Goal: Task Accomplishment & Management: Manage account settings

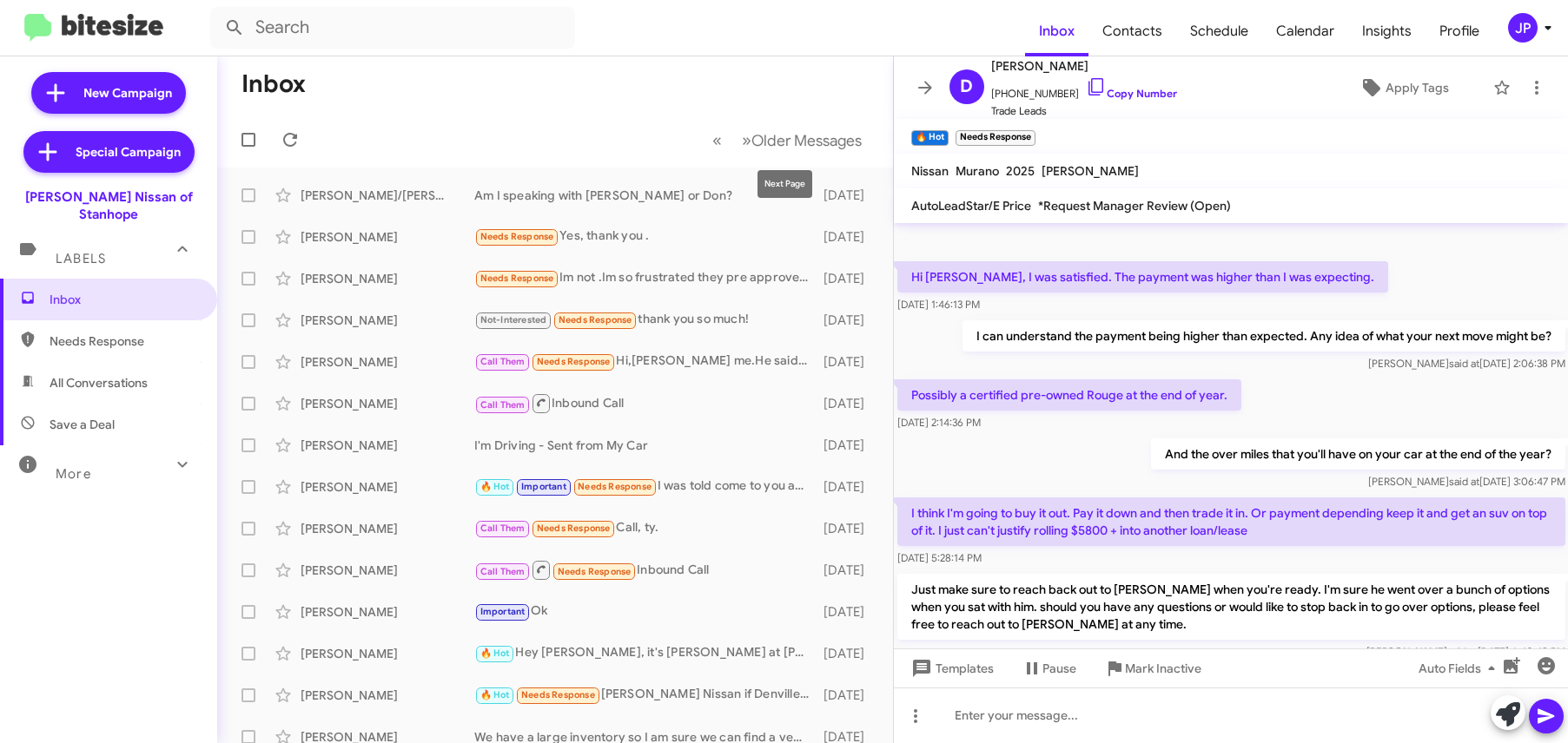
scroll to position [131, 0]
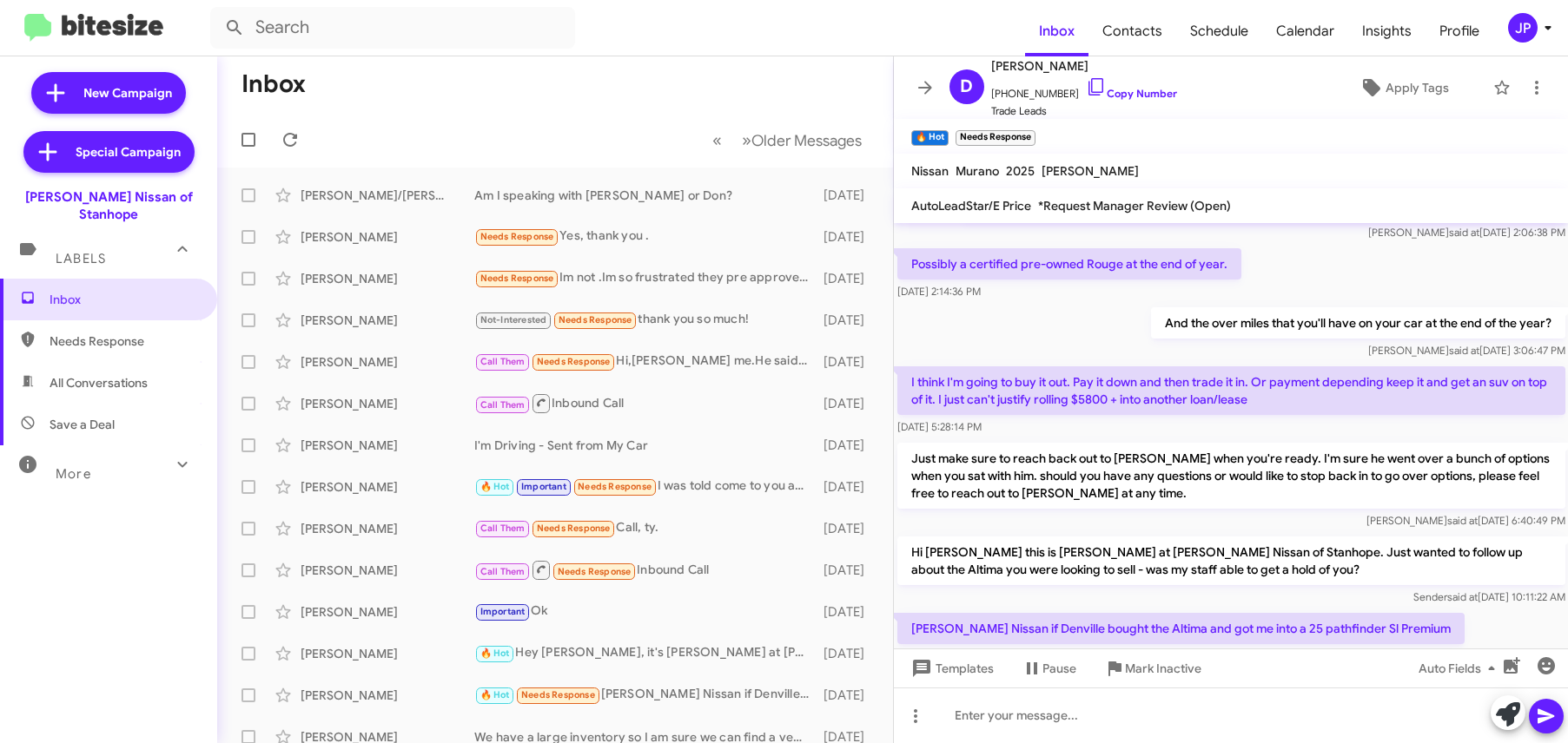
click at [1519, 36] on div "JP" at bounding box center [1523, 28] width 30 height 30
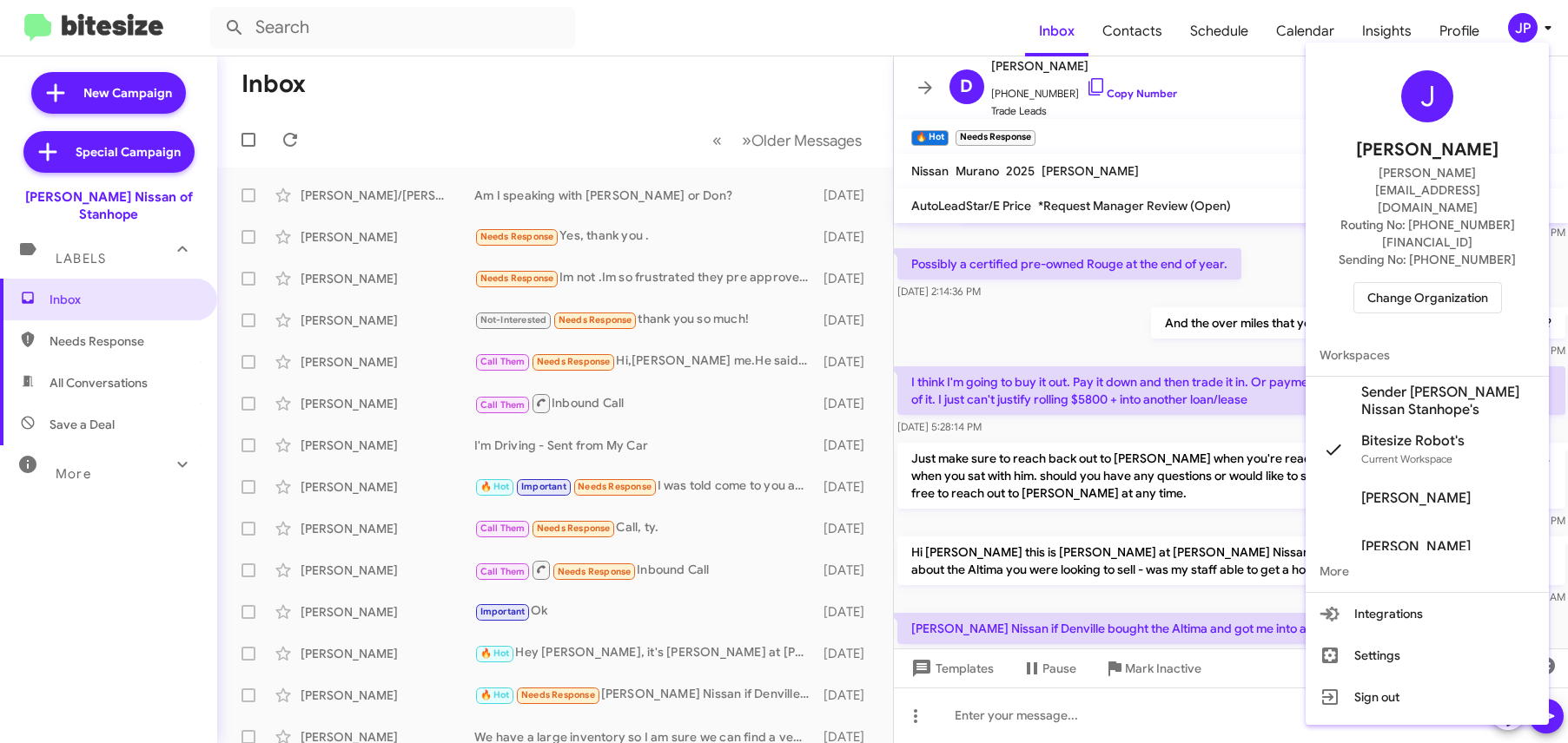
click at [1444, 283] on span "Change Organization" at bounding box center [1427, 298] width 120 height 30
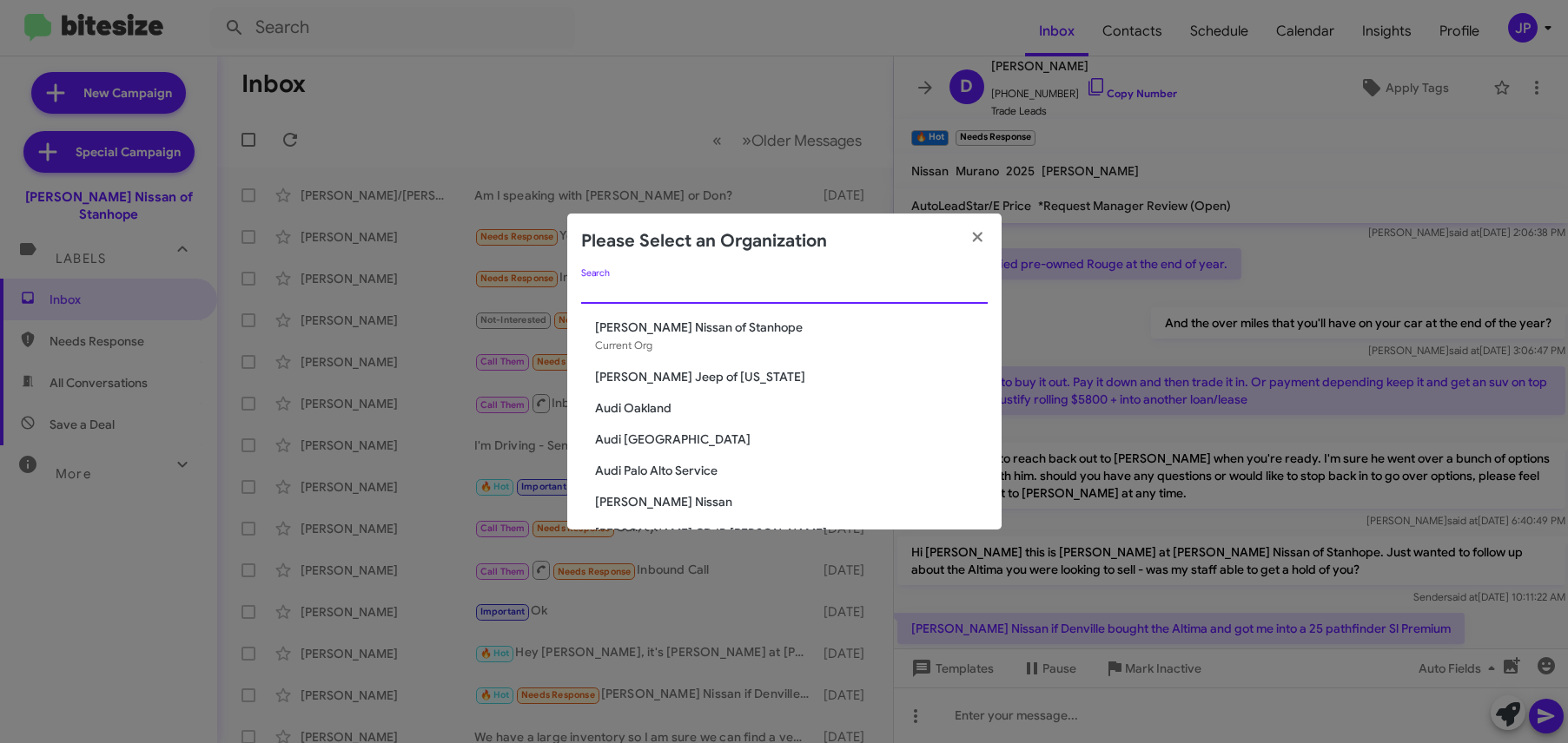
click at [694, 289] on input "Search" at bounding box center [784, 291] width 407 height 13
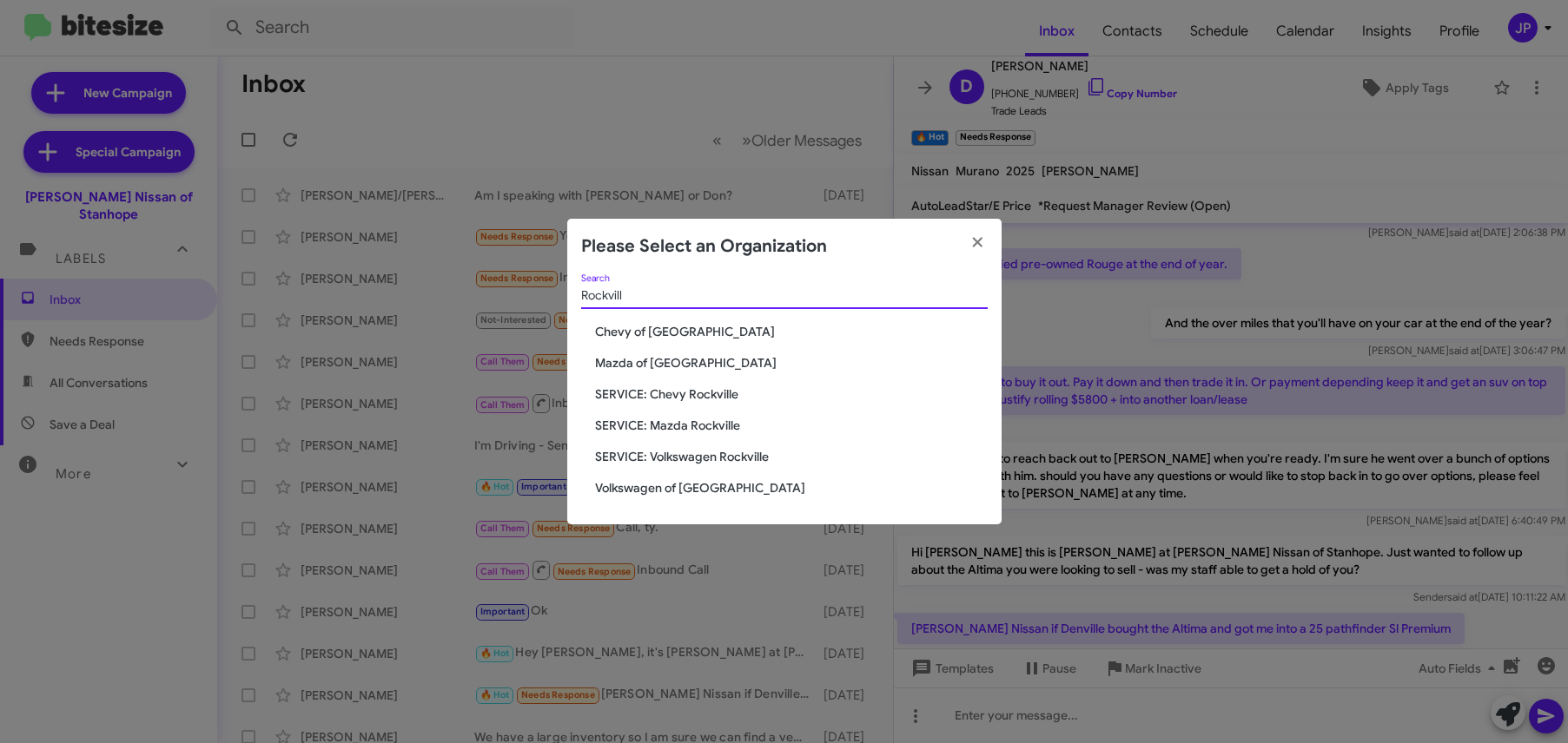
type input "Rockvill"
click at [646, 490] on span "Volkswagen of [GEOGRAPHIC_DATA]" at bounding box center [790, 488] width 392 height 17
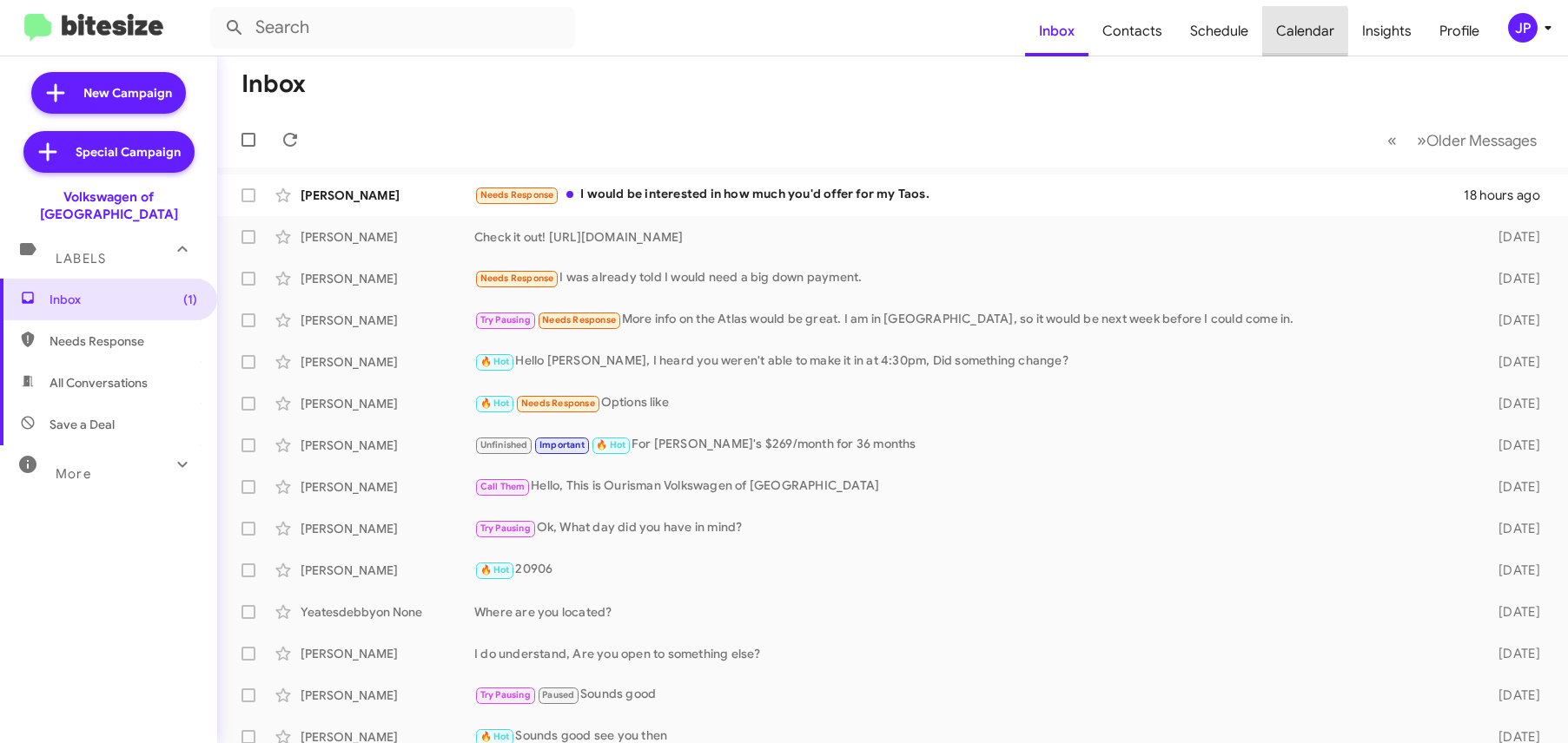
click at [1286, 31] on span "Calendar" at bounding box center [1305, 31] width 86 height 50
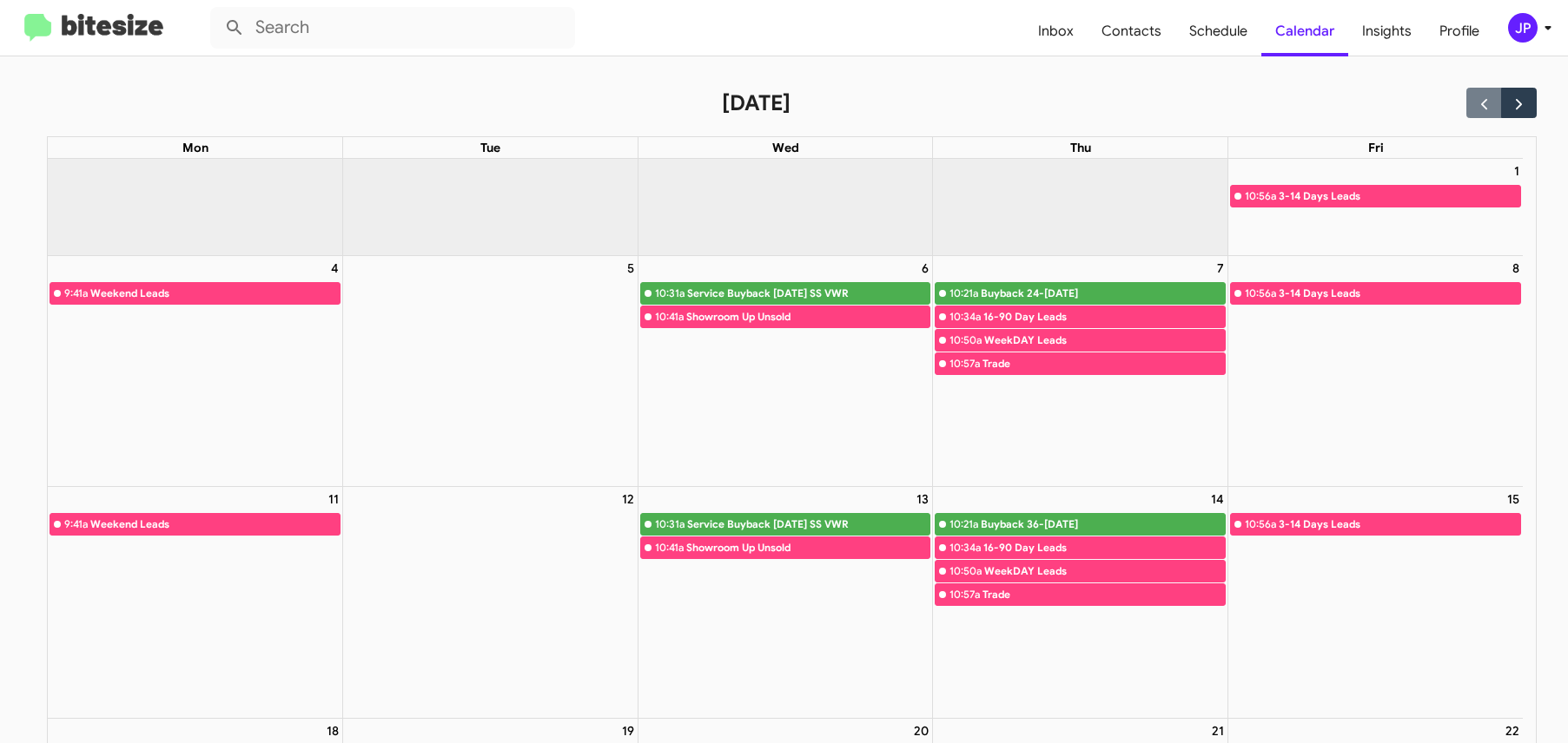
click at [112, 20] on img at bounding box center [93, 28] width 139 height 29
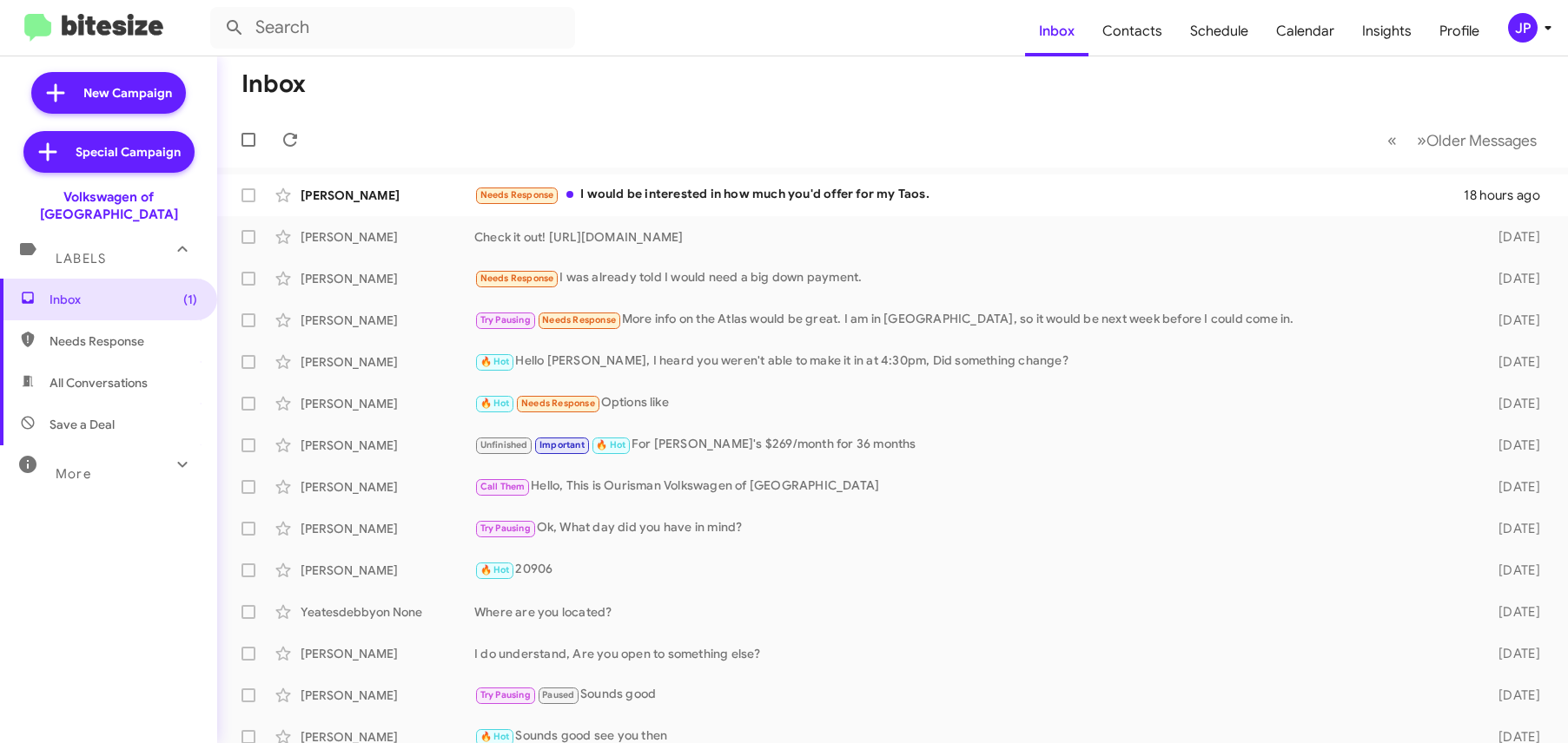
drag, startPoint x: 618, startPoint y: 84, endPoint x: 376, endPoint y: 78, distance: 242.1
click at [611, 82] on mat-toolbar-row "Inbox" at bounding box center [891, 85] width 1350 height 56
click at [50, 97] on icon at bounding box center [55, 93] width 31 height 31
click at [1527, 31] on div "JP" at bounding box center [1523, 28] width 30 height 30
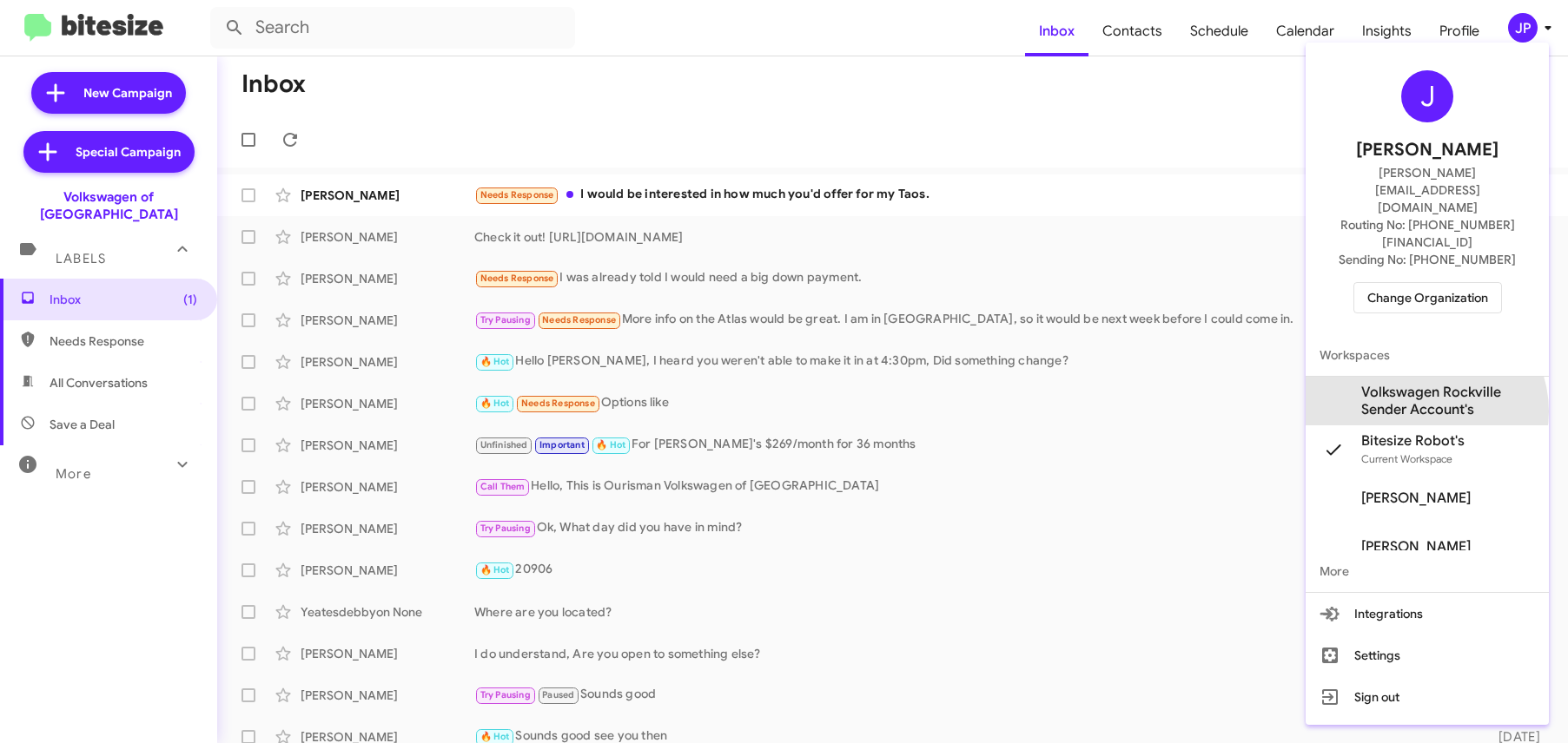
click at [1424, 384] on span "Volkswagen Rockville Sender Account's" at bounding box center [1448, 401] width 173 height 35
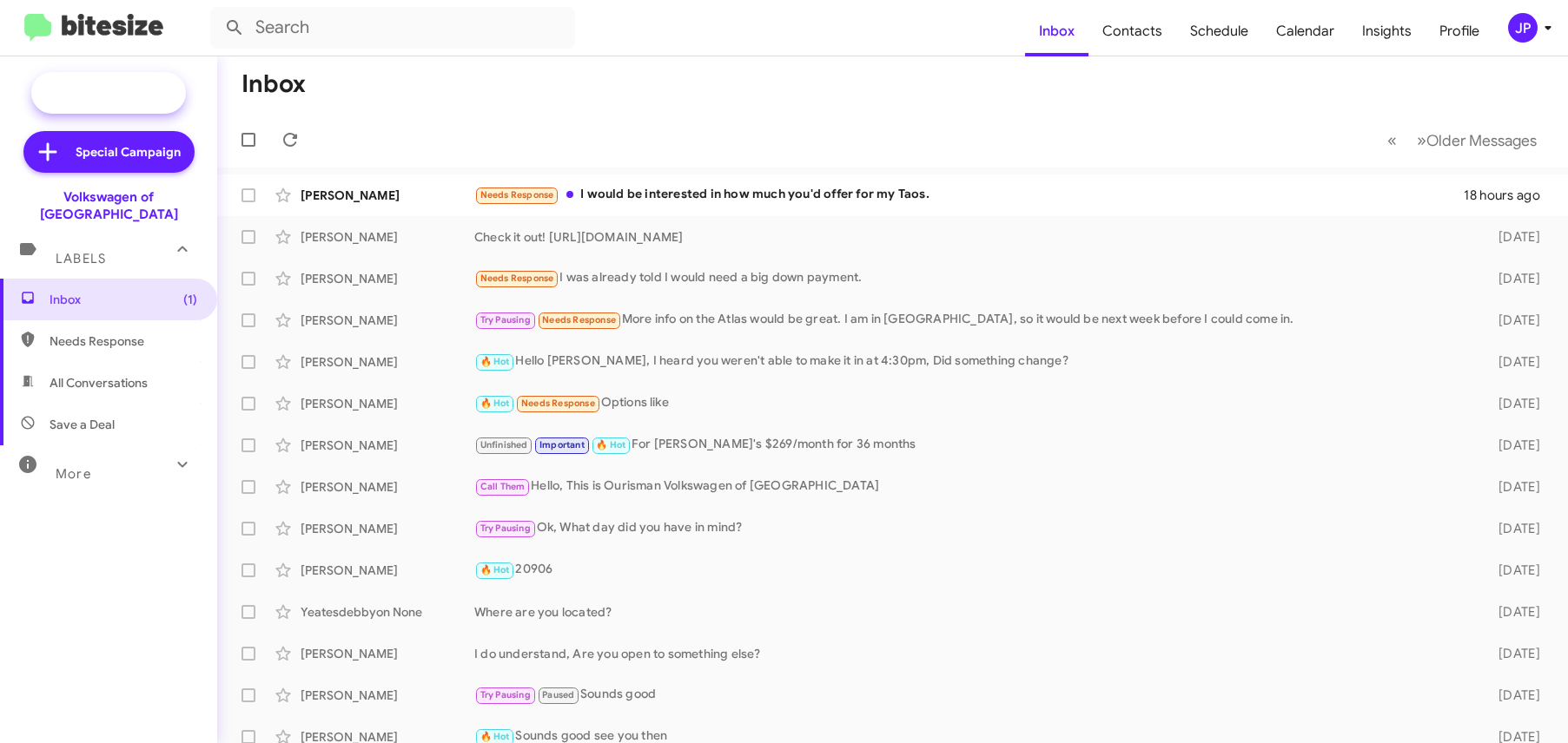
click at [113, 84] on span "New Campaign" at bounding box center [128, 93] width 89 height 17
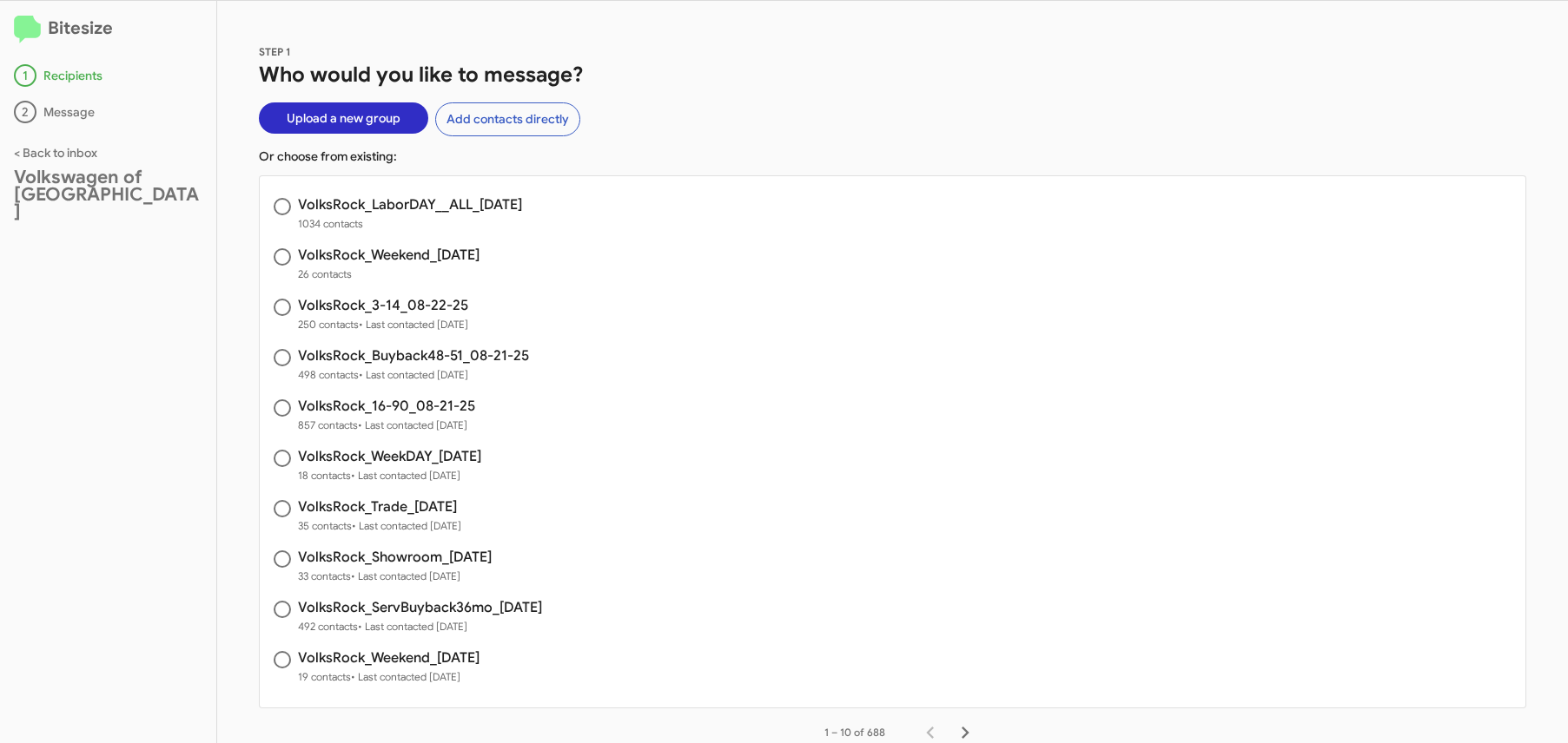
click at [436, 209] on h3 "VolksRock_LaborDAY__ALL_08-25-25" at bounding box center [410, 204] width 225 height 13
radio input "true"
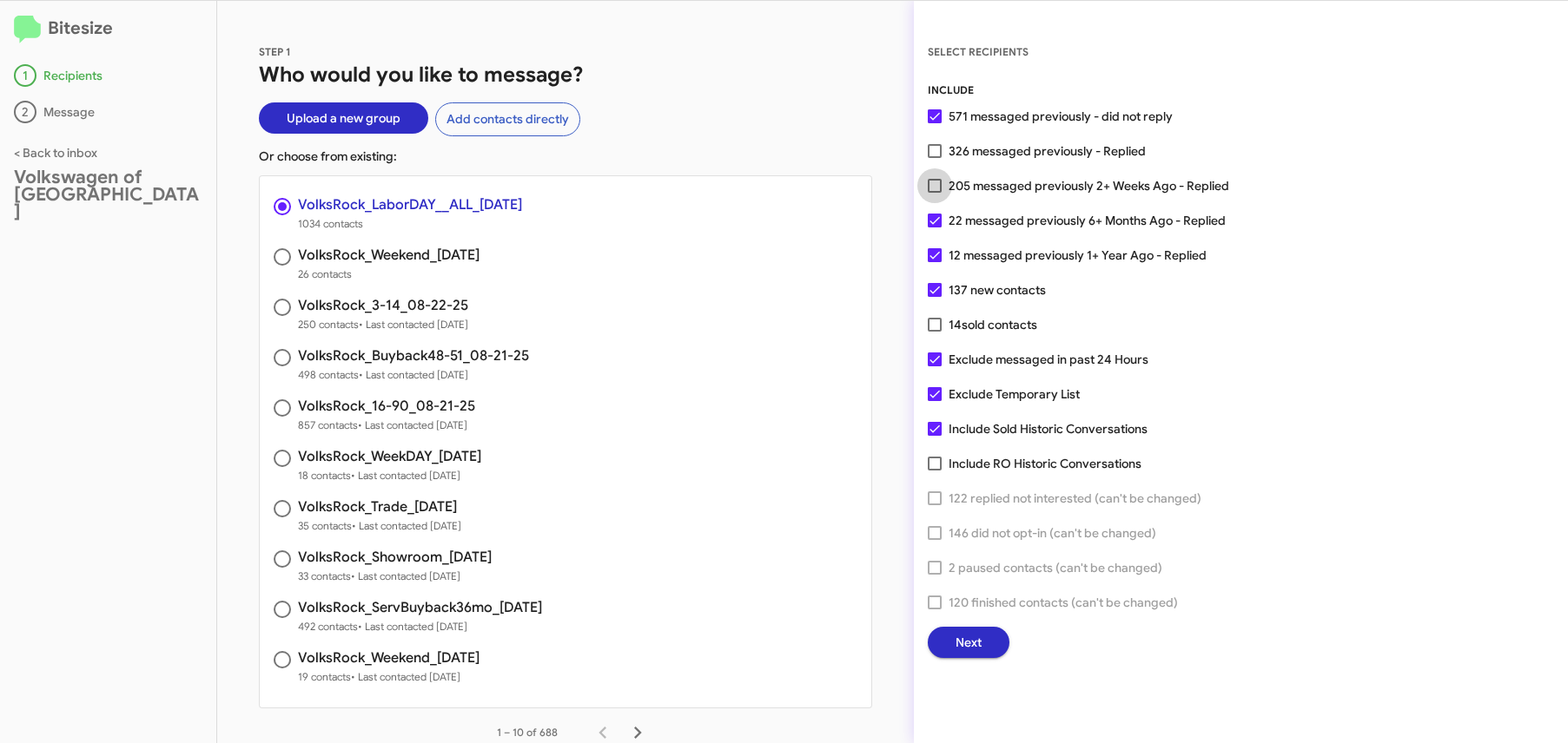
click at [1096, 185] on span "205 messaged previously 2+ Weeks Ago - Replied" at bounding box center [1088, 186] width 280 height 21
click at [935, 193] on input "205 messaged previously 2+ Weeks Ago - Replied" at bounding box center [934, 193] width 1 height 1
checkbox input "true"
click at [972, 638] on span "Next" at bounding box center [968, 643] width 26 height 31
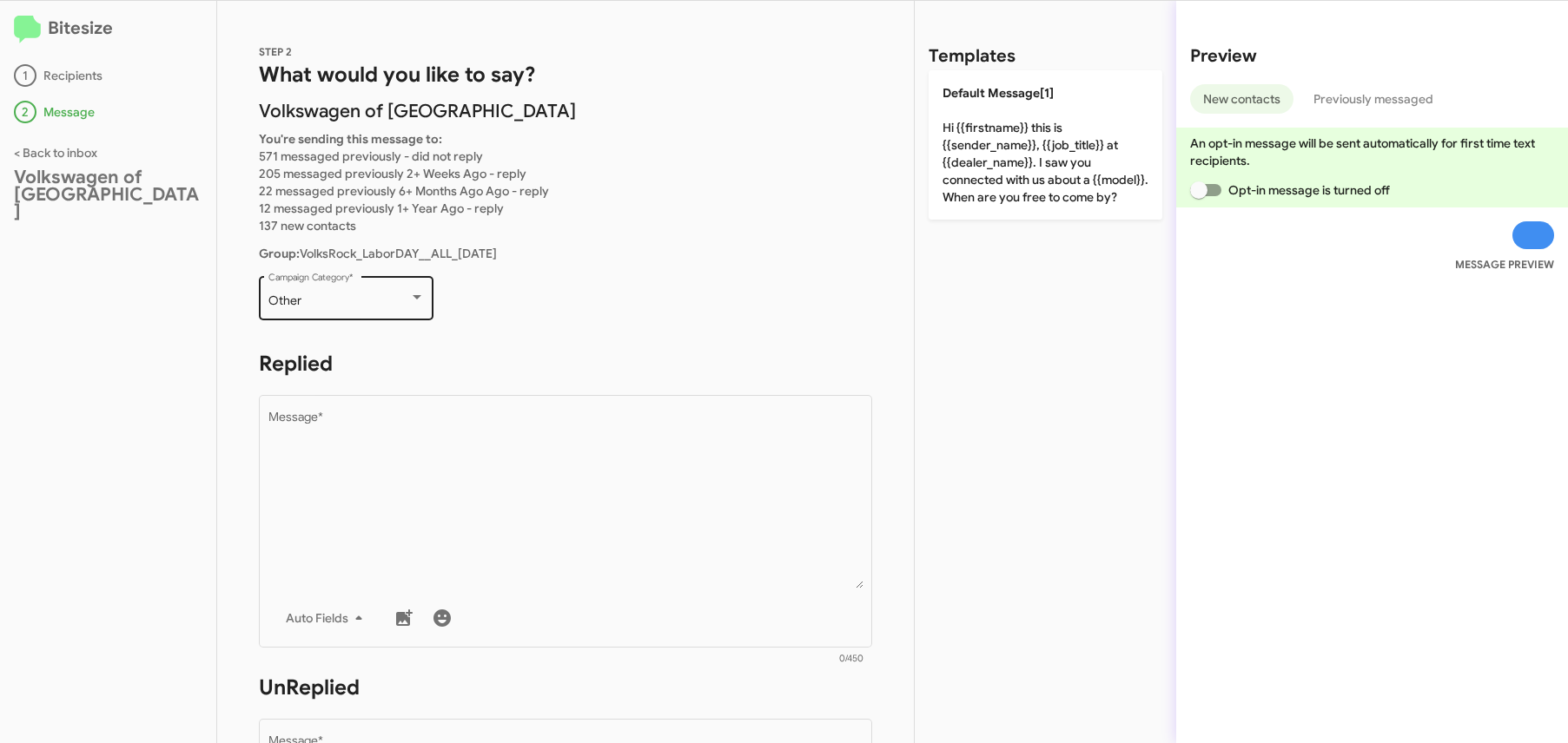
click at [424, 313] on div "Other Campaign Category *" at bounding box center [346, 297] width 174 height 48
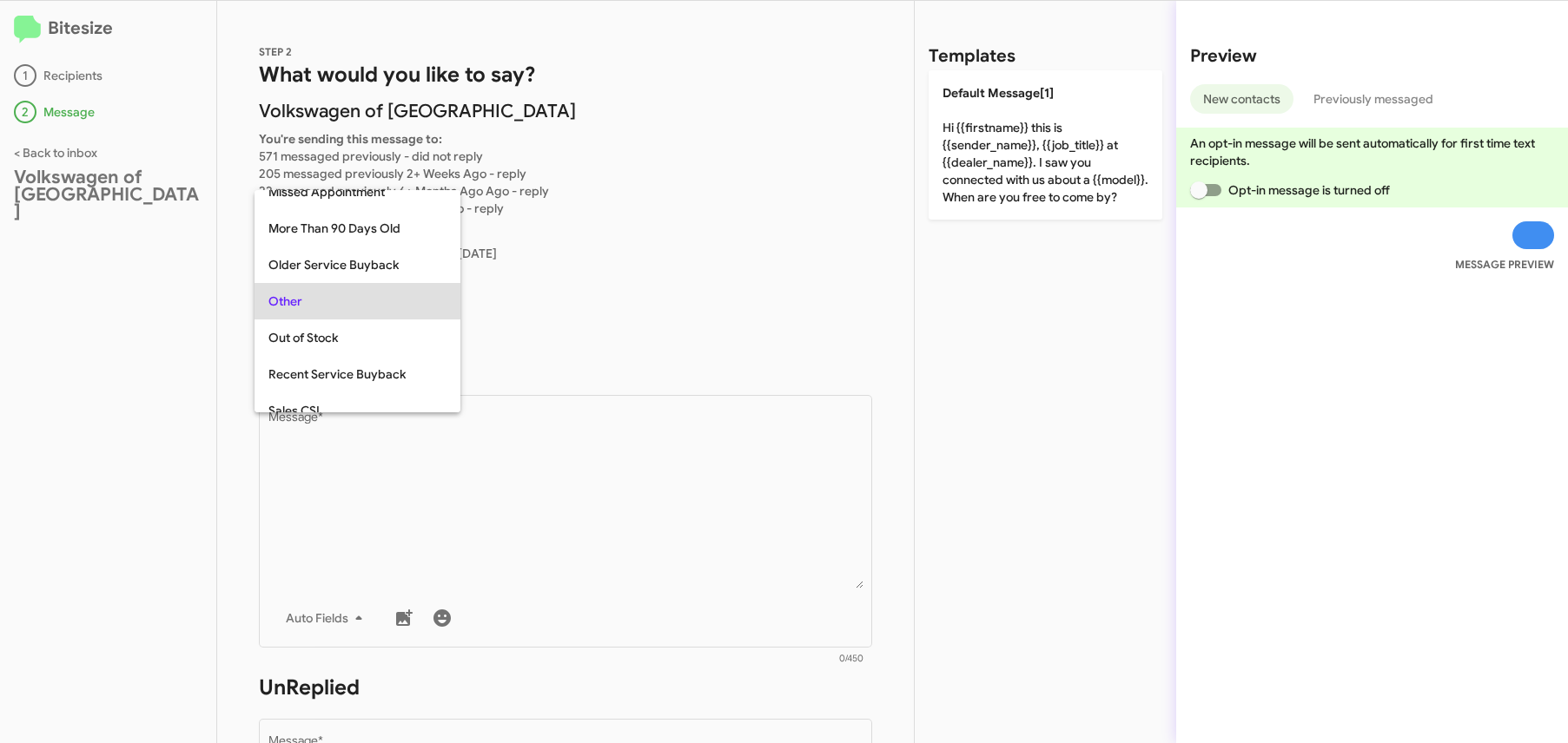
scroll to position [726, 0]
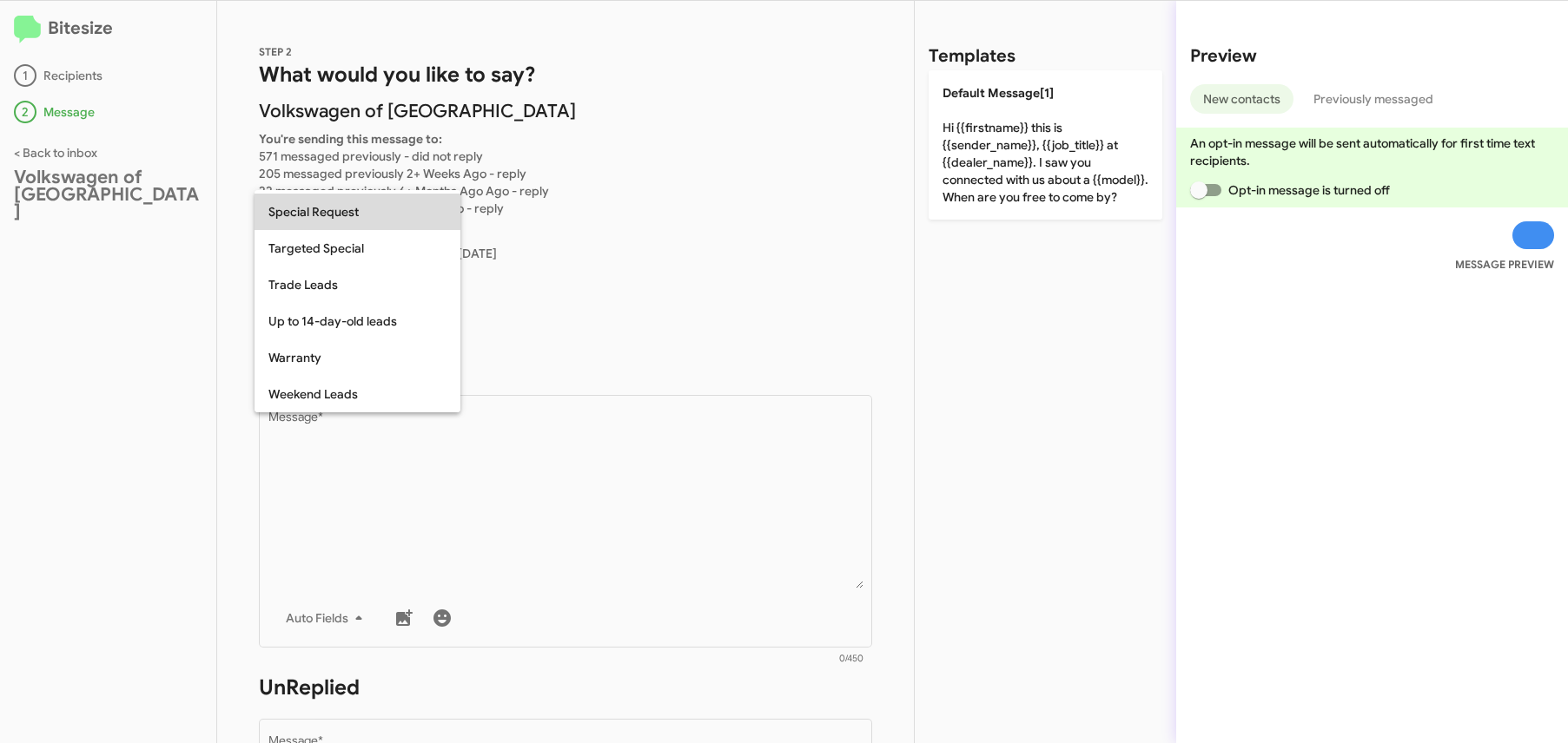
click at [353, 223] on span "Special Request" at bounding box center [357, 212] width 178 height 37
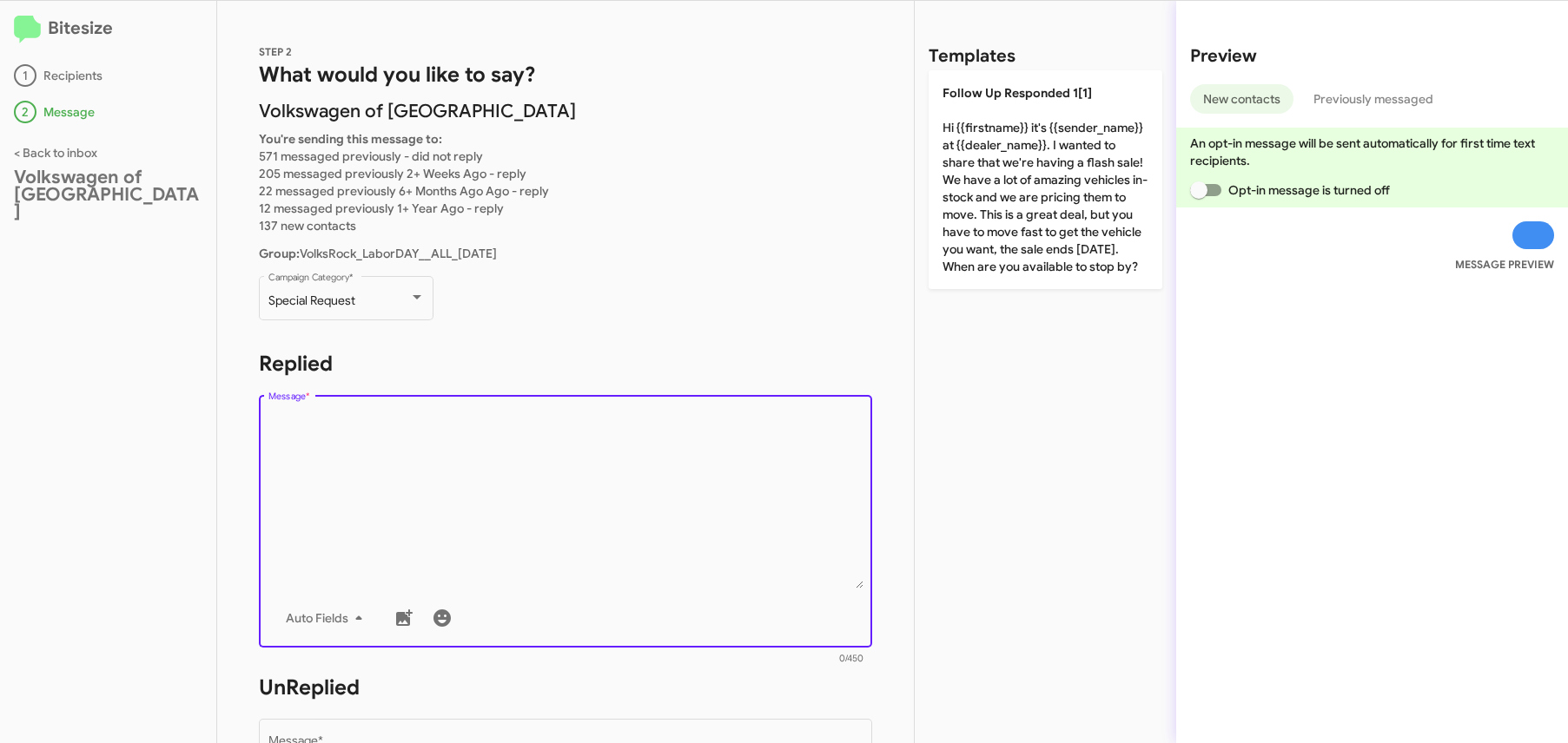
click at [521, 465] on textarea "Message *" at bounding box center [565, 500] width 595 height 177
paste textarea "Hi {{firstname}} it's {{sender_name}}, {{job_title}} at {{dealer_name}}. Thanks…"
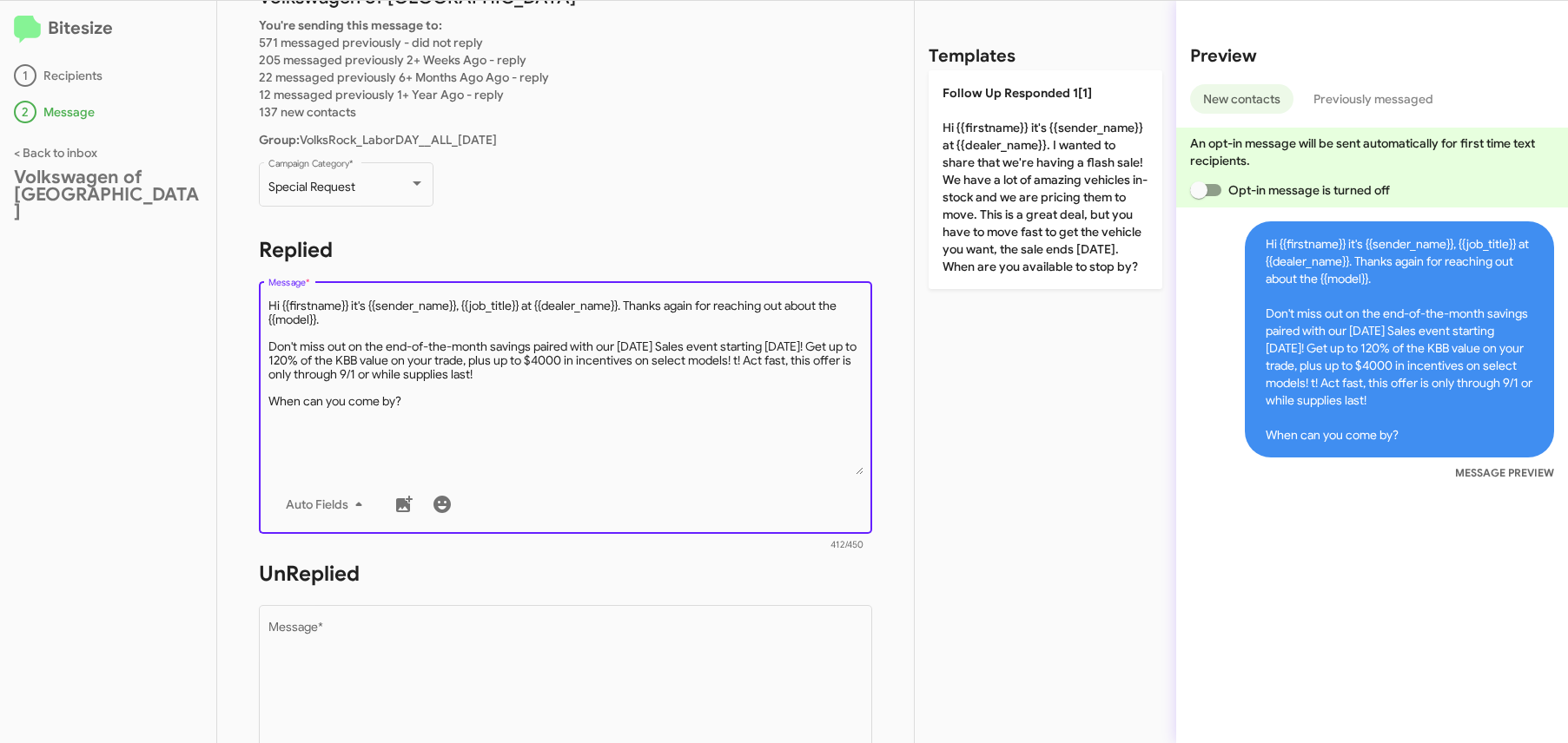
scroll to position [136, 0]
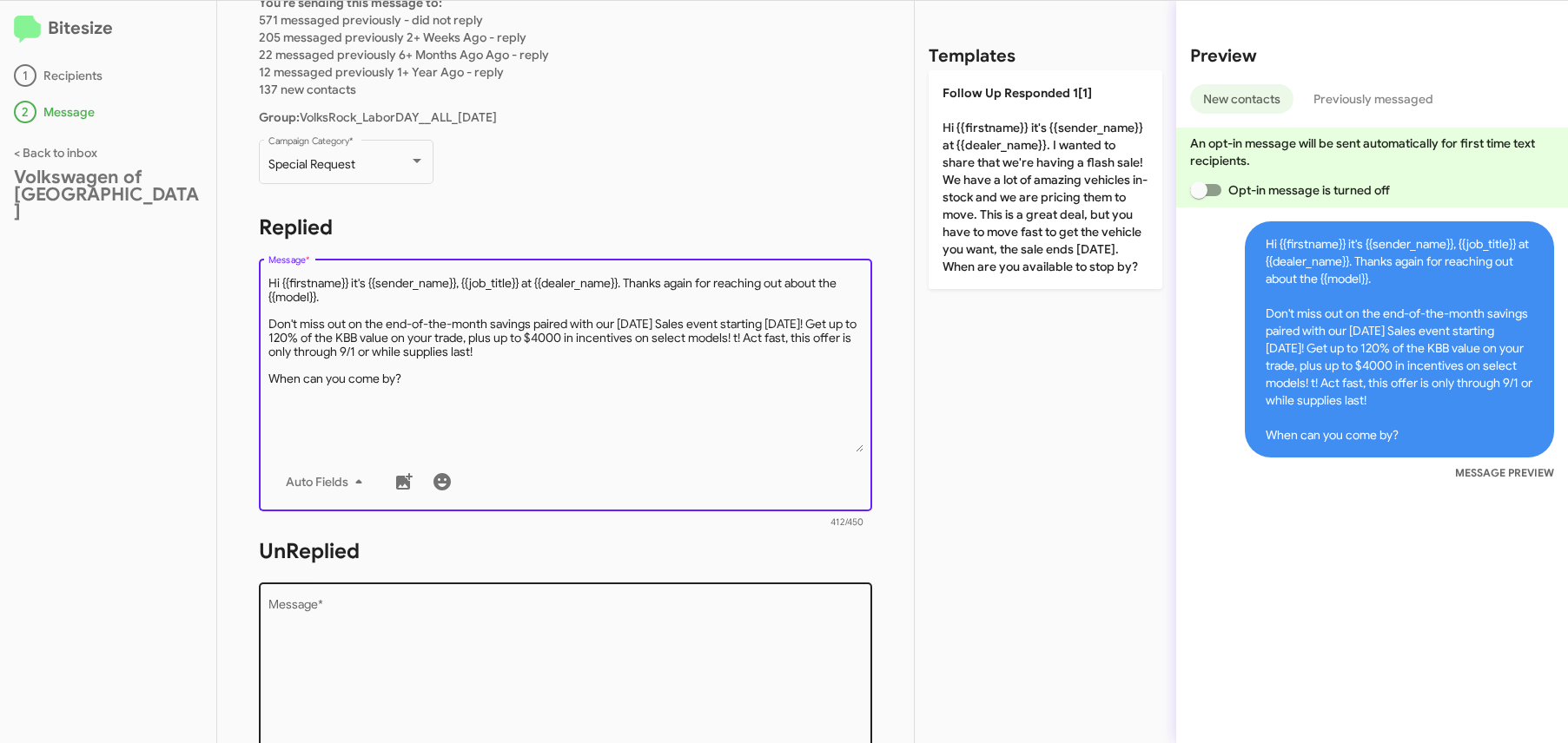
type textarea "Hi {{firstname}} it's {{sender_name}}, {{job_title}} at {{dealer_name}}. Thanks…"
click at [400, 606] on textarea "Message *" at bounding box center [565, 688] width 595 height 177
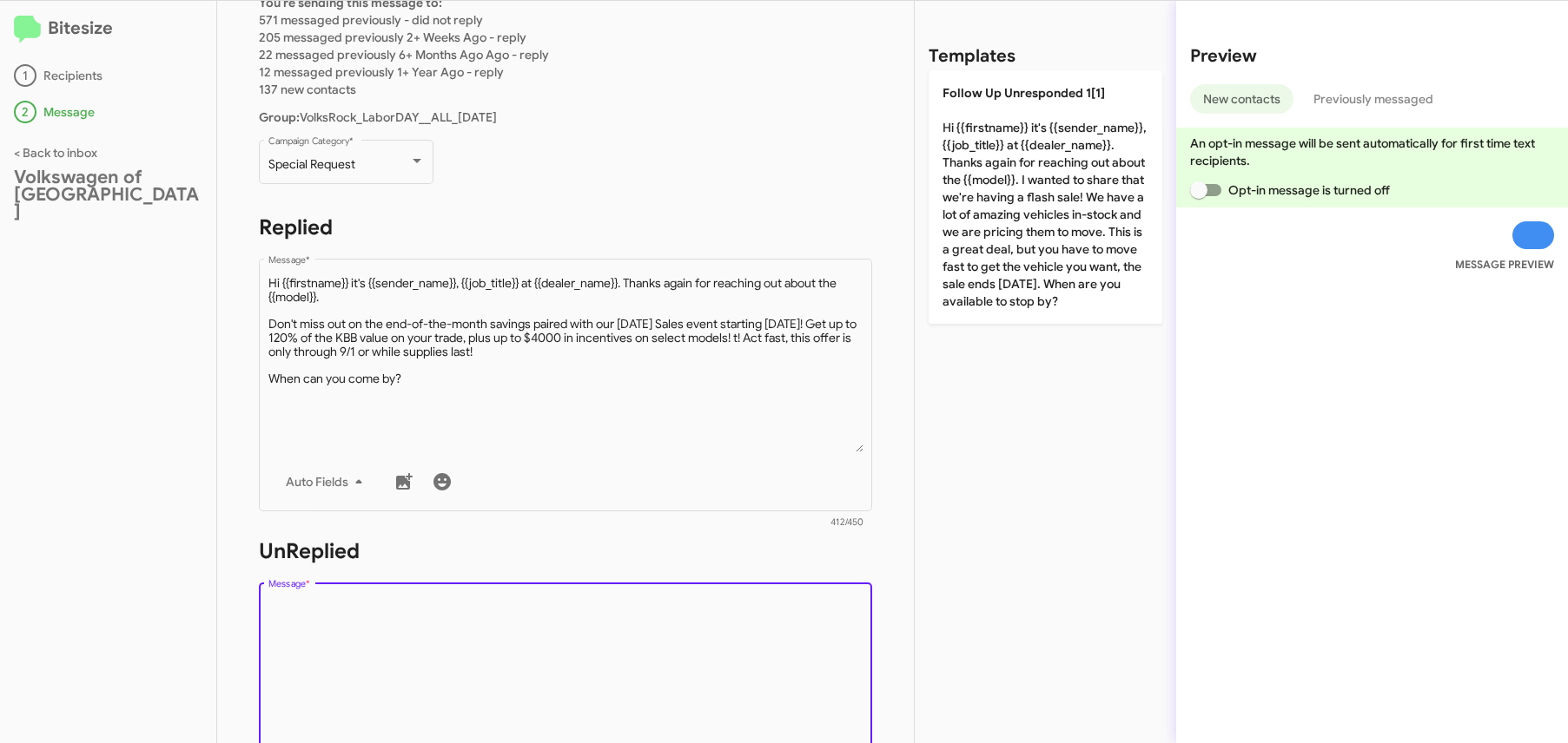
paste textarea "Hi {{firstname}} it's {{sender_name}}, {{job_title}} at {{dealer_name}}. Thanks…"
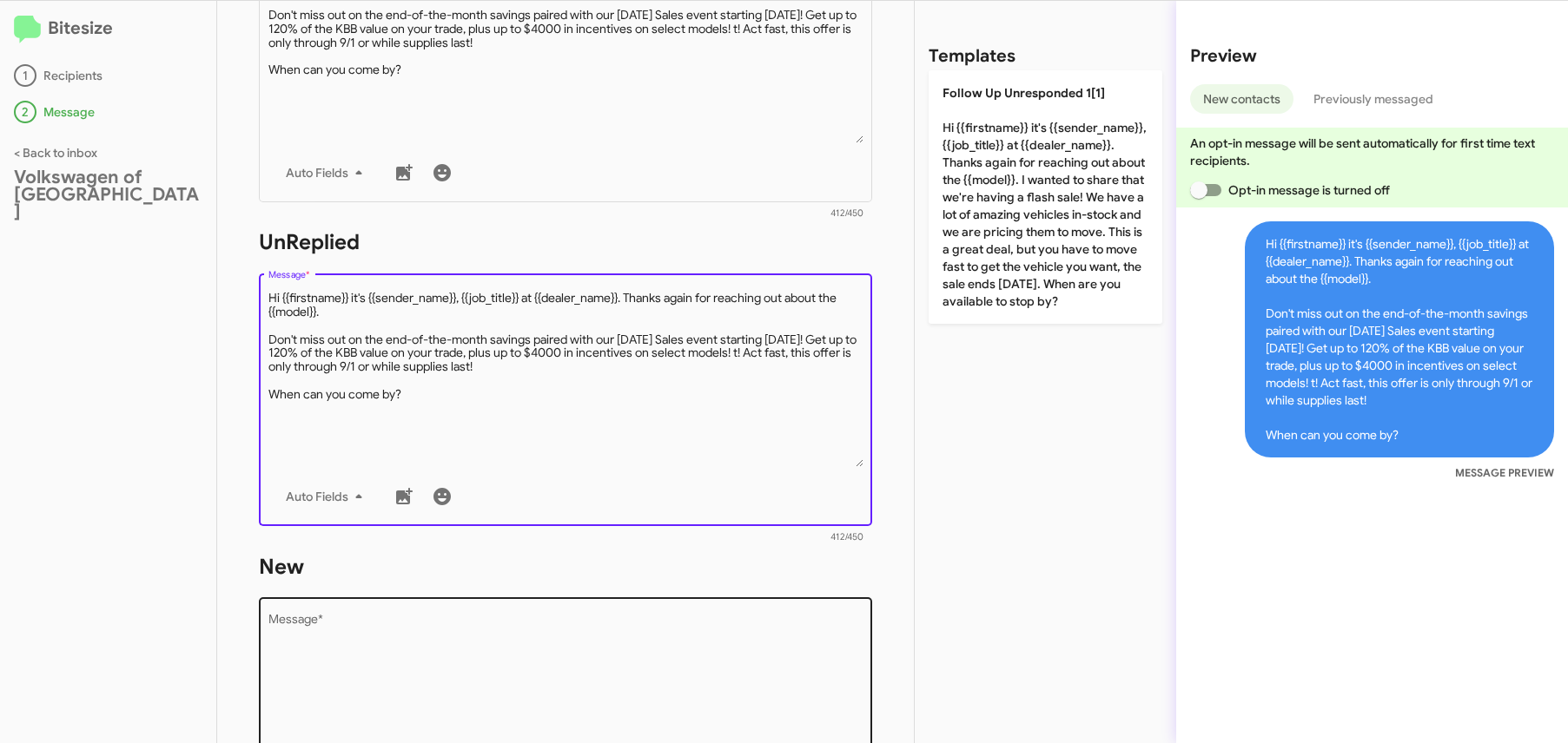
scroll to position [529, 0]
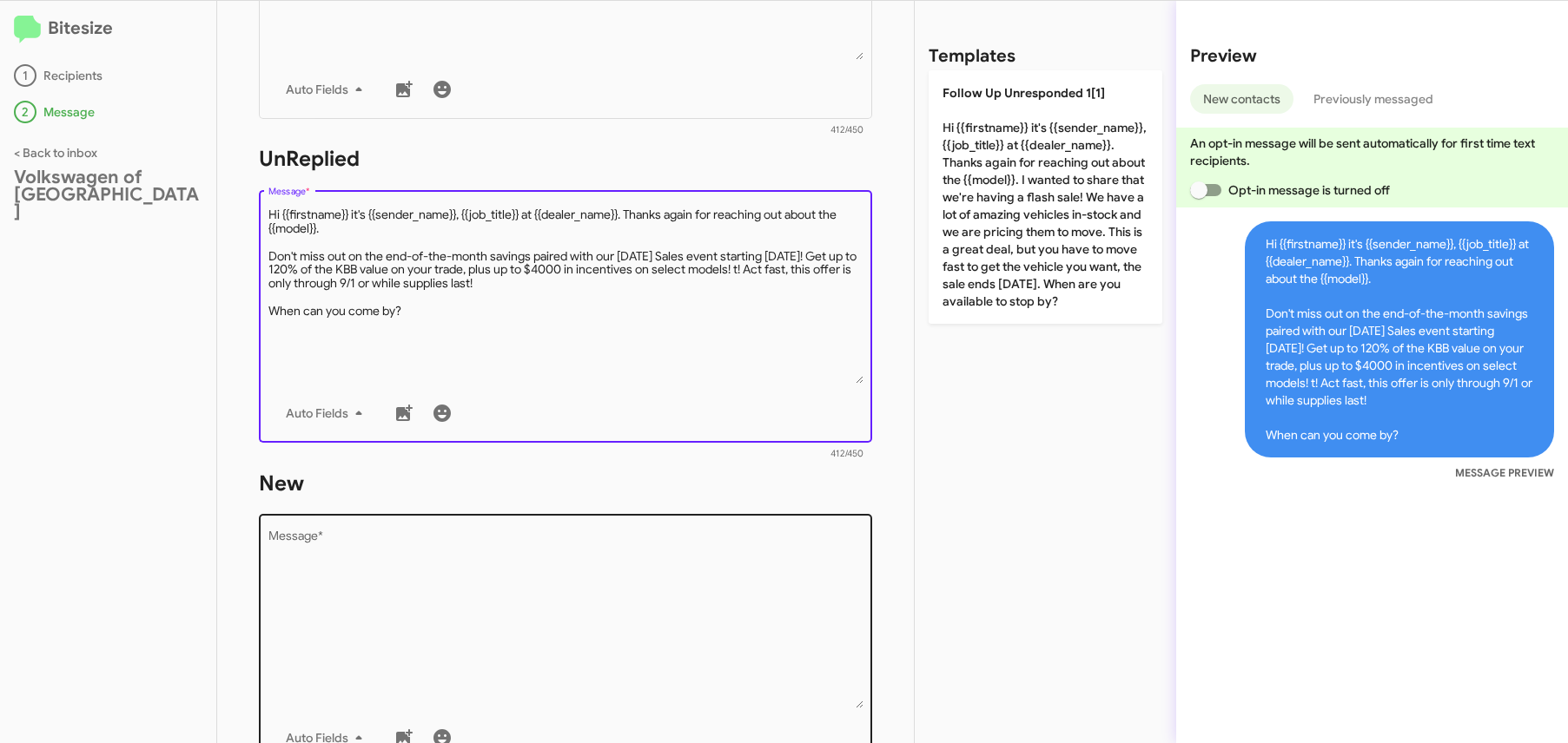
type textarea "Hi {{firstname}} it's {{sender_name}}, {{job_title}} at {{dealer_name}}. Thanks…"
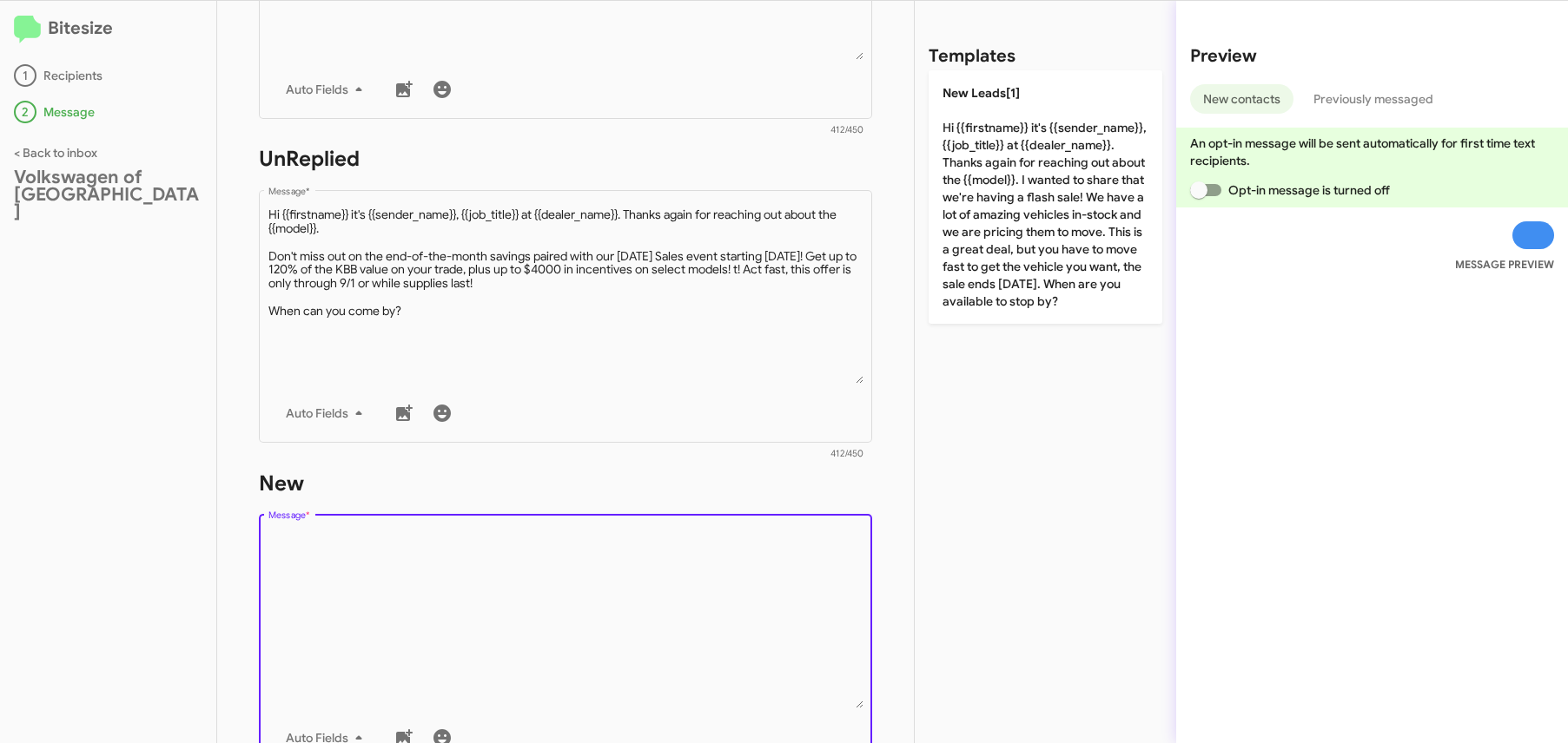
click at [333, 611] on textarea "Message *" at bounding box center [565, 621] width 595 height 177
paste textarea "Hi {{firstname}} it's {{sender_name}}, {{job_title}} at {{dealer_name}}. Thanks…"
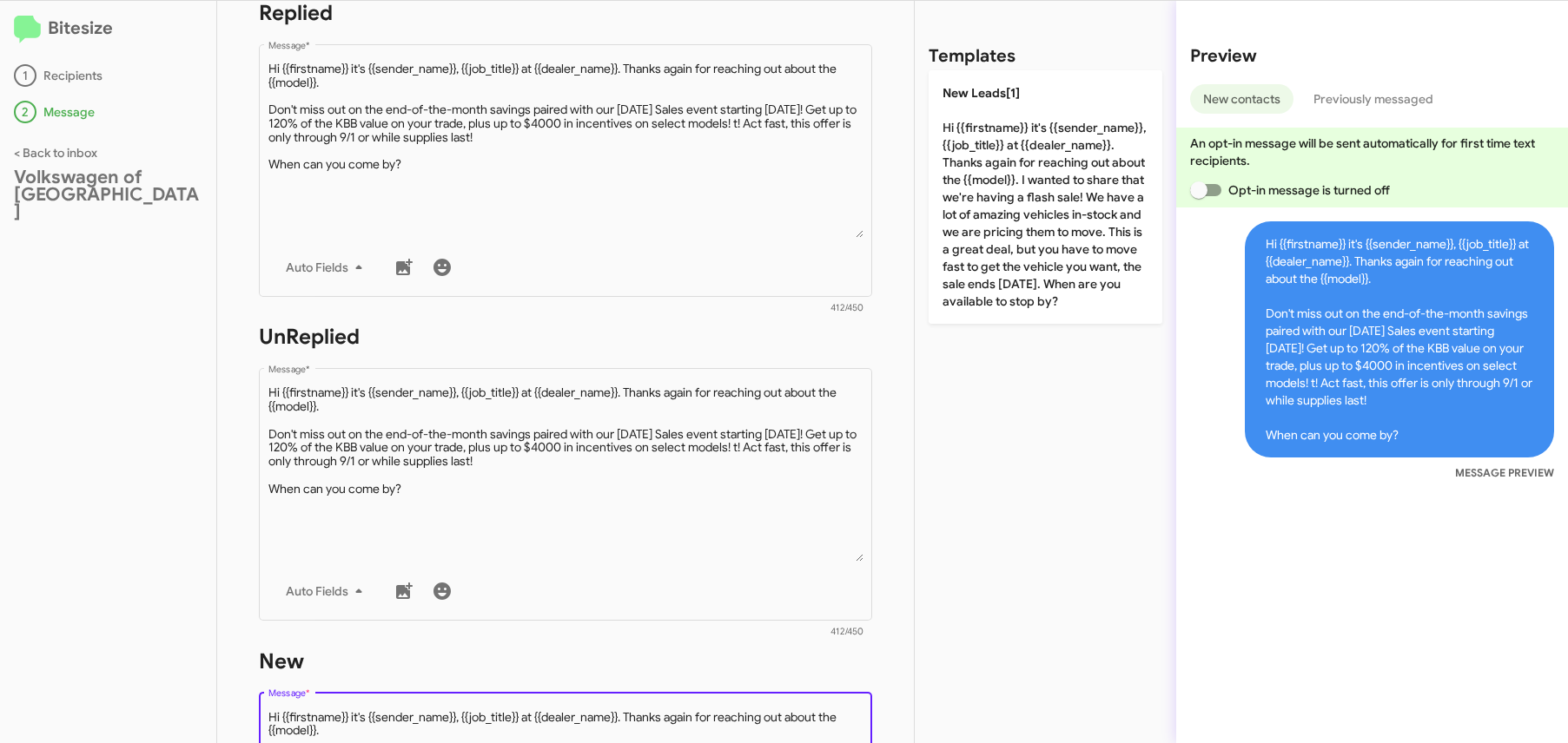
scroll to position [0, 0]
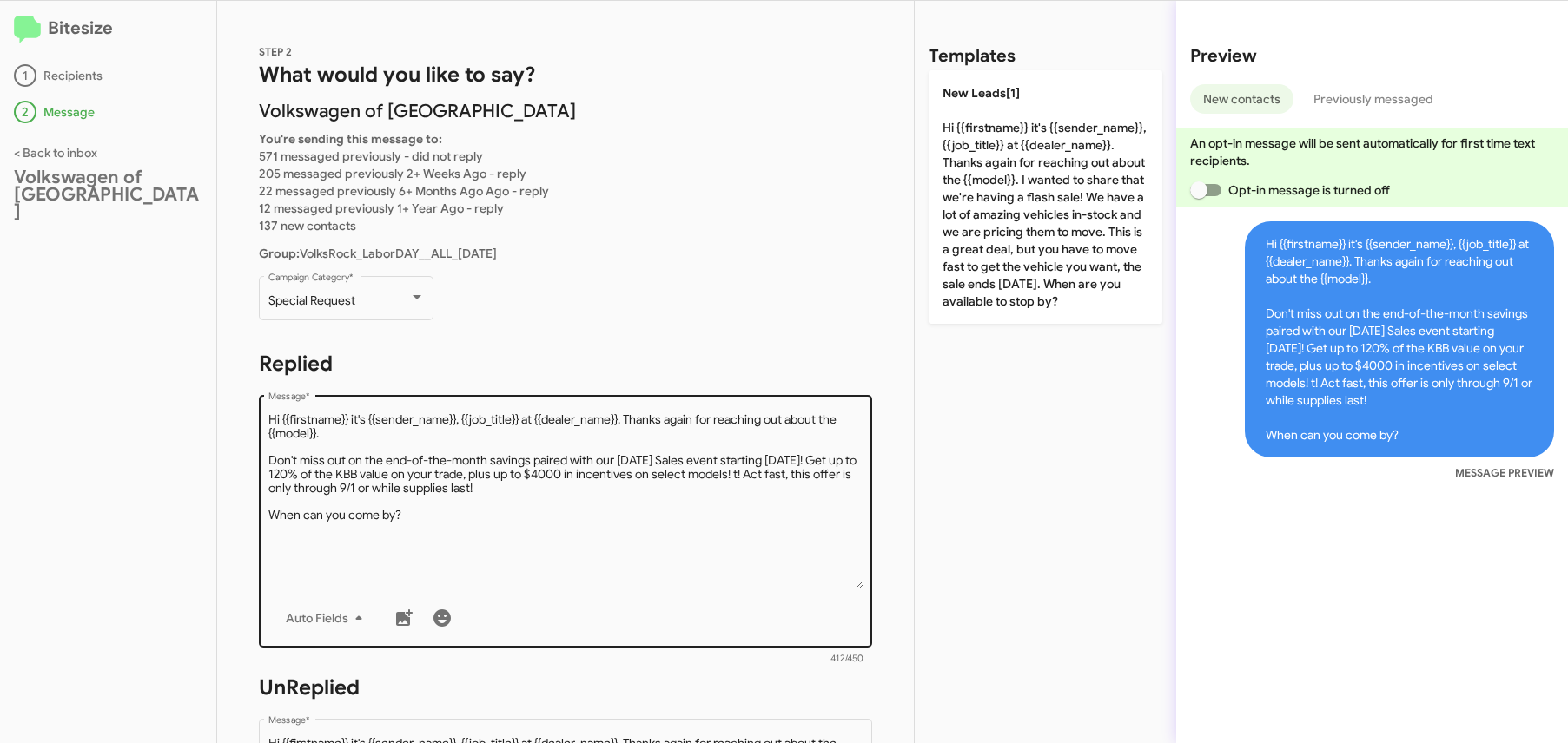
type textarea "Hi {{firstname}} it's {{sender_name}}, {{job_title}} at {{dealer_name}}. Thanks…"
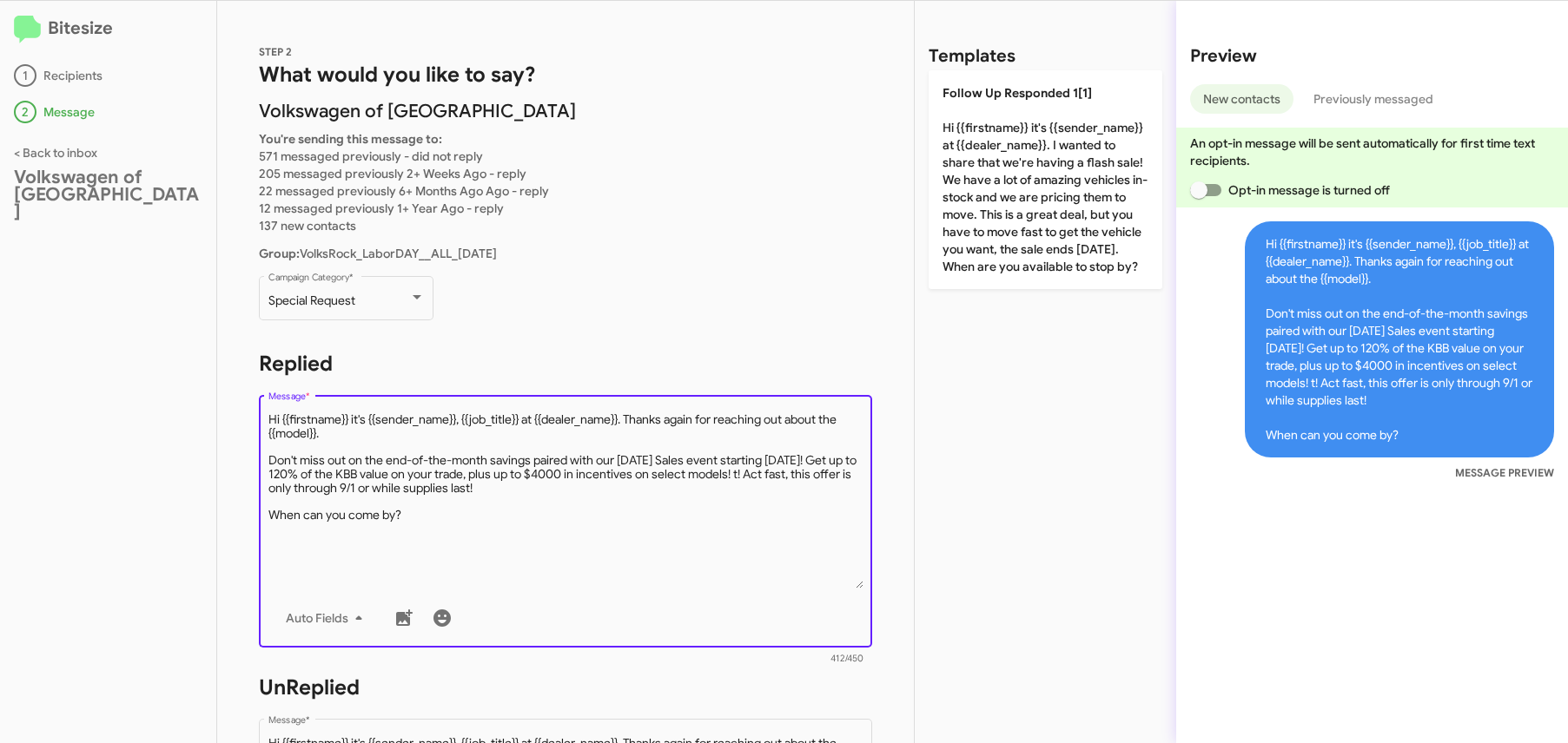
drag, startPoint x: 364, startPoint y: 436, endPoint x: 631, endPoint y: 426, distance: 267.2
click at [631, 426] on textarea "Message *" at bounding box center [565, 500] width 595 height 177
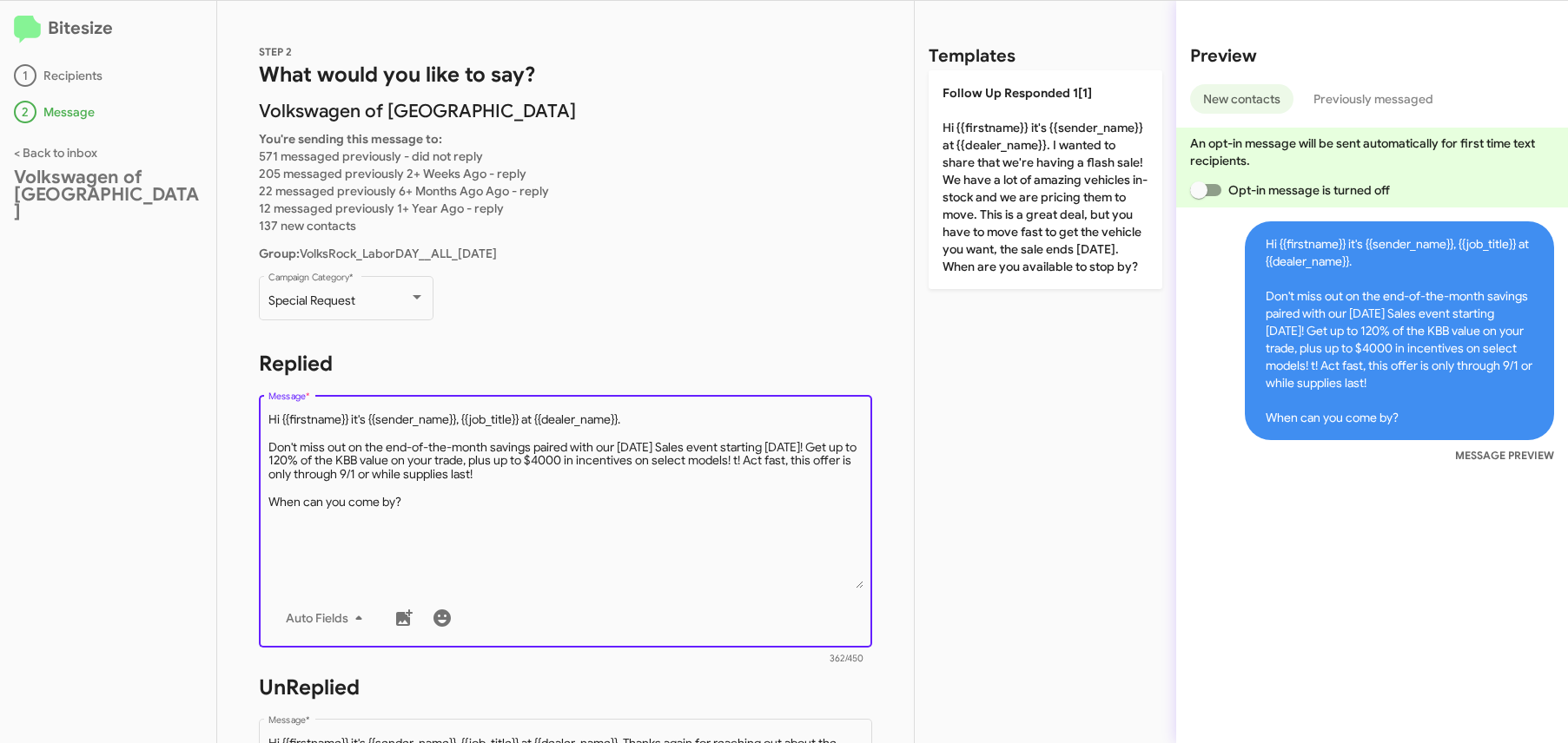
drag, startPoint x: 523, startPoint y: 415, endPoint x: 460, endPoint y: 425, distance: 63.8
click at [460, 425] on textarea "Message *" at bounding box center [565, 500] width 595 height 177
click at [723, 531] on textarea "Message *" at bounding box center [565, 500] width 595 height 177
click at [771, 464] on textarea "Message *" at bounding box center [565, 500] width 595 height 177
click at [642, 523] on textarea "Message *" at bounding box center [565, 500] width 595 height 177
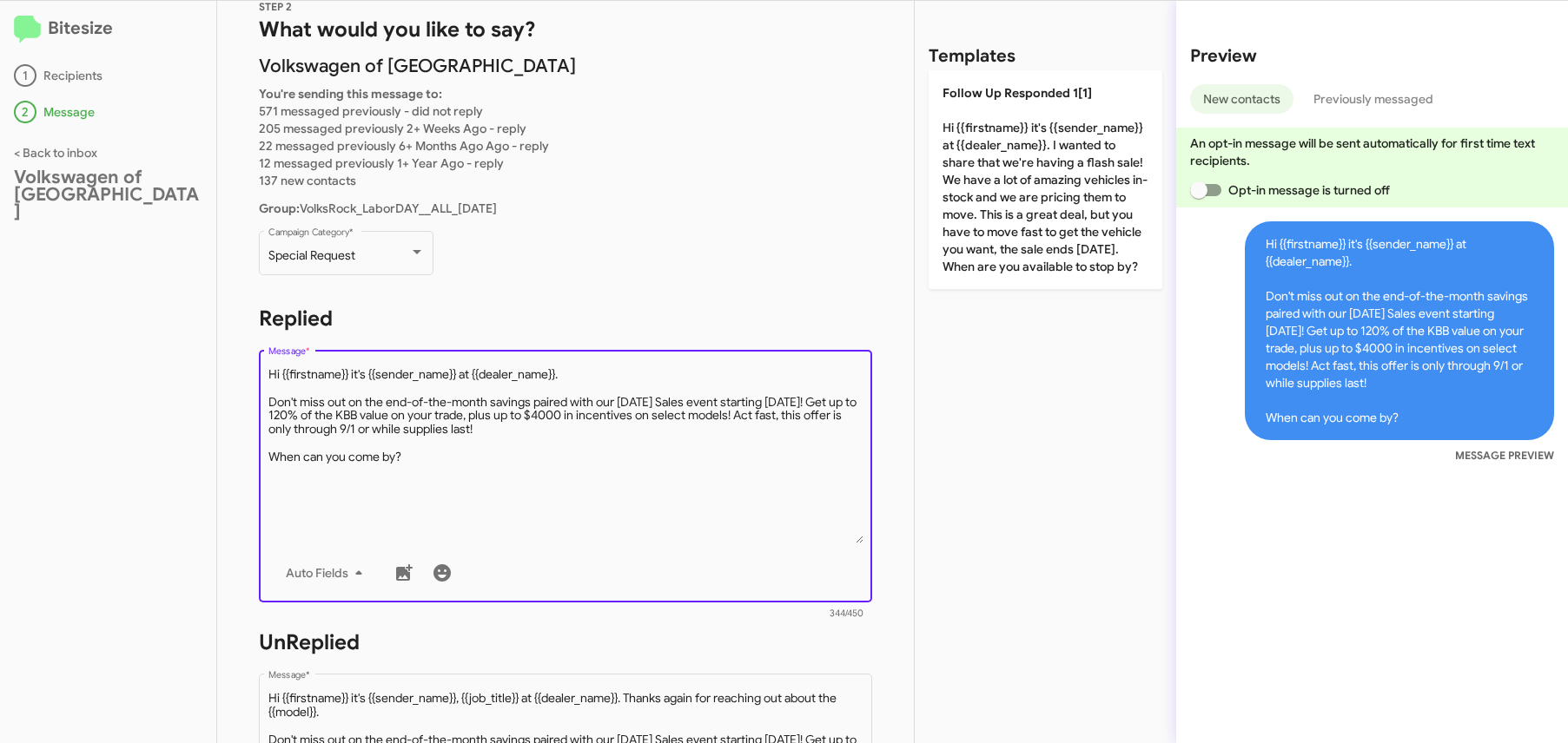
scroll to position [75, 0]
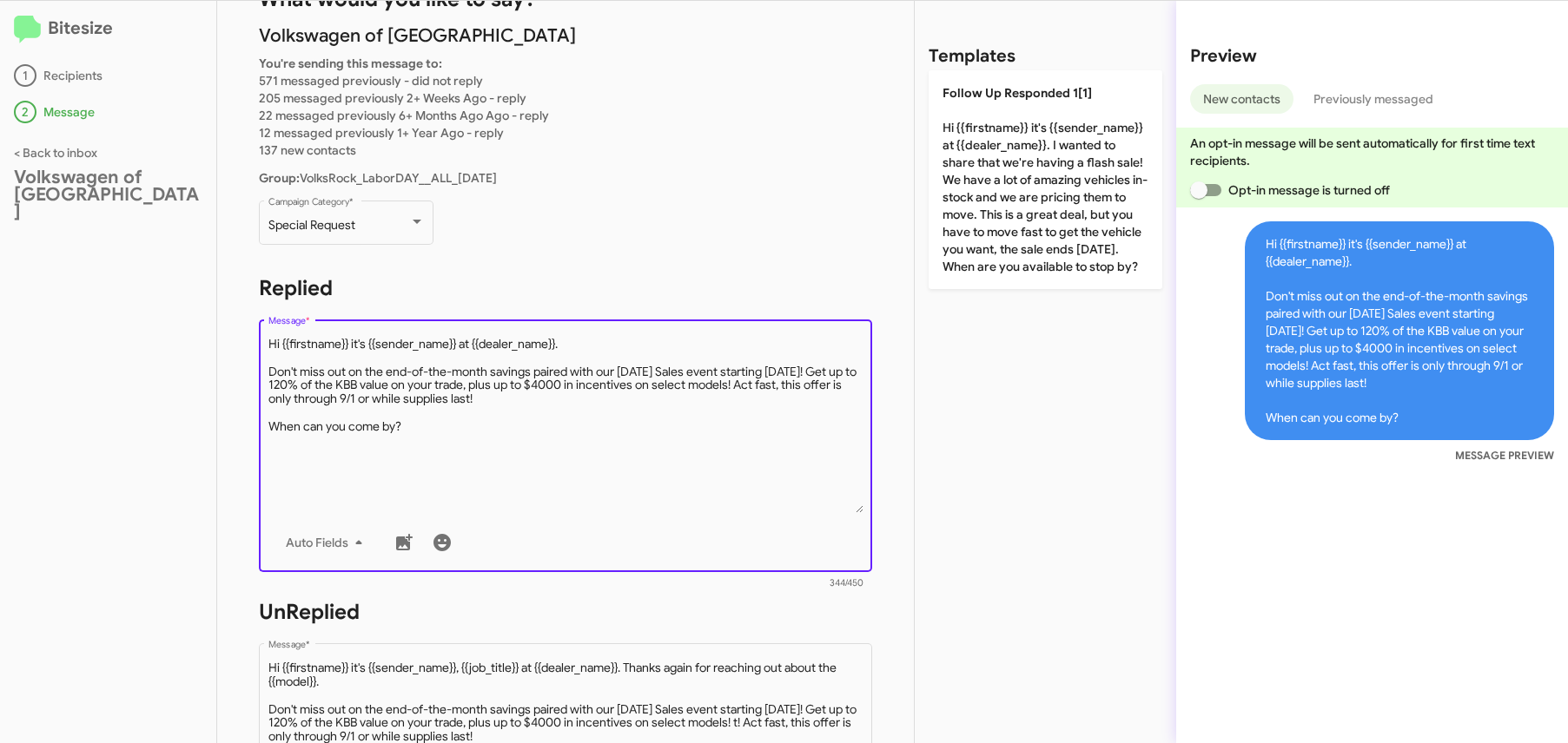
drag, startPoint x: 461, startPoint y: 430, endPoint x: 127, endPoint y: 295, distance: 360.3
click at [127, 295] on div "Bitesize 1 Recipients 2 Message < Back to inbox Volkswagen of Rockville STEP 2 …" at bounding box center [784, 372] width 1568 height 743
paste textarea ", {{job_title}} at {{dealer_name}}. Thanks again for reaching out about the {{m…"
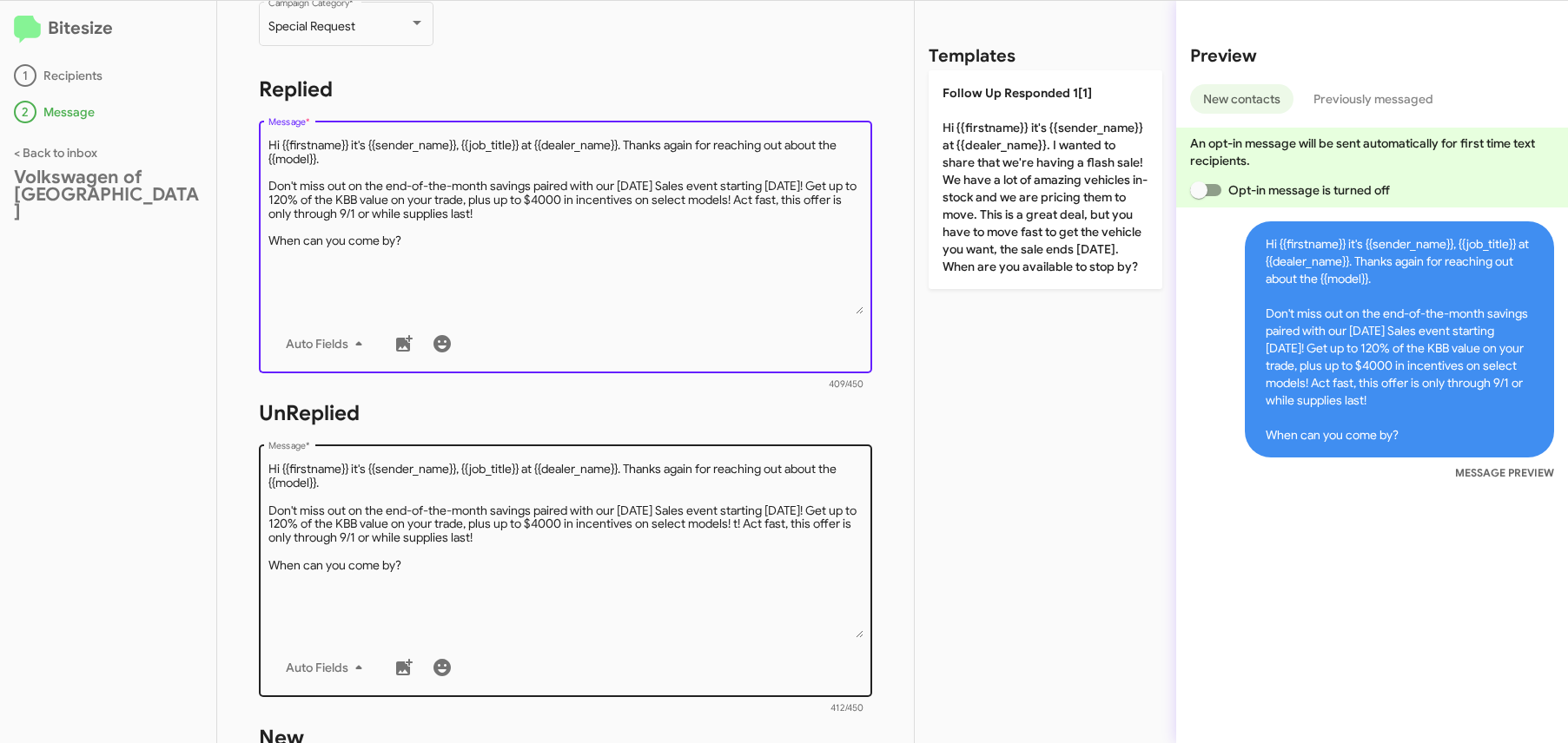
scroll to position [305, 0]
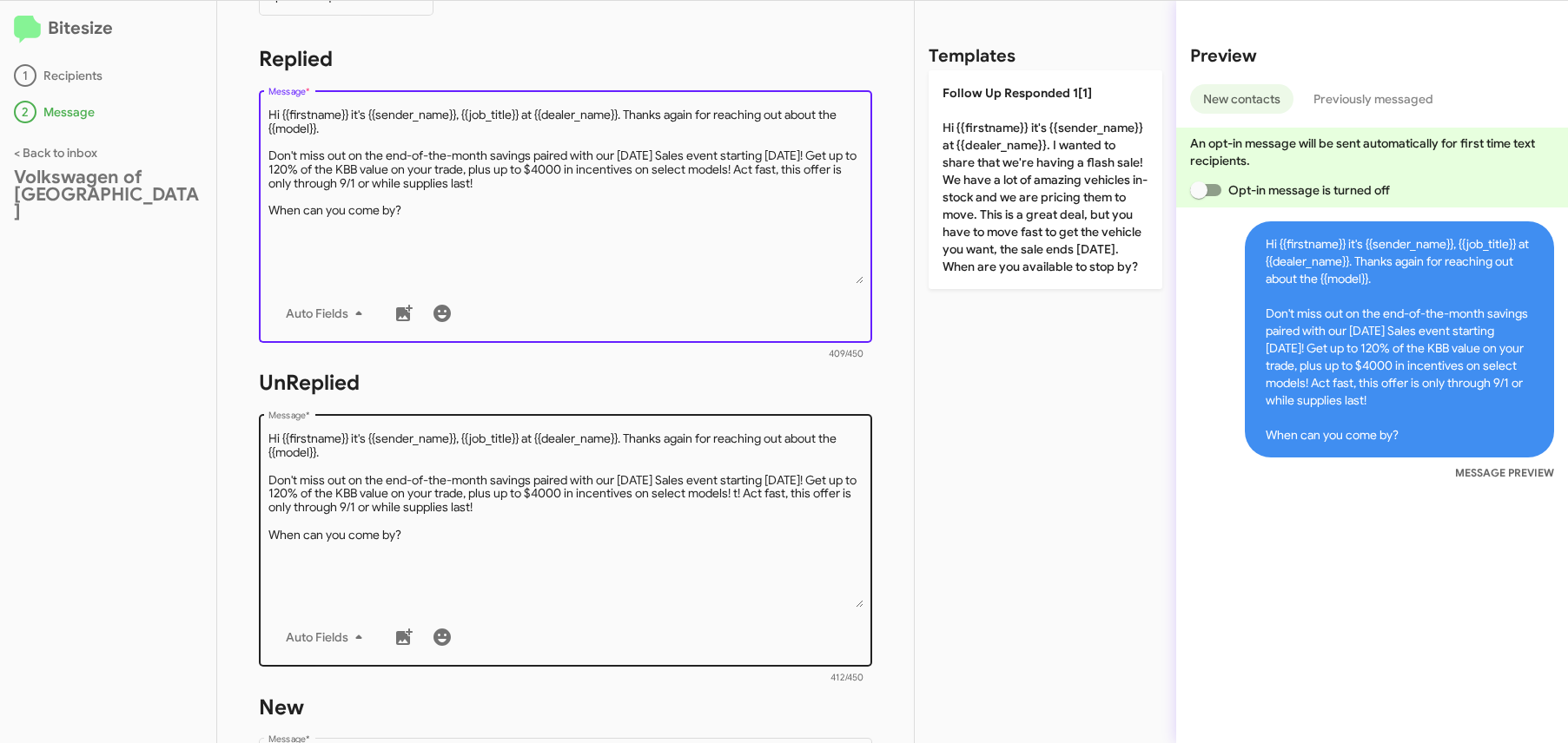
type textarea "Hi {{firstname}} it's {{sender_name}}, {{job_title}} at {{dealer_name}}. Thanks…"
click at [501, 544] on textarea "Message *" at bounding box center [565, 519] width 595 height 177
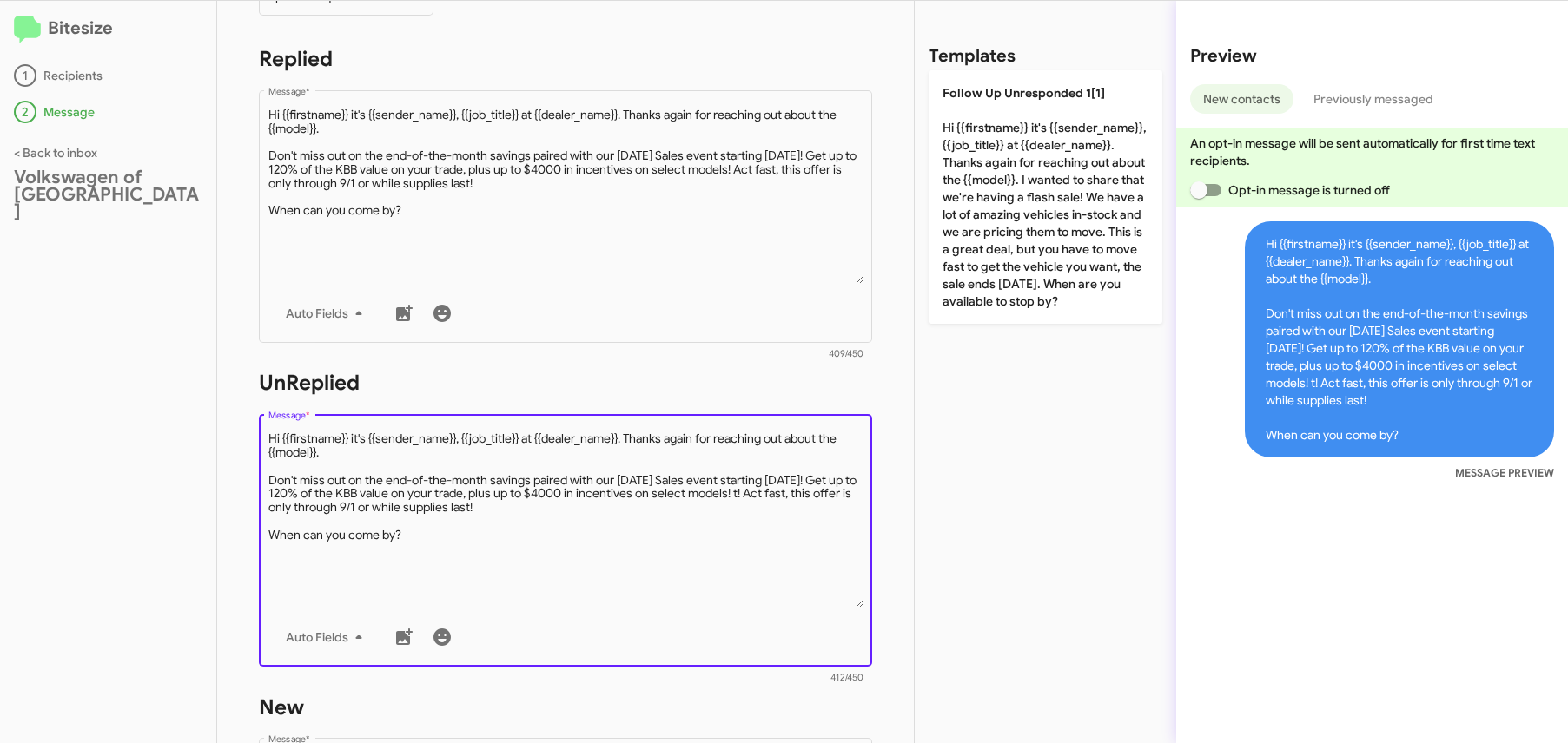
drag, startPoint x: 461, startPoint y: 540, endPoint x: 67, endPoint y: 365, distance: 431.1
click at [67, 365] on div "Bitesize 1 Recipients 2 Message < Back to inbox Volkswagen of Rockville STEP 2 …" at bounding box center [784, 372] width 1568 height 743
paste textarea
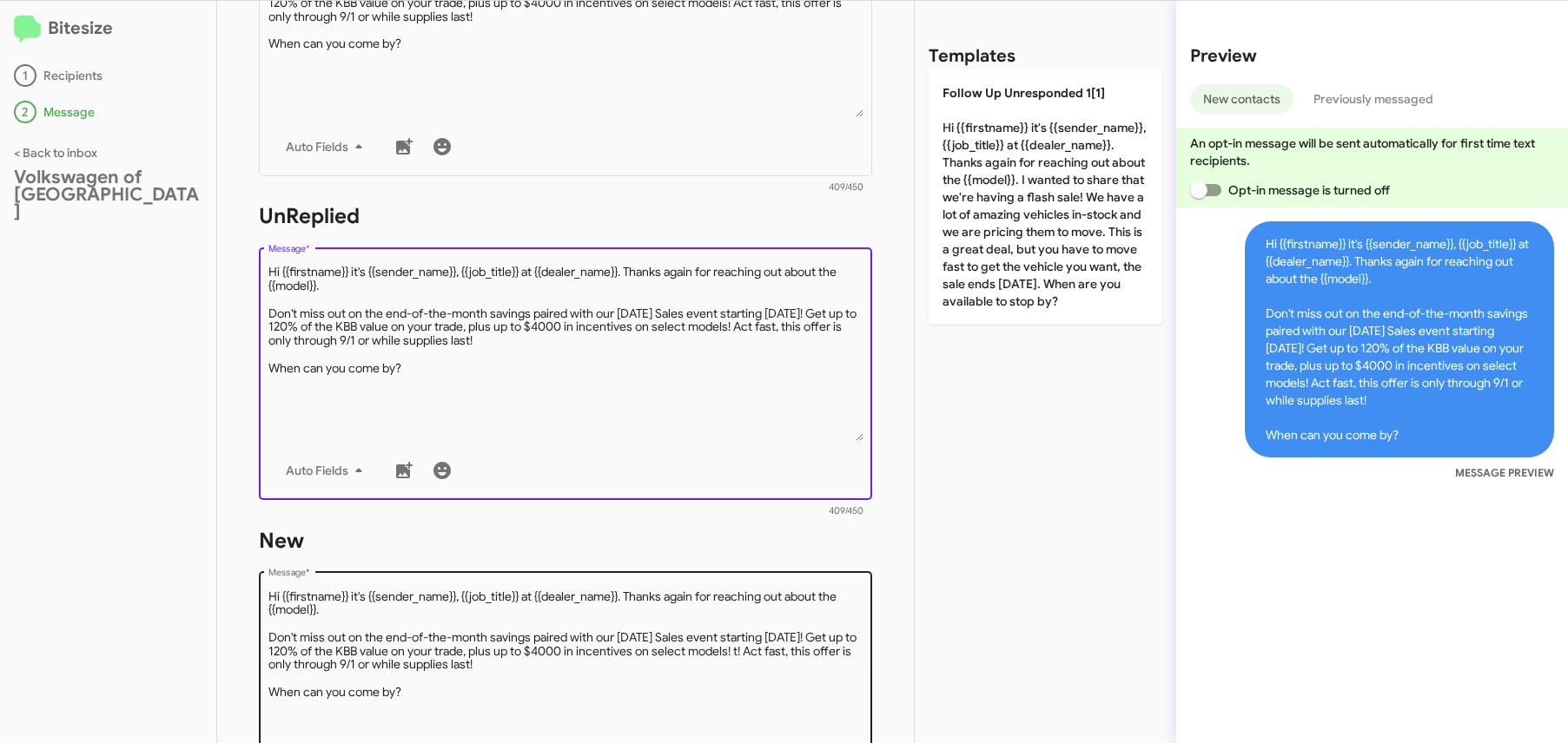
scroll to position [472, 0]
type textarea "Hi {{firstname}} it's {{sender_name}}, {{job_title}} at {{dealer_name}}. Thanks…"
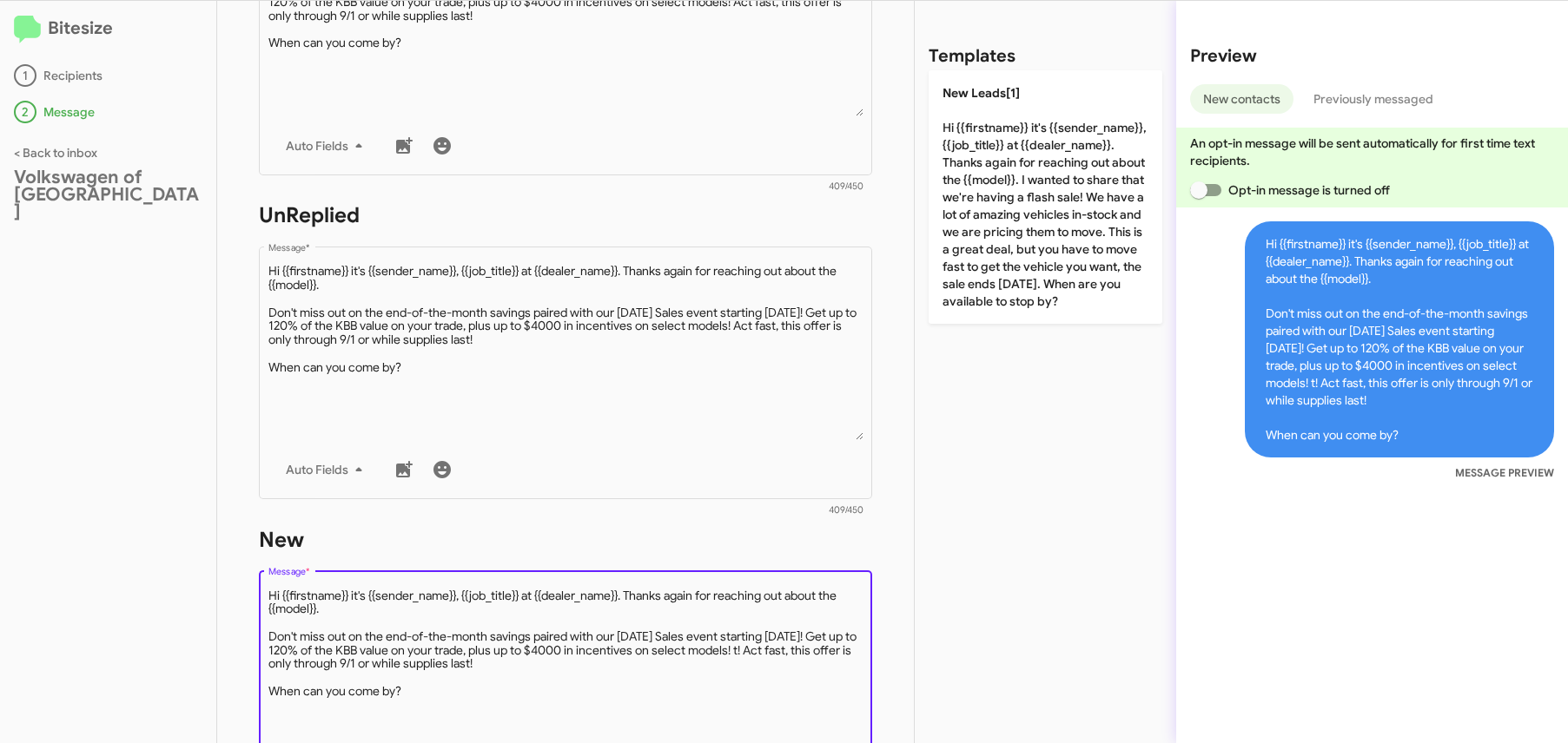
drag, startPoint x: 427, startPoint y: 701, endPoint x: 60, endPoint y: 531, distance: 404.5
click at [60, 531] on div "Bitesize 1 Recipients 2 Message < Back to inbox Volkswagen of Rockville STEP 2 …" at bounding box center [784, 372] width 1568 height 743
paste textarea
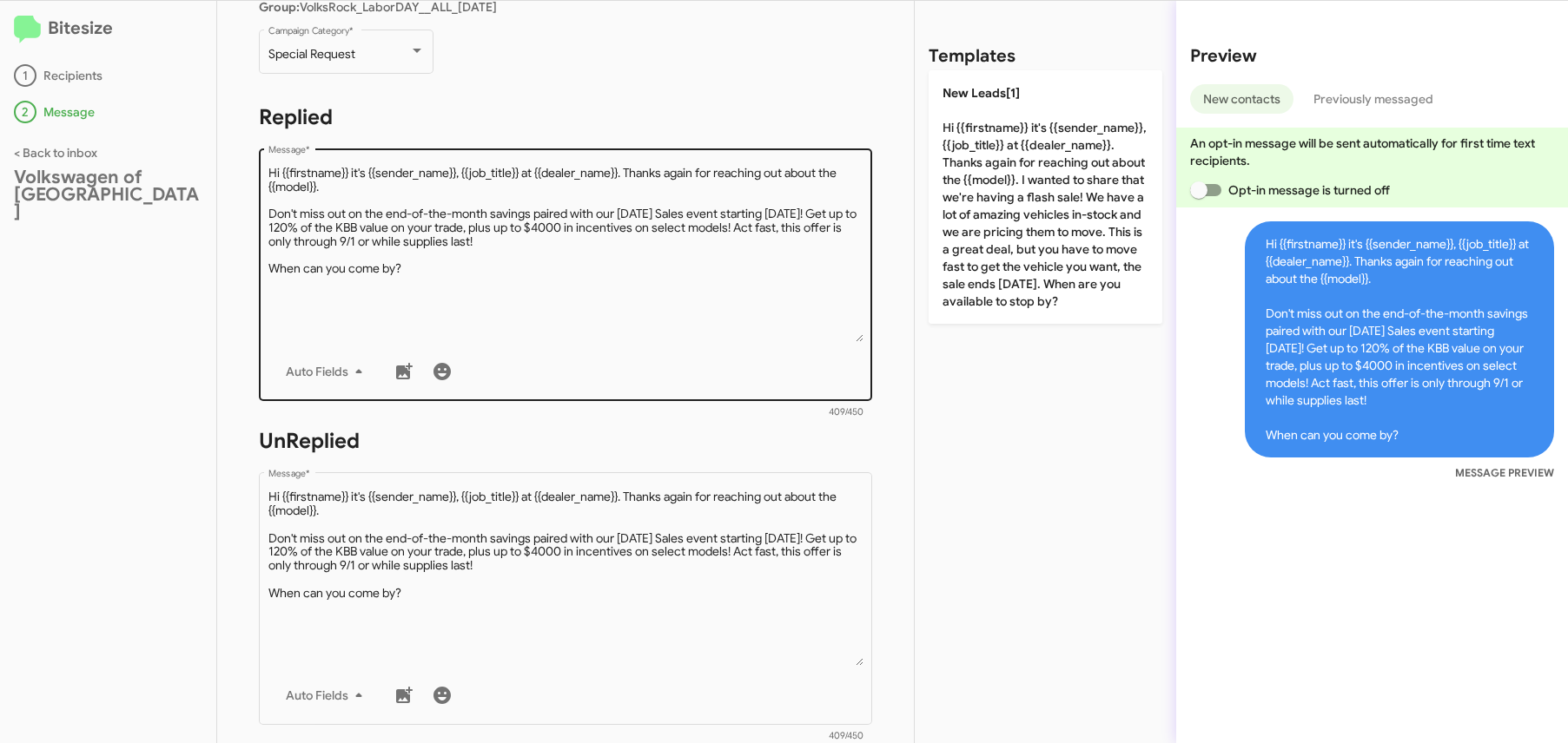
scroll to position [232, 0]
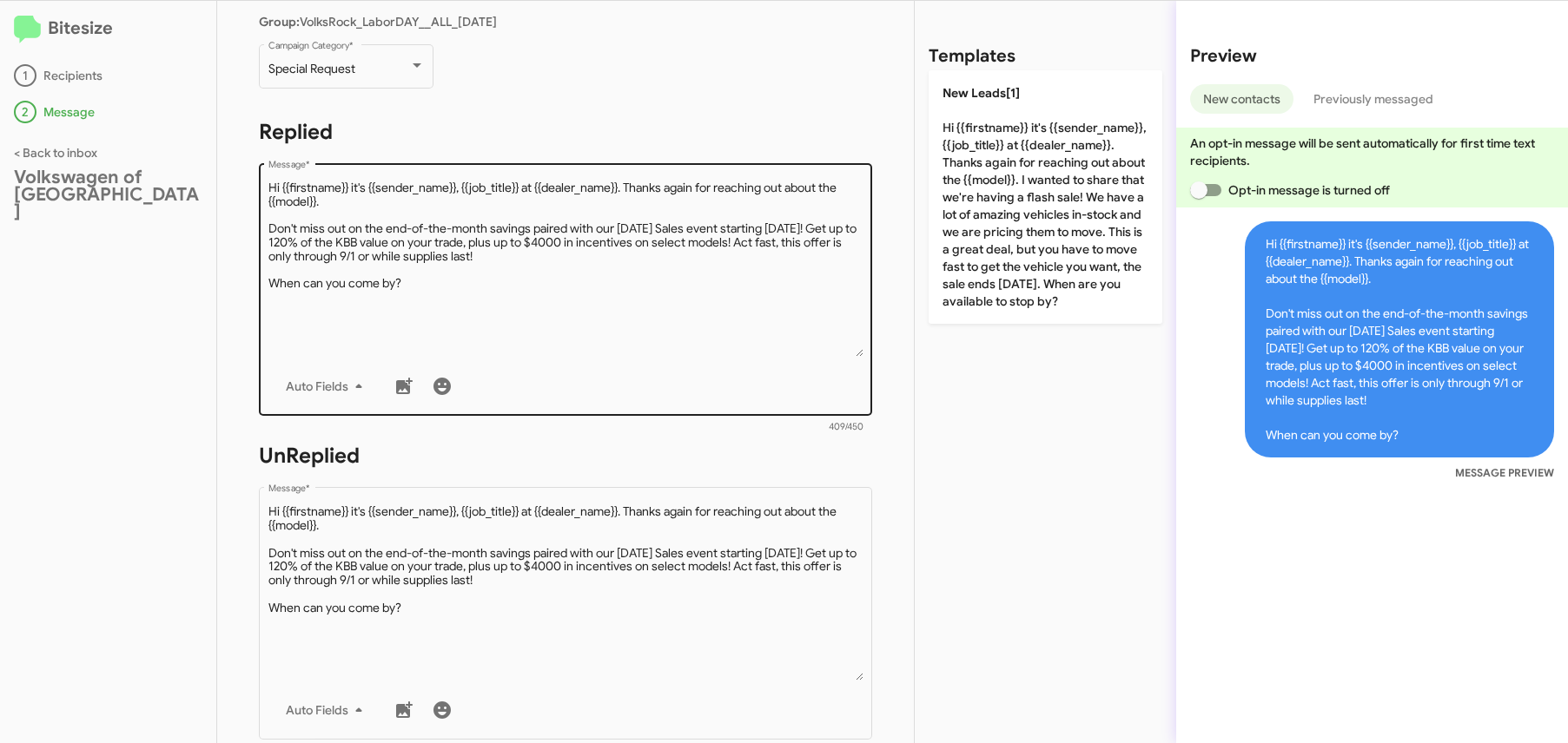
type textarea "Hi {{firstname}} it's {{sender_name}}, {{job_title}} at {{dealer_name}}. Thanks…"
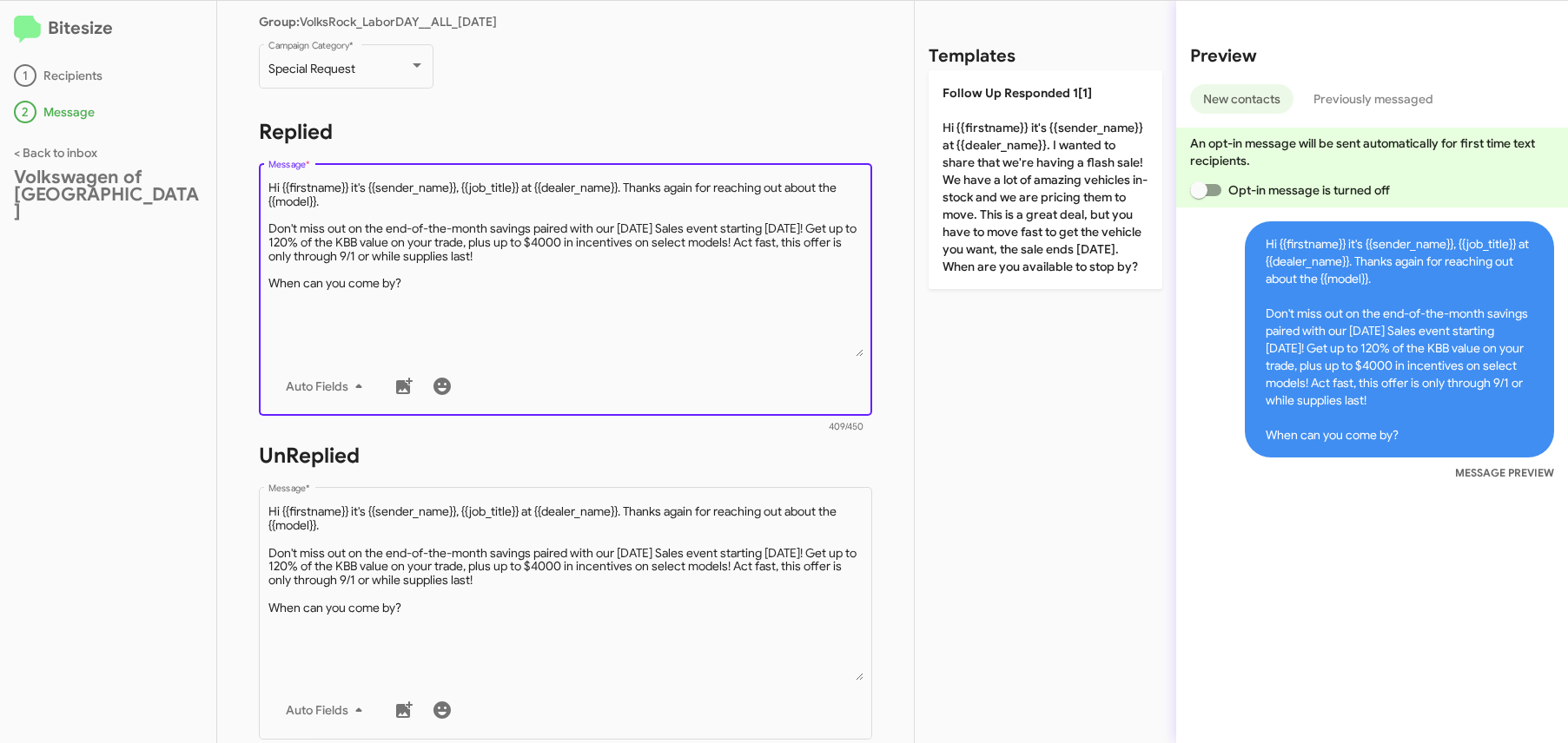
drag, startPoint x: 338, startPoint y: 196, endPoint x: 629, endPoint y: 186, distance: 291.2
click at [629, 186] on textarea "Message *" at bounding box center [565, 269] width 595 height 177
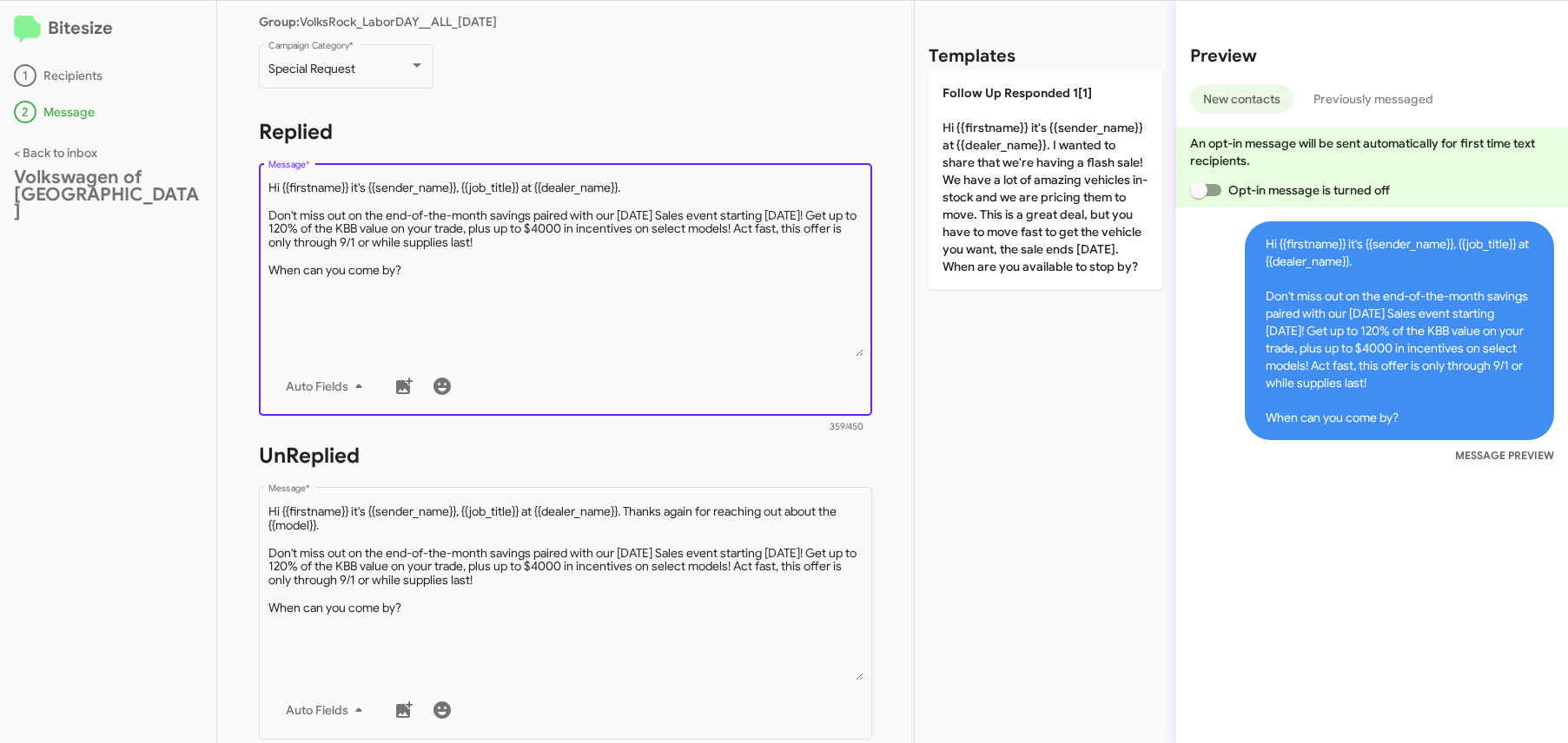
drag, startPoint x: 521, startPoint y: 191, endPoint x: 465, endPoint y: 189, distance: 56.0
click at [465, 189] on textarea "Message *" at bounding box center [565, 269] width 595 height 177
click at [552, 244] on textarea "Message *" at bounding box center [565, 269] width 595 height 177
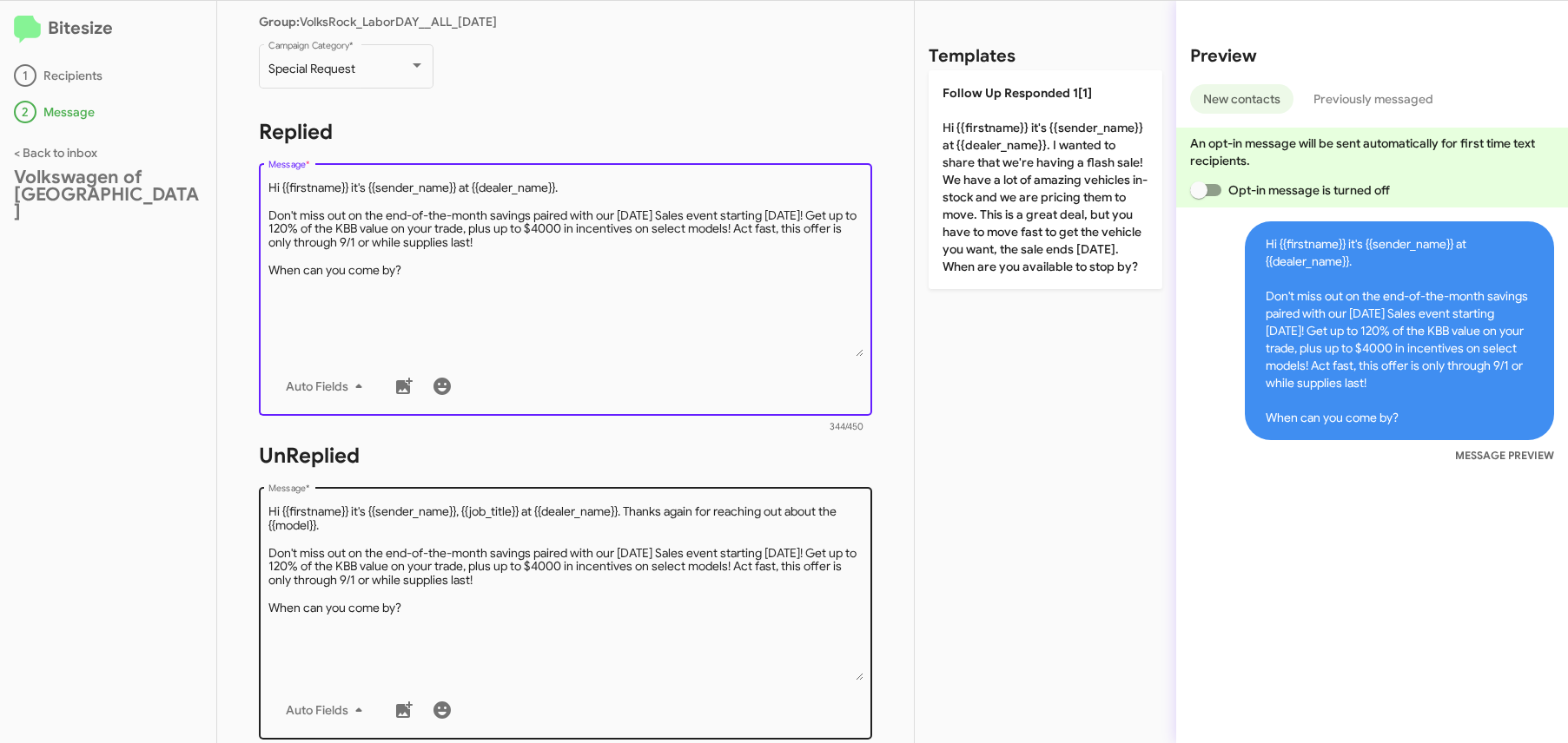
scroll to position [235, 0]
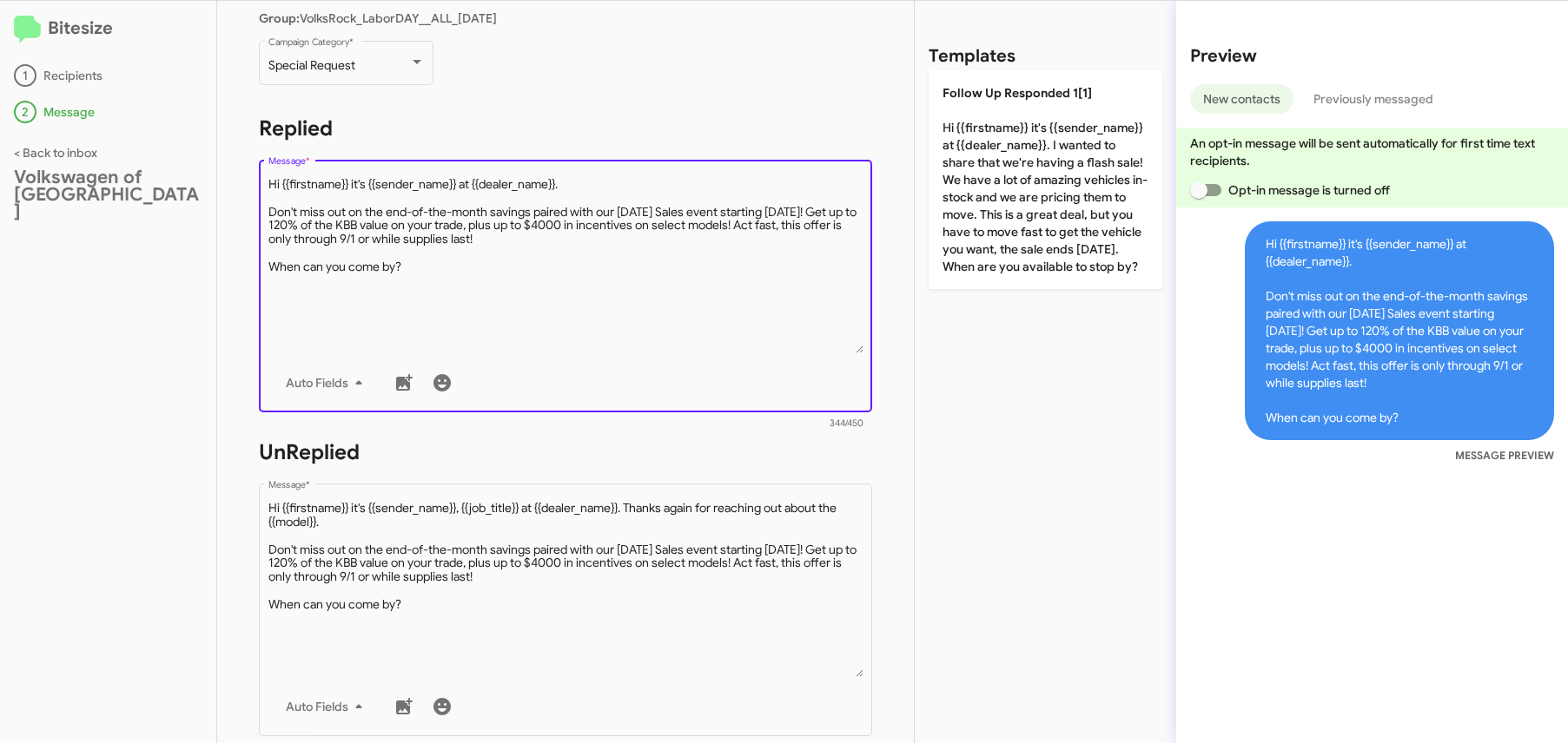
type textarea "Hi {{firstname}} it's {{sender_name}} at {{dealer_name}}. Don't miss out on the…"
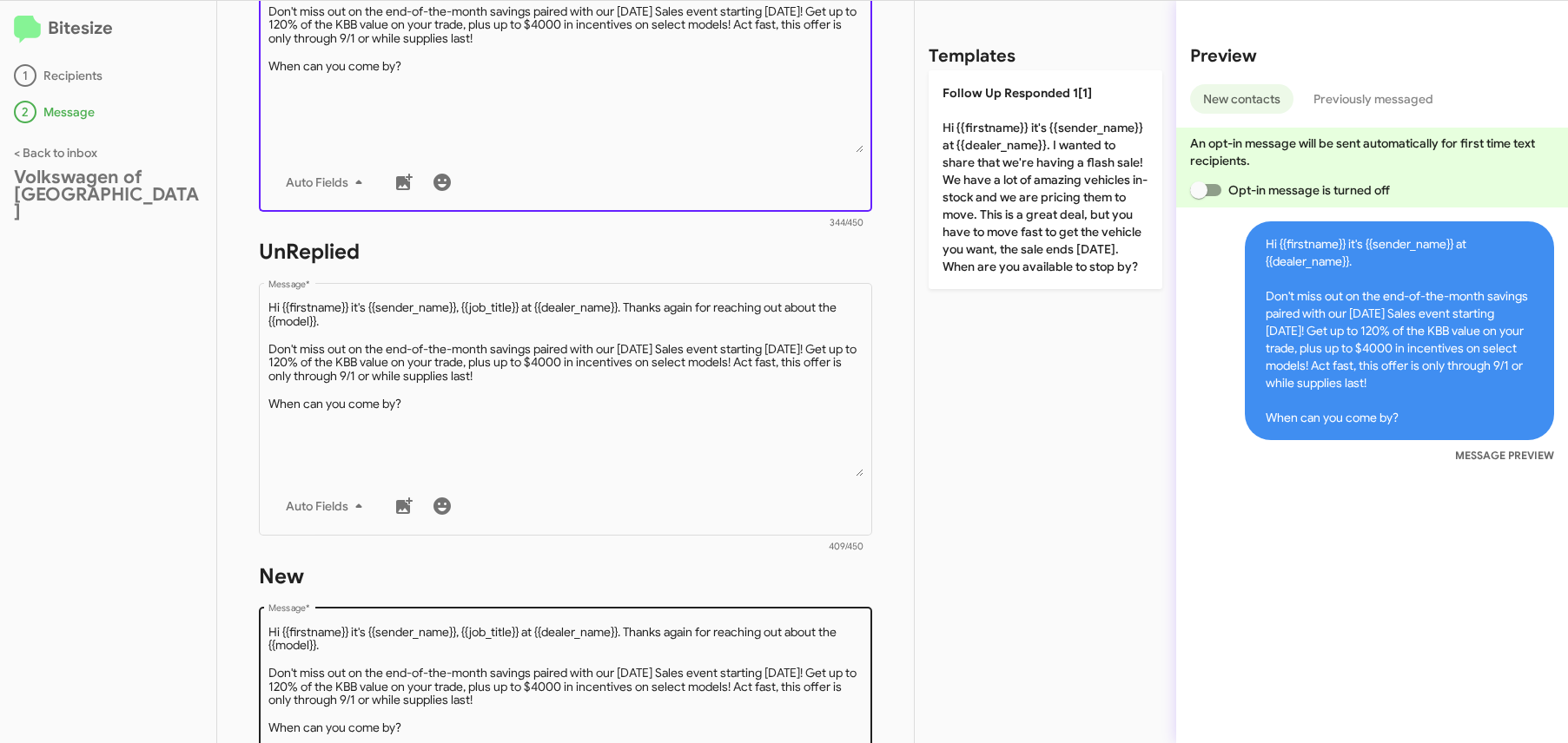
scroll to position [754, 0]
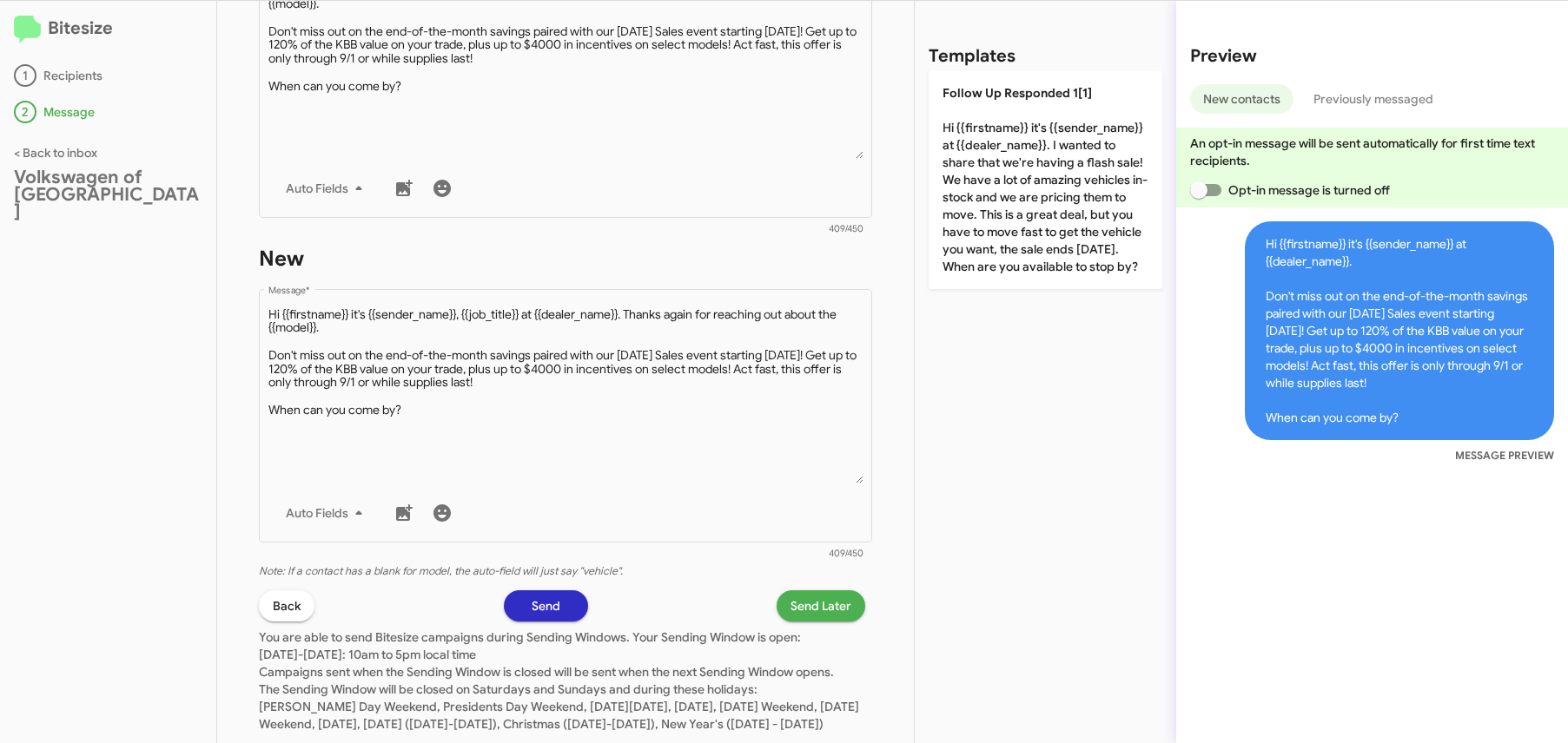
click at [784, 622] on p "You are able to send Bitesize campaigns during Sending Windows. Your Sending Wi…" at bounding box center [566, 677] width 613 height 111
click at [790, 619] on span "Send Later" at bounding box center [820, 606] width 61 height 31
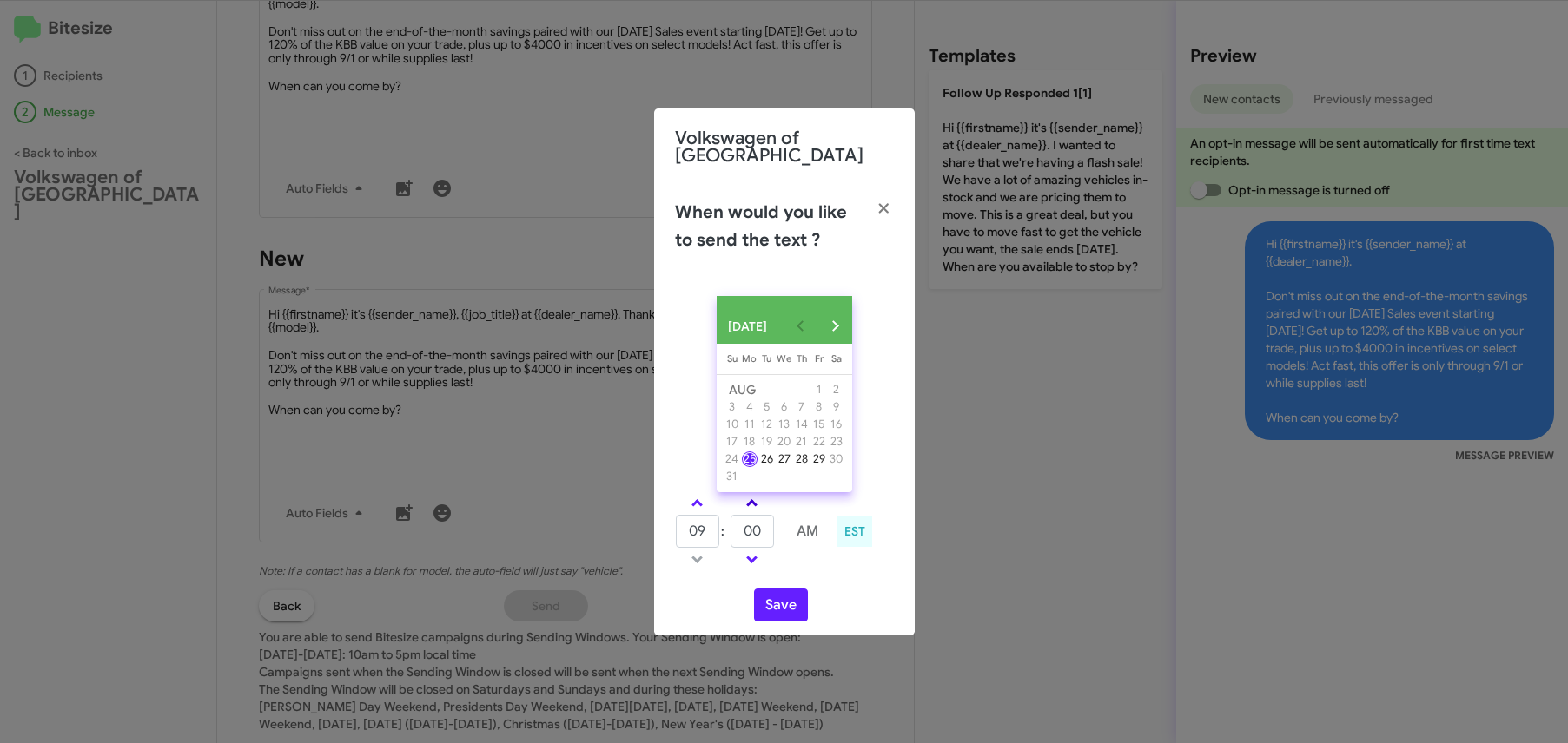
click at [757, 502] on link at bounding box center [752, 503] width 31 height 20
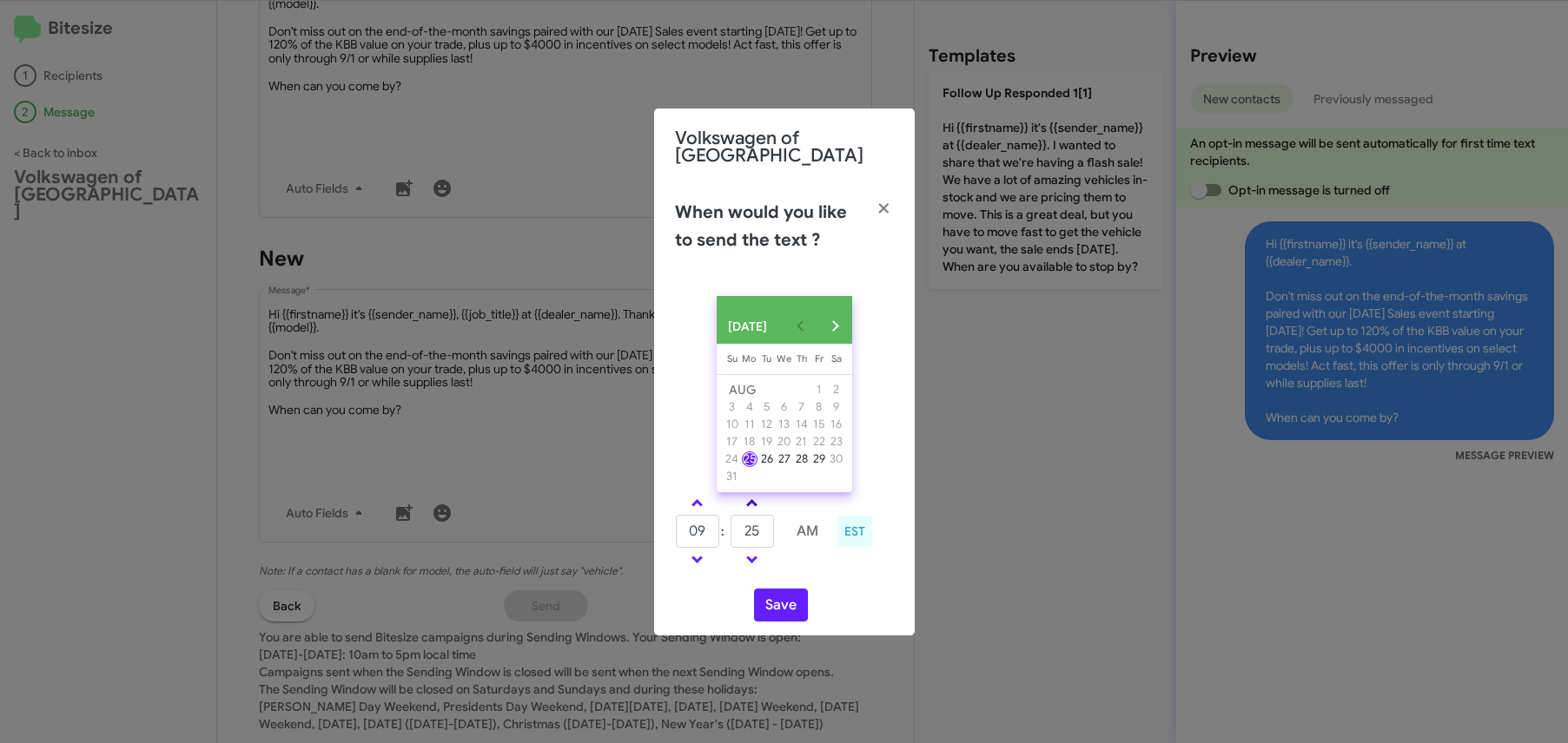
click at [754, 502] on span at bounding box center [752, 505] width 12 height 12
type input "35"
click at [770, 611] on button "Save" at bounding box center [781, 605] width 54 height 33
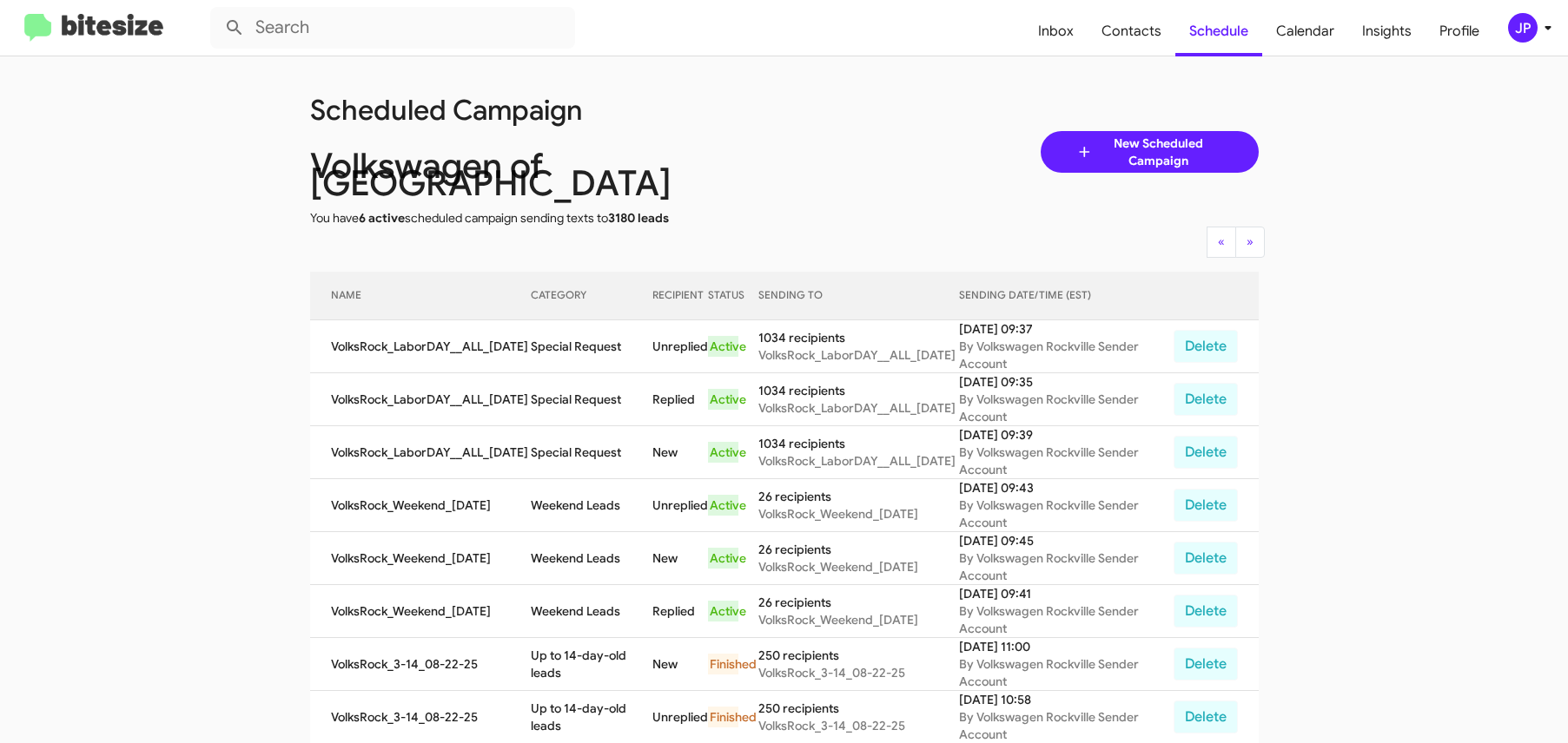
click at [127, 40] on img at bounding box center [93, 28] width 139 height 29
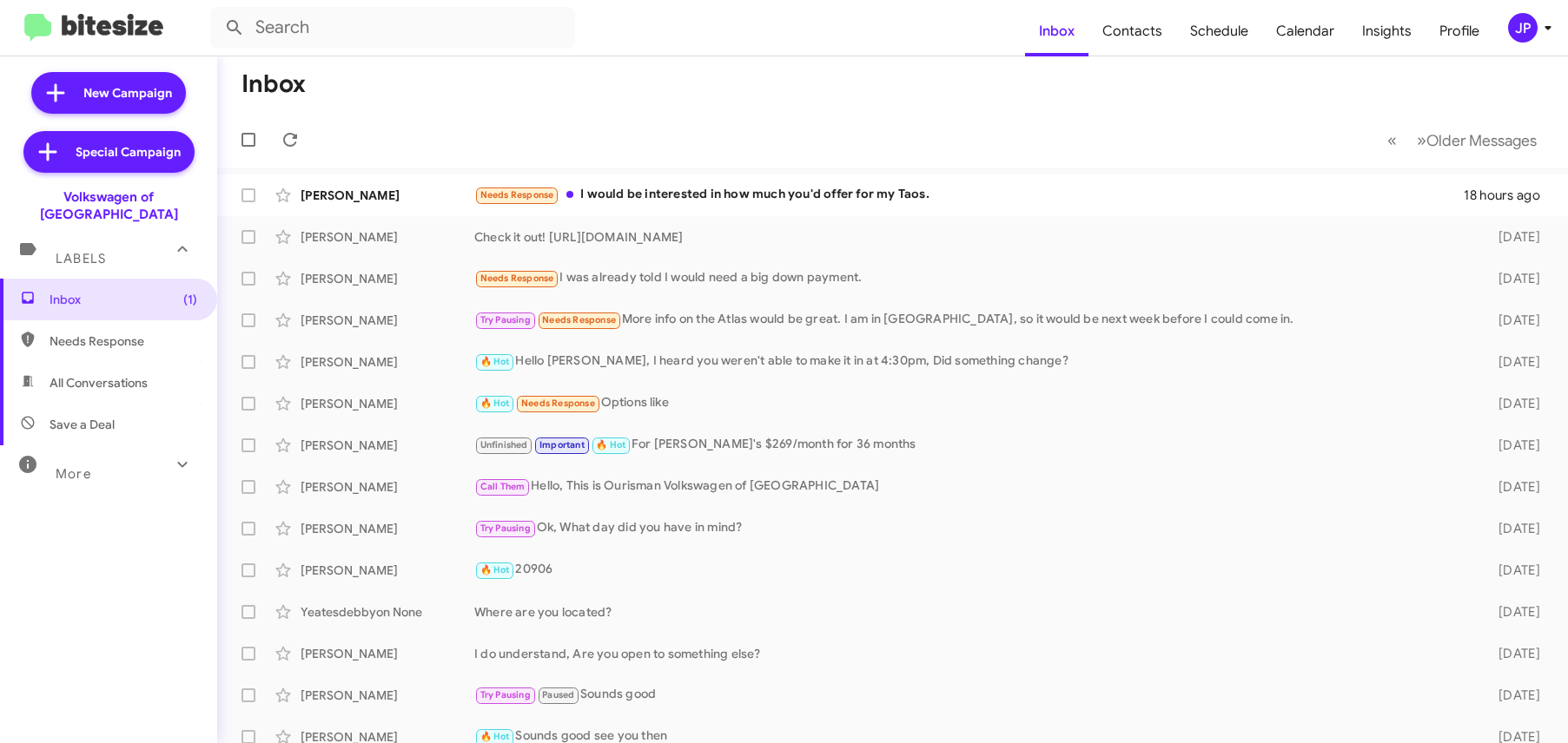
click at [1522, 21] on div "JP" at bounding box center [1523, 28] width 30 height 30
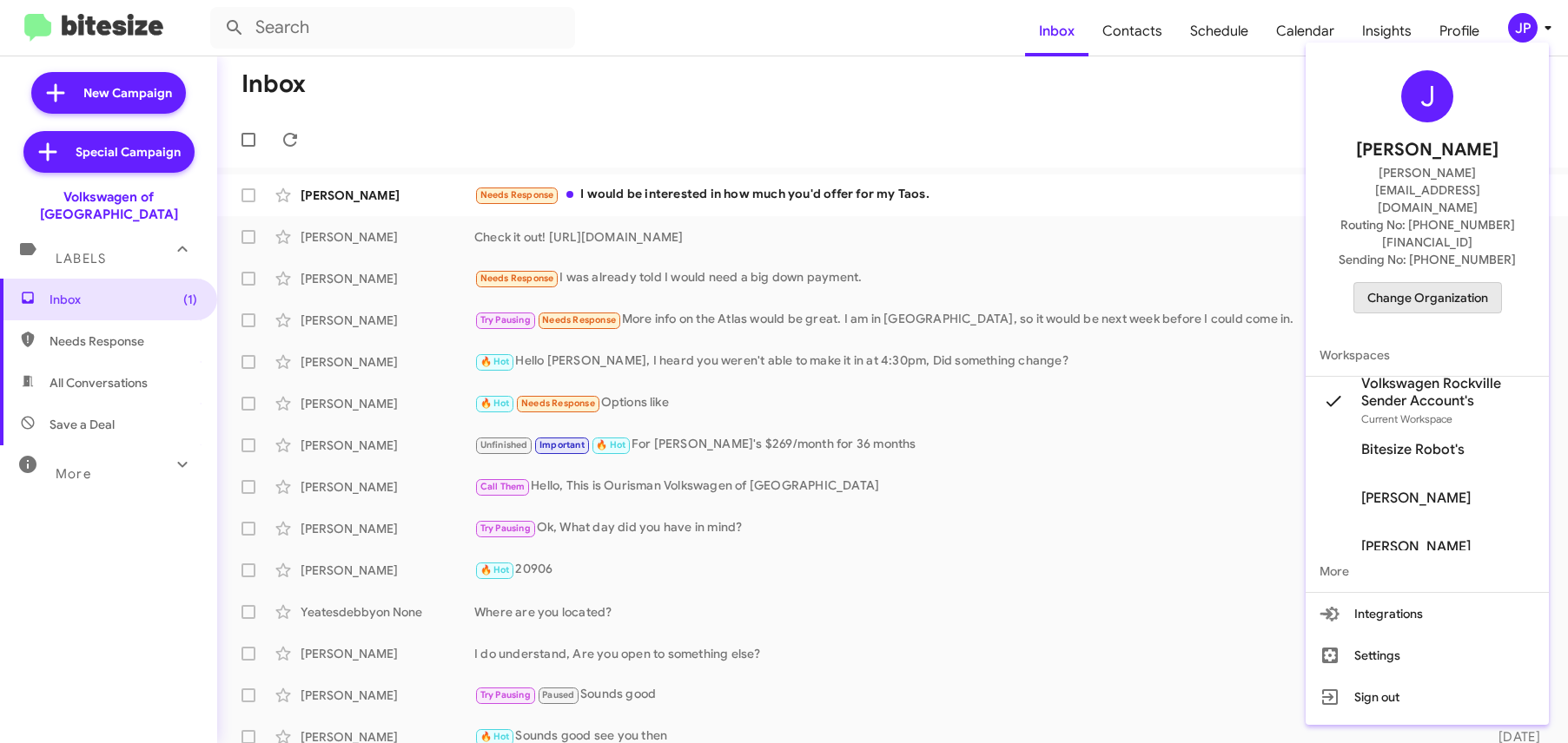
click at [1414, 283] on span "Change Organization" at bounding box center [1427, 298] width 120 height 30
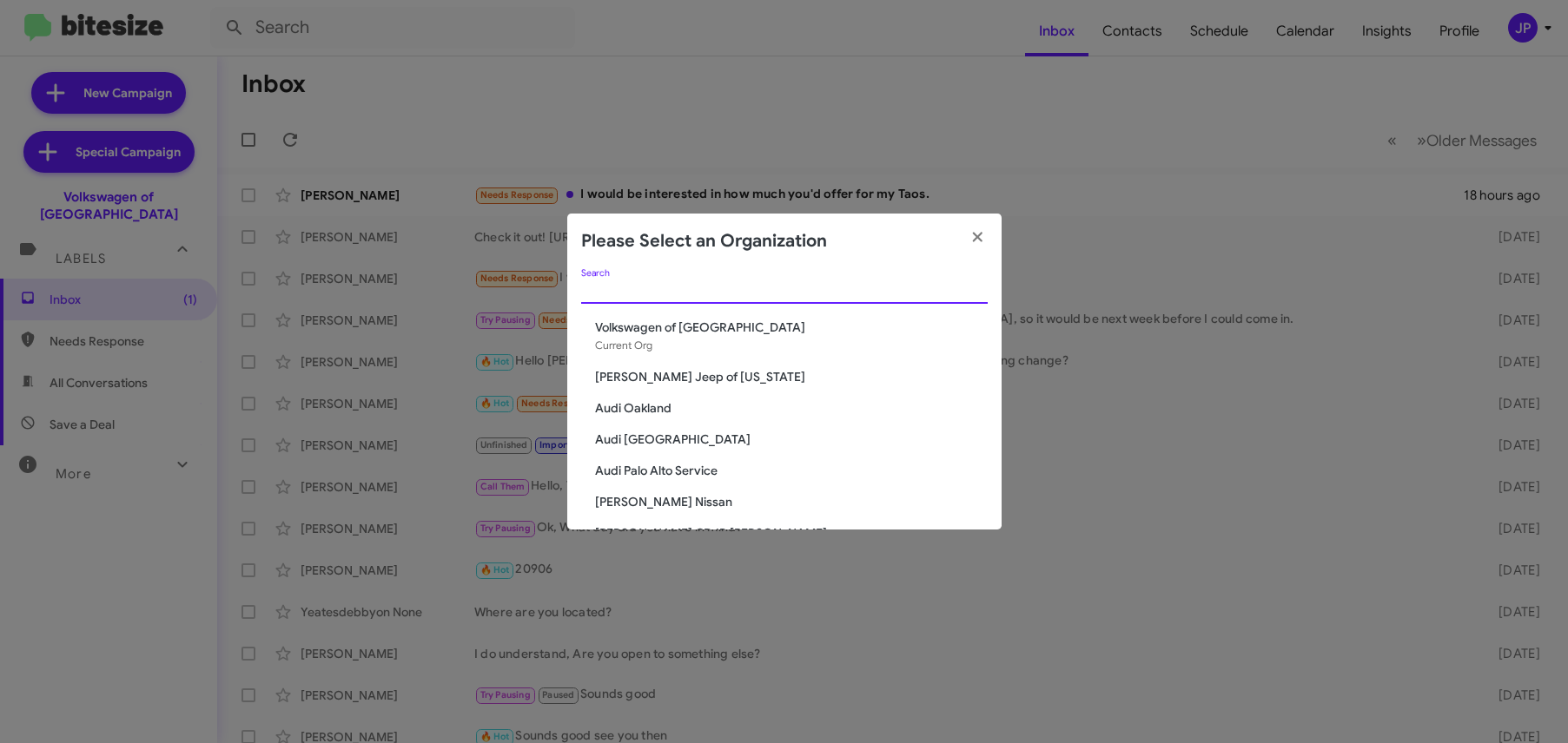
click at [648, 292] on input "Search" at bounding box center [784, 291] width 407 height 13
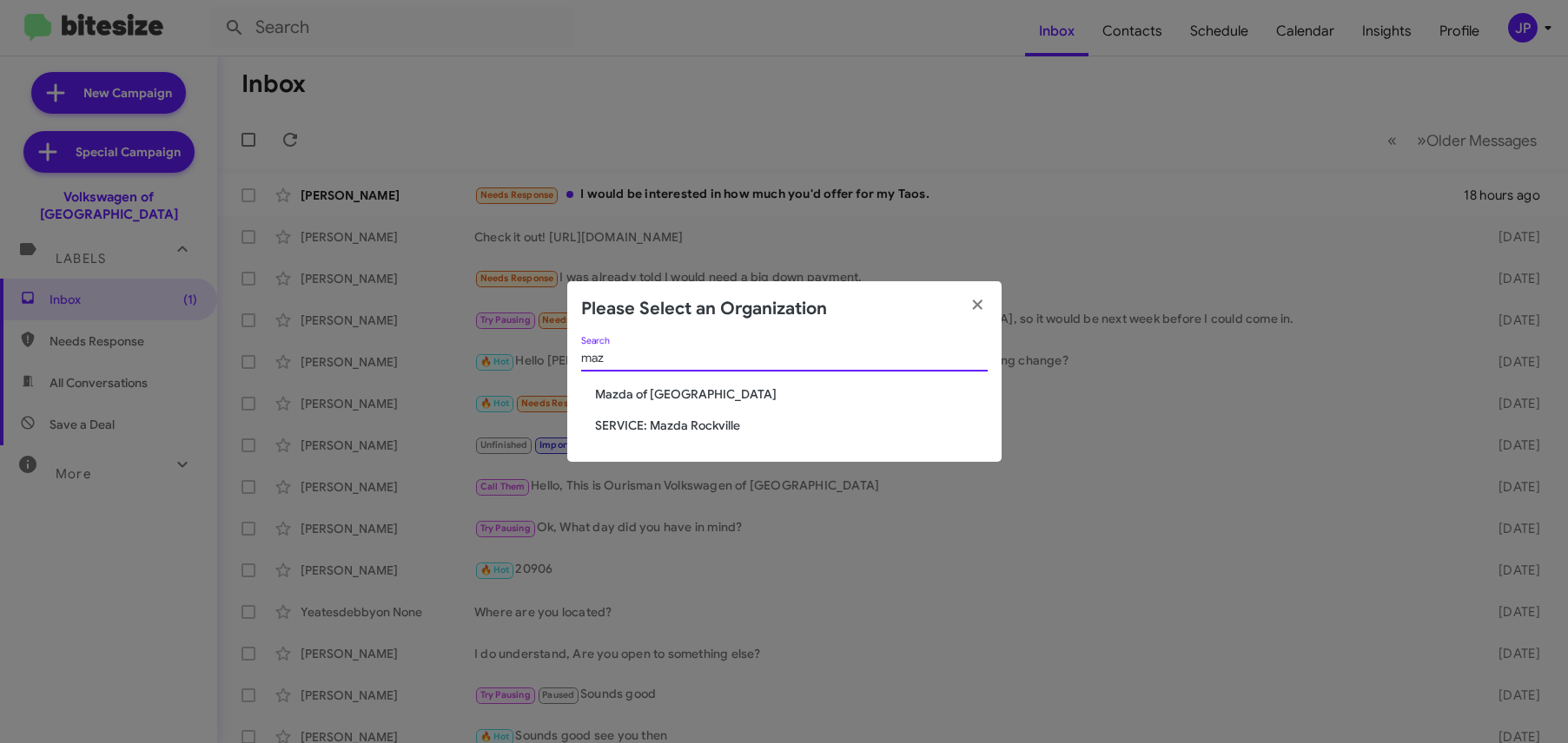
type input "maz"
click at [627, 396] on span "Mazda of [GEOGRAPHIC_DATA]" at bounding box center [790, 394] width 392 height 17
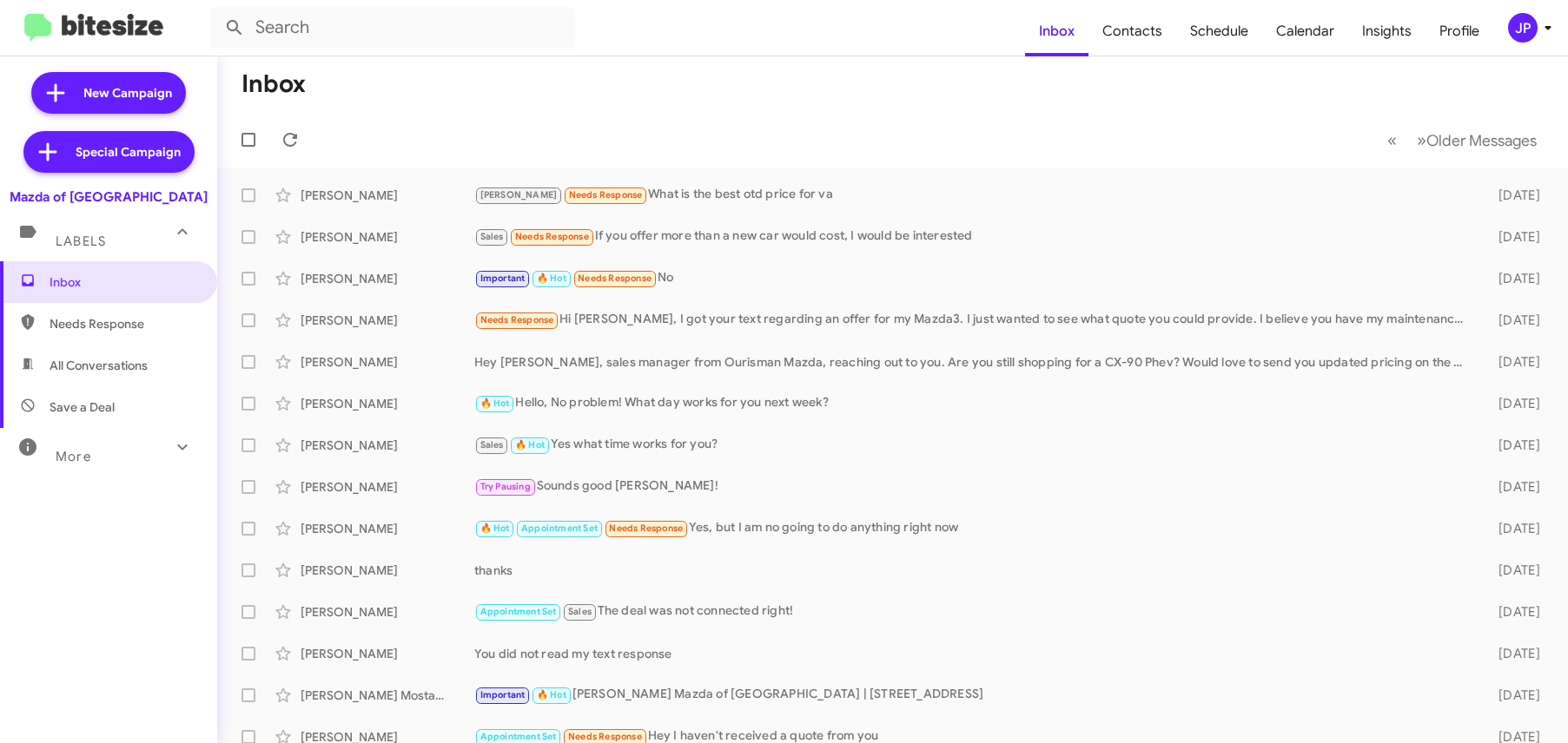
click at [1518, 24] on div "JP" at bounding box center [1523, 28] width 30 height 30
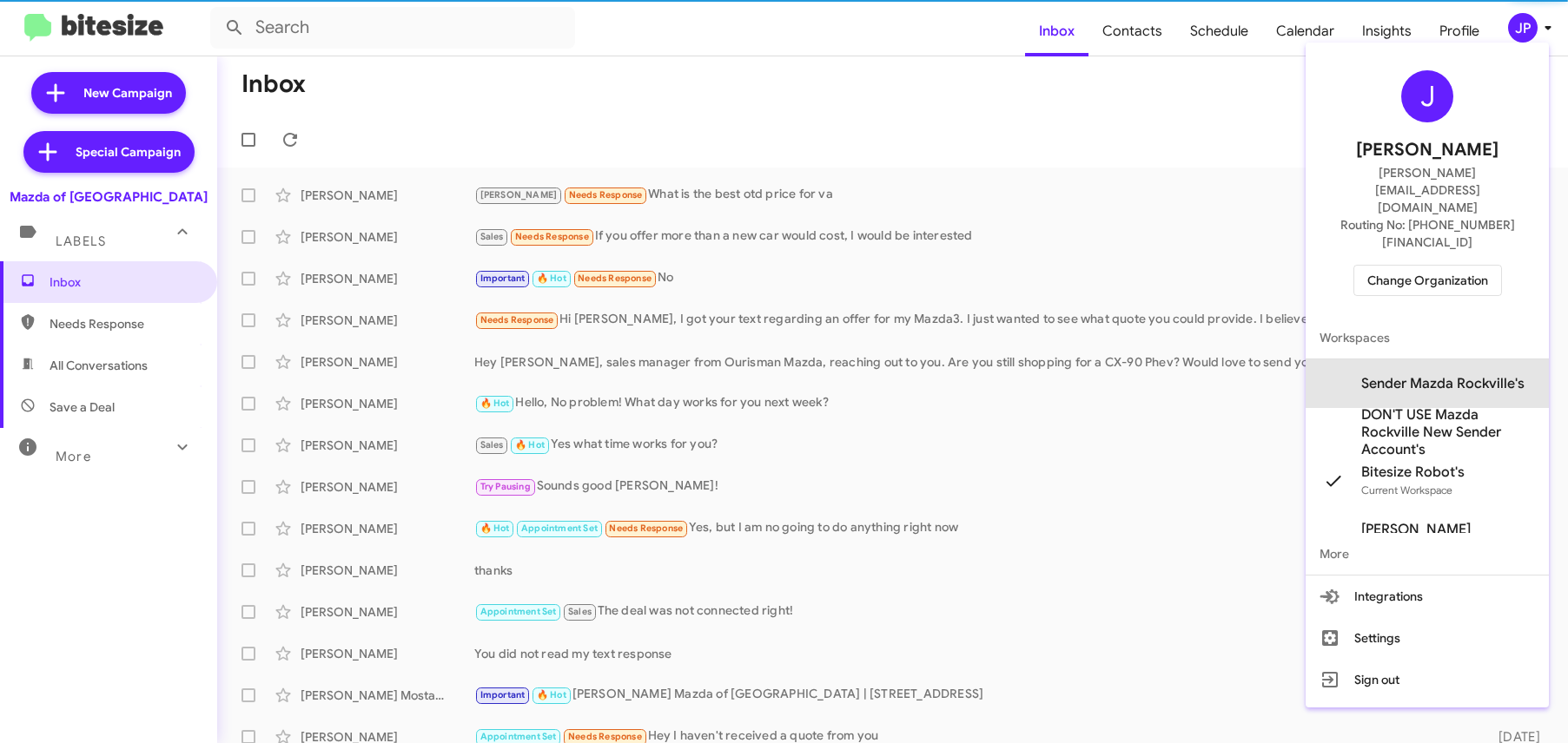
click at [1428, 375] on span "Sender Mazda Rockville's" at bounding box center [1442, 384] width 163 height 17
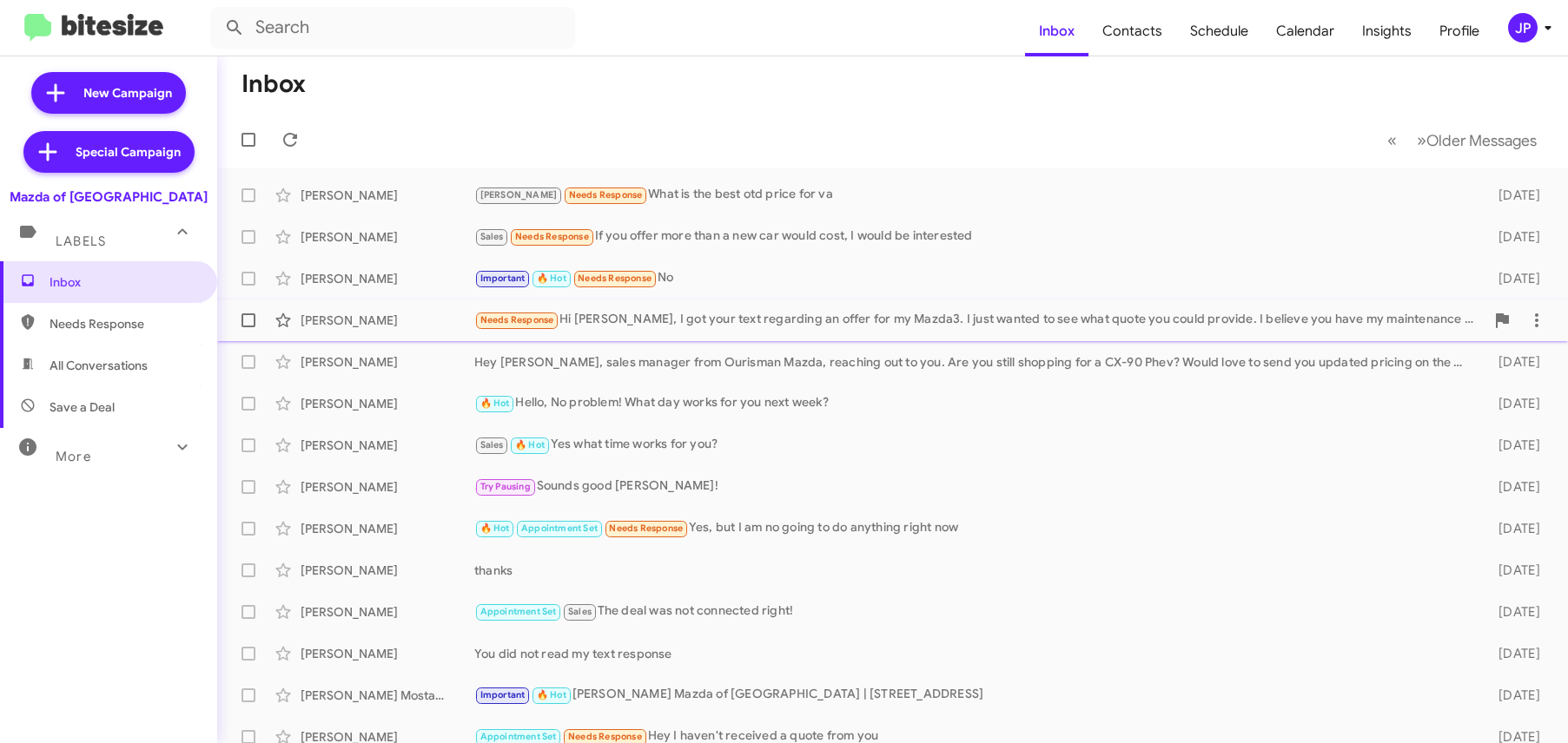
click at [655, 324] on div "Needs Response Hi [PERSON_NAME], I got your text regarding an offer for my Mazd…" at bounding box center [979, 320] width 1010 height 20
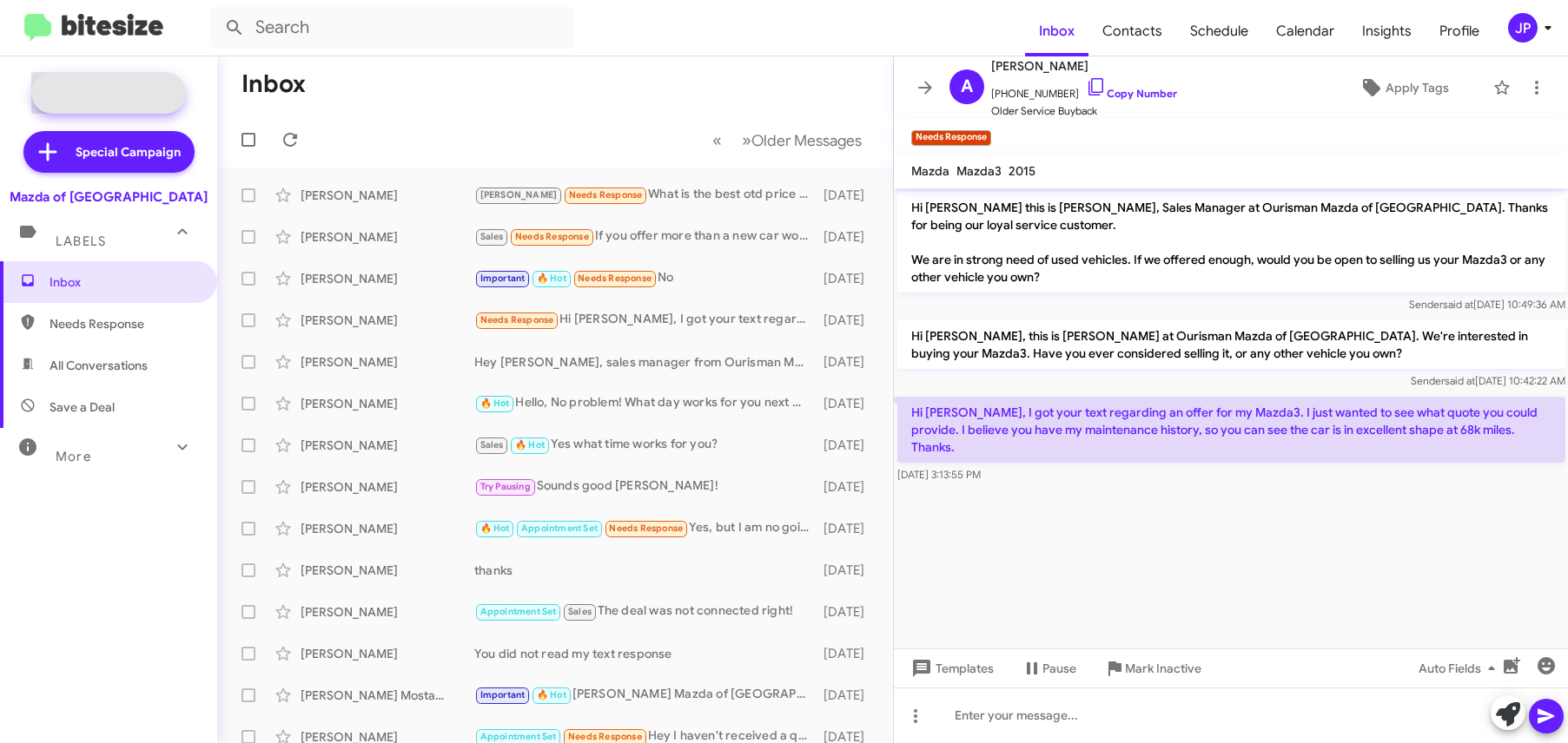
click at [149, 89] on span "New Campaign" at bounding box center [128, 93] width 89 height 17
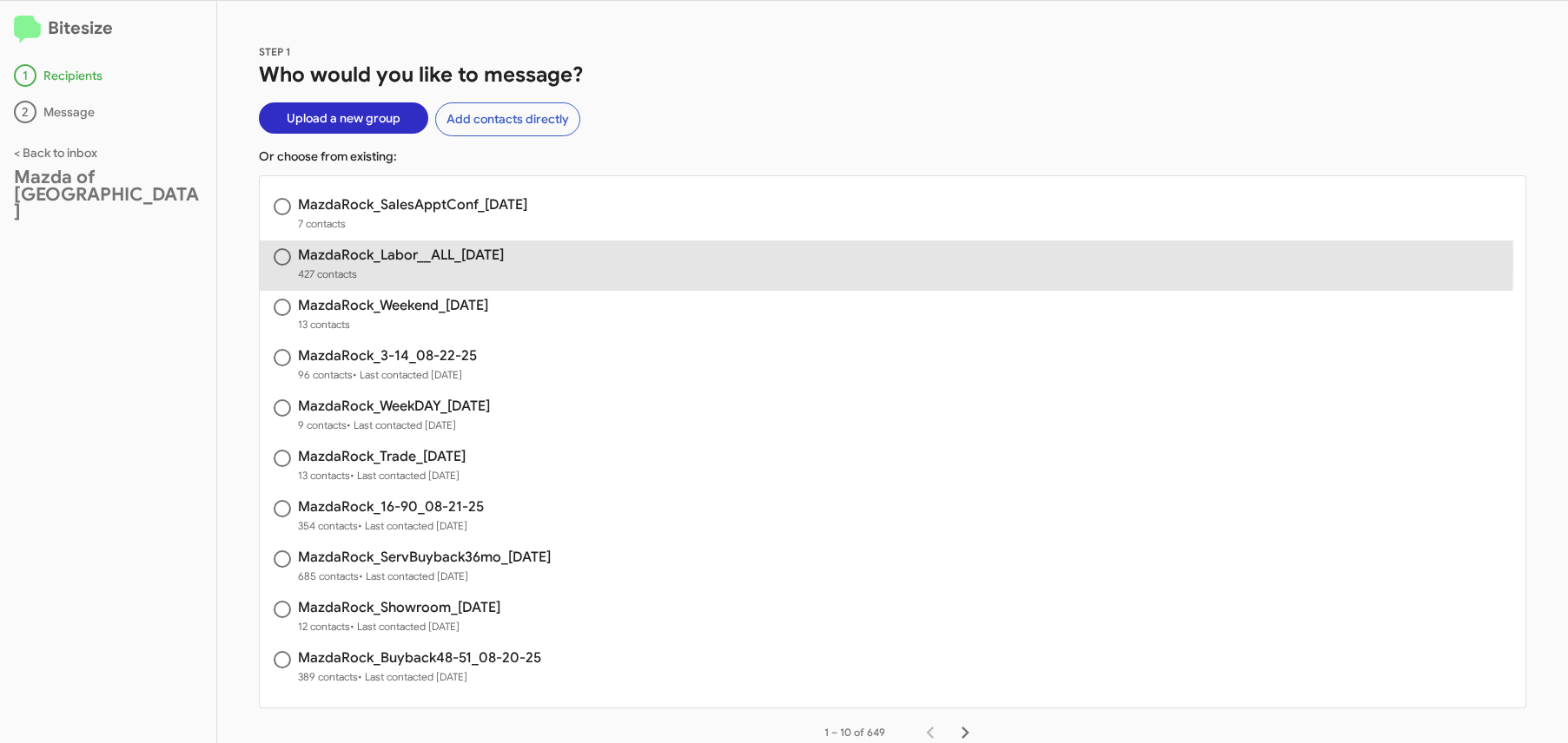
click at [347, 258] on h3 "MazdaRock_Labor__ALL_08-25-25" at bounding box center [401, 255] width 206 height 13
radio input "true"
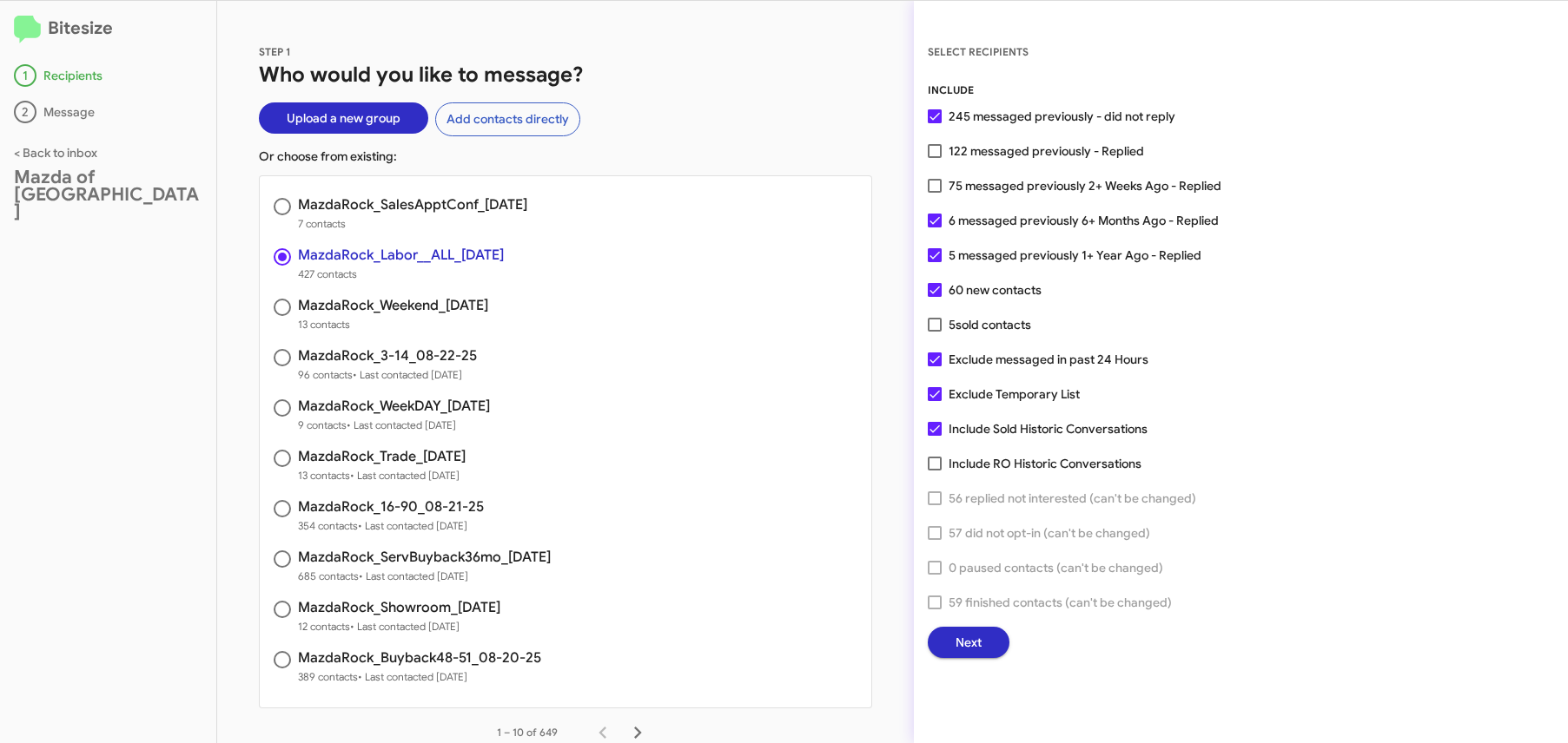
click at [939, 183] on span at bounding box center [935, 186] width 13 height 13
click at [935, 193] on input "75 messaged previously 2+ Weeks Ago - Replied" at bounding box center [934, 193] width 1 height 1
checkbox input "true"
click at [970, 645] on span "Next" at bounding box center [968, 643] width 26 height 31
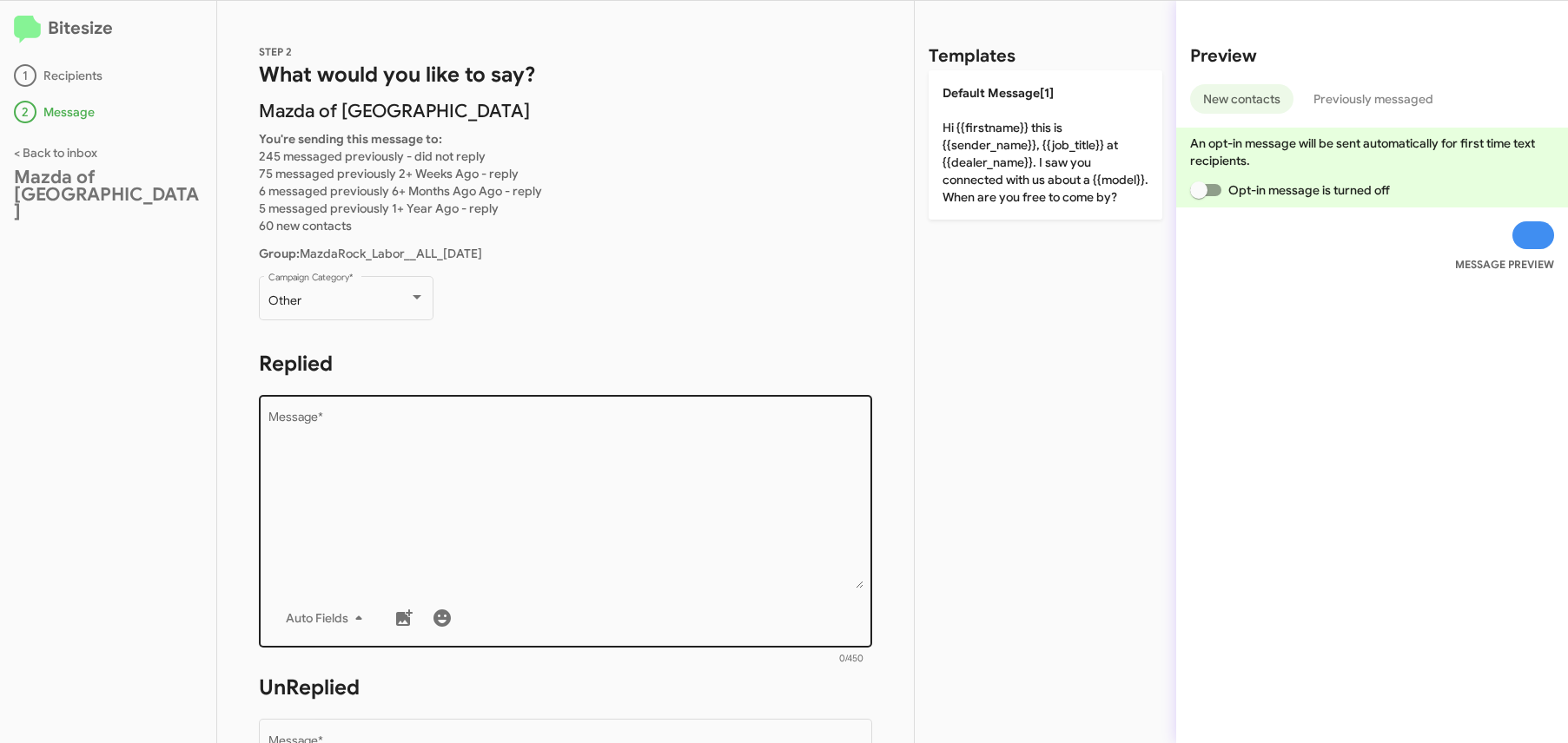
click at [545, 495] on textarea "Message *" at bounding box center [565, 500] width 595 height 177
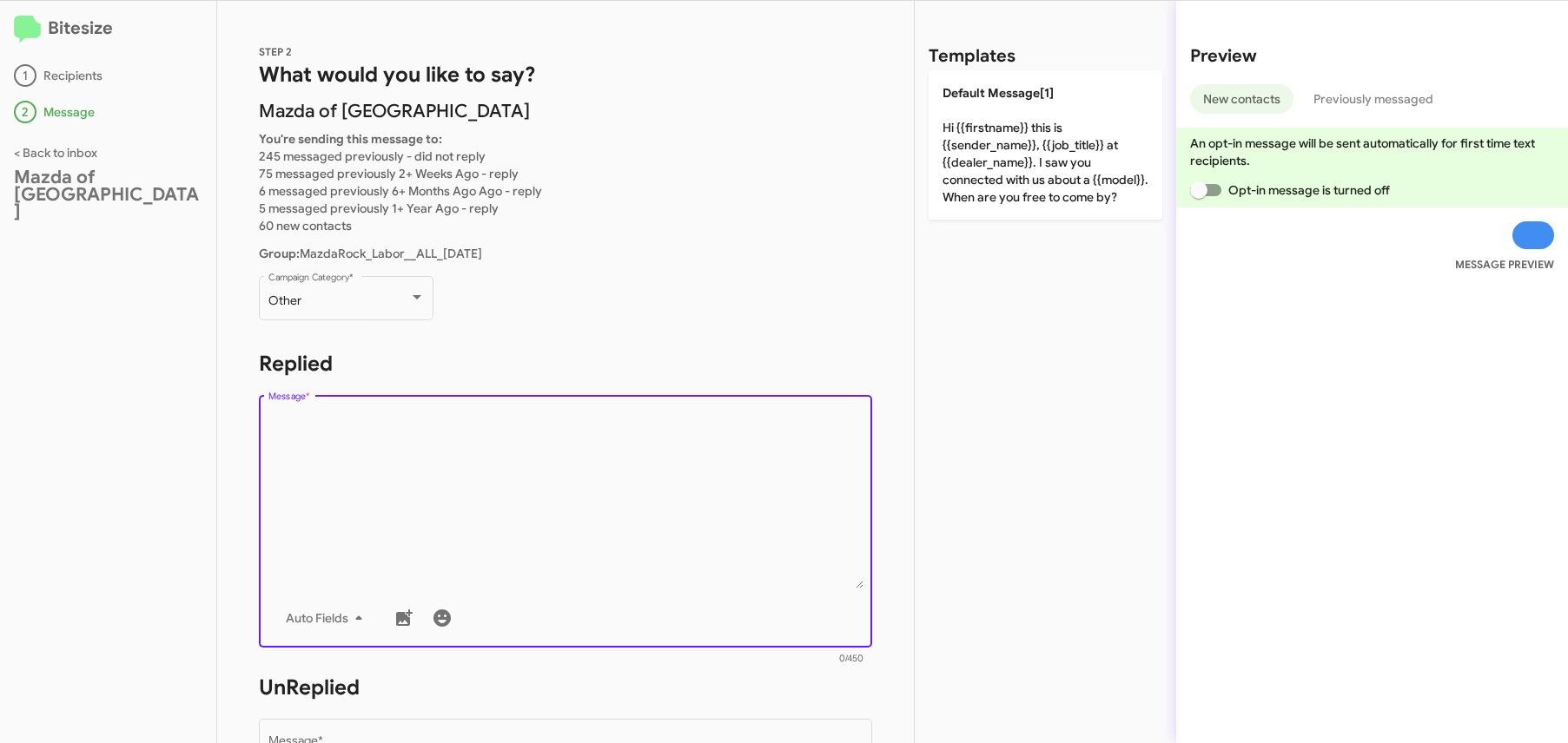
paste textarea "Hi {{firstname}} it's {{sender_name}}, {{job_title}} at {{dealer_name}}. Thanks…"
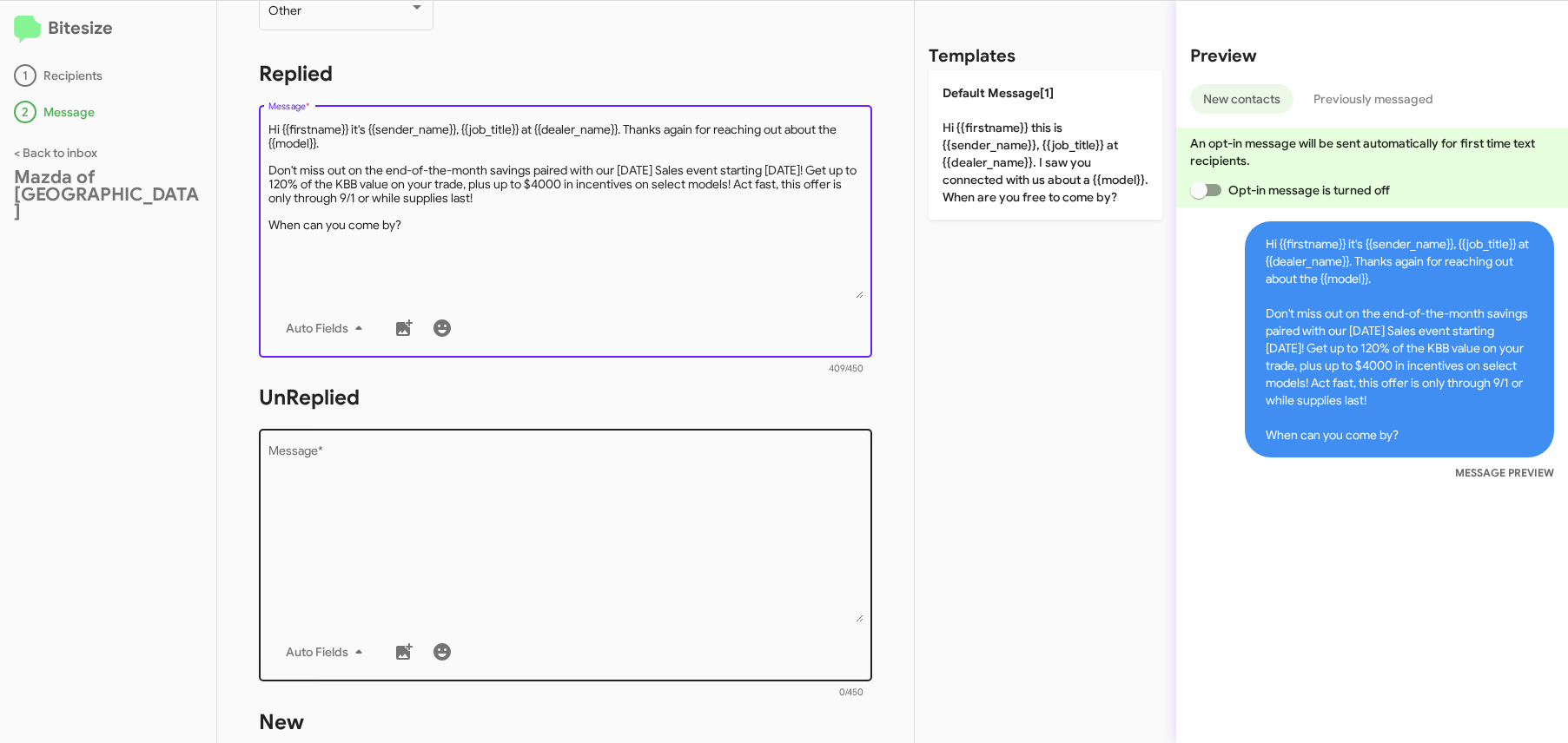
type textarea "Hi {{firstname}} it's {{sender_name}}, {{job_title}} at {{dealer_name}}. Thanks…"
click at [481, 497] on textarea "Message *" at bounding box center [565, 534] width 595 height 177
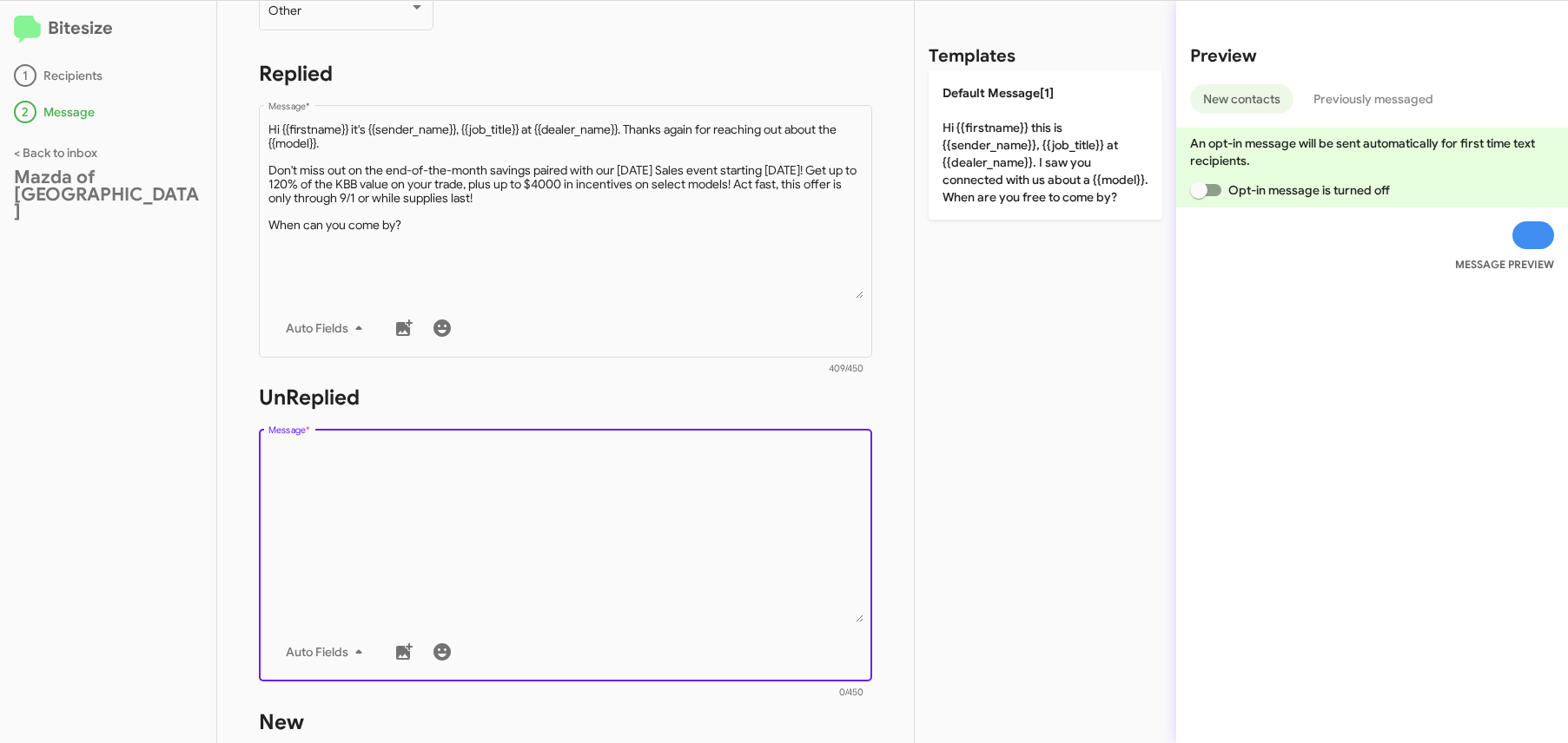
paste textarea "Hi {{firstname}} it's {{sender_name}}, {{job_title}} at {{dealer_name}}. Thanks…"
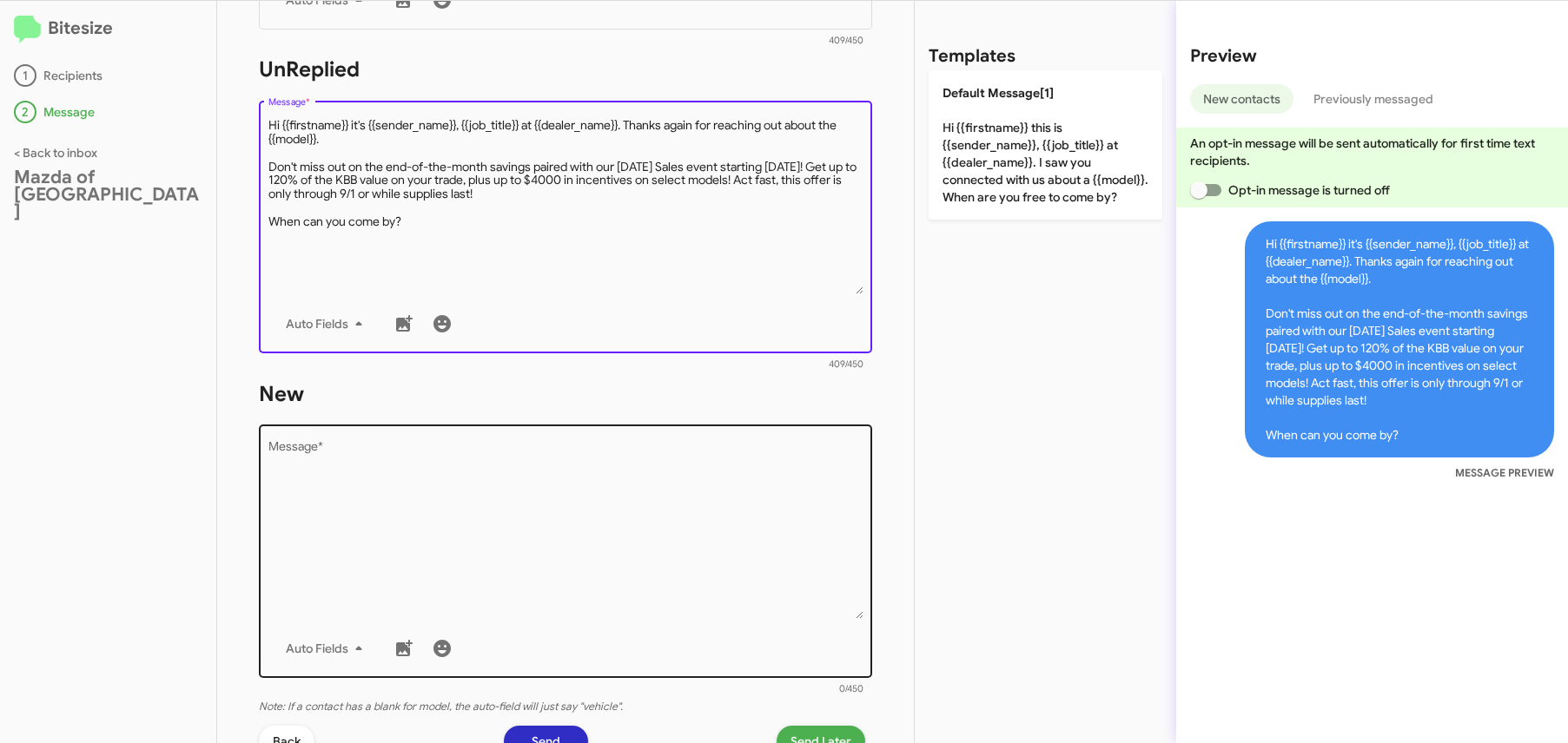
type textarea "Hi {{firstname}} it's {{sender_name}}, {{job_title}} at {{dealer_name}}. Thanks…"
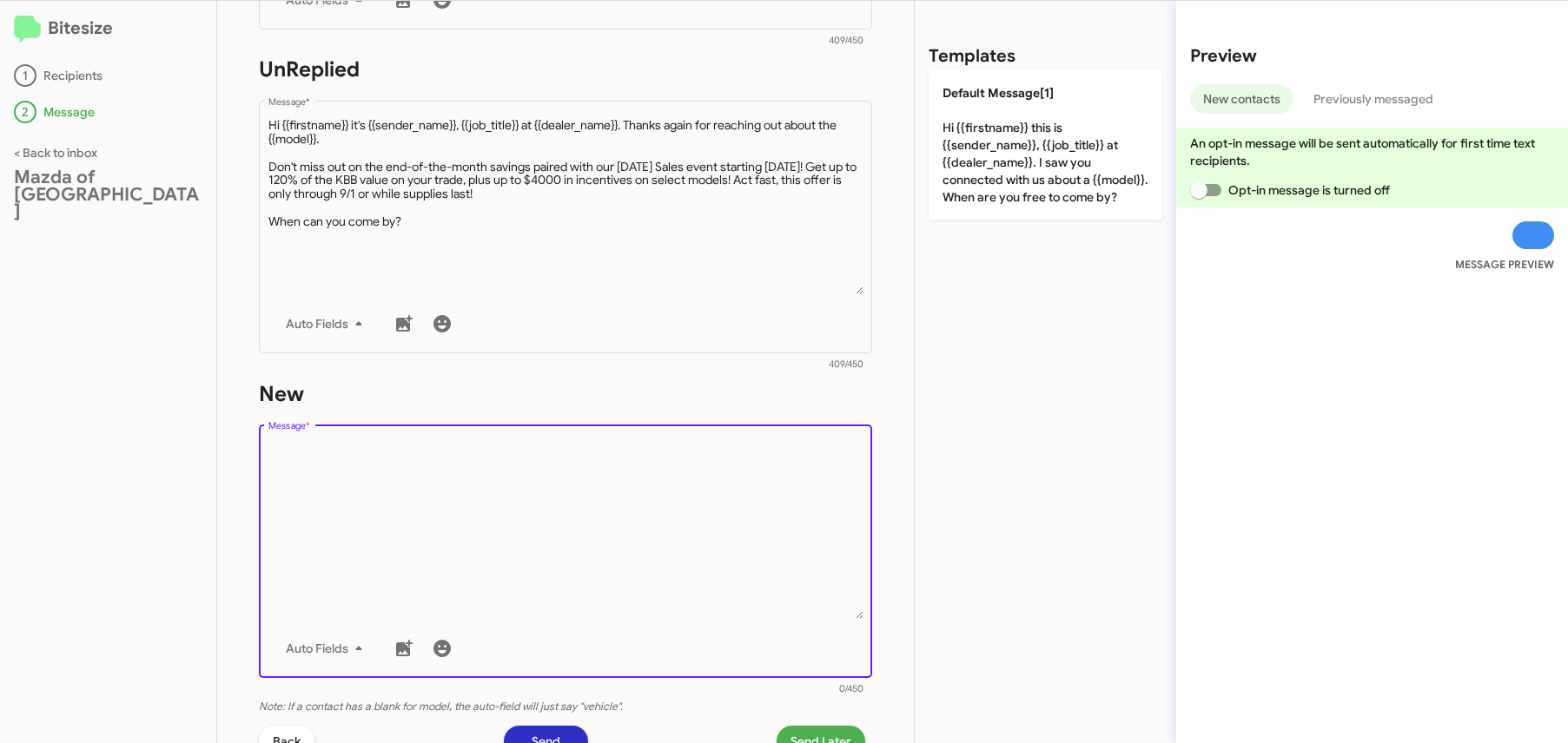
click at [456, 497] on textarea "Message *" at bounding box center [565, 531] width 595 height 177
paste textarea "Hi {{firstname}} it's {{sender_name}}, {{job_title}} at {{dealer_name}}. Thanks…"
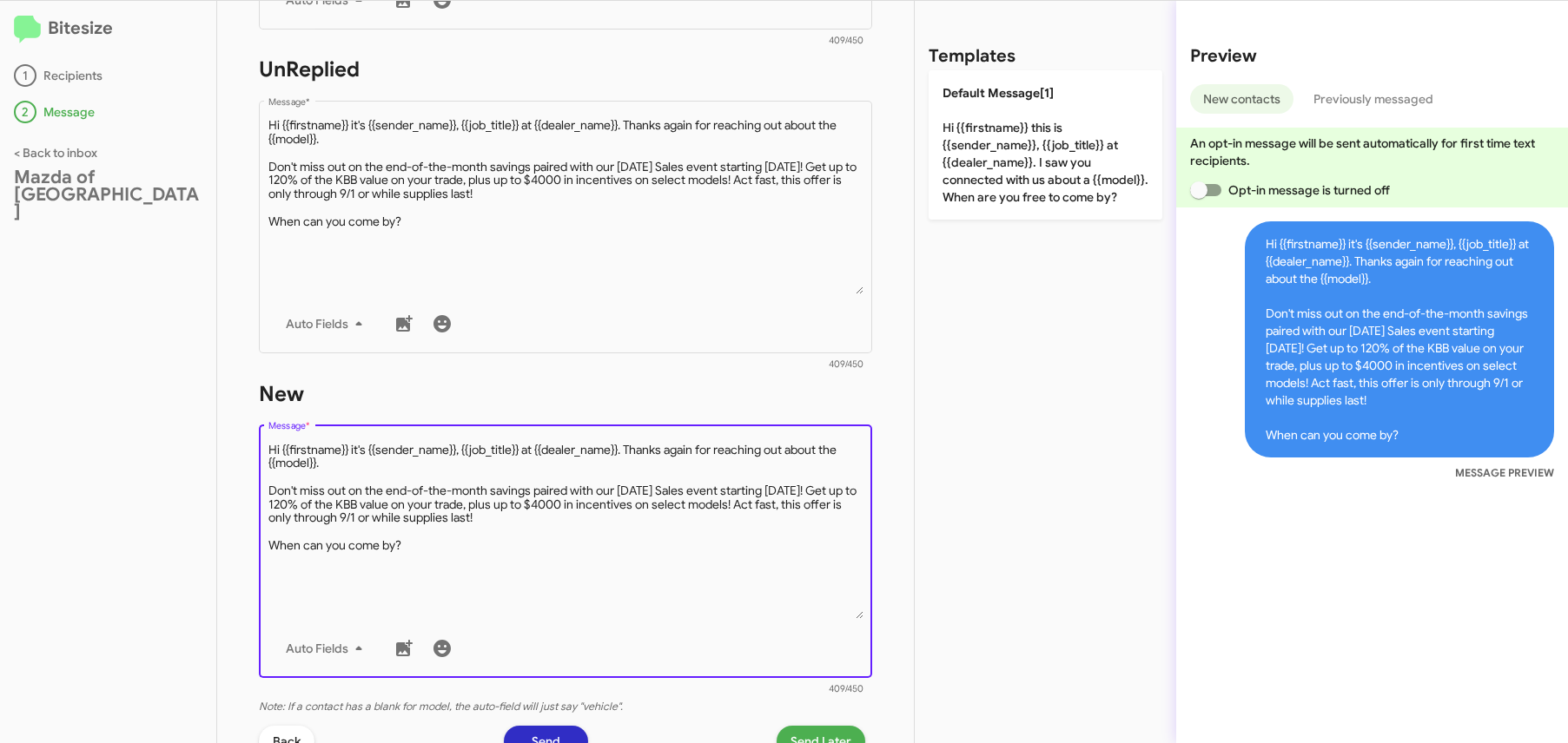
scroll to position [274, 0]
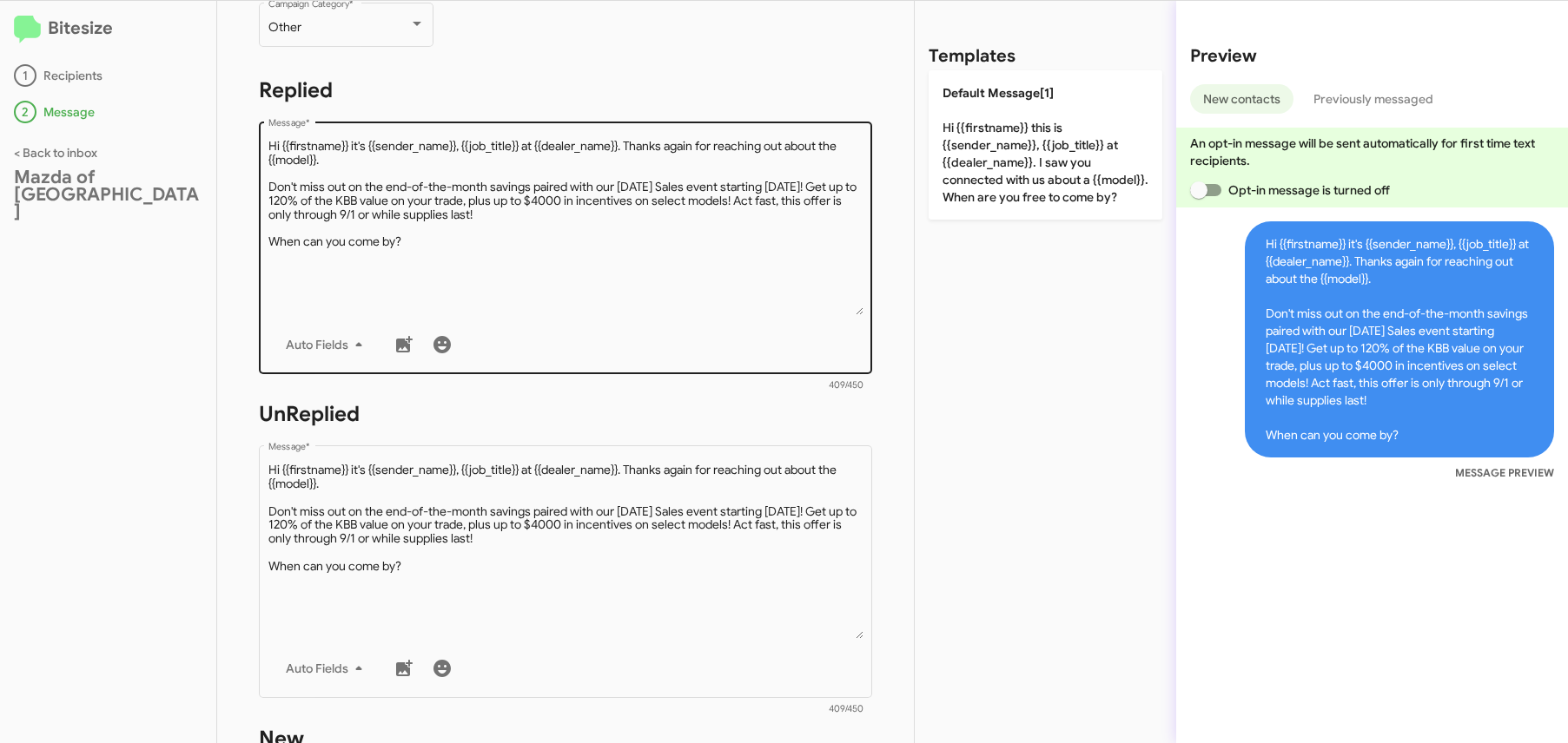
type textarea "Hi {{firstname}} it's {{sender_name}}, {{job_title}} at {{dealer_name}}. Thanks…"
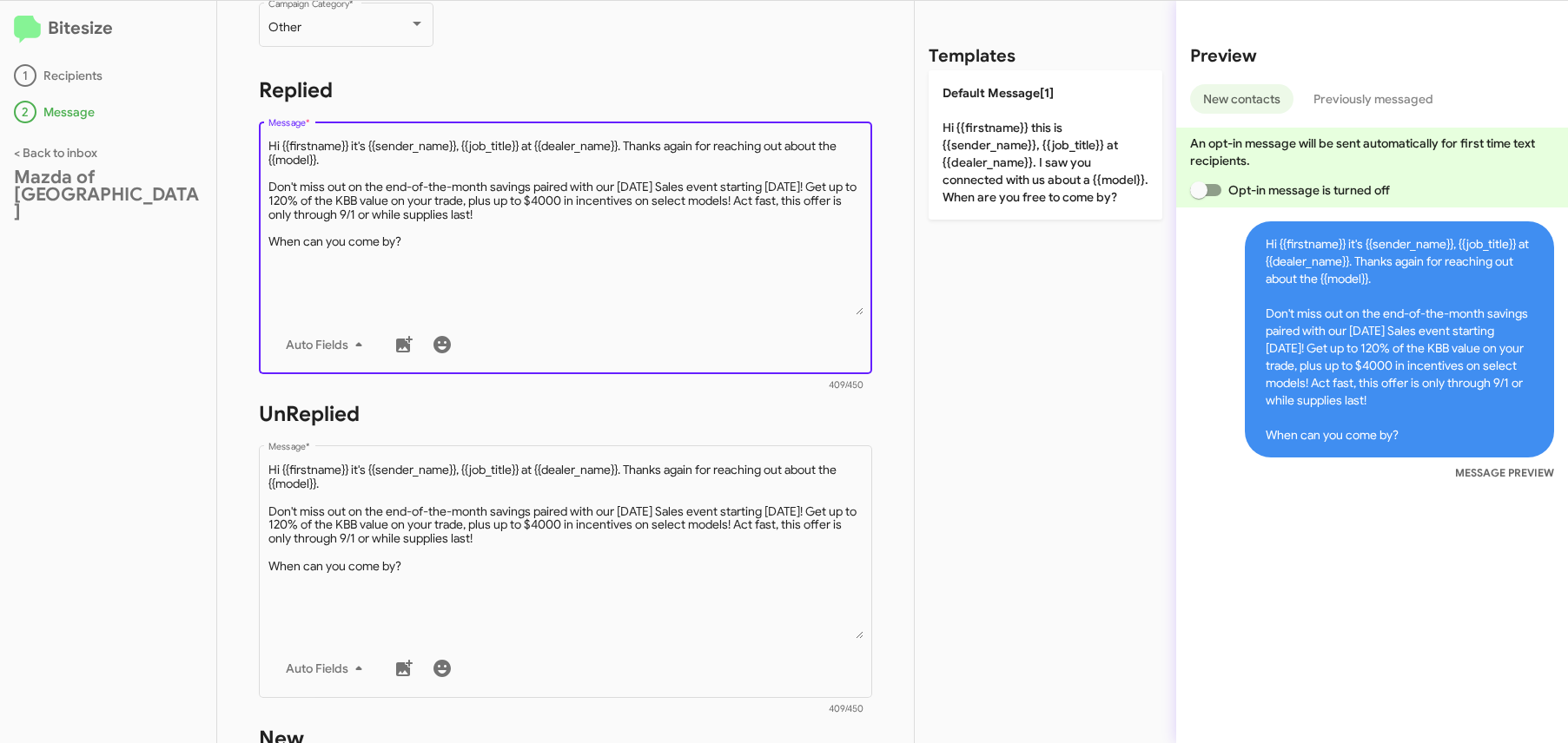
drag, startPoint x: 361, startPoint y: 171, endPoint x: 631, endPoint y: 144, distance: 271.3
click at [631, 144] on textarea "Message *" at bounding box center [565, 226] width 595 height 177
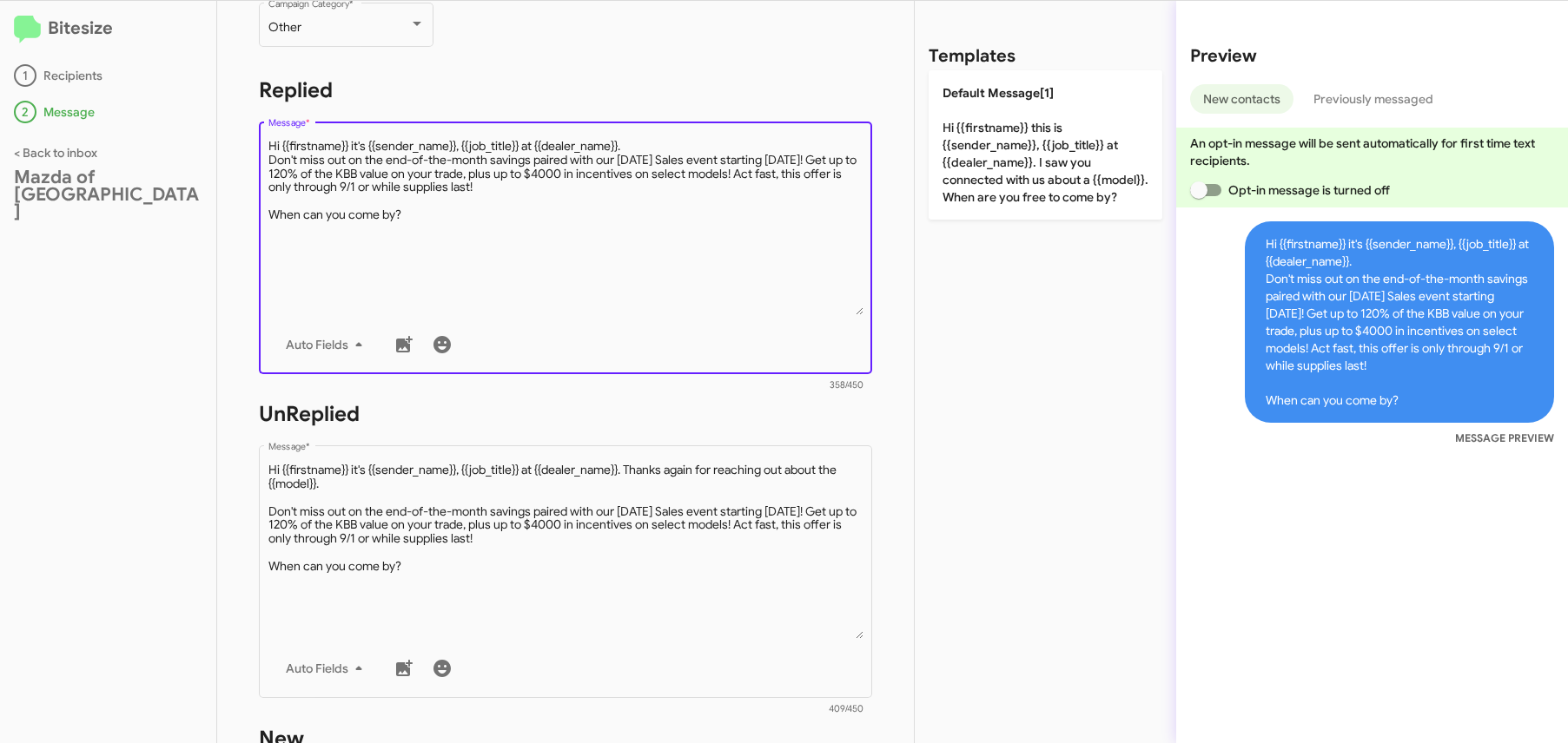
drag, startPoint x: 523, startPoint y: 138, endPoint x: 485, endPoint y: 131, distance: 38.6
click at [485, 131] on div "Drop image here to insert Auto Fields Message *" at bounding box center [565, 247] width 595 height 256
drag, startPoint x: 525, startPoint y: 144, endPoint x: 462, endPoint y: 142, distance: 63.0
click at [462, 142] on textarea "Message *" at bounding box center [565, 226] width 595 height 177
click at [609, 220] on textarea "Message *" at bounding box center [565, 226] width 595 height 177
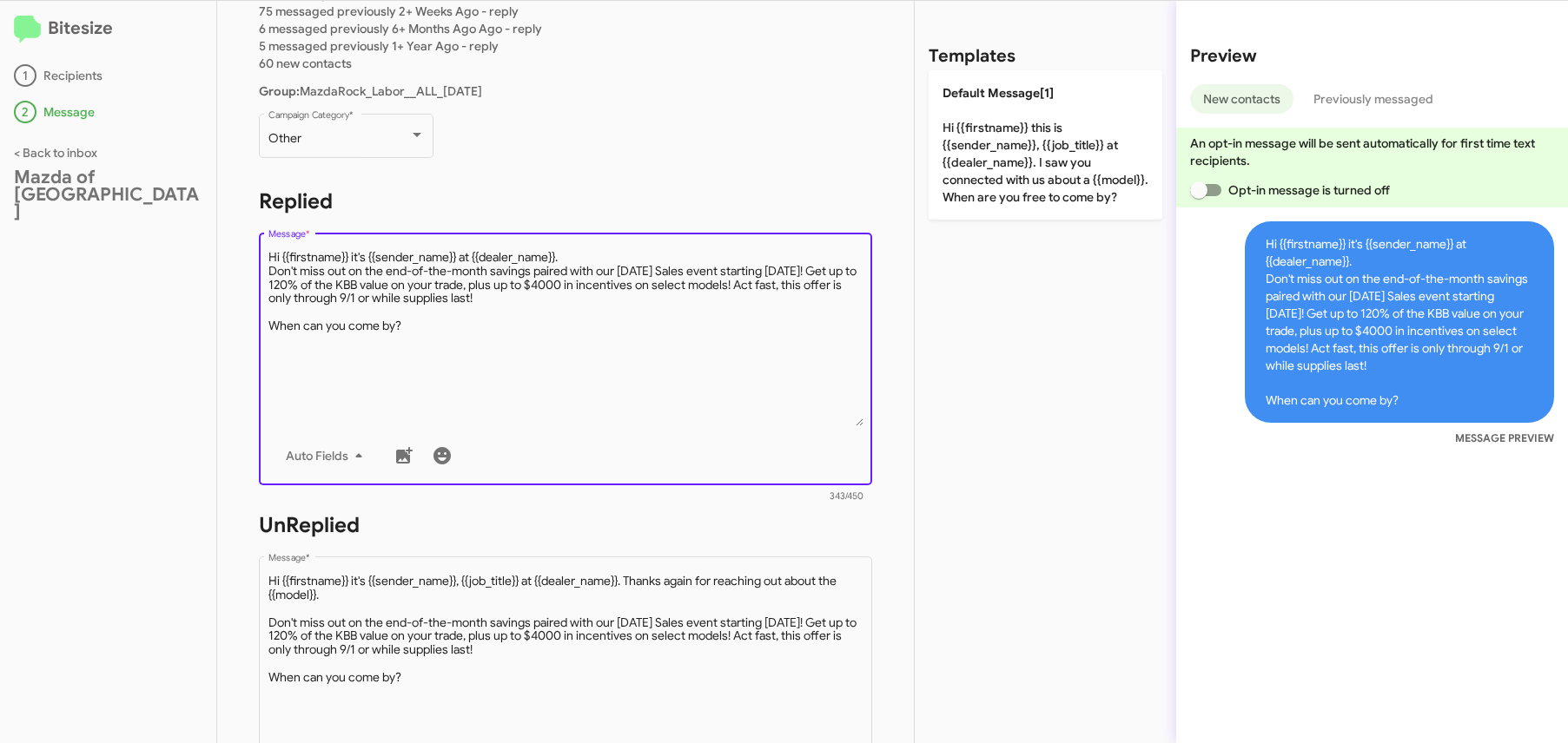
scroll to position [150, 0]
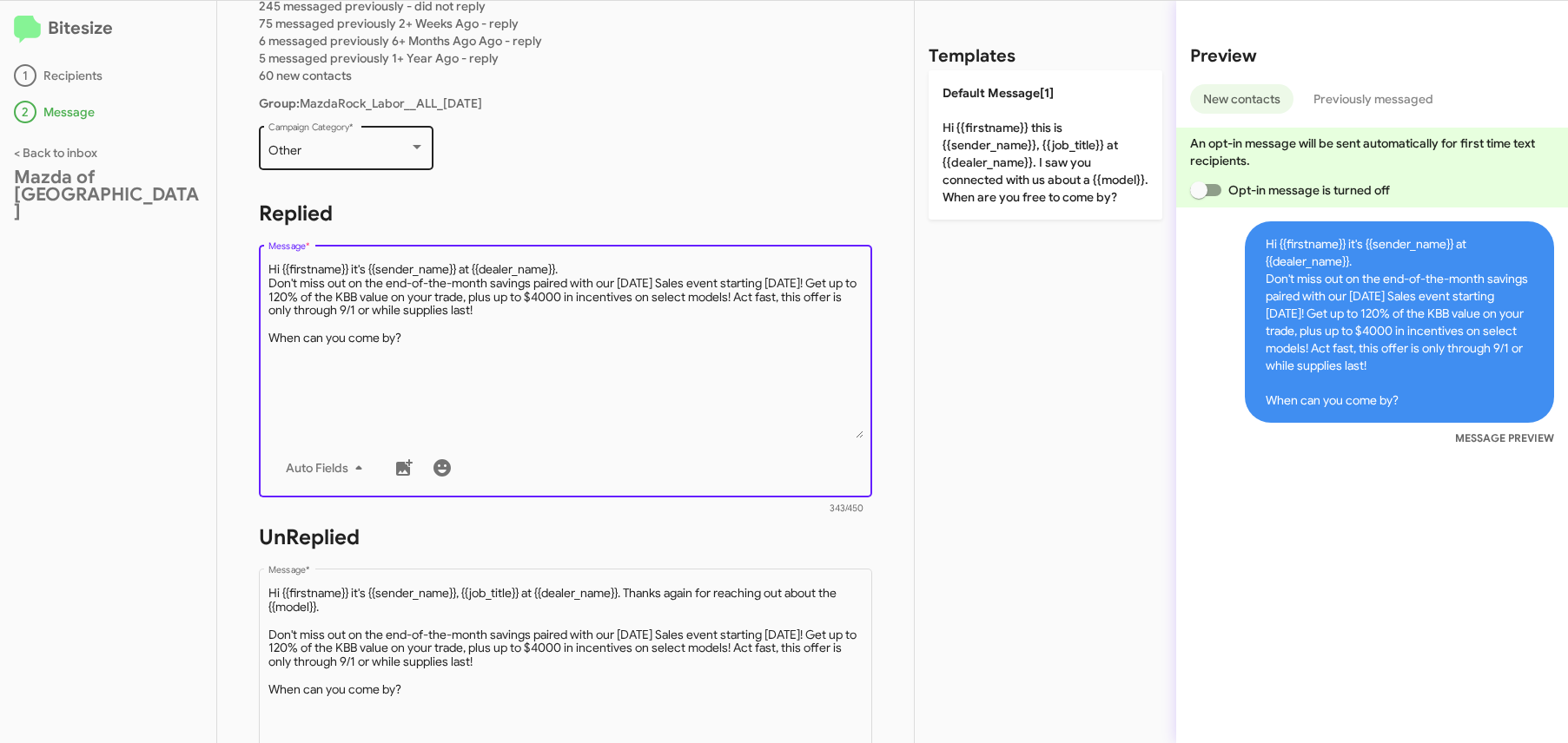
type textarea "Hi {{firstname}} it's {{sender_name}} at {{dealer_name}}. Don't miss out on the…"
click at [372, 137] on div "Other Campaign Category *" at bounding box center [346, 146] width 156 height 48
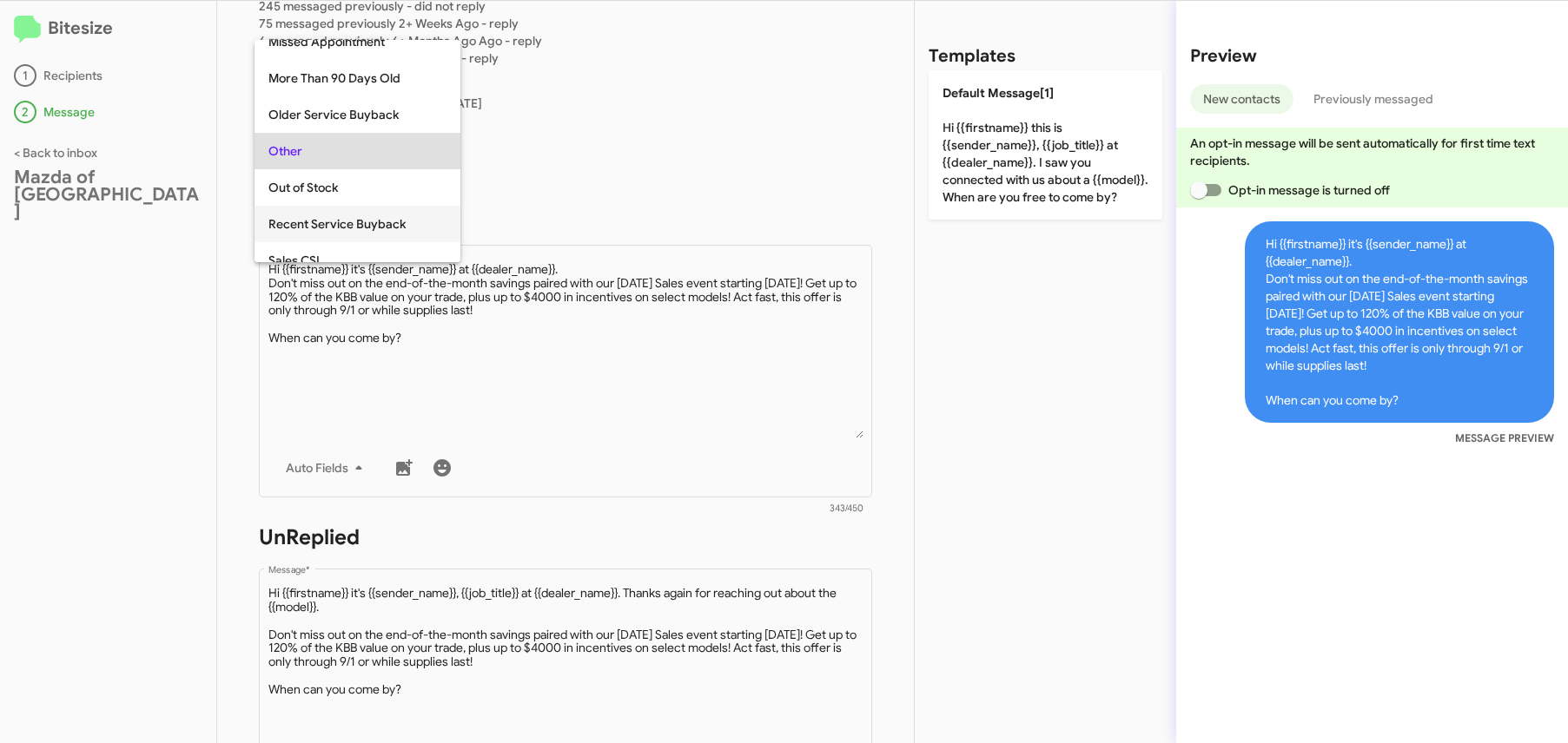
scroll to position [726, 0]
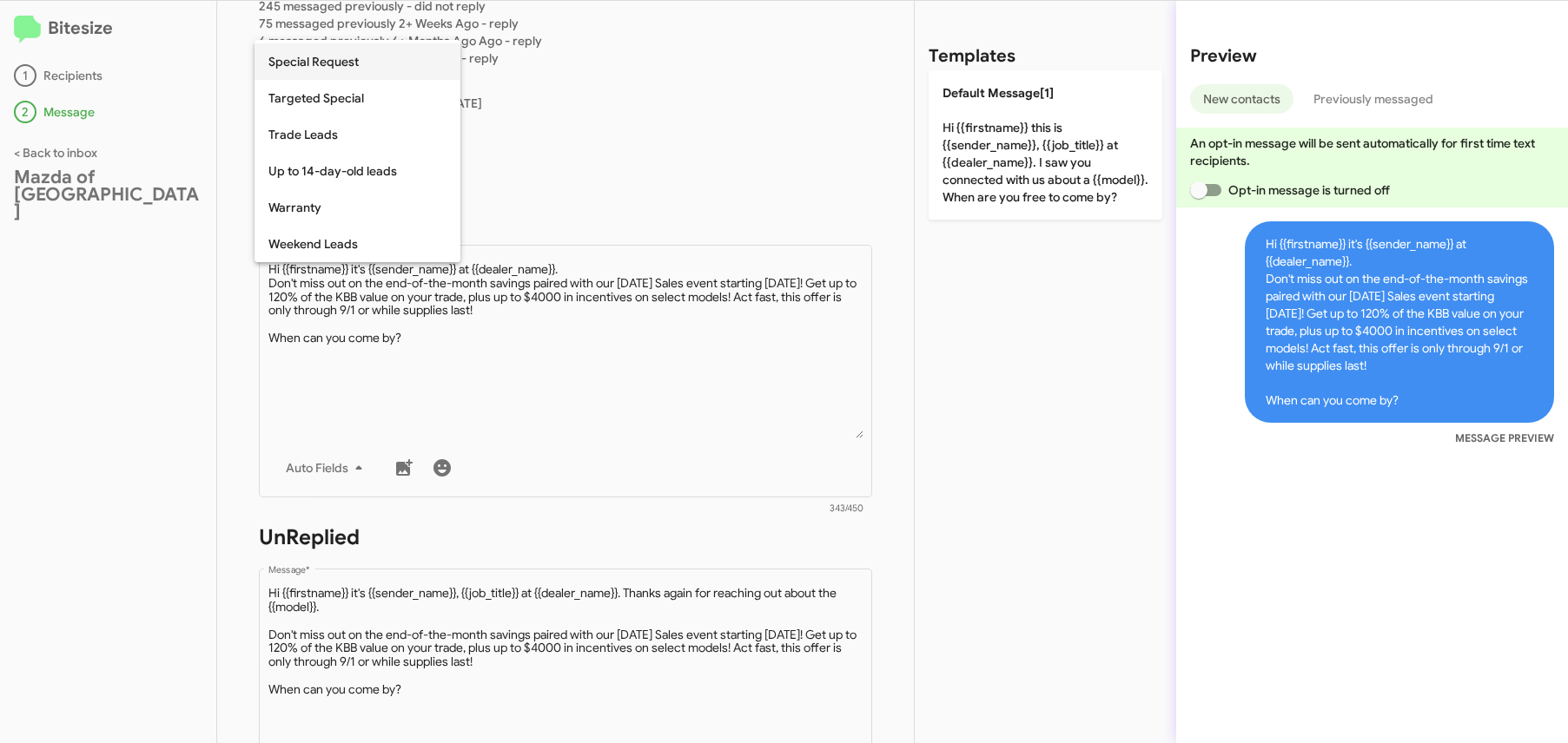
click at [384, 66] on span "Special Request" at bounding box center [357, 62] width 178 height 37
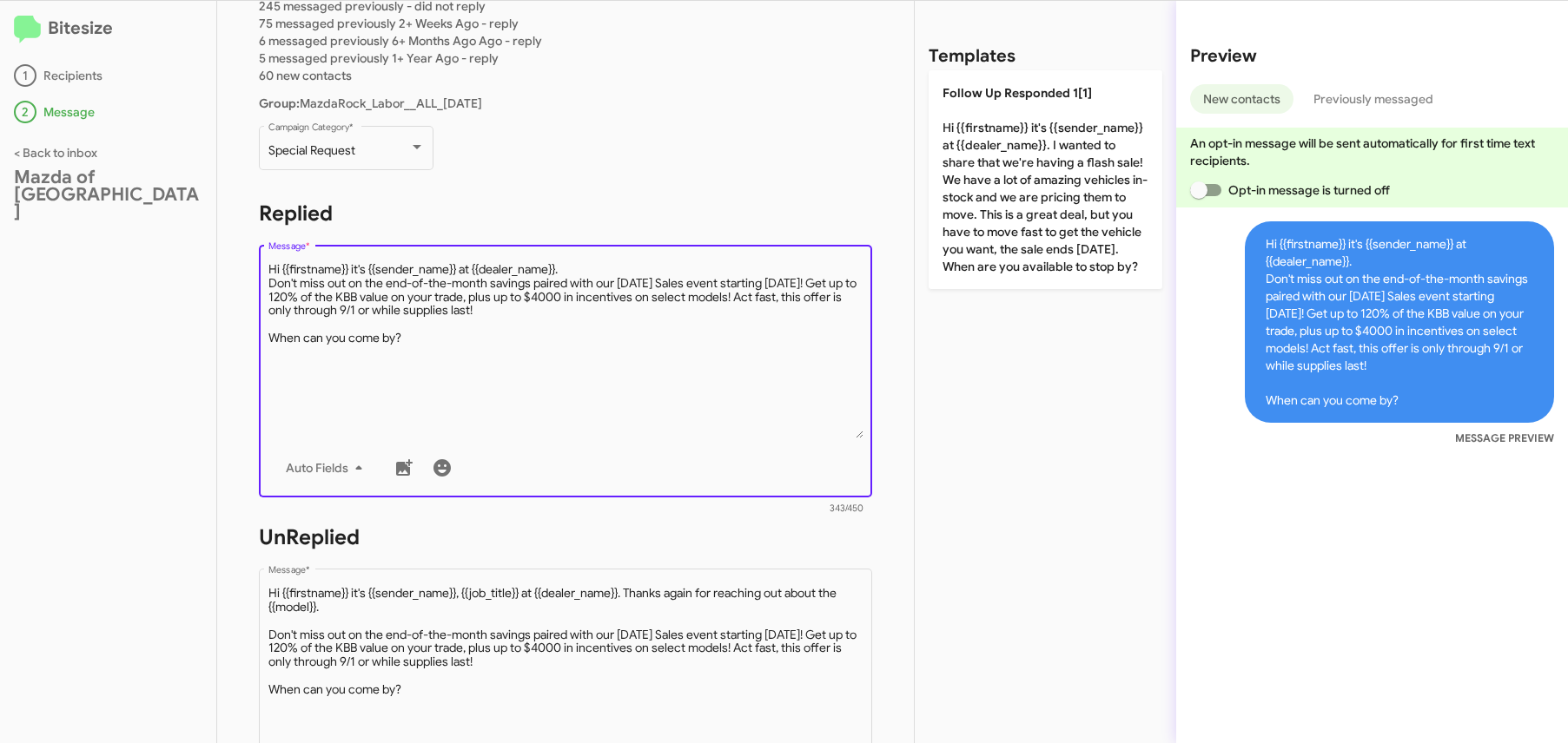
click at [510, 269] on textarea "Message *" at bounding box center [565, 350] width 595 height 177
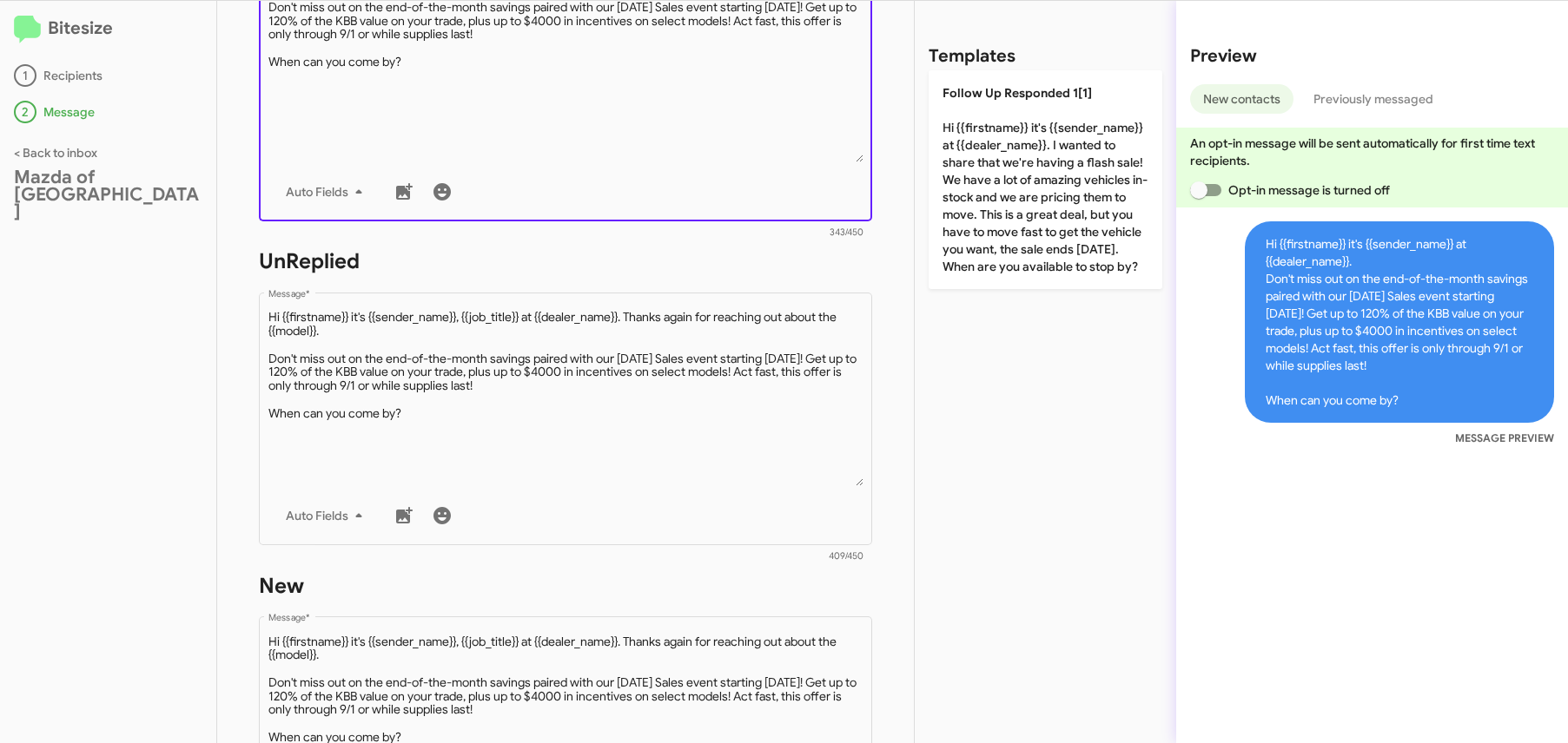
scroll to position [813, 0]
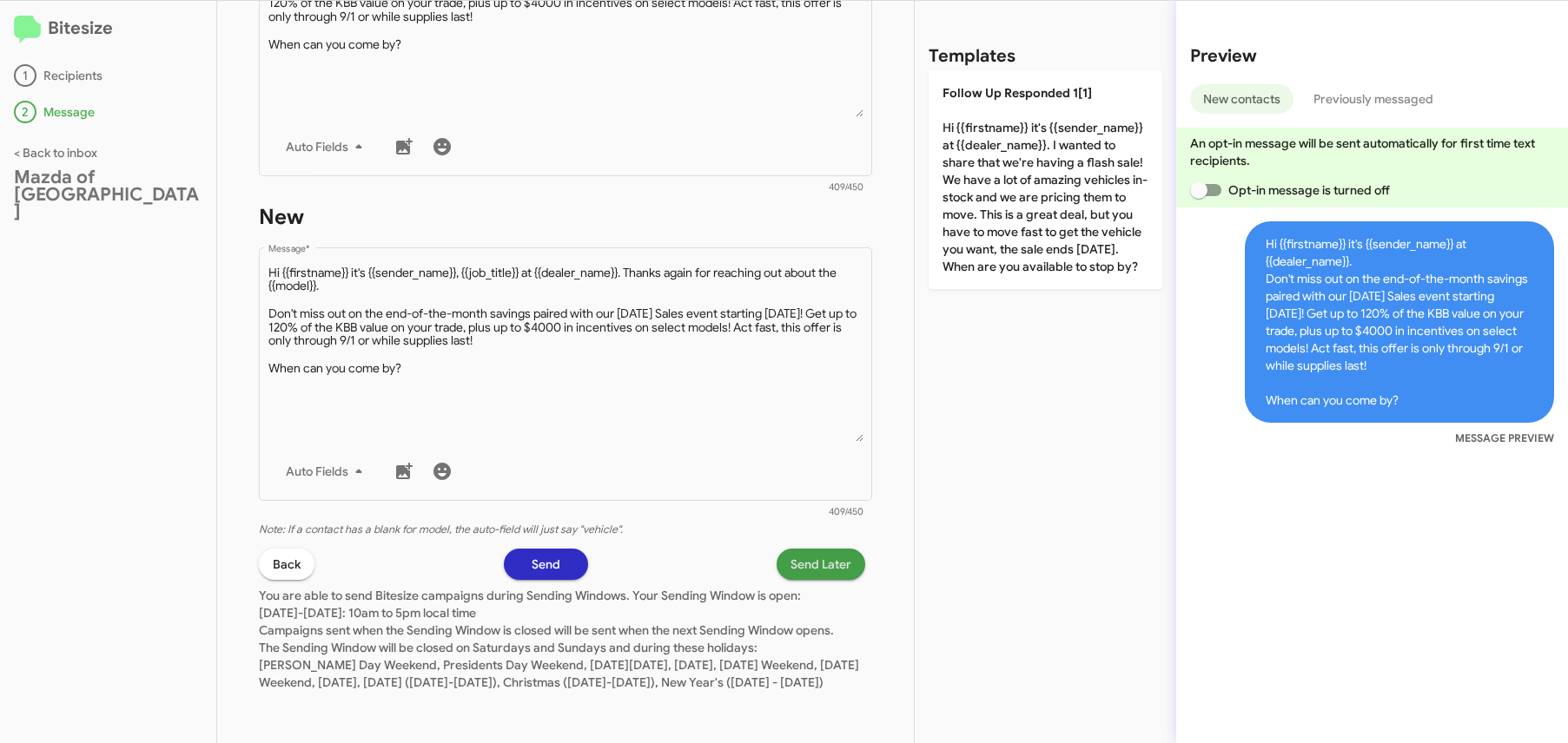
click at [791, 562] on span "Send Later" at bounding box center [820, 565] width 61 height 31
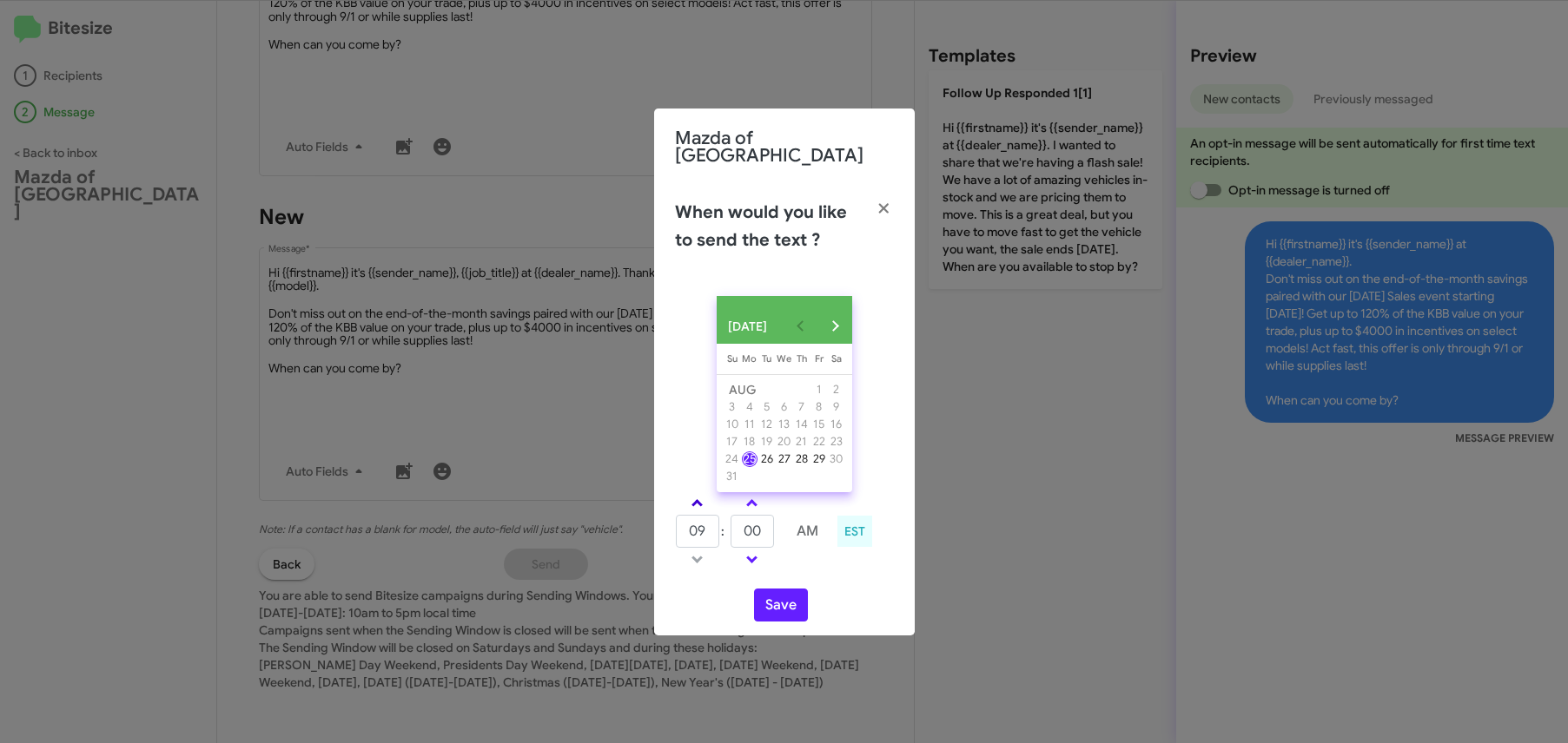
click at [699, 504] on span at bounding box center [697, 505] width 12 height 12
click at [751, 552] on span at bounding box center [752, 558] width 12 height 12
type input "09"
type input "55"
click at [794, 602] on button "Save" at bounding box center [781, 605] width 54 height 33
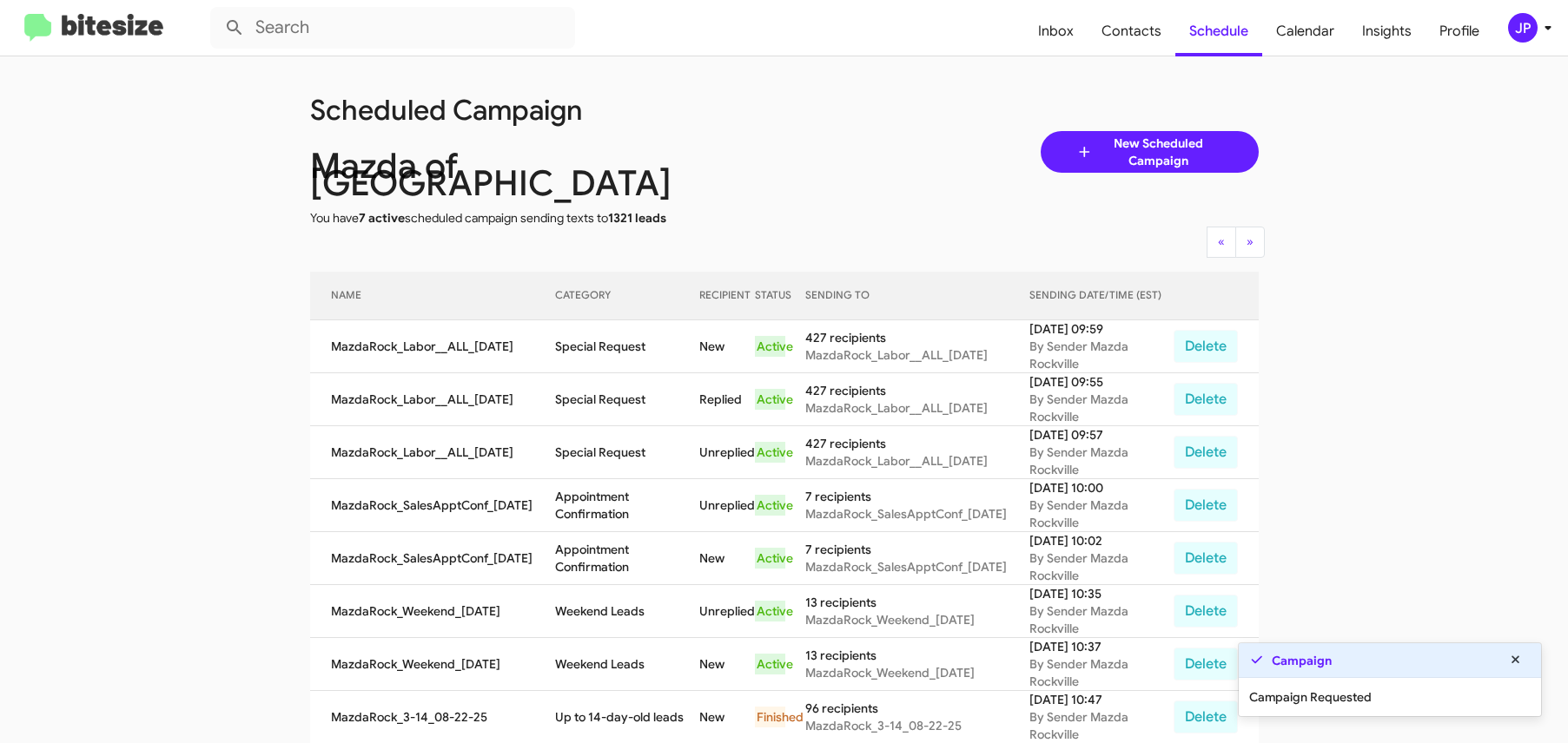
click at [117, 28] on img at bounding box center [93, 28] width 139 height 29
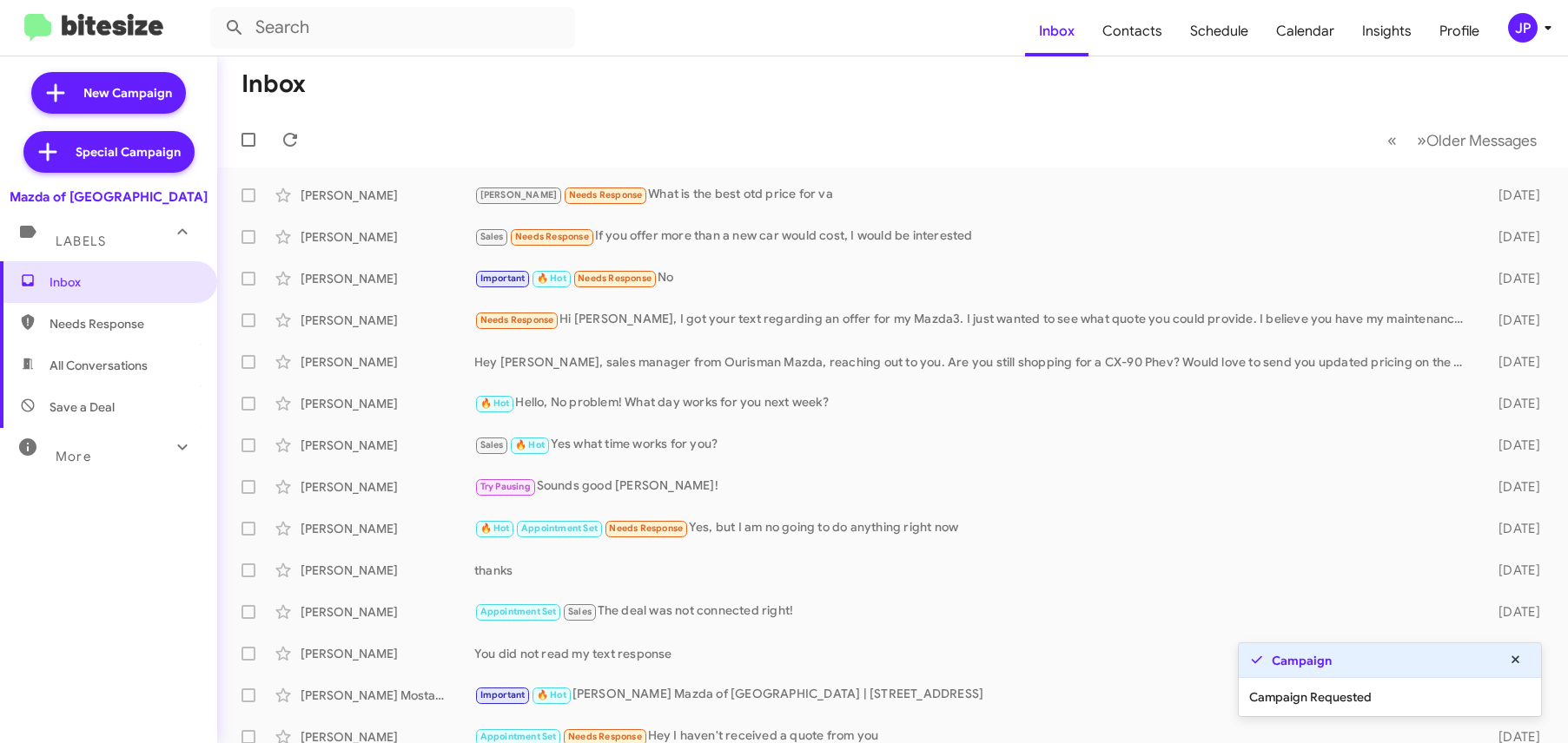
click at [1517, 14] on div "JP" at bounding box center [1523, 28] width 30 height 30
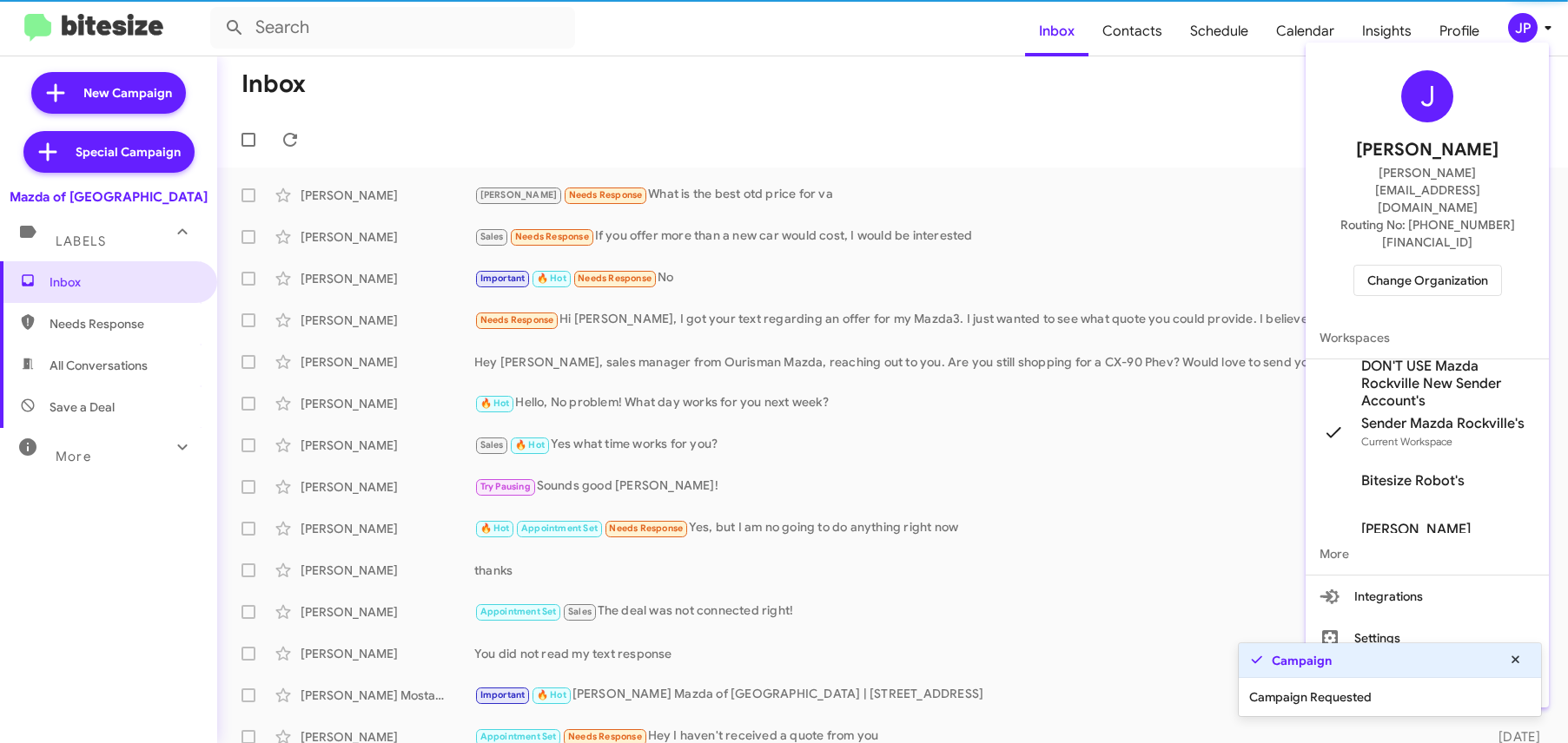
click at [1479, 266] on span "Change Organization" at bounding box center [1427, 280] width 120 height 30
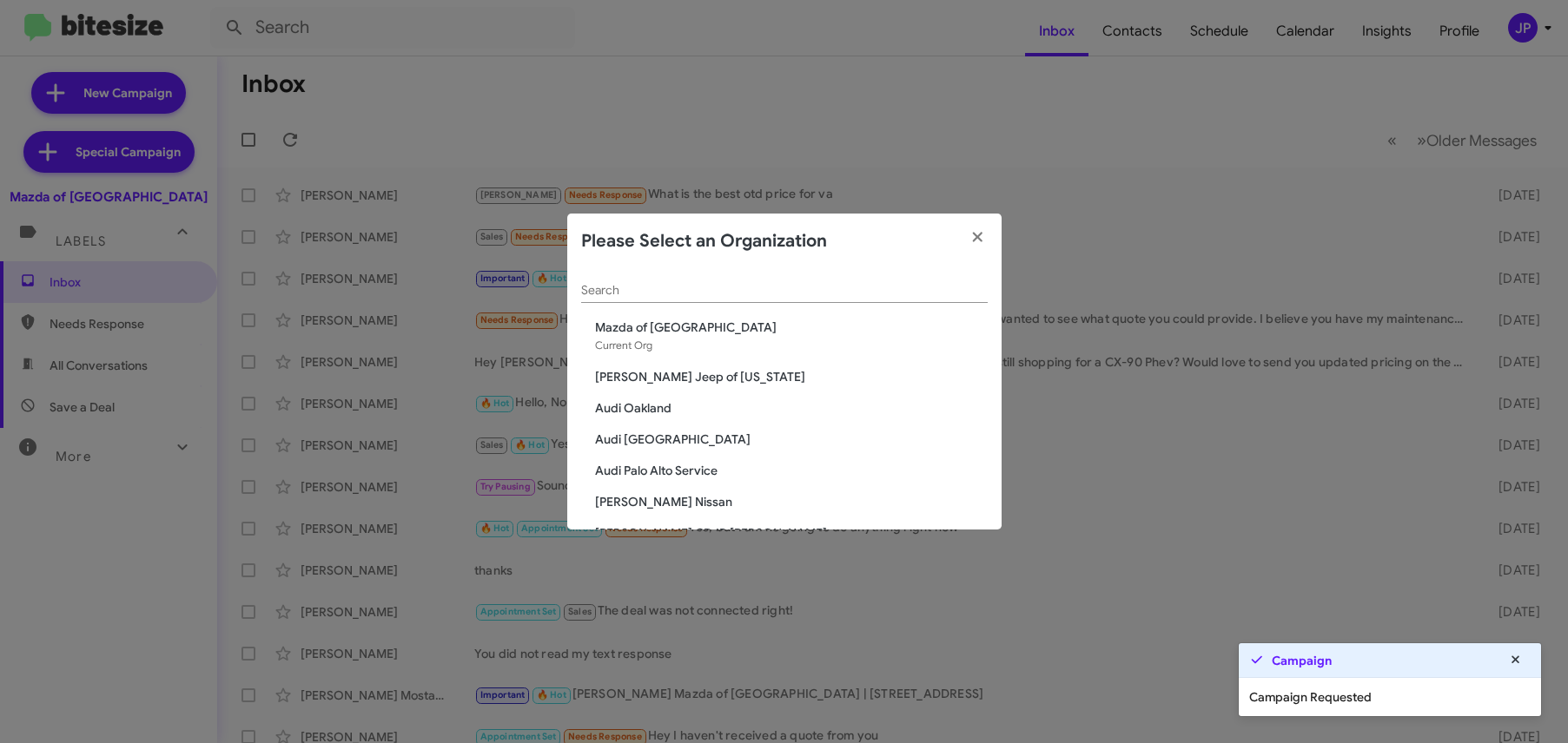
click at [871, 307] on div "Search" at bounding box center [784, 293] width 407 height 49
drag, startPoint x: 849, startPoint y: 284, endPoint x: 837, endPoint y: 281, distance: 12.4
click at [846, 284] on input "Search" at bounding box center [784, 291] width 407 height 13
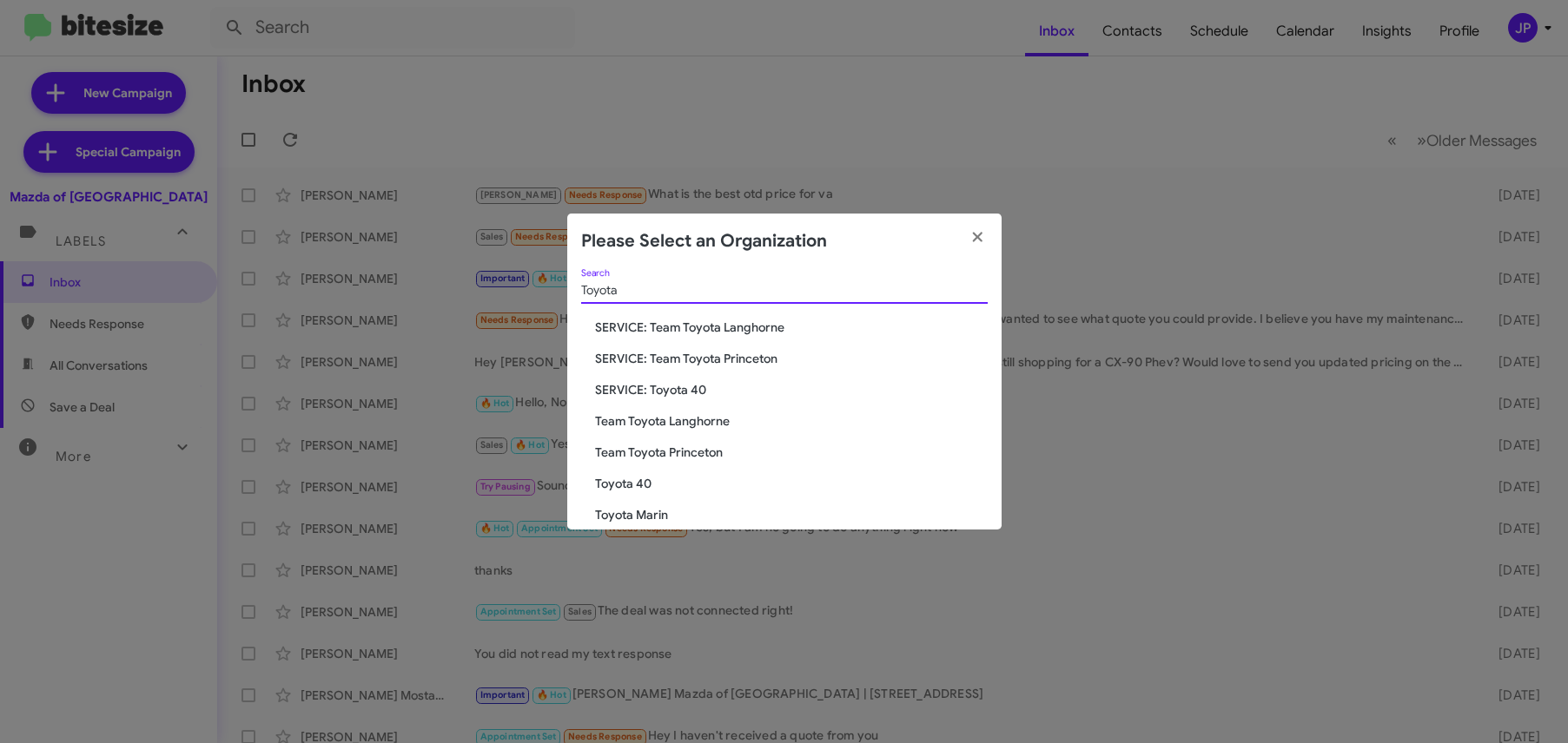
type input "Toyota"
drag, startPoint x: 611, startPoint y: 486, endPoint x: 622, endPoint y: 475, distance: 15.6
click at [611, 486] on span "Toyota 40" at bounding box center [790, 484] width 392 height 17
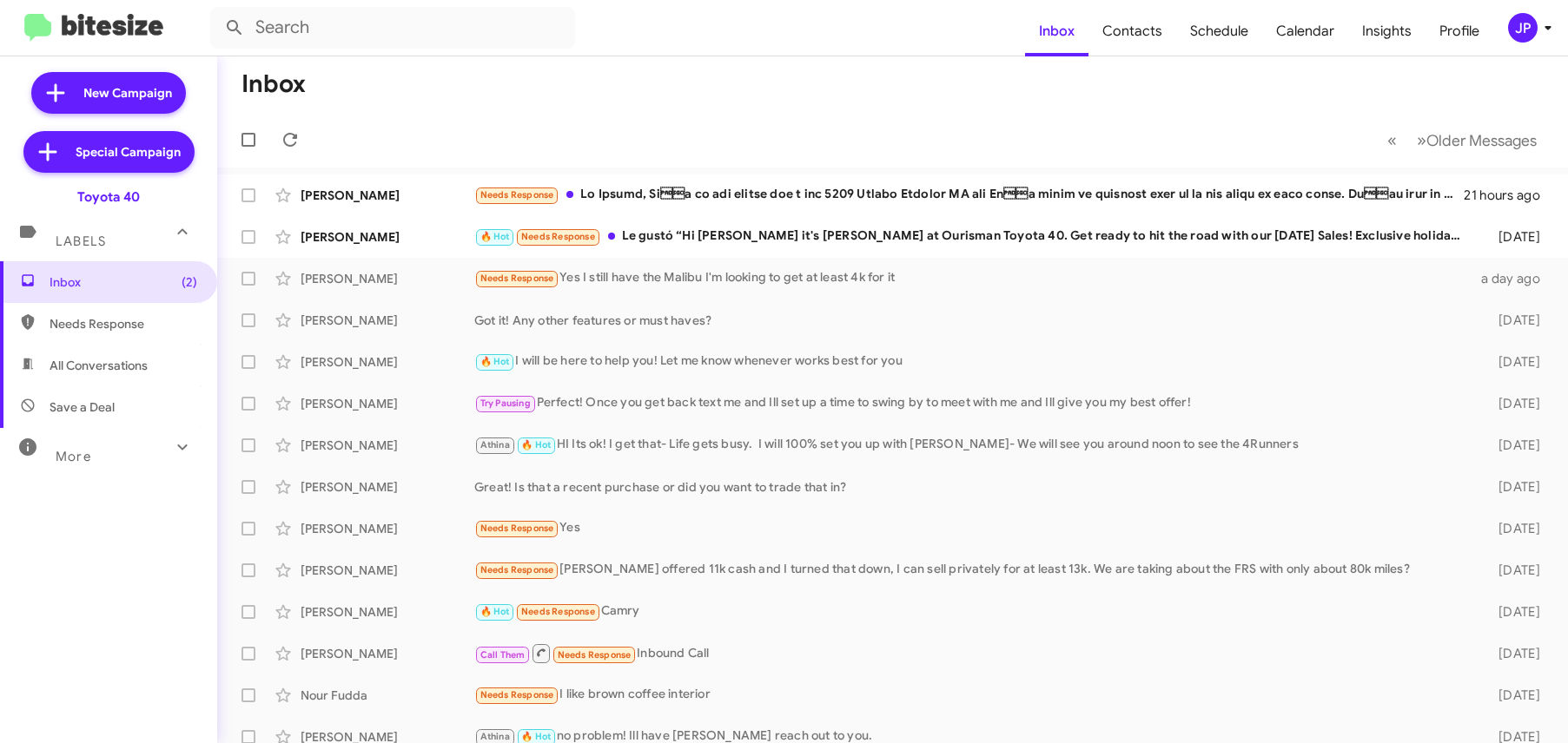
click at [1538, 28] on icon at bounding box center [1548, 28] width 21 height 21
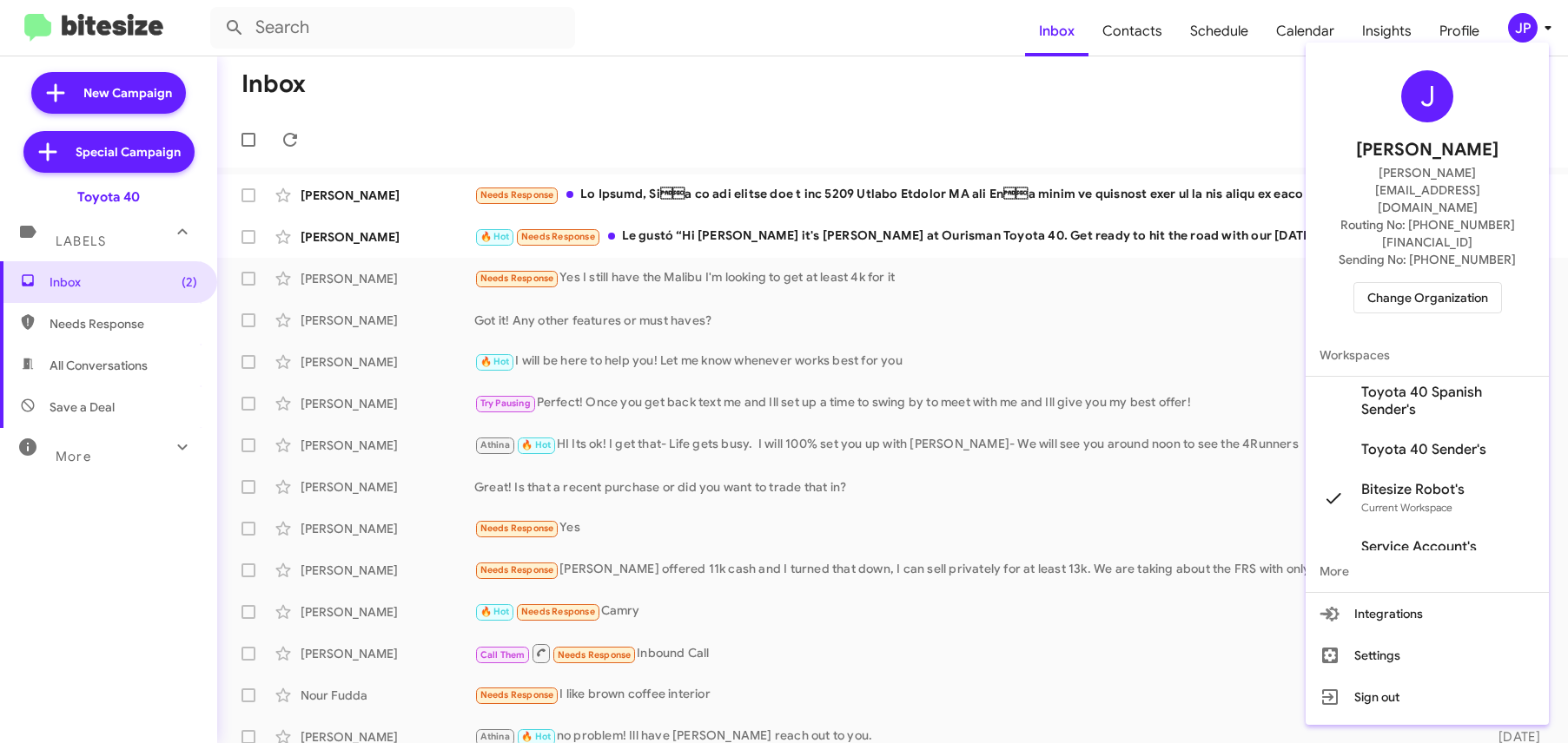
click at [1091, 67] on div at bounding box center [784, 371] width 1568 height 743
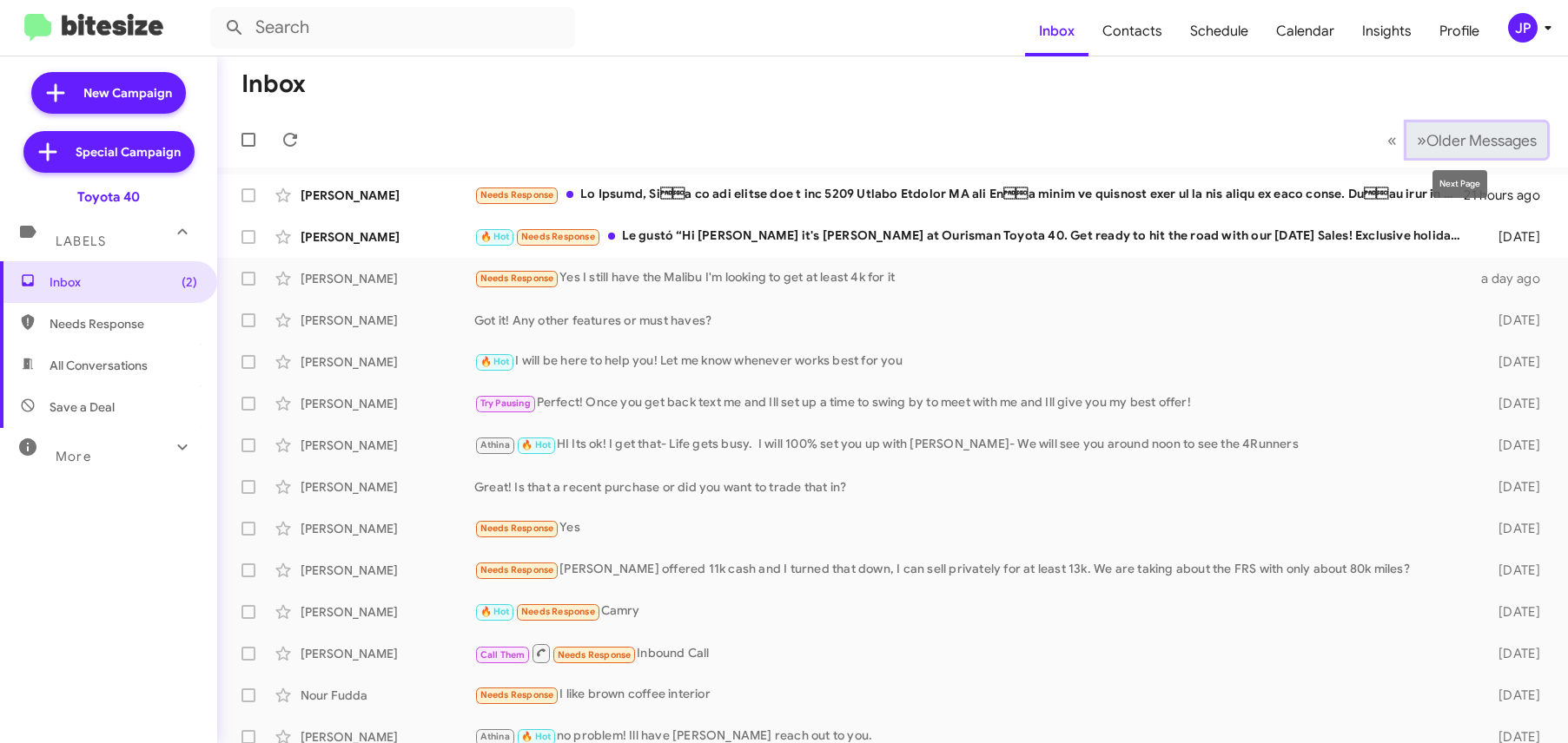
click at [1508, 144] on span "Older Messages" at bounding box center [1481, 141] width 110 height 19
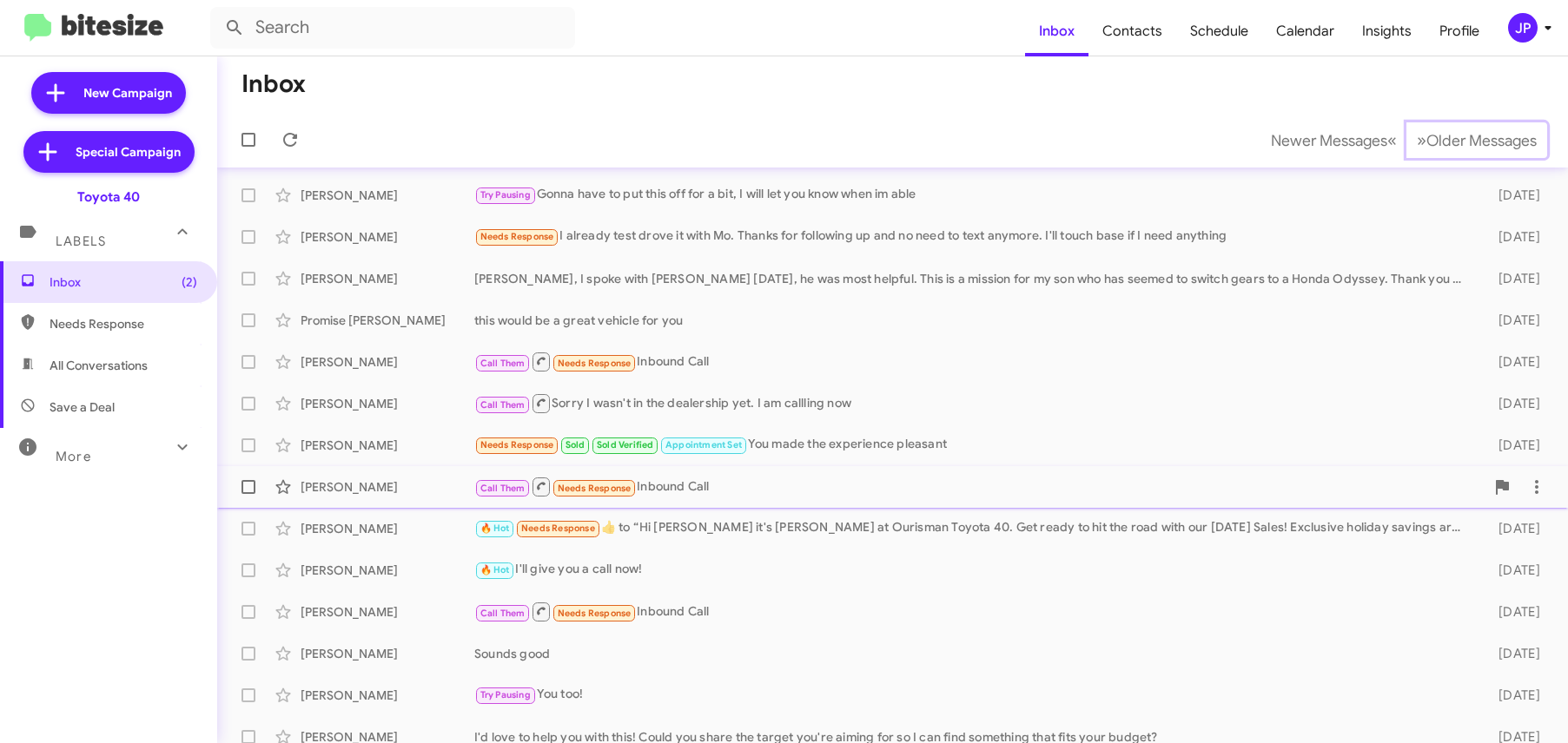
scroll to position [265, 0]
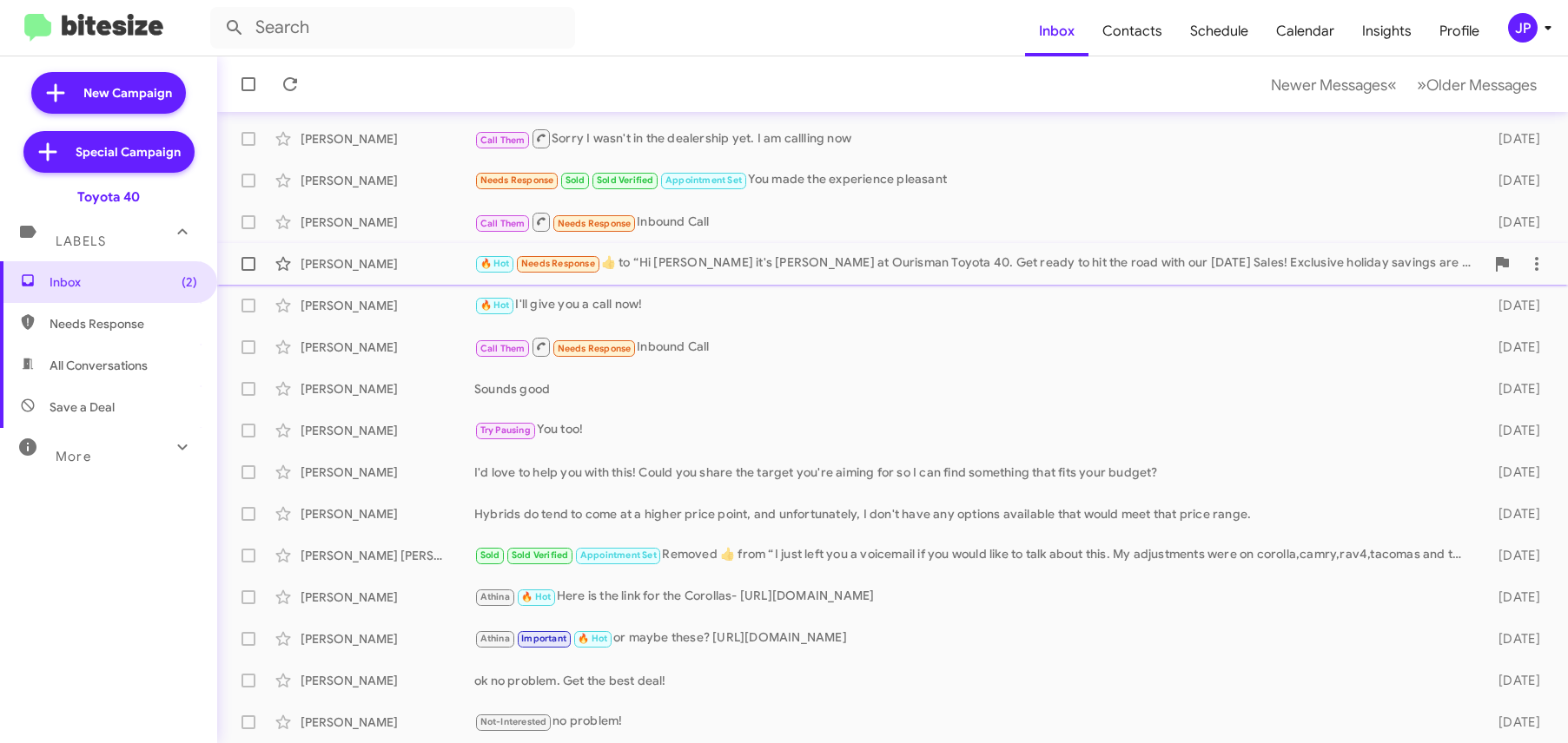
click at [970, 264] on div "🔥 Hot Needs Response ​👍​ to “ Hi [PERSON_NAME] it's [PERSON_NAME] at Ourisman T…" at bounding box center [979, 263] width 1010 height 20
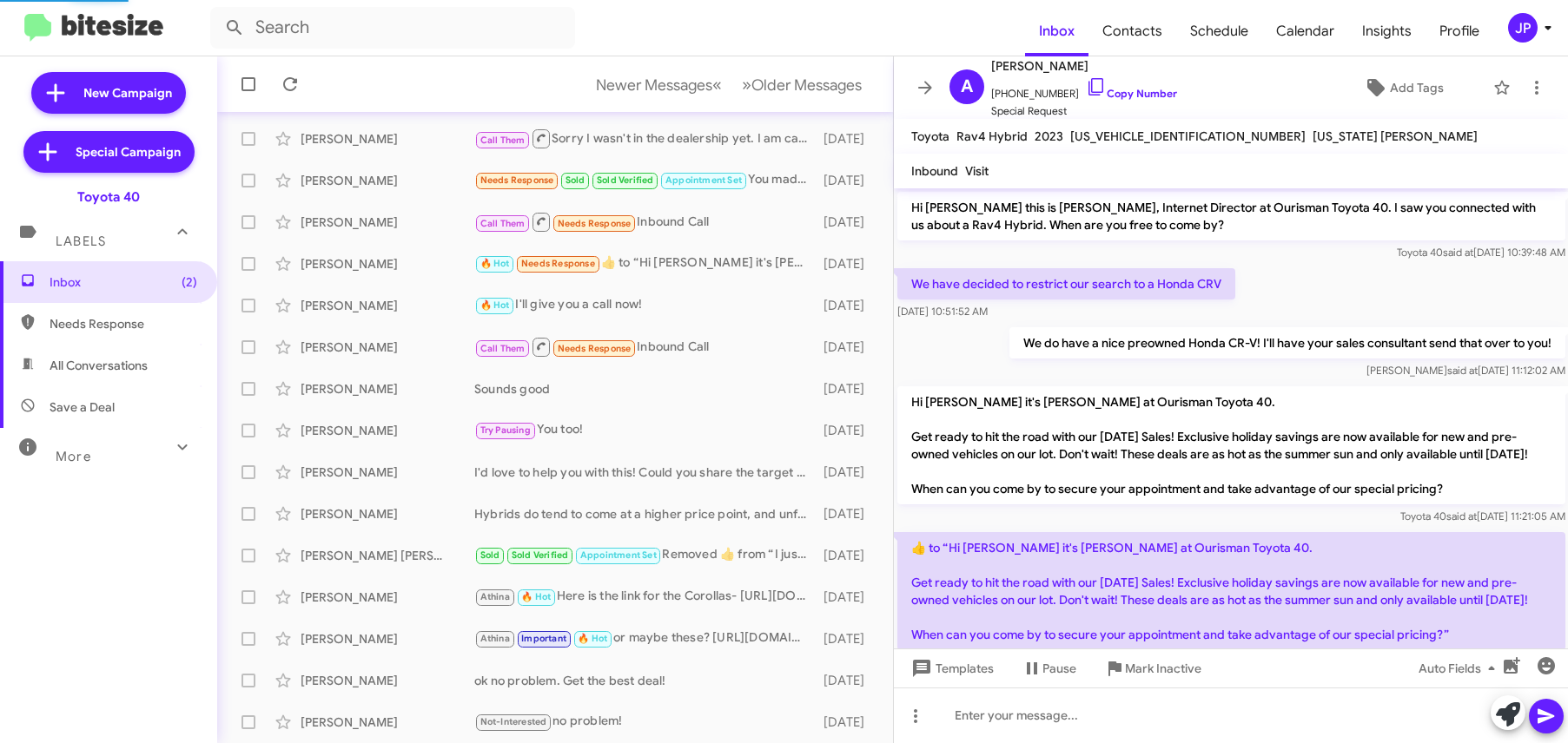
scroll to position [83, 0]
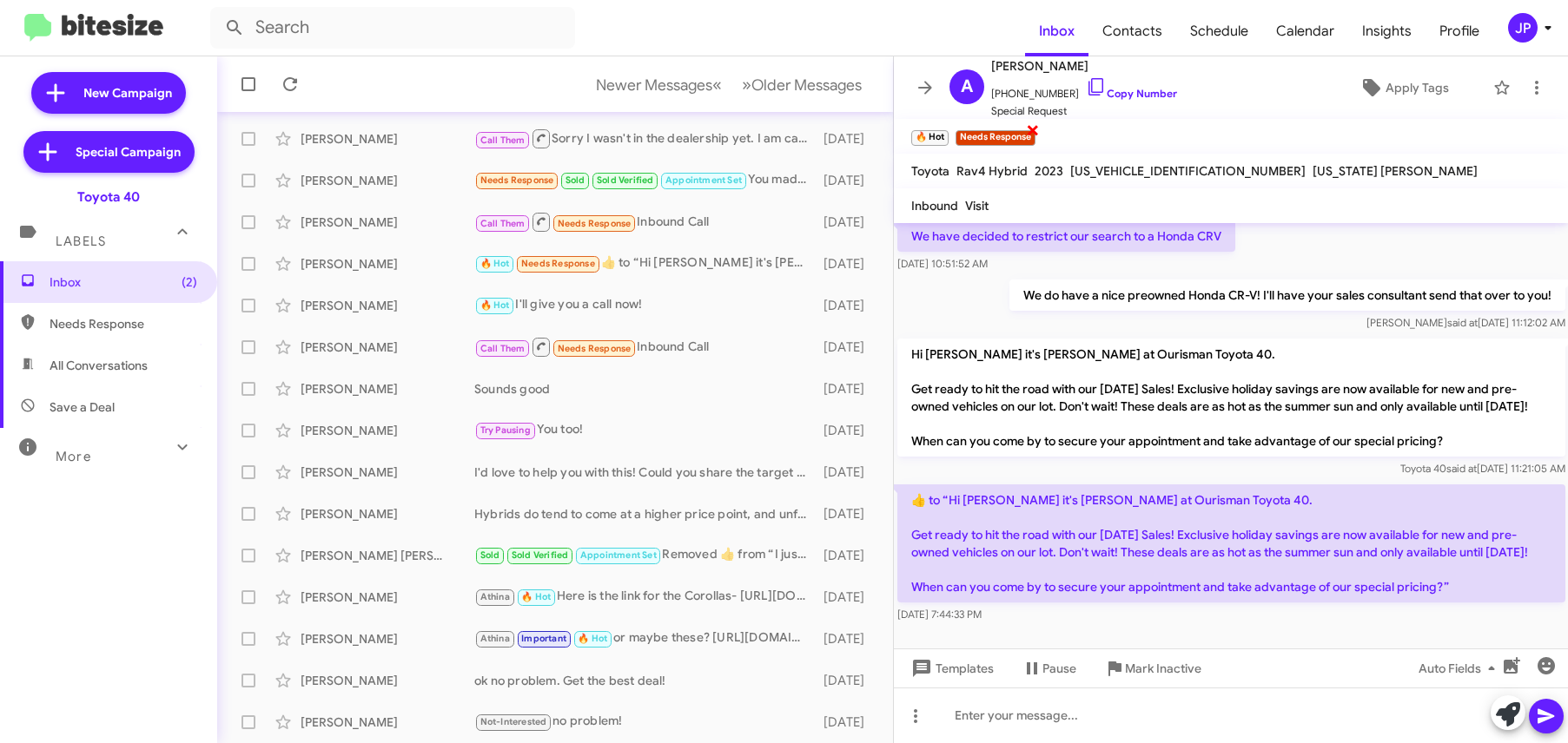
click at [1034, 129] on span "×" at bounding box center [1032, 129] width 13 height 21
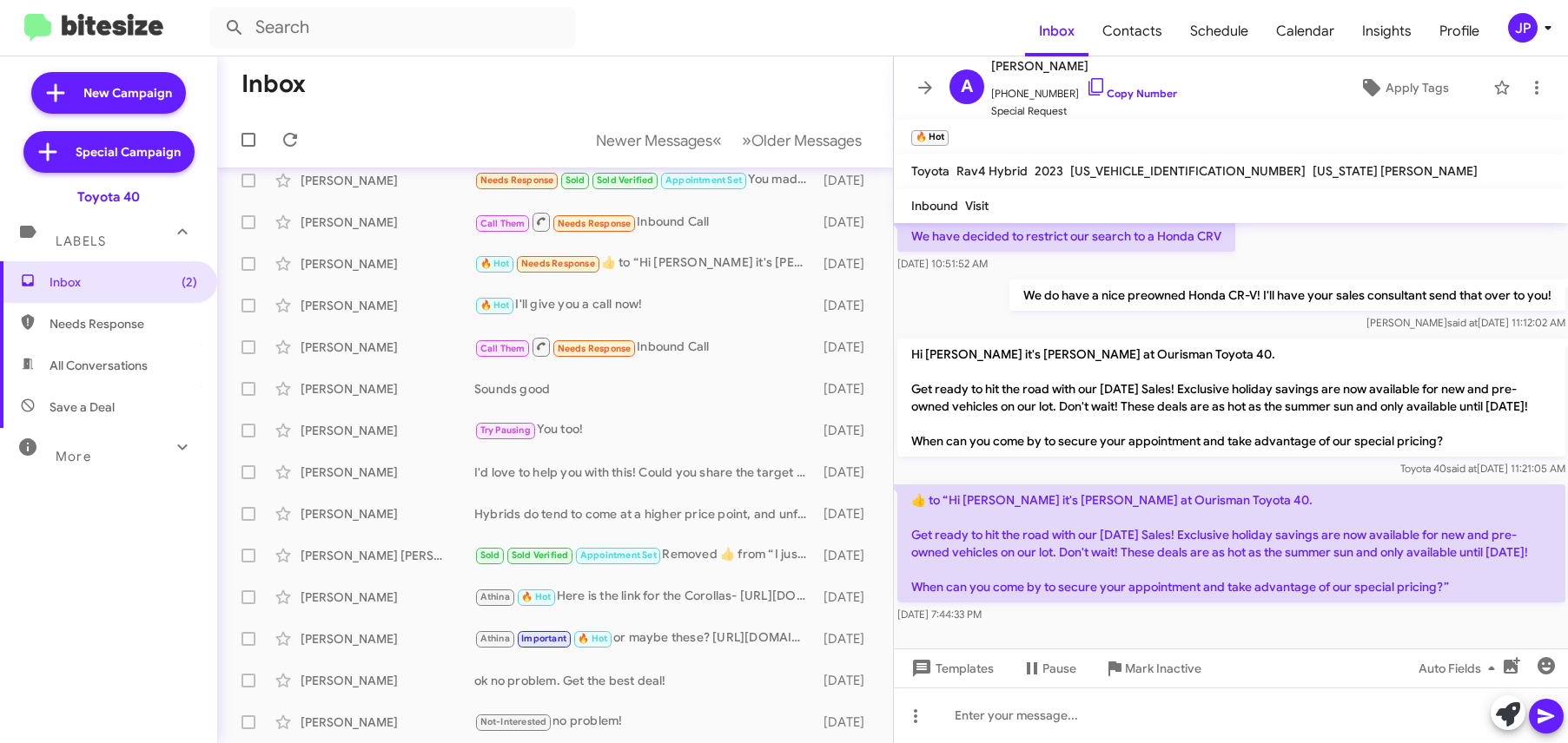
scroll to position [0, 0]
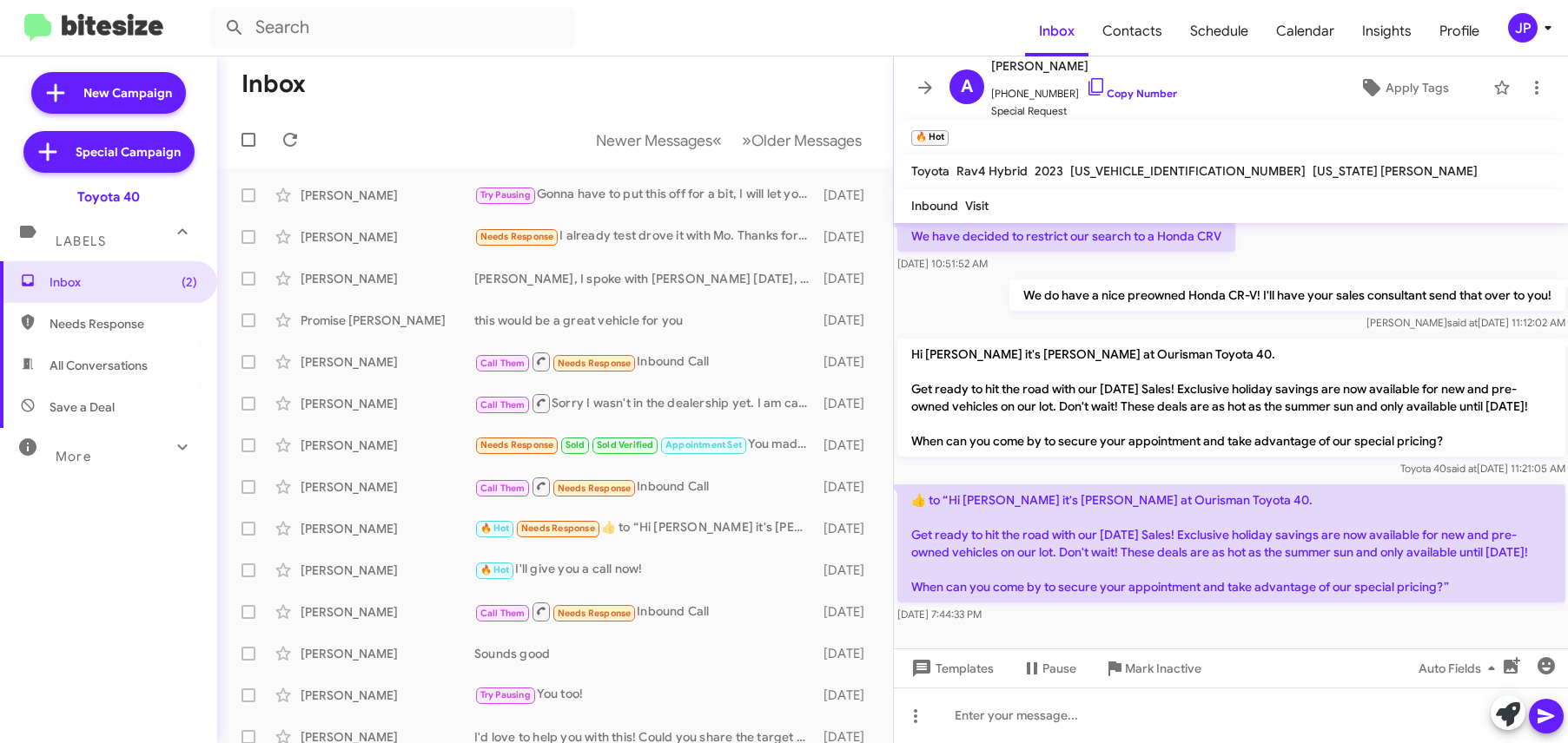
click at [1551, 23] on icon at bounding box center [1548, 28] width 21 height 21
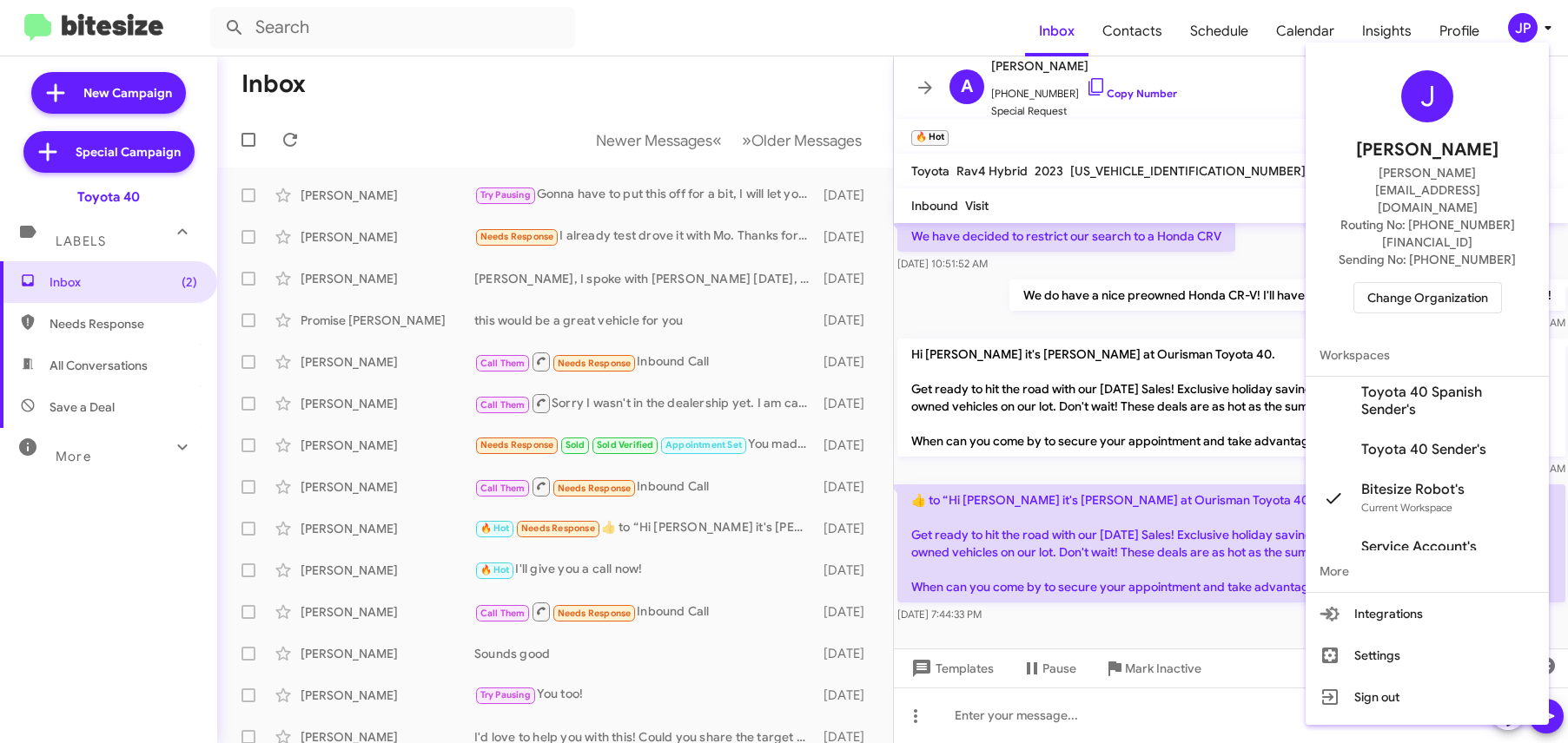
click at [1418, 441] on span "Toyota 40 Sender's" at bounding box center [1423, 450] width 125 height 17
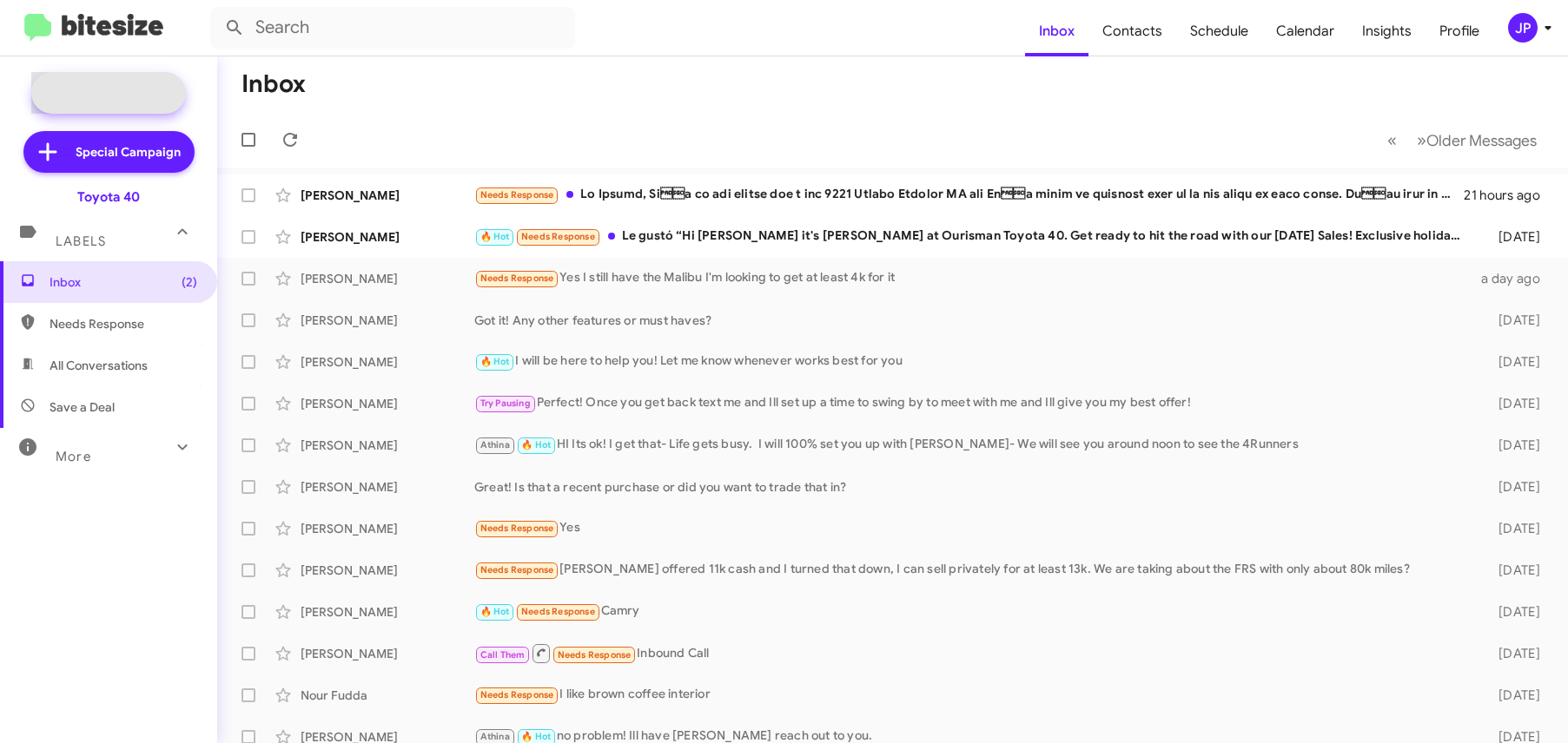
click at [156, 106] on span "New Campaign" at bounding box center [108, 93] width 154 height 41
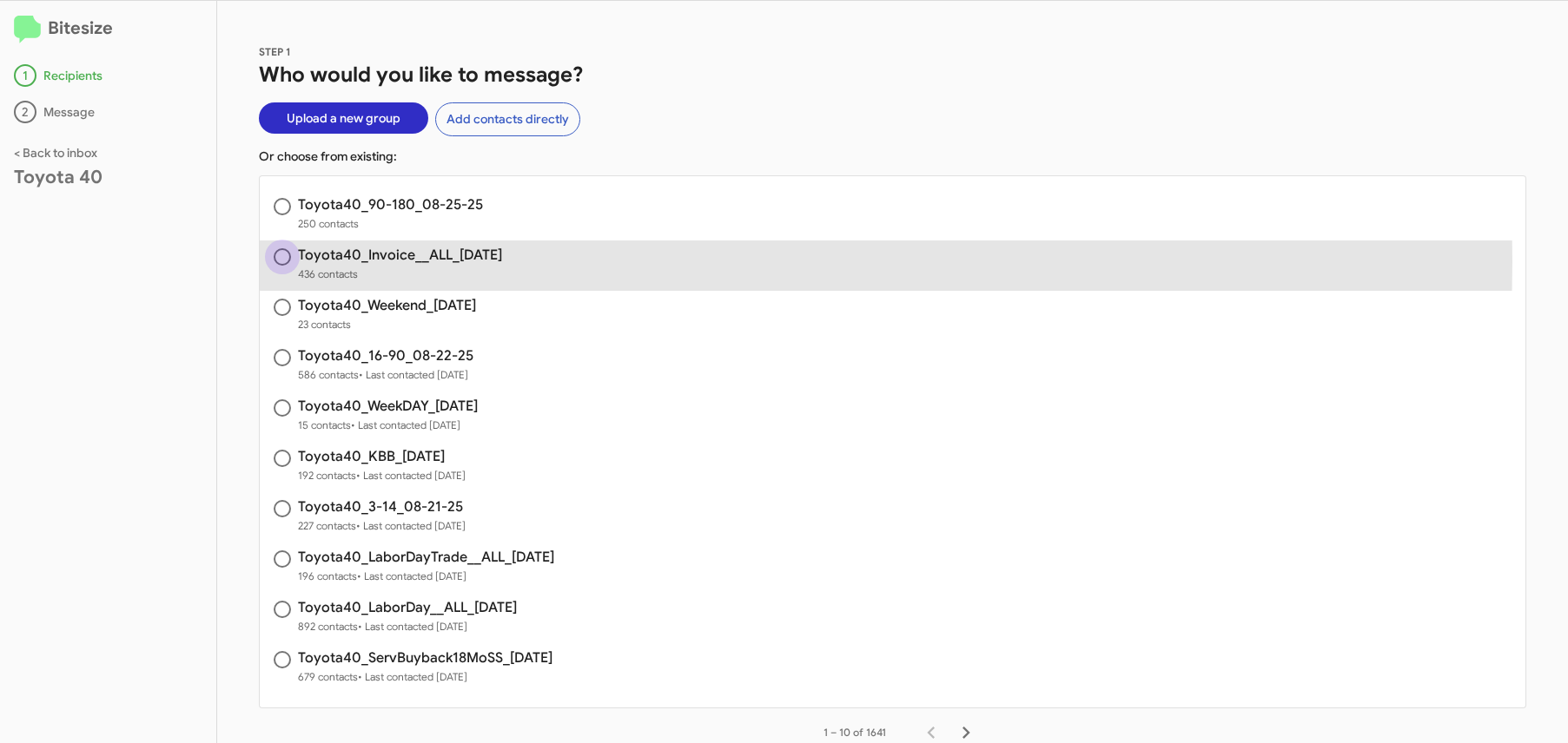
click at [290, 261] on span at bounding box center [282, 257] width 17 height 17
click at [290, 261] on input "radio" at bounding box center [282, 257] width 17 height 17
radio input "true"
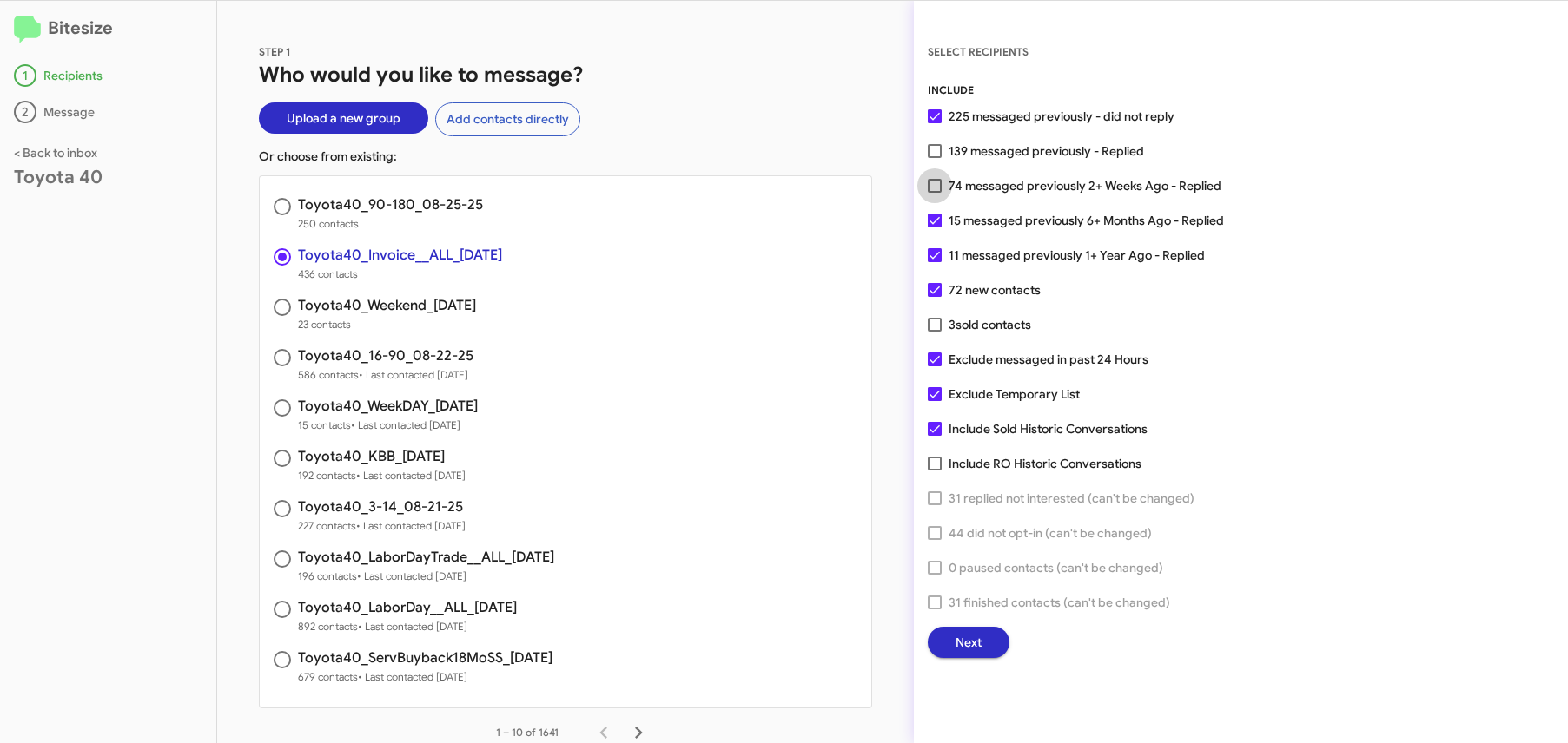
click at [979, 185] on span "74 messaged previously 2+ Weeks Ago - Replied" at bounding box center [1084, 186] width 273 height 21
click at [935, 193] on input "74 messaged previously 2+ Weeks Ago - Replied" at bounding box center [934, 193] width 1 height 1
checkbox input "true"
click at [971, 637] on span "Next" at bounding box center [968, 643] width 26 height 31
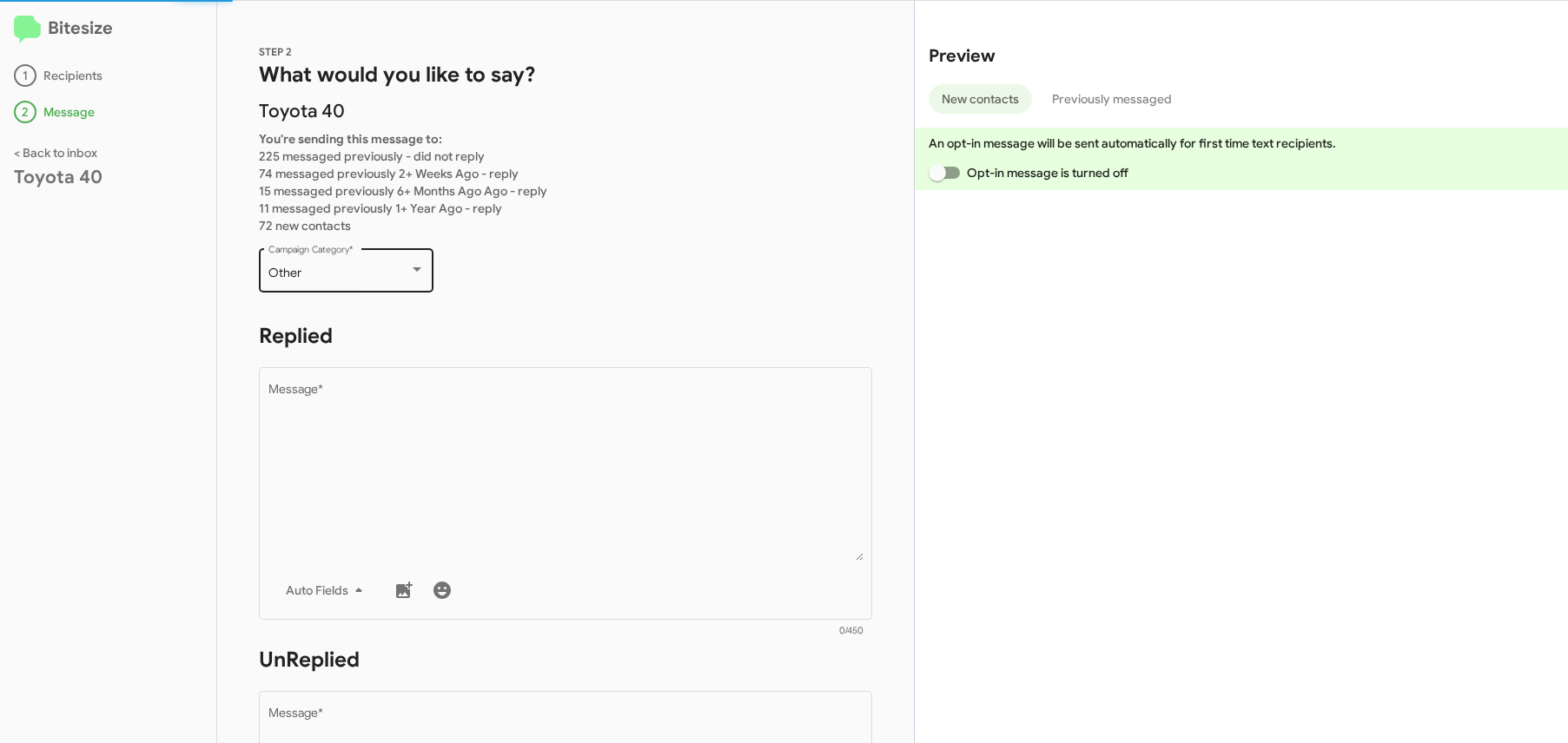
click at [351, 290] on div "Other Campaign Category *" at bounding box center [346, 269] width 156 height 48
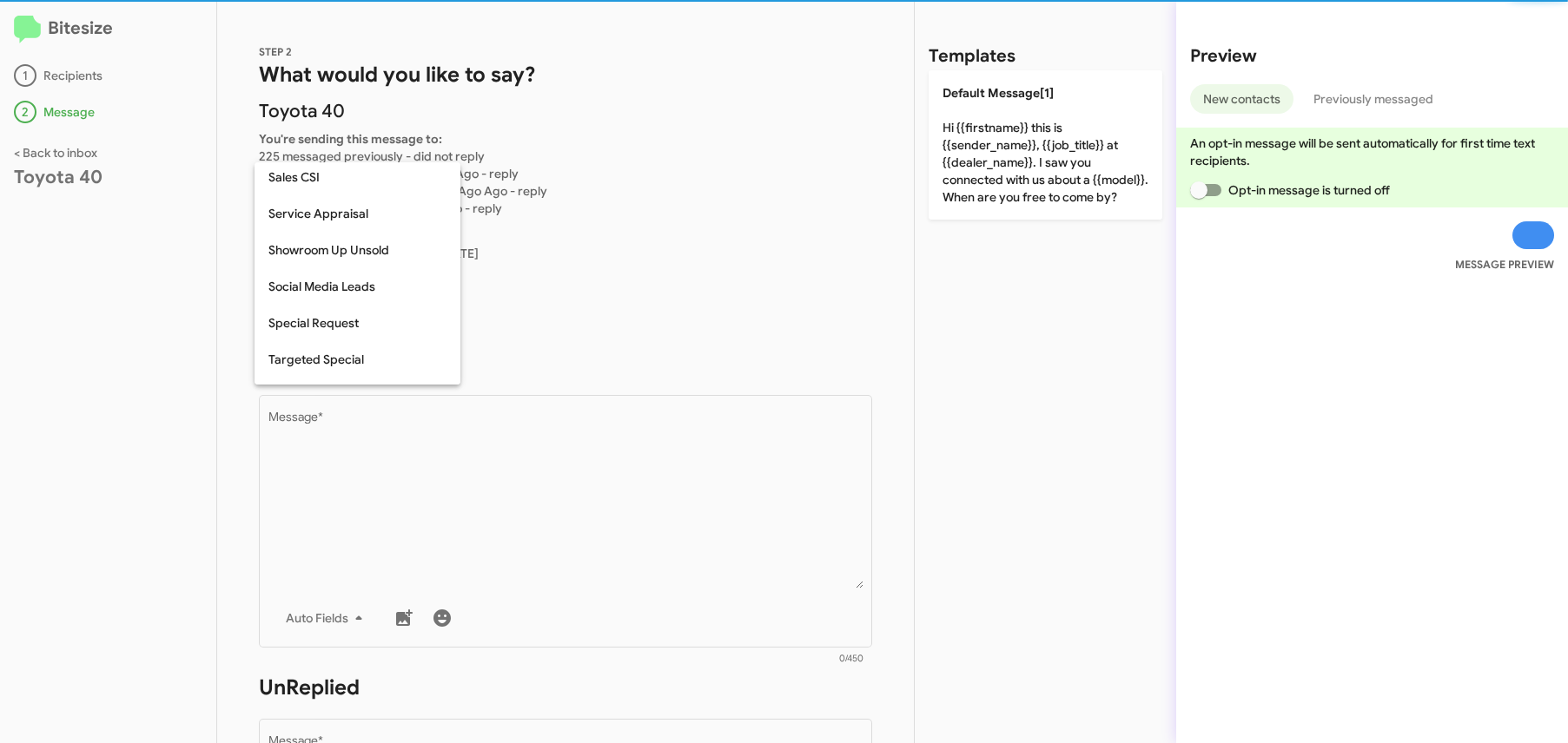
scroll to position [726, 0]
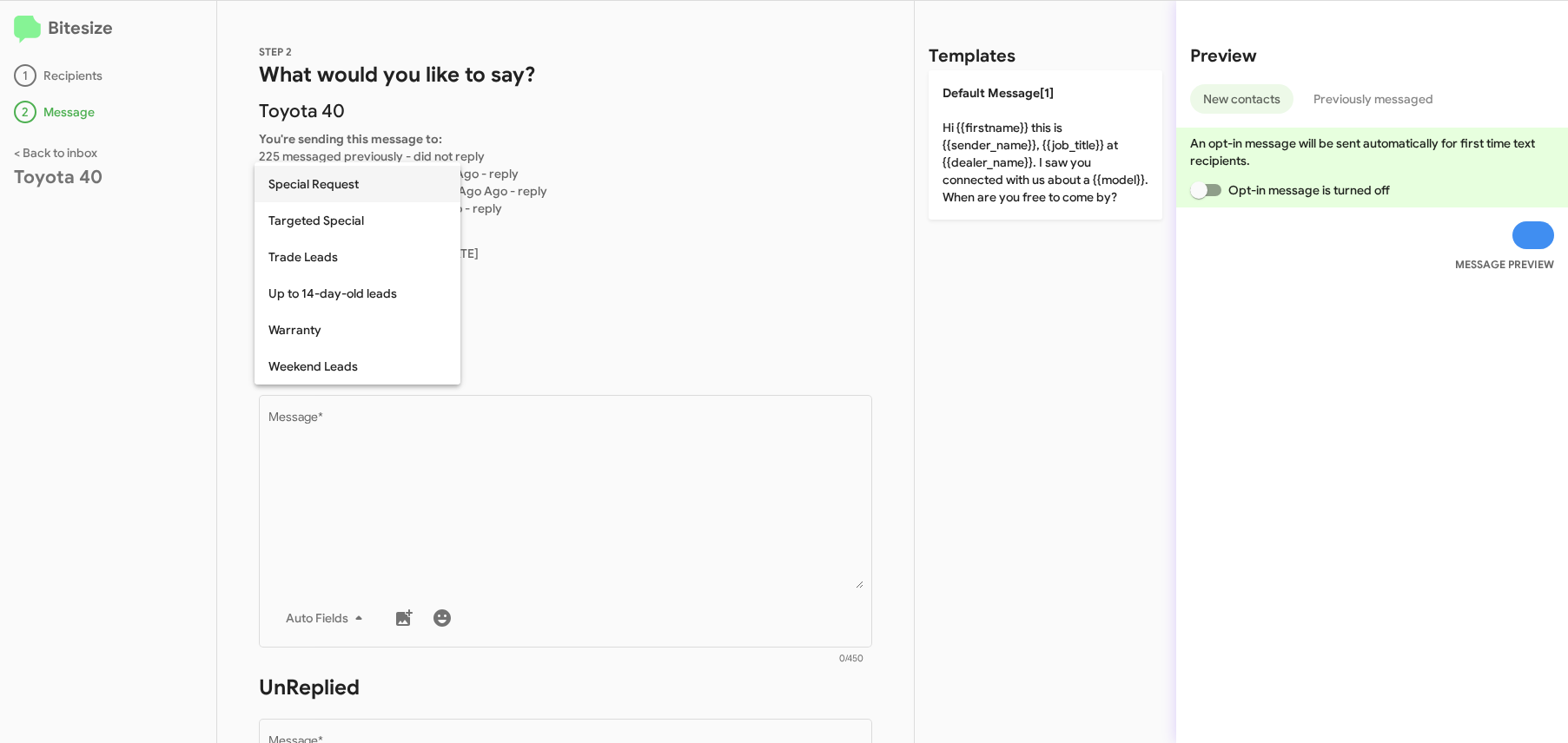
click at [354, 179] on span "Special Request" at bounding box center [357, 184] width 178 height 37
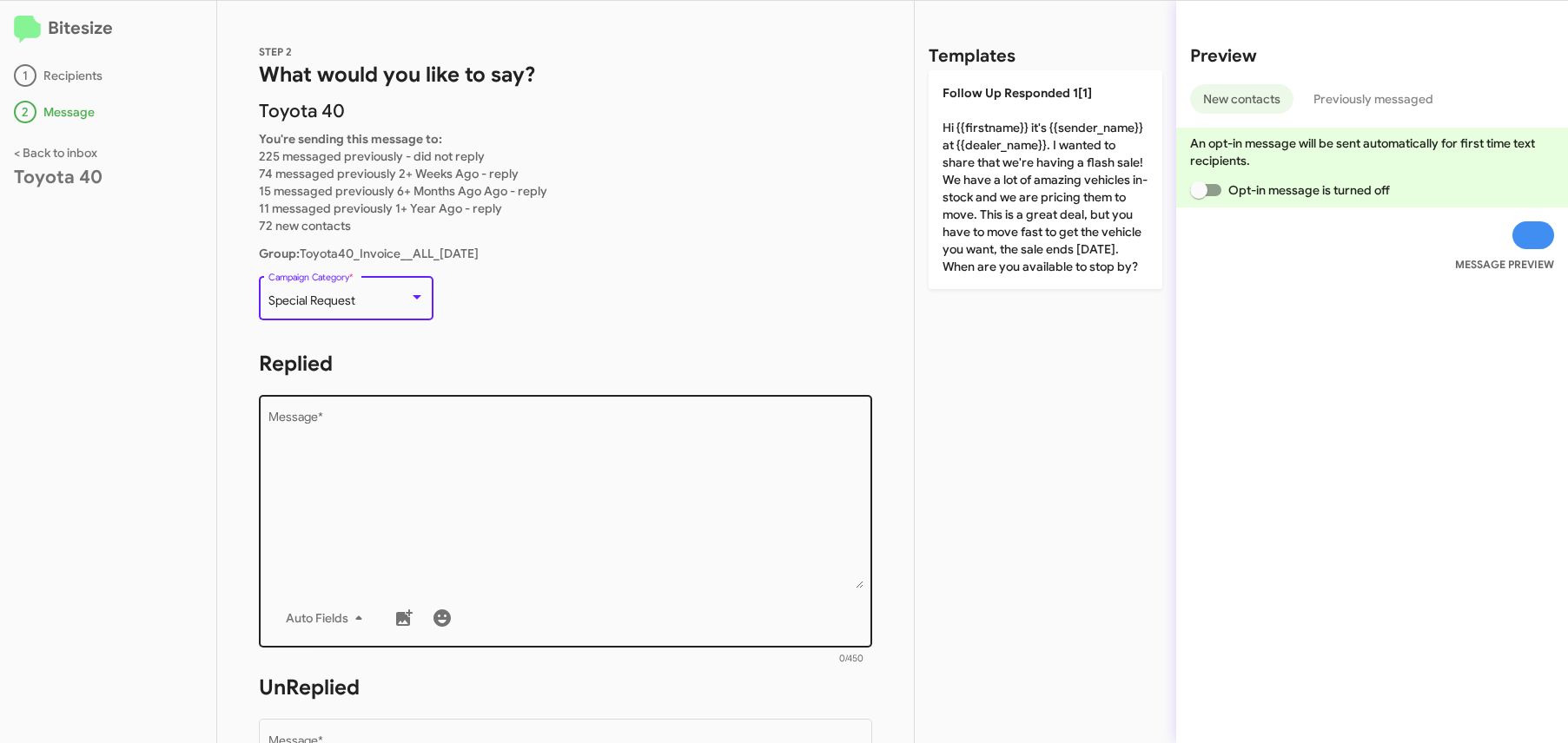
click at [320, 489] on textarea "Message *" at bounding box center [565, 500] width 595 height 177
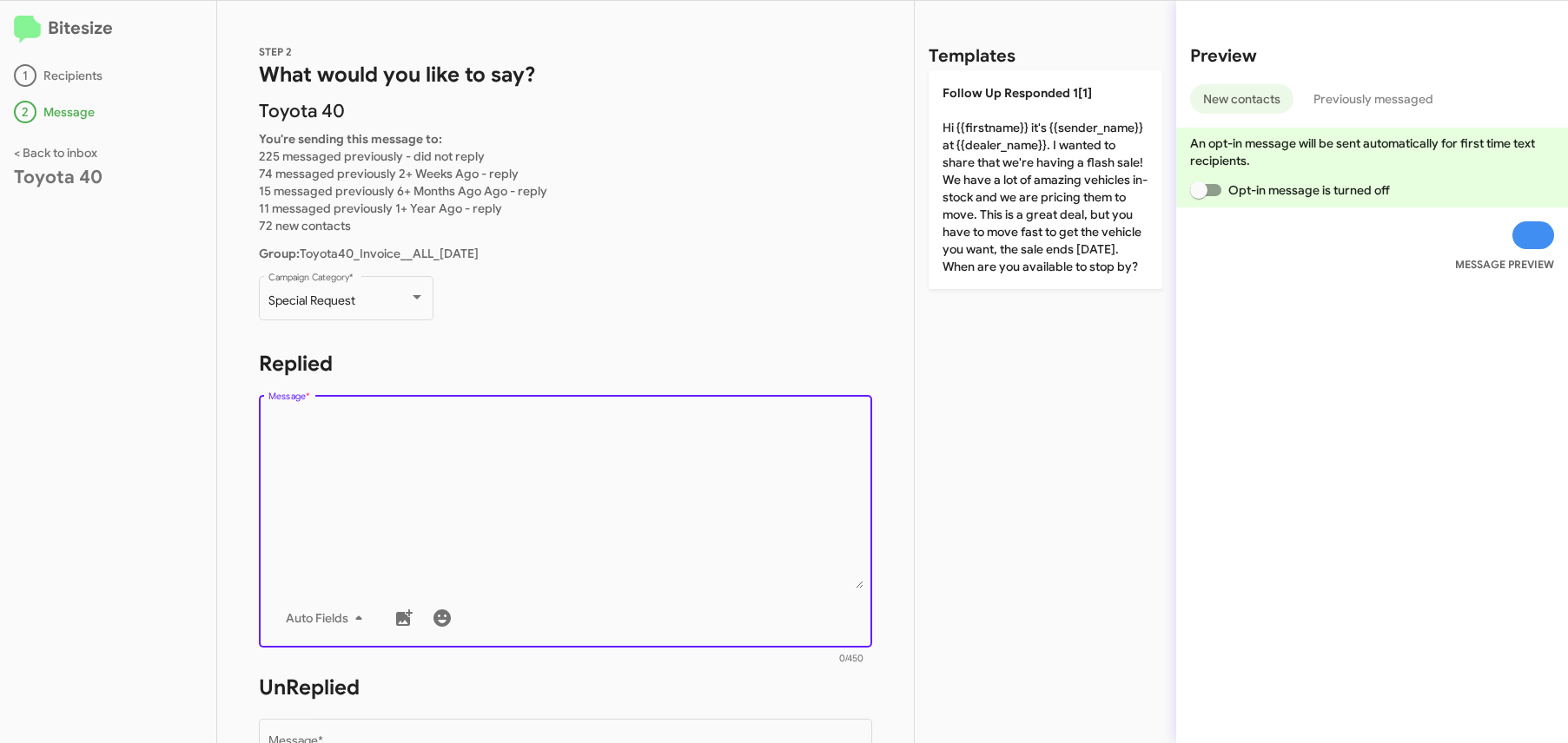
paste textarea "Hi {{firstname}} it's {{sender_name}}, {{job_title}} at {{dealer_name}}. Thanks…"
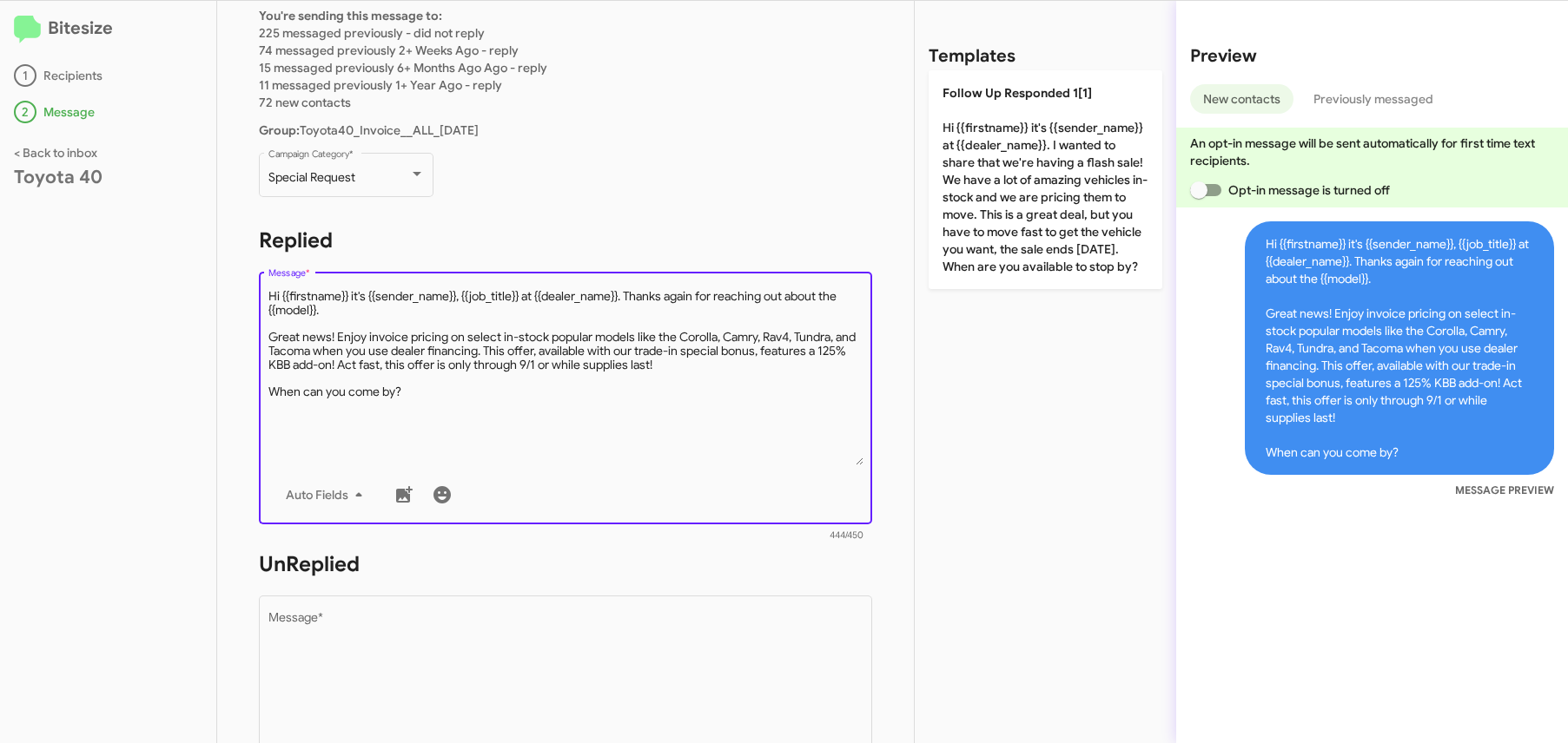
scroll to position [143, 0]
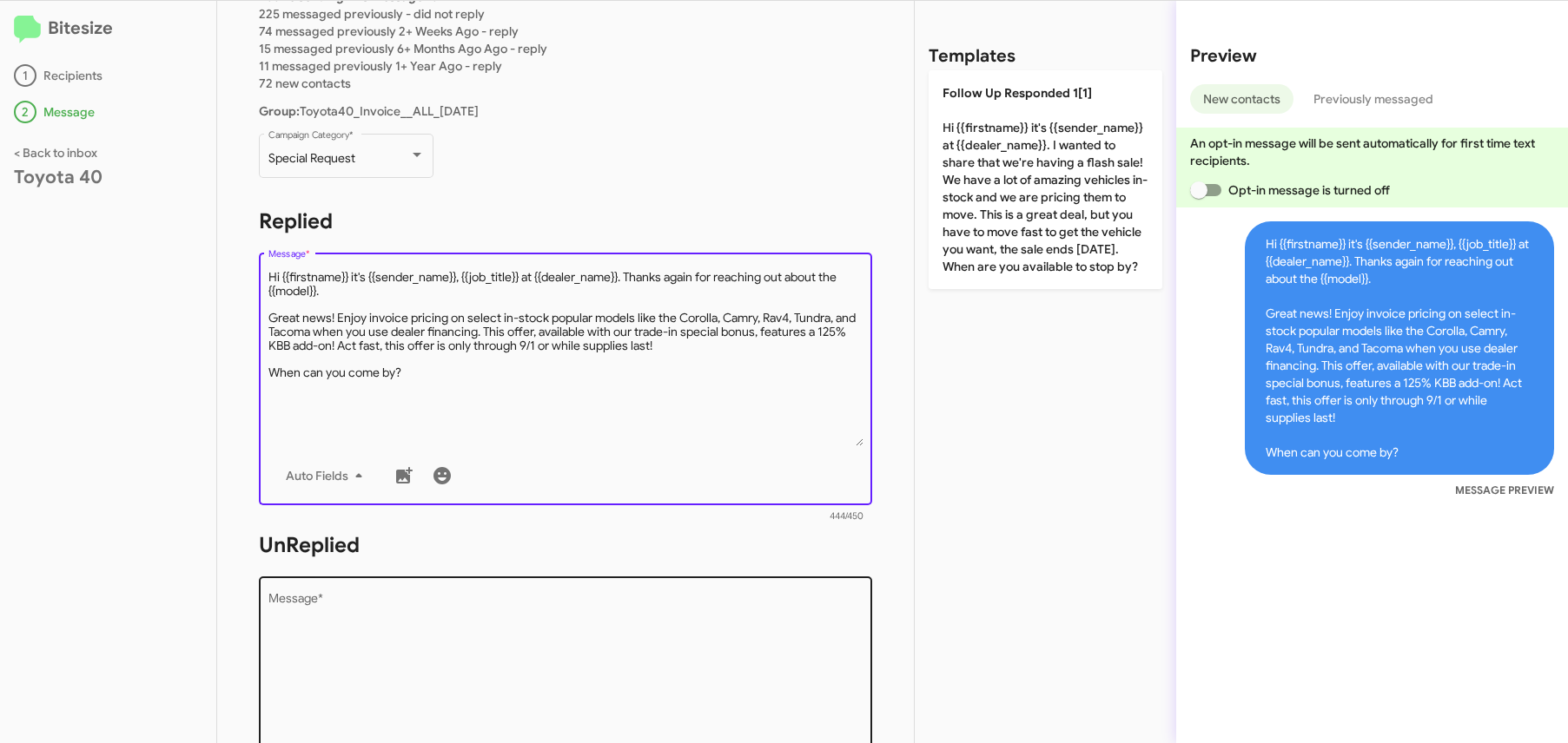
type textarea "Hi {{firstname}} it's {{sender_name}}, {{job_title}} at {{dealer_name}}. Thanks…"
click at [358, 597] on textarea "Message *" at bounding box center [565, 682] width 595 height 177
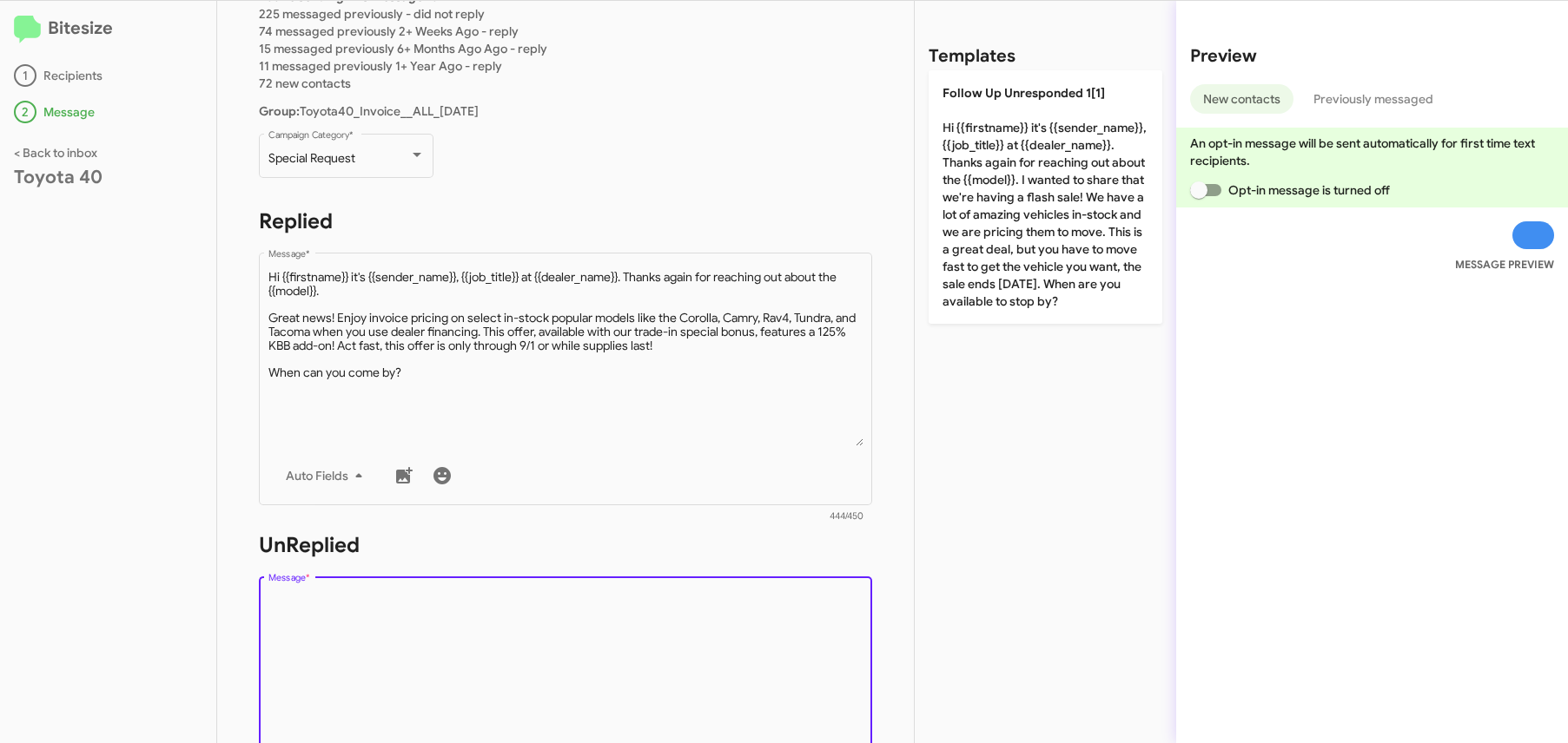
paste textarea "Hi {{firstname}} it's {{sender_name}}, {{job_title}} at {{dealer_name}}. Thanks…"
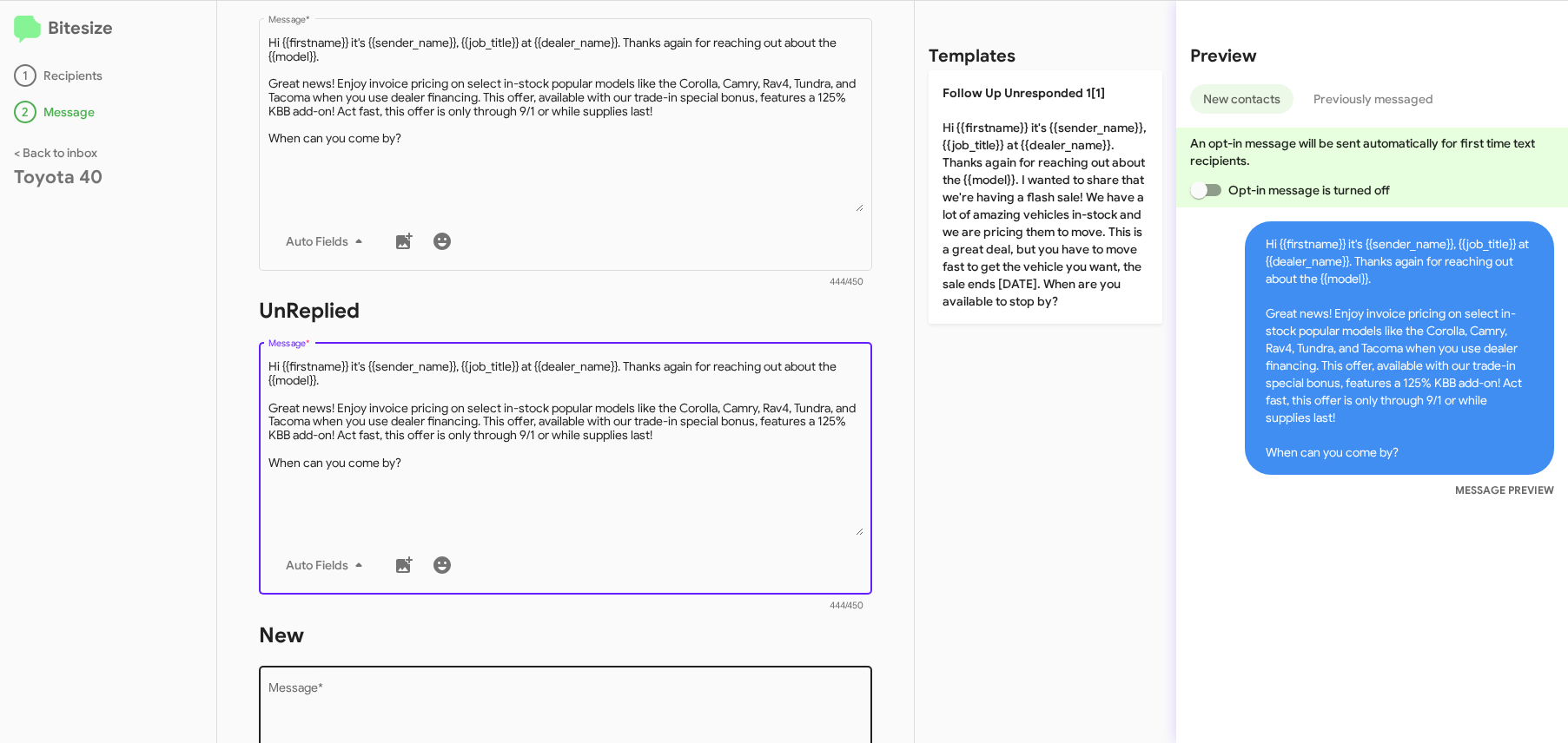
scroll to position [533, 0]
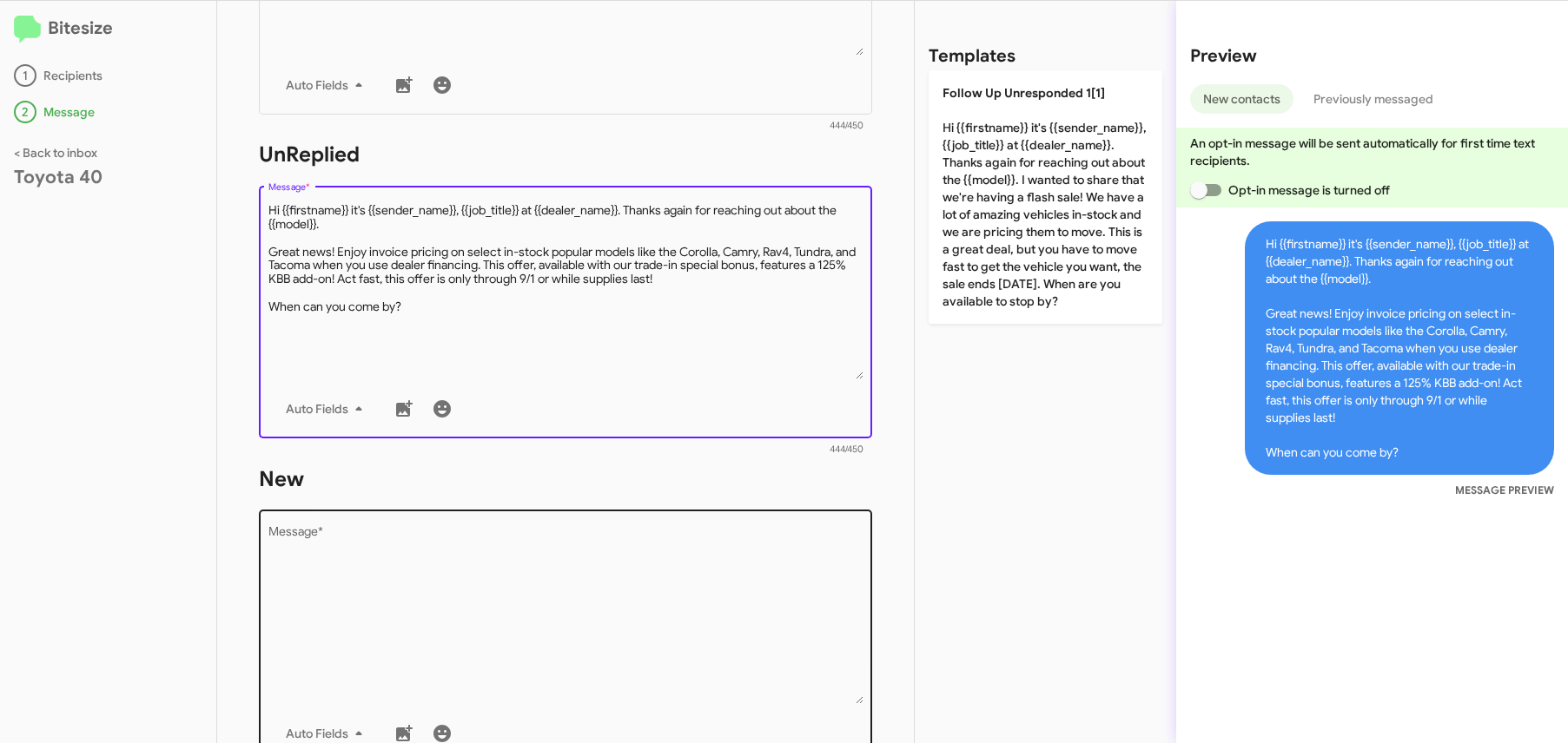
type textarea "Hi {{firstname}} it's {{sender_name}}, {{job_title}} at {{dealer_name}}. Thanks…"
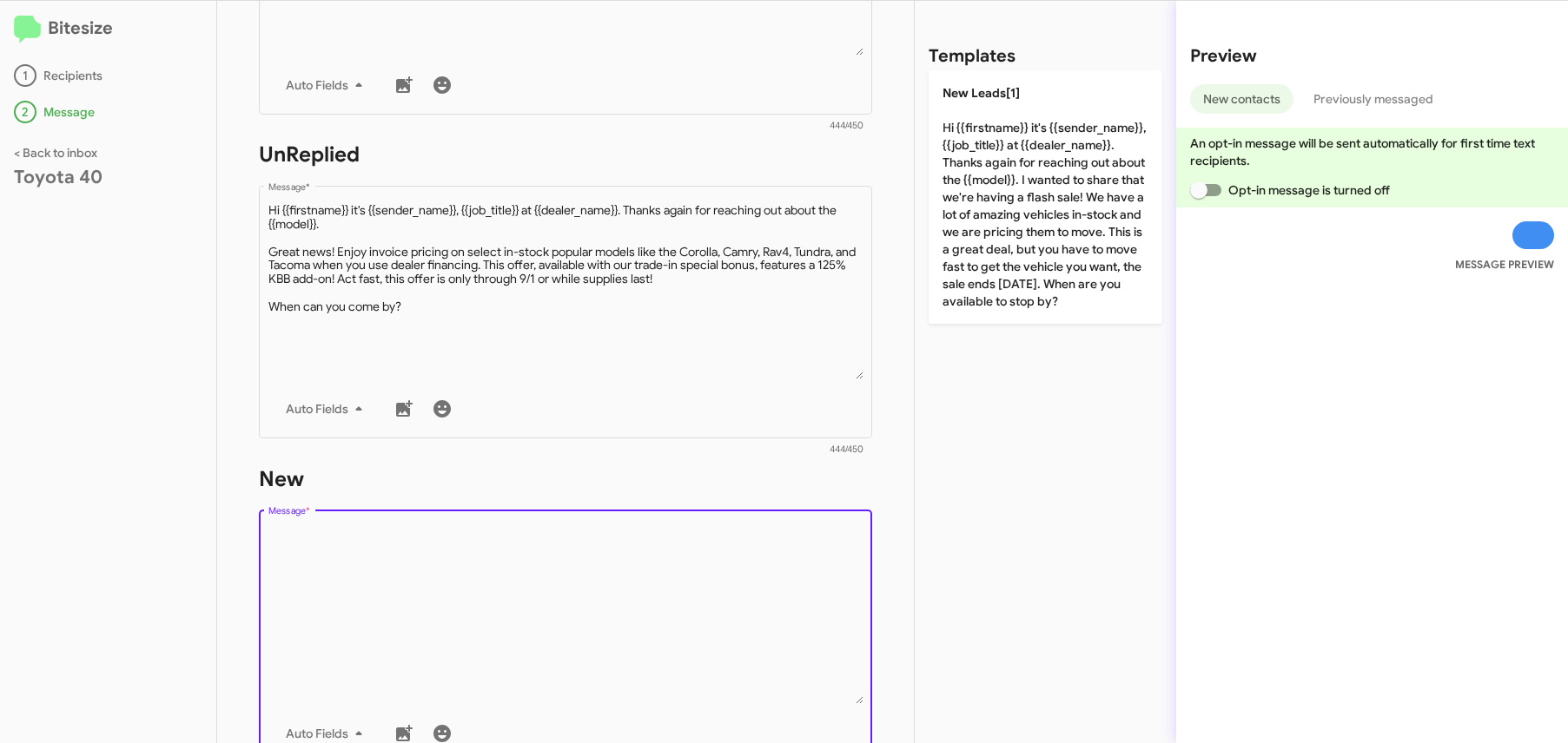
click at [358, 599] on textarea "Message *" at bounding box center [565, 616] width 595 height 177
paste textarea "Hi {{firstname}} it's {{sender_name}}, {{job_title}} at {{dealer_name}}. Thanks…"
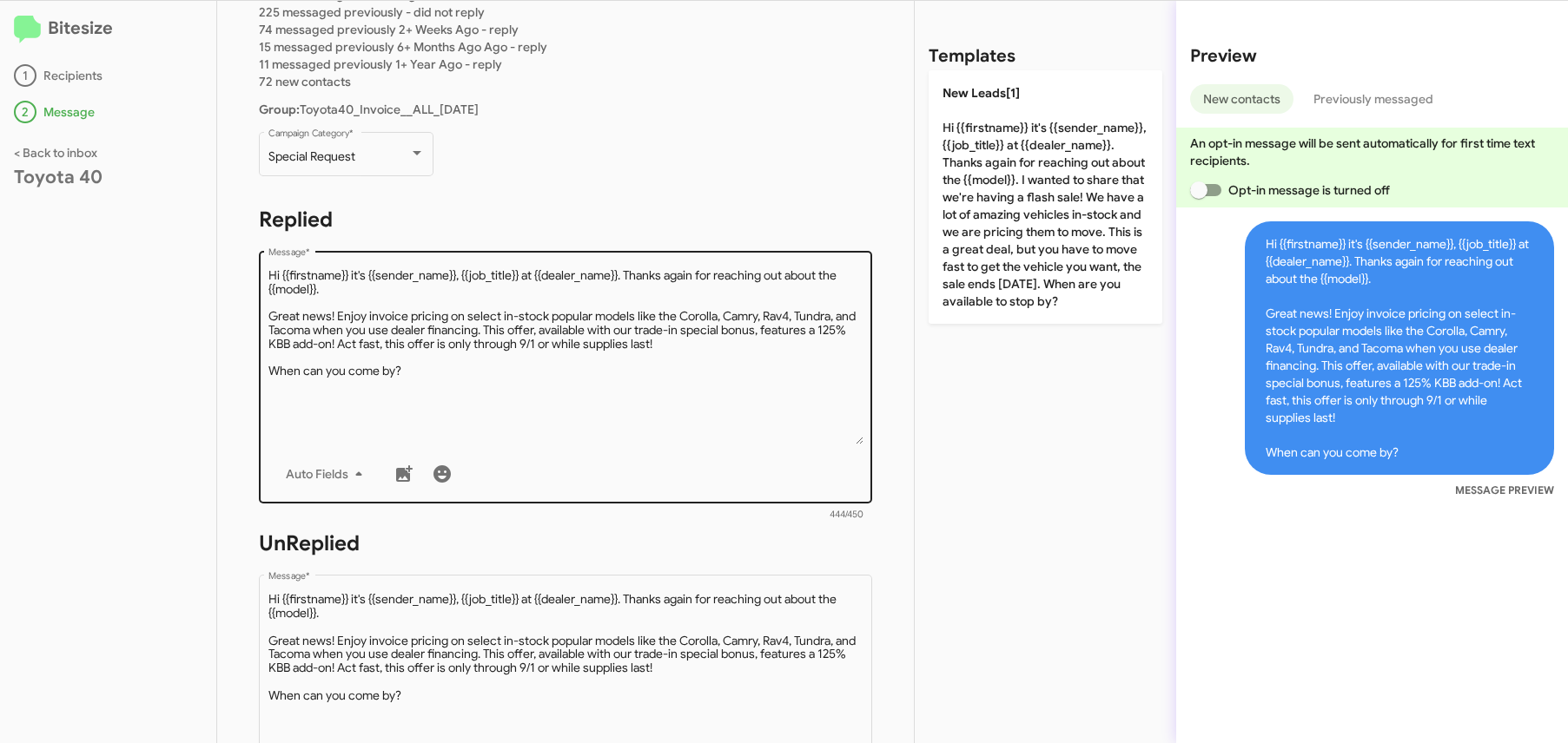
scroll to position [75, 0]
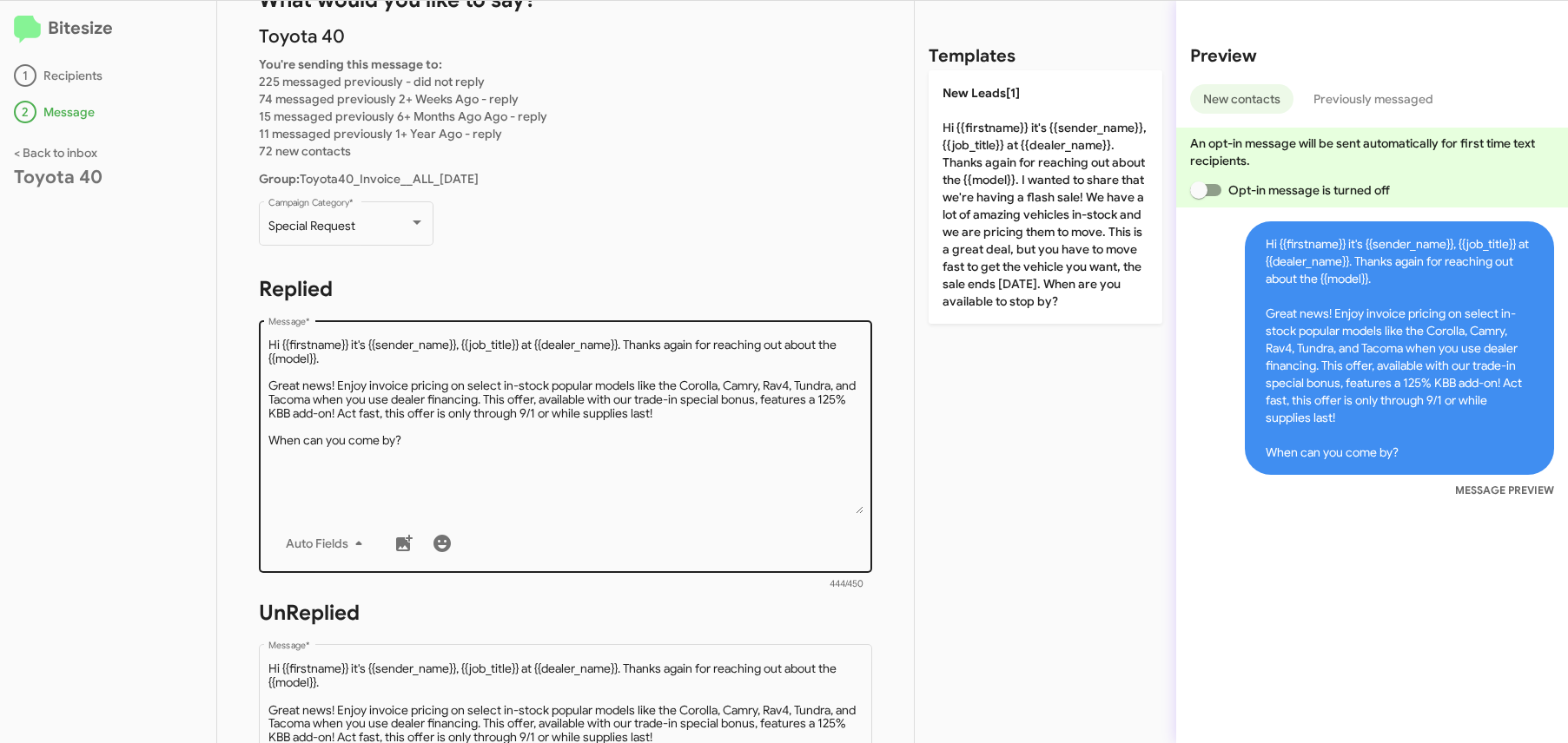
type textarea "Hi {{firstname}} it's {{sender_name}}, {{job_title}} at {{dealer_name}}. Thanks…"
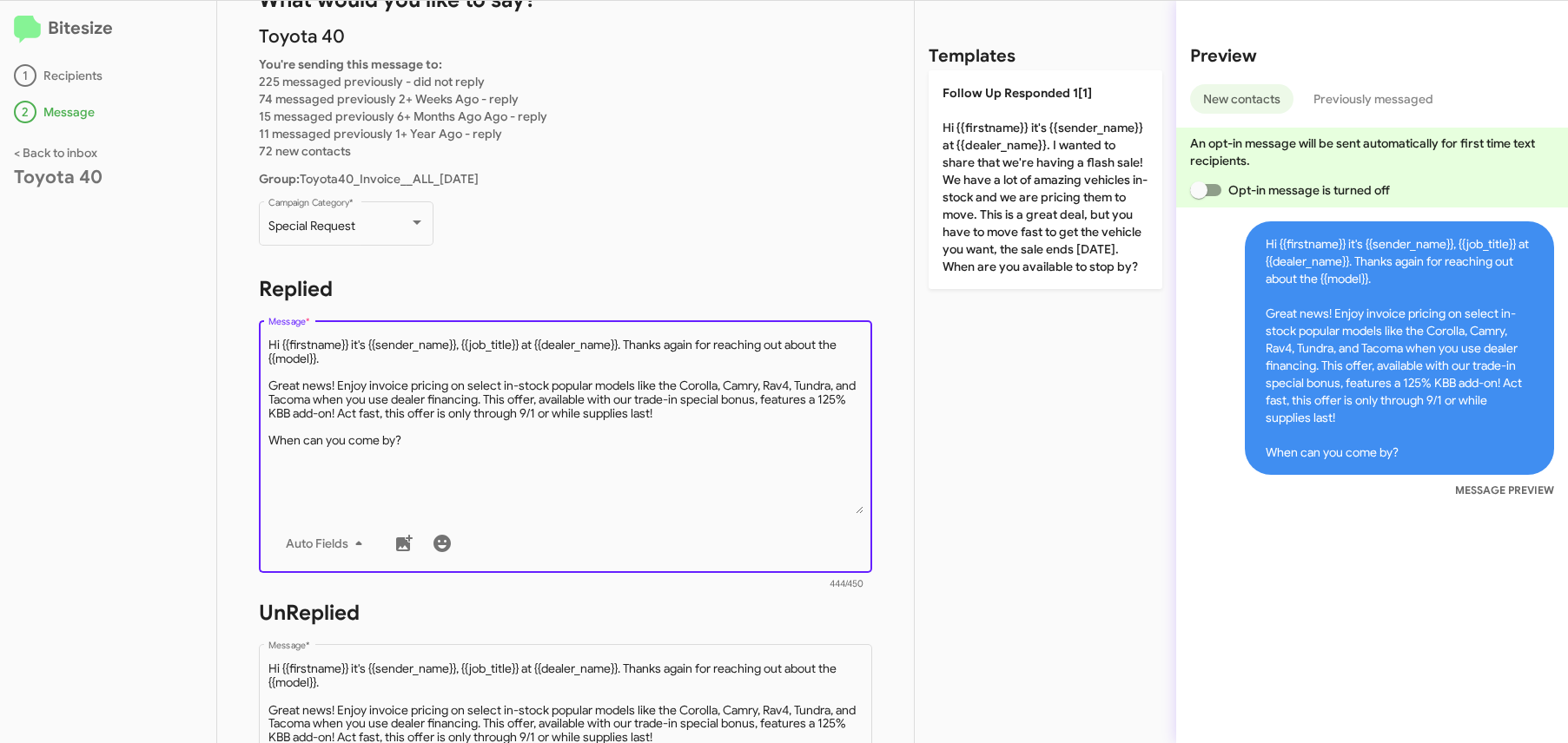
drag, startPoint x: 384, startPoint y: 360, endPoint x: 628, endPoint y: 340, distance: 244.8
click at [628, 340] on textarea "Message *" at bounding box center [565, 426] width 595 height 177
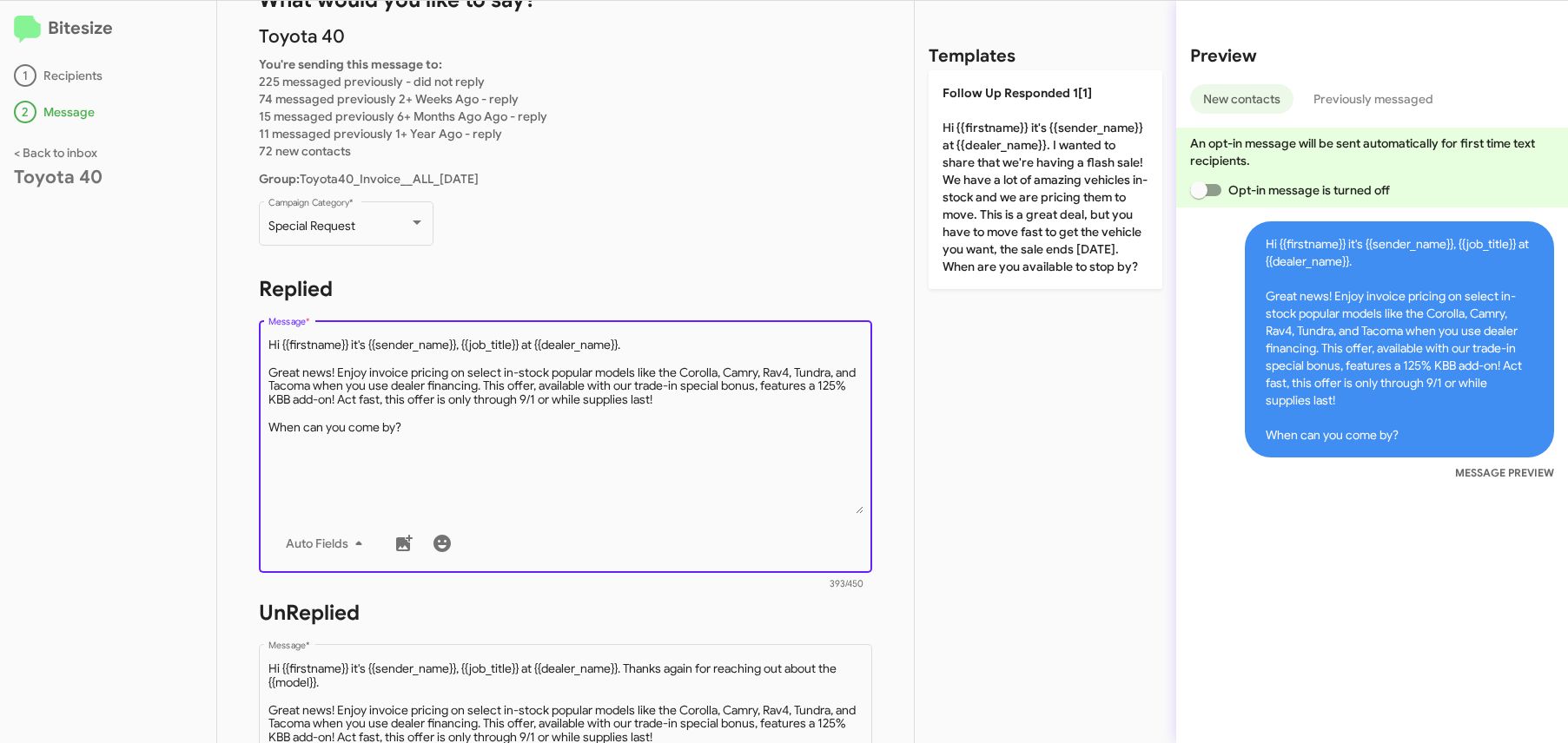
drag, startPoint x: 524, startPoint y: 346, endPoint x: 465, endPoint y: 347, distance: 59.0
click at [465, 347] on textarea "Message *" at bounding box center [565, 426] width 595 height 177
click at [517, 361] on textarea "Message *" at bounding box center [565, 426] width 595 height 177
click at [544, 448] on textarea "Message *" at bounding box center [565, 426] width 595 height 177
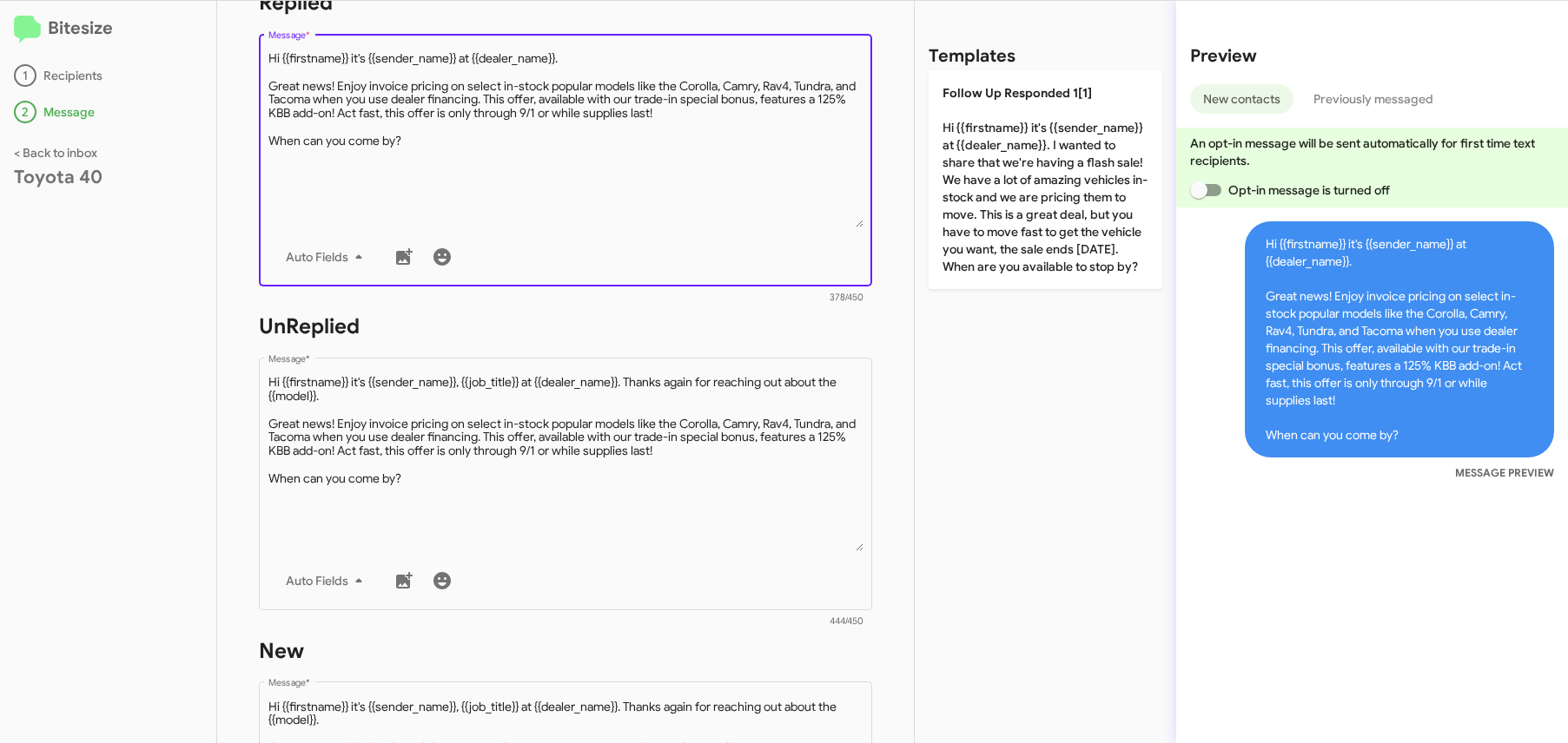
scroll to position [813, 0]
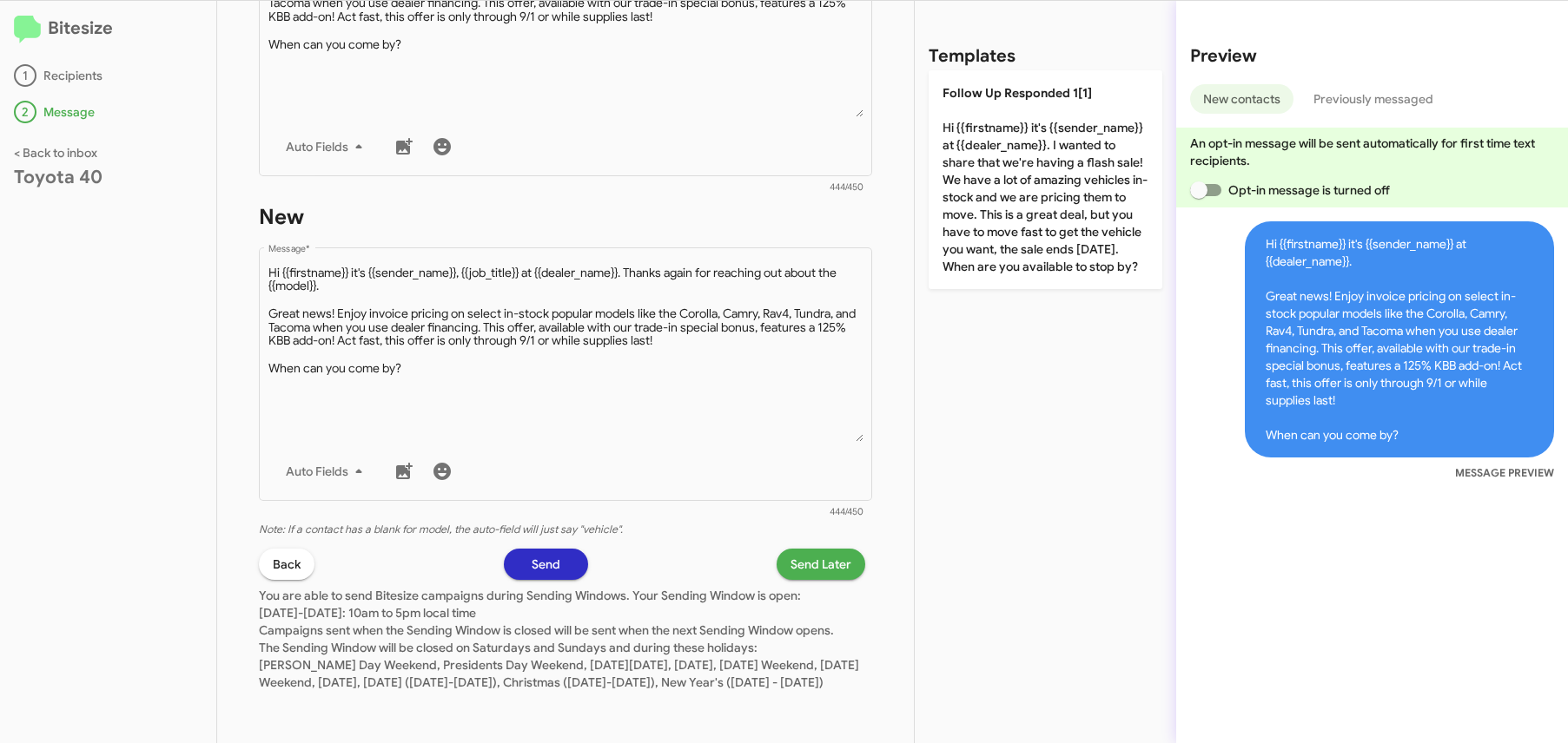
type textarea "Hi {{firstname}} it's {{sender_name}} at {{dealer_name}}. Great news! Enjoy inv…"
click at [808, 549] on span "Send Later" at bounding box center [820, 565] width 61 height 31
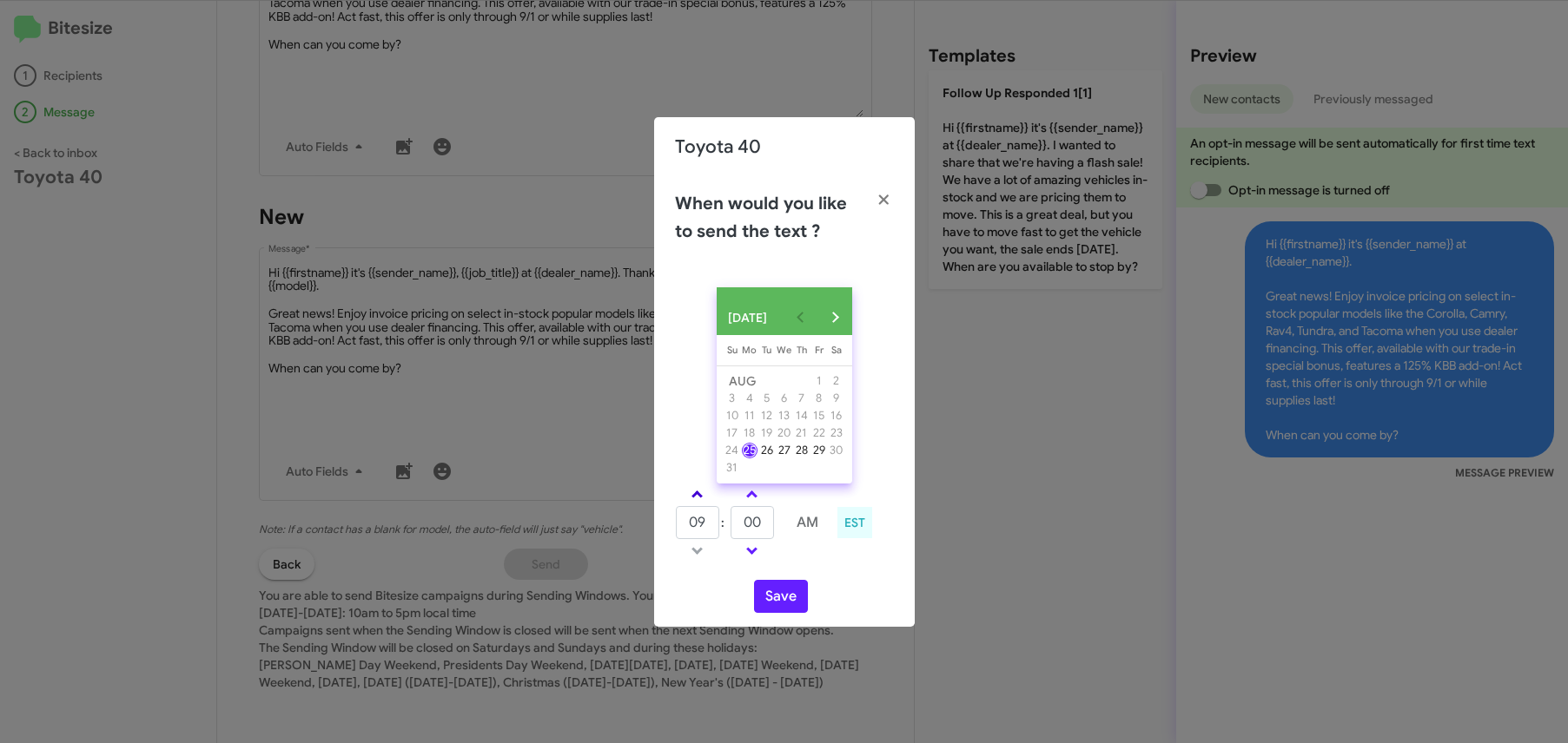
click at [694, 502] on span at bounding box center [697, 496] width 12 height 12
type input "10"
click at [761, 505] on link at bounding box center [752, 494] width 31 height 20
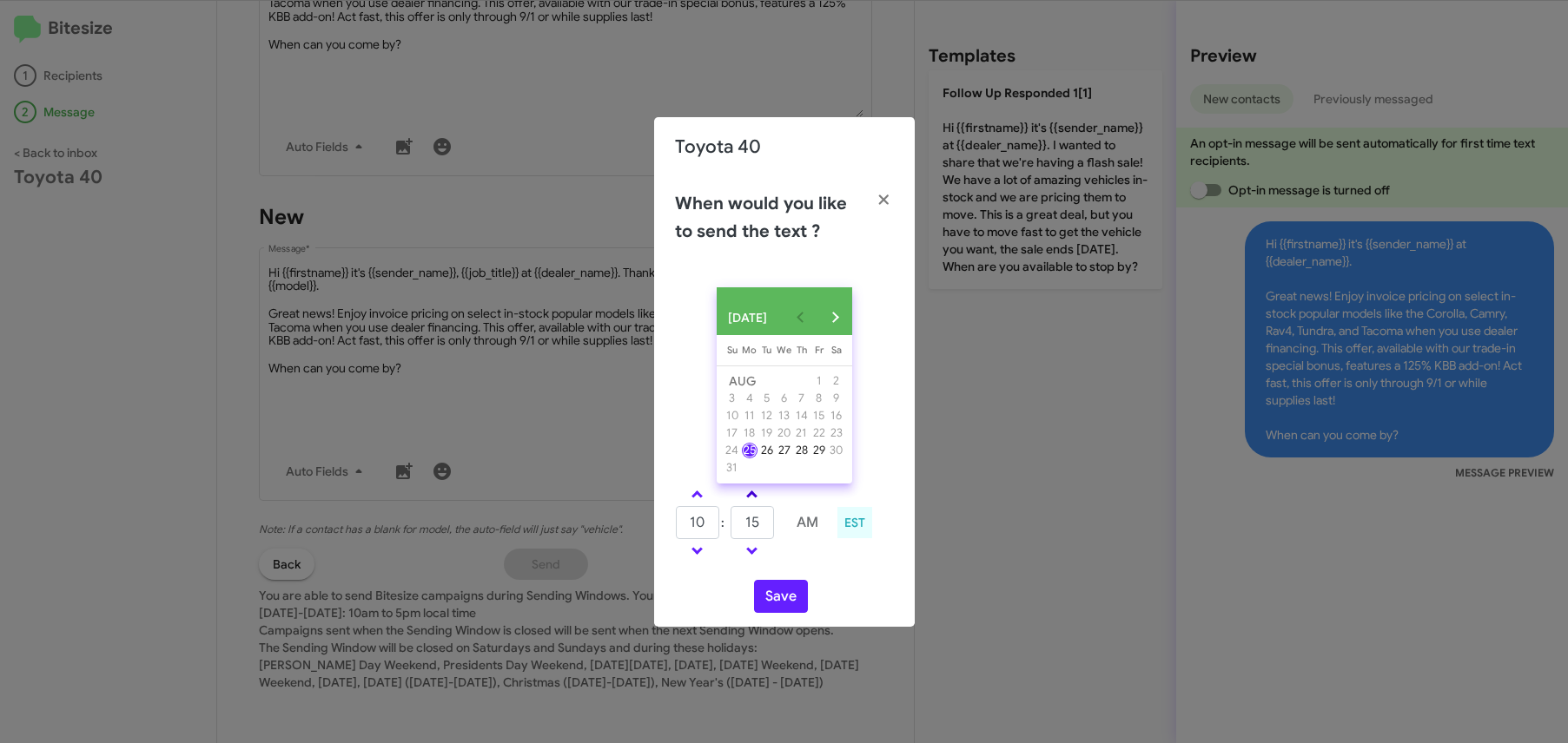
click at [761, 505] on link at bounding box center [752, 494] width 31 height 20
type input "30"
click at [801, 602] on button "Save" at bounding box center [781, 597] width 54 height 33
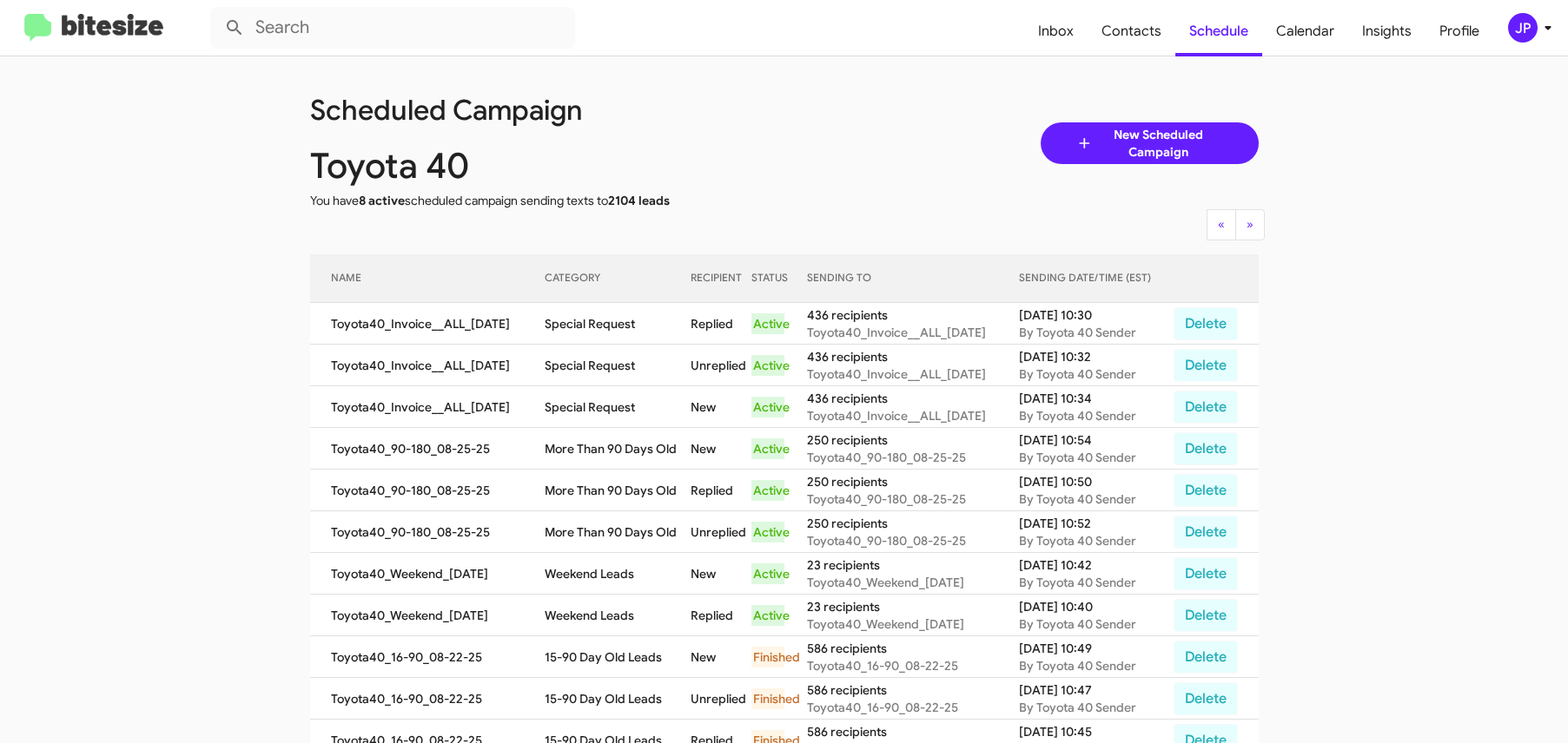
click at [139, 17] on img at bounding box center [93, 28] width 139 height 29
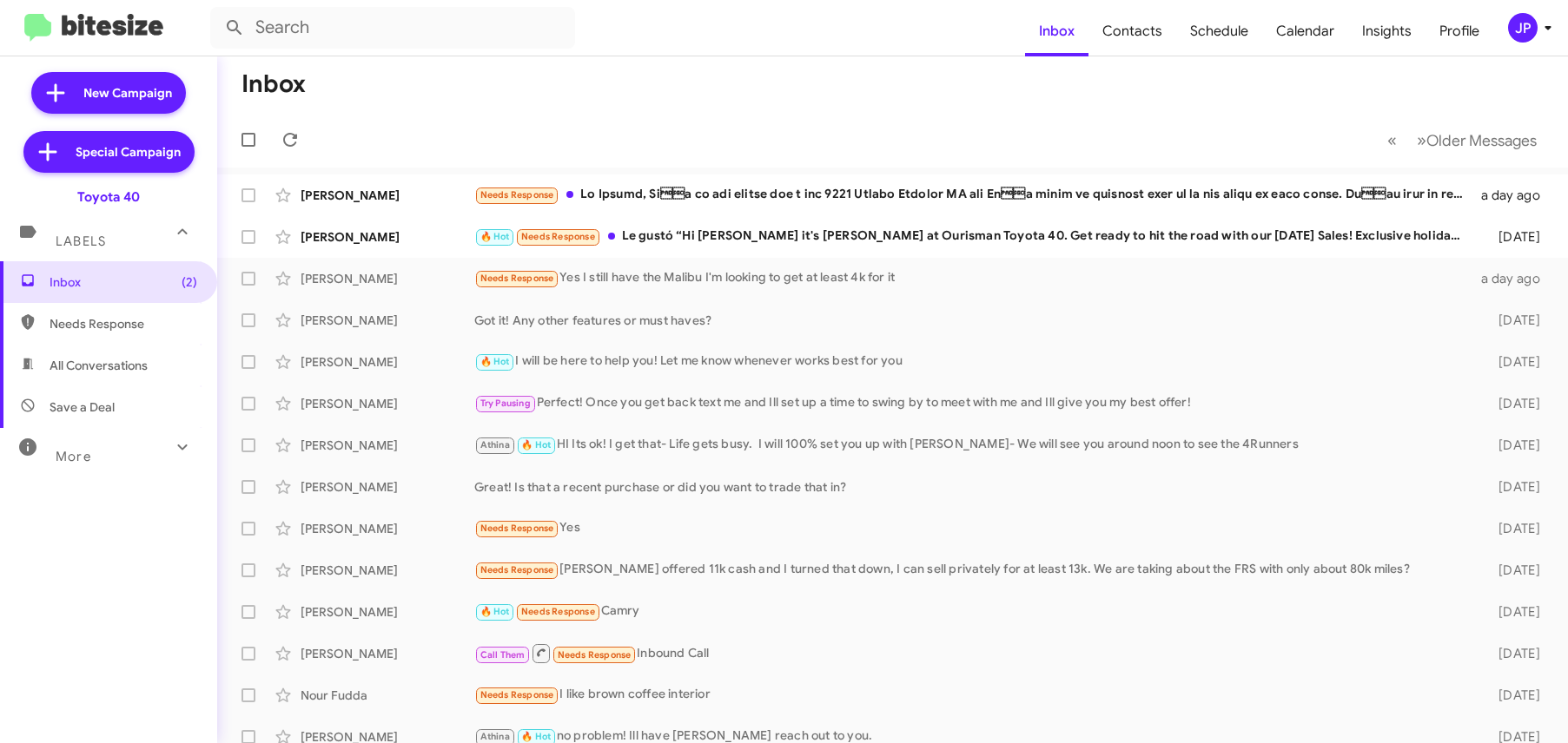
click at [1513, 40] on span "JP" at bounding box center [1533, 28] width 52 height 30
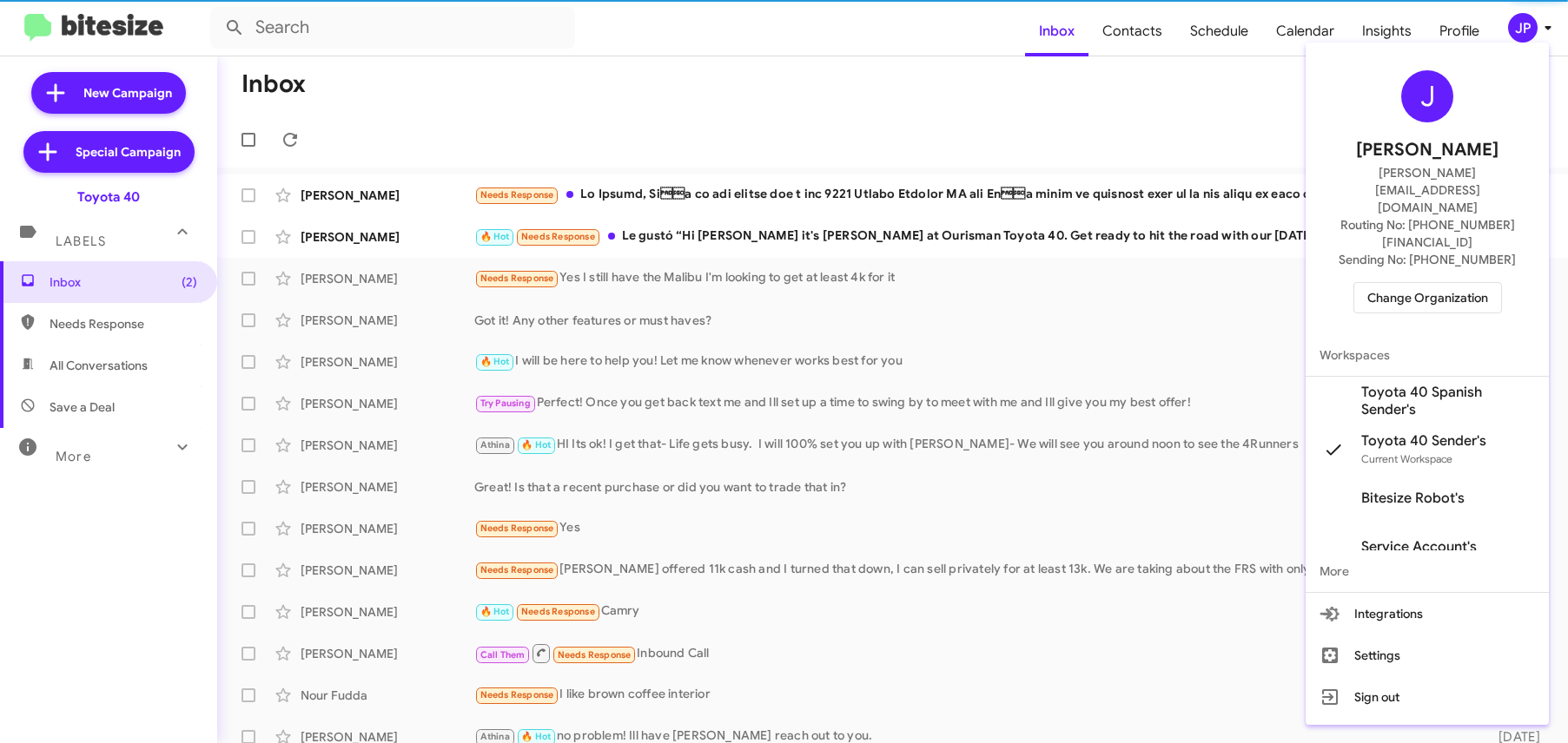
click at [1495, 264] on div "J Jamie Payton jamie@bitesize.co Routing No: +1 (410) 679-1500 Sending No: +1 (…" at bounding box center [1427, 192] width 243 height 285
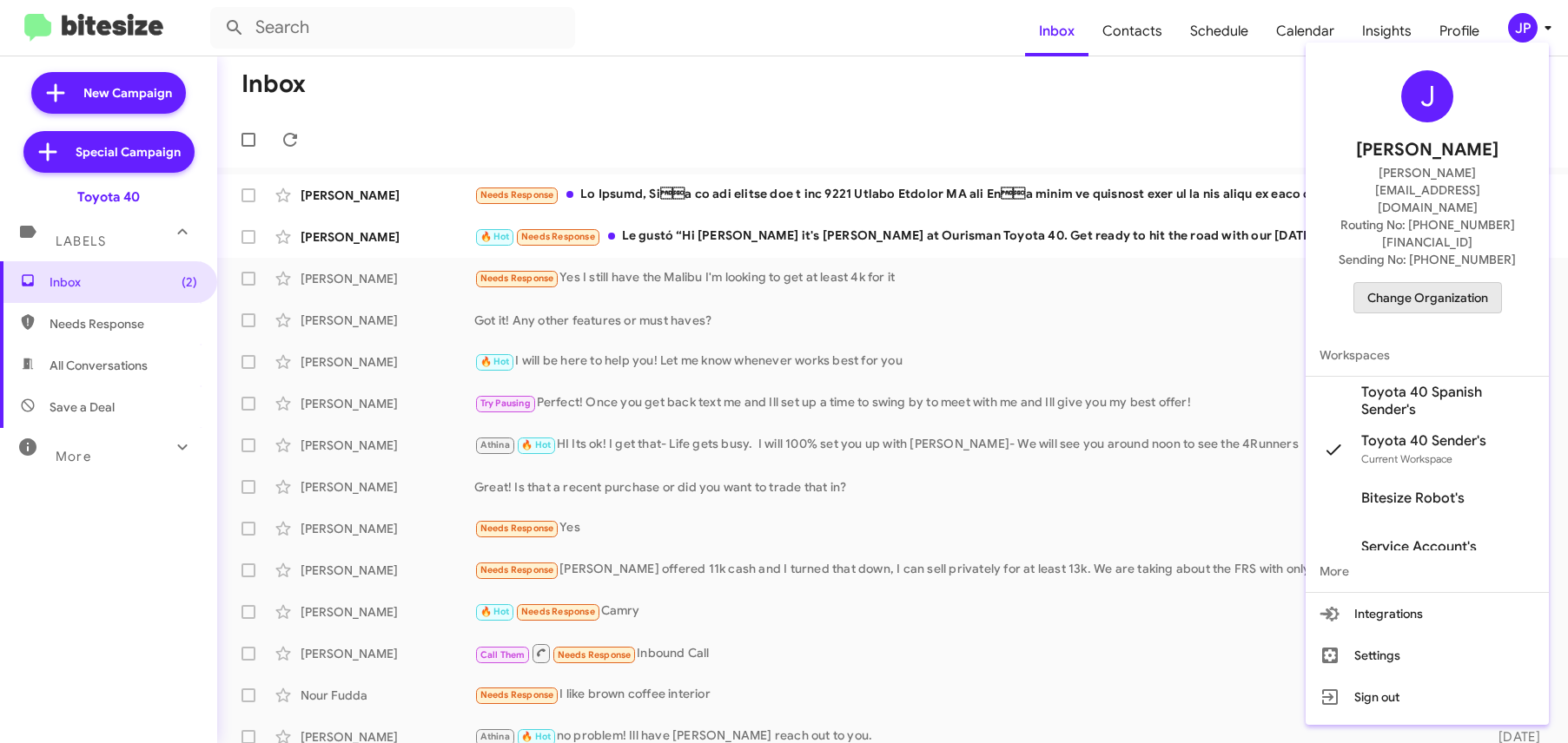
click at [1478, 283] on span "Change Organization" at bounding box center [1427, 298] width 120 height 30
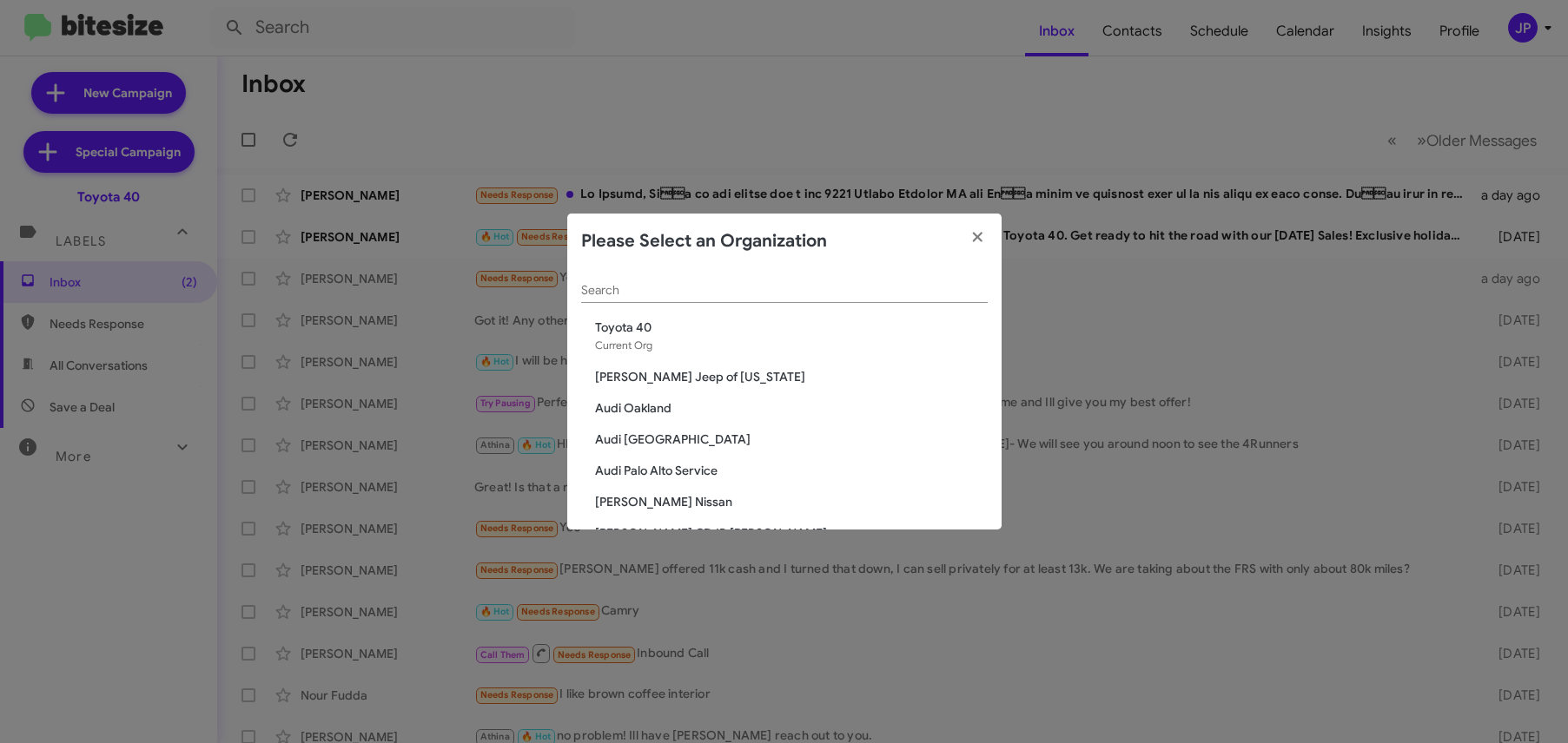
click at [680, 286] on input "Search" at bounding box center [784, 291] width 407 height 13
click at [654, 408] on span "Audi Oakland" at bounding box center [790, 409] width 392 height 17
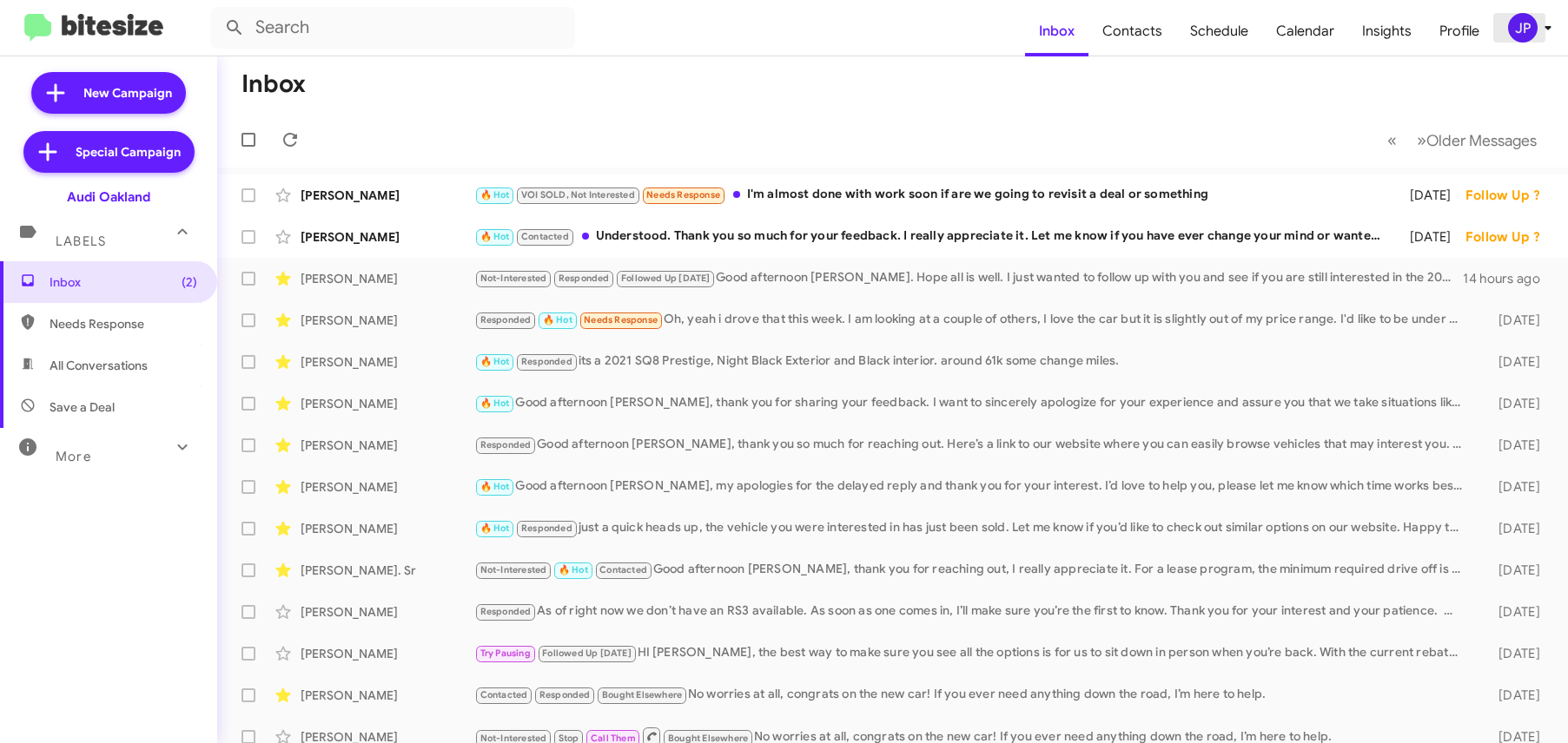
click at [1508, 29] on div "JP" at bounding box center [1523, 28] width 30 height 30
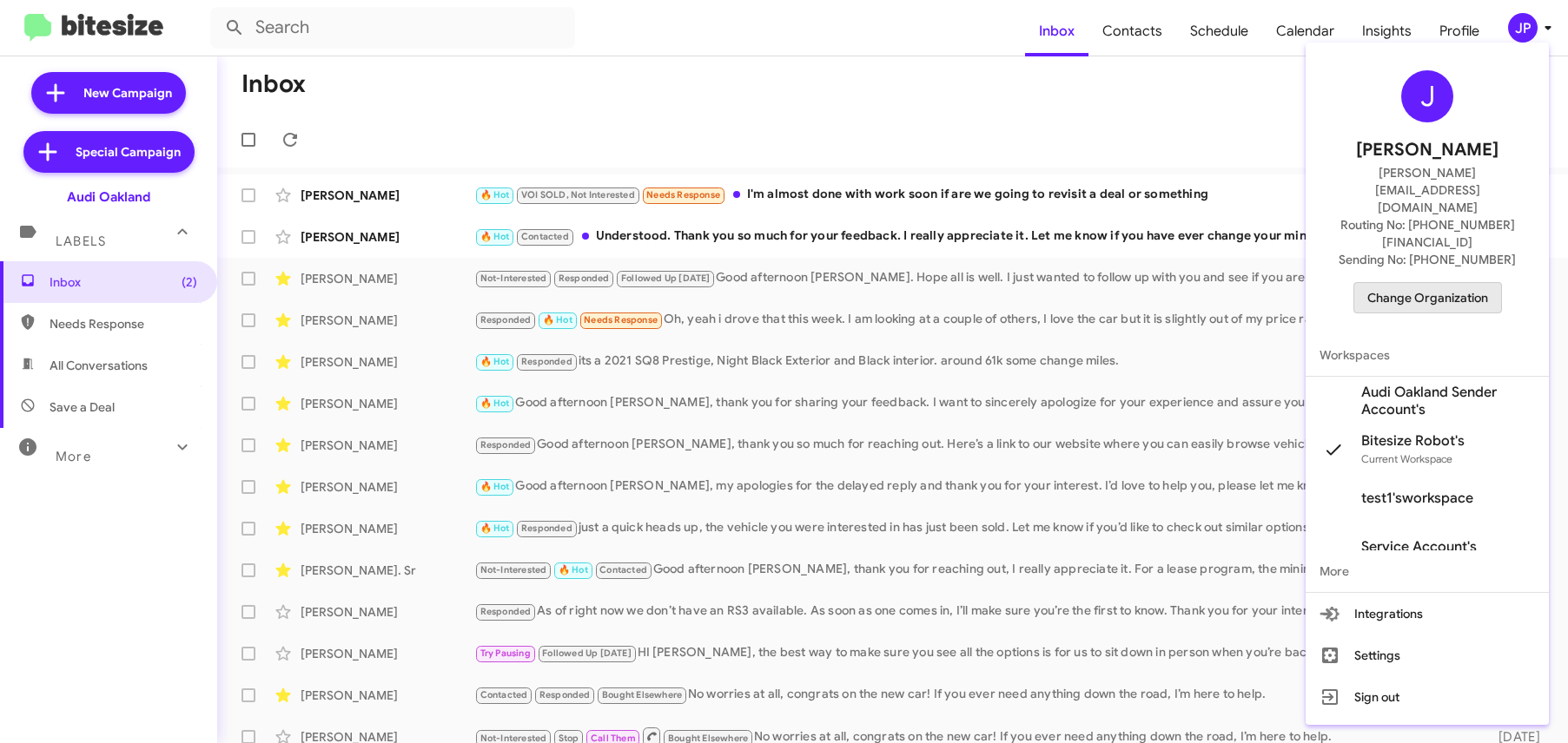
click at [1458, 283] on span "Change Organization" at bounding box center [1427, 298] width 120 height 30
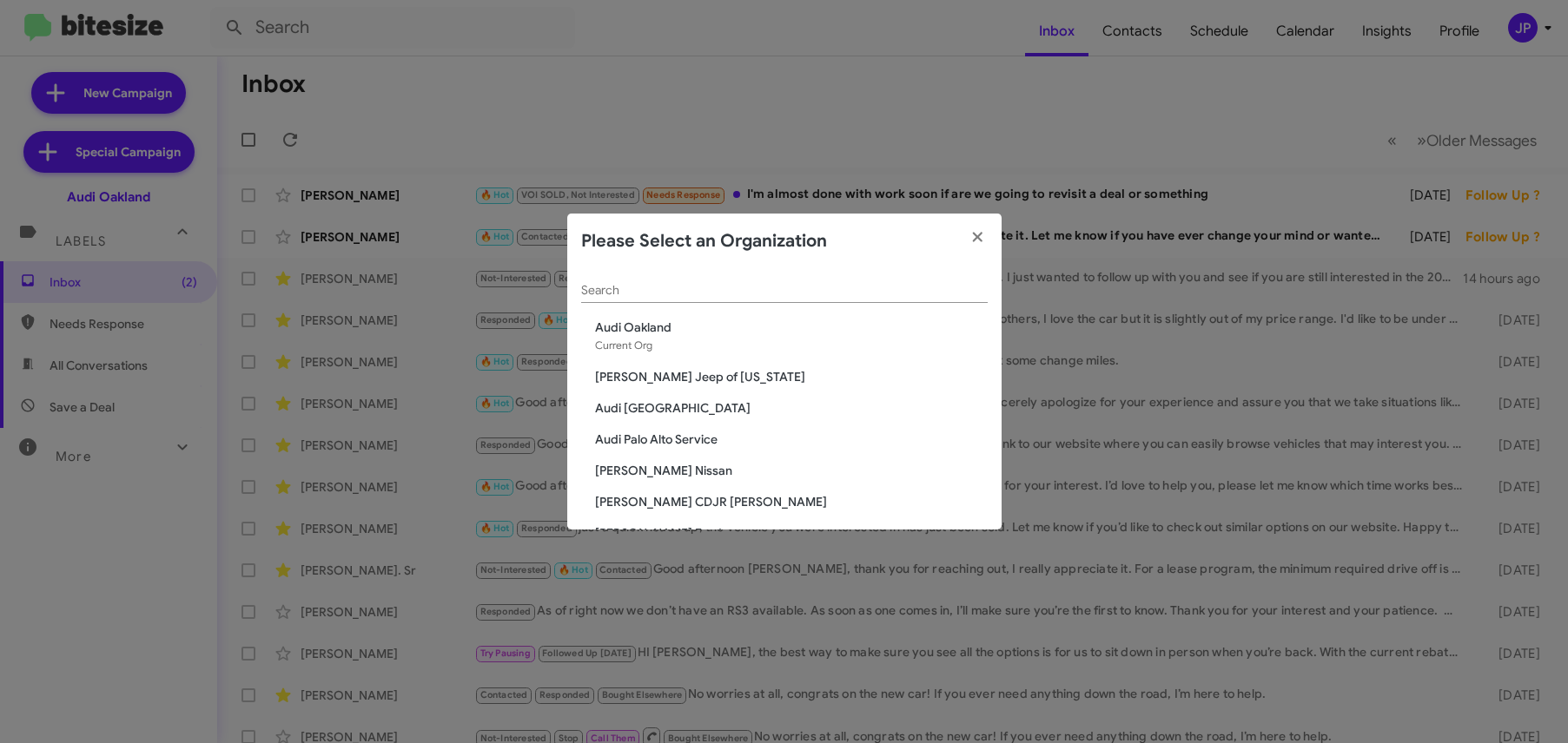
click at [822, 288] on input "Search" at bounding box center [784, 291] width 407 height 13
click at [983, 232] on icon "button" at bounding box center [977, 237] width 20 height 15
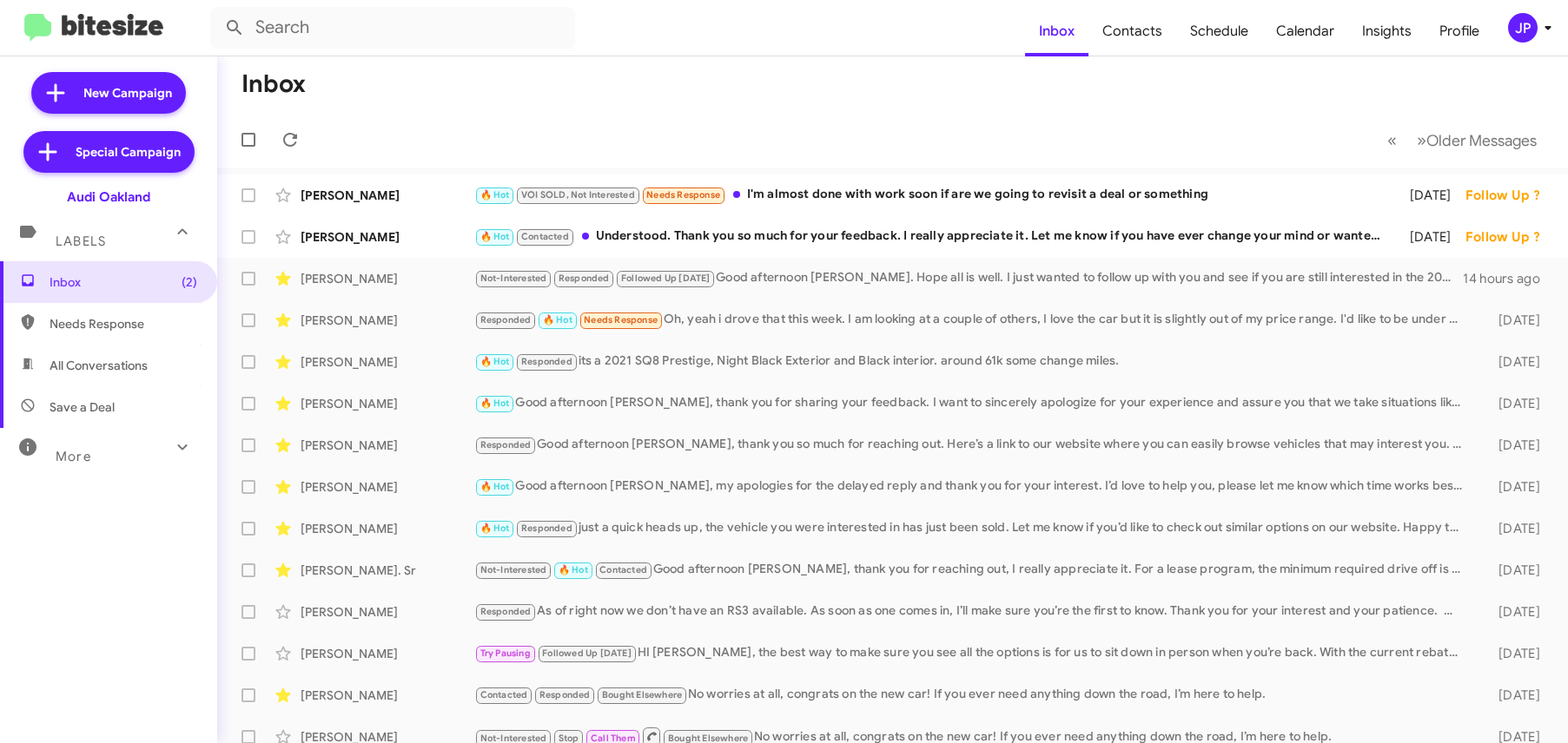
click at [1505, 28] on button "JP" at bounding box center [1521, 28] width 56 height 30
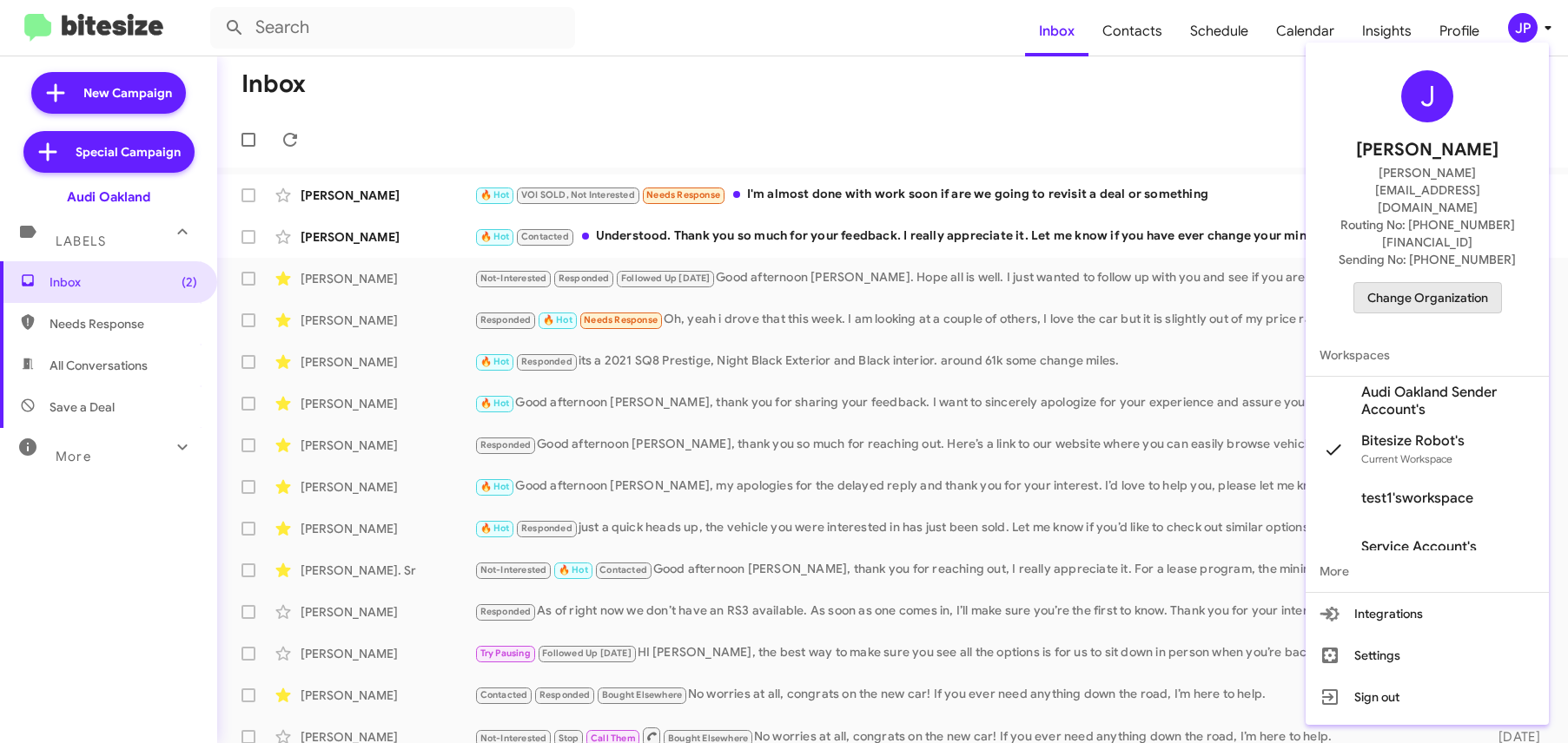
click at [1456, 283] on span "Change Organization" at bounding box center [1427, 298] width 120 height 30
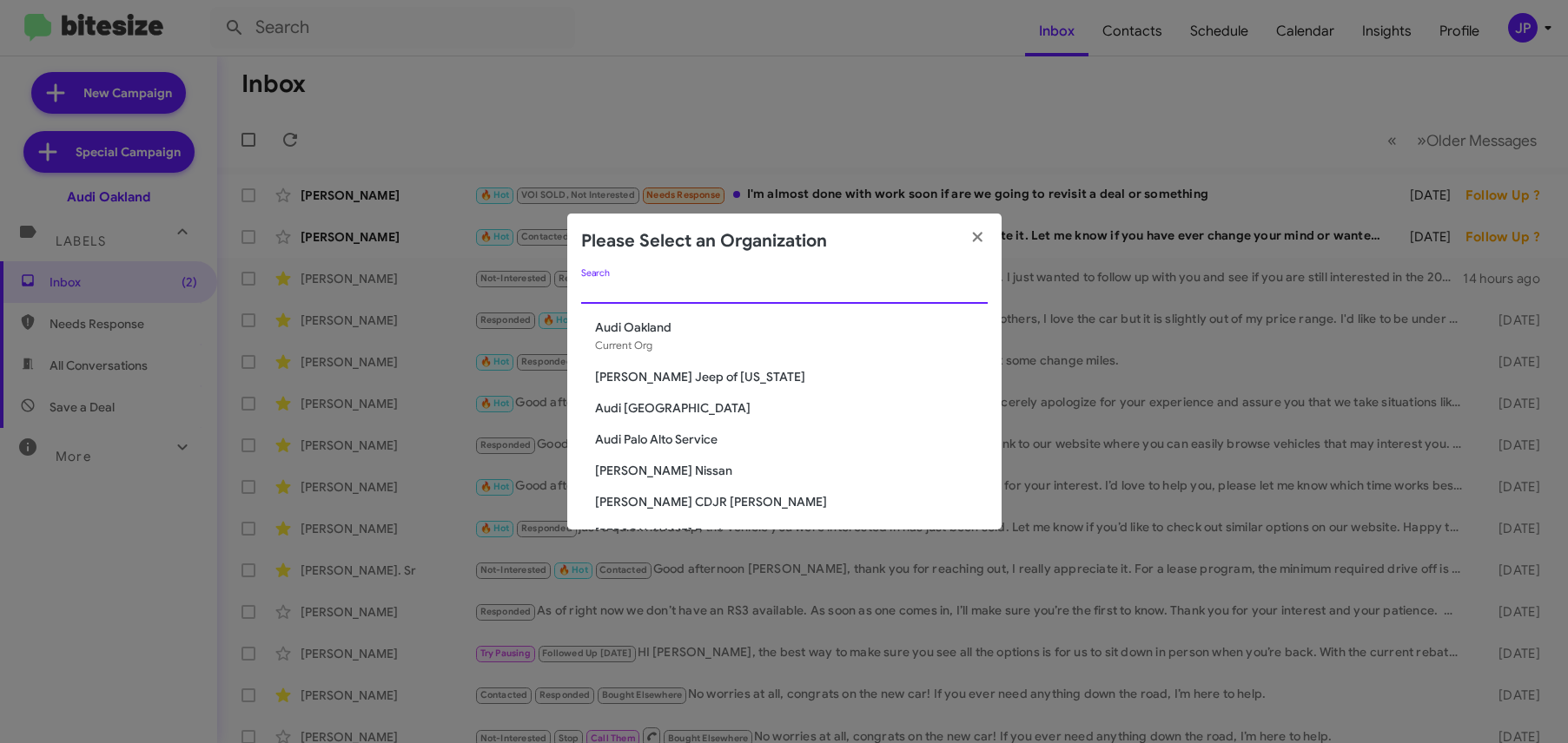
click at [734, 290] on input "Search" at bounding box center [784, 291] width 407 height 13
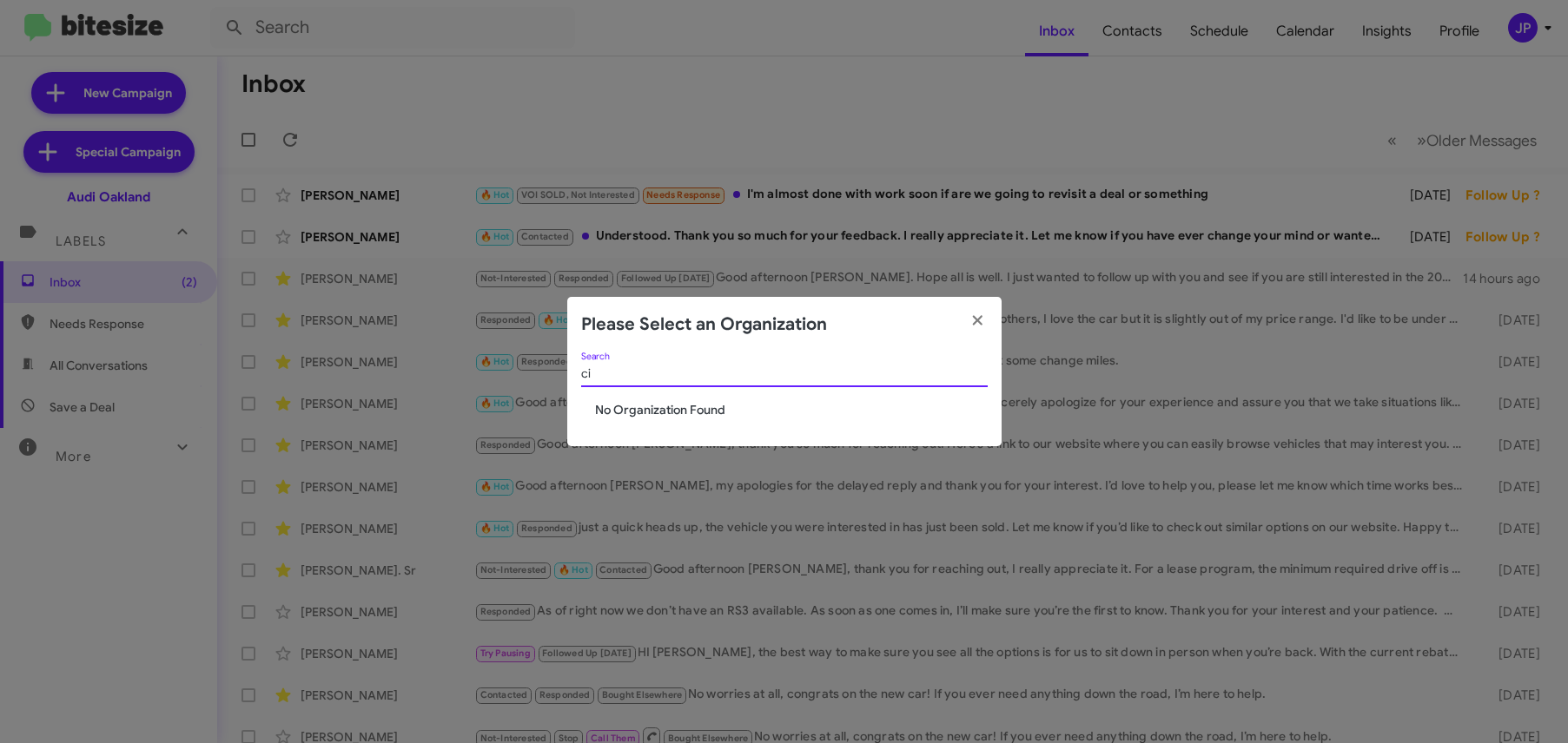
type input "c"
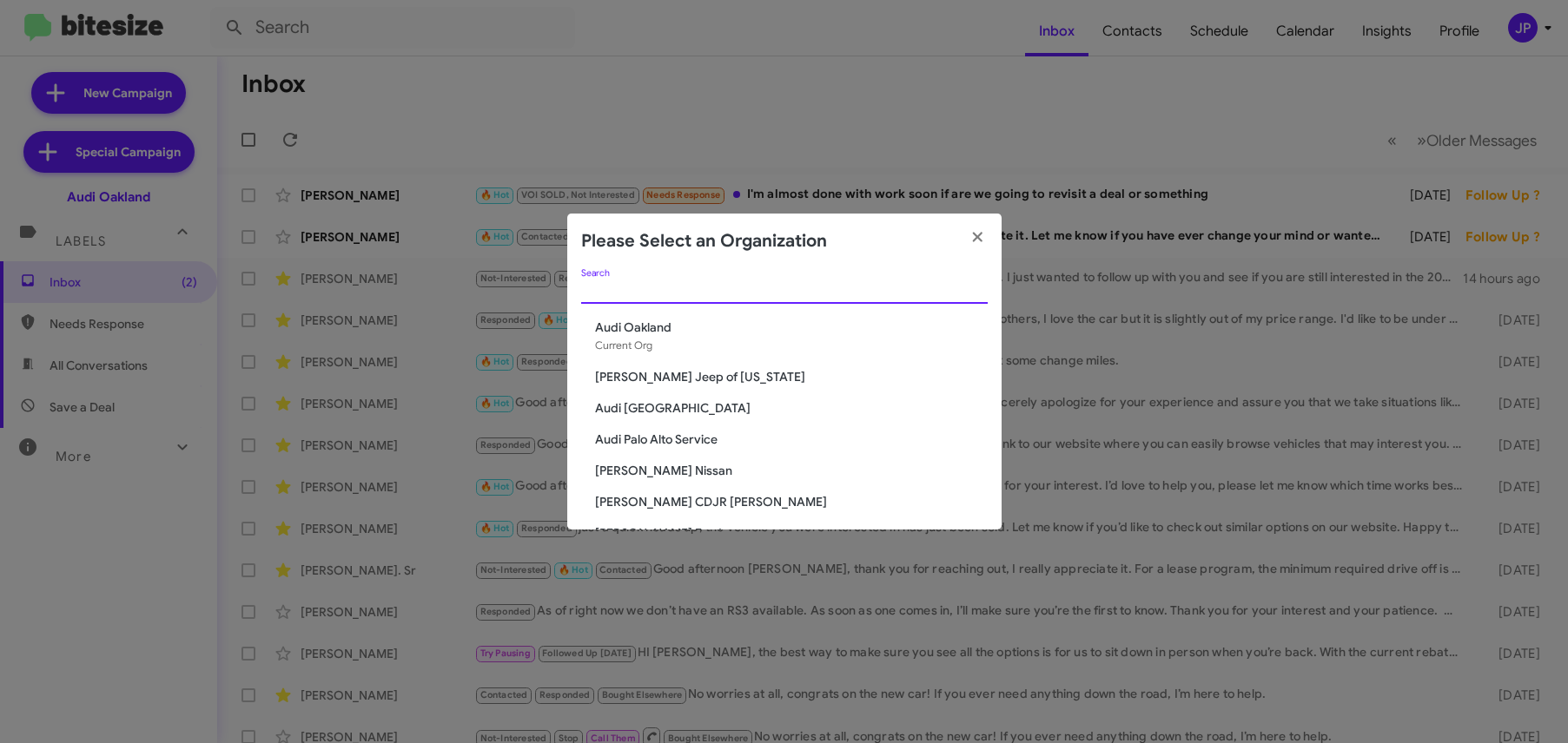
type input "h"
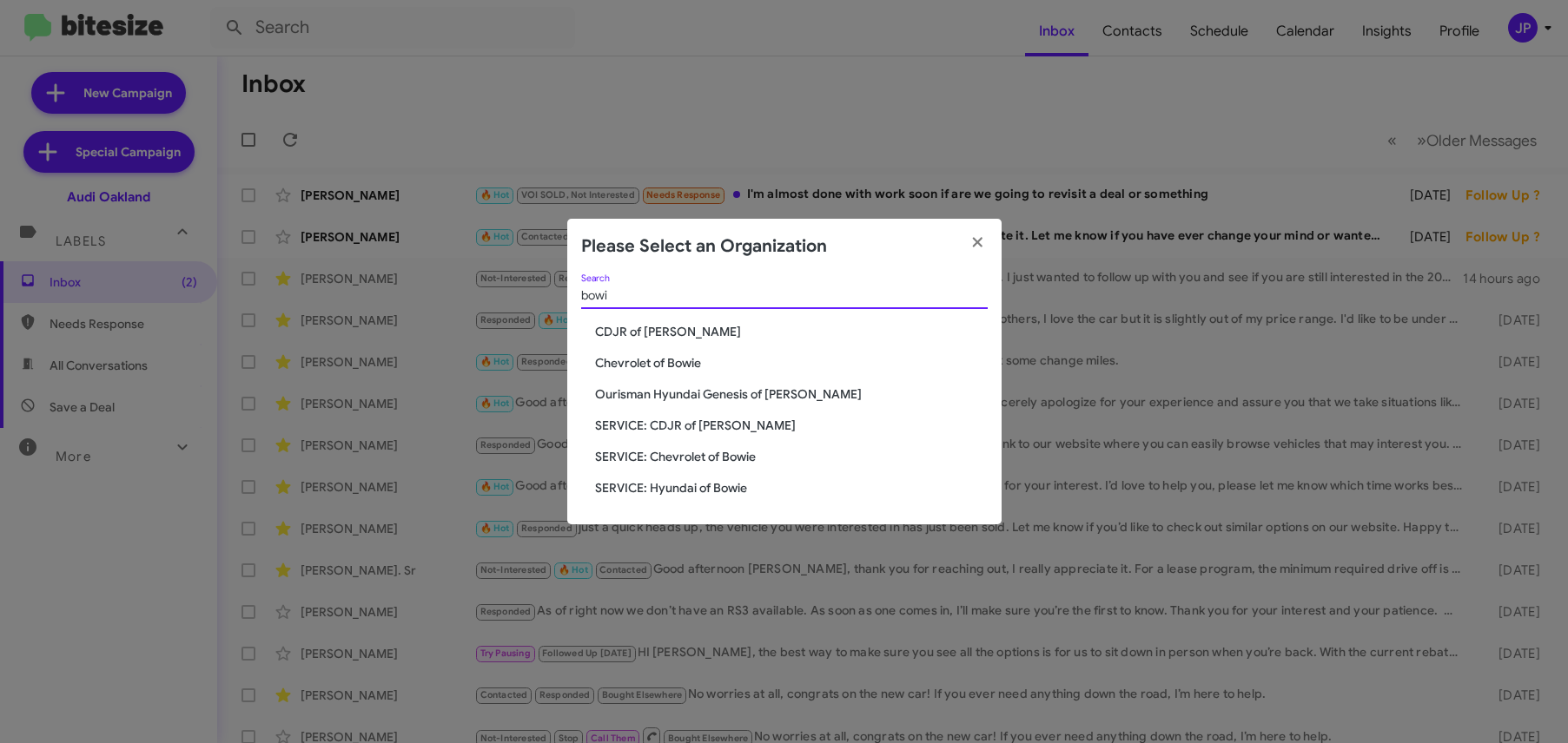
type input "bowi"
click at [663, 335] on span "CDJR of [PERSON_NAME]" at bounding box center [790, 332] width 392 height 17
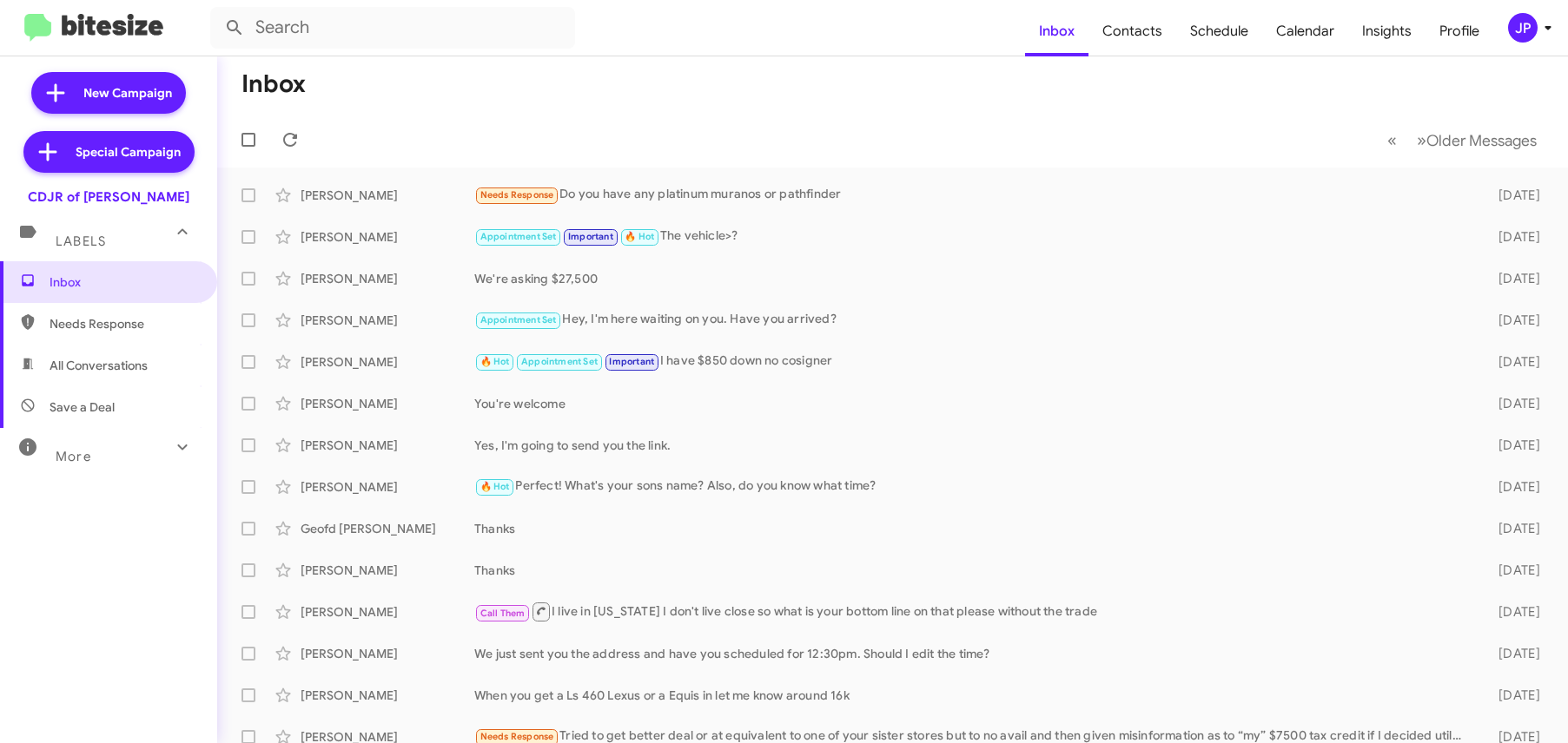
click at [1516, 25] on div "JP" at bounding box center [1523, 28] width 30 height 30
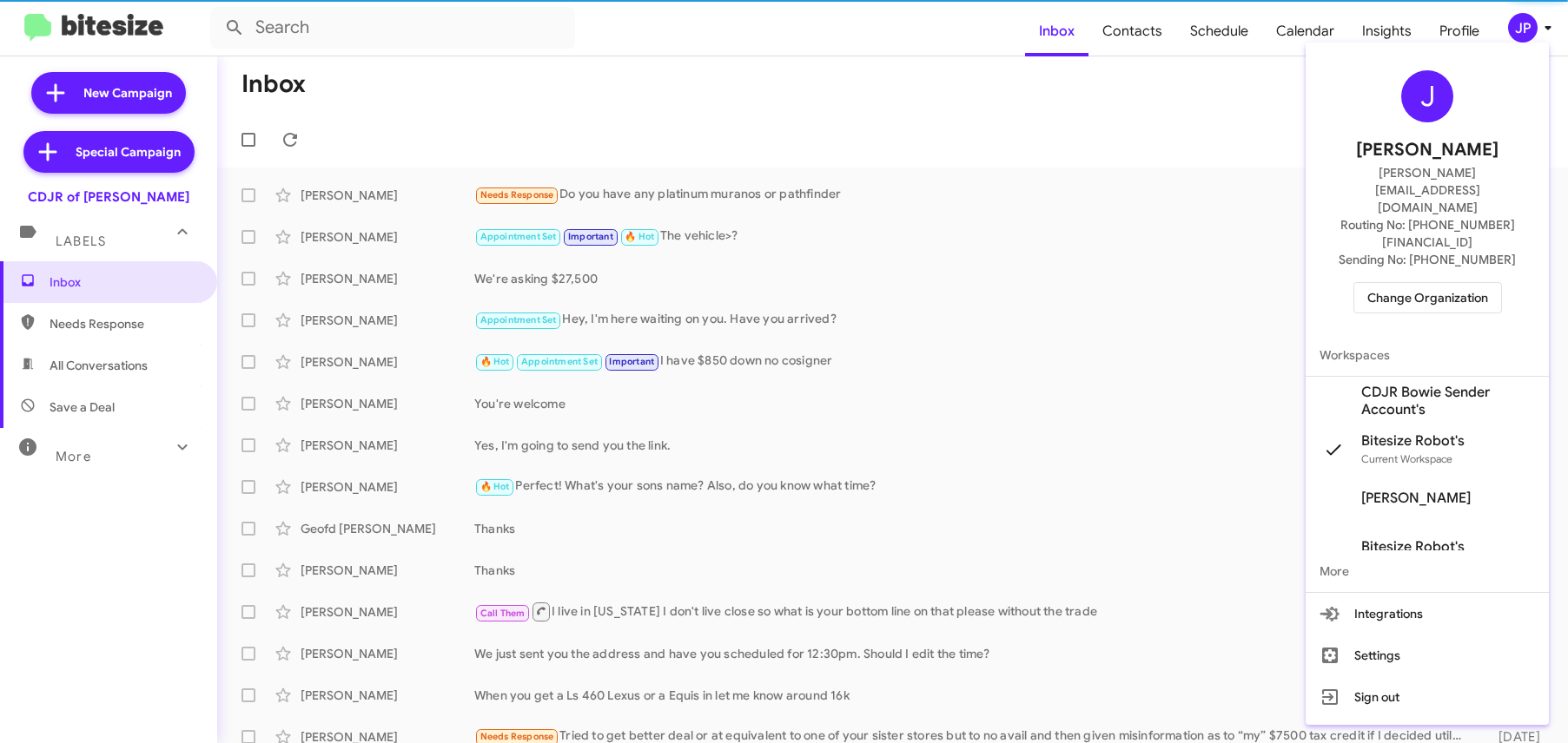
click at [1417, 384] on span "CDJR Bowie Sender Account's" at bounding box center [1448, 401] width 173 height 35
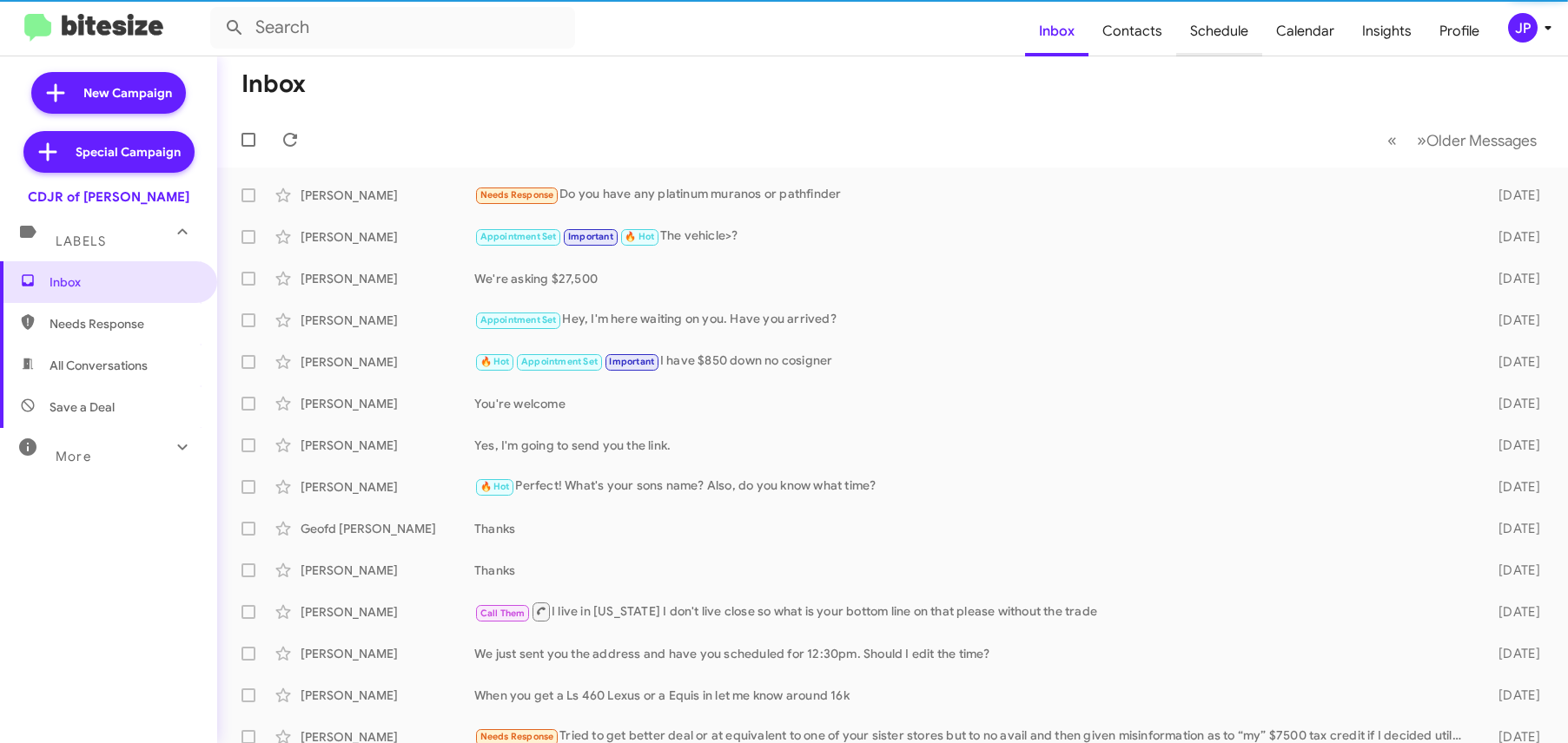
click at [1221, 37] on span "Schedule" at bounding box center [1218, 31] width 86 height 50
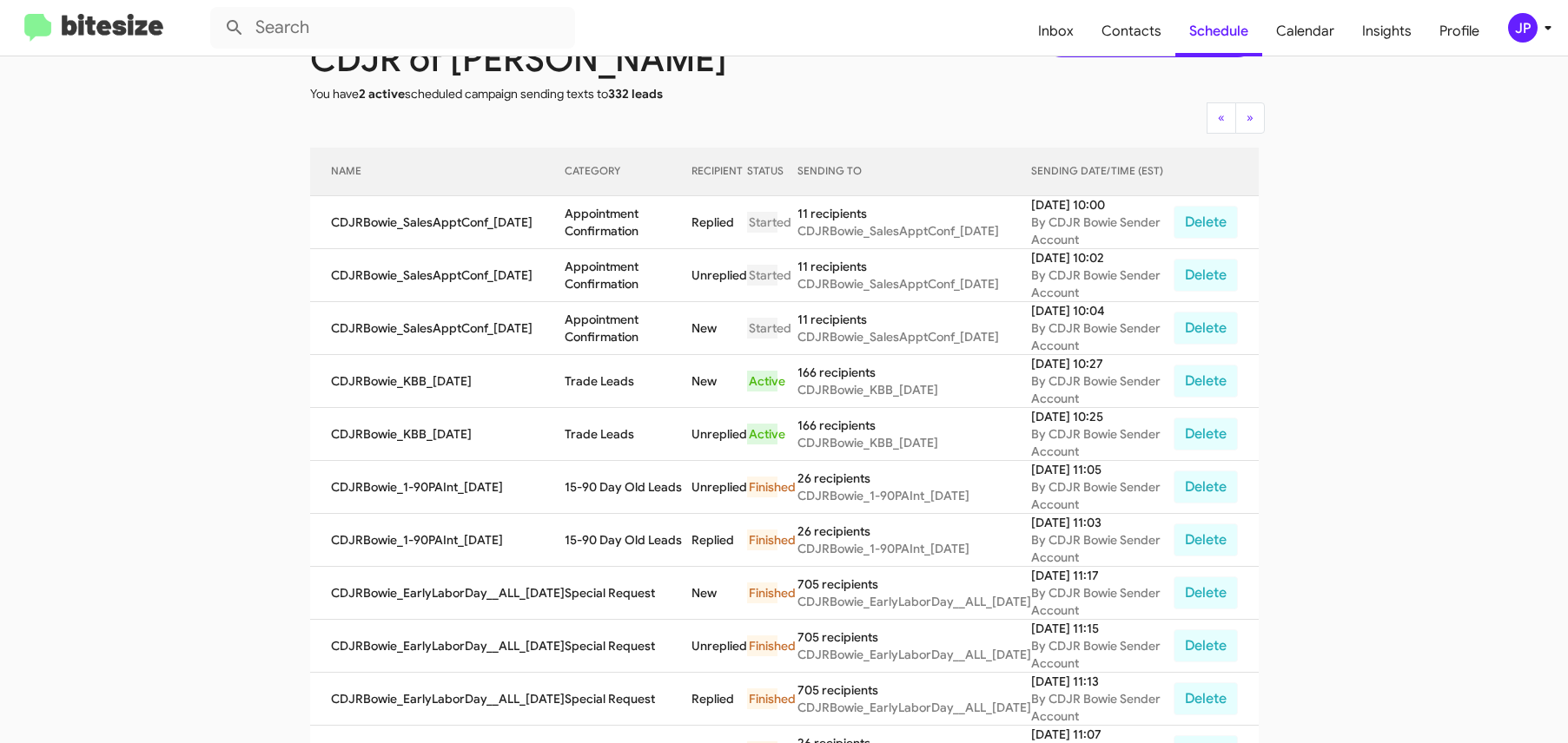
scroll to position [206, 0]
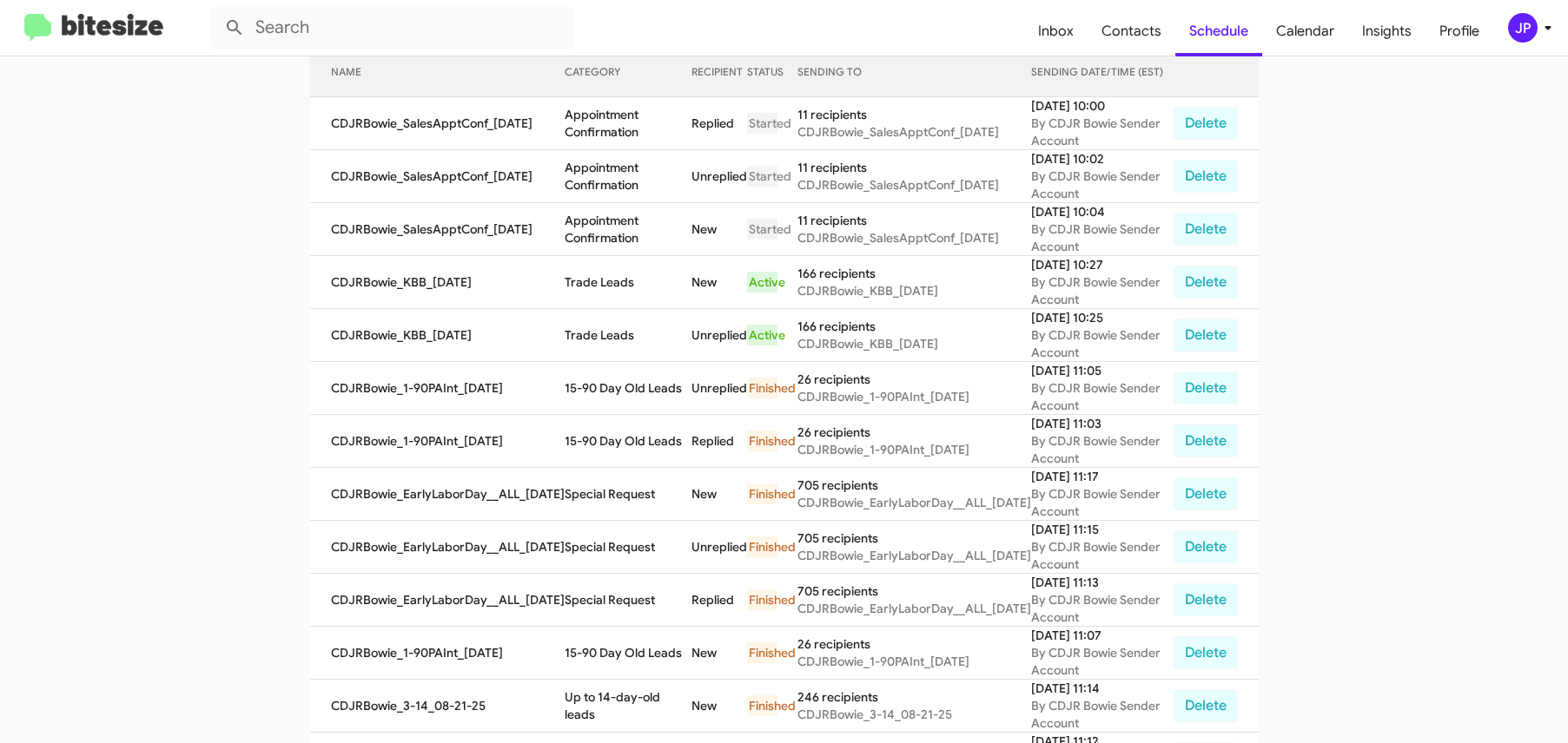
click at [101, 28] on img at bounding box center [93, 28] width 139 height 29
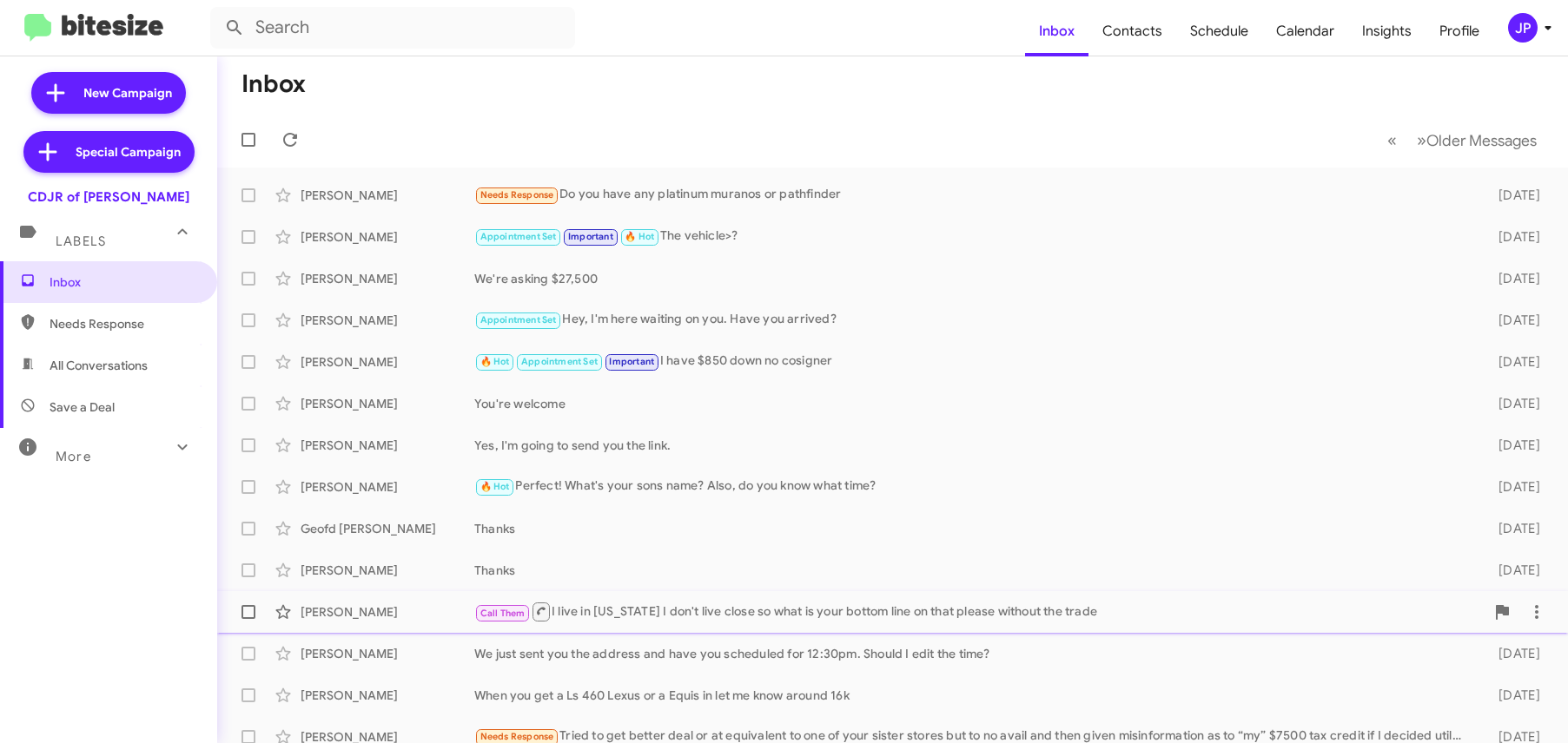
click at [731, 617] on div "Call Them I live in New York I don't live close so what is your bottom line on …" at bounding box center [979, 612] width 1010 height 22
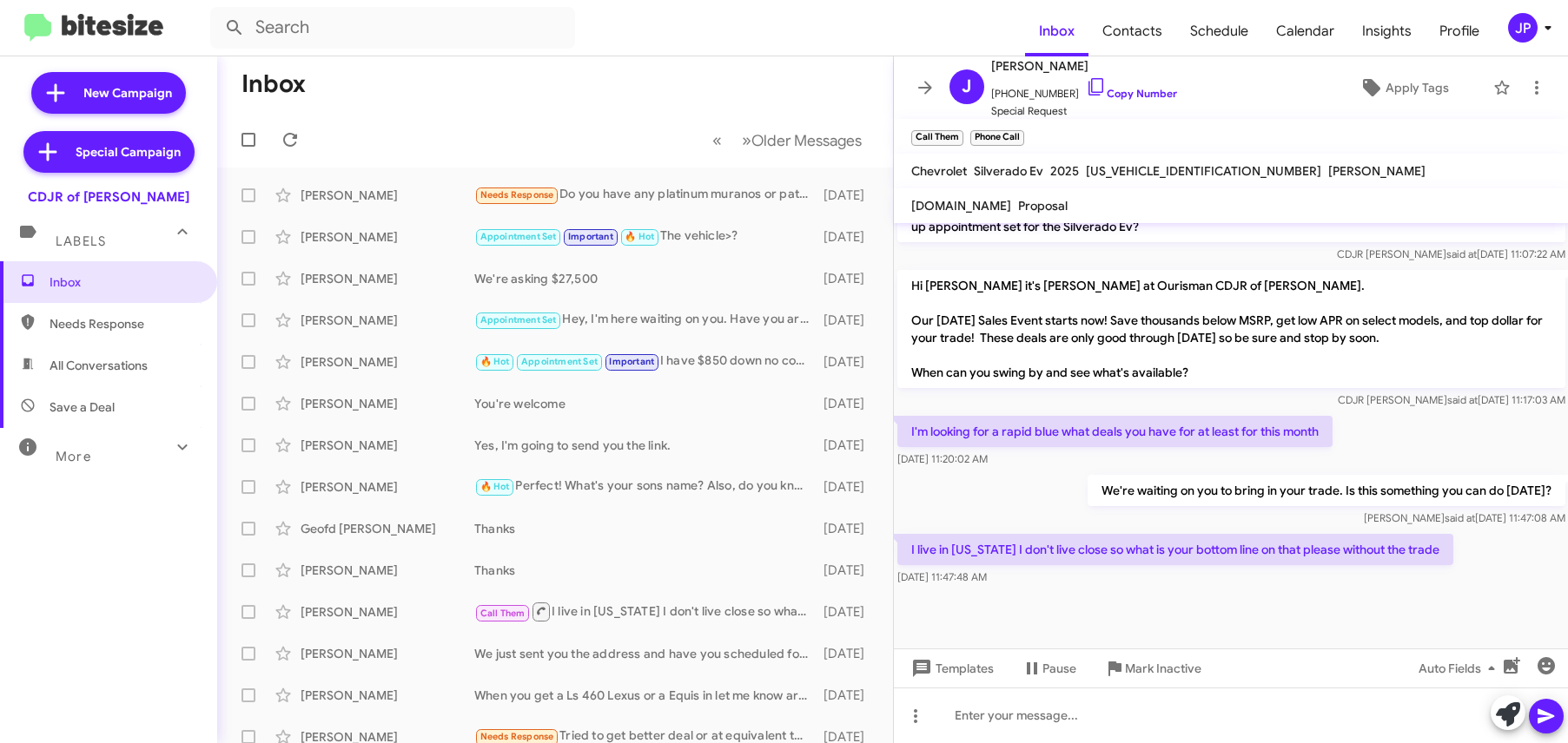
scroll to position [985, 0]
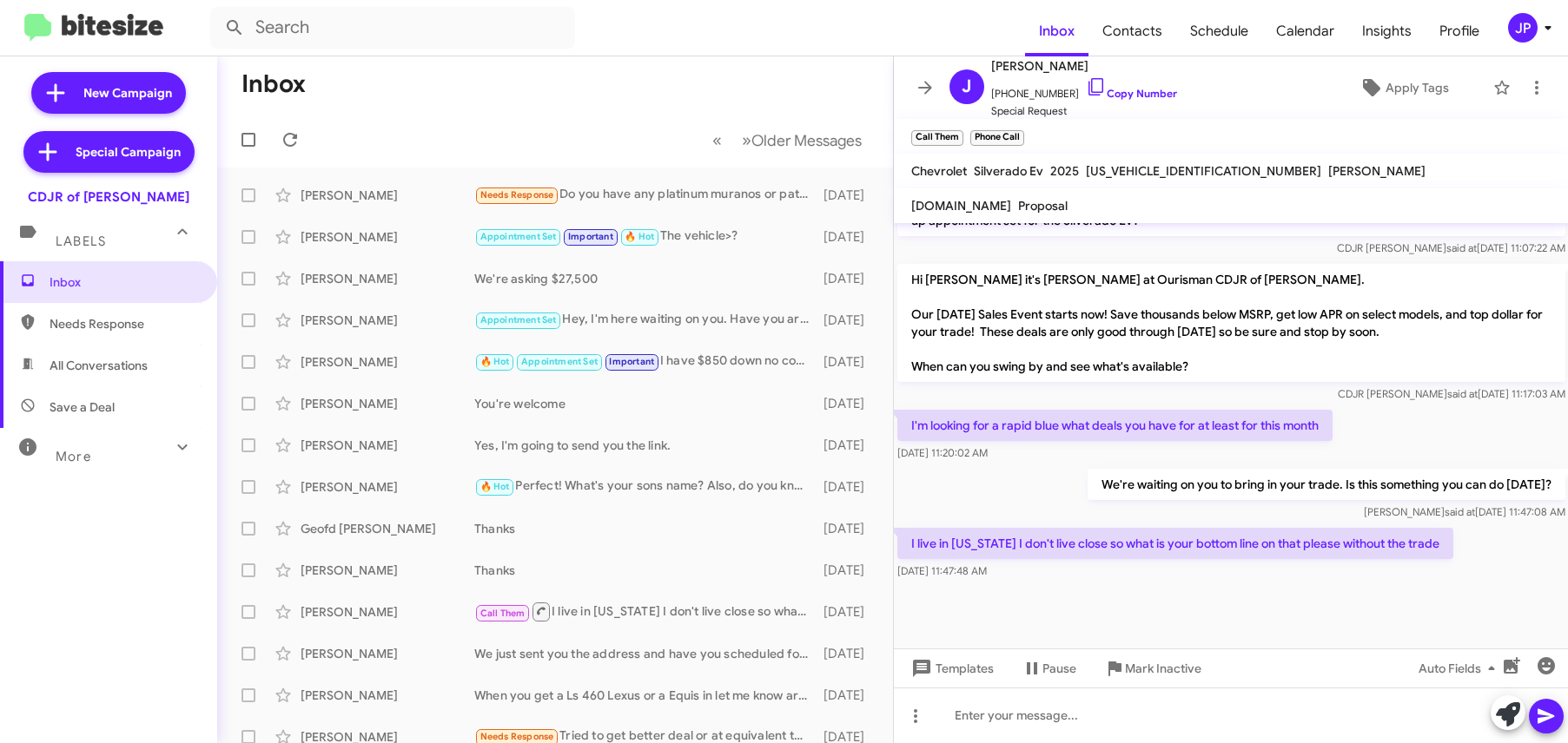
click at [1523, 17] on div "JP" at bounding box center [1523, 28] width 30 height 30
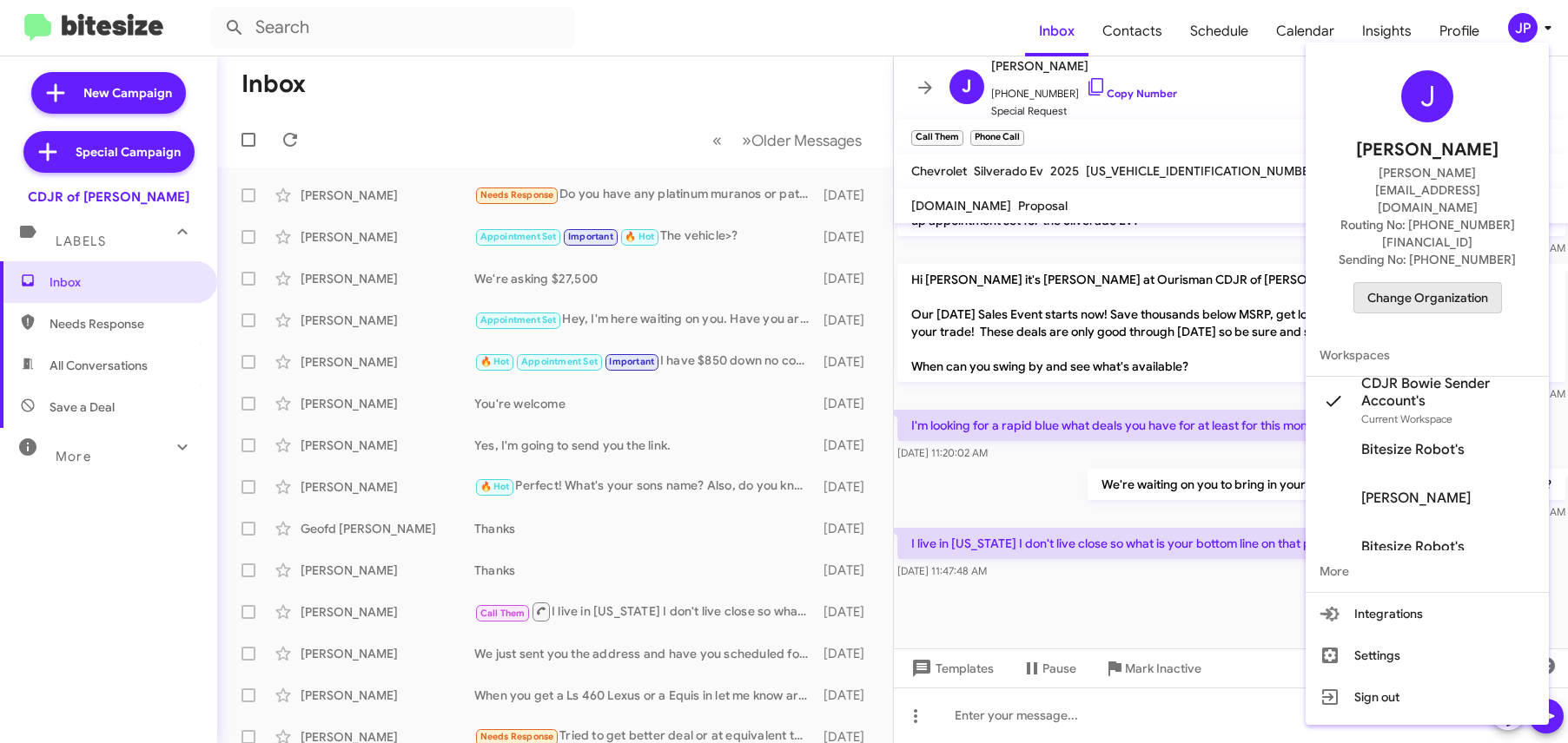
click at [1469, 283] on span "Change Organization" at bounding box center [1427, 298] width 120 height 30
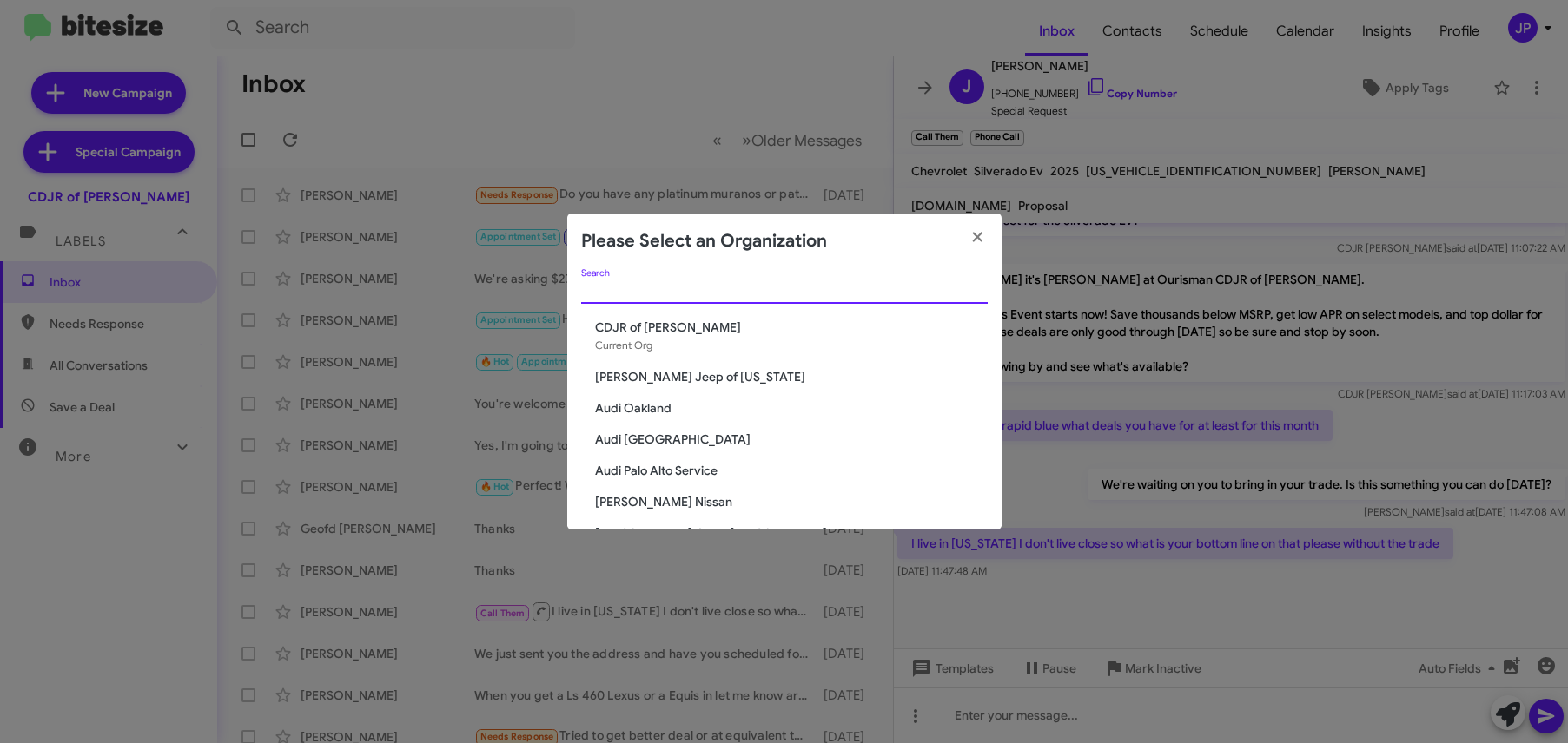
click at [902, 287] on input "Search" at bounding box center [784, 291] width 407 height 13
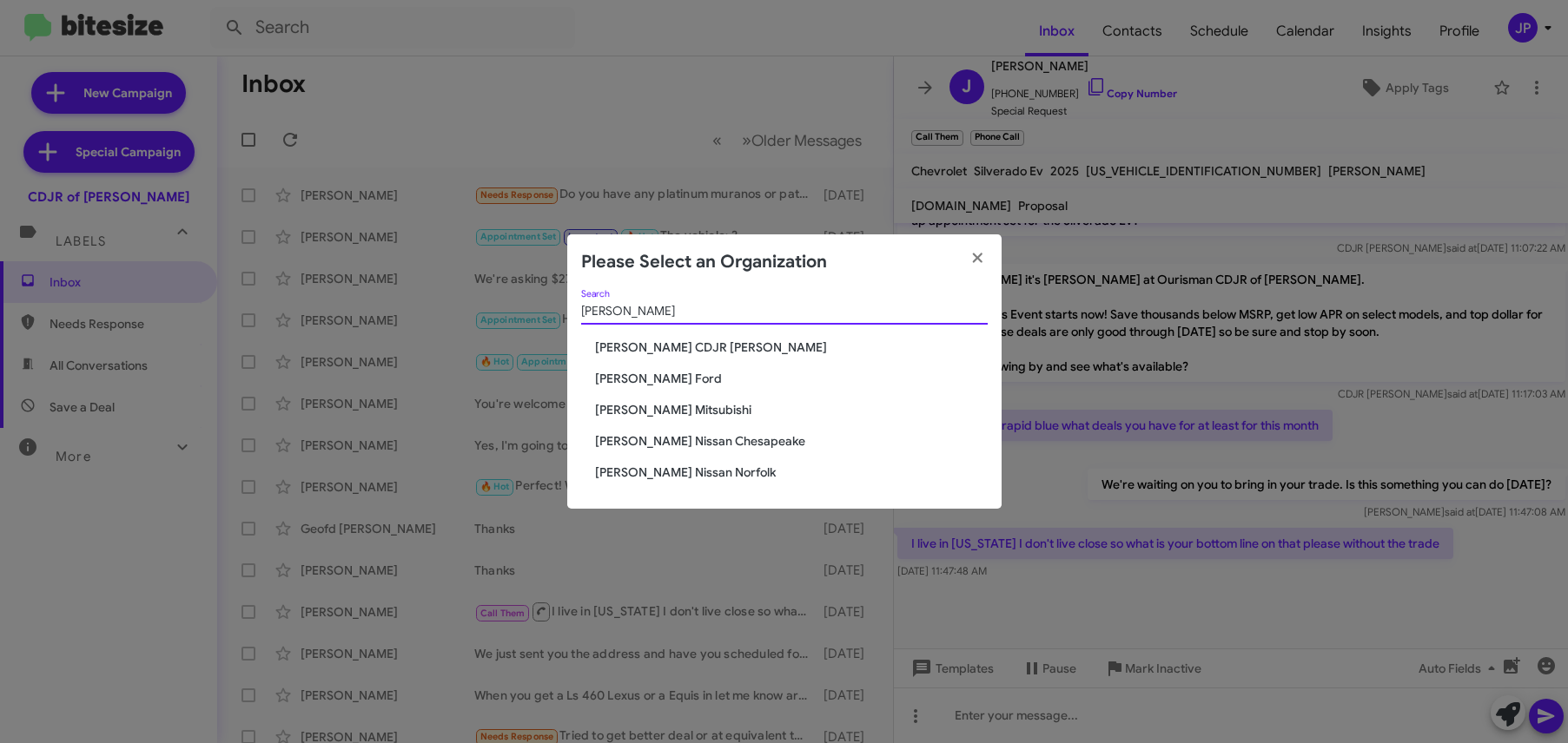
type input "Banister"
click at [708, 339] on span "[PERSON_NAME] CDJR [PERSON_NAME]" at bounding box center [790, 347] width 392 height 17
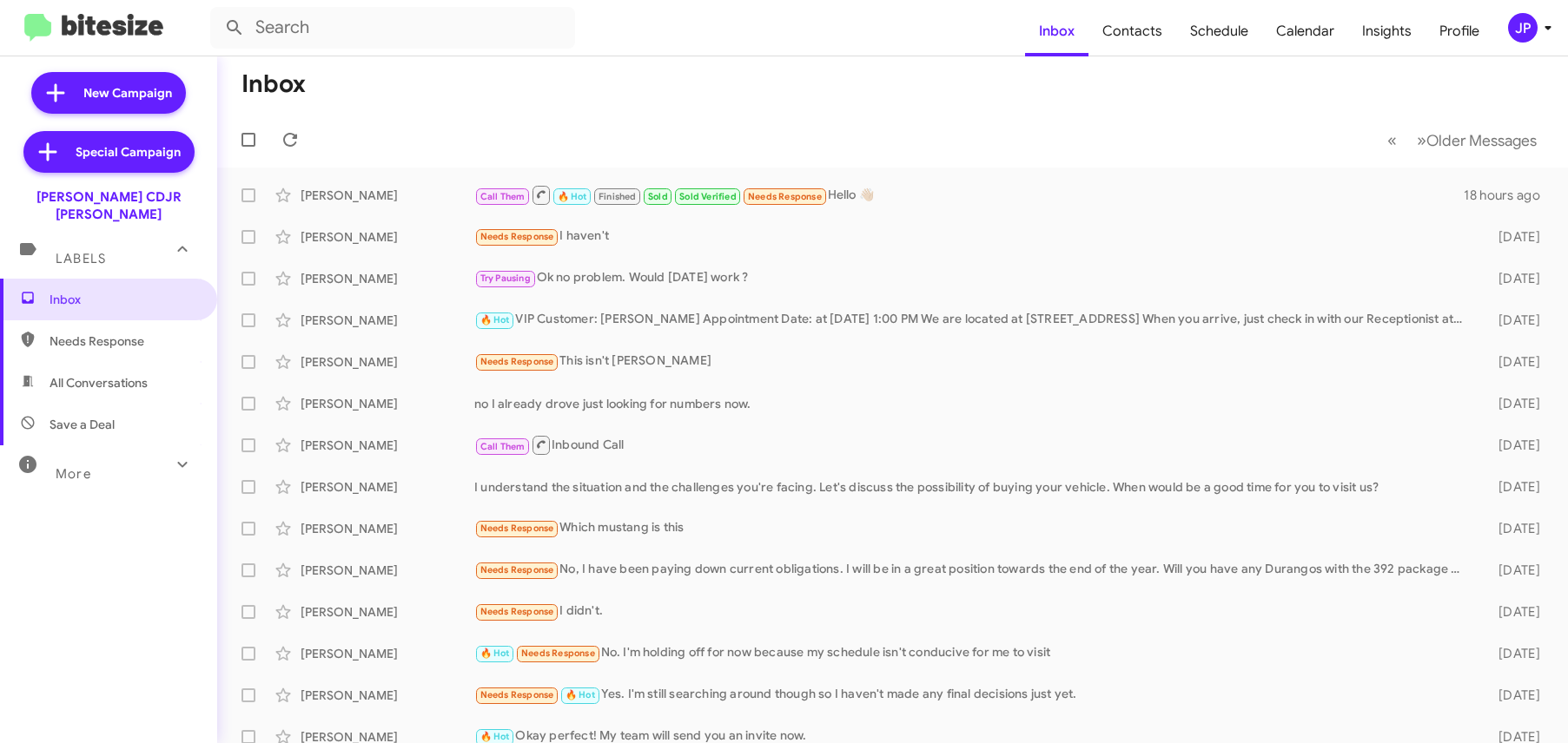
click at [1403, 32] on span "Insights" at bounding box center [1387, 31] width 77 height 50
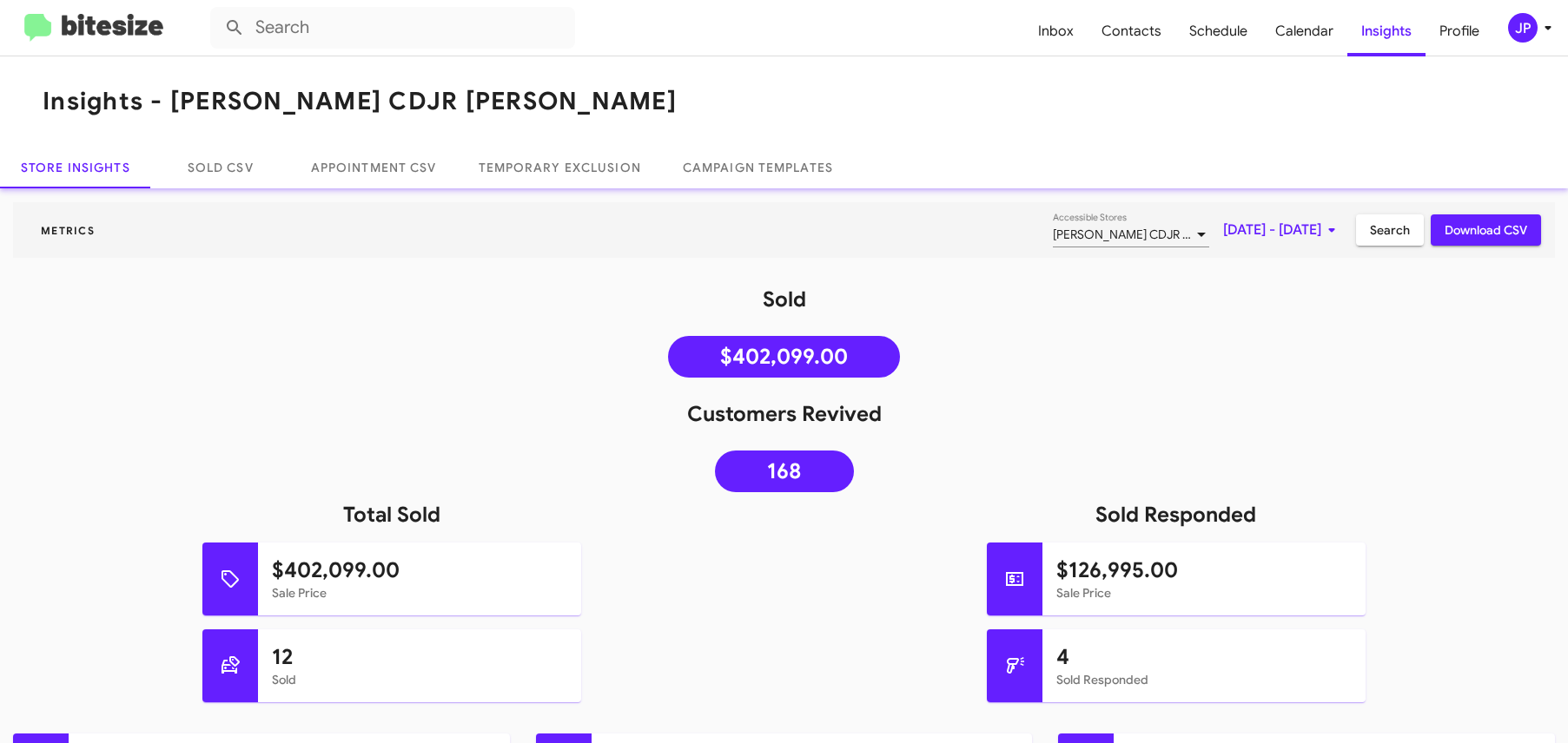
click at [1223, 234] on span "[DATE] - [DATE]" at bounding box center [1282, 230] width 119 height 31
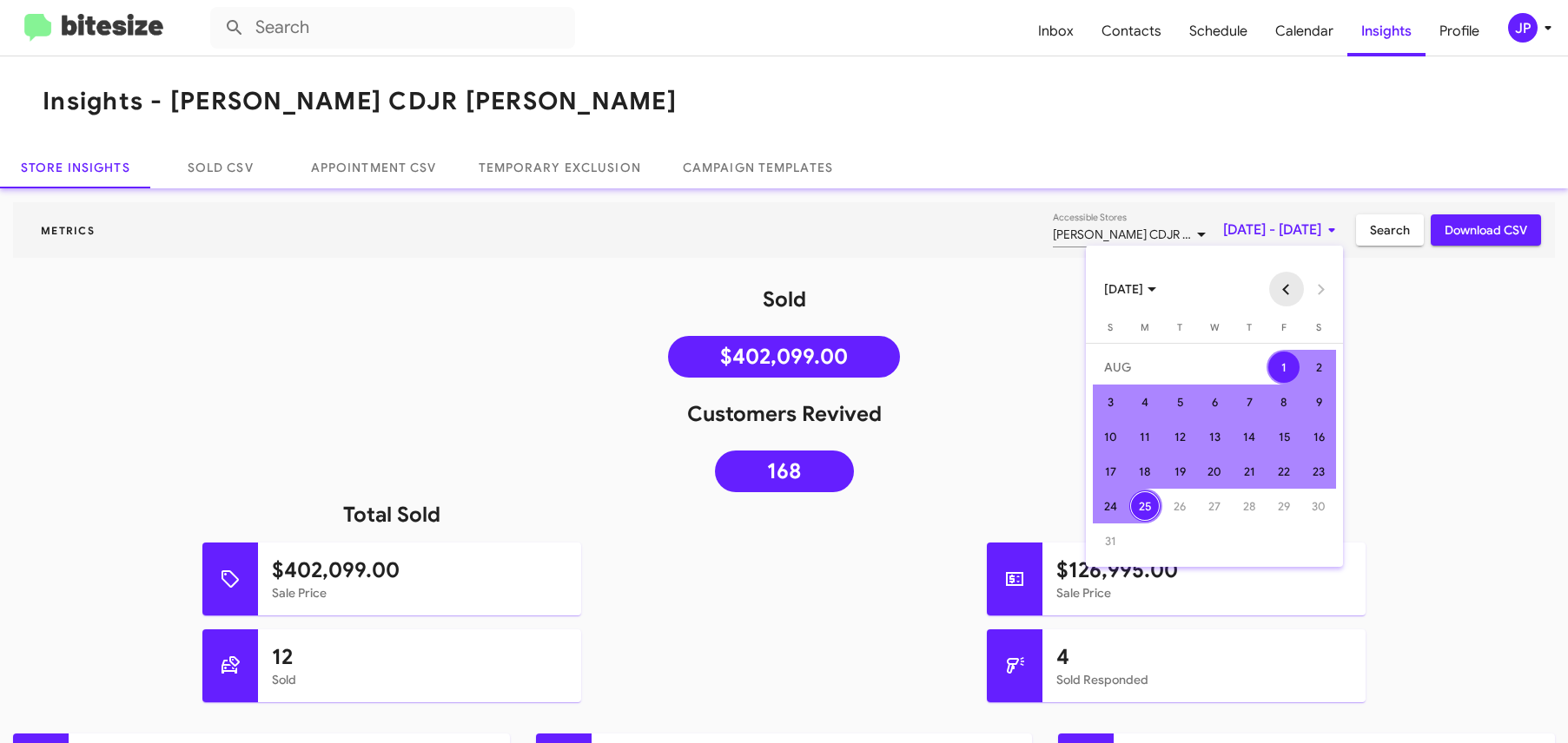
click at [1278, 287] on button "Previous month" at bounding box center [1287, 289] width 35 height 35
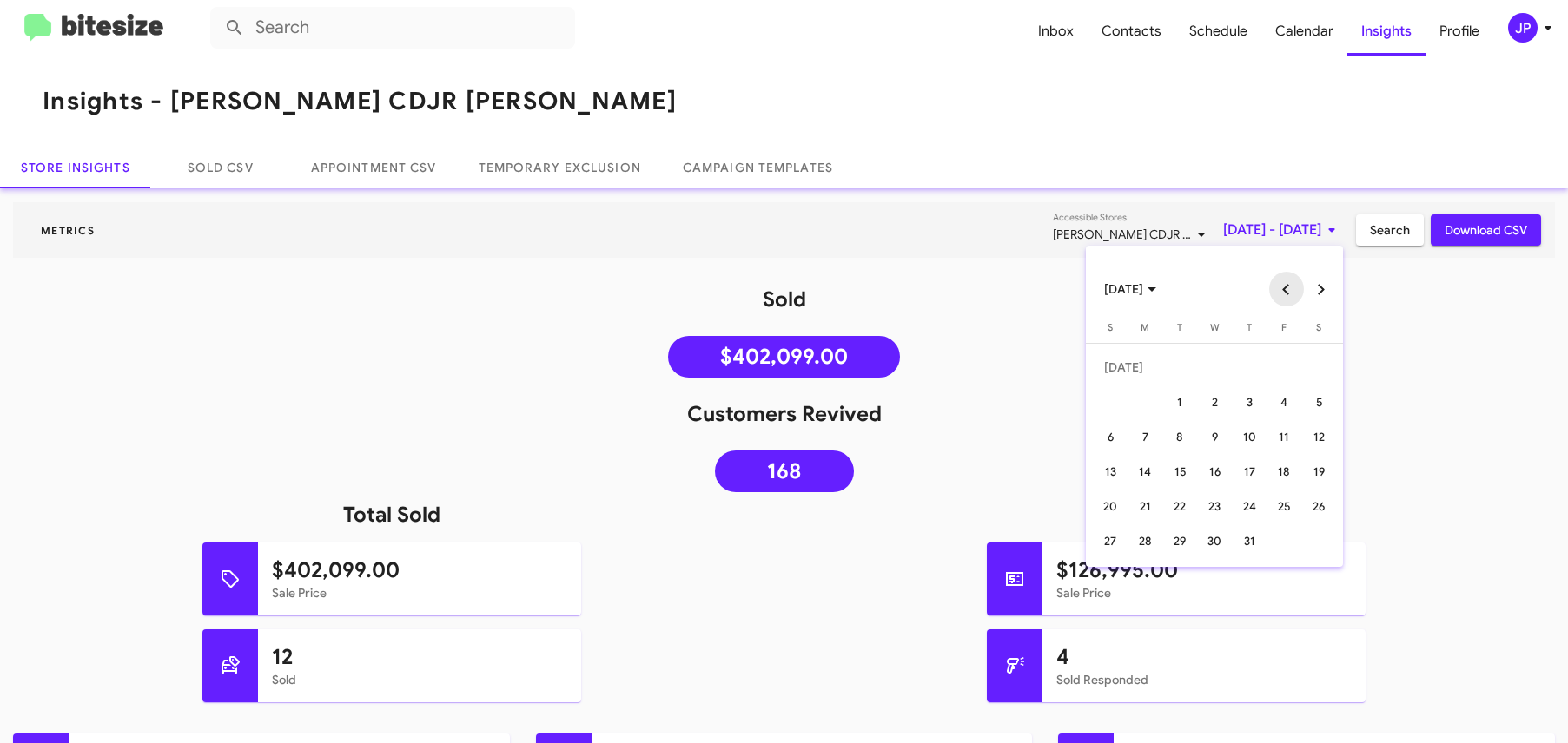
click at [1278, 287] on button "Previous month" at bounding box center [1287, 289] width 35 height 35
click at [1281, 289] on button "Previous month" at bounding box center [1287, 289] width 35 height 35
click at [1117, 510] on div "25" at bounding box center [1110, 506] width 31 height 31
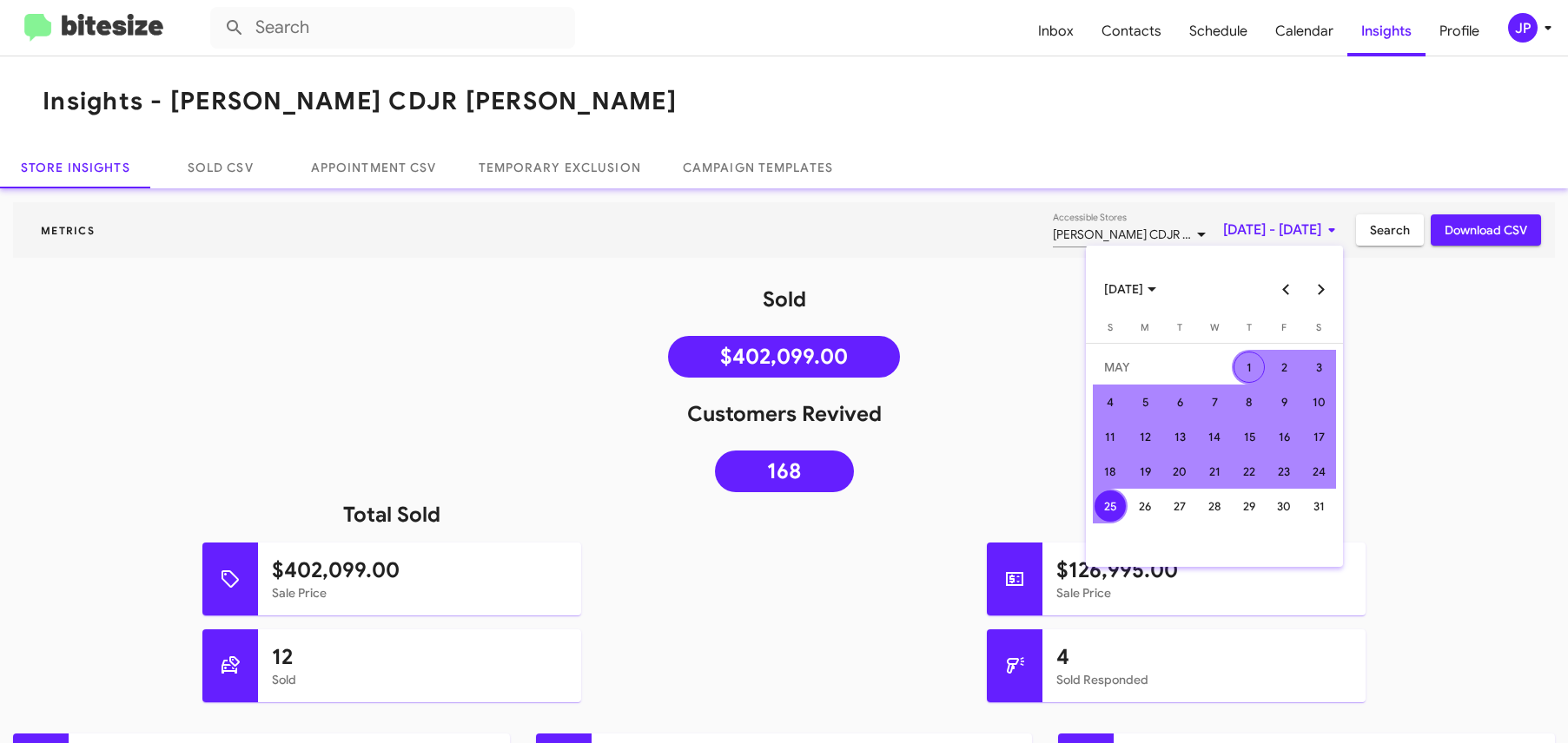
click at [1314, 286] on button "Next month" at bounding box center [1321, 289] width 35 height 35
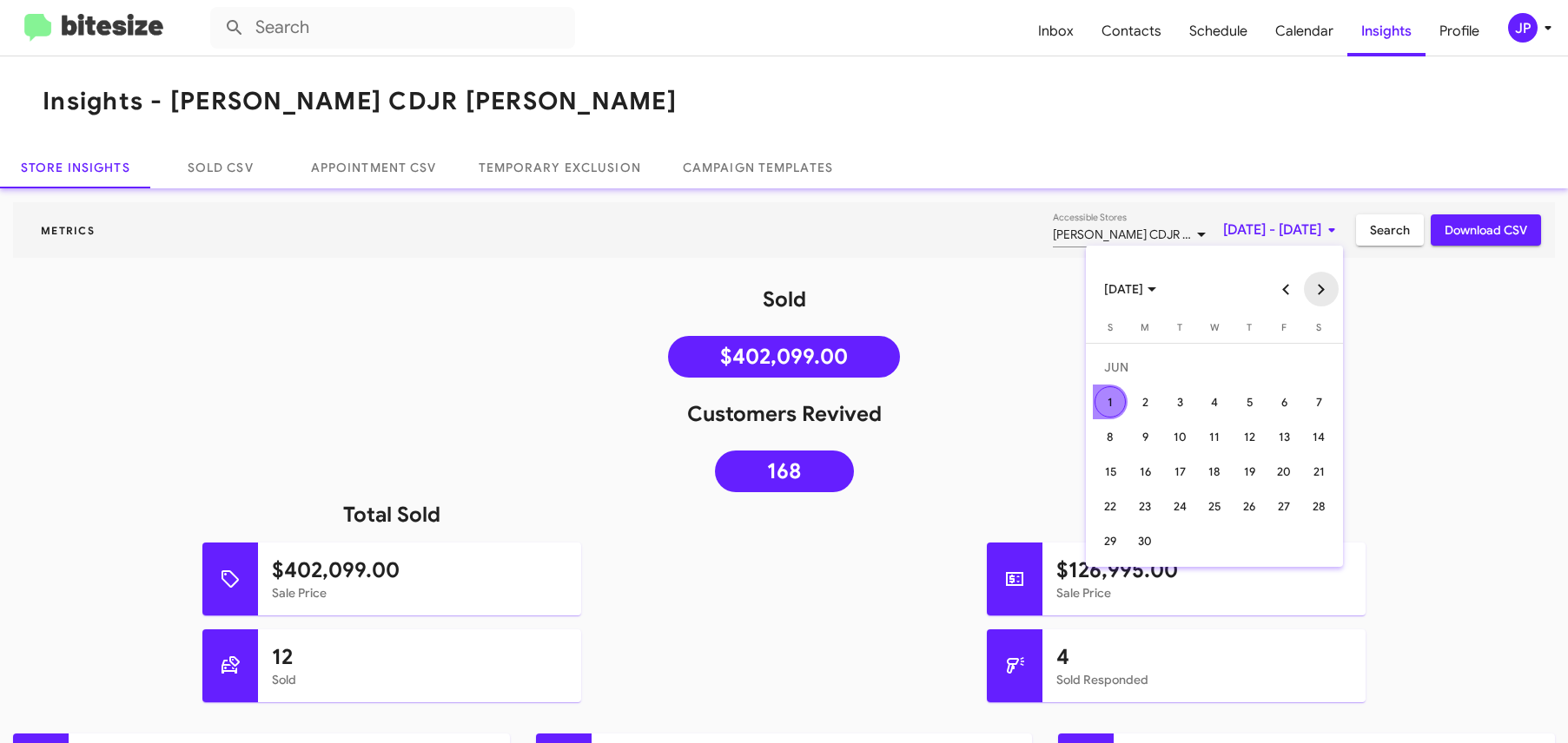
click at [1314, 286] on button "Next month" at bounding box center [1321, 289] width 35 height 35
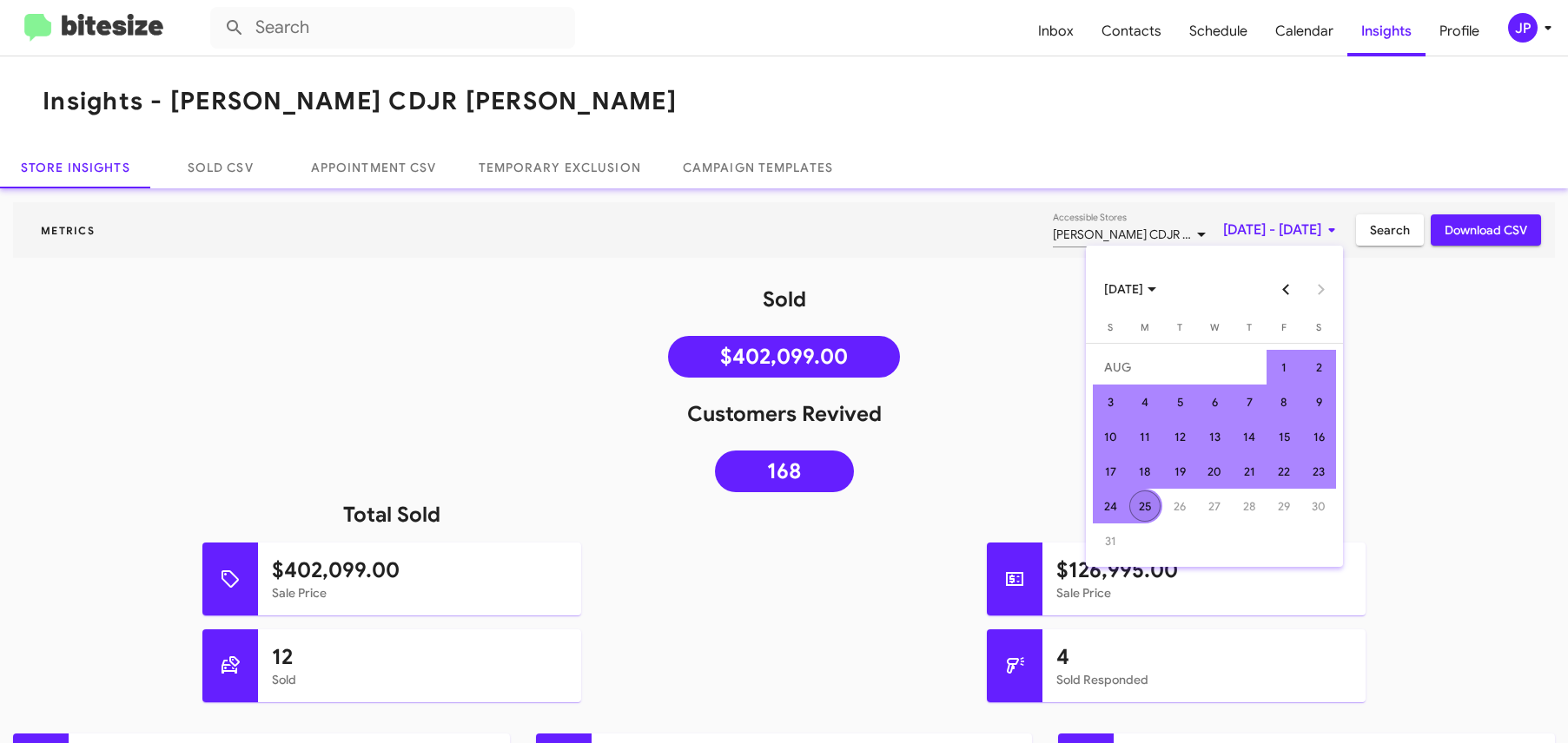
click at [1141, 510] on div "25" at bounding box center [1145, 506] width 31 height 31
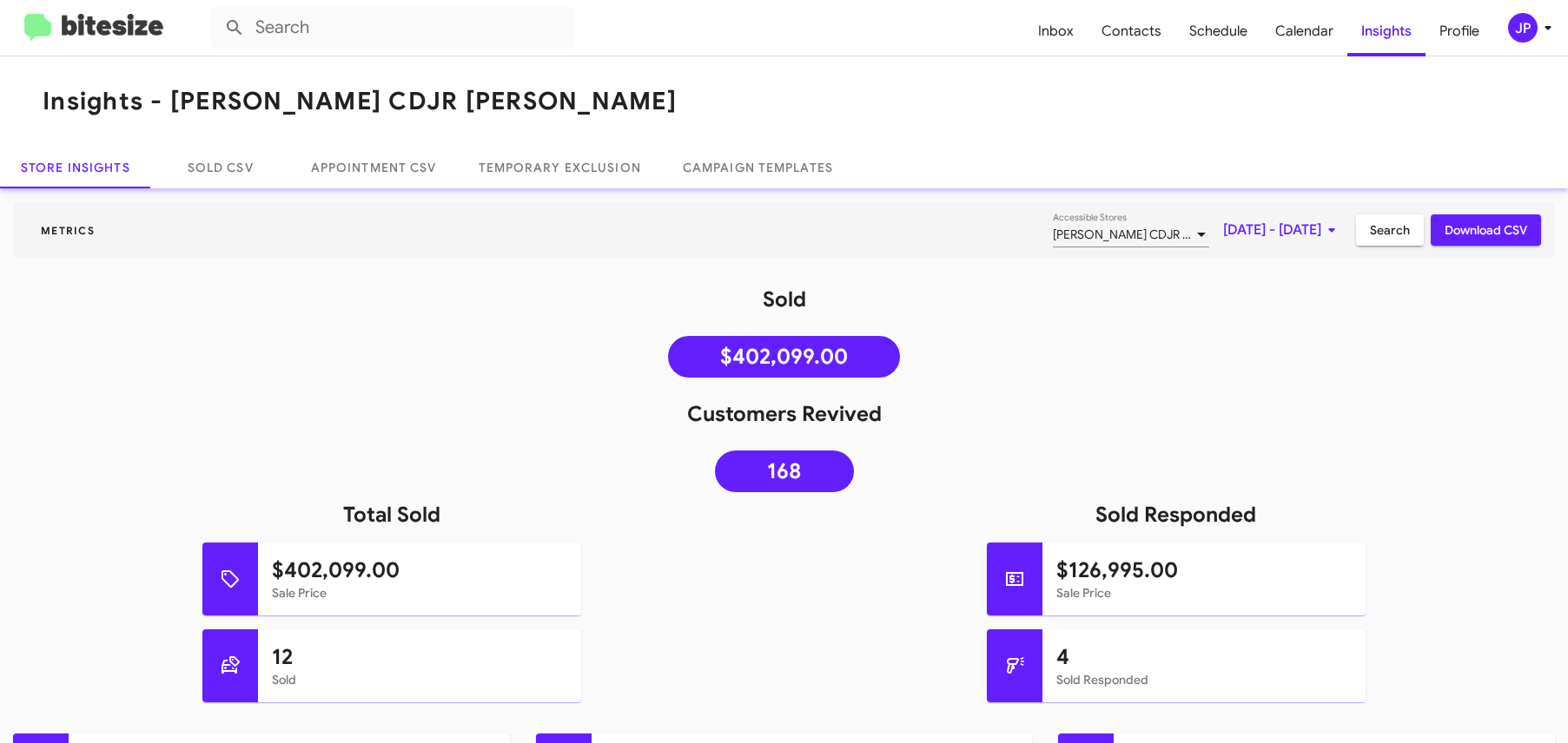
click at [1356, 235] on button "Search" at bounding box center [1390, 230] width 67 height 31
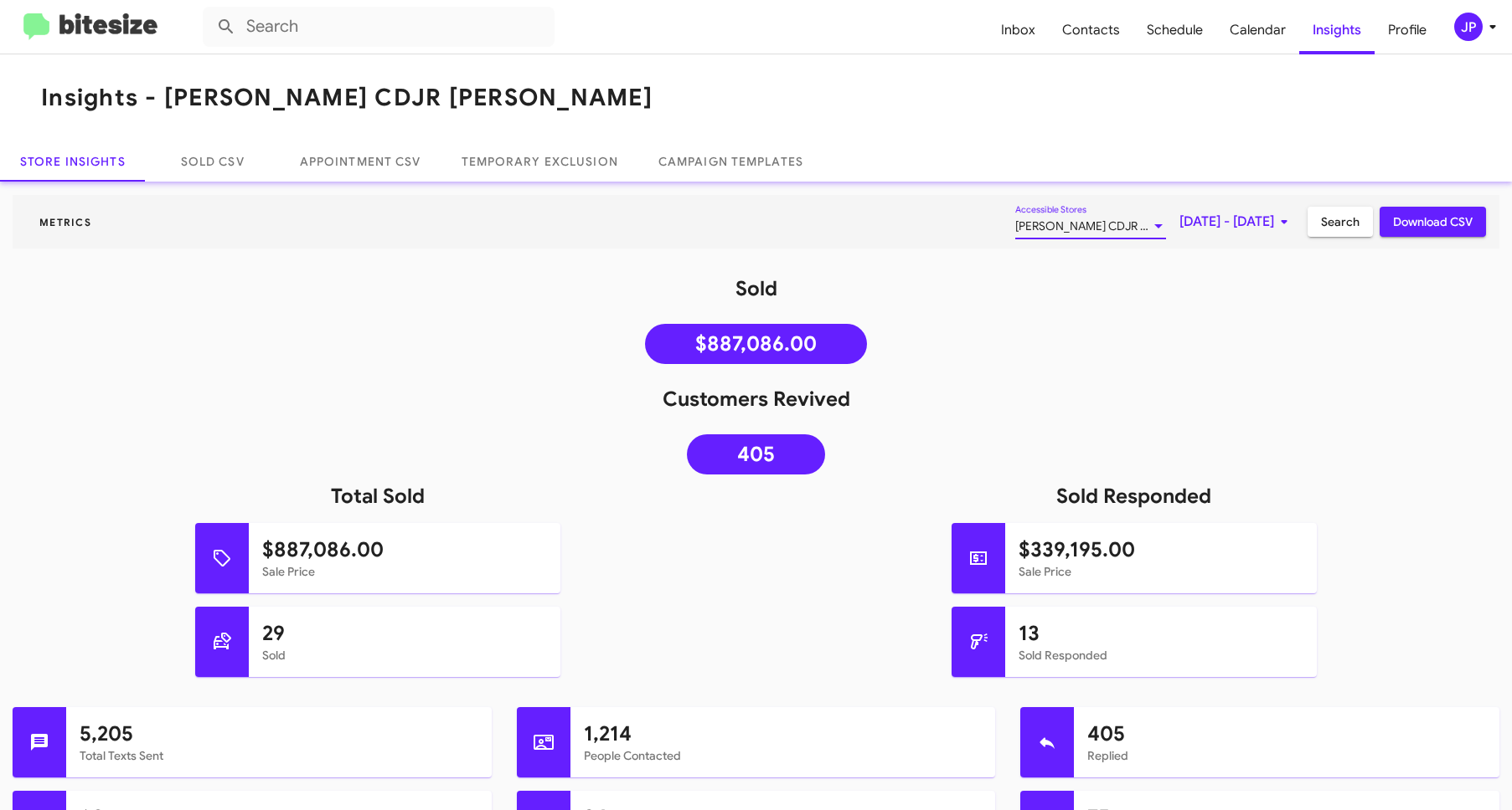
click at [1015, 227] on span "[PERSON_NAME] CDJR [PERSON_NAME]" at bounding box center [1123, 226] width 216 height 15
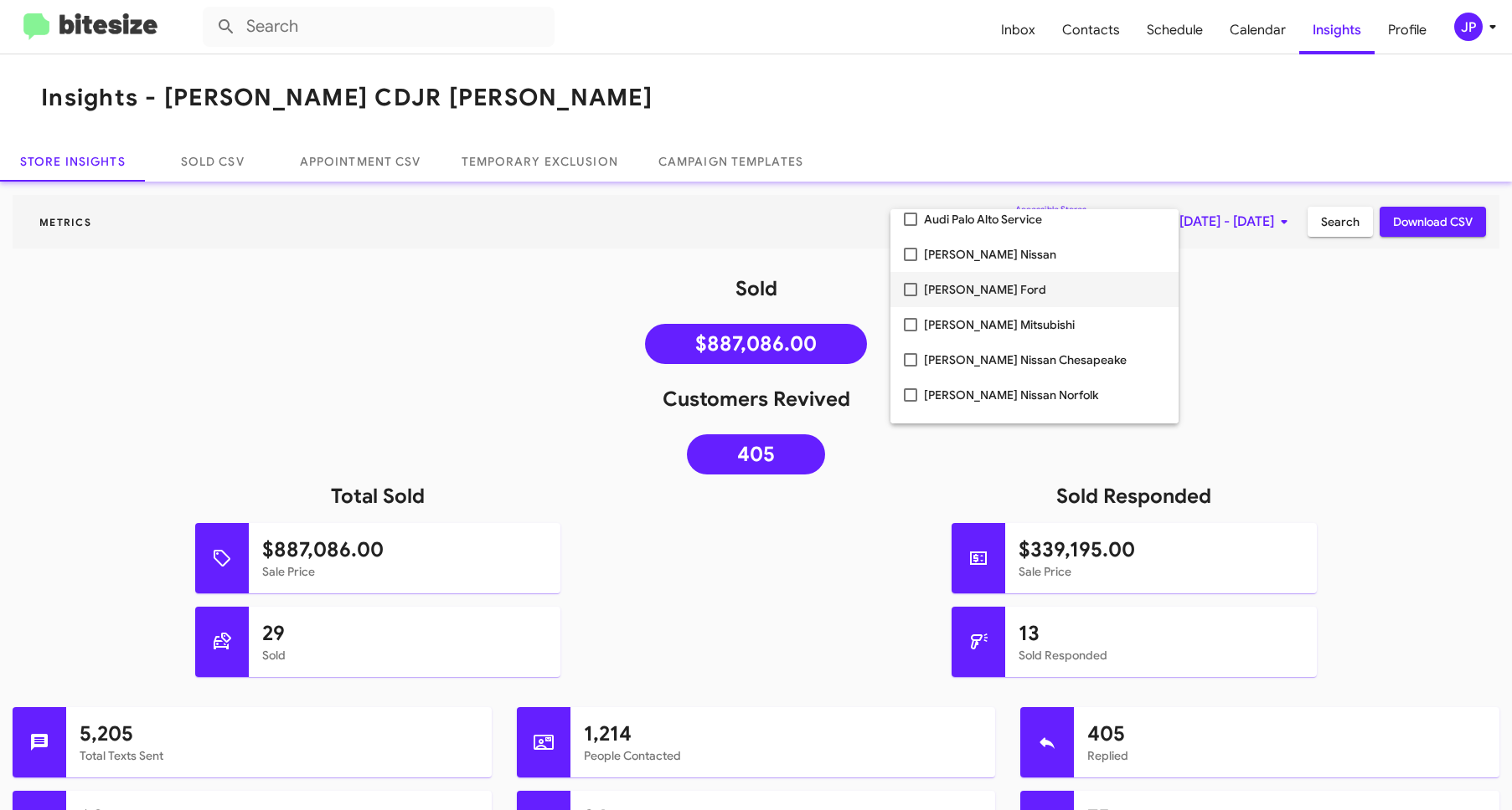
click at [985, 301] on span "[PERSON_NAME] Ford" at bounding box center [1045, 290] width 242 height 35
click at [988, 300] on span "[PERSON_NAME] Mitsubishi" at bounding box center [1045, 290] width 242 height 35
click at [990, 301] on span "[PERSON_NAME] Nissan Chesapeake" at bounding box center [1045, 290] width 242 height 35
click at [993, 293] on span "[PERSON_NAME] Nissan Norfolk" at bounding box center [1045, 290] width 242 height 35
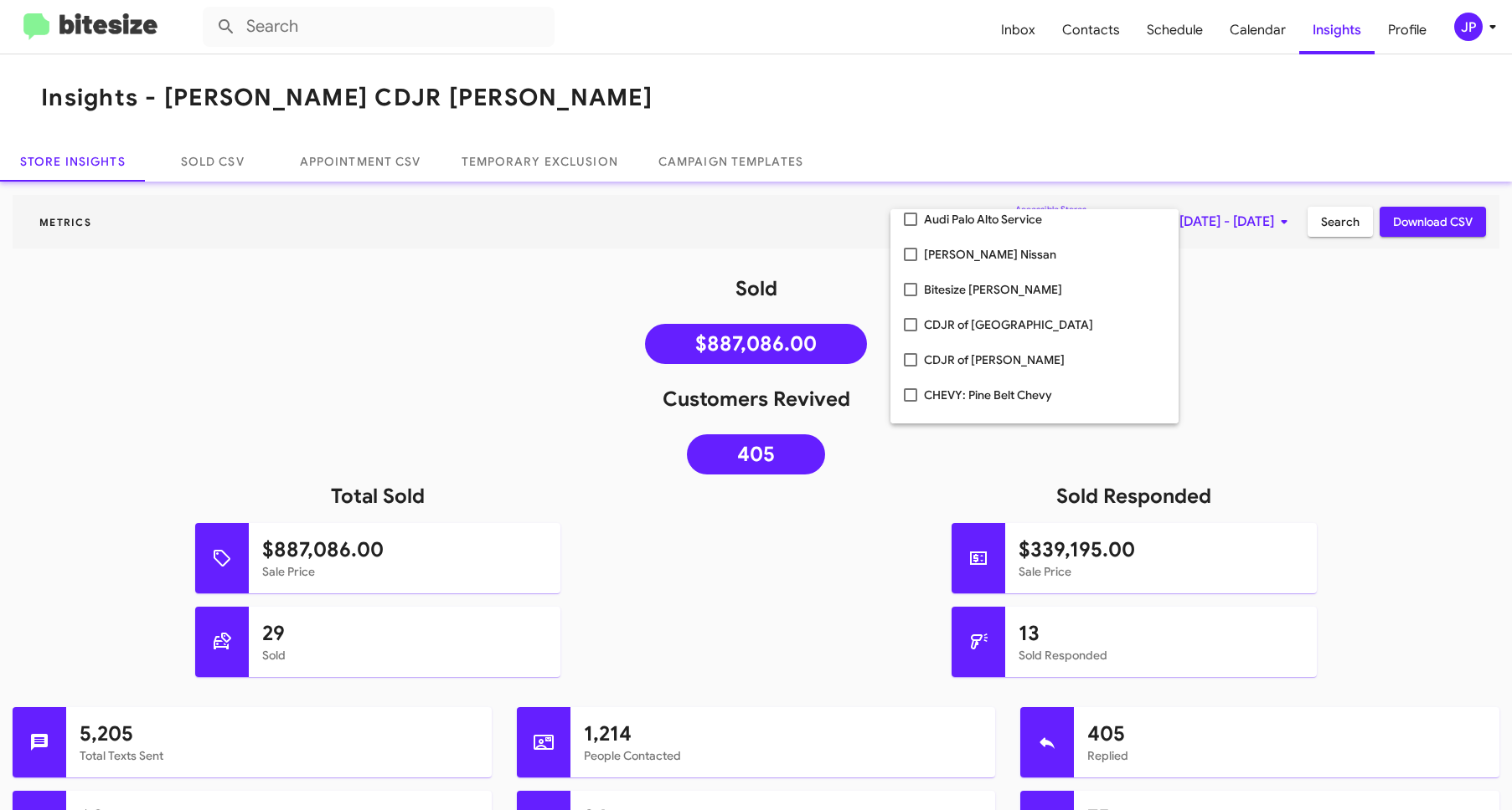
click at [1438, 358] on div at bounding box center [756, 405] width 1512 height 810
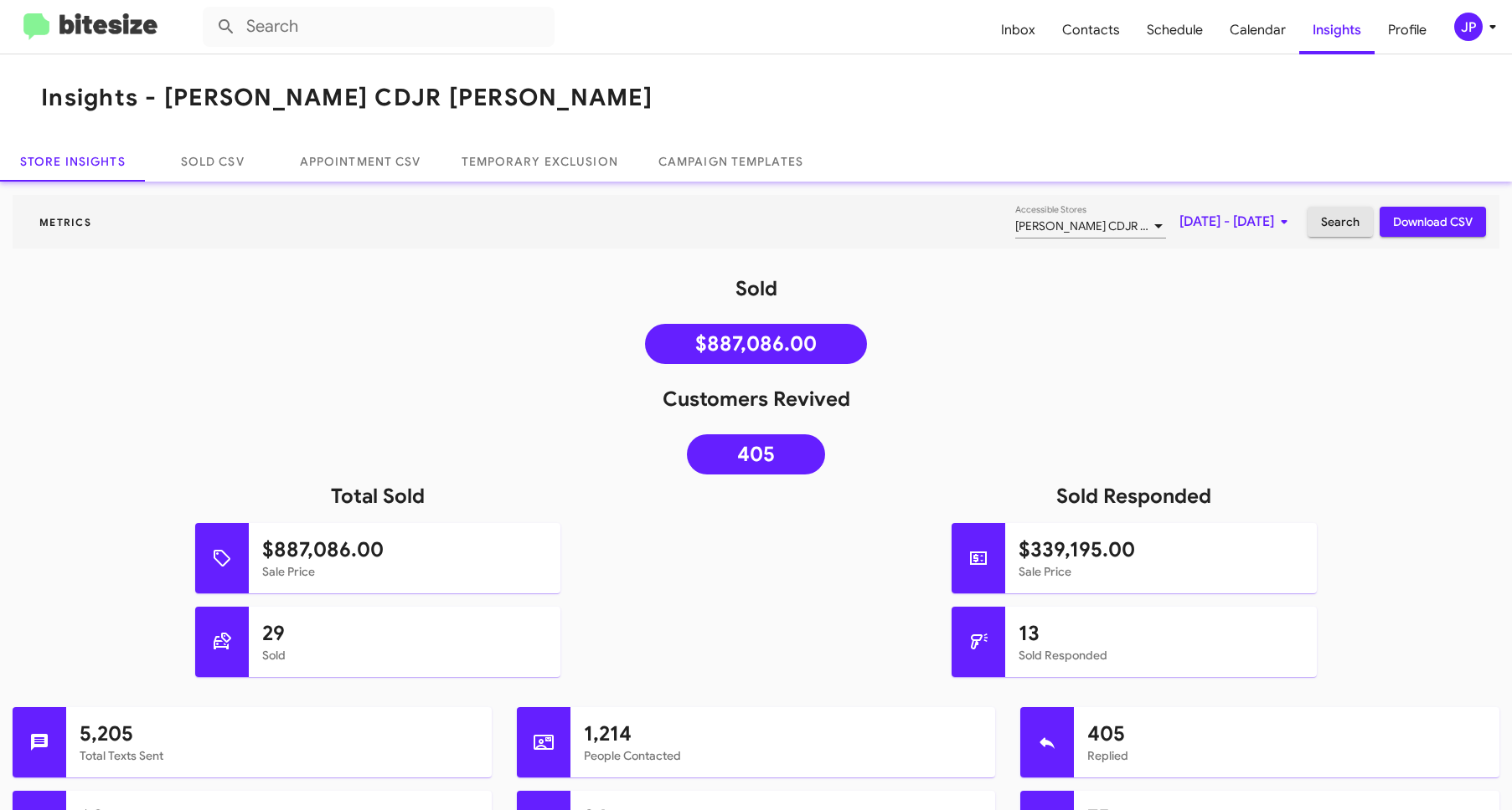
click at [1328, 220] on span "Search" at bounding box center [1339, 222] width 38 height 30
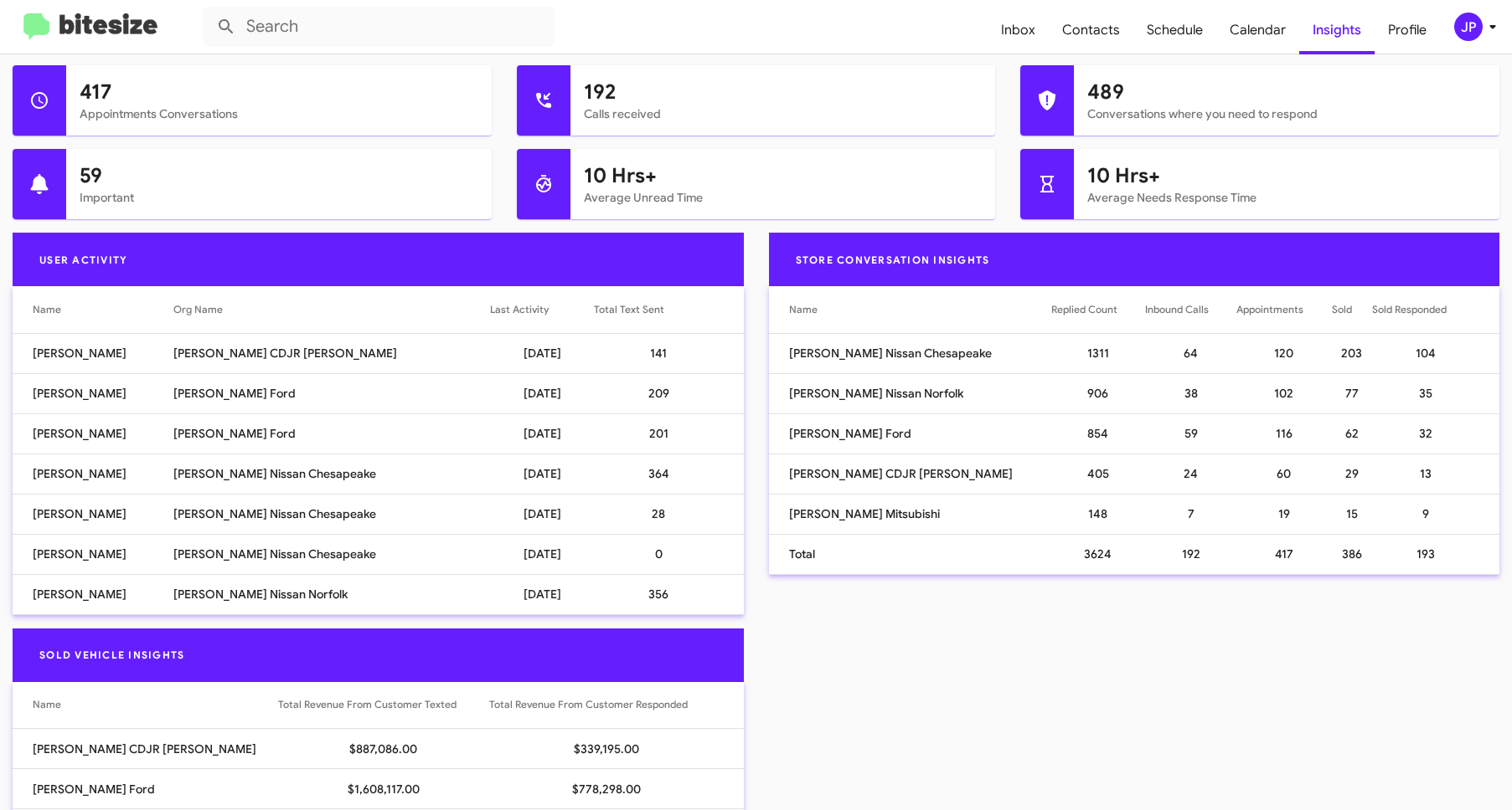
scroll to position [726, 0]
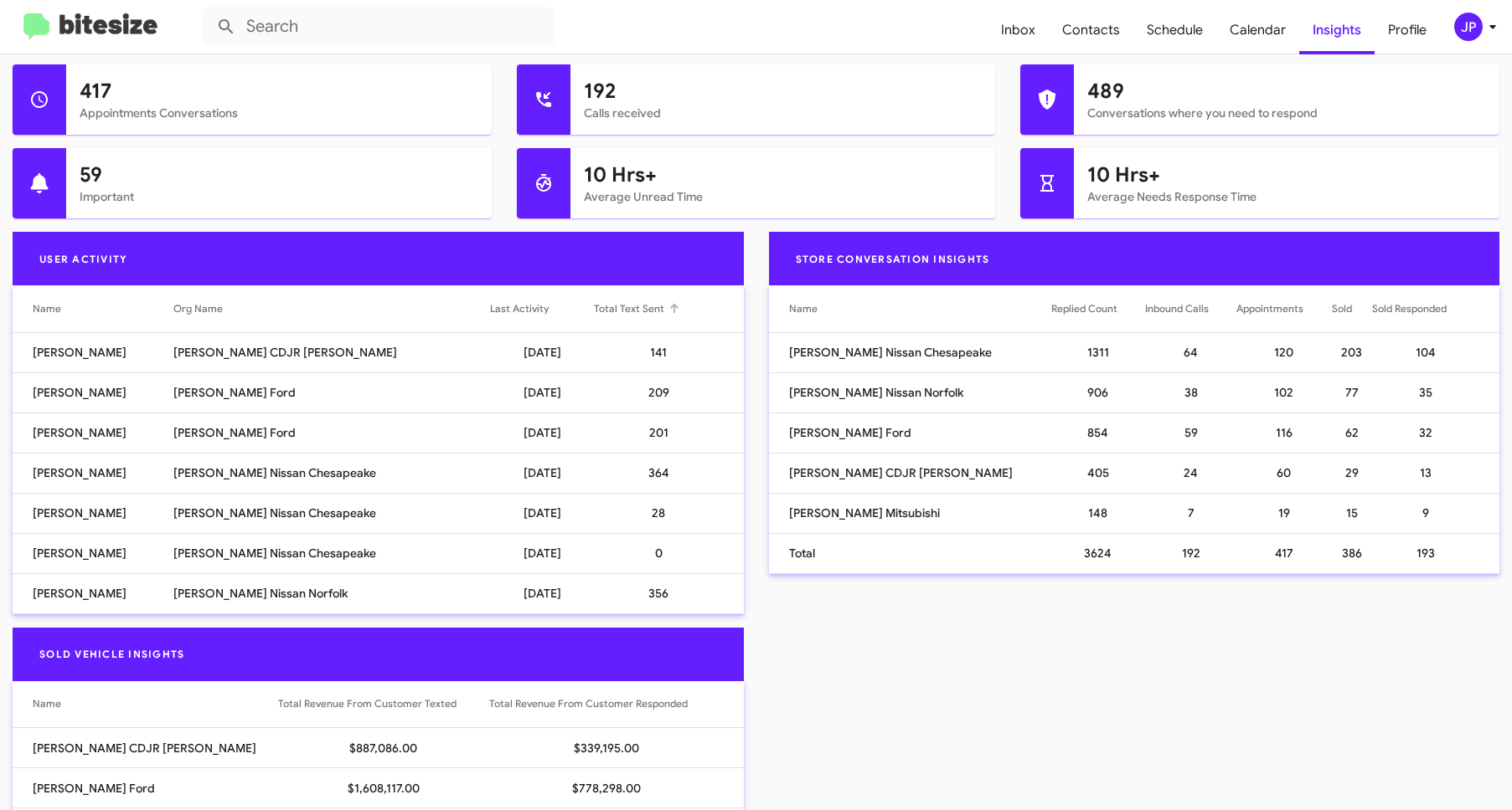
click at [612, 318] on th "Total Text Sent" at bounding box center [668, 308] width 149 height 46
click at [625, 312] on div "Total Text Sent" at bounding box center [629, 309] width 71 height 17
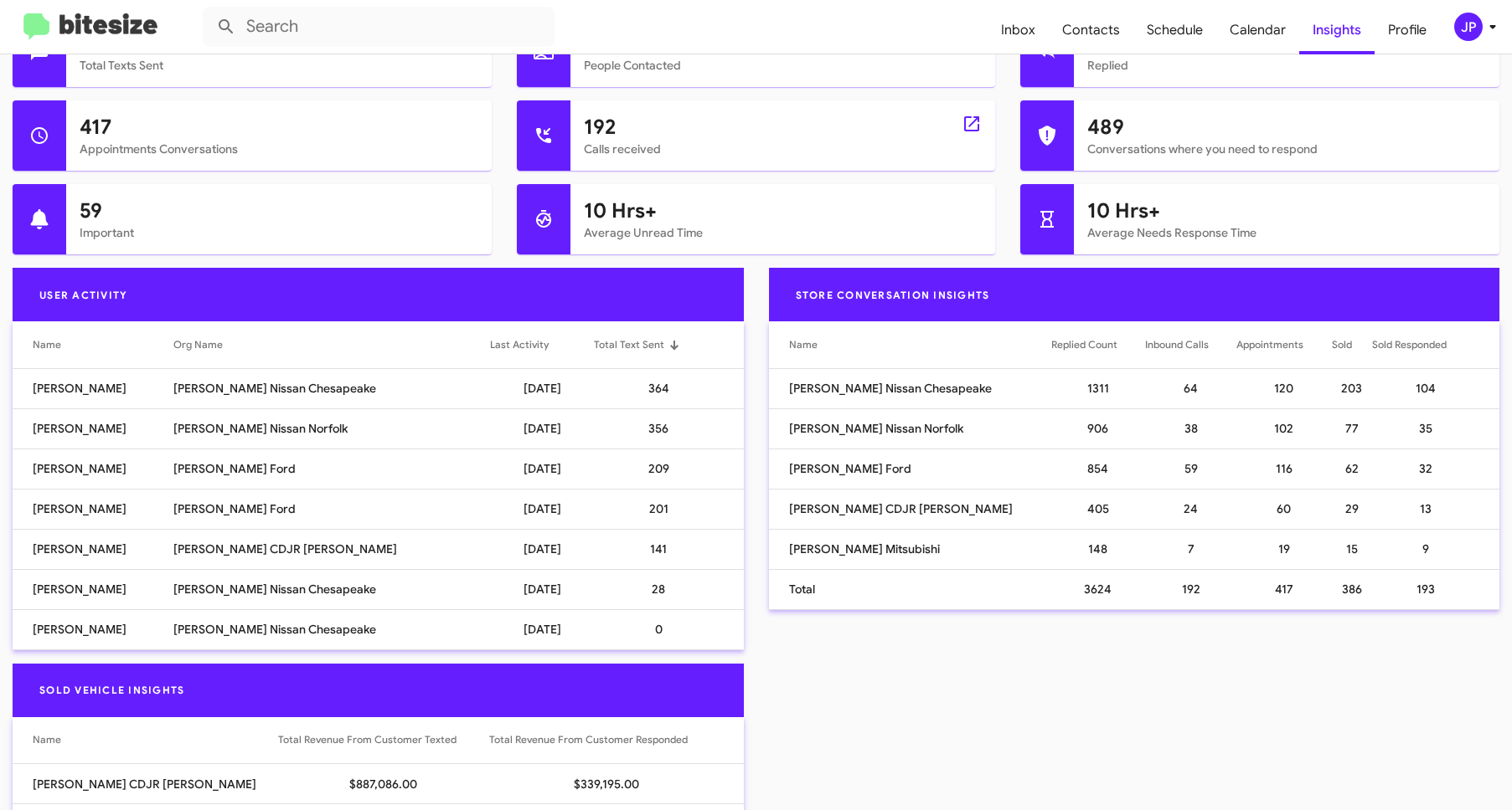
scroll to position [266, 0]
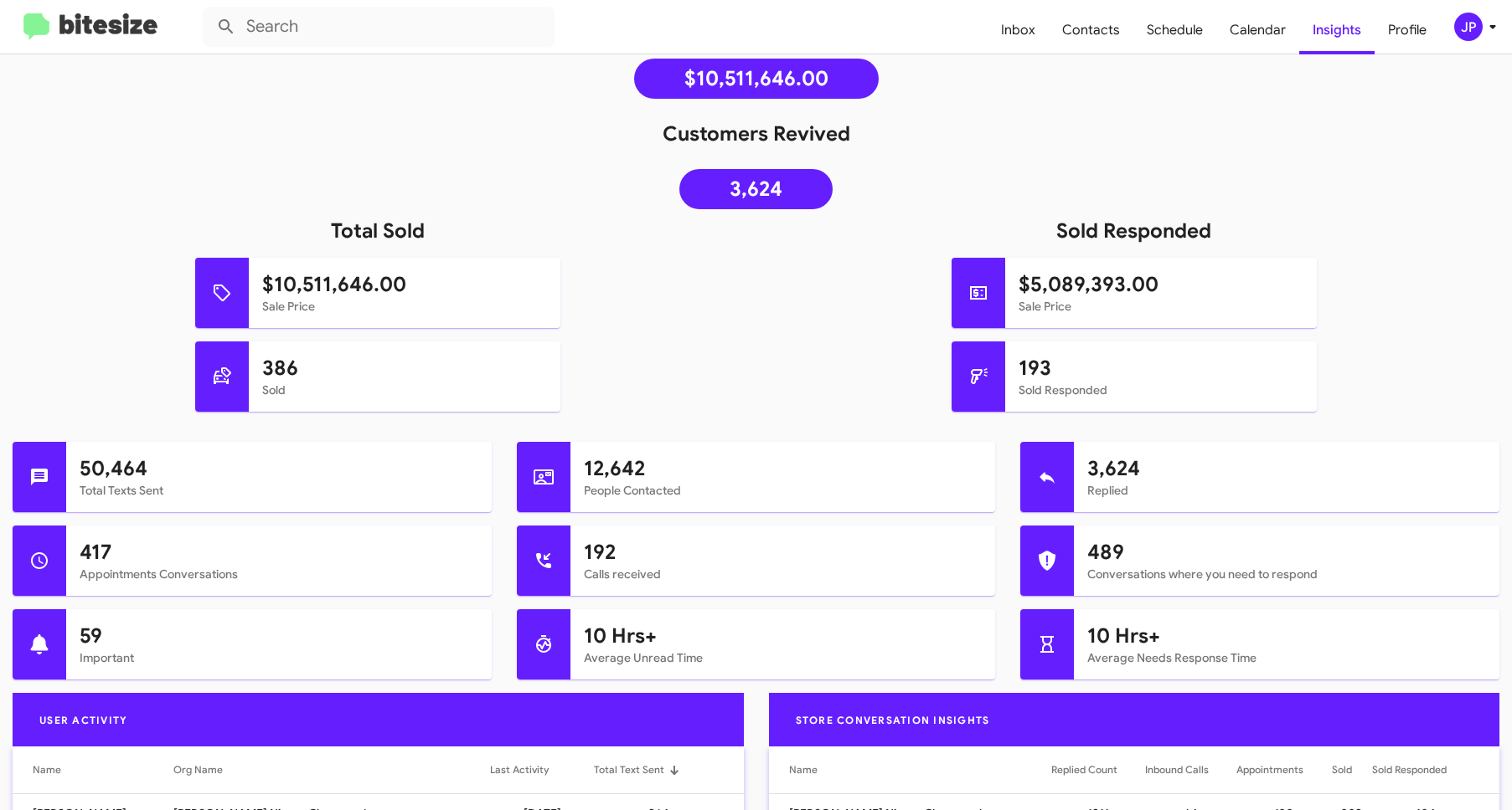
click at [100, 32] on img at bounding box center [90, 27] width 134 height 28
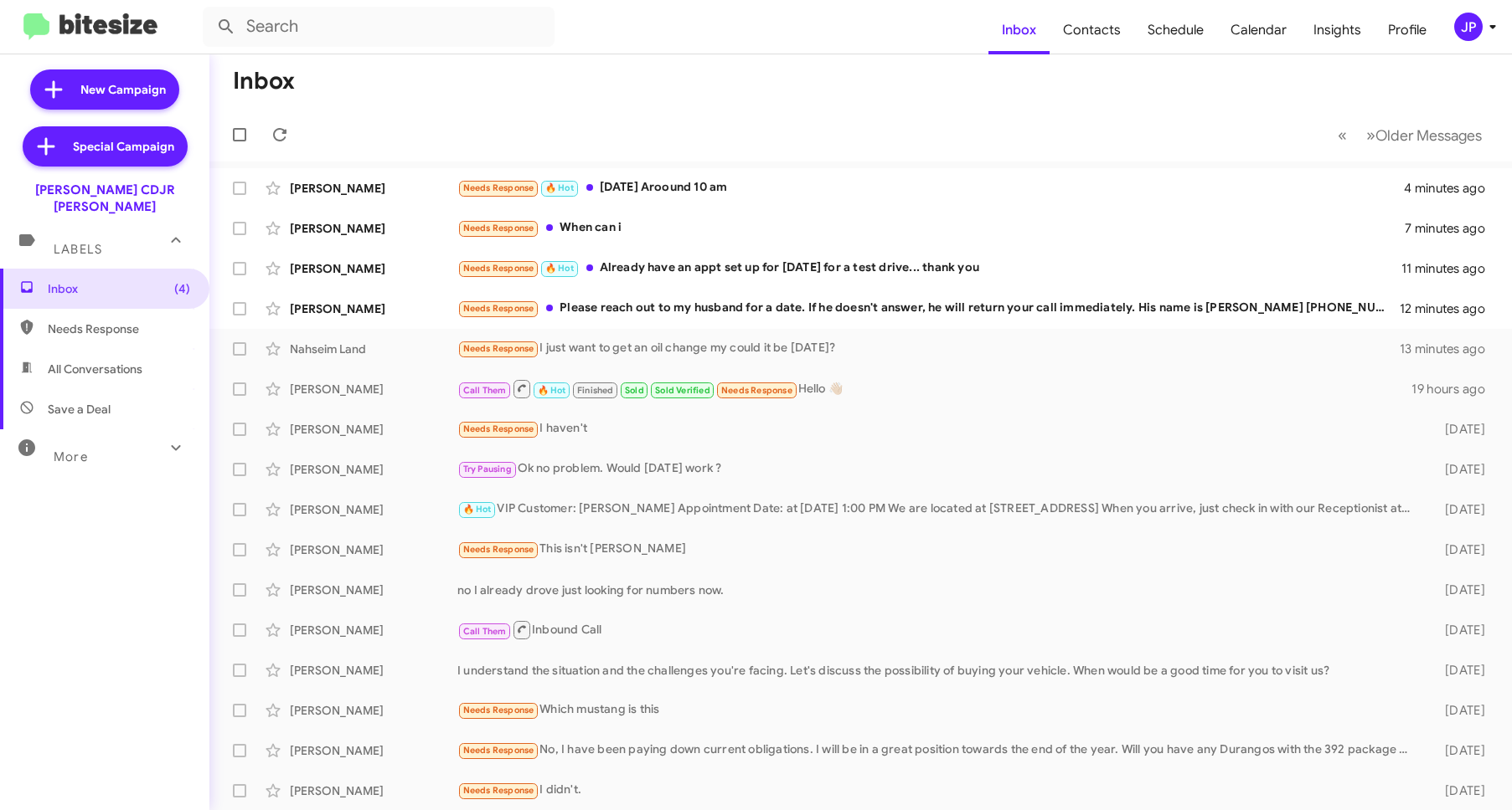
drag, startPoint x: 969, startPoint y: 81, endPoint x: 975, endPoint y: 121, distance: 40.4
click at [969, 81] on mat-toolbar-row "Inbox" at bounding box center [860, 82] width 1302 height 54
click at [1478, 20] on div "JP" at bounding box center [1468, 27] width 29 height 29
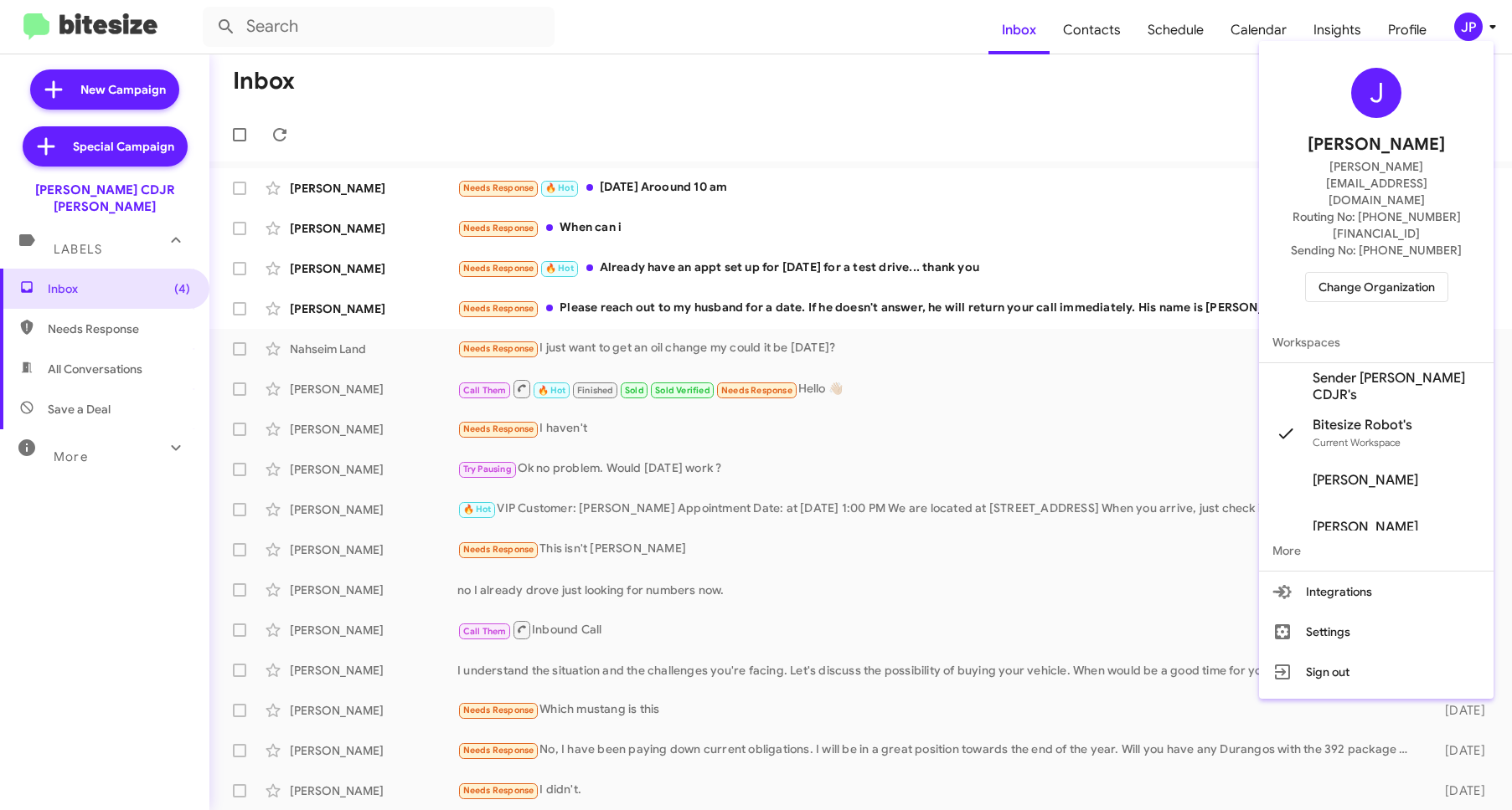
click at [1343, 273] on span "Change Organization" at bounding box center [1376, 287] width 116 height 29
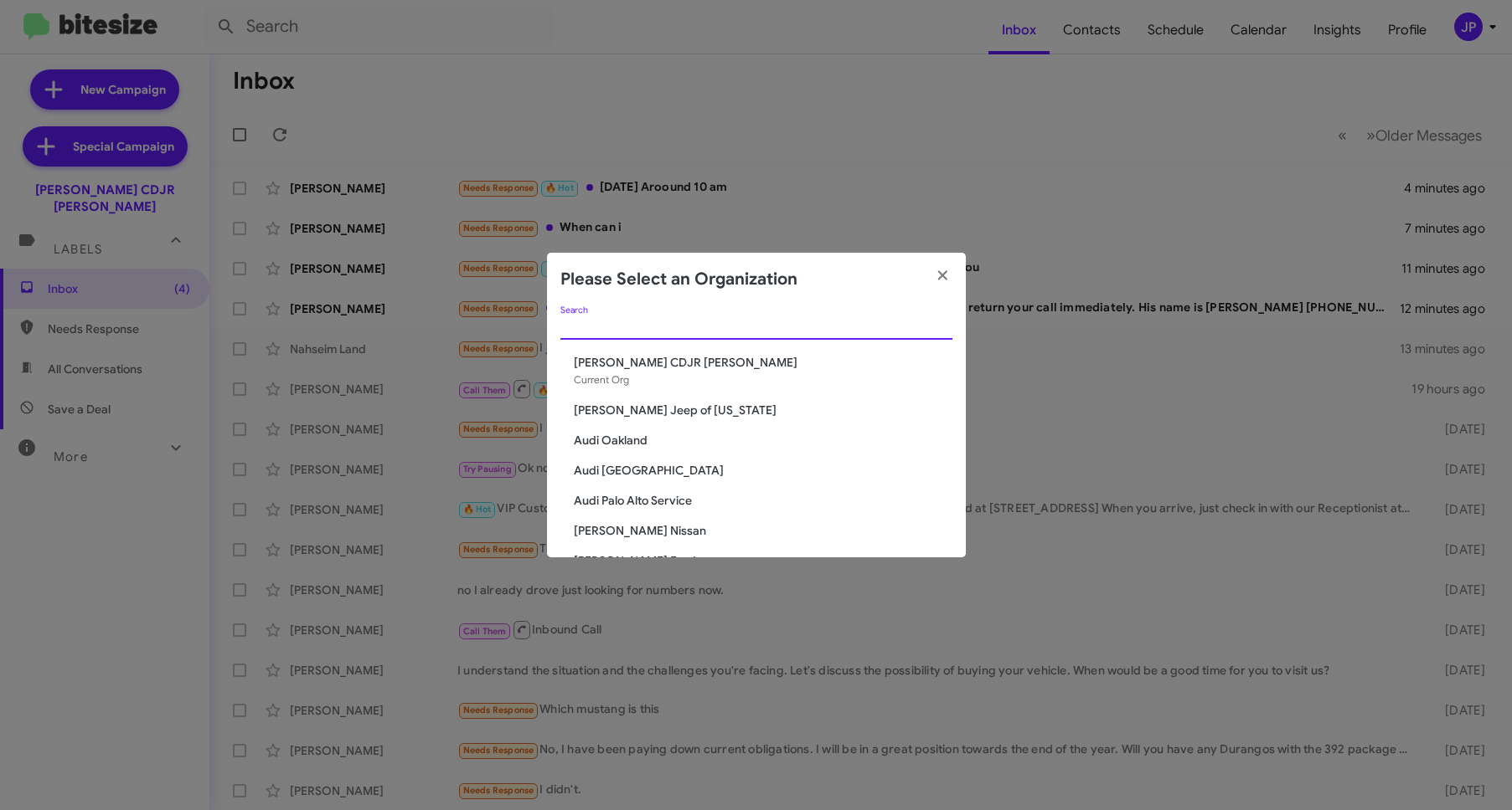
click at [687, 321] on input "Search" at bounding box center [756, 327] width 392 height 13
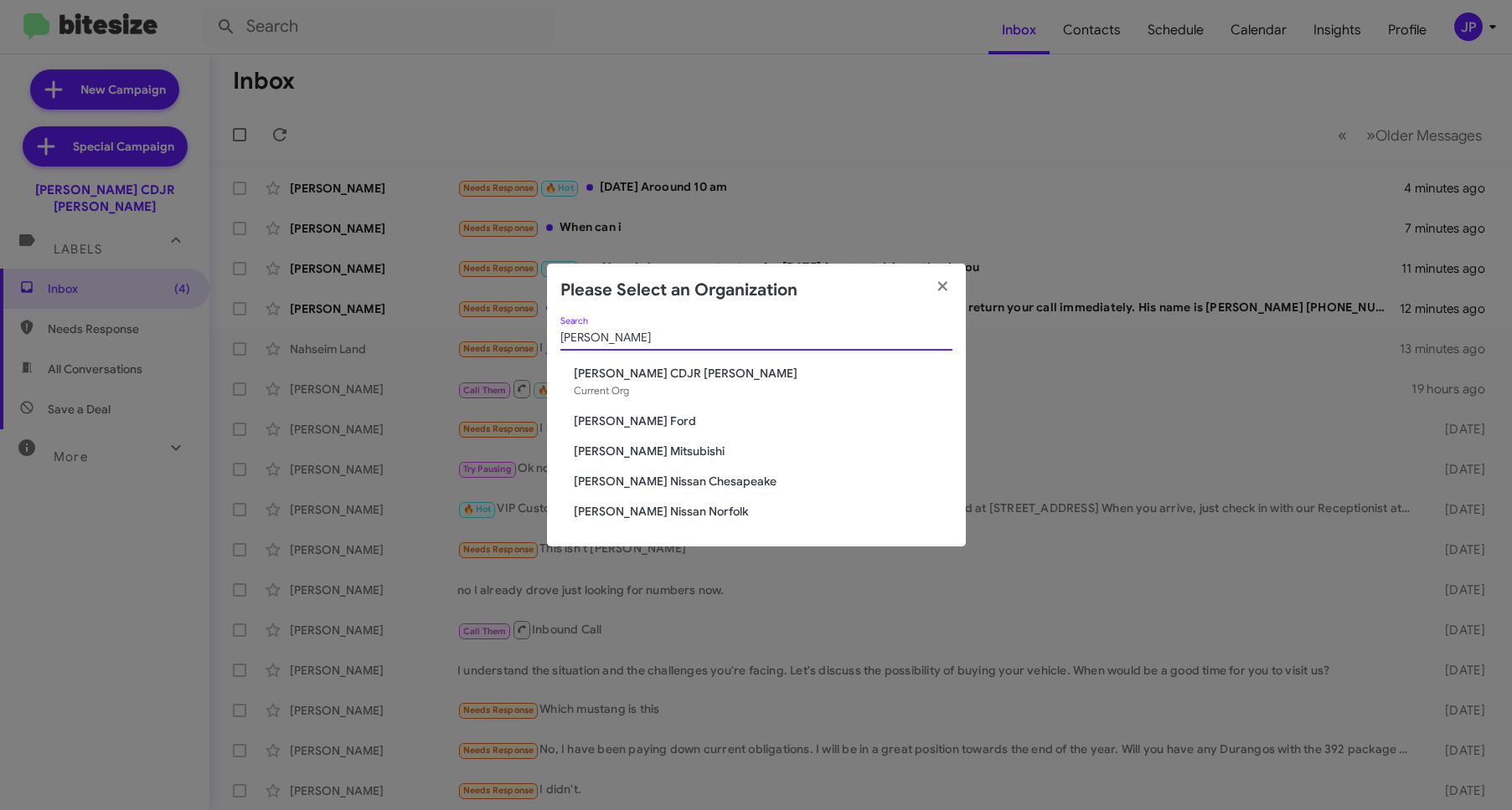
type input "[PERSON_NAME]"
click at [628, 480] on span "[PERSON_NAME] Nissan Chesapeake" at bounding box center [762, 481] width 378 height 17
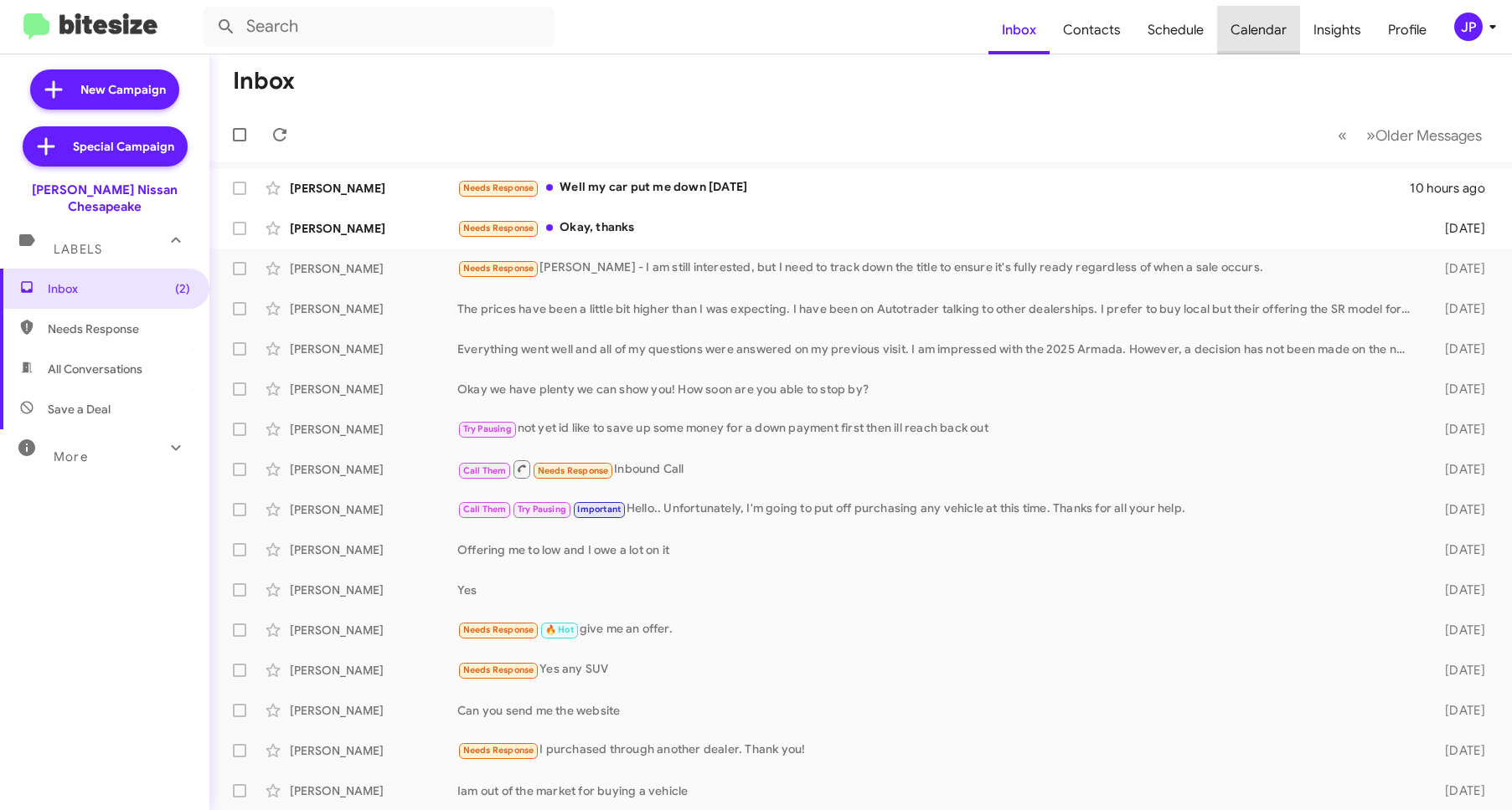
click at [1269, 40] on span "Calendar" at bounding box center [1258, 30] width 83 height 48
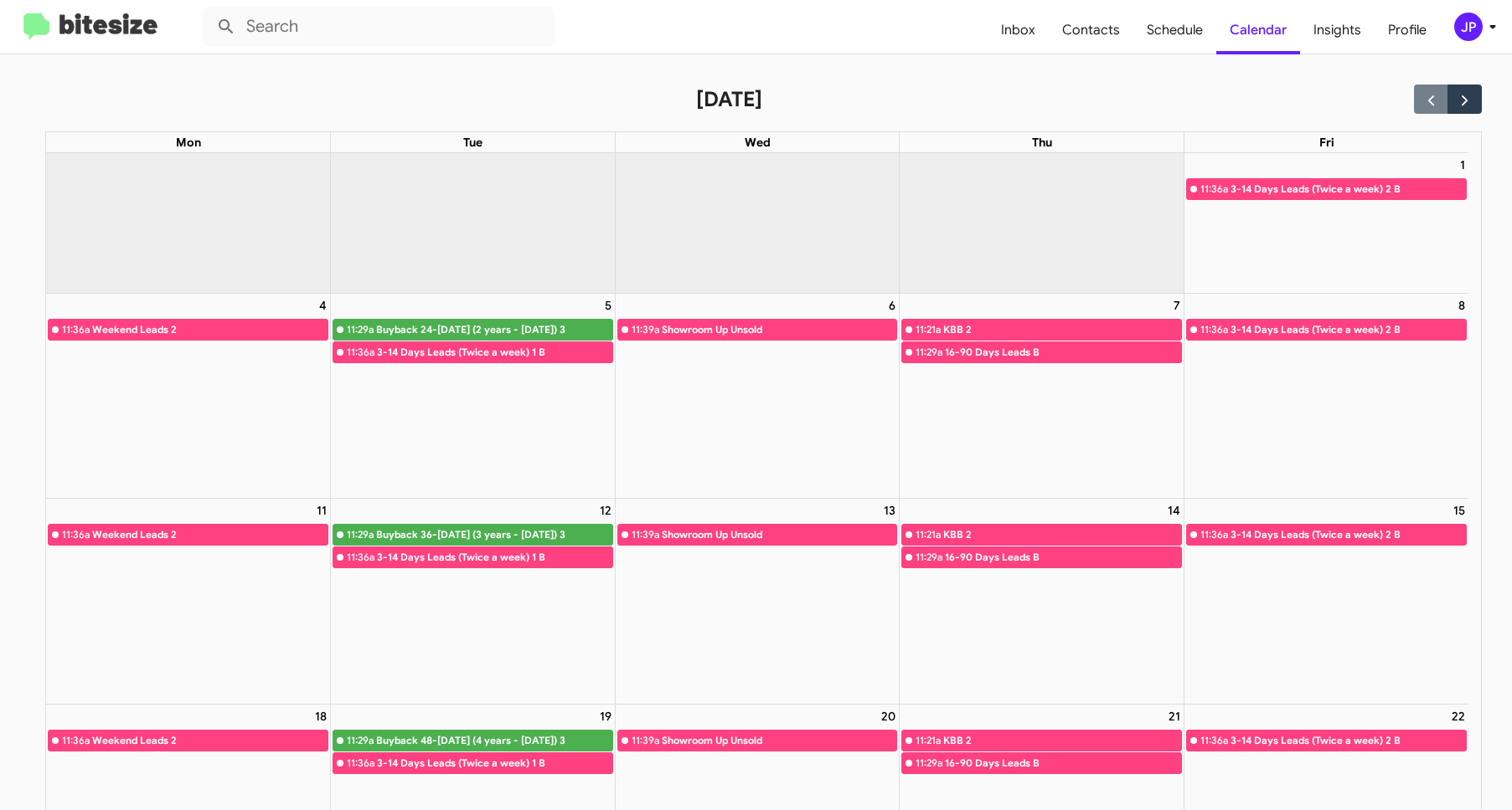
click at [1057, 321] on div "KBB 2" at bounding box center [1062, 330] width 238 height 17
click at [1056, 344] on div "16-90 Days Leads B" at bounding box center [1063, 352] width 236 height 17
click at [143, 39] on img at bounding box center [90, 27] width 134 height 28
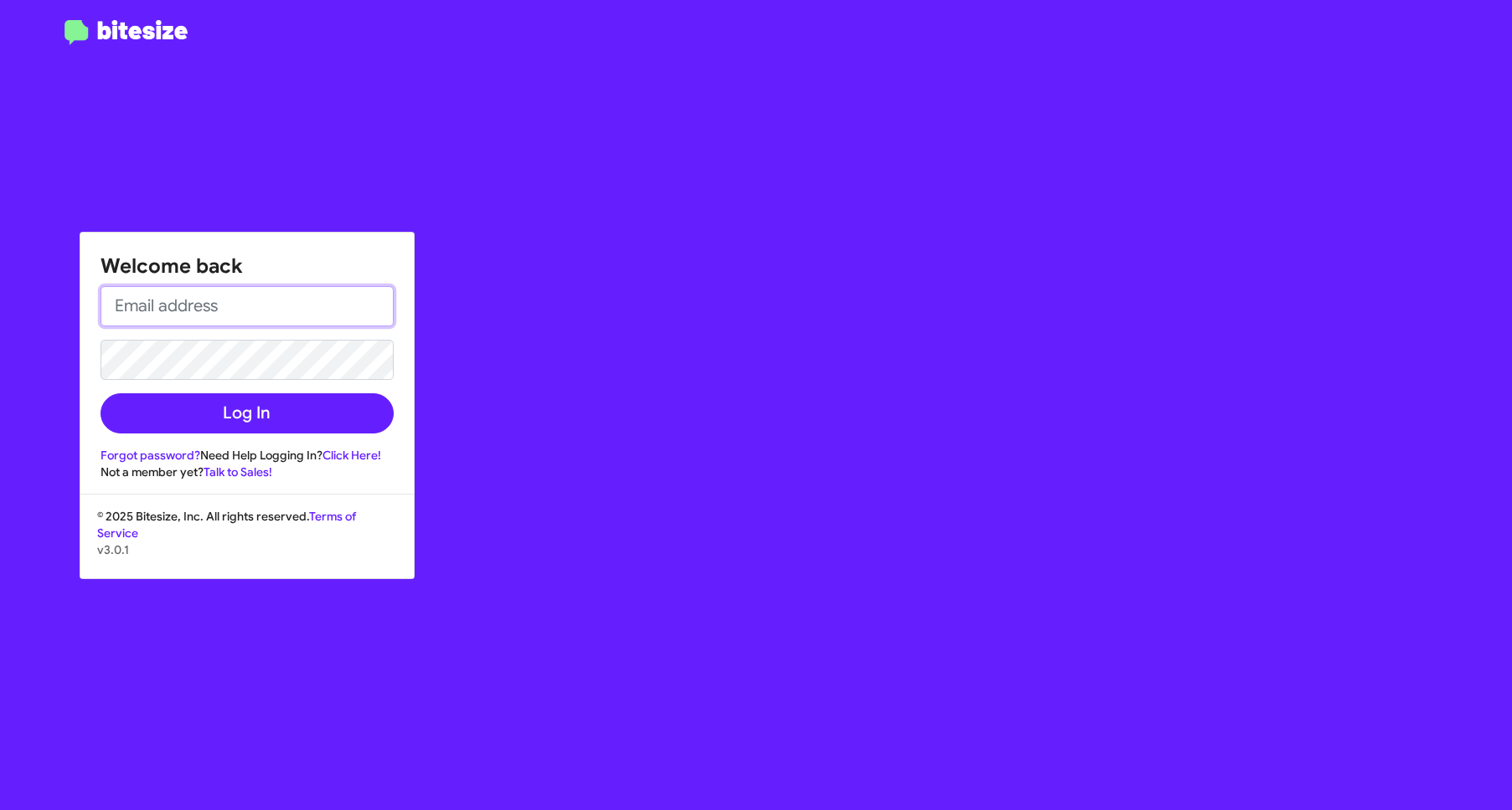
type input "[PERSON_NAME][EMAIL_ADDRESS][DOMAIN_NAME]"
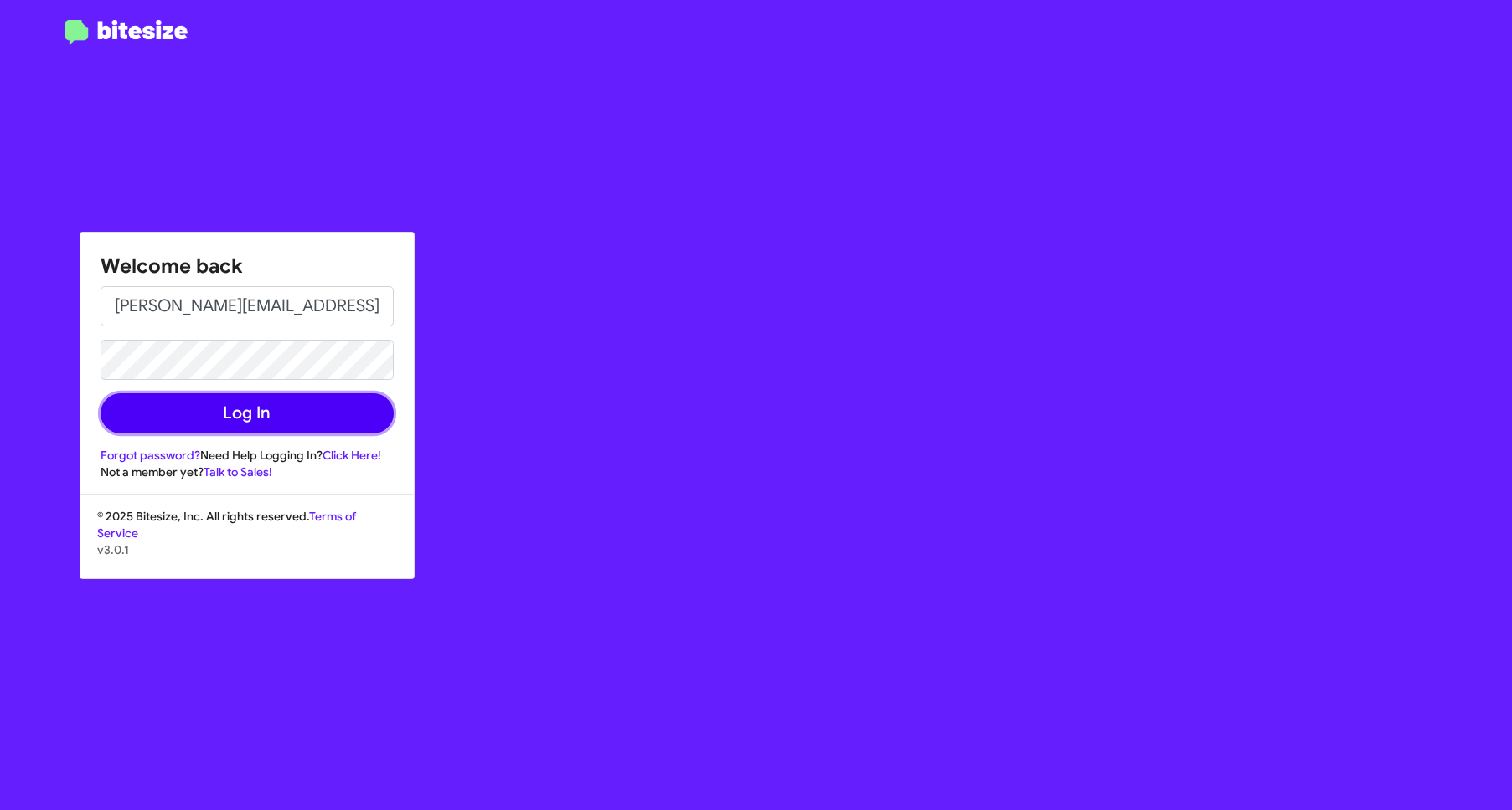
drag, startPoint x: 167, startPoint y: 412, endPoint x: 761, endPoint y: 374, distance: 595.2
click at [168, 412] on button "Log In" at bounding box center [246, 413] width 293 height 40
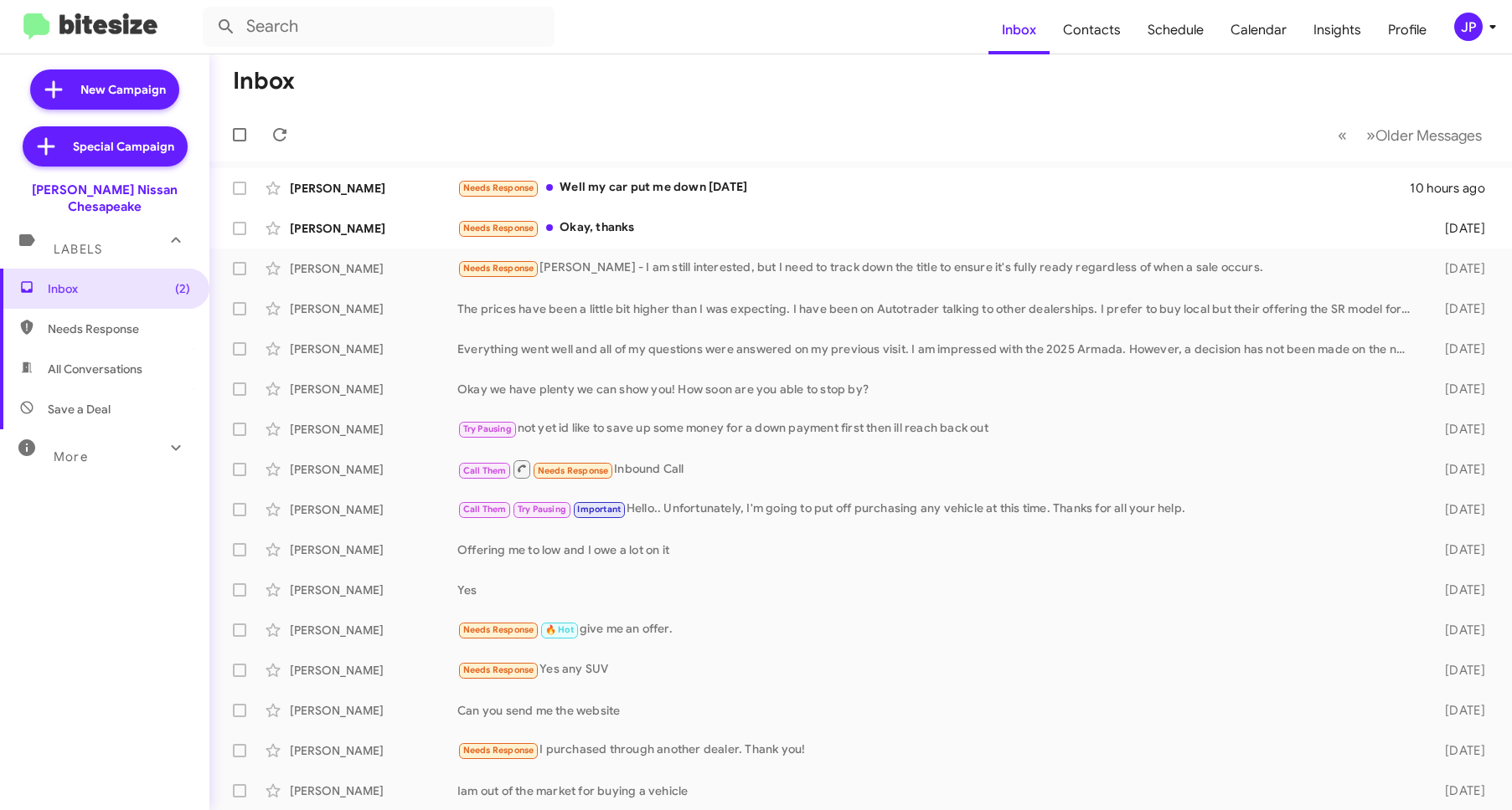
click at [76, 435] on div "More" at bounding box center [87, 450] width 149 height 31
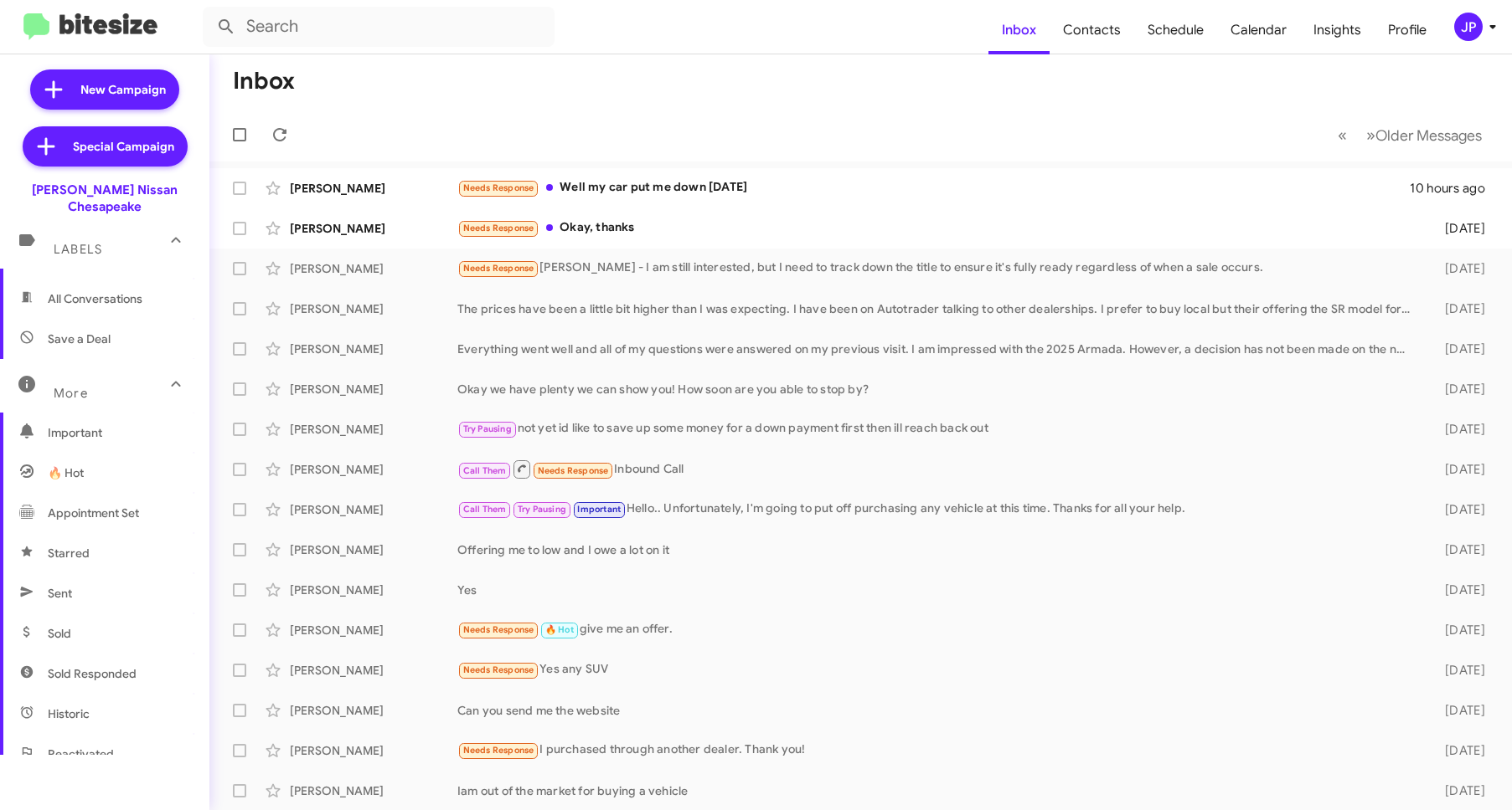
scroll to position [268, 0]
click at [110, 428] on span "Sold" at bounding box center [104, 435] width 209 height 40
type input "in:sold"
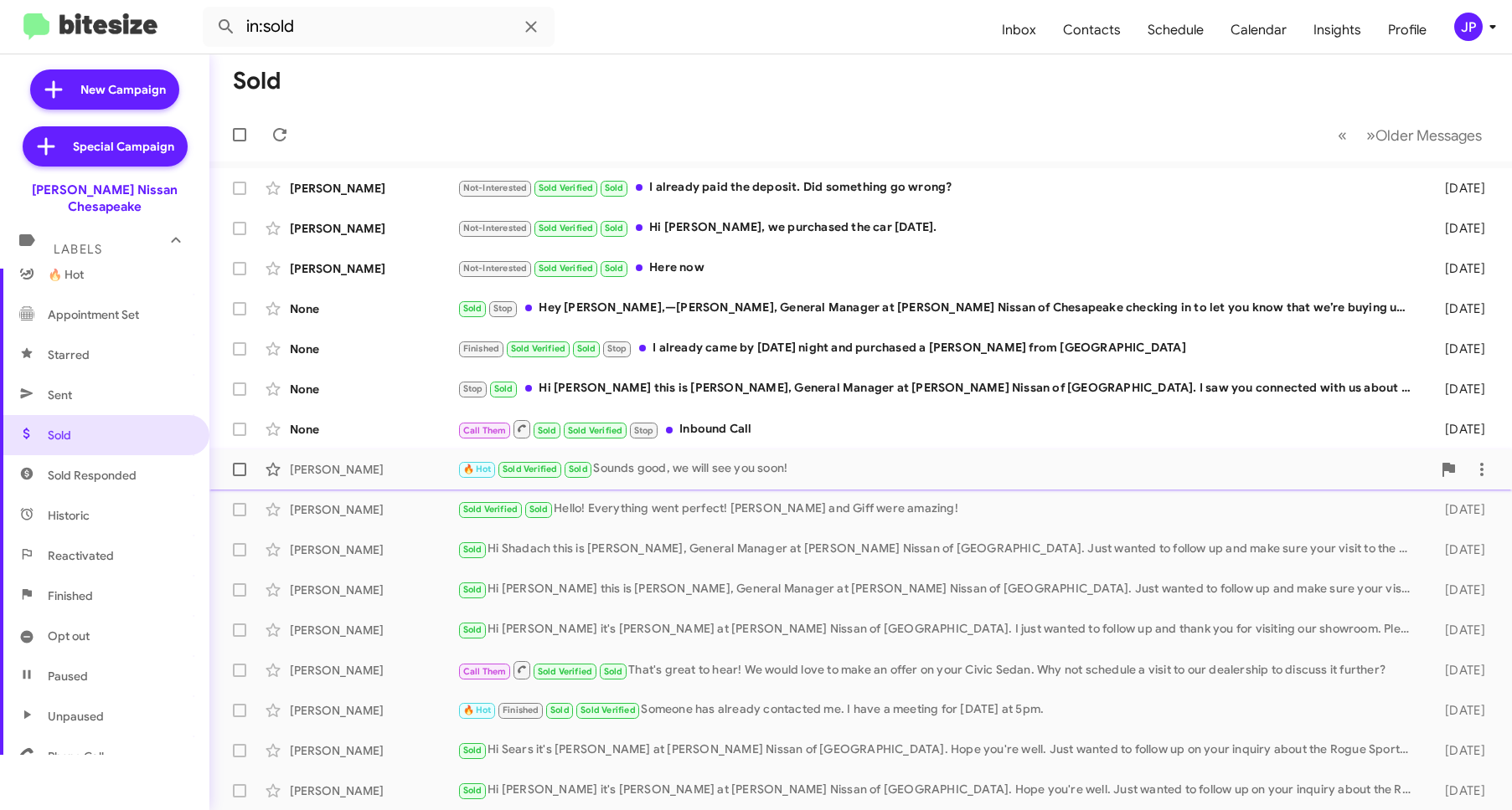
click at [378, 483] on div "William Coston 🔥 Hot Sold Verified Sold Sounds good, we will see you soon! 4 da…" at bounding box center [861, 470] width 1276 height 33
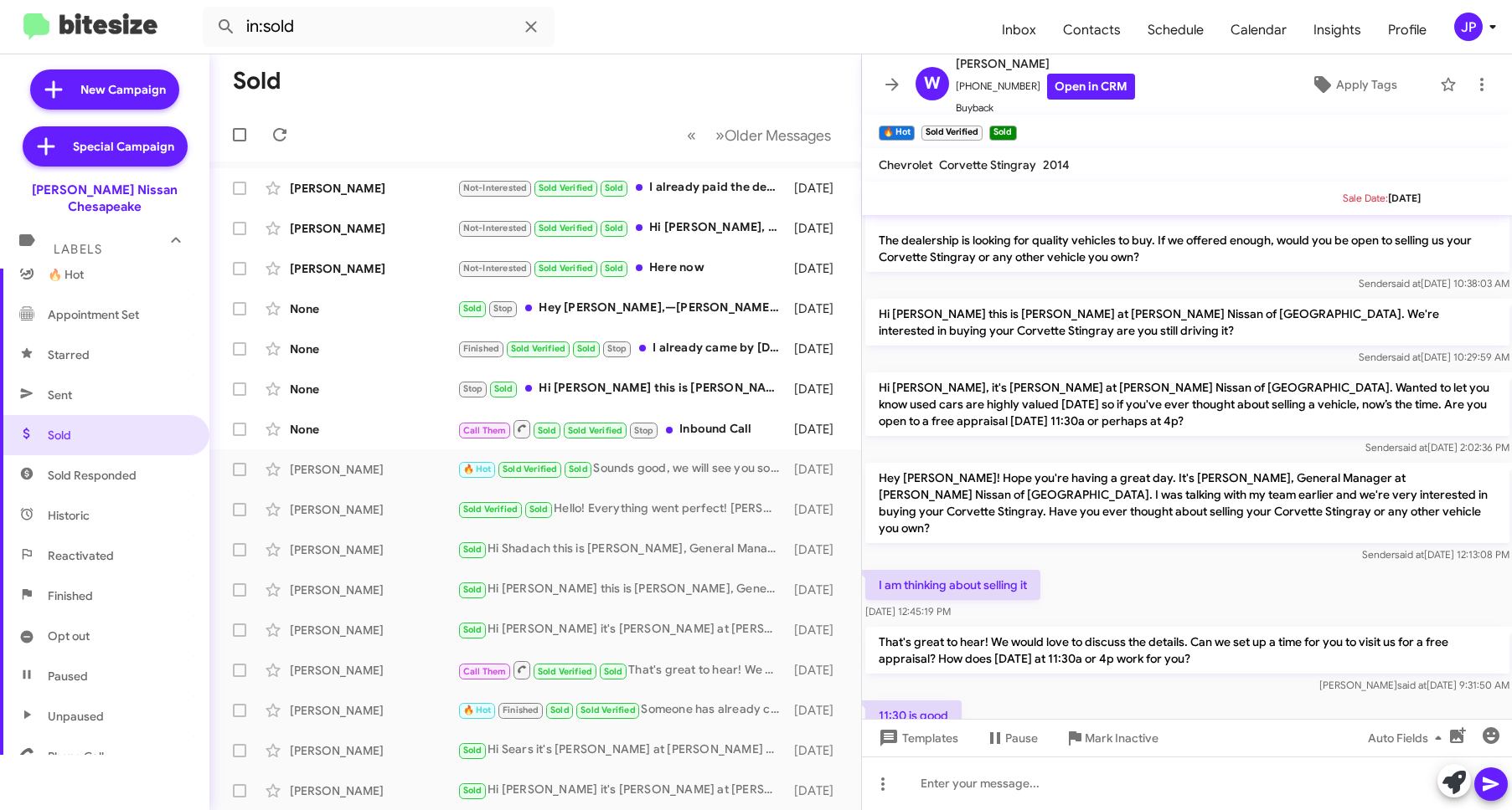
scroll to position [27, 0]
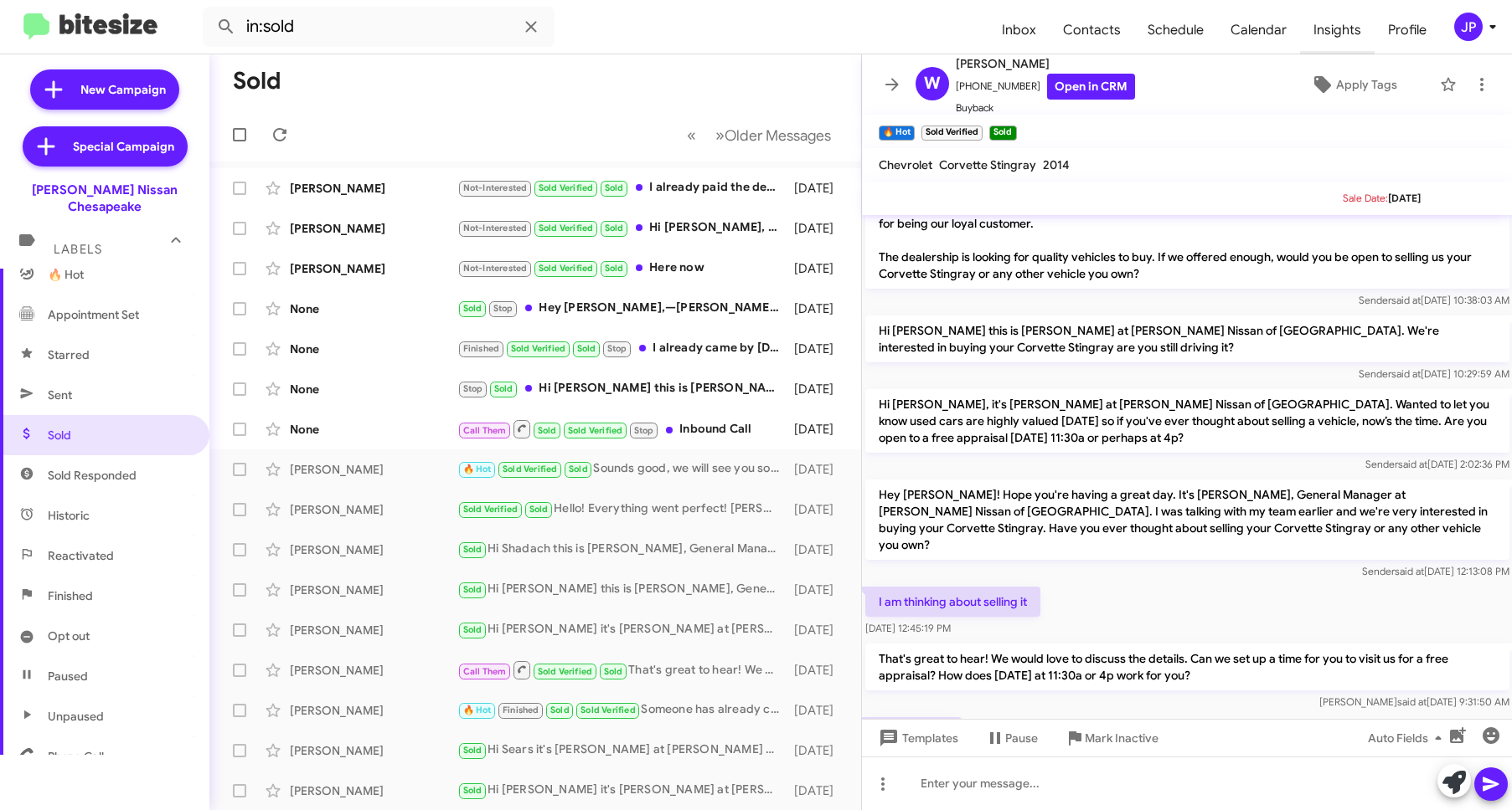
click at [1341, 28] on span "Insights" at bounding box center [1337, 30] width 74 height 48
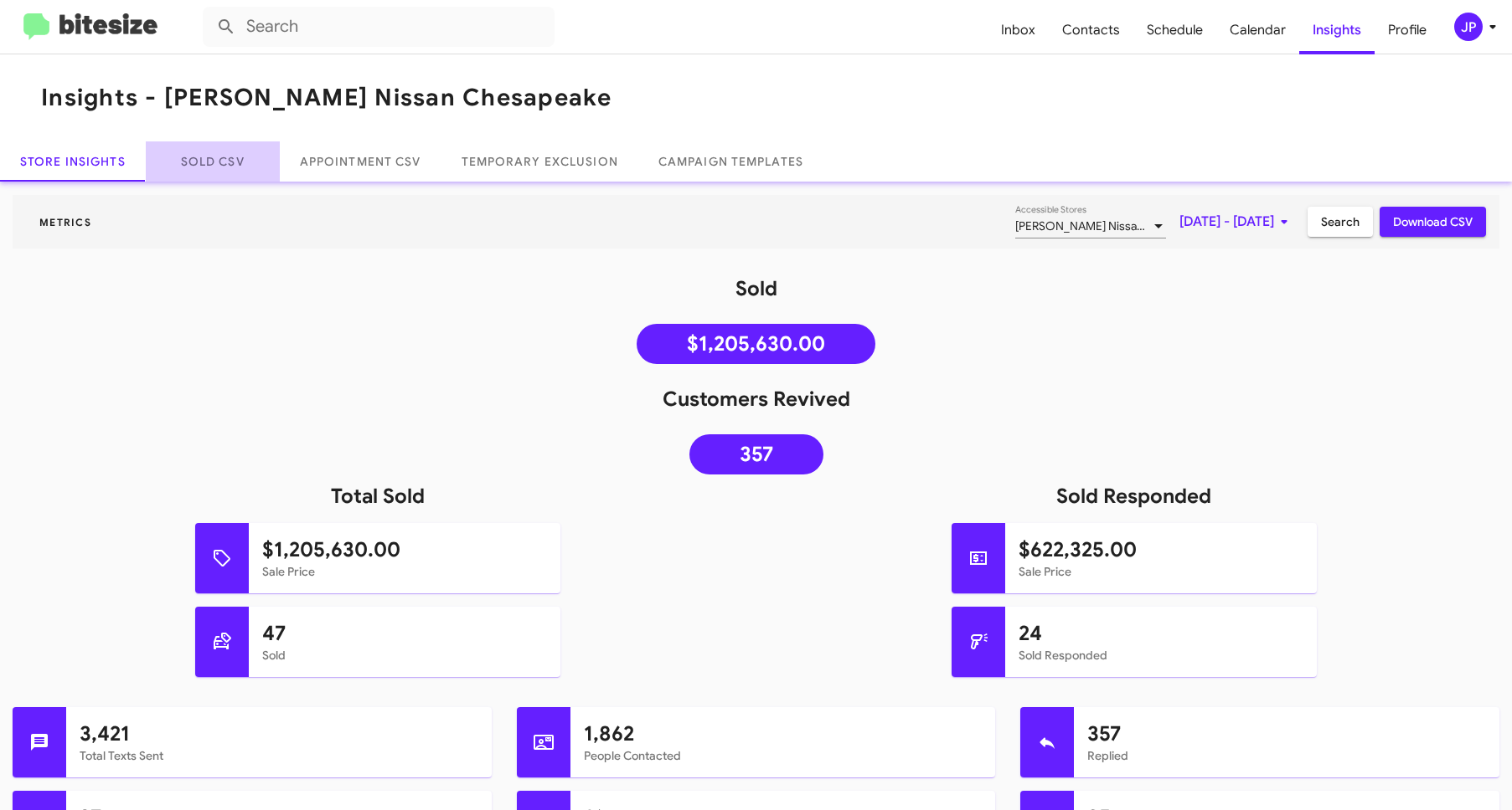
click at [239, 149] on link "Sold CSV" at bounding box center [213, 161] width 134 height 40
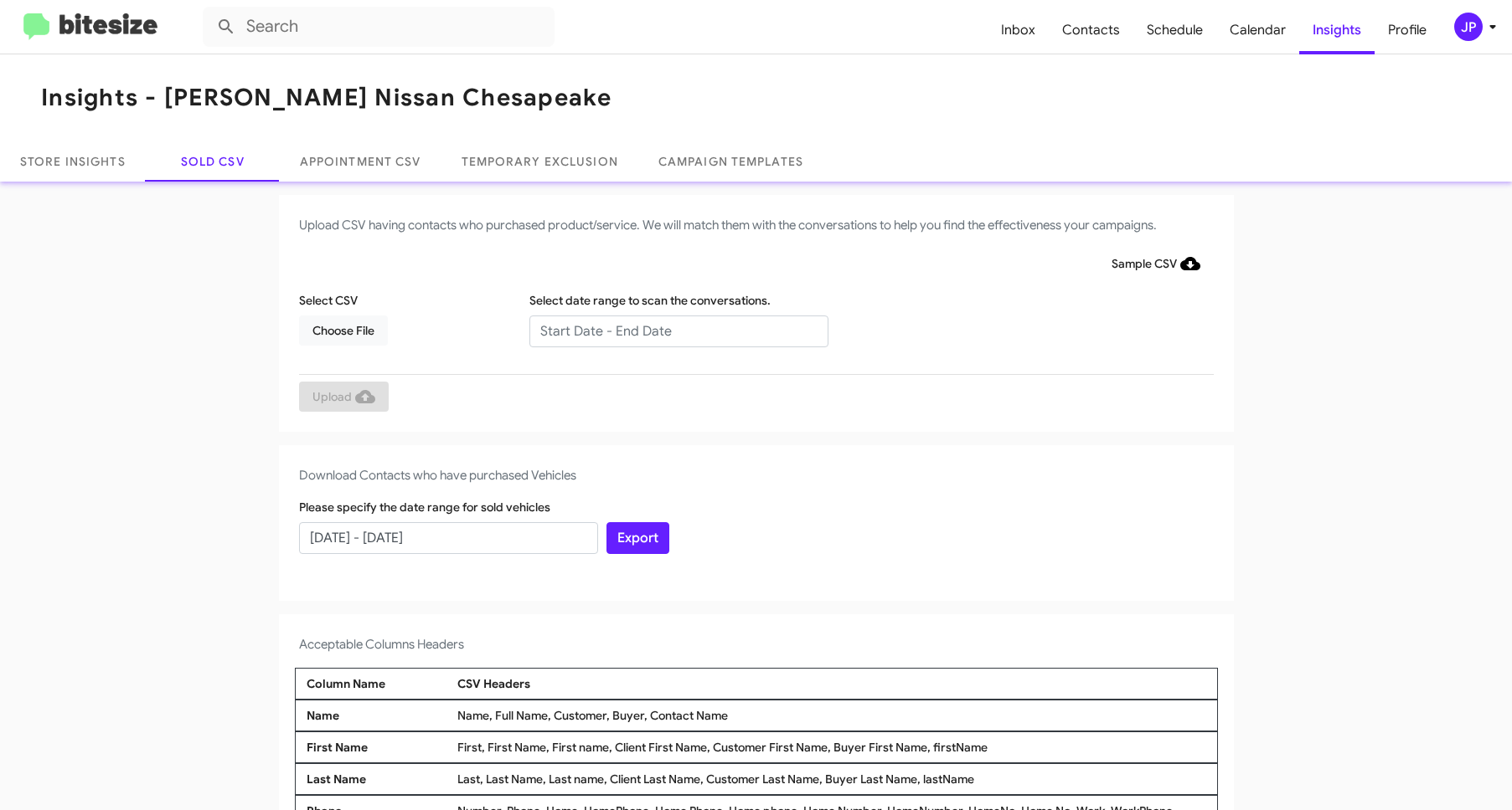
drag, startPoint x: 884, startPoint y: 471, endPoint x: 517, endPoint y: 516, distance: 369.7
click at [878, 471] on h4 "Download Contacts who have purchased Vehicles" at bounding box center [756, 476] width 914 height 20
click at [471, 526] on input "[DATE] - [DATE]" at bounding box center [449, 538] width 299 height 32
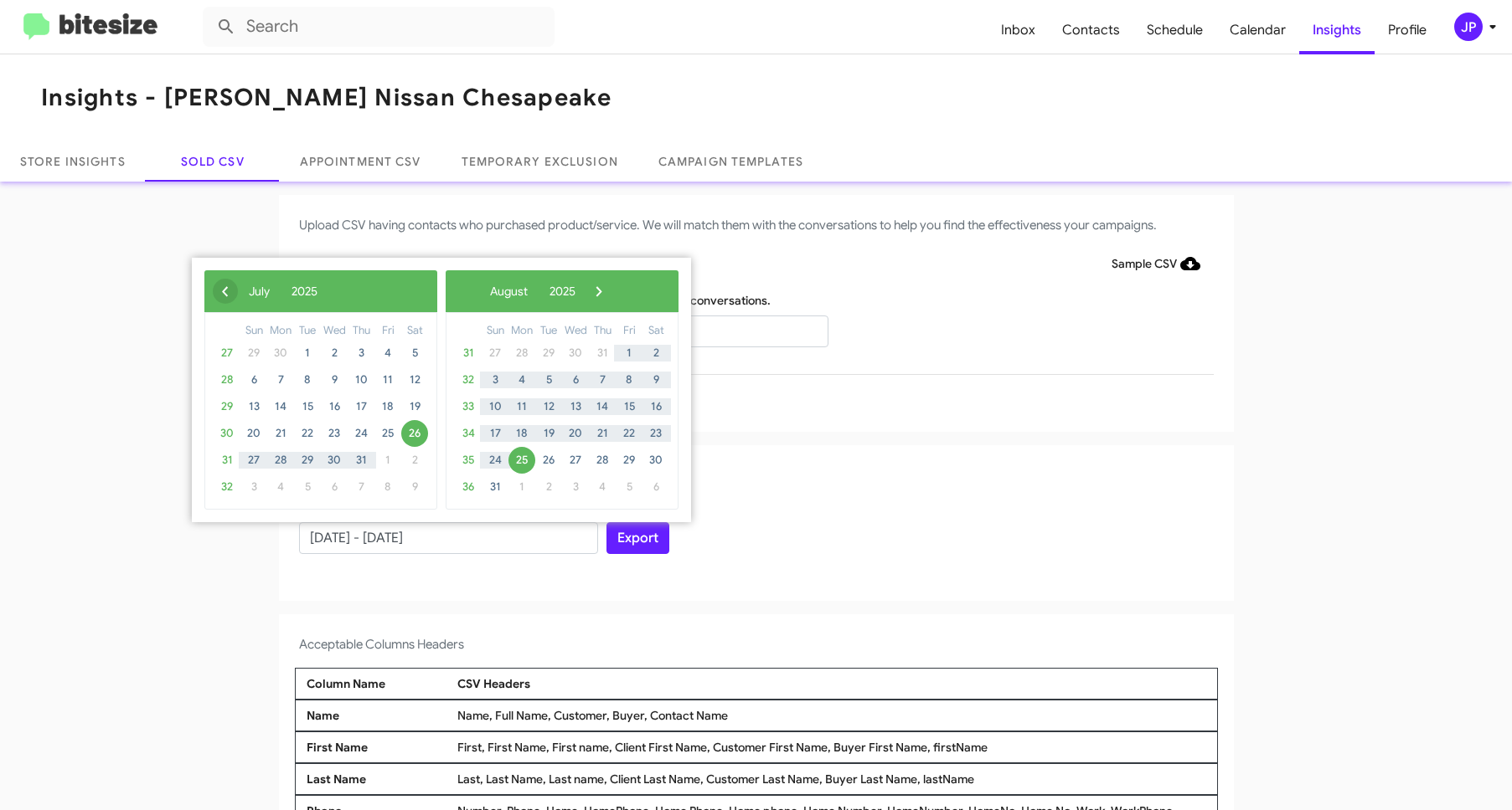
click at [223, 292] on span "‹" at bounding box center [225, 291] width 25 height 25
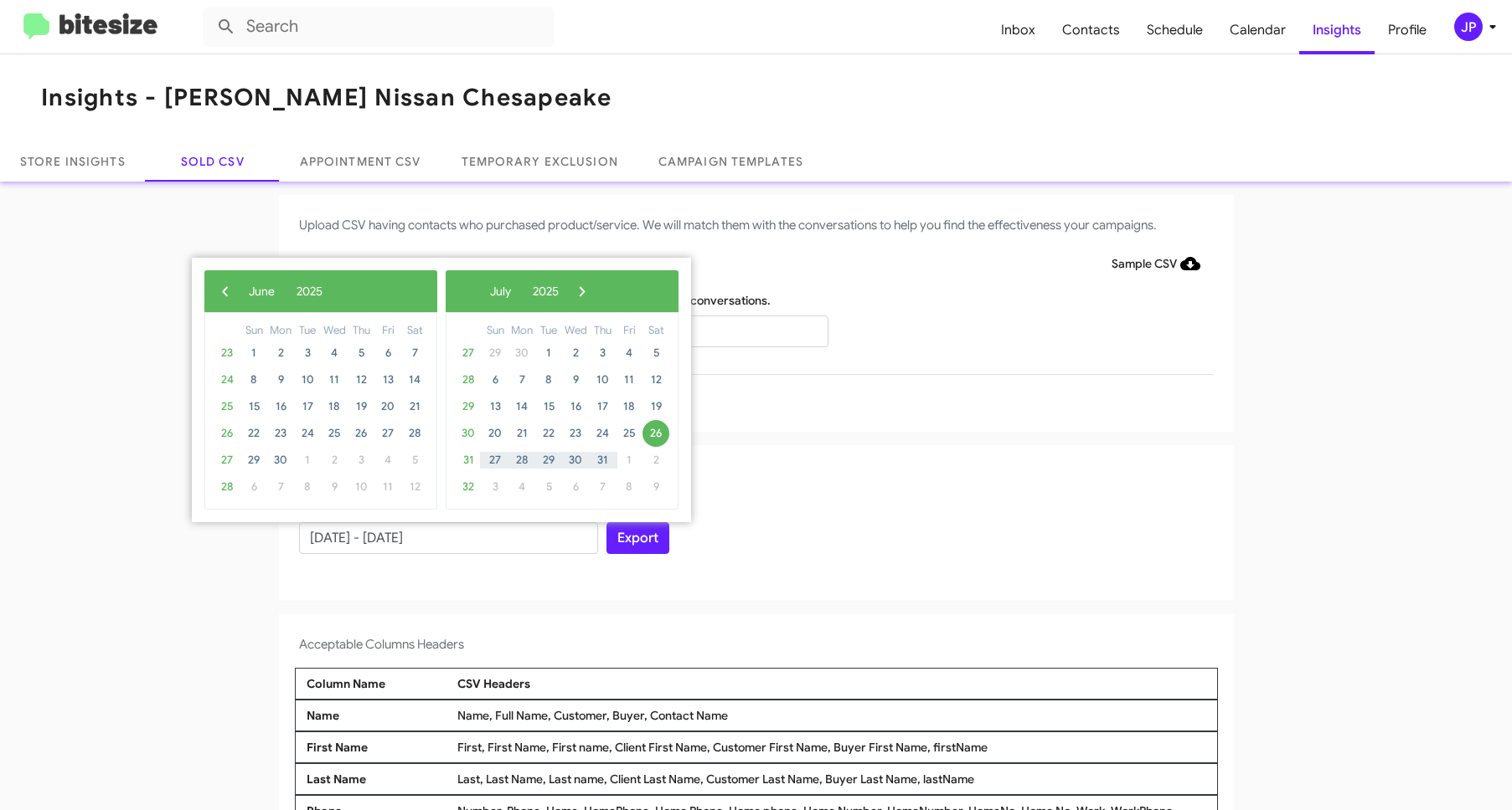
click at [223, 292] on span "‹" at bounding box center [225, 291] width 25 height 25
click at [256, 467] on span "25" at bounding box center [254, 460] width 27 height 27
click at [599, 293] on span "›" at bounding box center [586, 291] width 25 height 25
click at [595, 293] on span "›" at bounding box center [582, 291] width 25 height 25
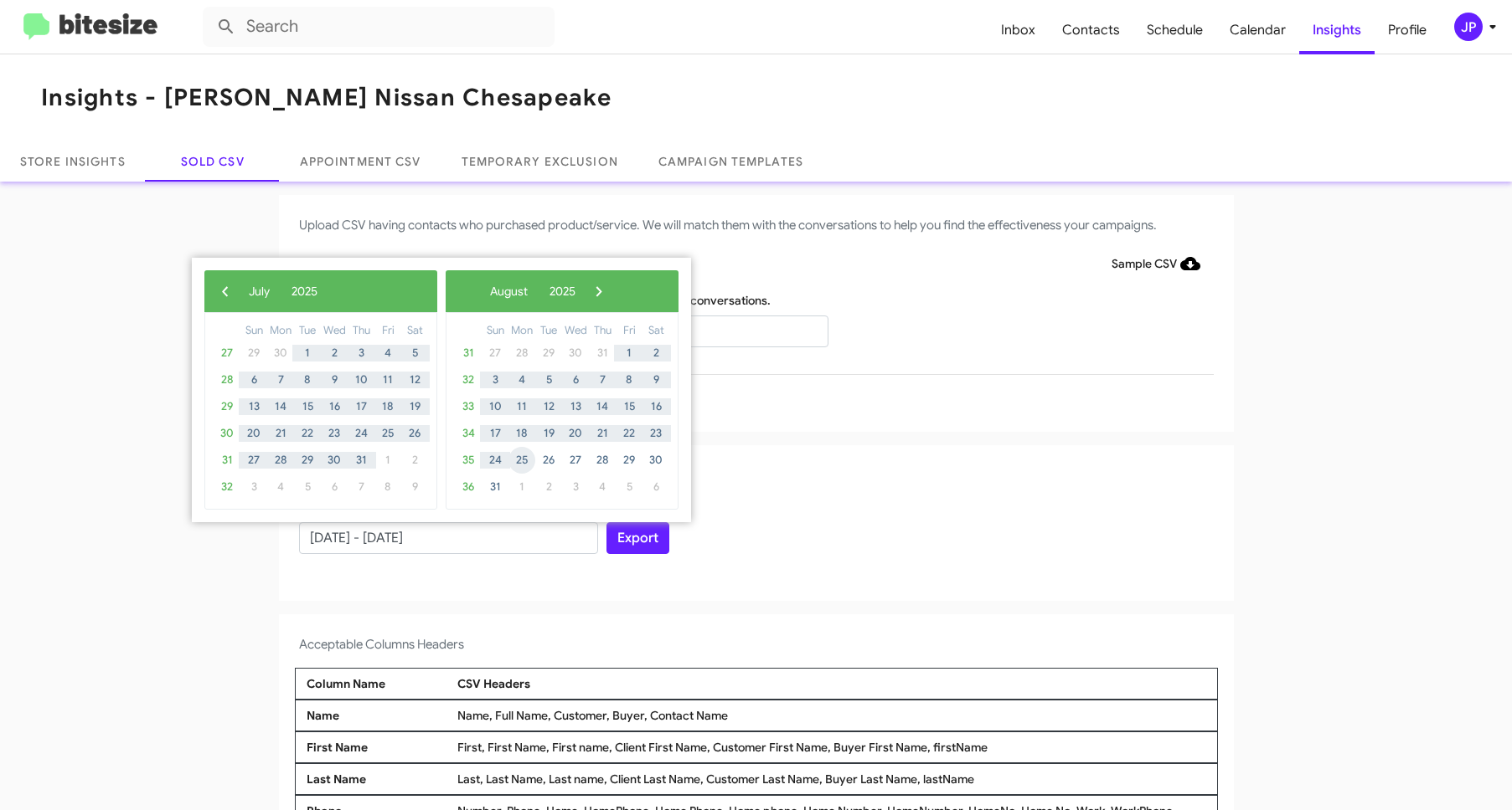
click at [522, 461] on span "25" at bounding box center [521, 460] width 27 height 27
type input "[DATE] - [DATE]"
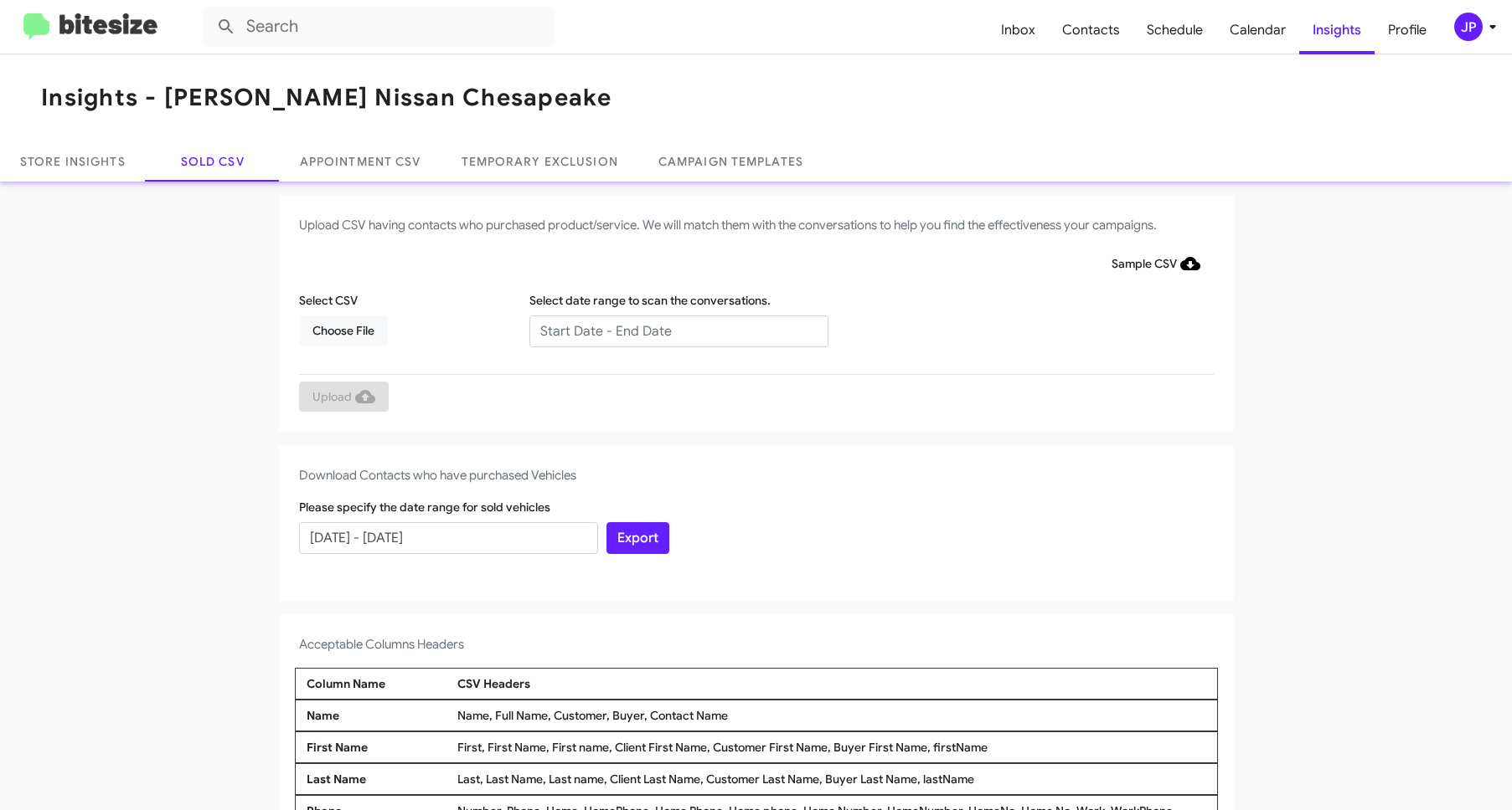
drag, startPoint x: 838, startPoint y: 496, endPoint x: 654, endPoint y: 560, distance: 194.8
click at [838, 497] on div "Download Contacts who have purchased Vehicles Please specify the date range for…" at bounding box center [756, 523] width 954 height 156
click at [632, 541] on button "Export" at bounding box center [638, 538] width 63 height 32
click at [66, 29] on img at bounding box center [90, 27] width 134 height 28
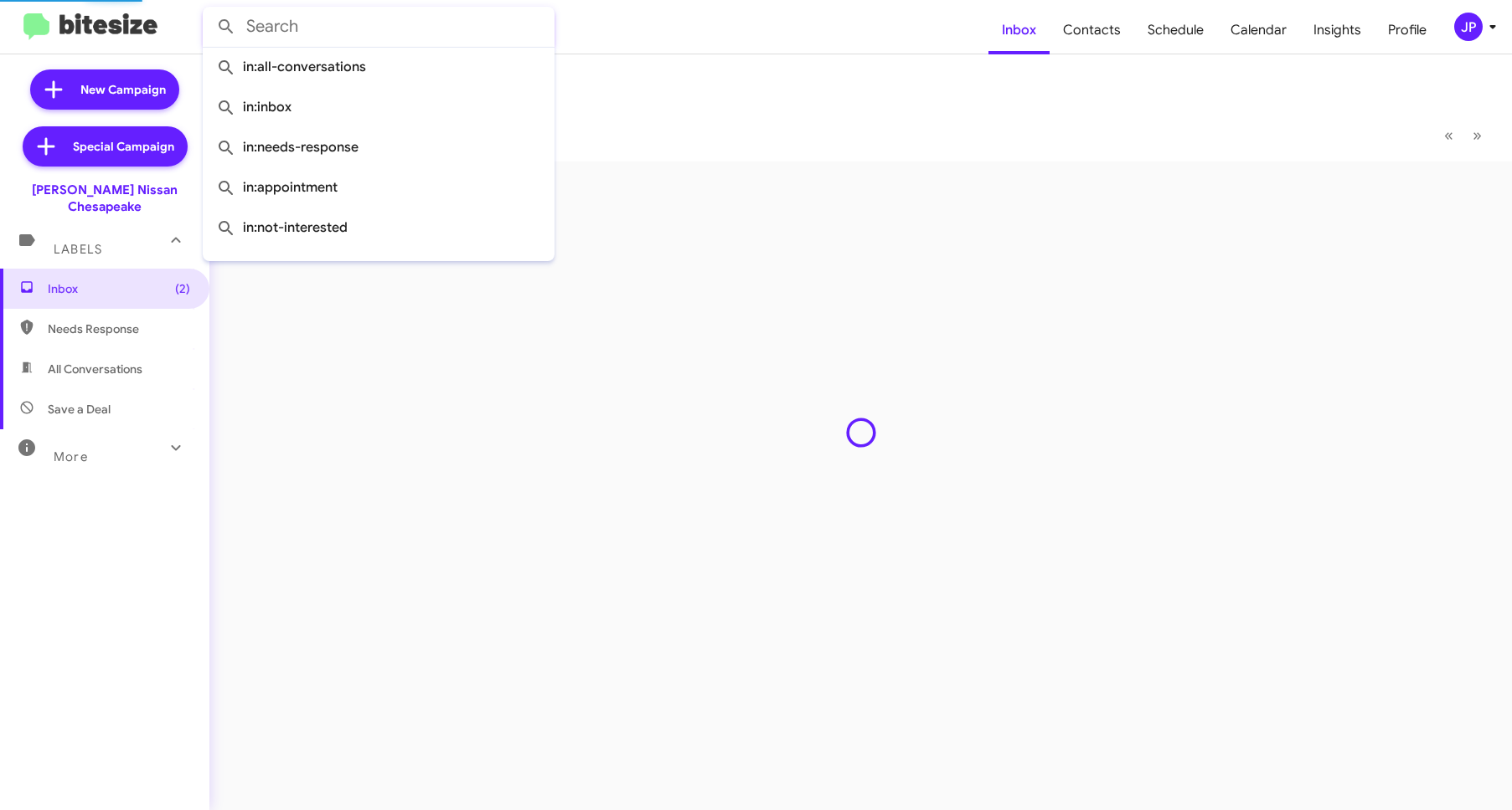
click at [446, 41] on input "text" at bounding box center [378, 26] width 352 height 40
paste input "17575603754"
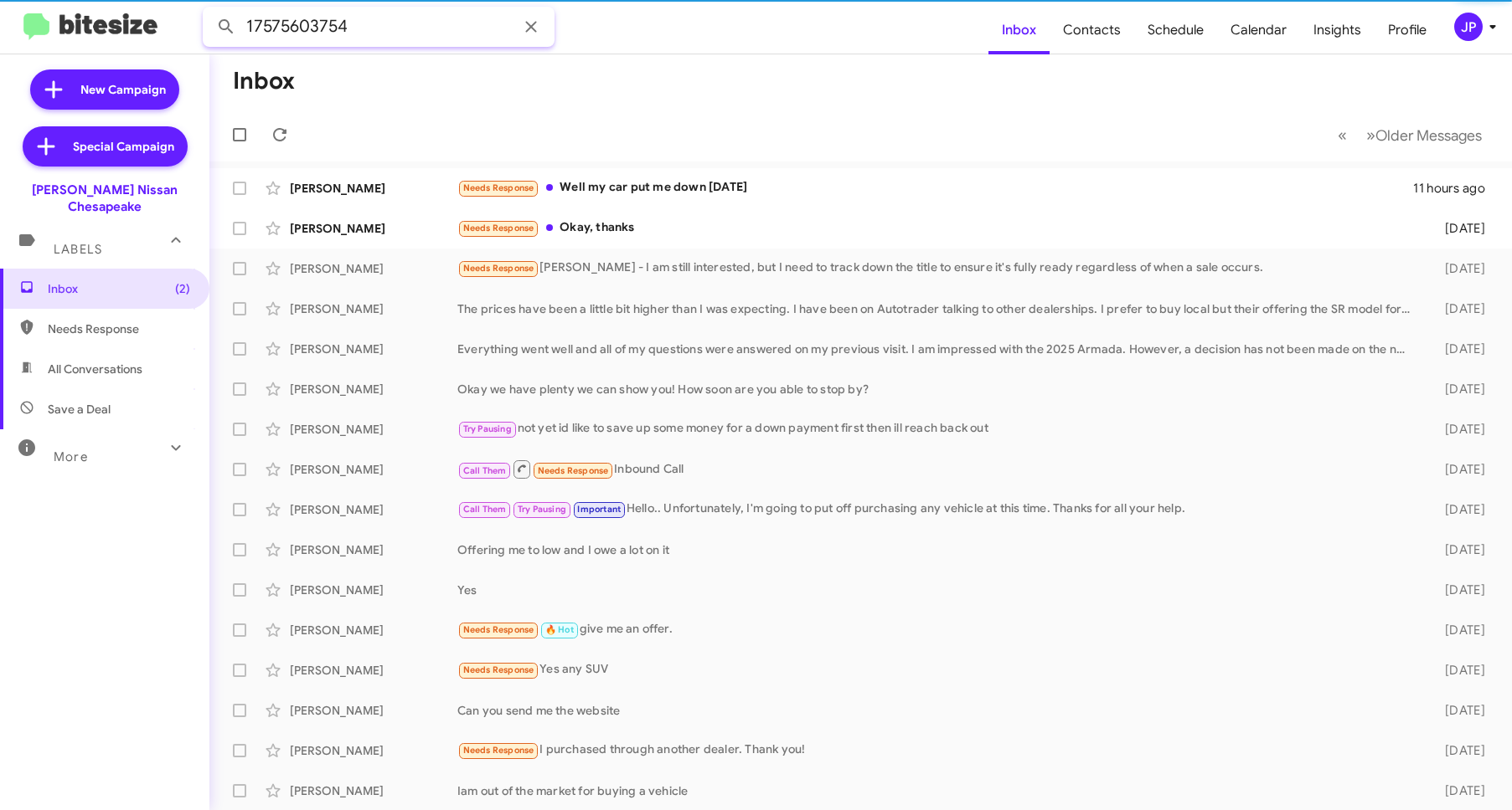
click at [209, 10] on button at bounding box center [226, 27] width 33 height 33
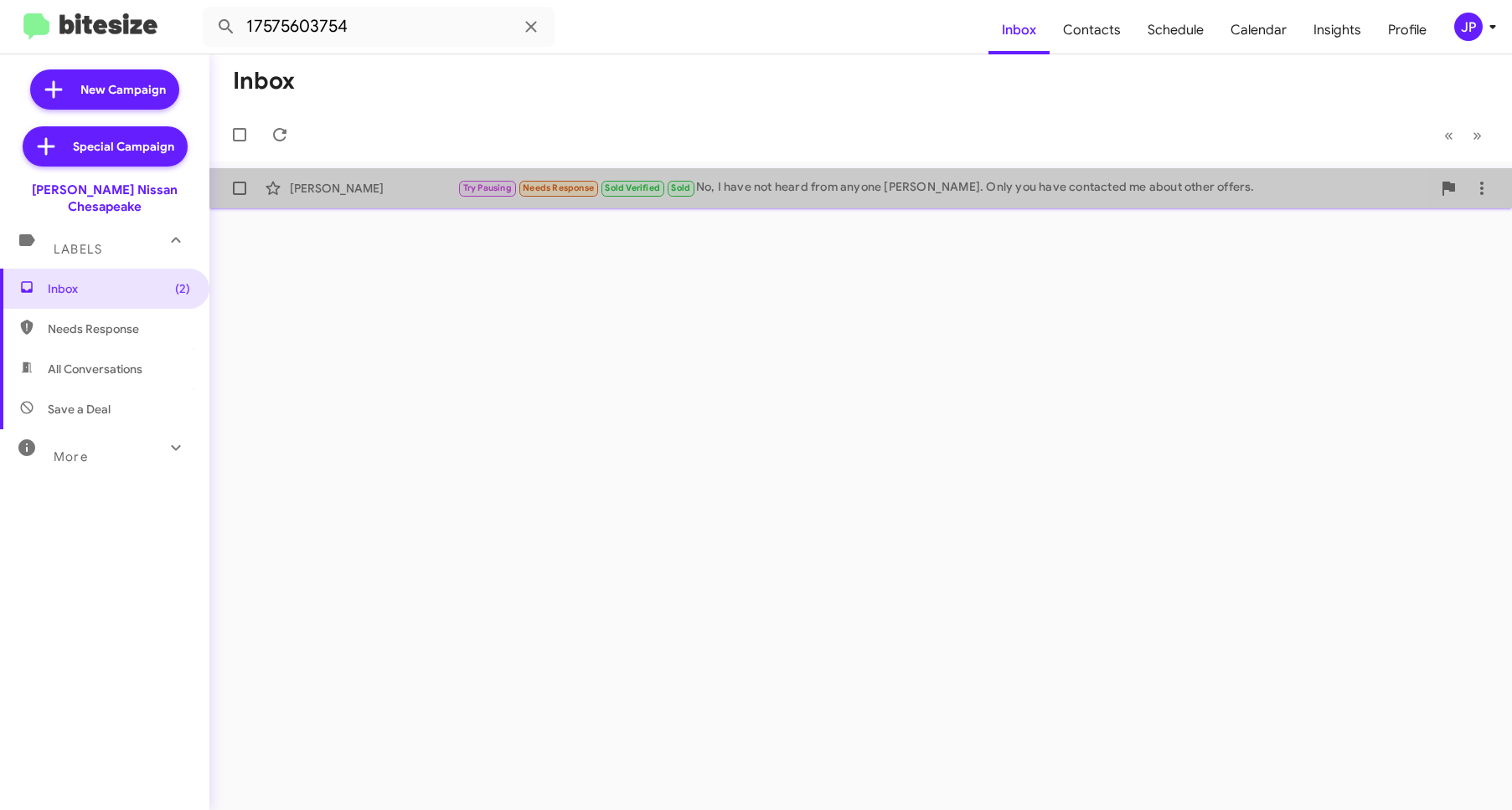
click at [406, 202] on div "Richard Toms Try Pausing Needs Response Sold Verified Sold No, I have not heard…" at bounding box center [861, 189] width 1276 height 33
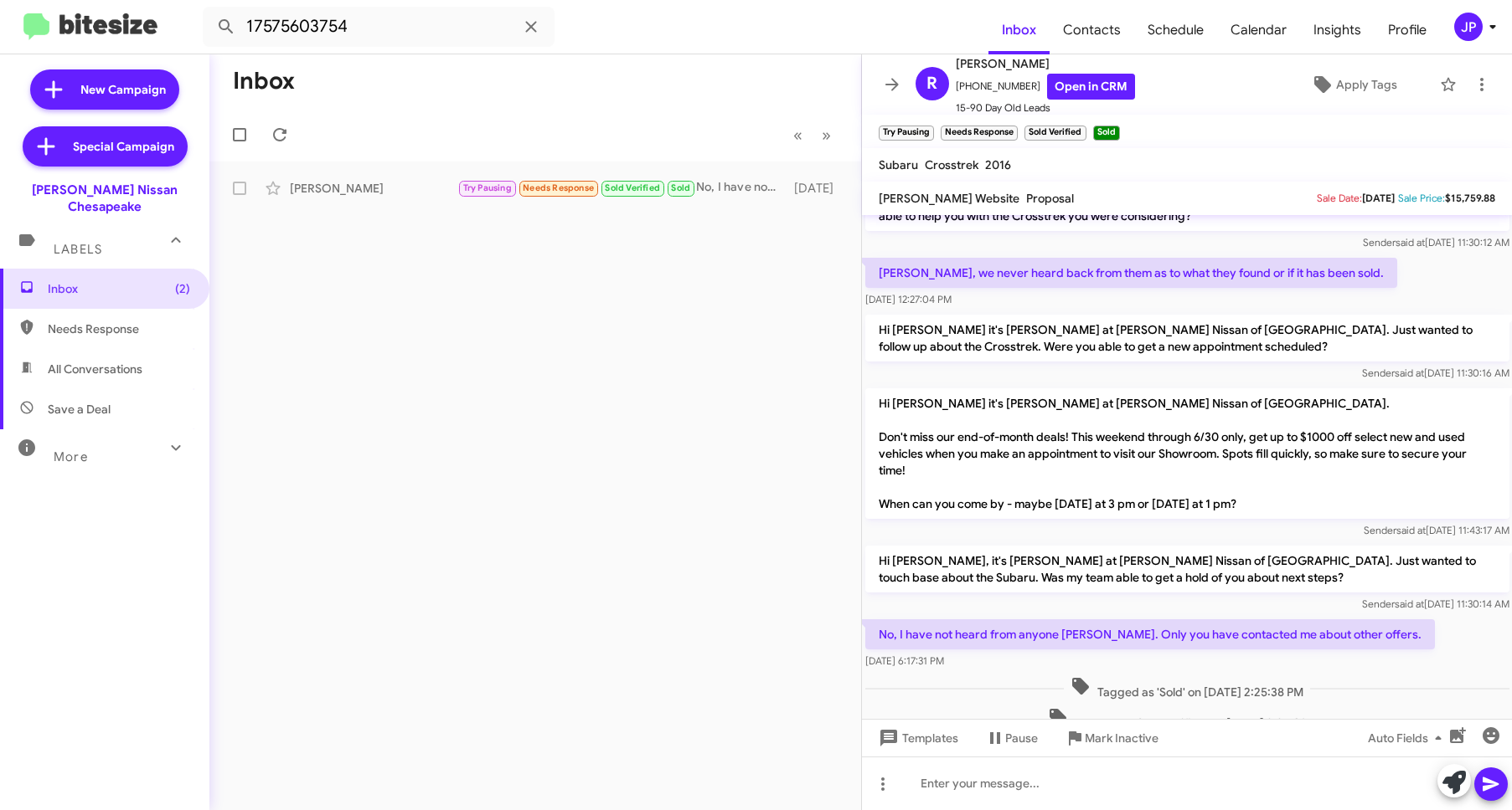
scroll to position [1166, 0]
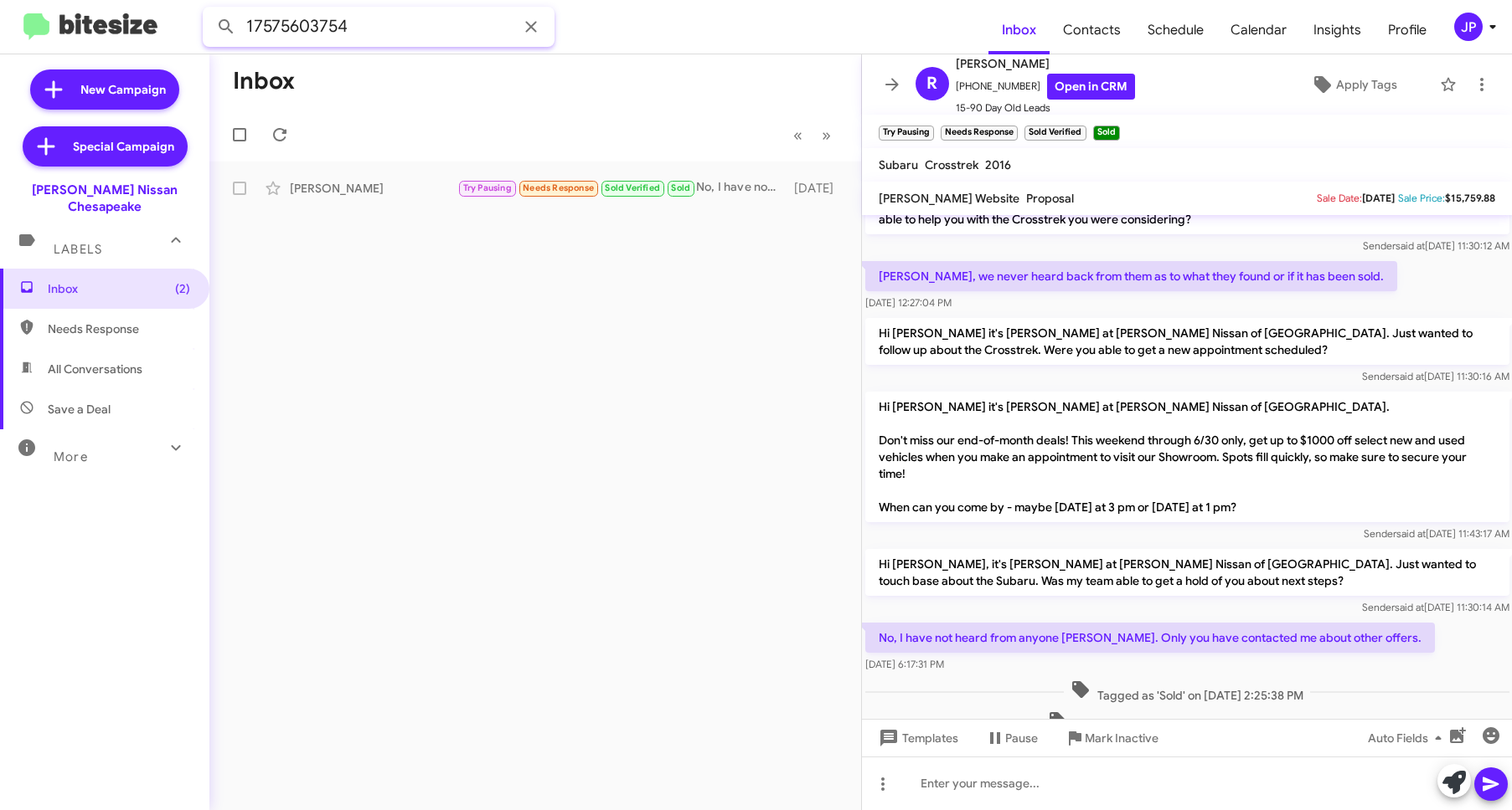
click at [309, 33] on input "17575603754" at bounding box center [378, 26] width 352 height 40
paste input "8045046336"
click at [209, 10] on button at bounding box center [226, 27] width 33 height 33
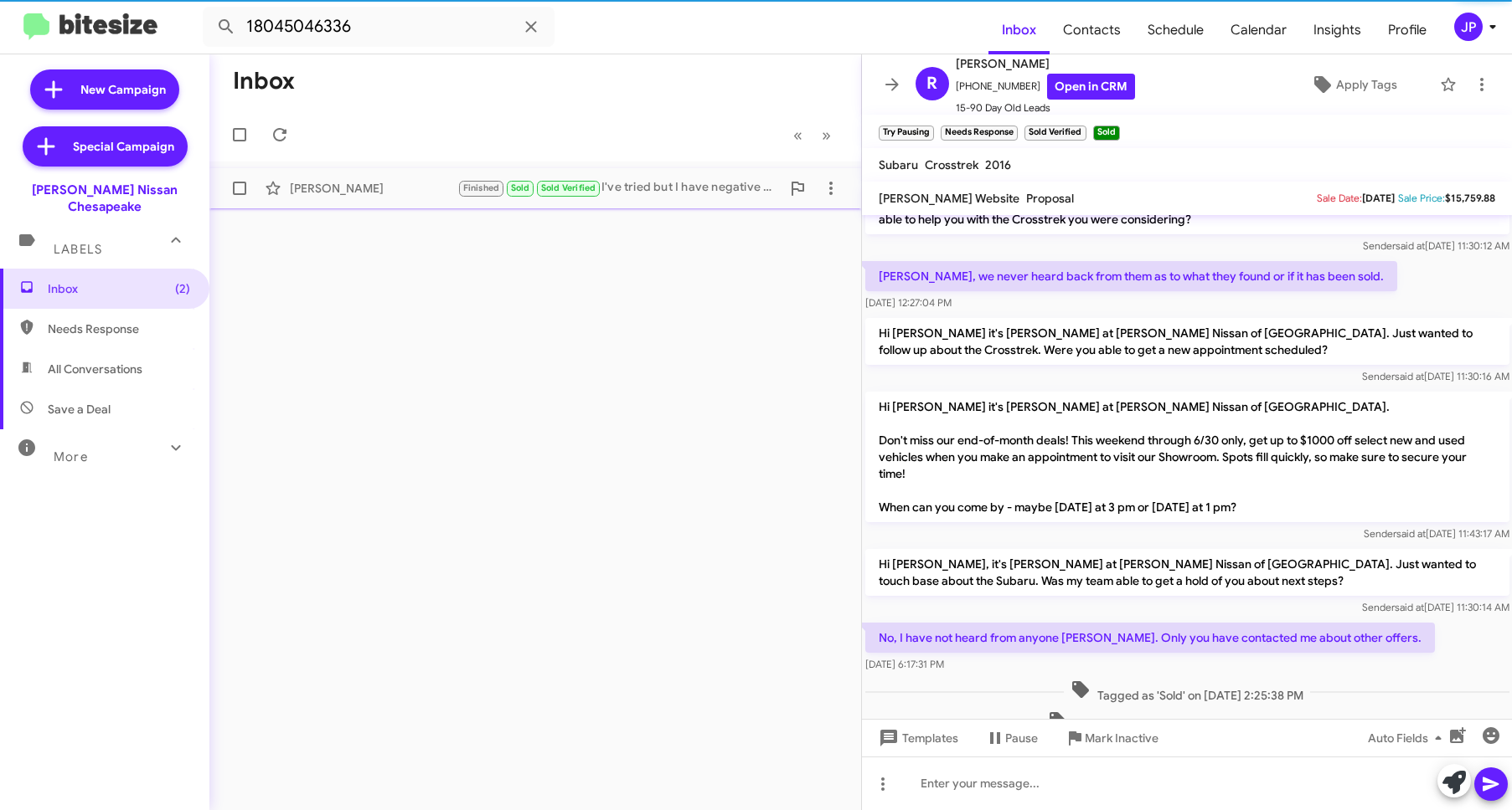
click at [308, 176] on div "Michelle Lawrencebailey Finished Sold Sold Verified I've tried but I have negat…" at bounding box center [535, 189] width 625 height 33
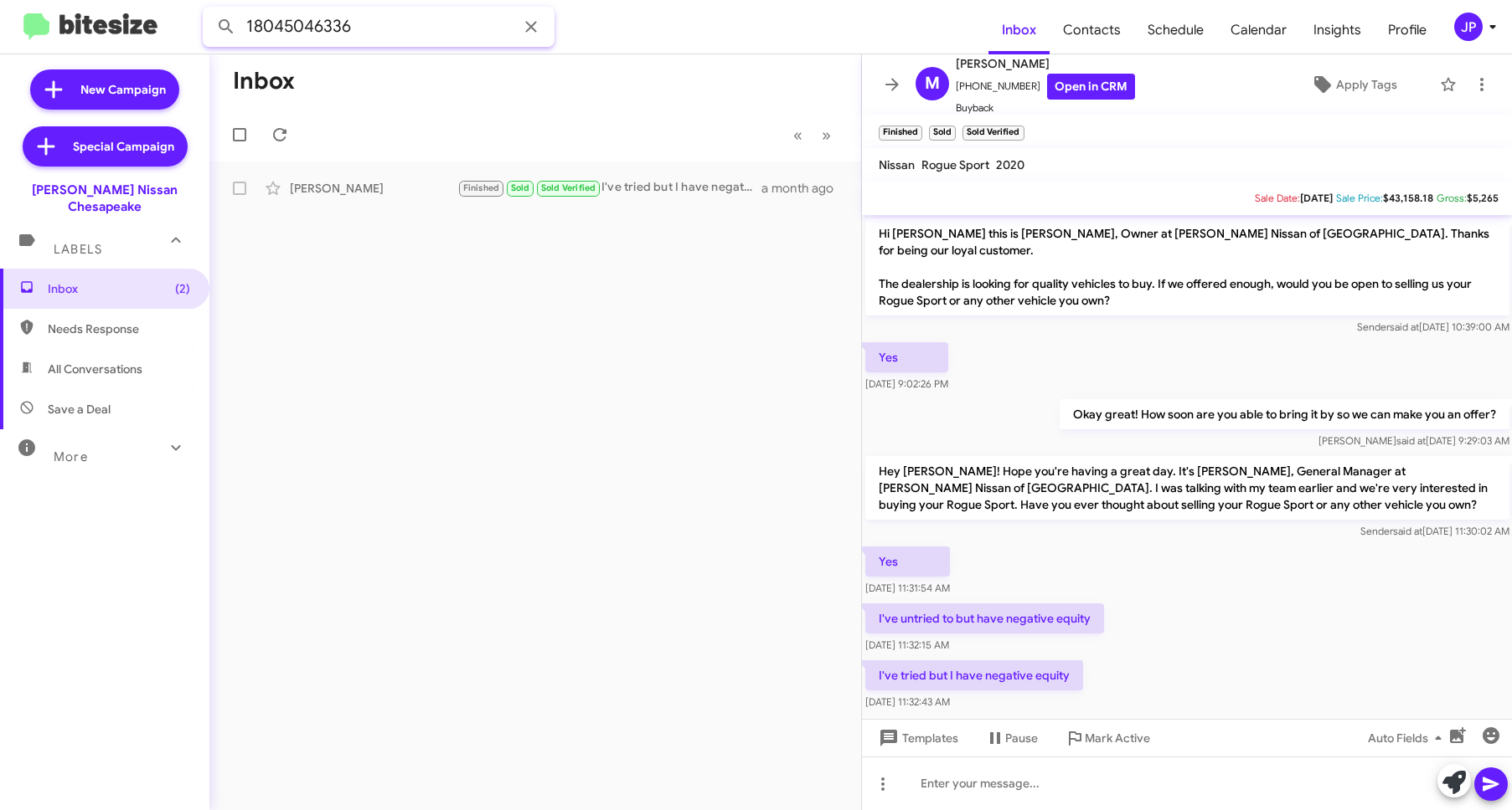
click at [427, 37] on input "18045046336" at bounding box center [378, 26] width 352 height 40
paste input "7574090895"
click at [209, 10] on button at bounding box center [226, 27] width 33 height 33
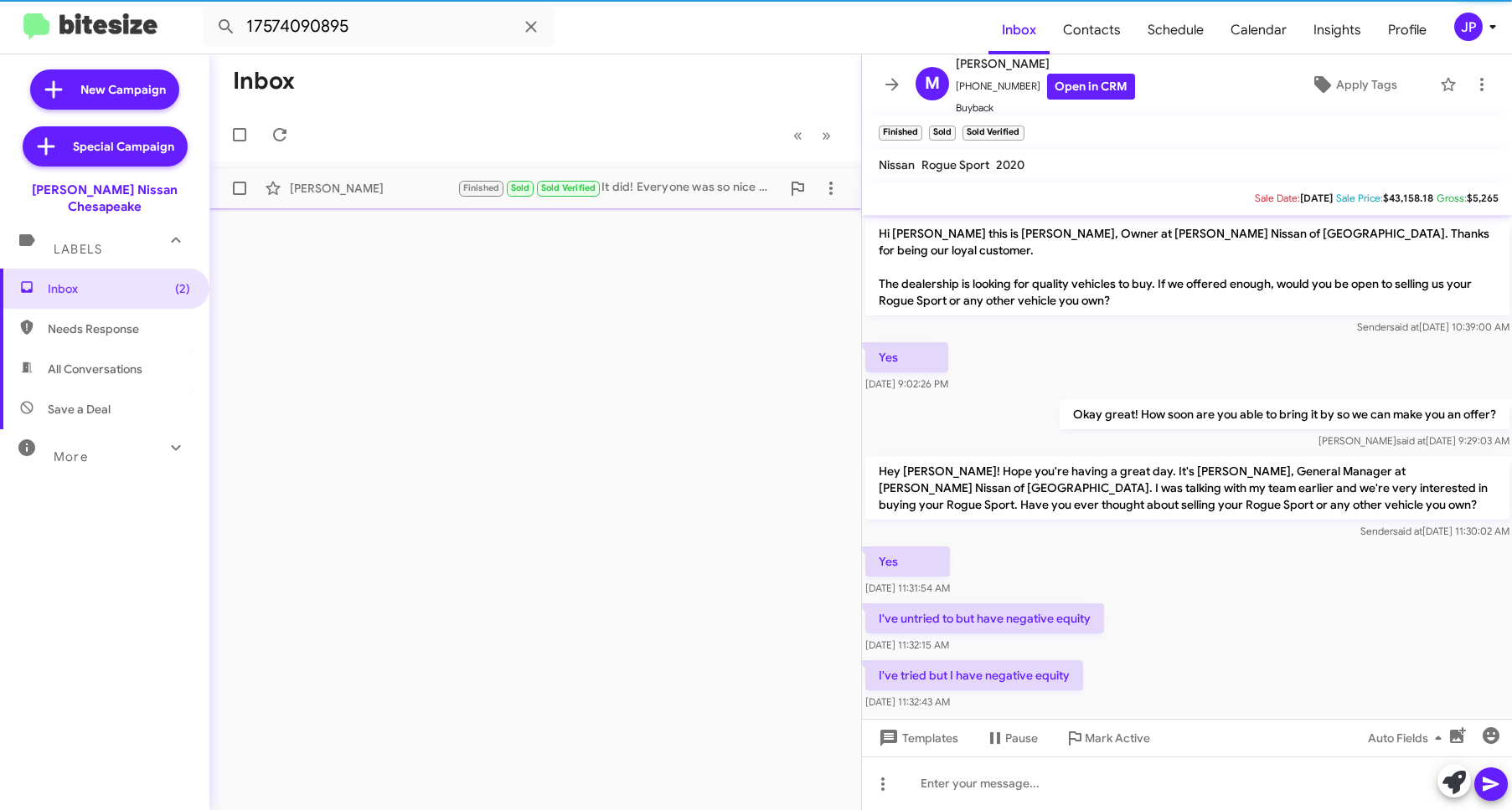
click at [329, 189] on div "Barbara Taylor" at bounding box center [374, 189] width 167 height 17
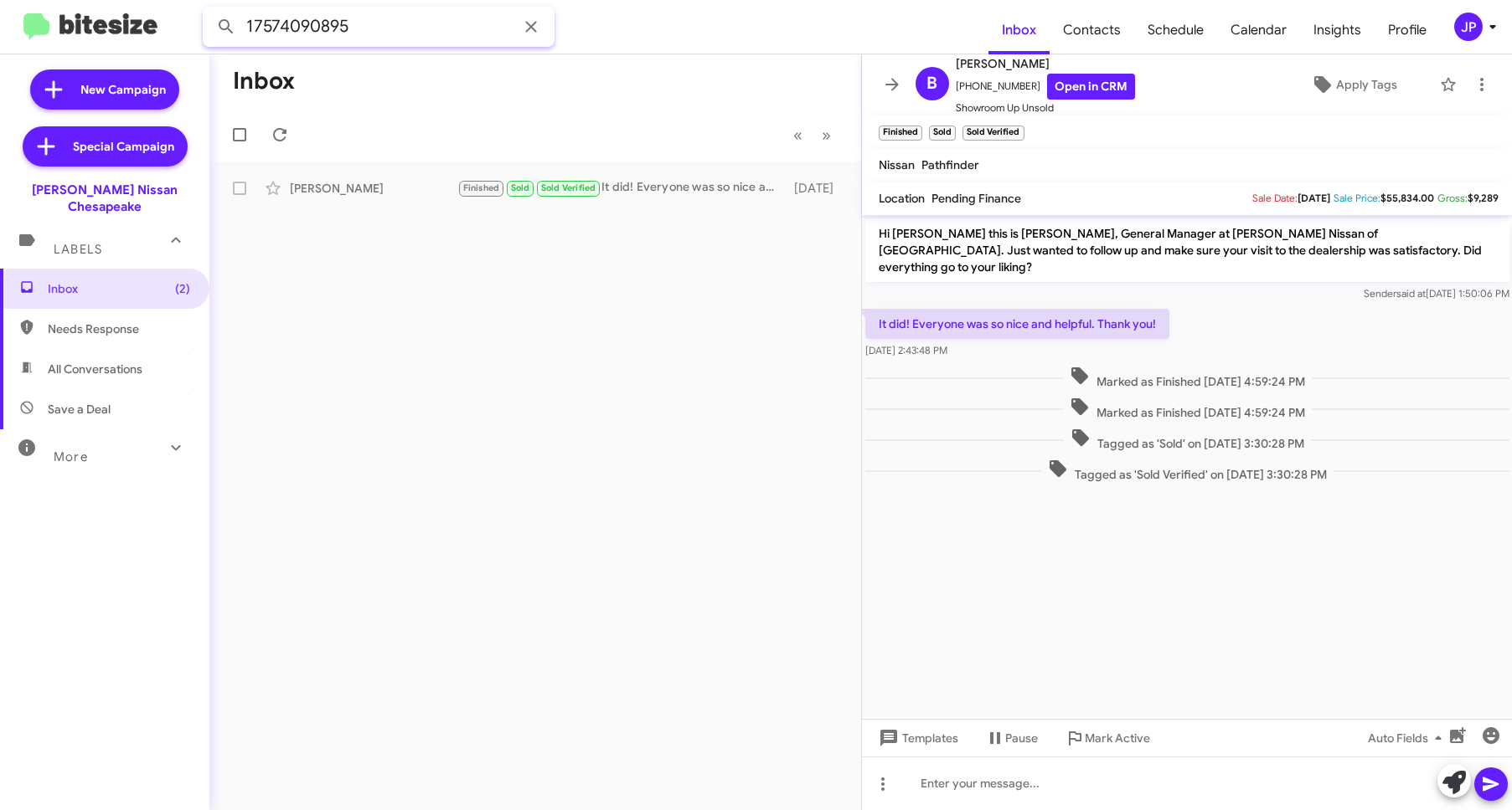
click at [266, 32] on input "17574090895" at bounding box center [378, 26] width 352 height 40
paste input "5149904"
click at [209, 10] on button at bounding box center [226, 27] width 33 height 33
click at [397, 192] on div "Michael Sykes" at bounding box center [374, 189] width 167 height 17
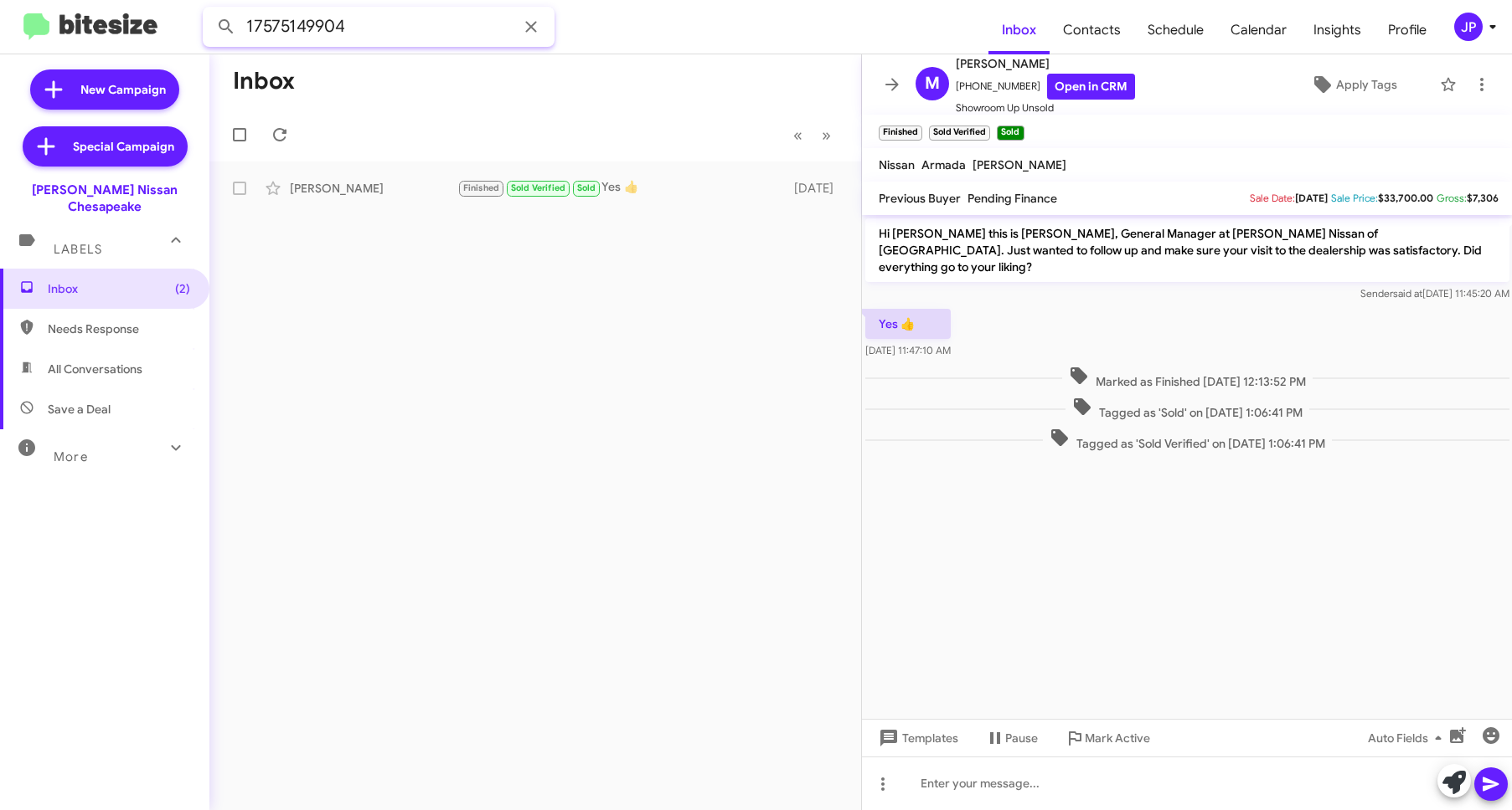
click at [295, 19] on input "17575149904" at bounding box center [378, 26] width 352 height 40
paste input "5167822863"
click at [209, 10] on button at bounding box center [226, 27] width 33 height 33
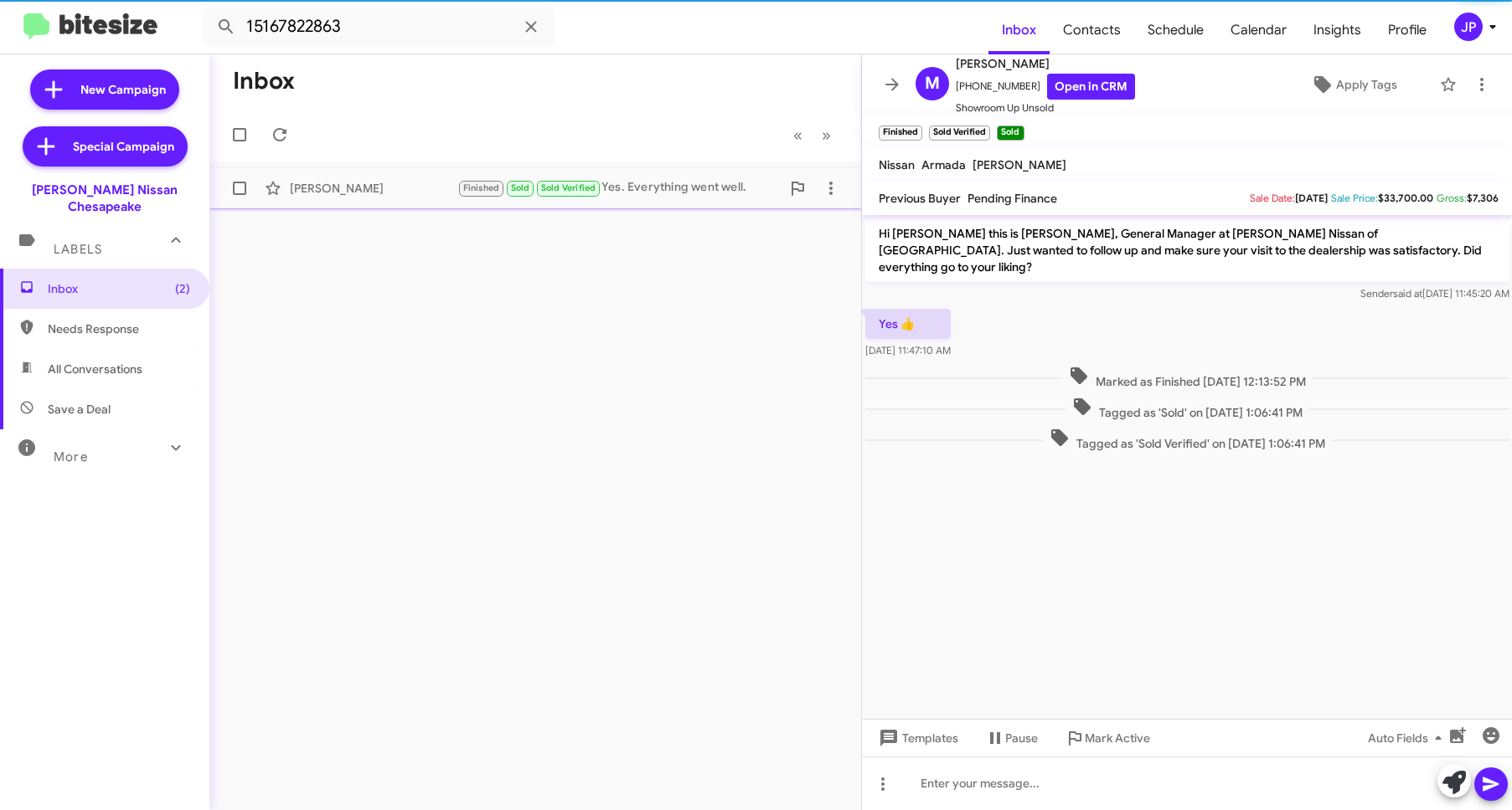
click at [332, 196] on div "Jason Hewitt" at bounding box center [374, 189] width 167 height 17
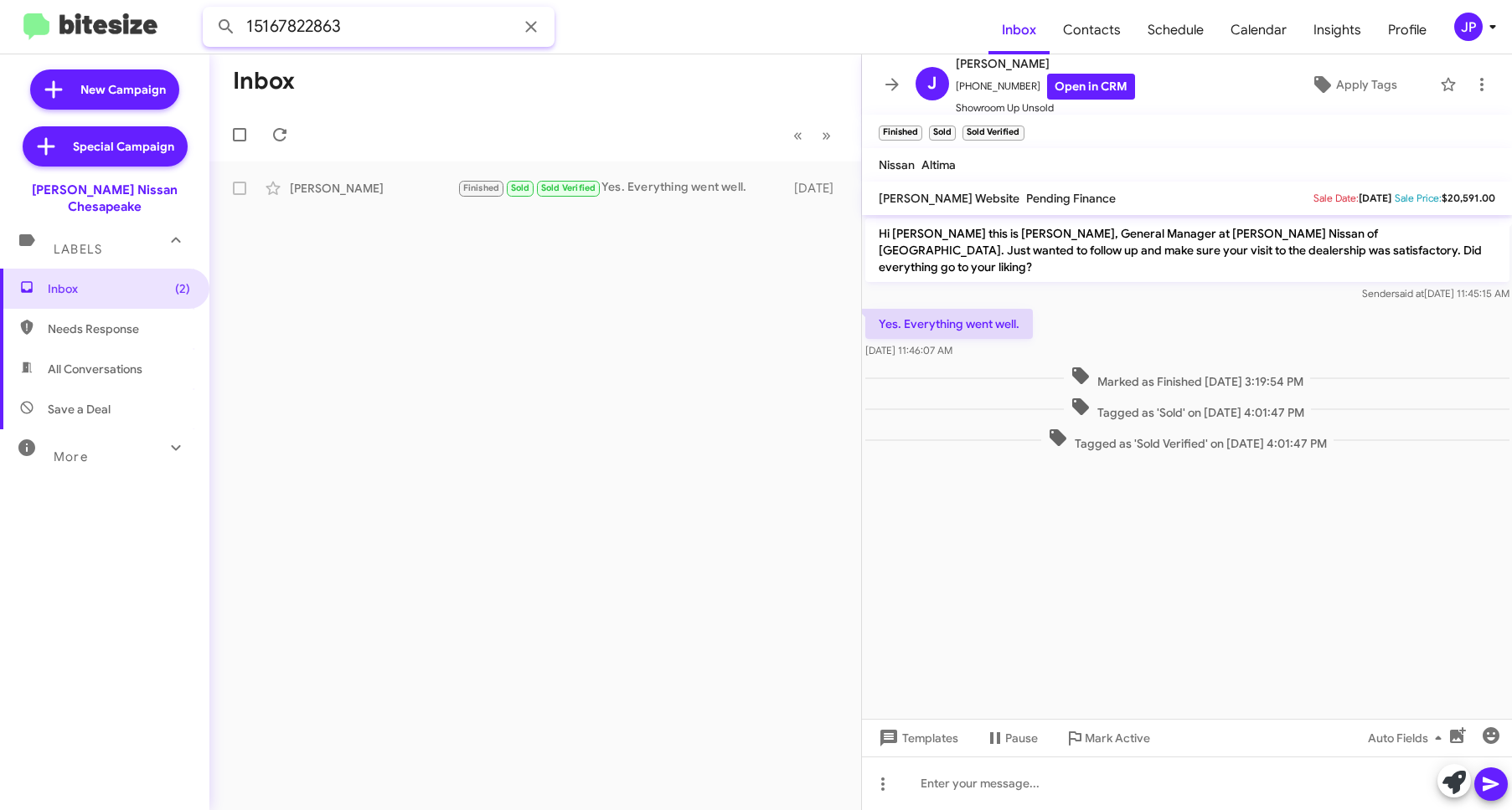
click at [276, 16] on input "15167822863" at bounding box center [378, 26] width 352 height 40
paste input "7192326976"
click at [209, 10] on button at bounding box center [226, 27] width 33 height 33
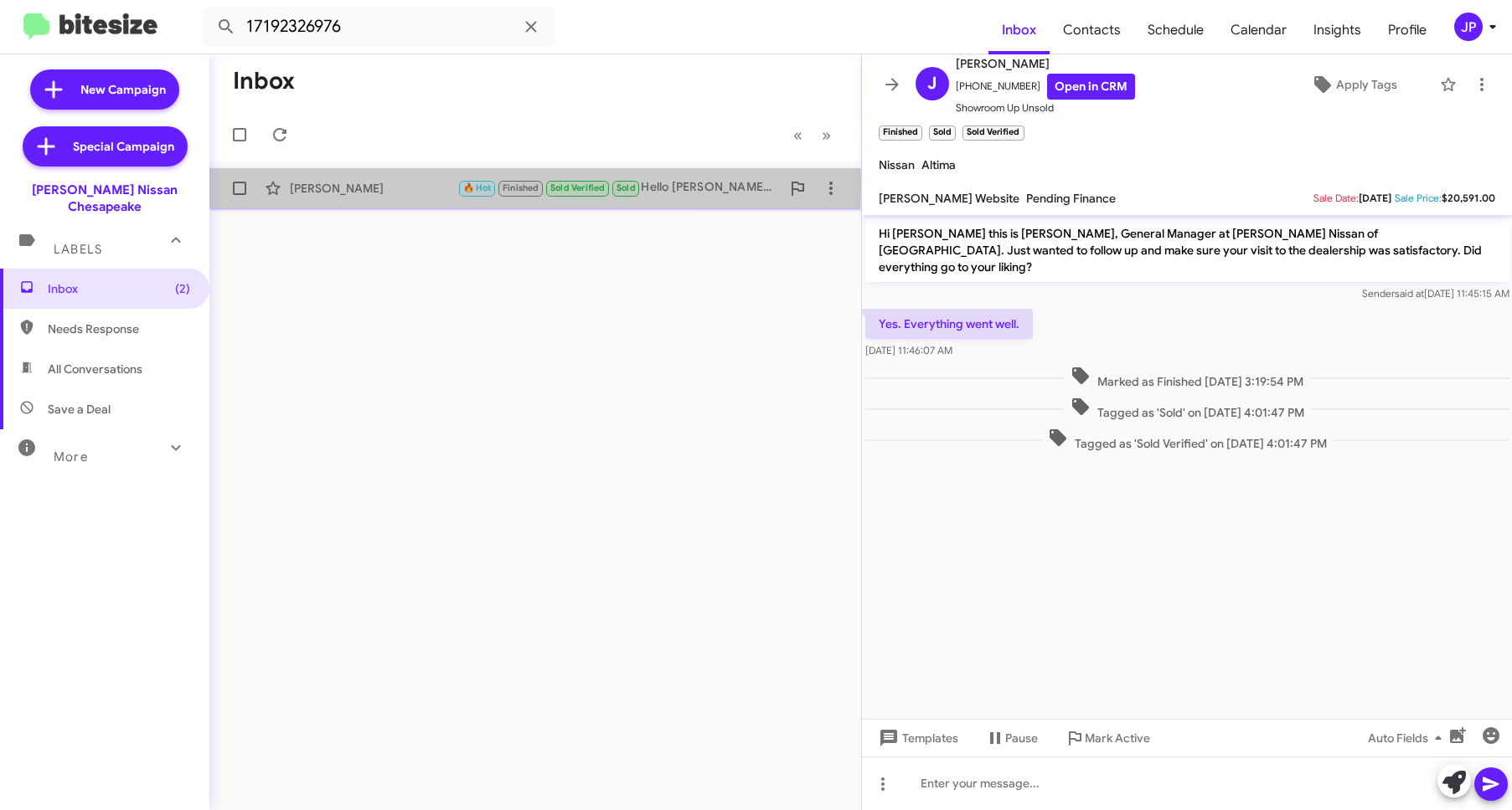
click at [355, 184] on div "Markus Gamble" at bounding box center [374, 189] width 167 height 17
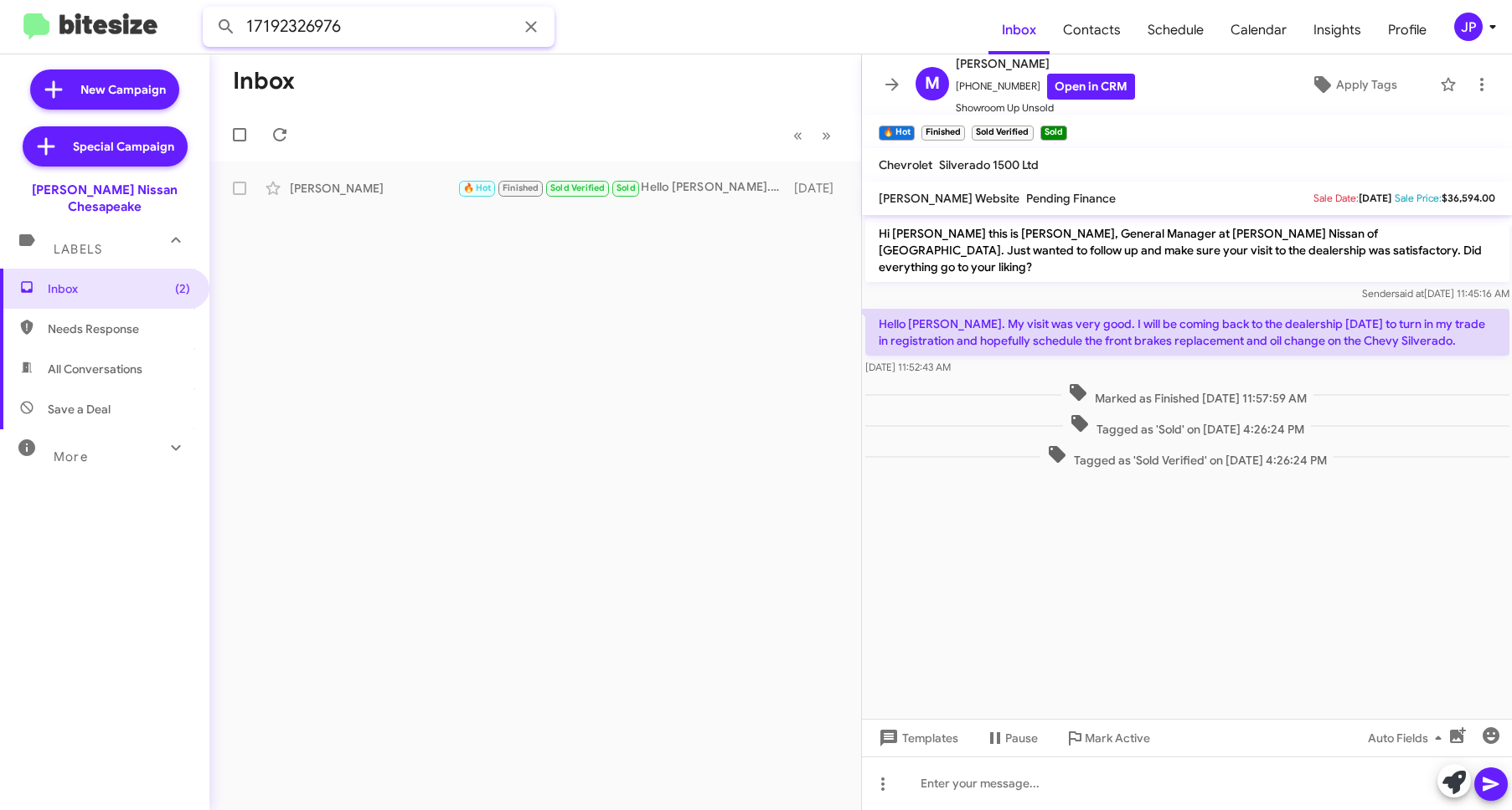
click at [264, 18] on input "17192326976" at bounding box center [378, 26] width 352 height 40
paste input "576856868"
click at [209, 10] on button at bounding box center [226, 27] width 33 height 33
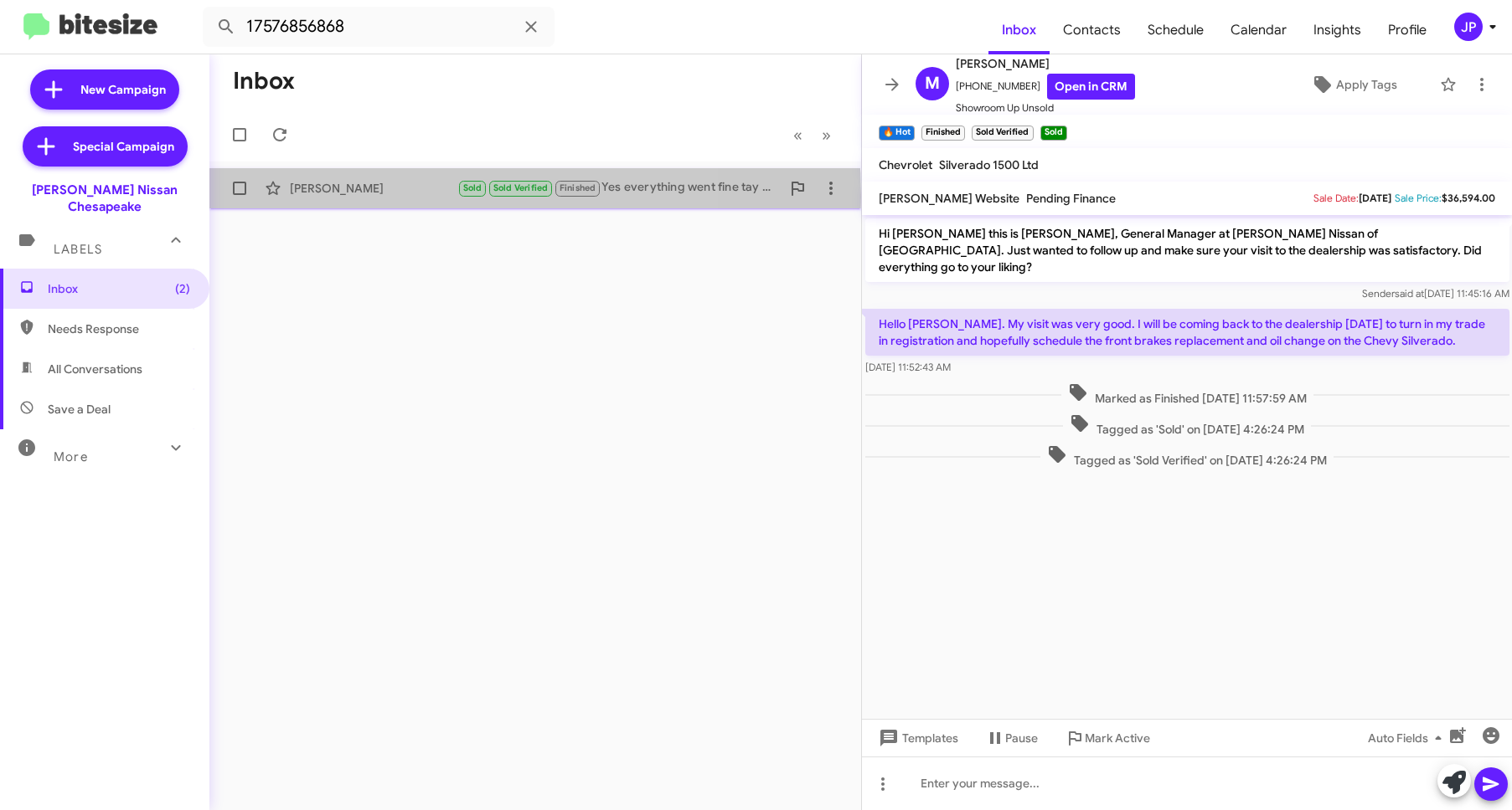
click at [363, 197] on div "Randal Smith Sold Sold Verified Finished Yes everything went fine tay the sales…" at bounding box center [535, 189] width 625 height 33
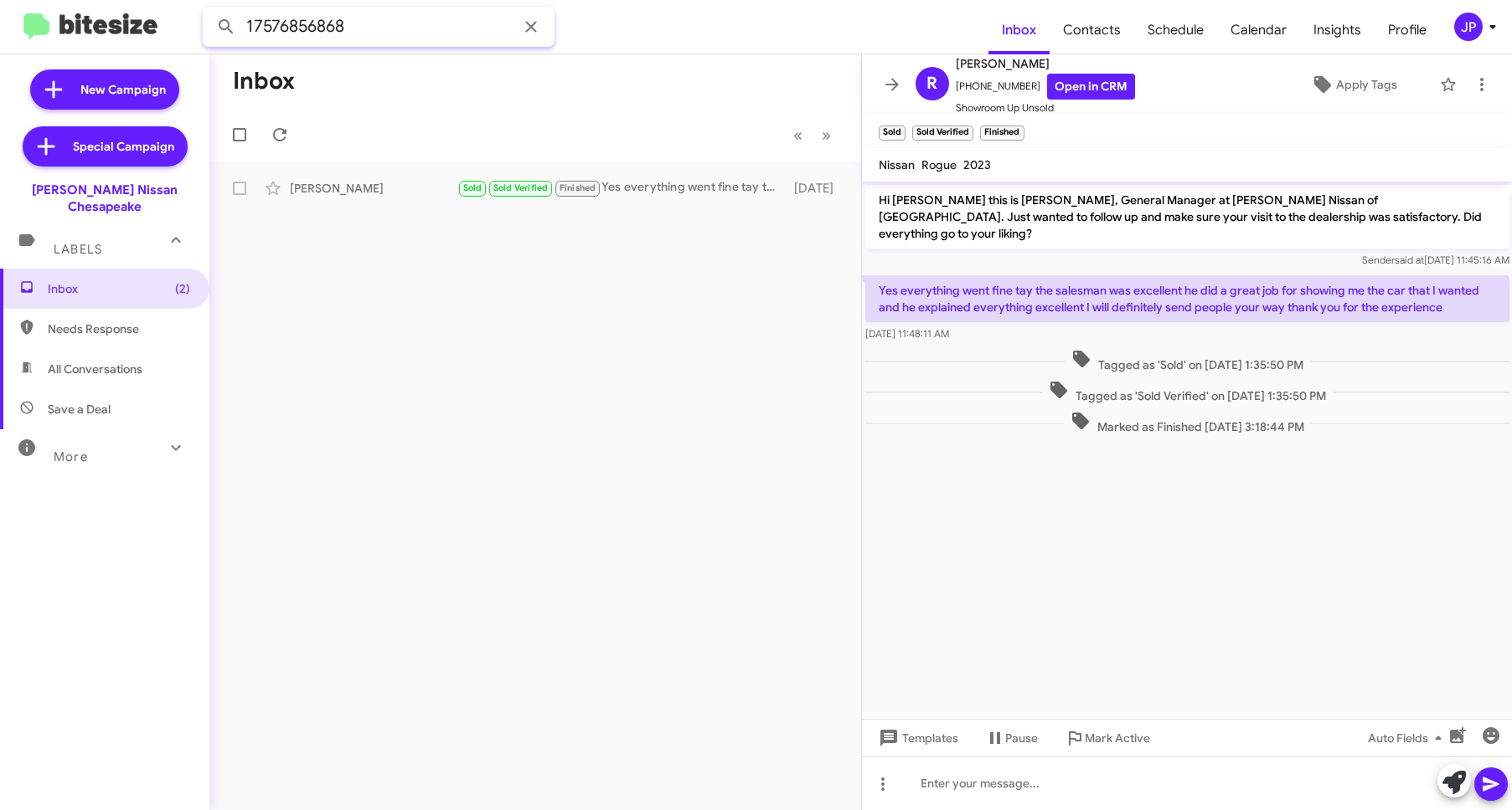
click at [326, 21] on input "17576856868" at bounding box center [378, 26] width 352 height 40
paste input "2526289455"
click at [209, 10] on button at bounding box center [226, 27] width 33 height 33
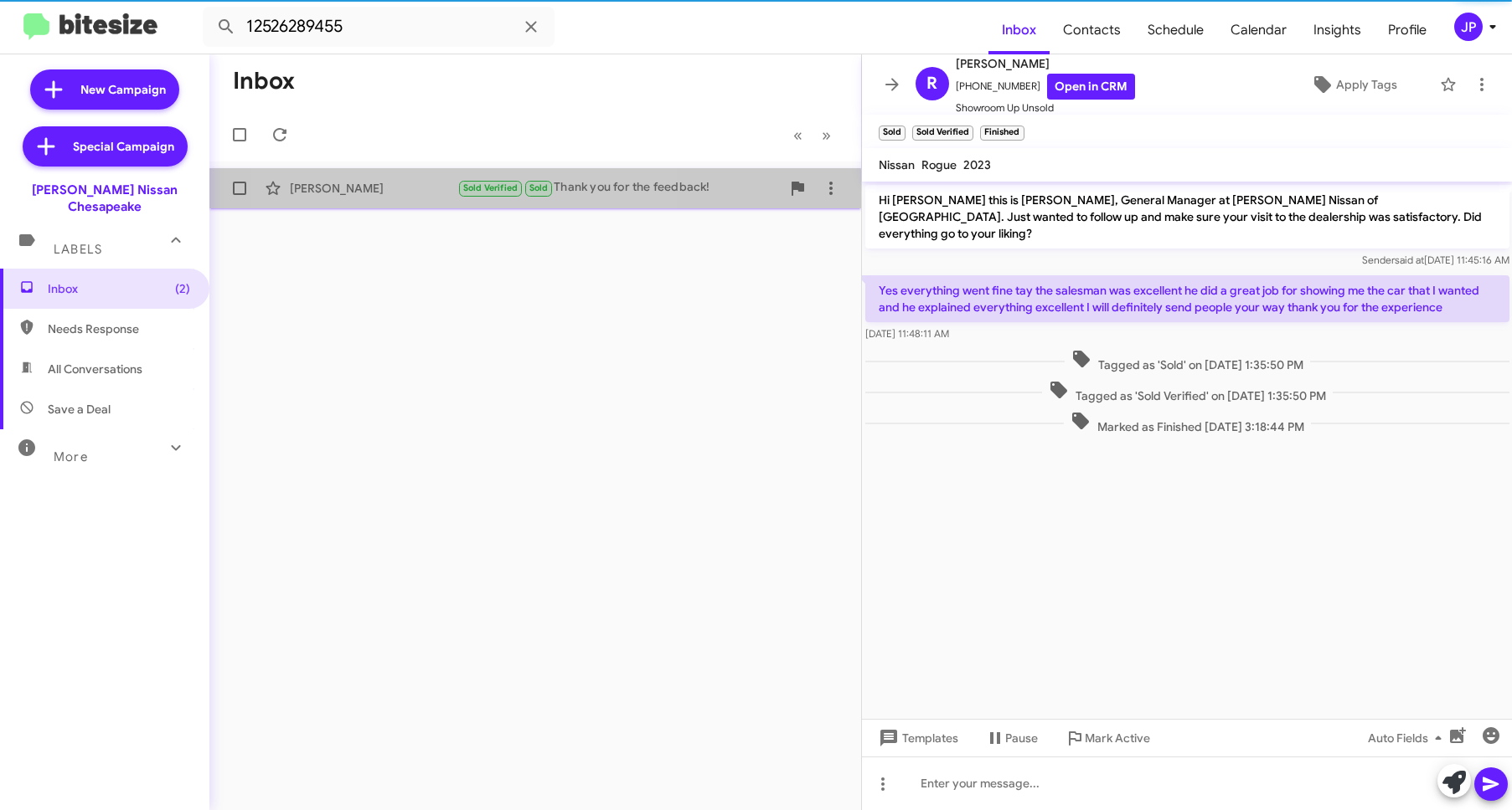
click at [450, 196] on div "Latoya Williams" at bounding box center [374, 189] width 167 height 17
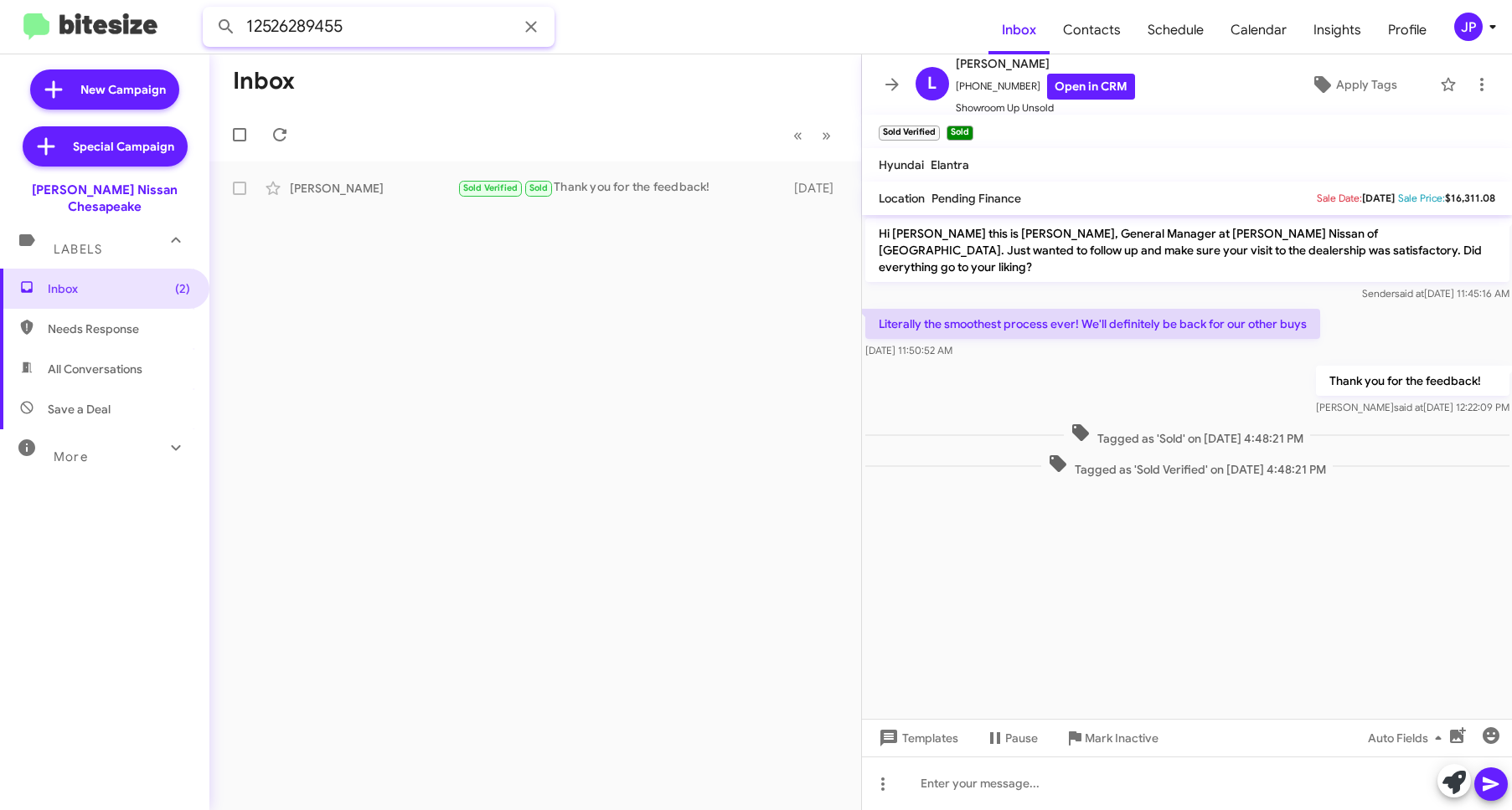
click at [456, 23] on input "12526289455" at bounding box center [378, 26] width 352 height 40
paste input "7574343746"
click at [209, 10] on button at bounding box center [226, 27] width 33 height 33
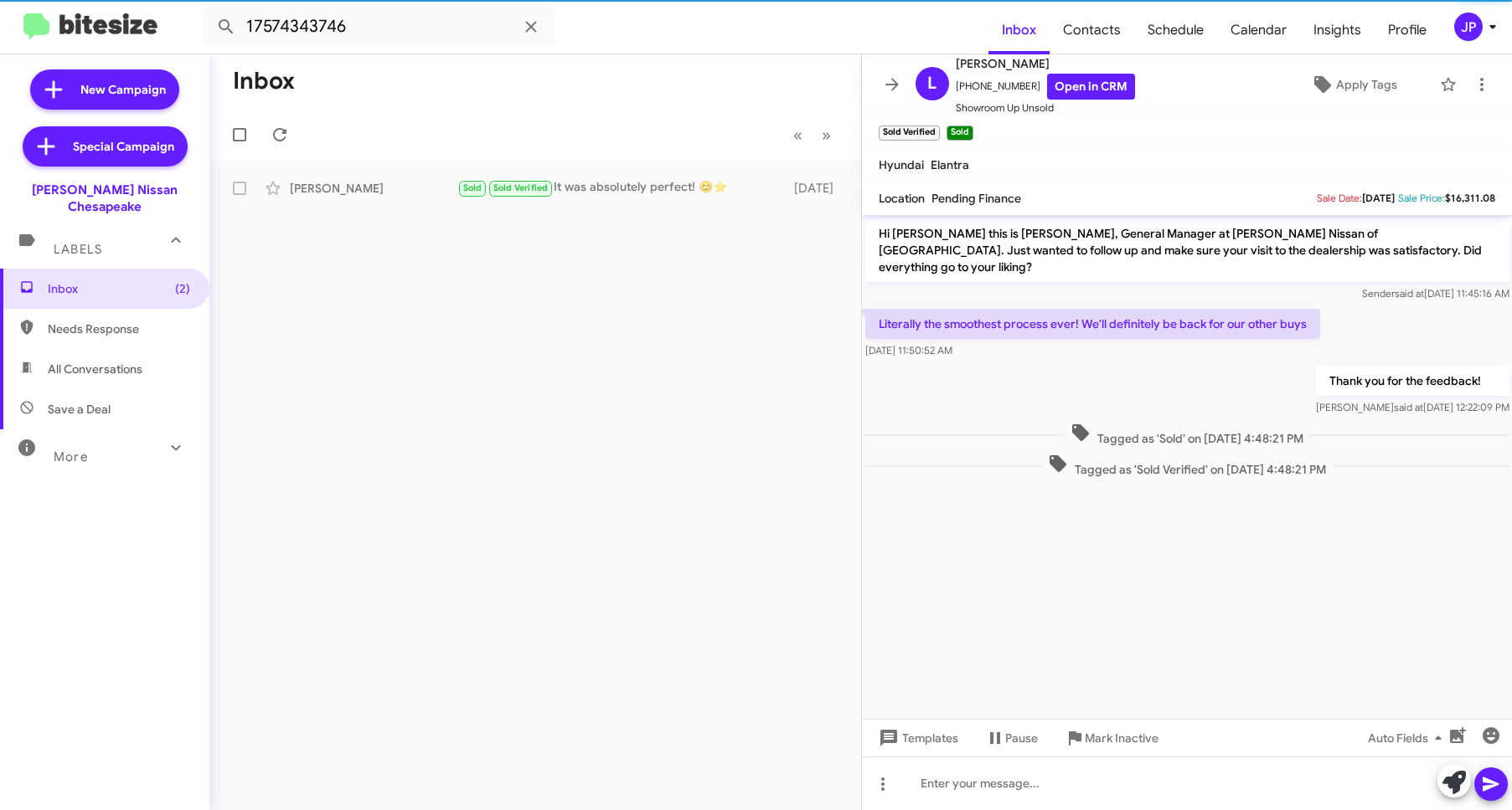
click at [382, 191] on div "Christie Craig" at bounding box center [374, 189] width 167 height 17
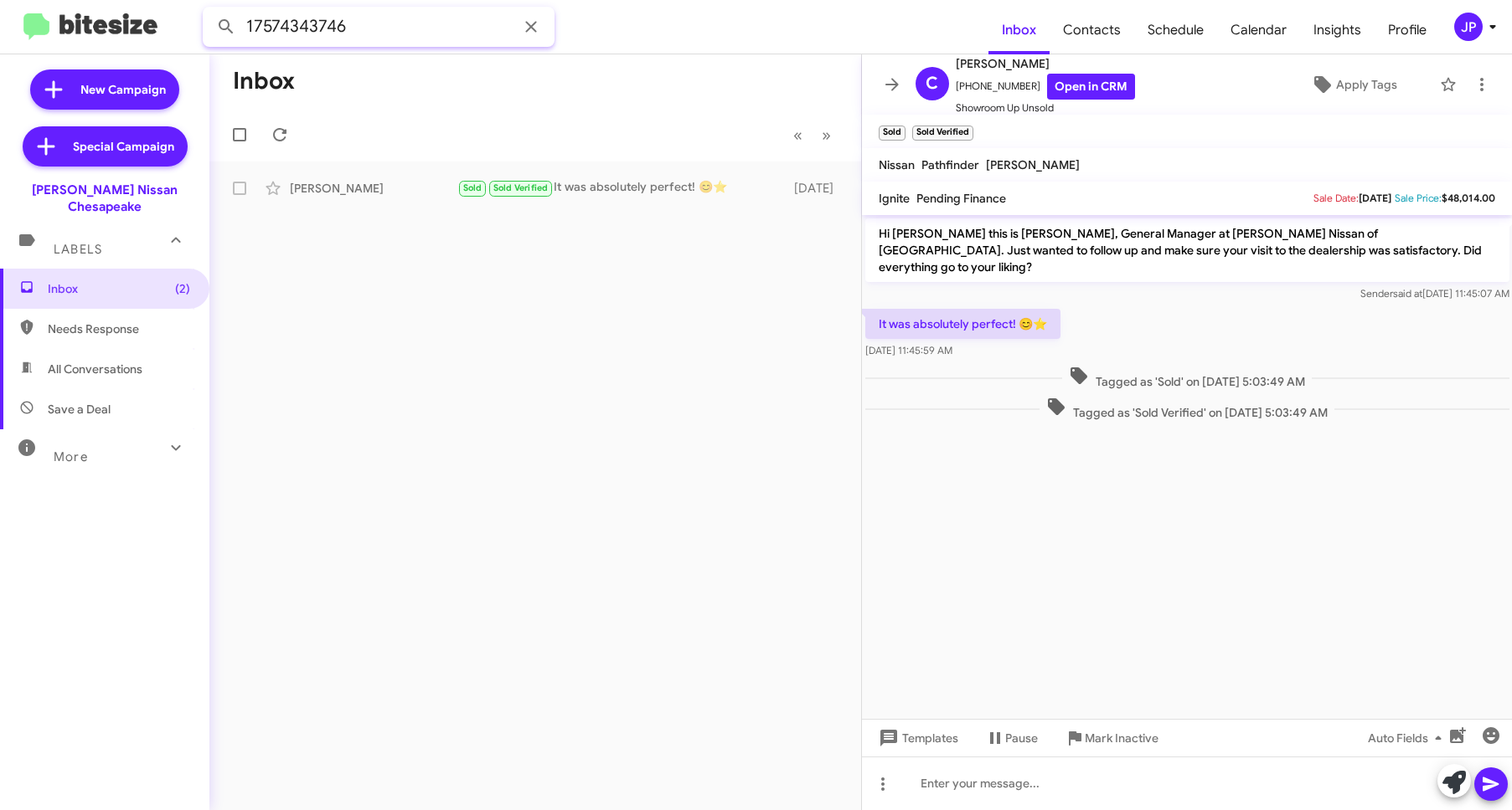
click at [343, 17] on input "17574343746" at bounding box center [378, 26] width 352 height 40
paste input "5402879481"
click at [209, 10] on button at bounding box center [226, 27] width 33 height 33
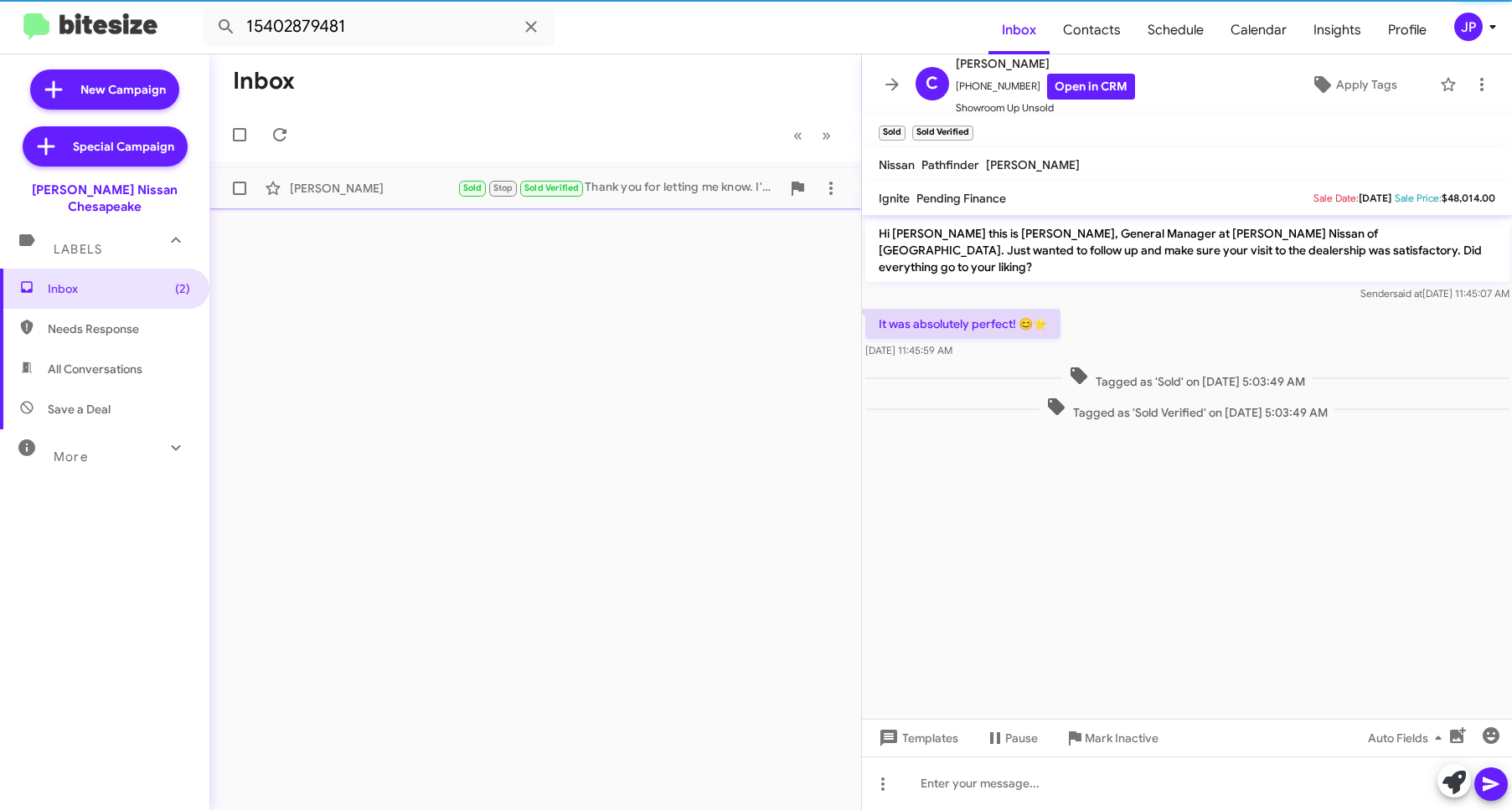
click at [369, 202] on div "Michael Anderson Sold Stop Sold Verified Thank you for letting me know. I'm gla…" at bounding box center [535, 189] width 625 height 33
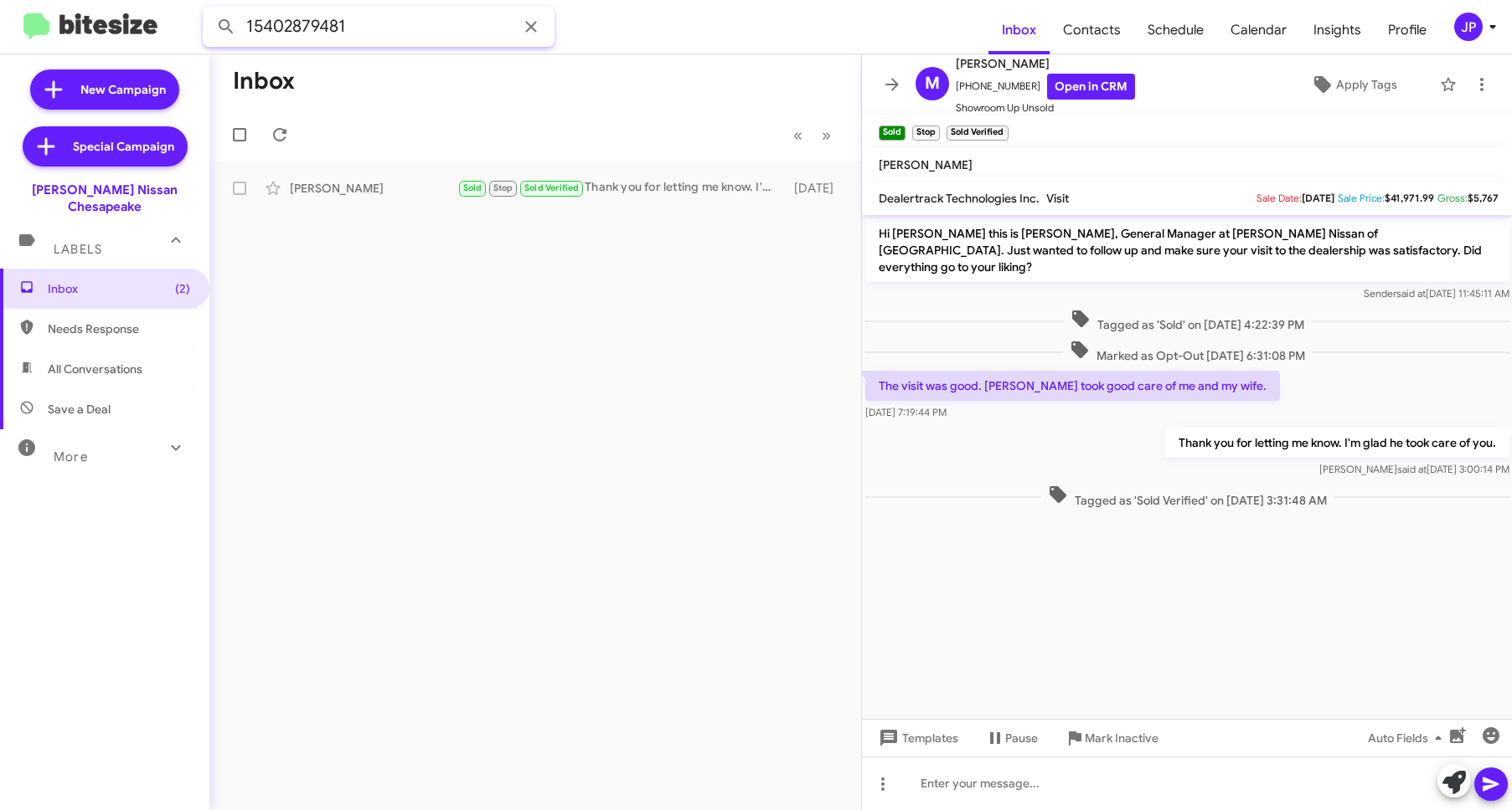
click at [388, 33] on input "15402879481" at bounding box center [378, 26] width 352 height 40
paste input "7577392100"
click at [209, 10] on button at bounding box center [226, 27] width 33 height 33
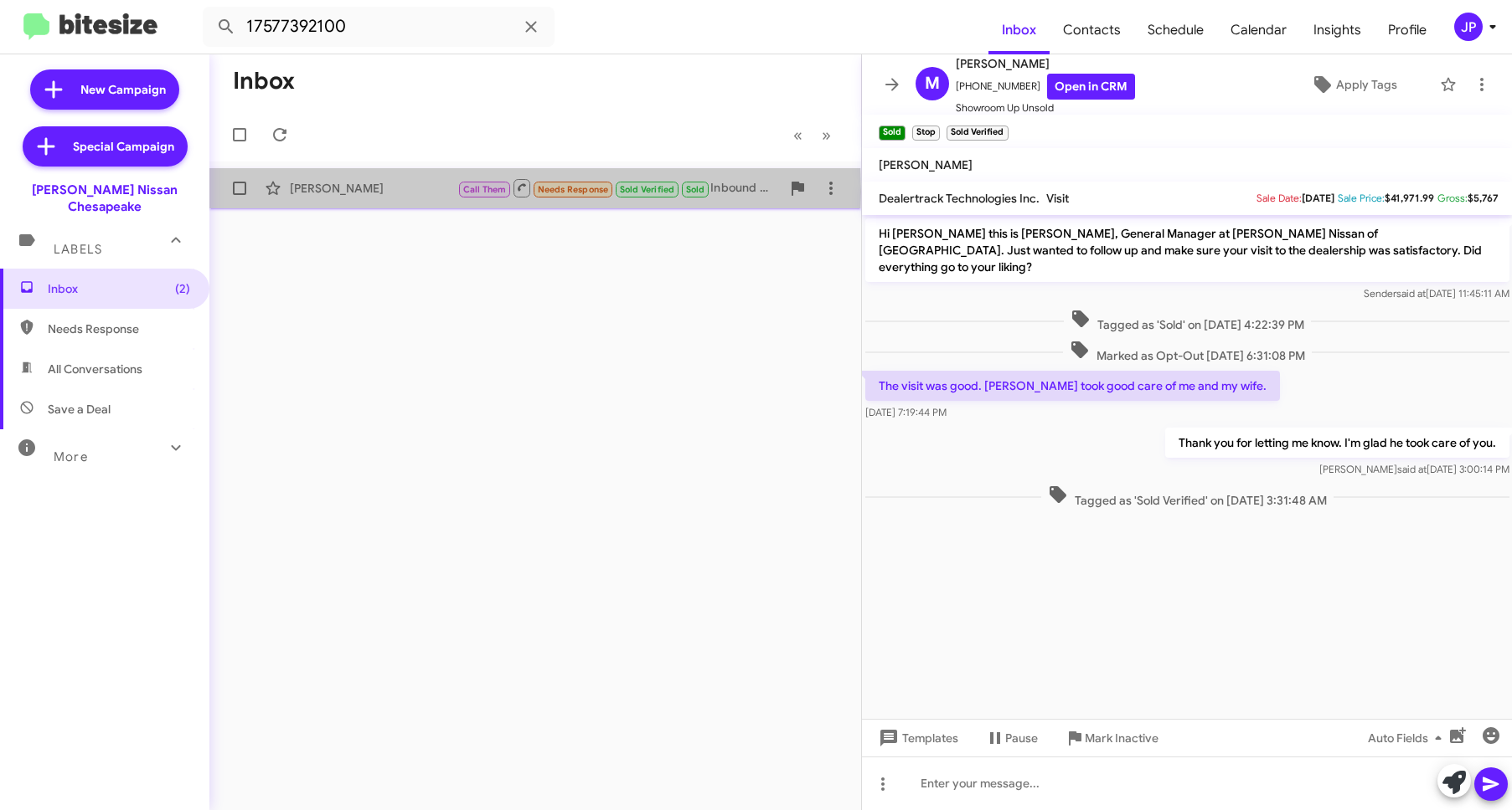
click at [379, 191] on div "Alfred Rawls" at bounding box center [374, 189] width 167 height 17
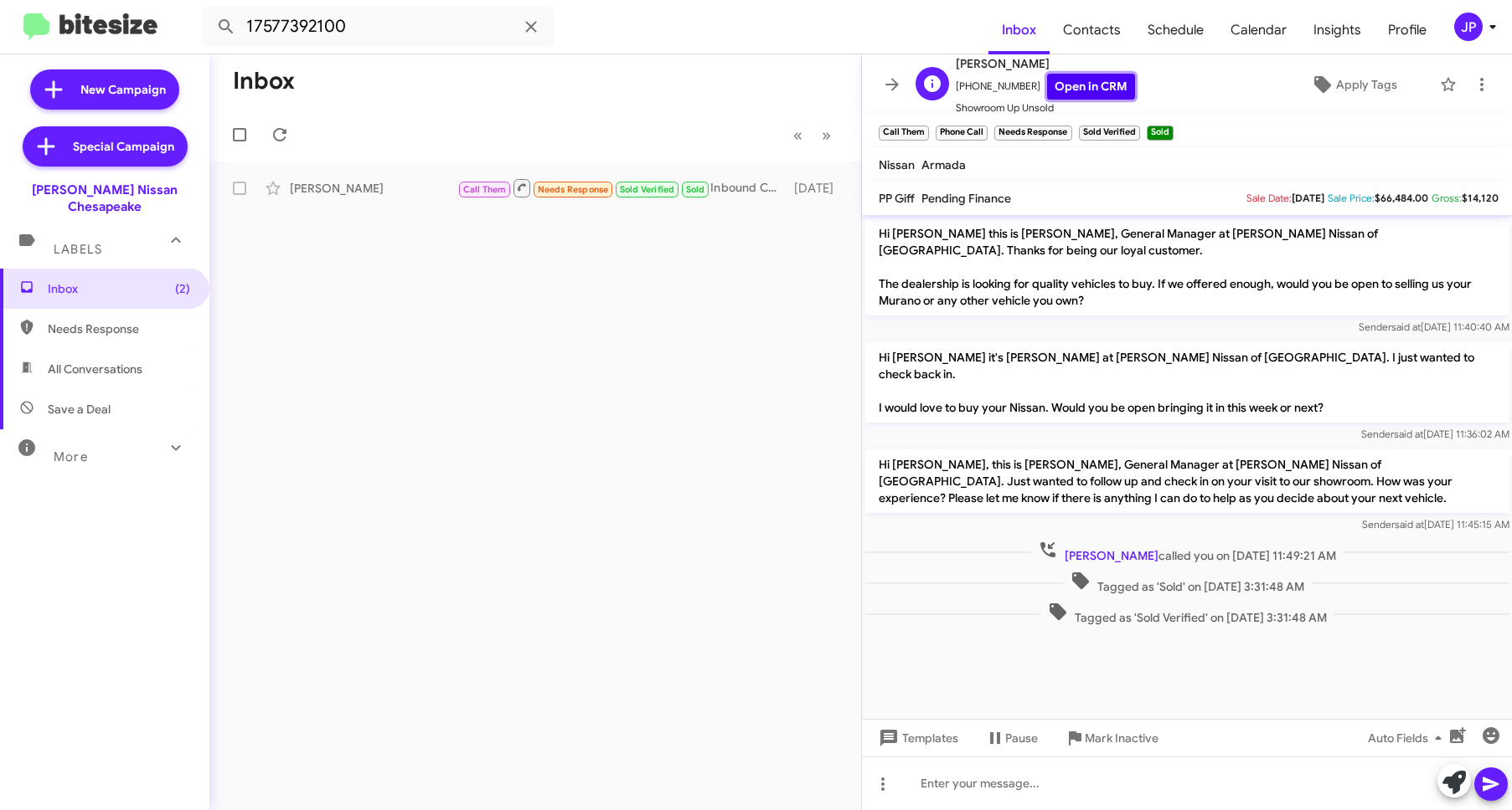
click at [1073, 92] on link "Open in CRM" at bounding box center [1091, 86] width 88 height 26
click at [394, 40] on input "17577392100" at bounding box center [378, 26] width 352 height 40
paste input "237018"
click at [209, 10] on button at bounding box center [226, 27] width 33 height 33
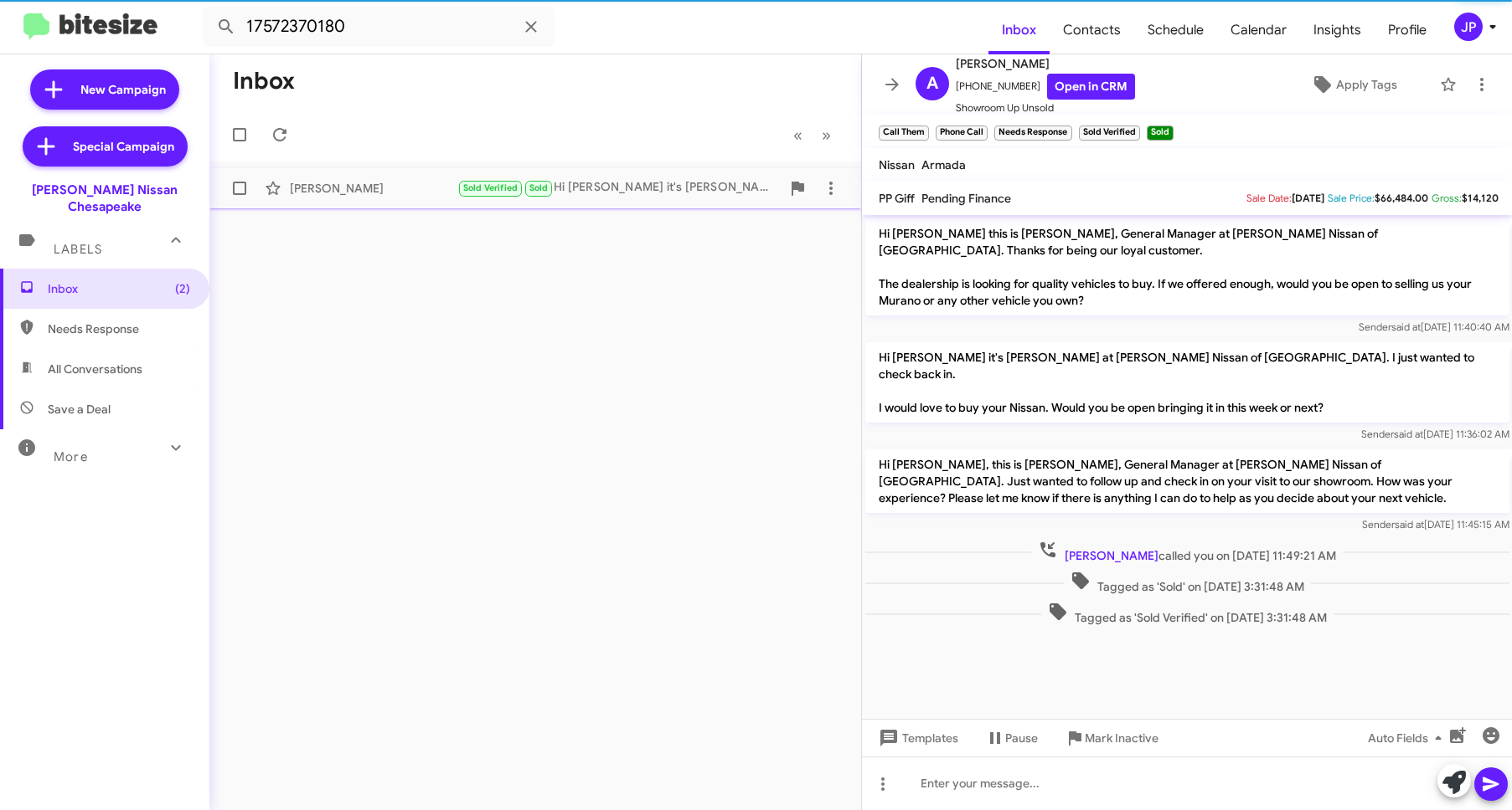
drag, startPoint x: 348, startPoint y: 195, endPoint x: 385, endPoint y: 195, distance: 37.0
click at [348, 195] on div "Tammy Boone" at bounding box center [374, 189] width 167 height 17
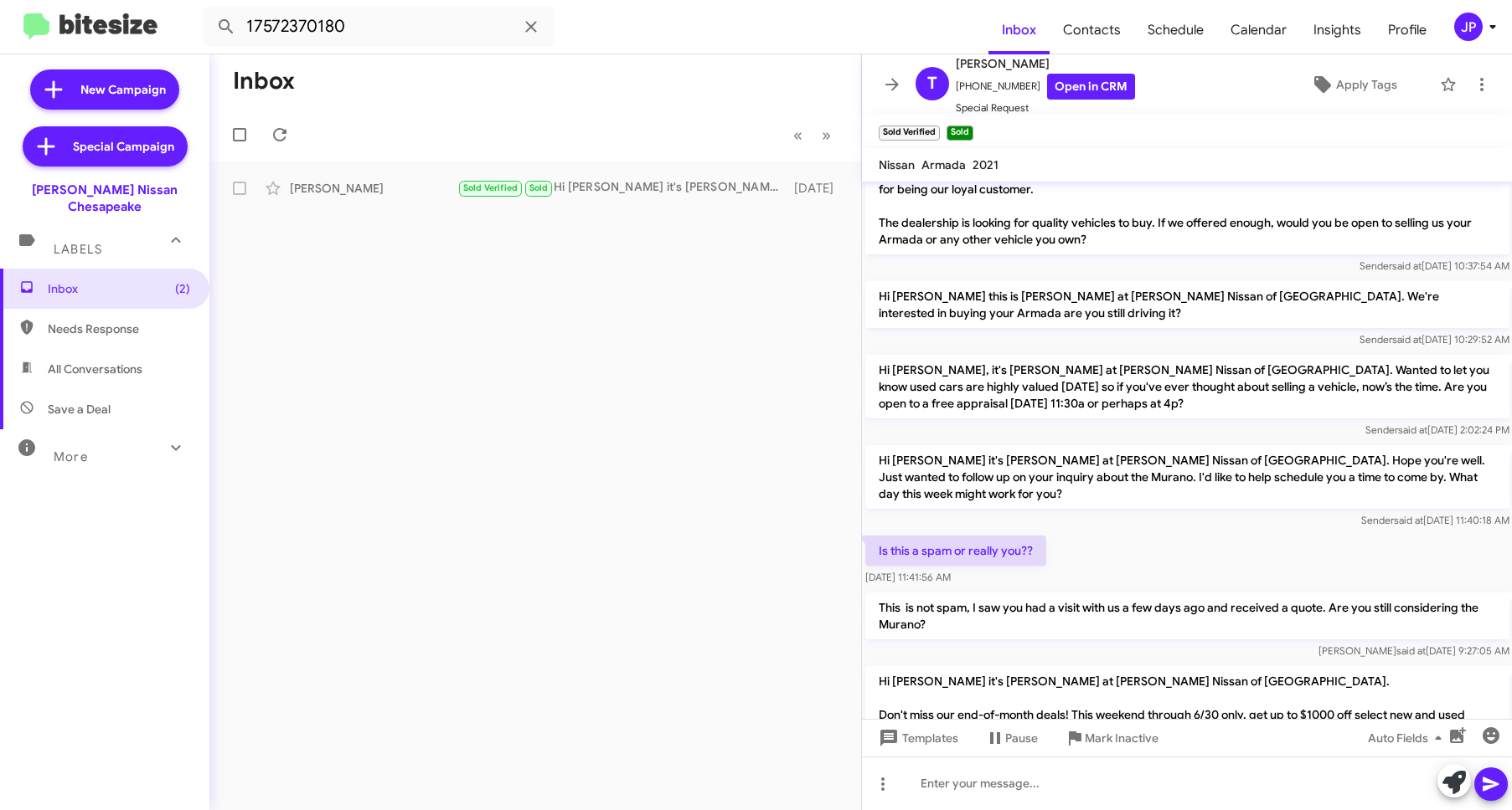
scroll to position [212, 0]
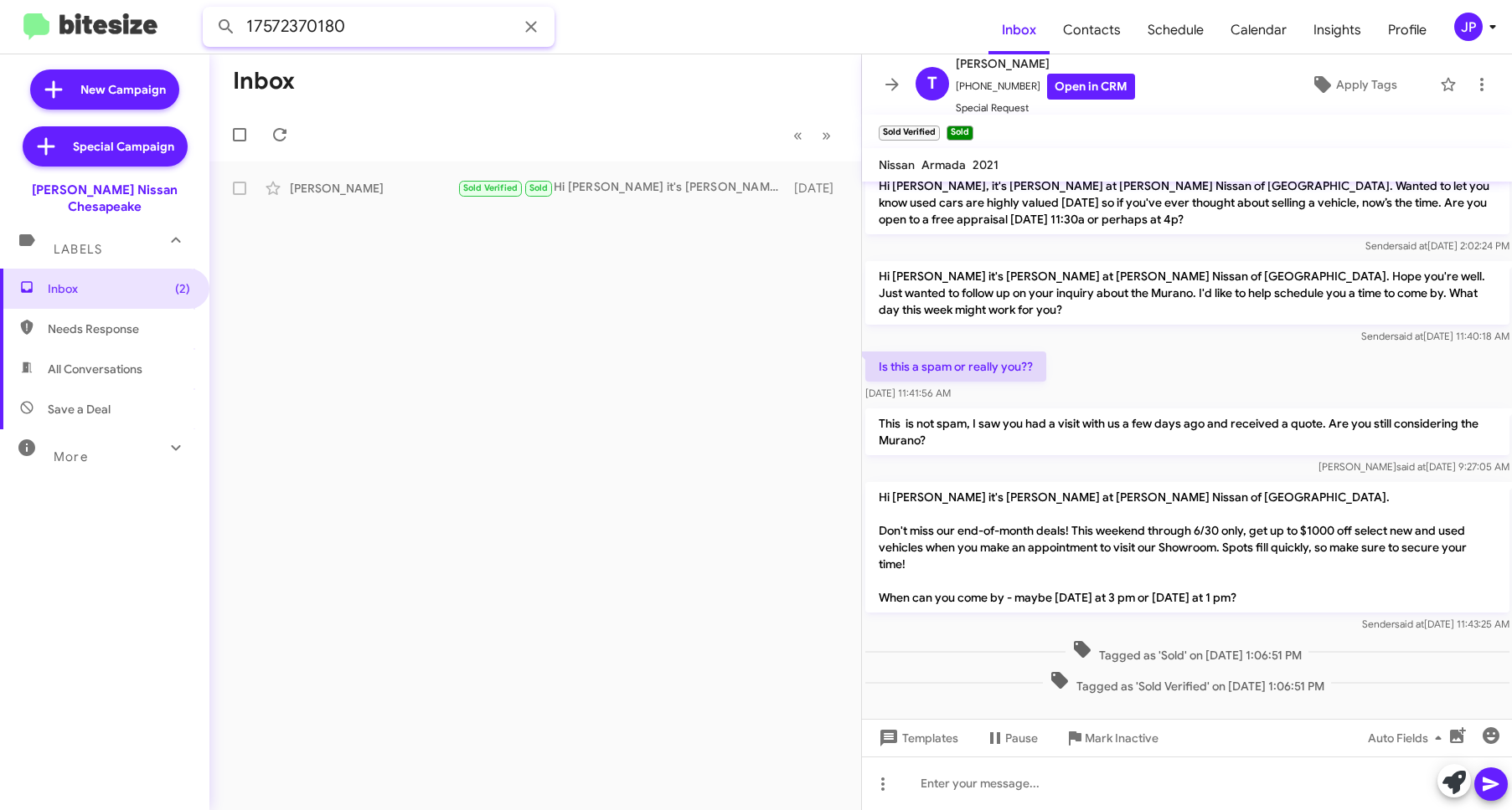
click at [397, 30] on input "17572370180" at bounding box center [378, 26] width 352 height 40
paste input "484470987"
click at [209, 10] on button at bounding box center [226, 27] width 33 height 33
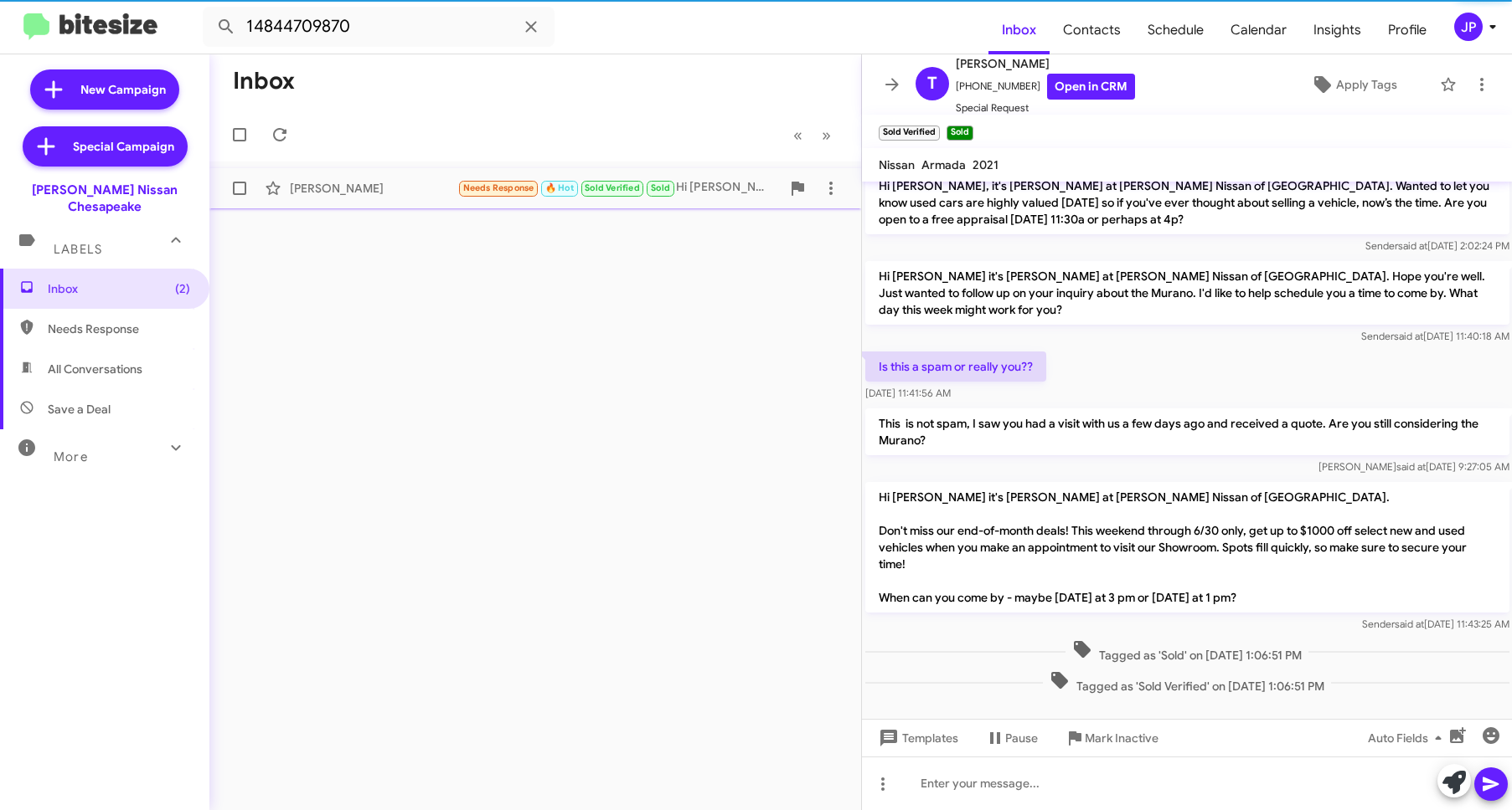
click at [332, 182] on div "Bernelle Sampson" at bounding box center [374, 189] width 167 height 17
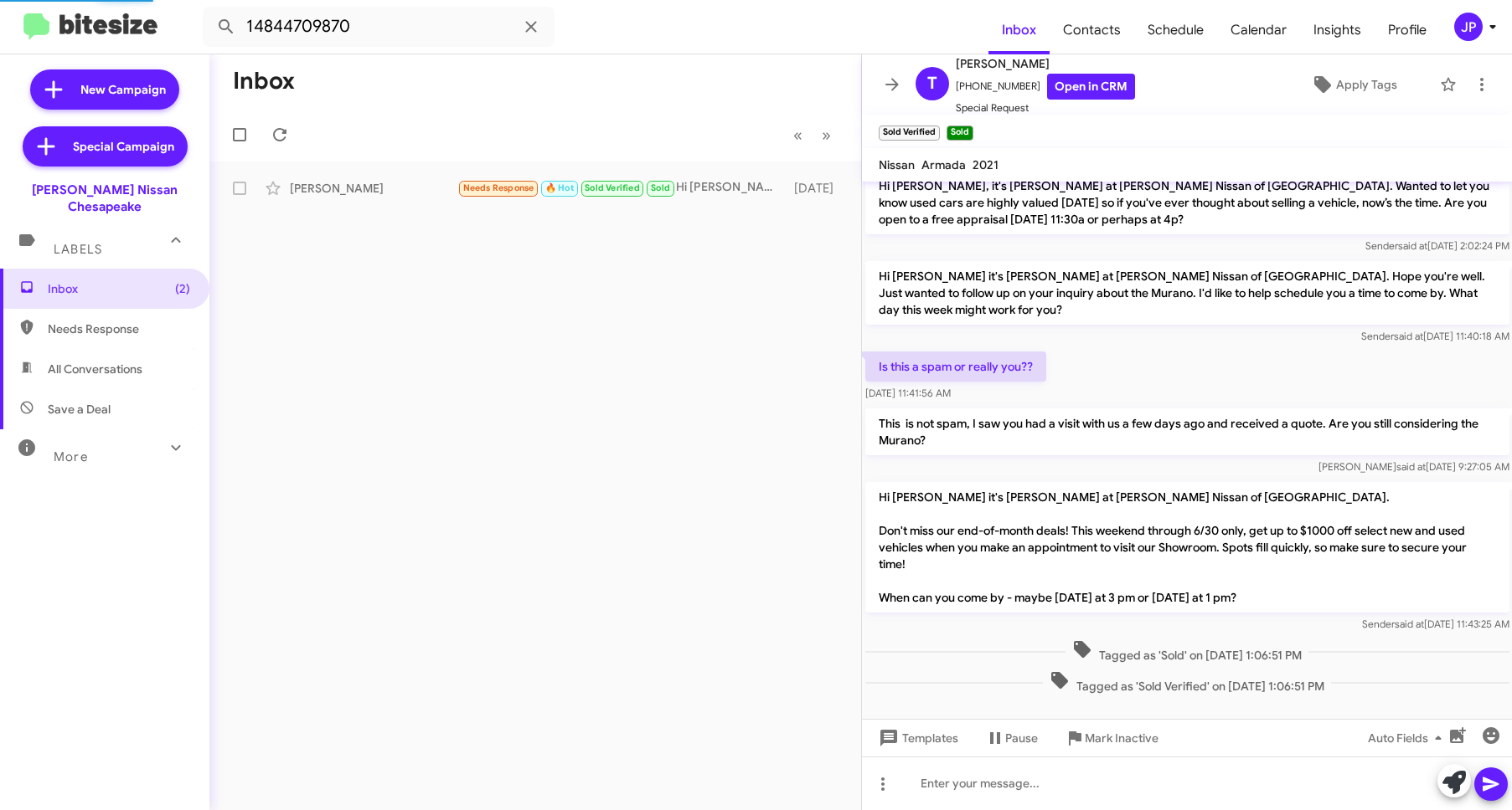
scroll to position [56, 0]
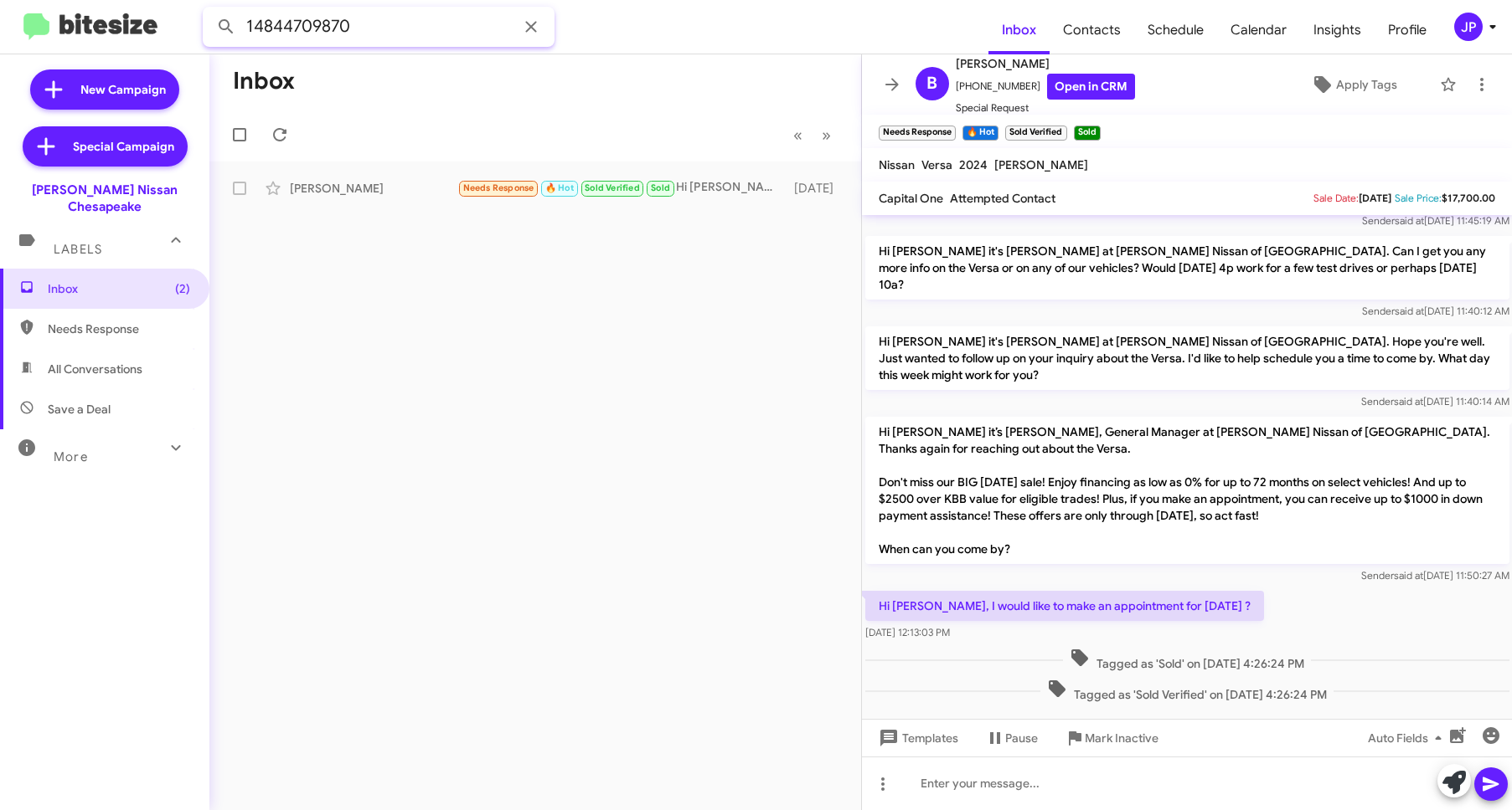
click at [326, 32] on input "14844709870" at bounding box center [378, 26] width 352 height 40
paste input "7573812036"
click at [209, 10] on button at bounding box center [226, 27] width 33 height 33
click at [344, 198] on div "Keith Cooper 🔥 Hot Finished Sold Verified Sold I'm good 3 months ago" at bounding box center [535, 189] width 625 height 33
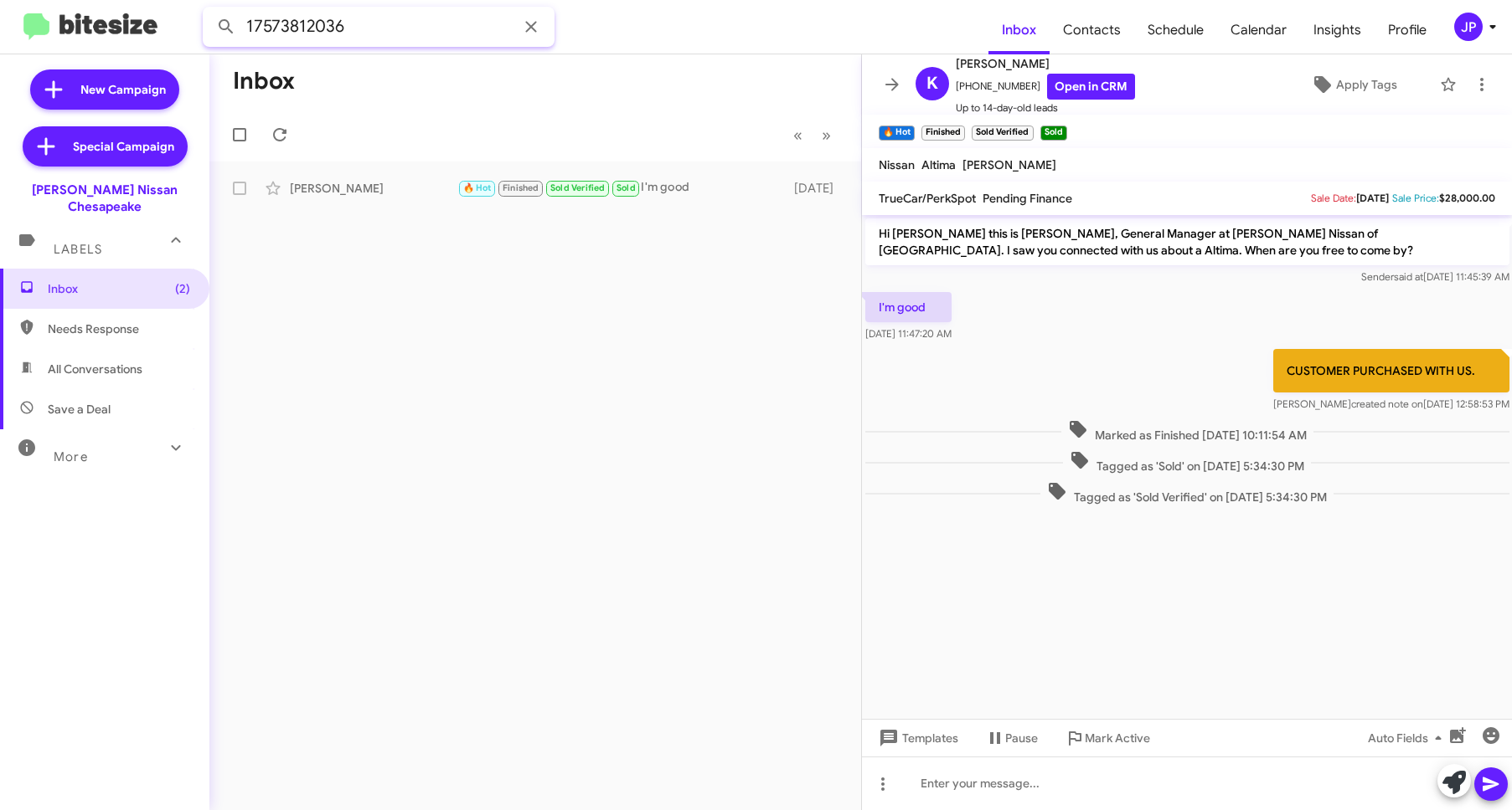
click at [375, 27] on input "17573812036" at bounding box center [378, 26] width 352 height 40
paste input "388789"
click at [209, 10] on button at bounding box center [226, 27] width 33 height 33
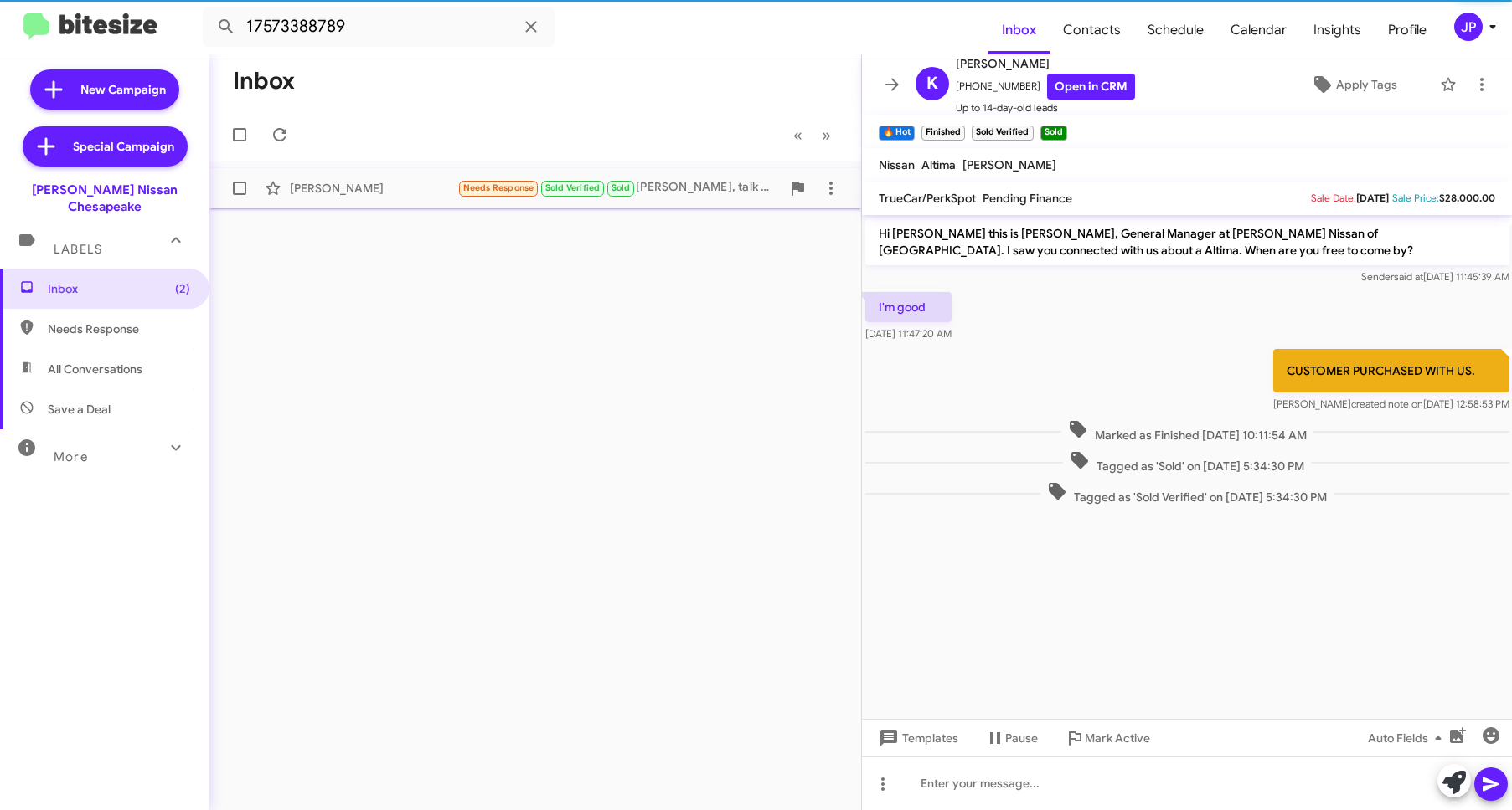
click at [370, 188] on div "Kenneth Jones" at bounding box center [374, 189] width 167 height 17
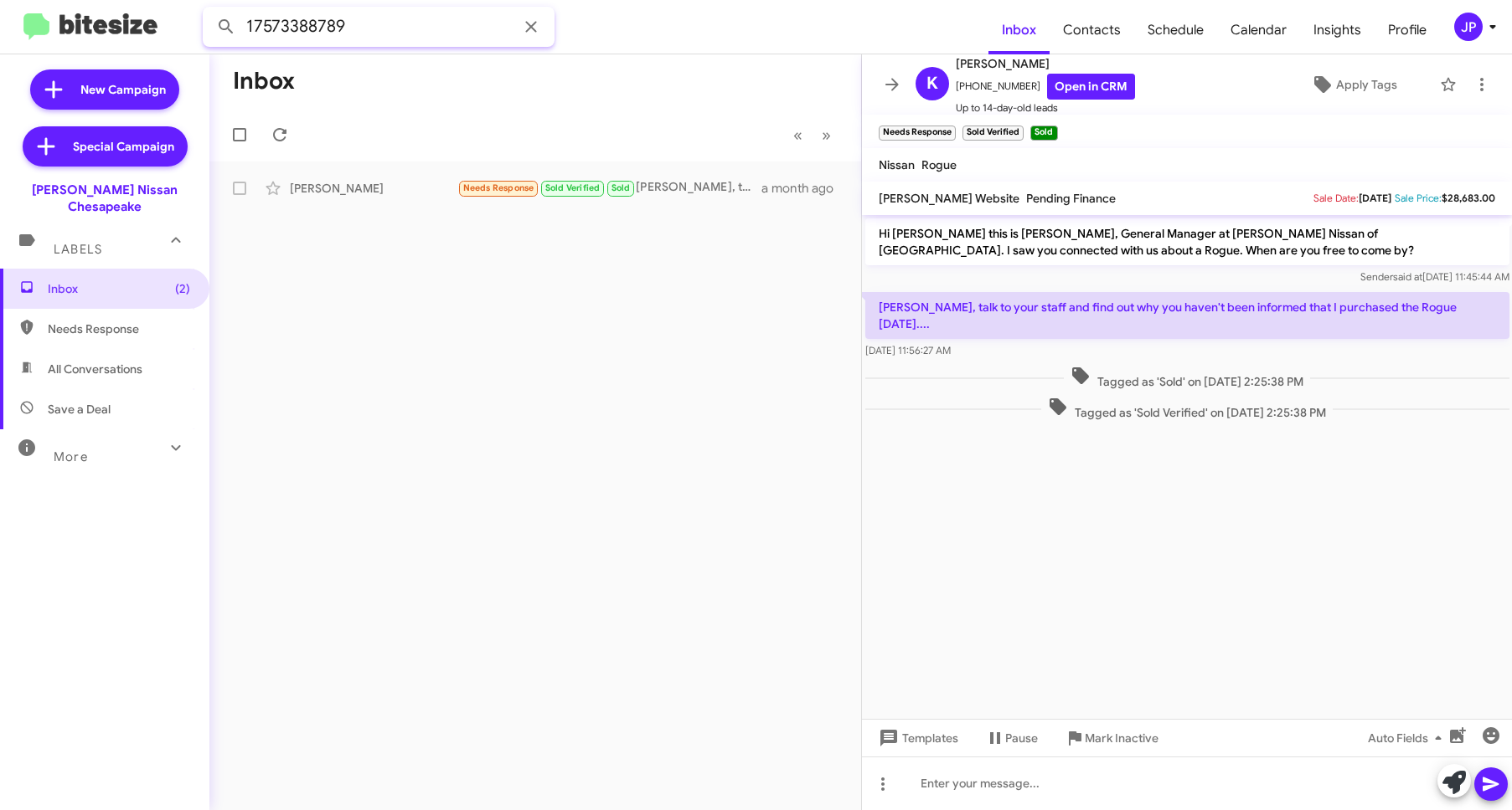
click at [345, 30] on input "17573388789" at bounding box center [378, 26] width 352 height 40
paste input "9546692482"
click at [209, 10] on button at bounding box center [226, 27] width 33 height 33
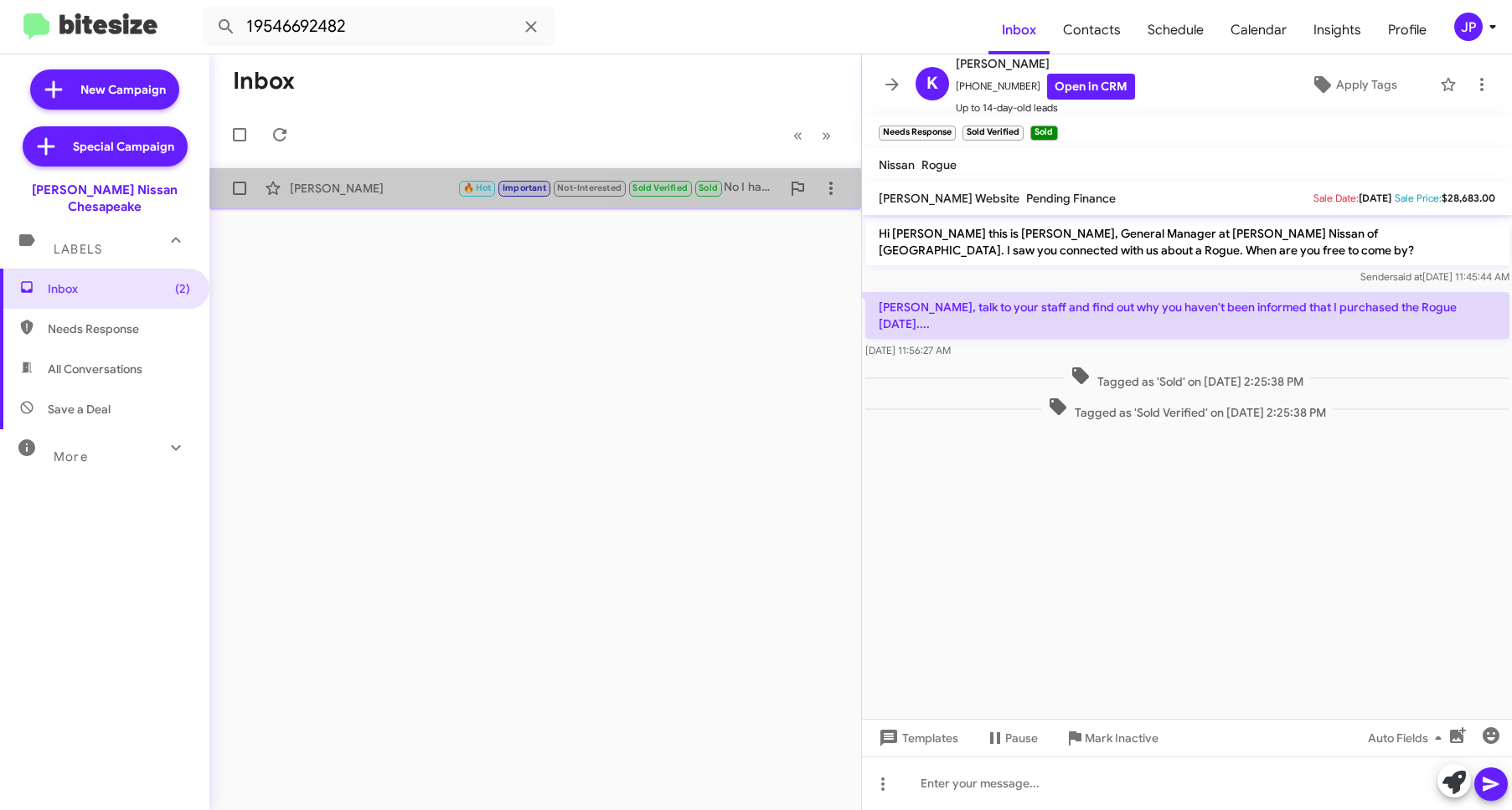
click at [414, 201] on div "Allahsia Wade 🔥 Hot Important Not-Interested Sold Verified Sold No I have the c…" at bounding box center [535, 189] width 625 height 33
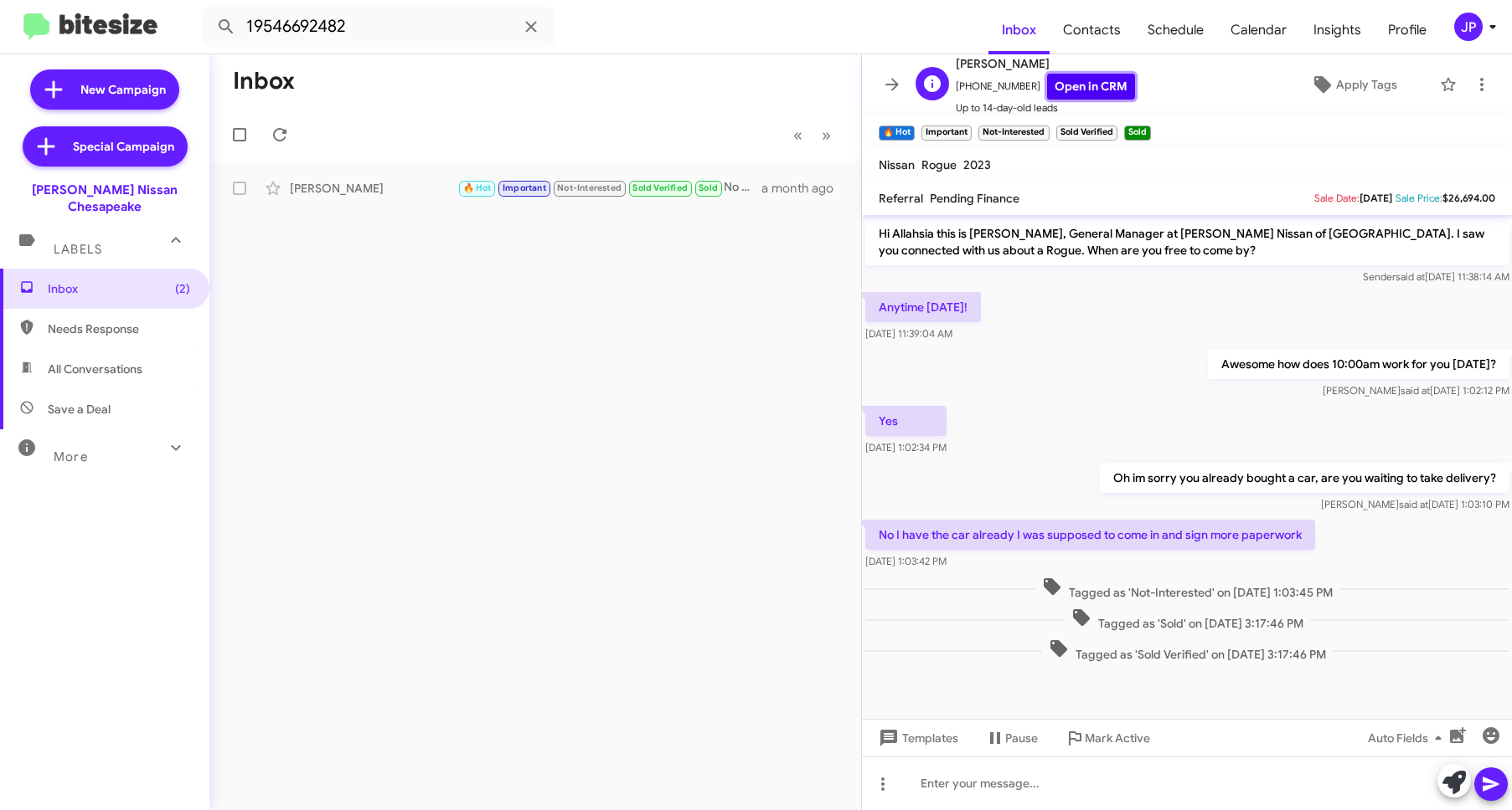
click at [1097, 84] on link "Open in CRM" at bounding box center [1091, 86] width 88 height 26
click at [1472, 76] on icon at bounding box center [1482, 85] width 20 height 20
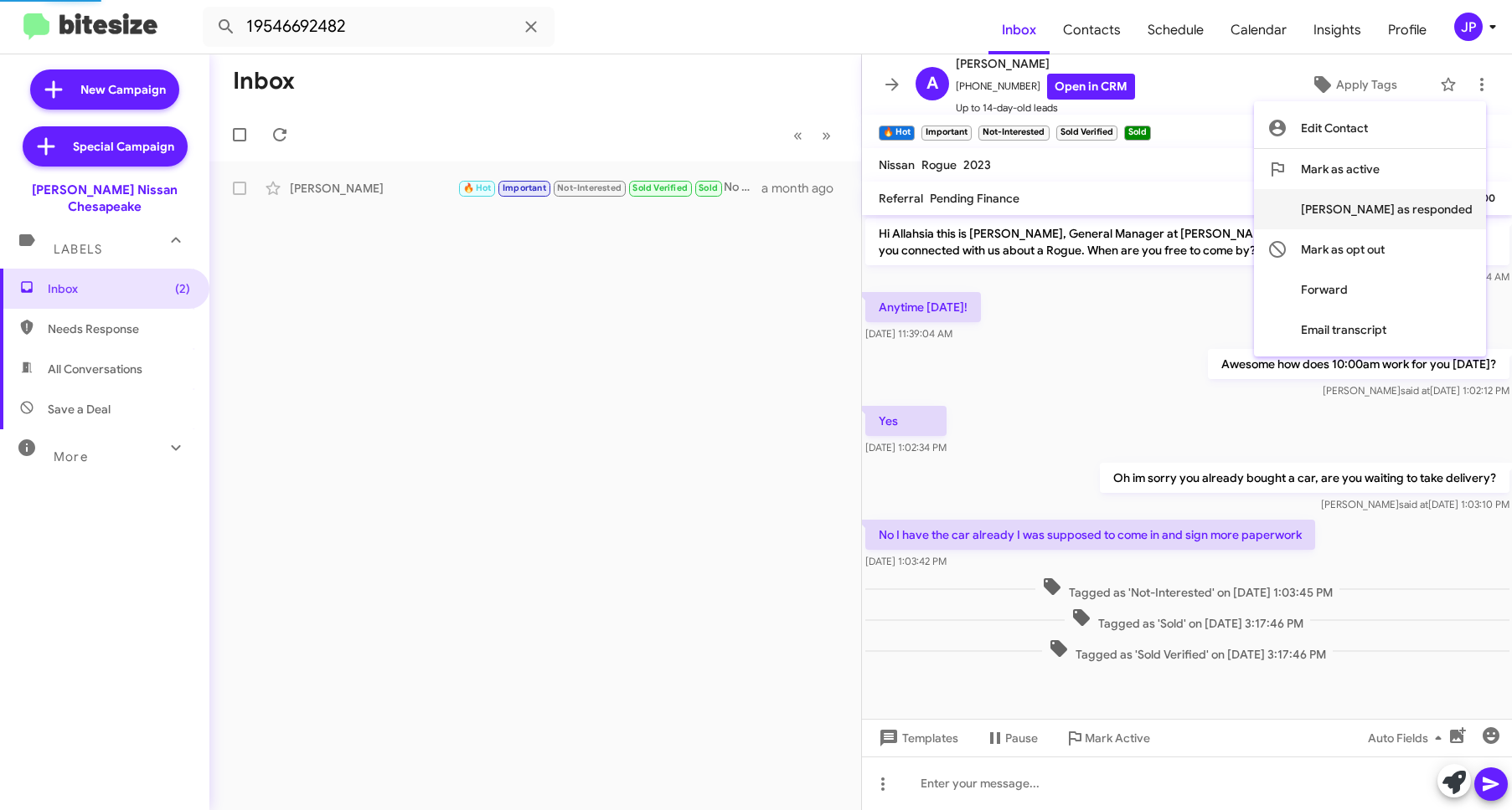
click at [1420, 189] on span "[PERSON_NAME] as responded" at bounding box center [1387, 209] width 172 height 40
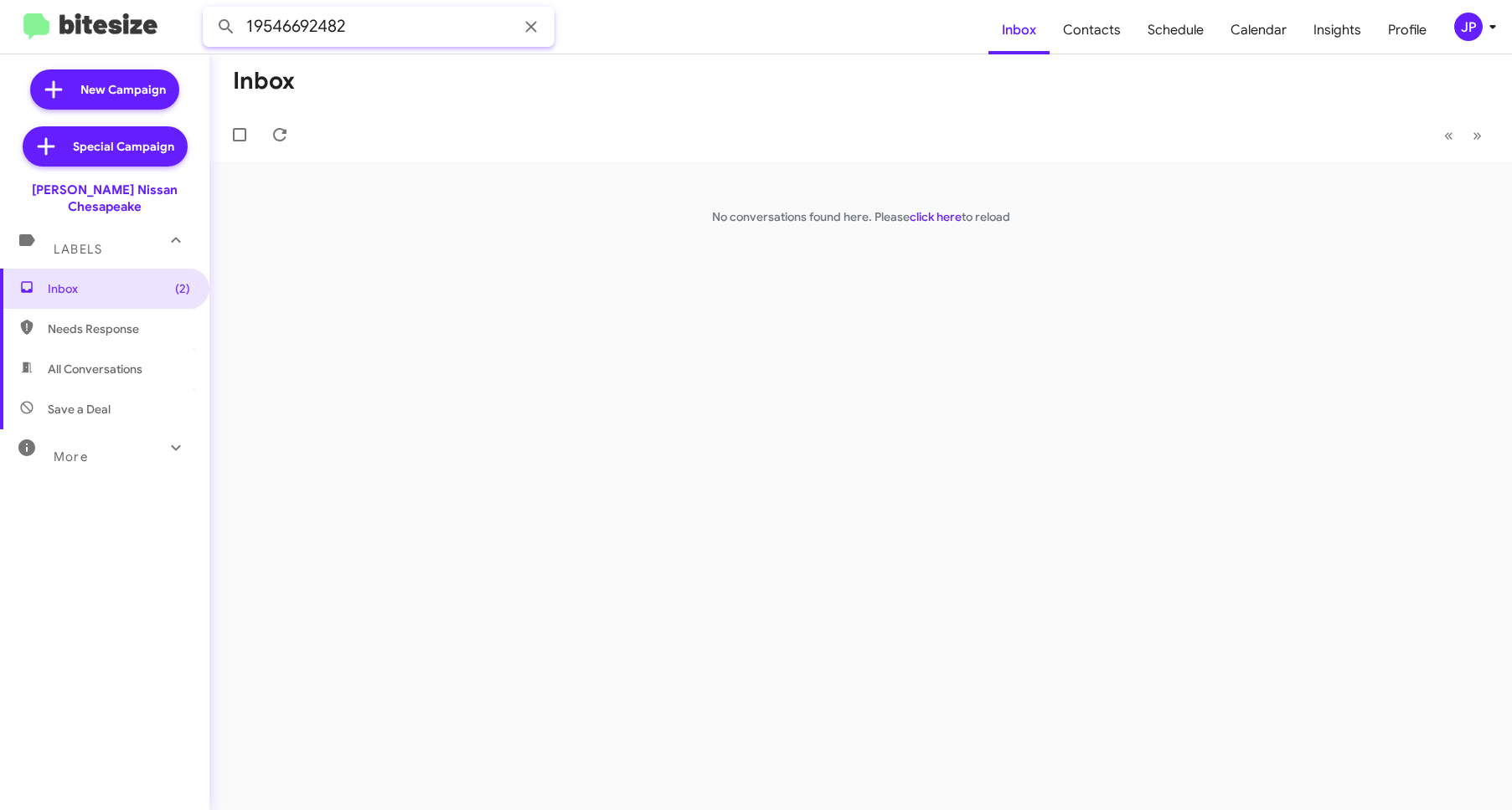
click at [334, 23] on input "19546692482" at bounding box center [378, 26] width 352 height 40
click at [209, 10] on button at bounding box center [226, 27] width 33 height 33
type input "19546692482"
click at [209, 10] on button at bounding box center [226, 27] width 33 height 33
click at [370, 29] on input "19546692482" at bounding box center [378, 26] width 352 height 40
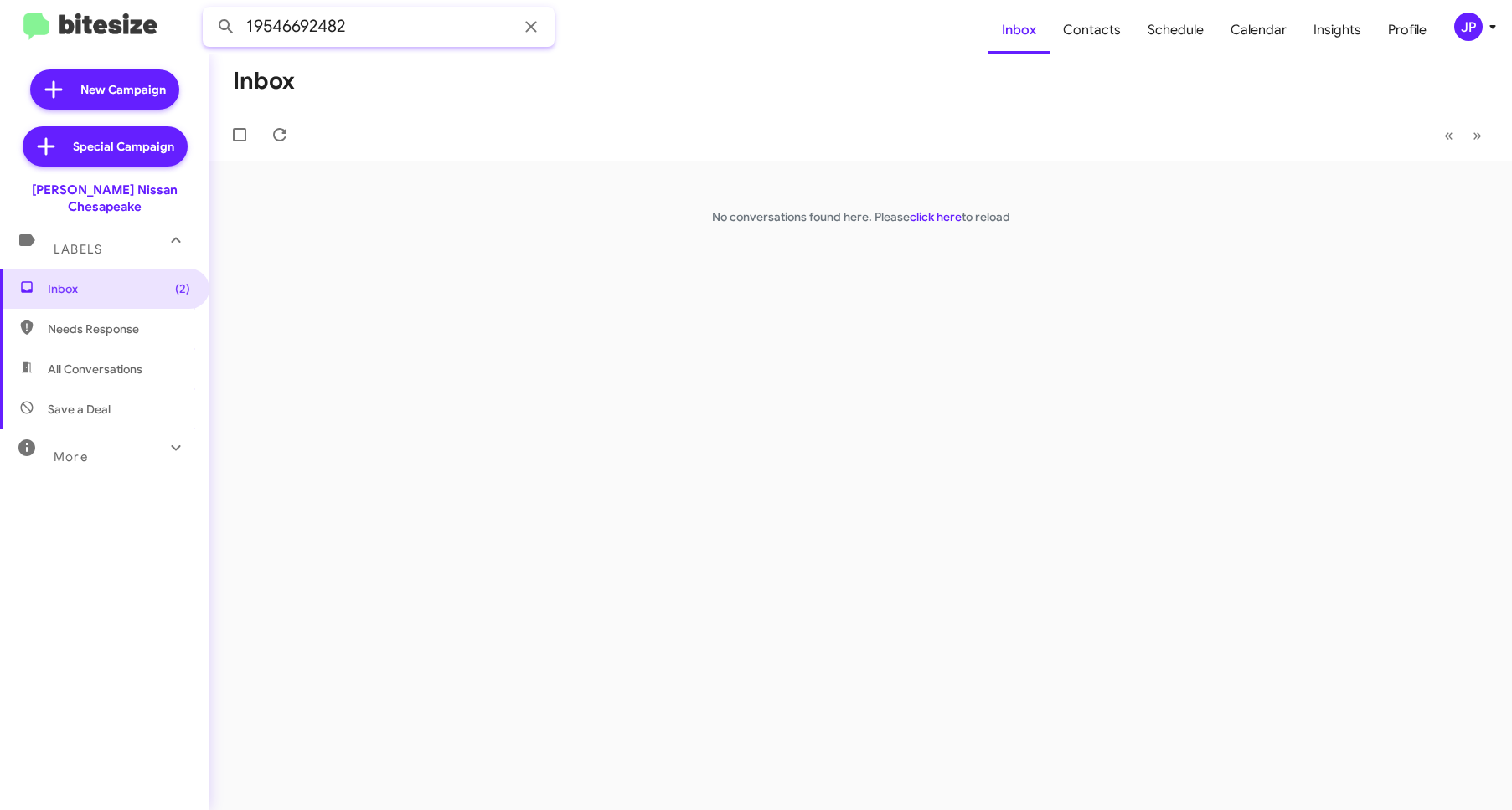
click at [209, 10] on button at bounding box center [226, 27] width 33 height 33
click at [81, 284] on span "Inbox (2)" at bounding box center [104, 288] width 209 height 40
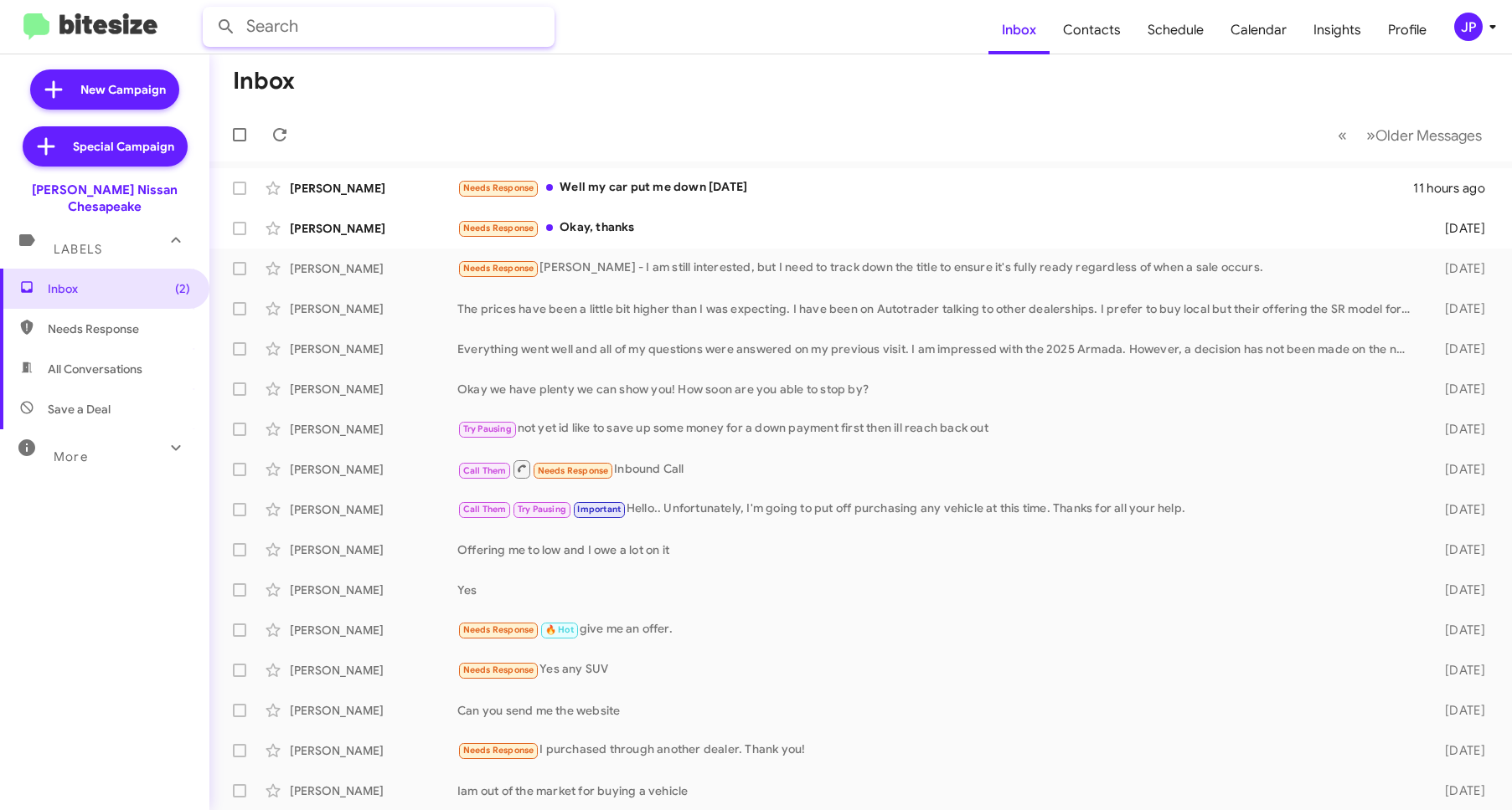
click at [319, 7] on input "text" at bounding box center [378, 26] width 352 height 40
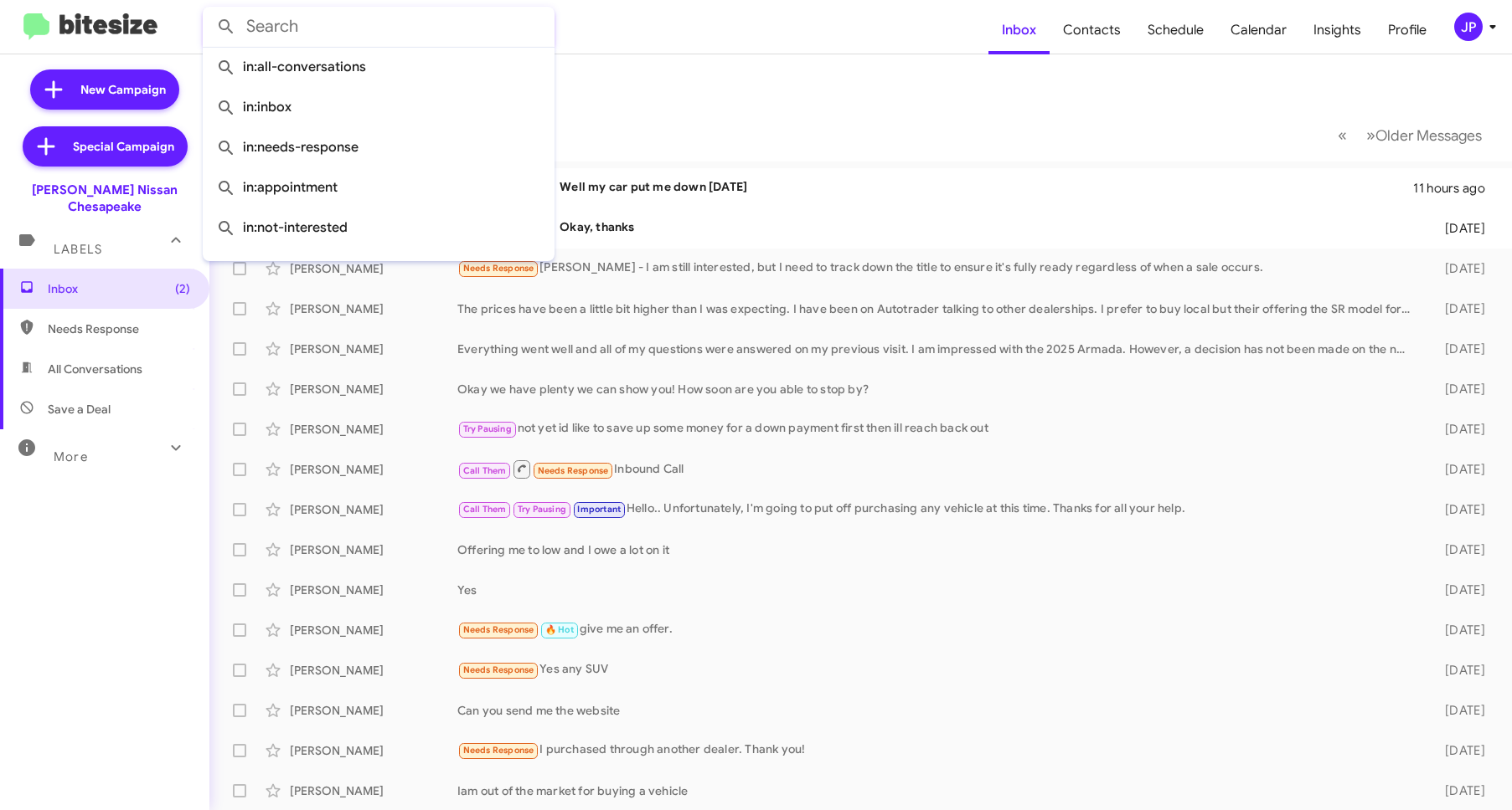
paste input "SOLDS - With a few highlight customers included"
type input "SOLDS - With a few highlight customers included"
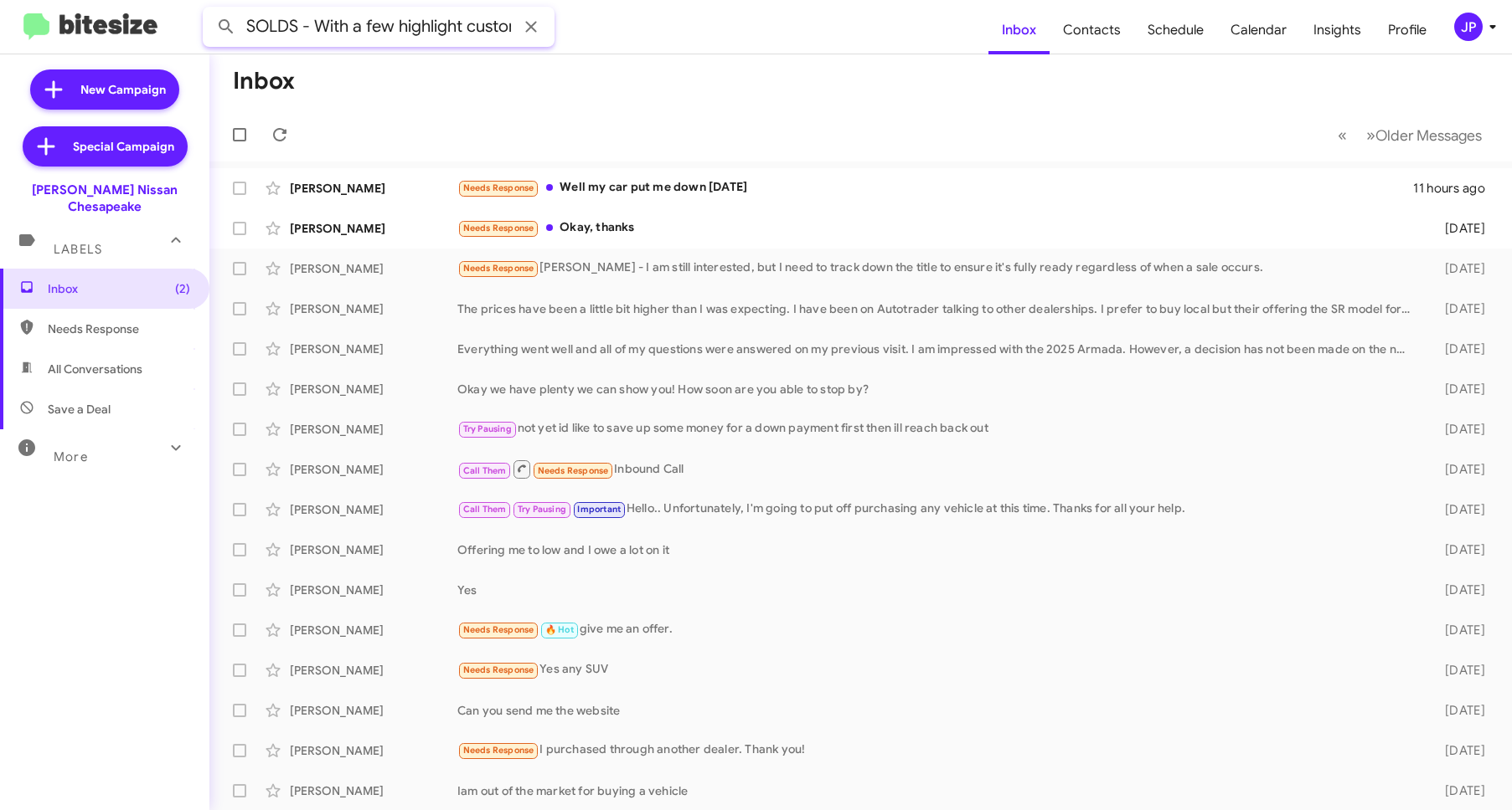
scroll to position [0, 106]
click at [343, 29] on input "SOLDS - With a few highlight customers included" at bounding box center [378, 26] width 352 height 40
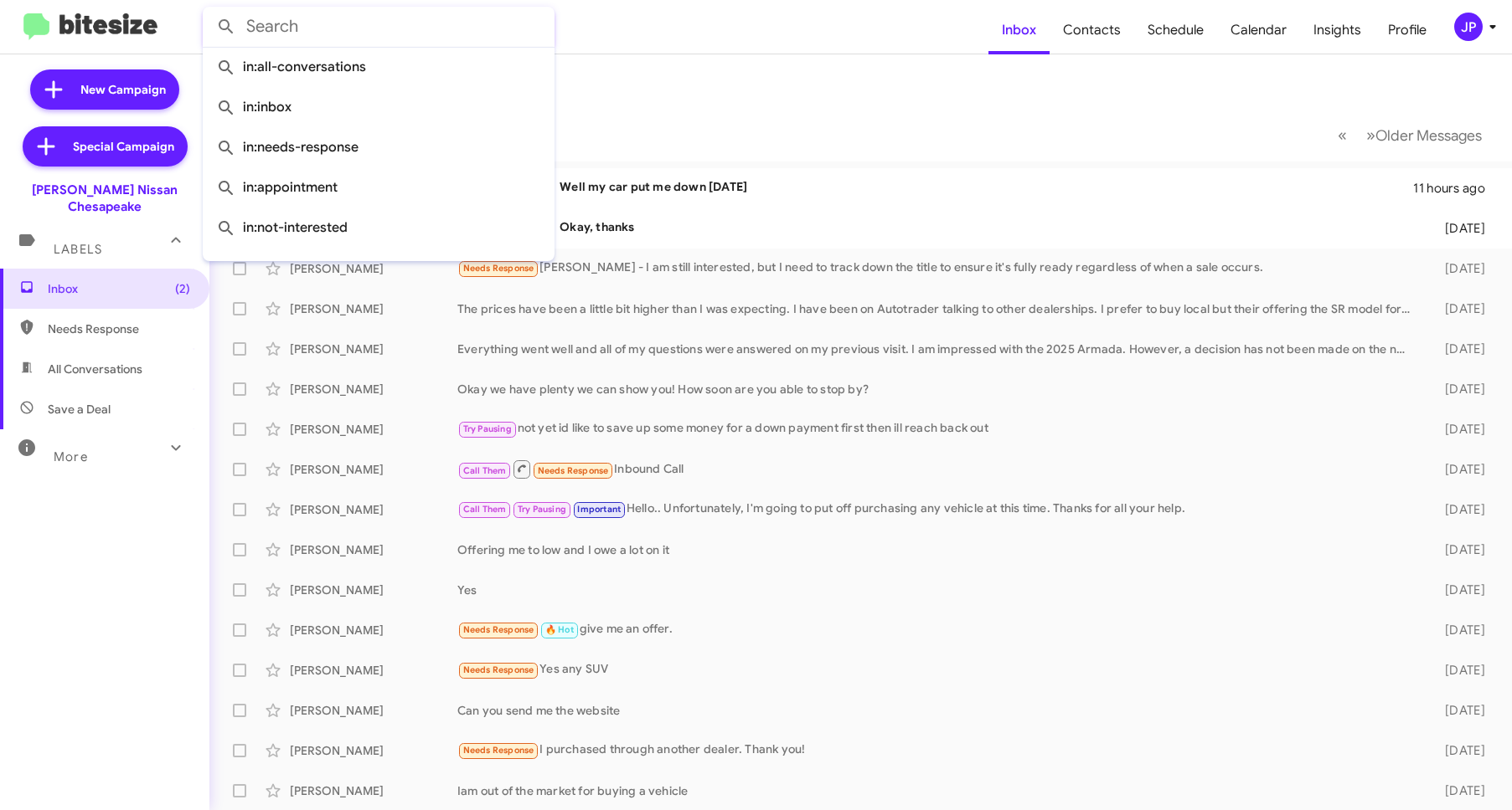
scroll to position [0, 0]
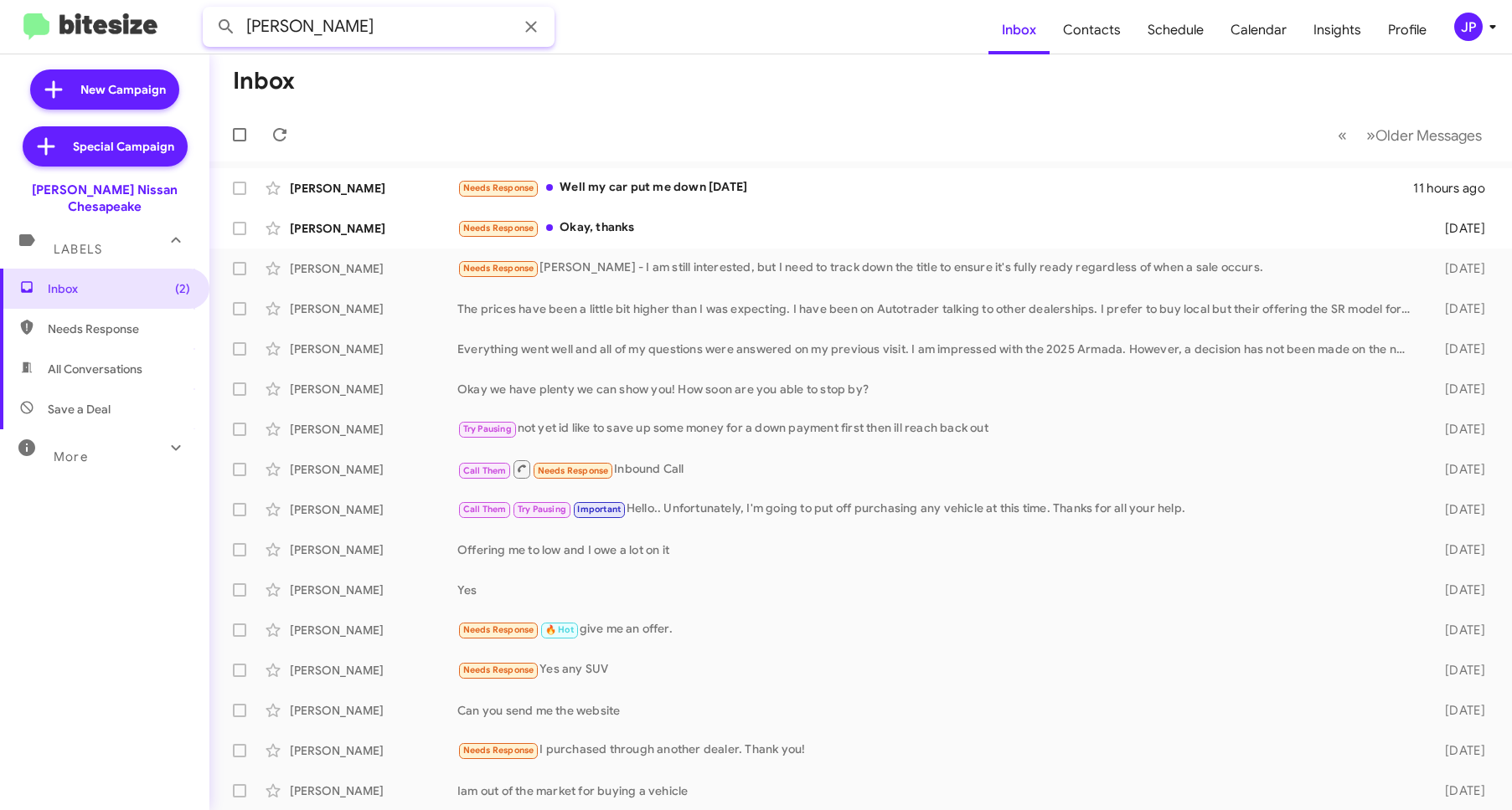
click at [209, 10] on button at bounding box center [226, 27] width 33 height 33
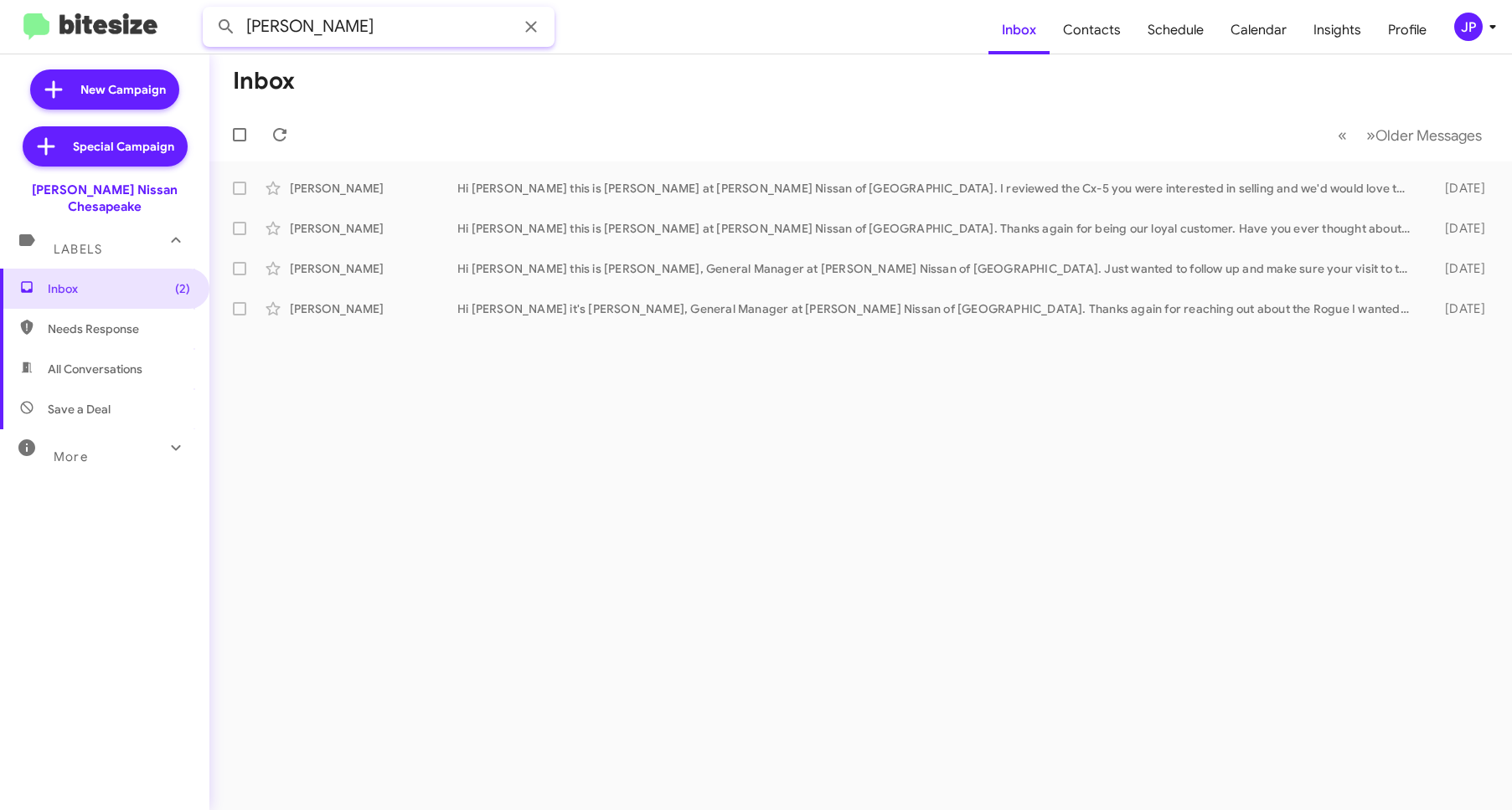
click at [334, 32] on input "Wade" at bounding box center [378, 26] width 352 height 40
type input "Allahsia"
click at [209, 10] on button at bounding box center [226, 27] width 33 height 33
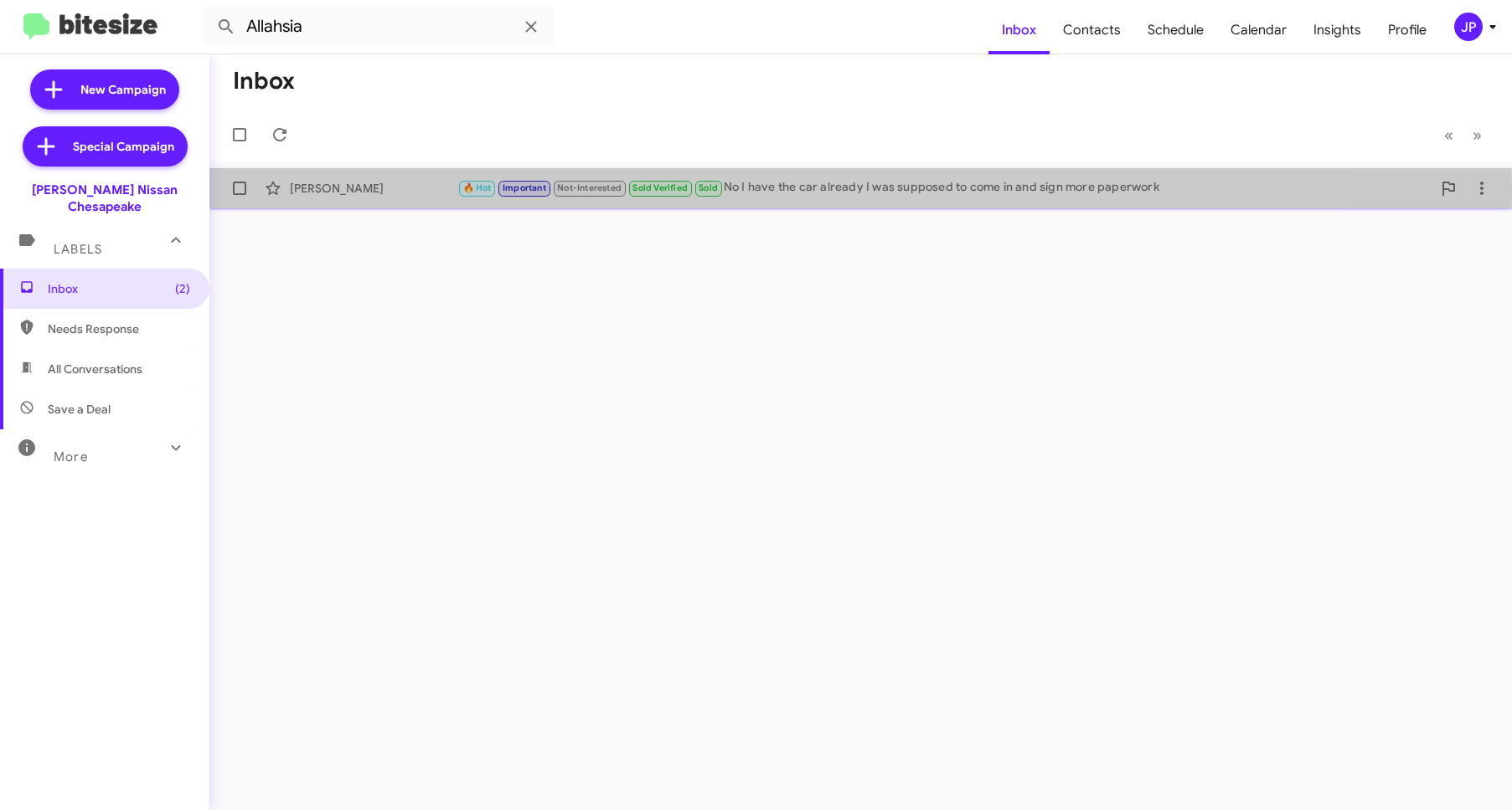
click at [366, 192] on div "Allahsia Wade" at bounding box center [374, 189] width 167 height 17
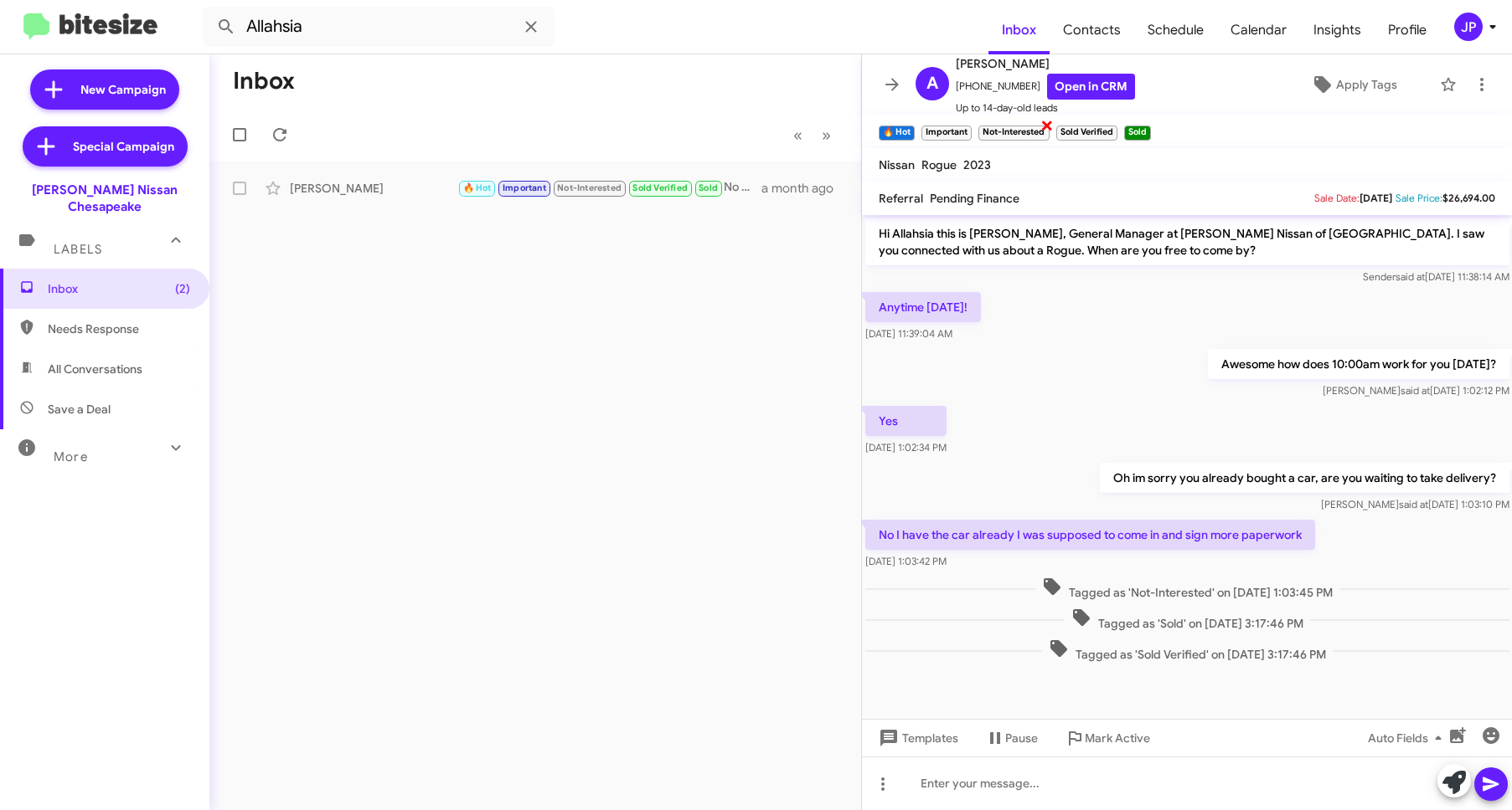
click at [1053, 121] on span "×" at bounding box center [1046, 124] width 13 height 20
click at [1116, 320] on div "Anytime tomorrow! Jul 29, 2025, 11:39:04 AM" at bounding box center [1187, 317] width 651 height 57
click at [123, 281] on span "Inbox (2)" at bounding box center [104, 288] width 209 height 40
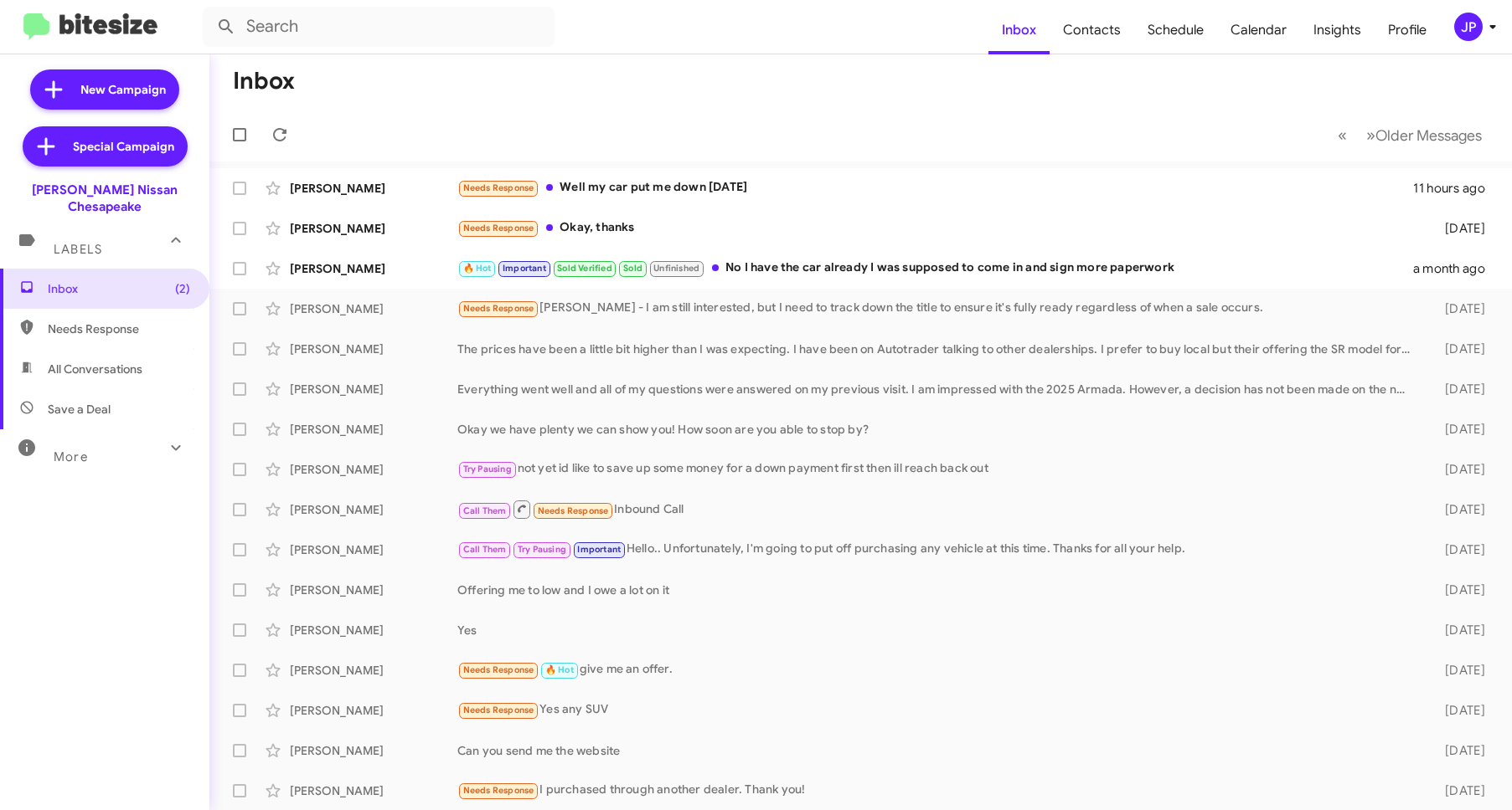
click at [1469, 36] on div "JP" at bounding box center [1468, 27] width 29 height 29
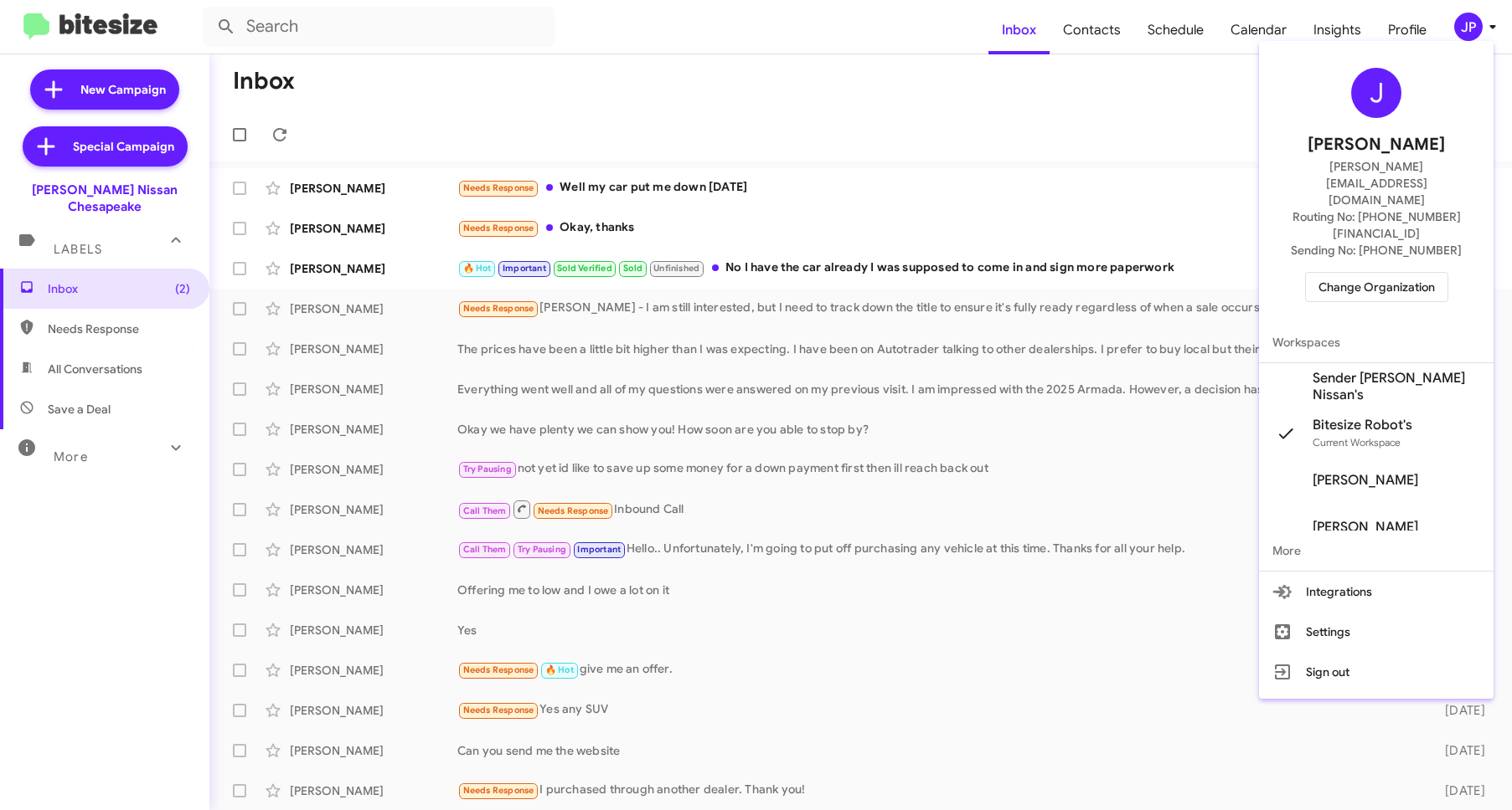
click at [1391, 273] on span "Change Organization" at bounding box center [1376, 287] width 116 height 29
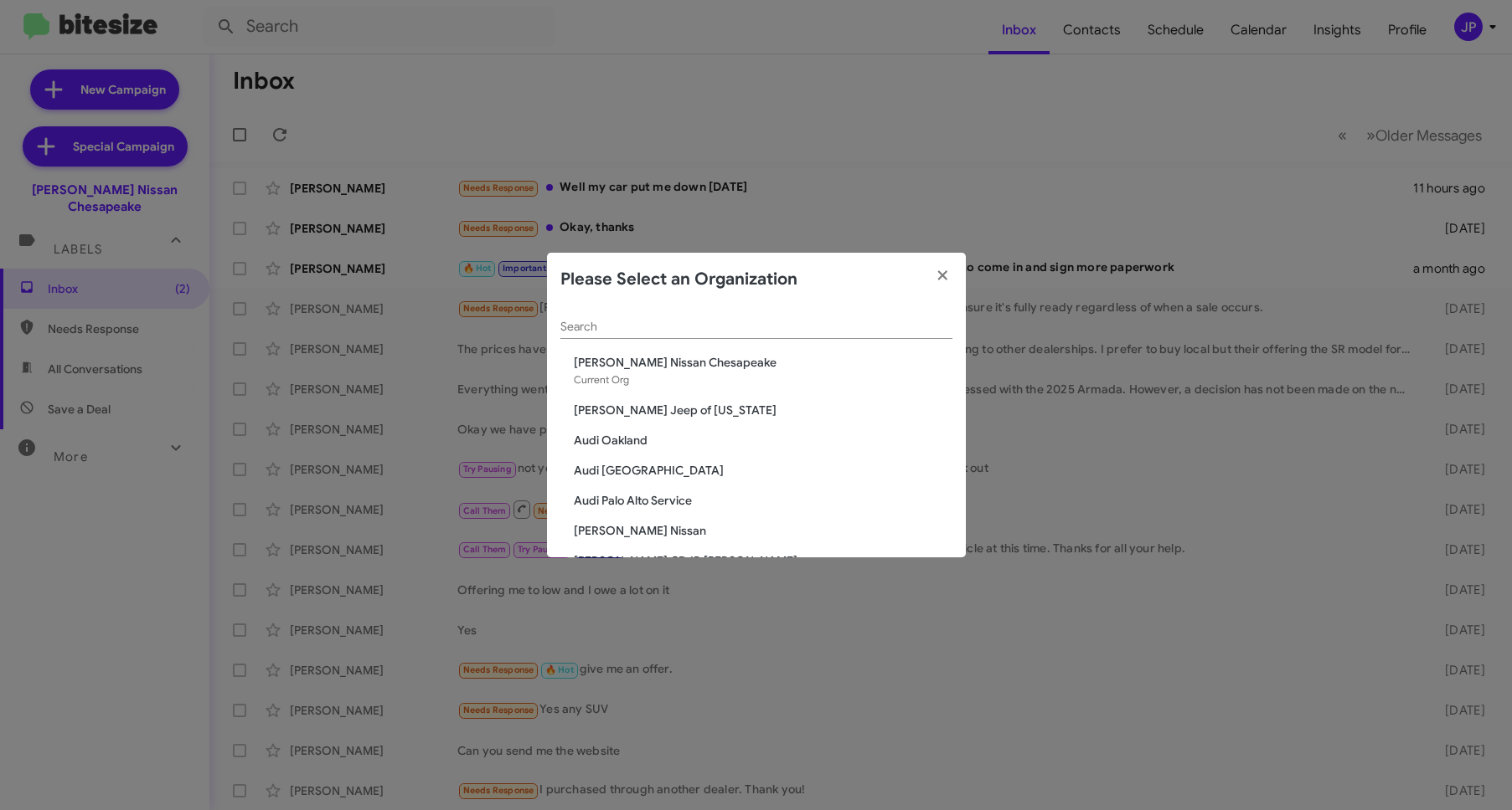
click at [758, 335] on div "Search" at bounding box center [756, 322] width 392 height 33
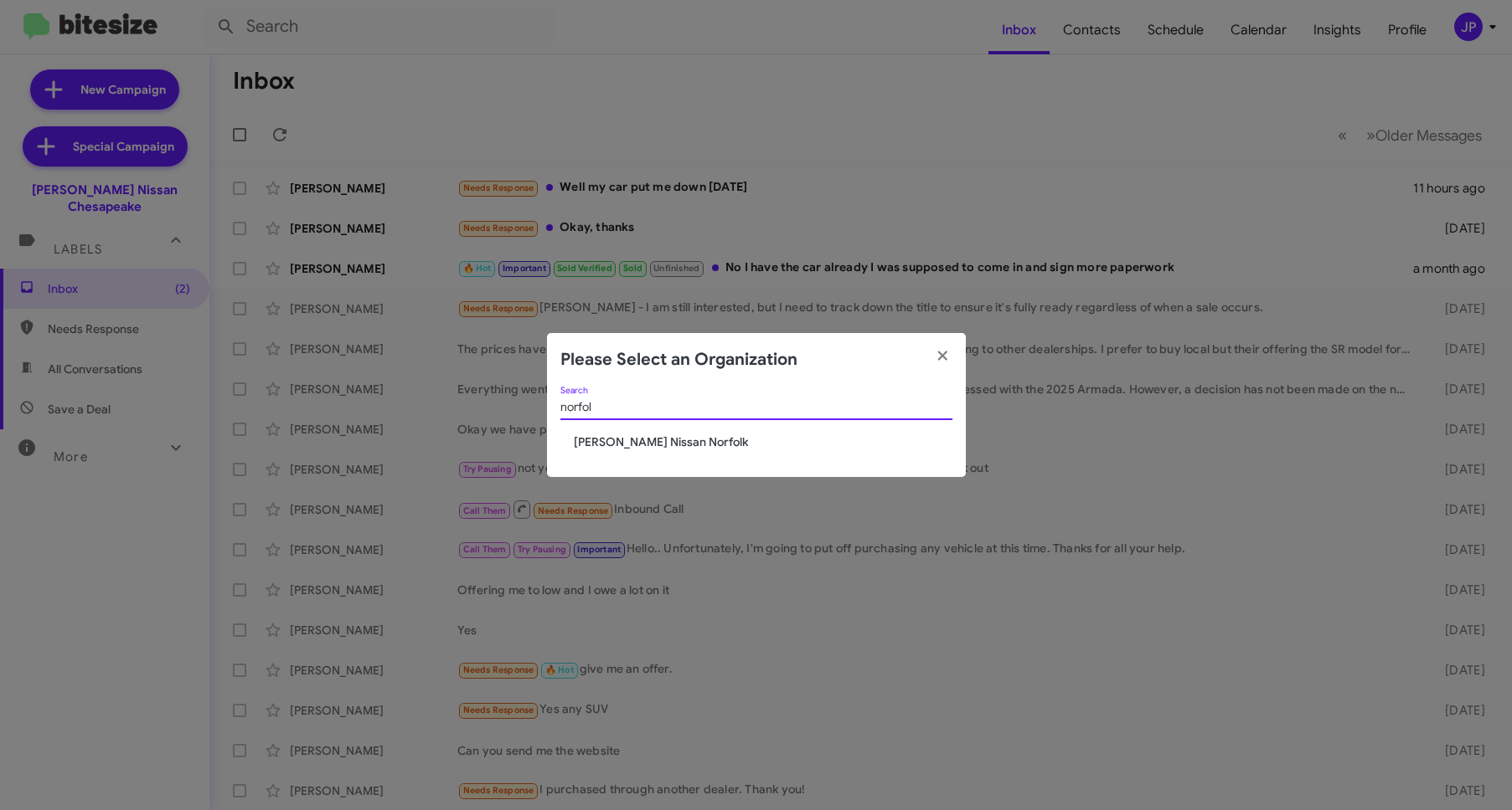
type input "norfol"
click at [664, 439] on span "[PERSON_NAME] Nissan Norfolk" at bounding box center [762, 442] width 378 height 17
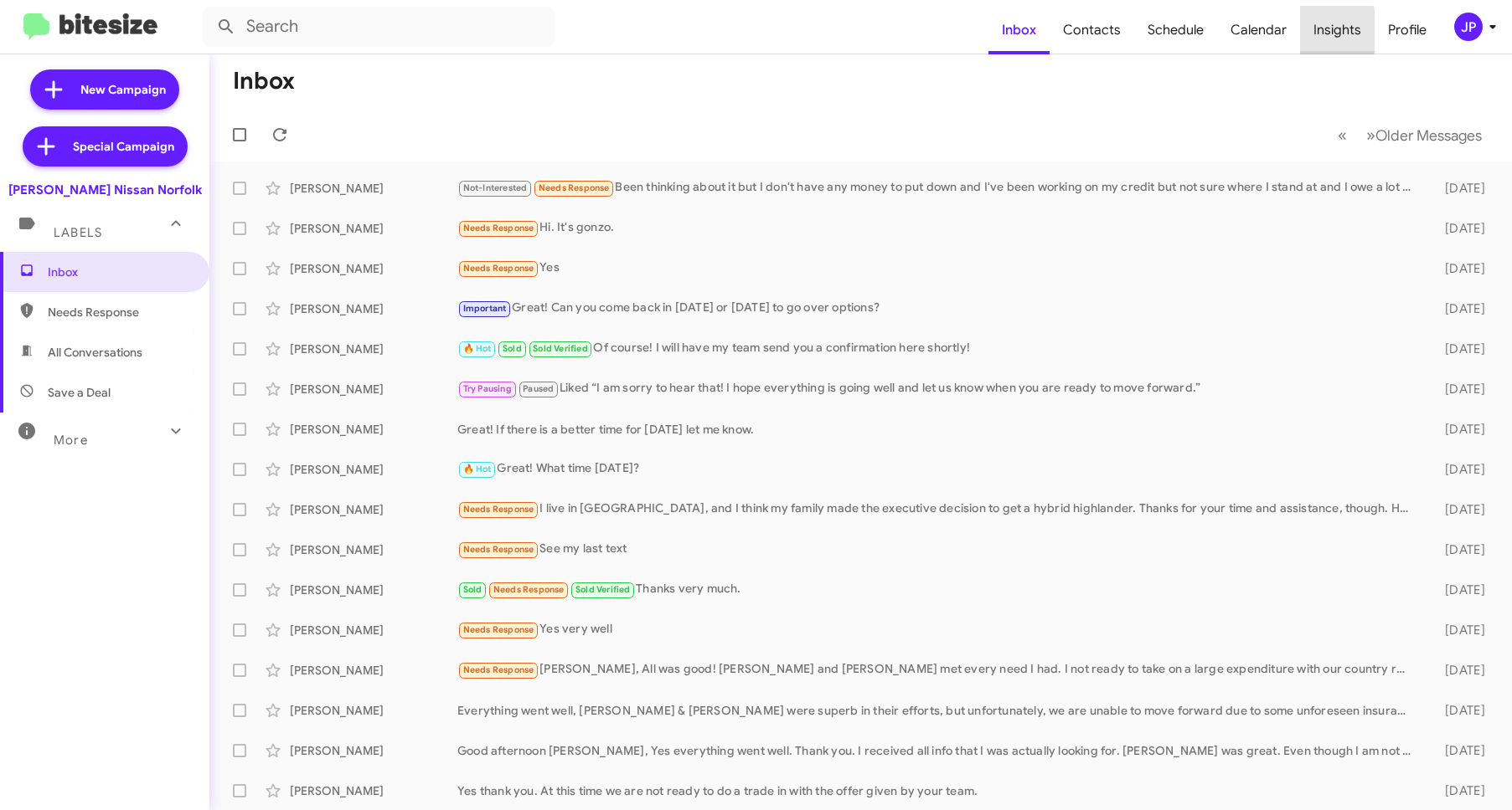
click at [1332, 30] on span "Insights" at bounding box center [1337, 30] width 74 height 48
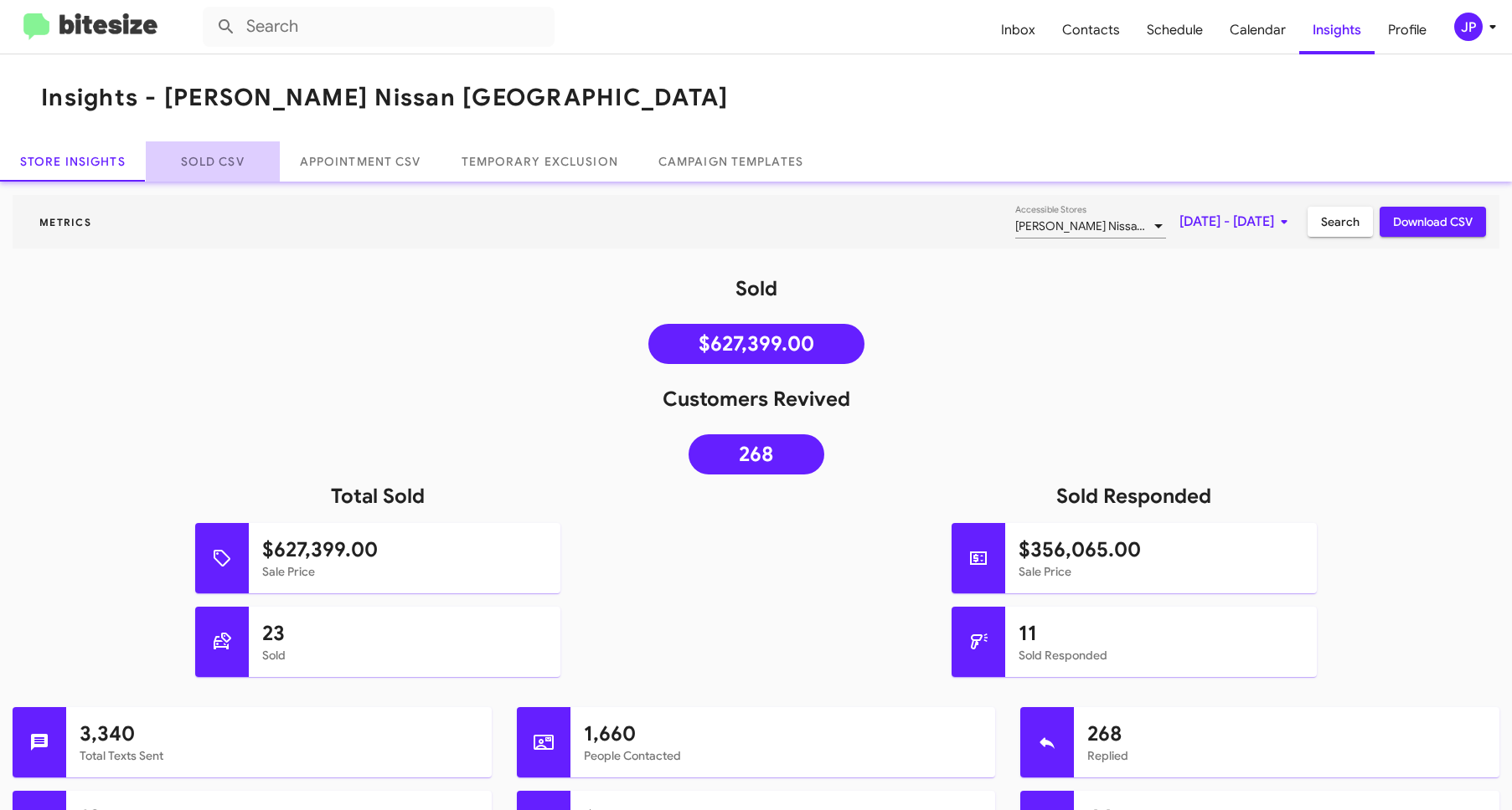
click at [183, 180] on link "Sold CSV" at bounding box center [213, 161] width 134 height 40
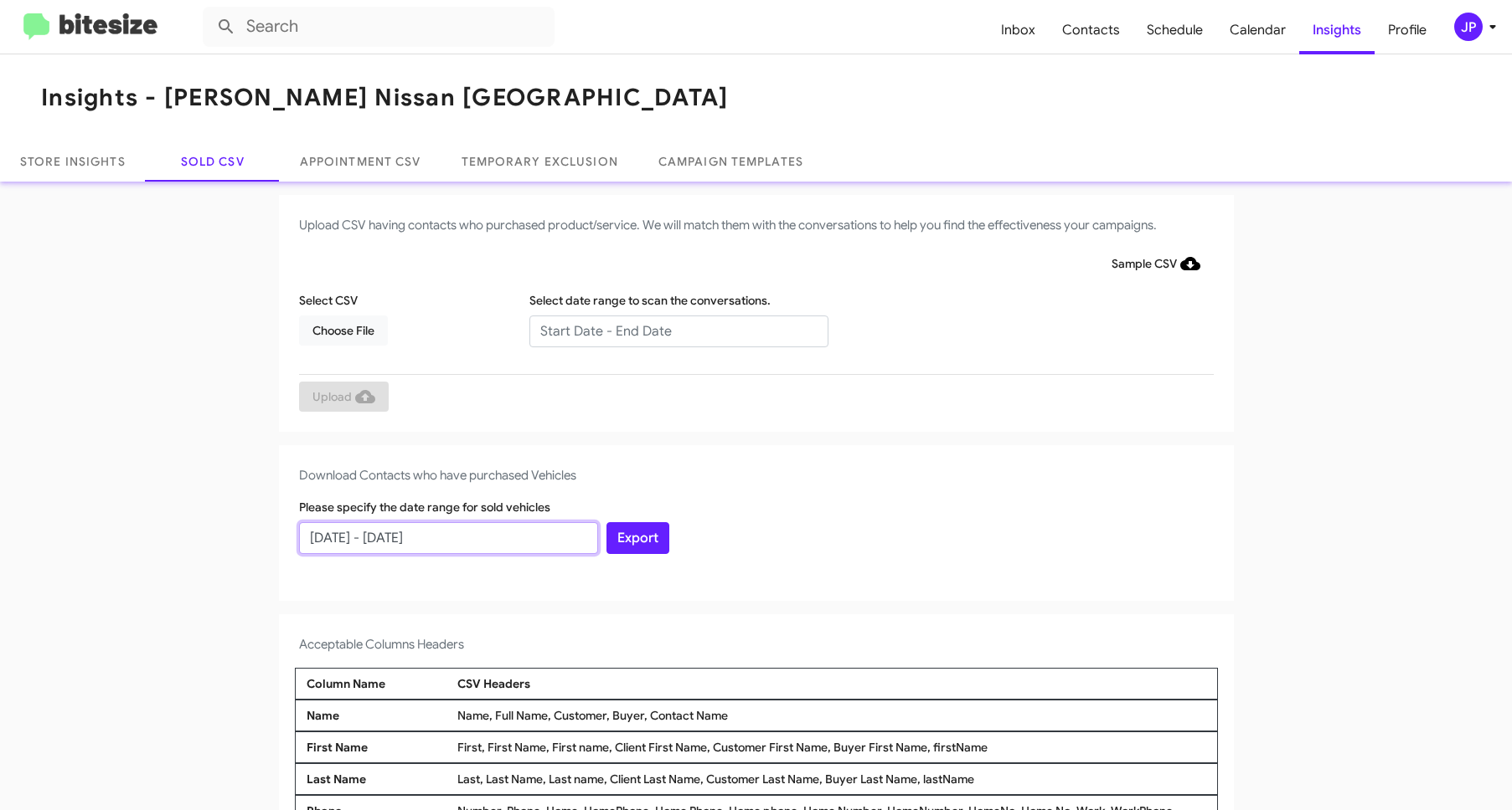
click at [427, 543] on input "[DATE] - [DATE]" at bounding box center [449, 538] width 299 height 32
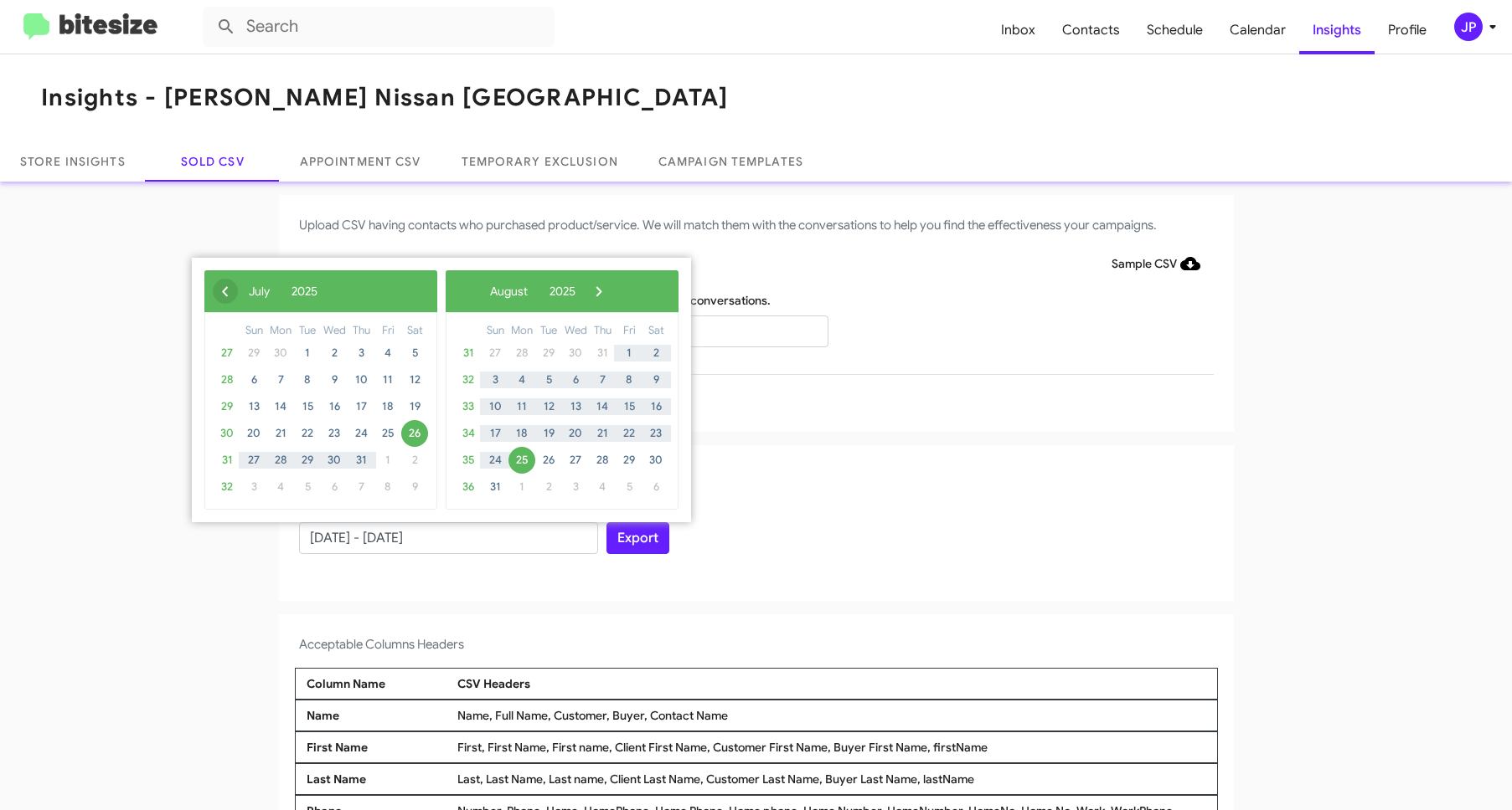
click at [228, 293] on span "‹" at bounding box center [225, 291] width 25 height 25
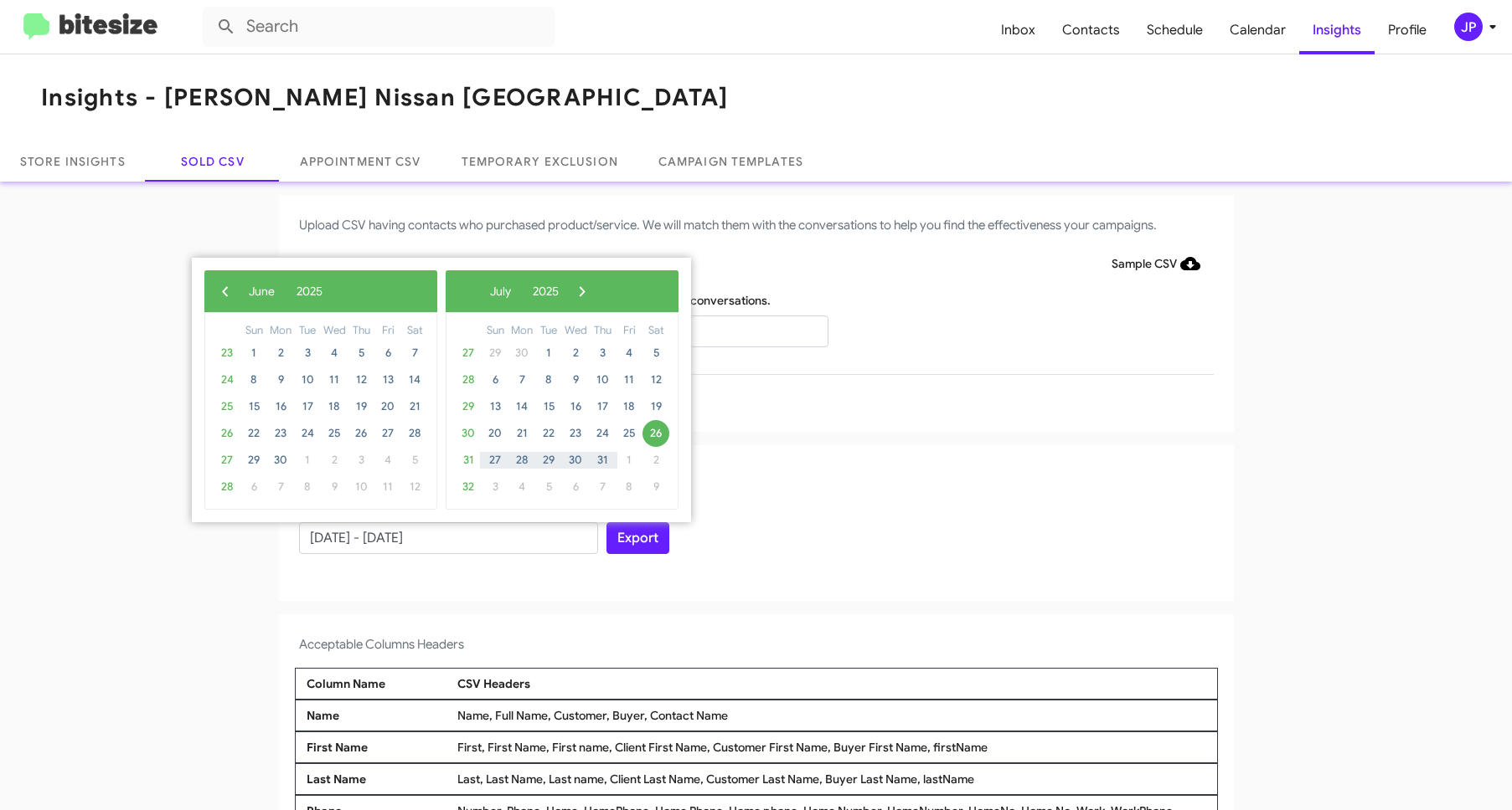
click at [228, 293] on span "‹" at bounding box center [225, 291] width 25 height 25
drag, startPoint x: 255, startPoint y: 445, endPoint x: 251, endPoint y: 456, distance: 11.7
click at [251, 456] on span "25" at bounding box center [254, 460] width 27 height 27
click at [672, 293] on div "‹ ​ June ​ 2025 ​ ›" at bounding box center [561, 291] width 233 height 42
click at [599, 293] on span "›" at bounding box center [586, 291] width 25 height 25
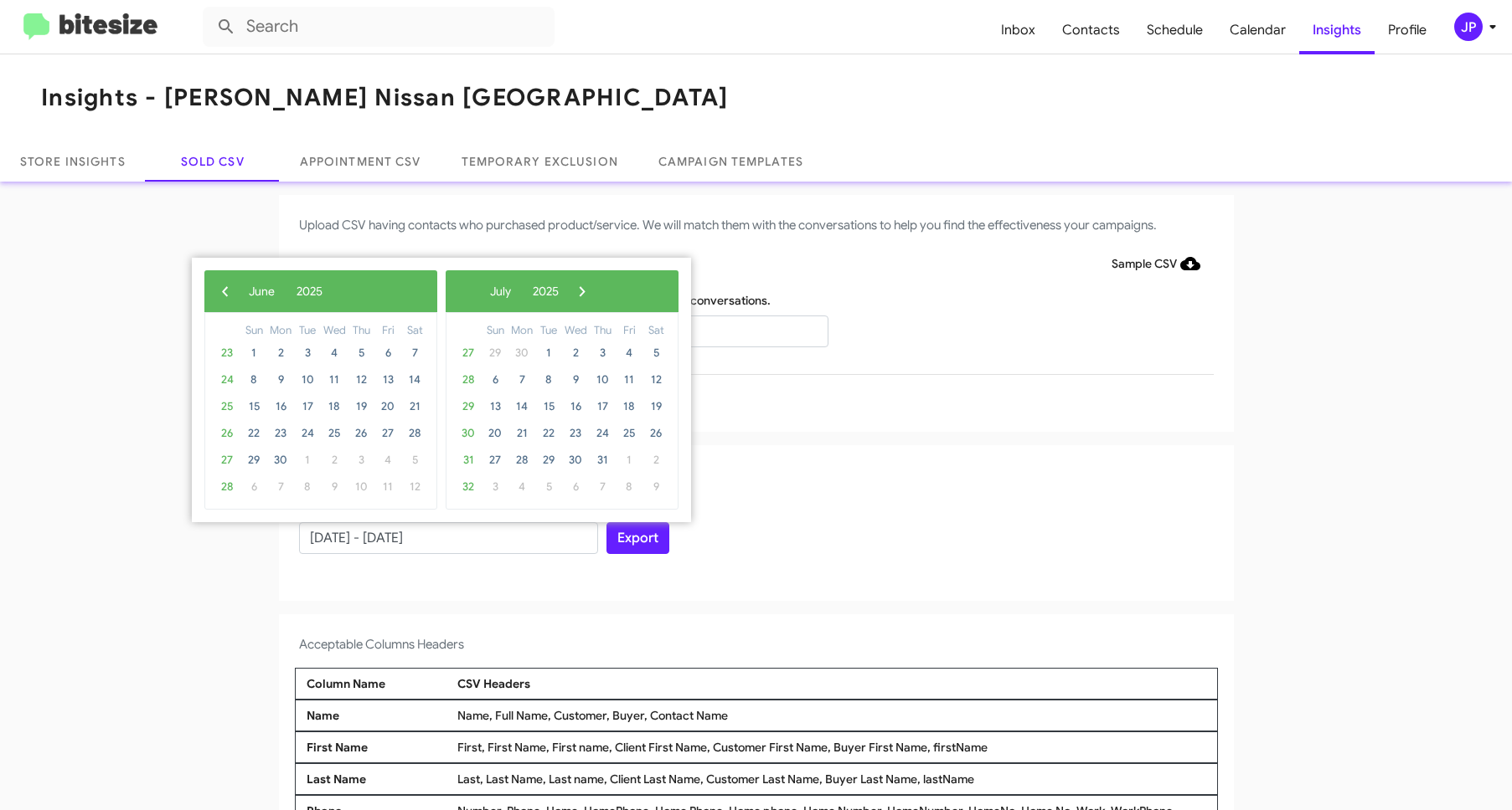
click at [595, 293] on span "›" at bounding box center [582, 291] width 25 height 25
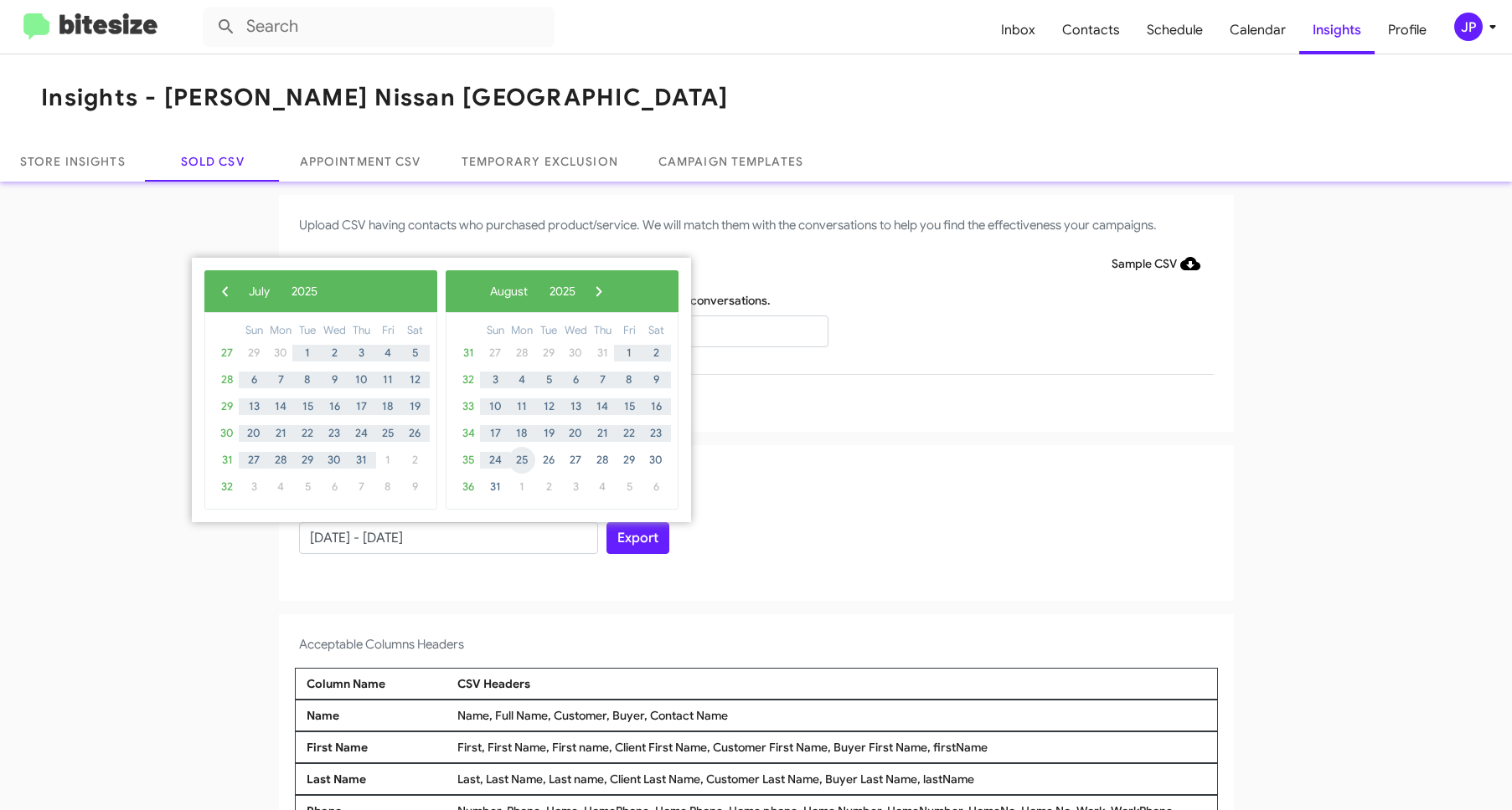
click at [525, 464] on span "25" at bounding box center [521, 460] width 27 height 27
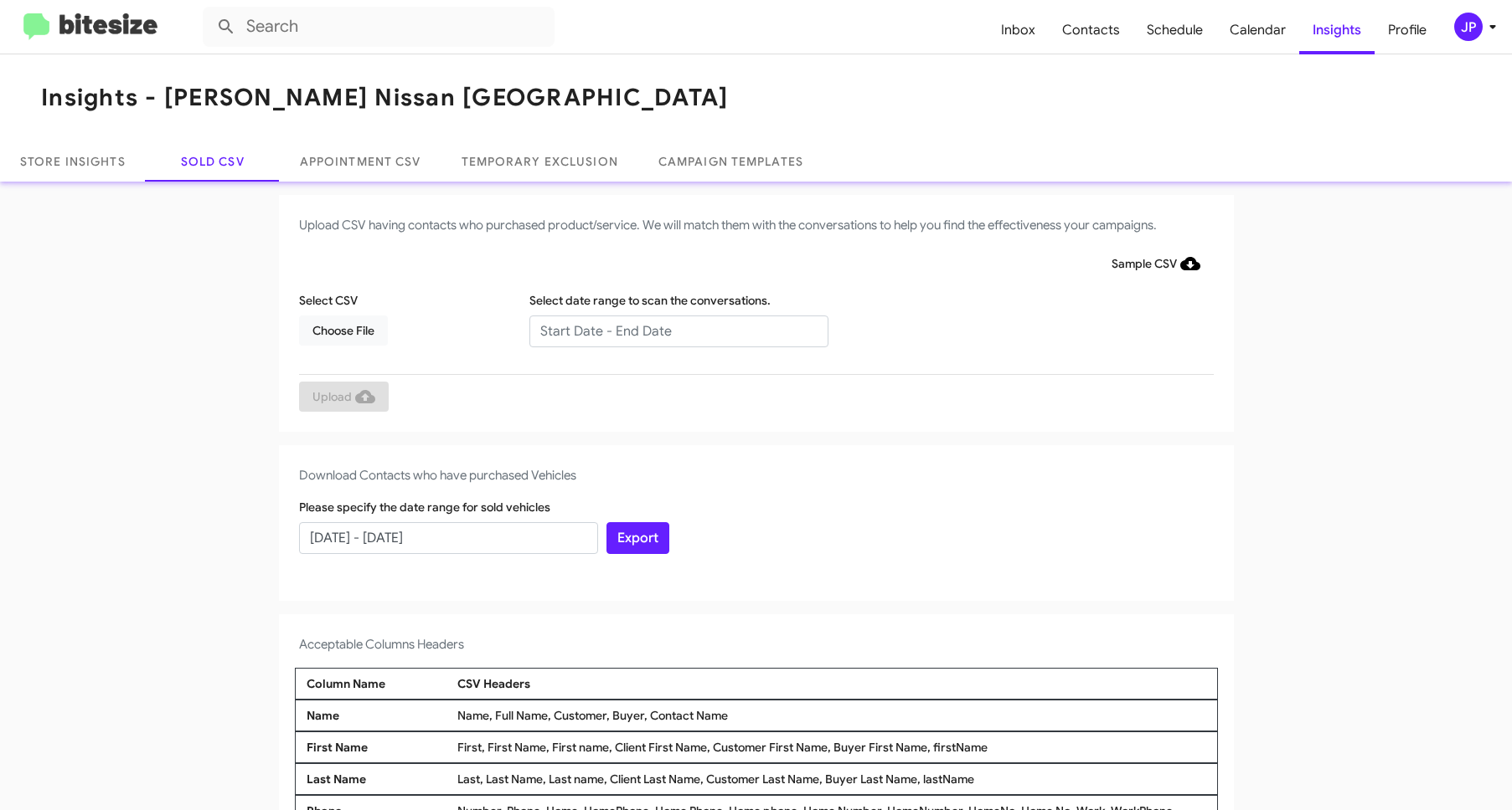
type input "[DATE] - [DATE]"
drag, startPoint x: 595, startPoint y: 532, endPoint x: 783, endPoint y: 521, distance: 188.3
click at [602, 532] on div "Export" at bounding box center [756, 526] width 308 height 55
click at [661, 543] on button "Export" at bounding box center [638, 538] width 63 height 32
click at [155, 33] on img at bounding box center [90, 27] width 134 height 28
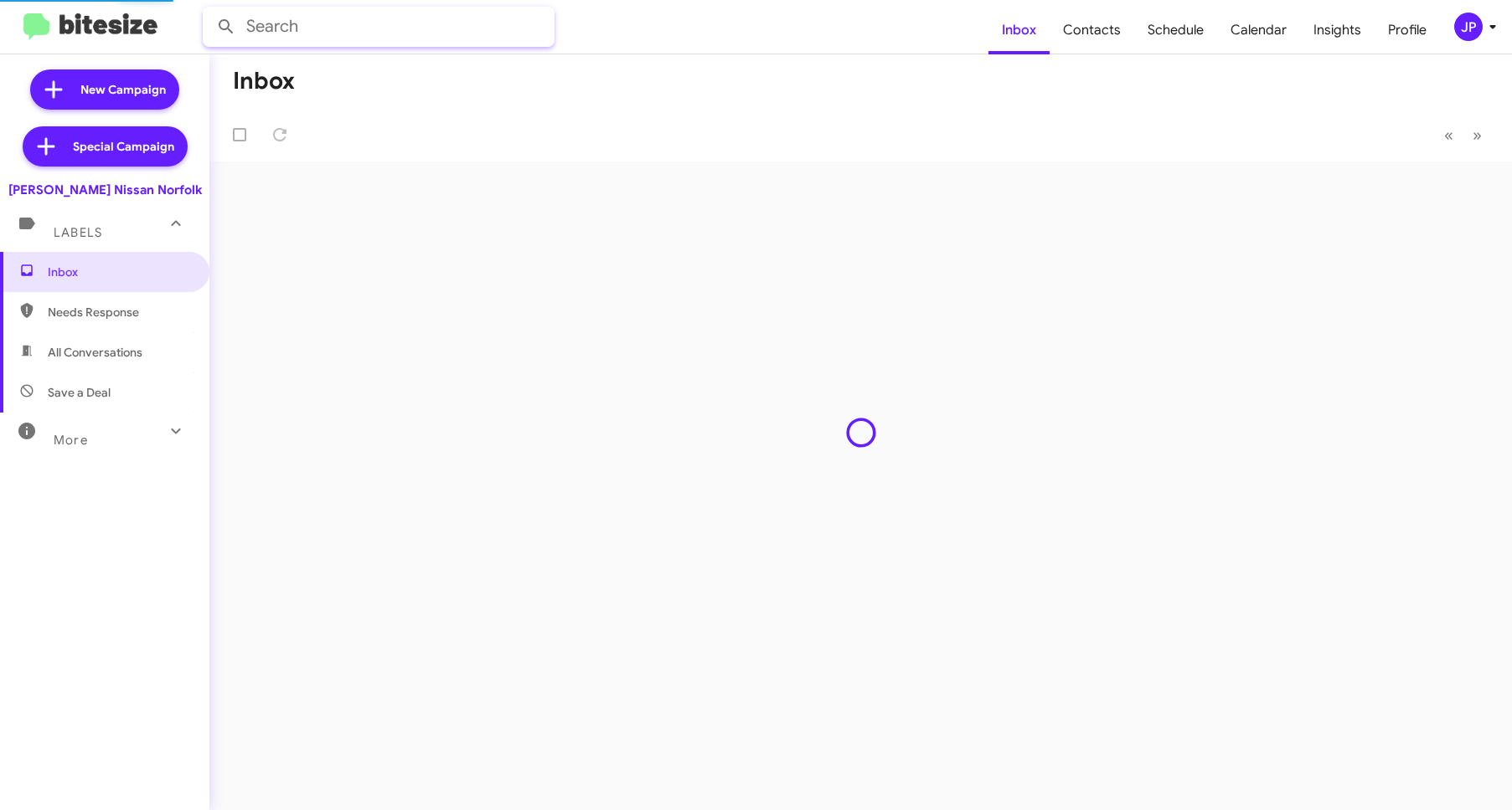
click at [318, 20] on input "text" at bounding box center [378, 26] width 352 height 40
paste input "SOLDS - With a few highlight customers included"
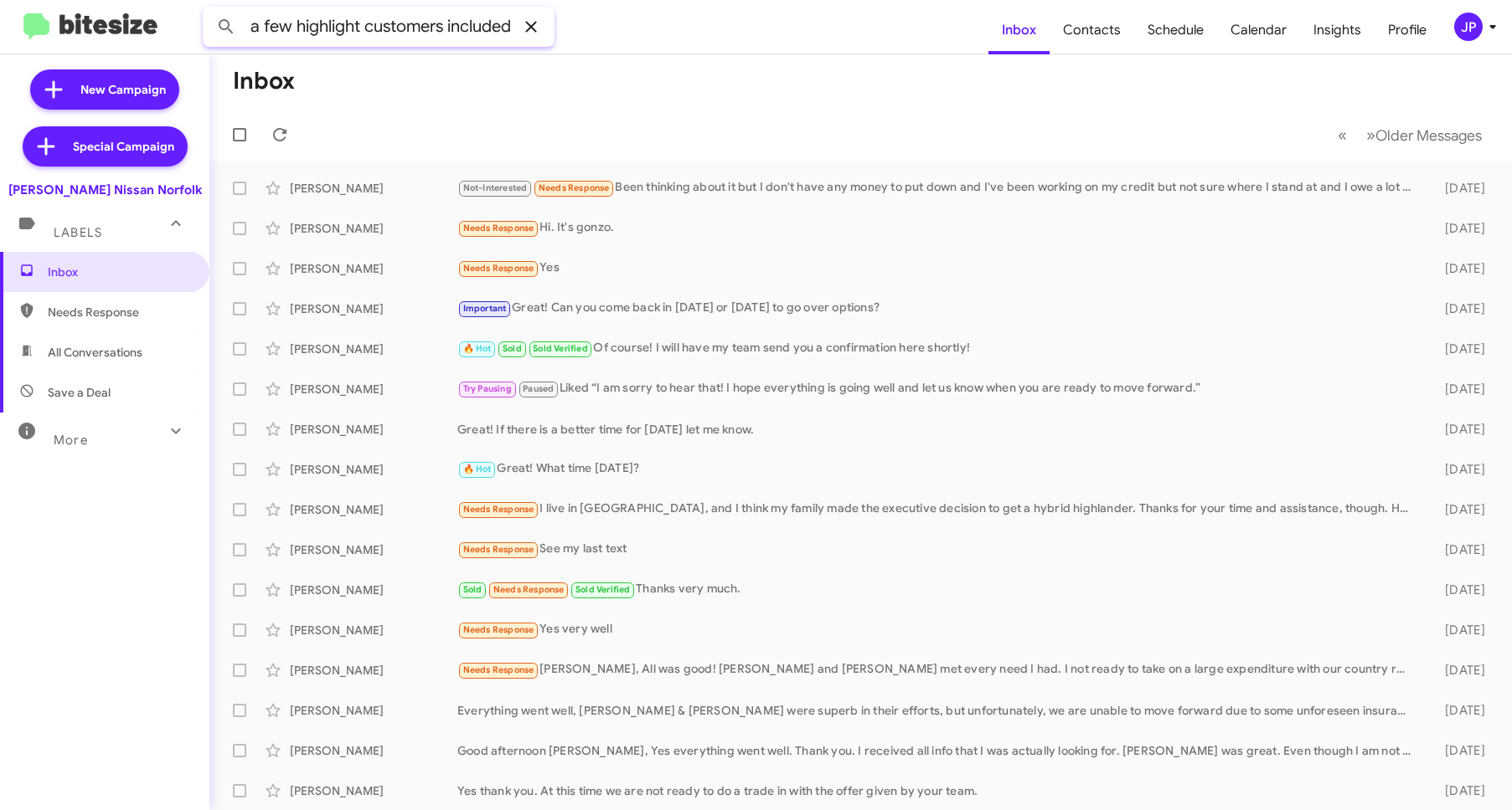
type input "SOLDS - With a few highlight customers included"
click at [546, 25] on span at bounding box center [531, 27] width 33 height 20
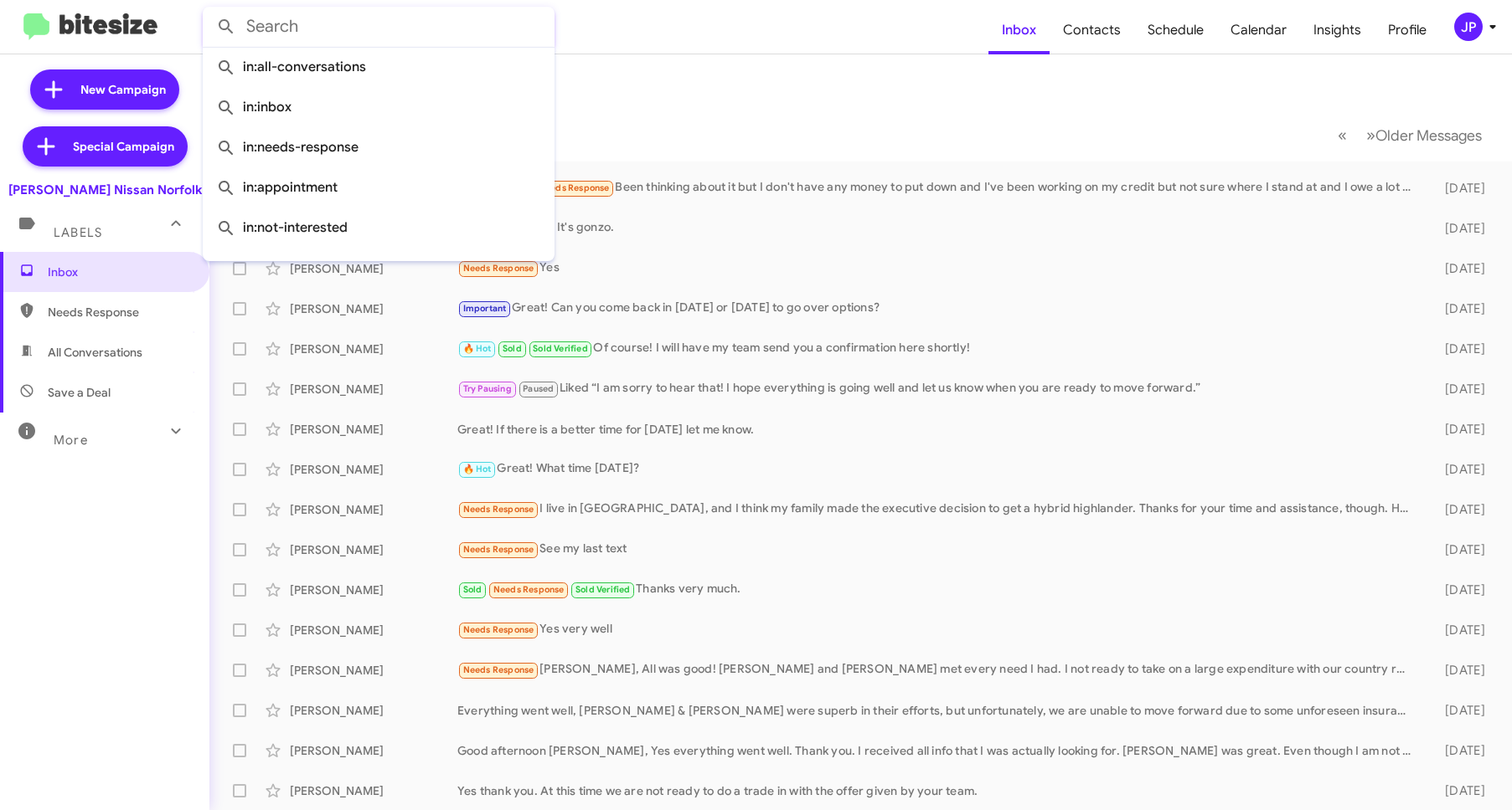
paste input "17574033804"
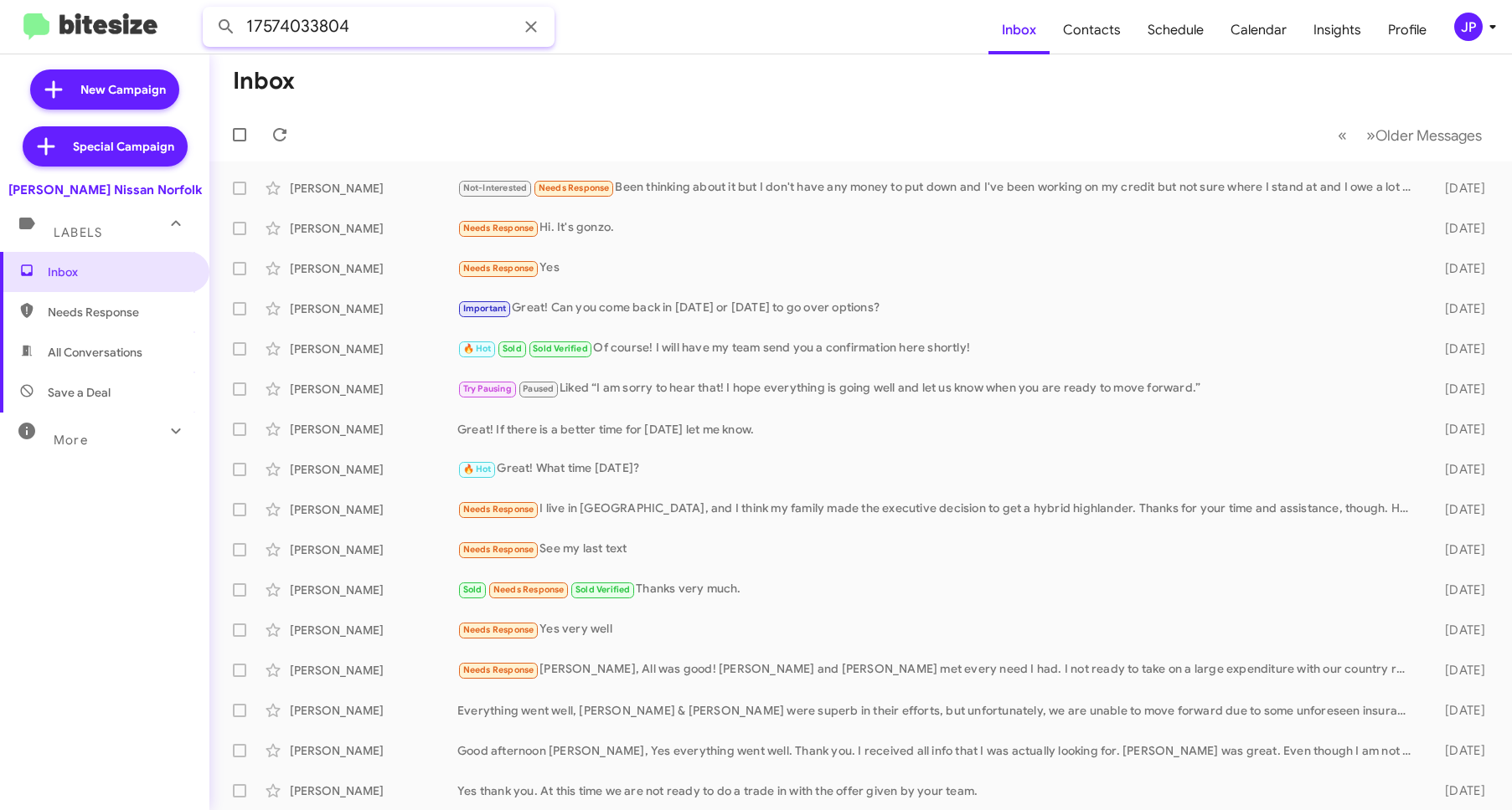
click at [209, 10] on button at bounding box center [226, 27] width 33 height 33
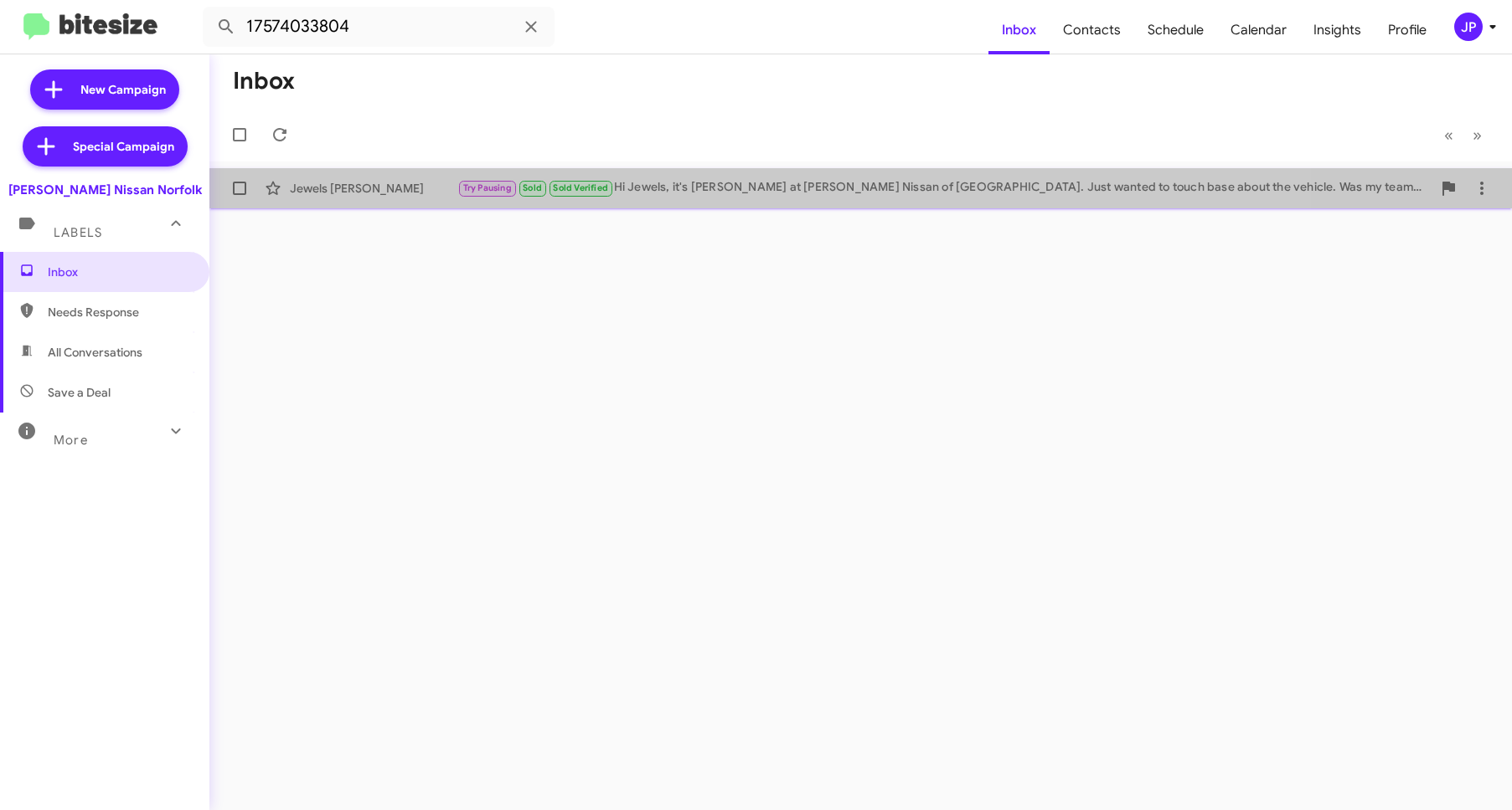
click at [348, 200] on div "Jewels [PERSON_NAME] Try Pausing Sold Sold Verified Hi Jewels, it's [PERSON_NAM…" at bounding box center [861, 189] width 1276 height 33
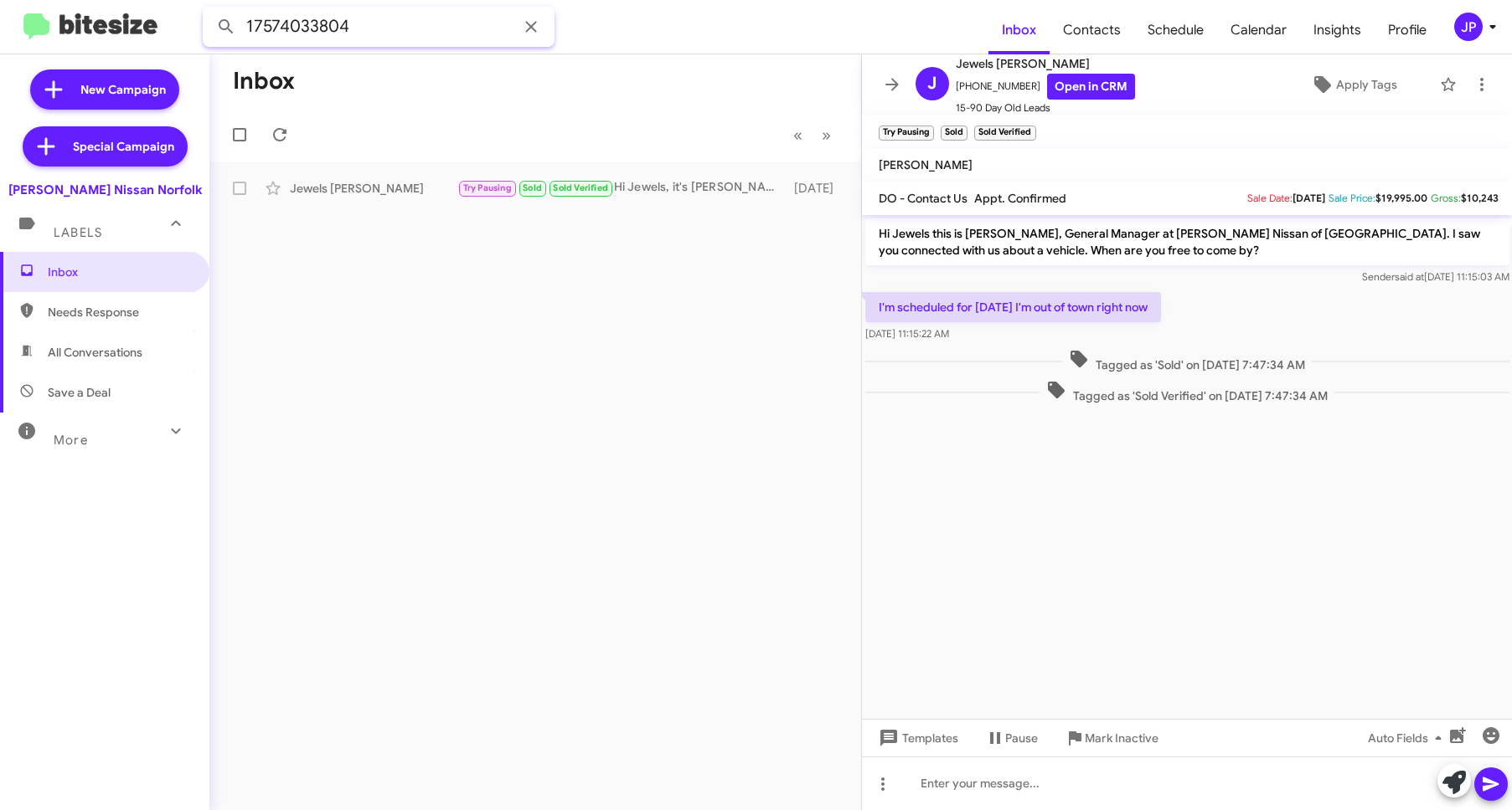
click at [434, 33] on input "17574033804" at bounding box center [378, 26] width 352 height 40
paste input "7765667"
type input "17577765667"
click at [209, 10] on button at bounding box center [226, 27] width 33 height 33
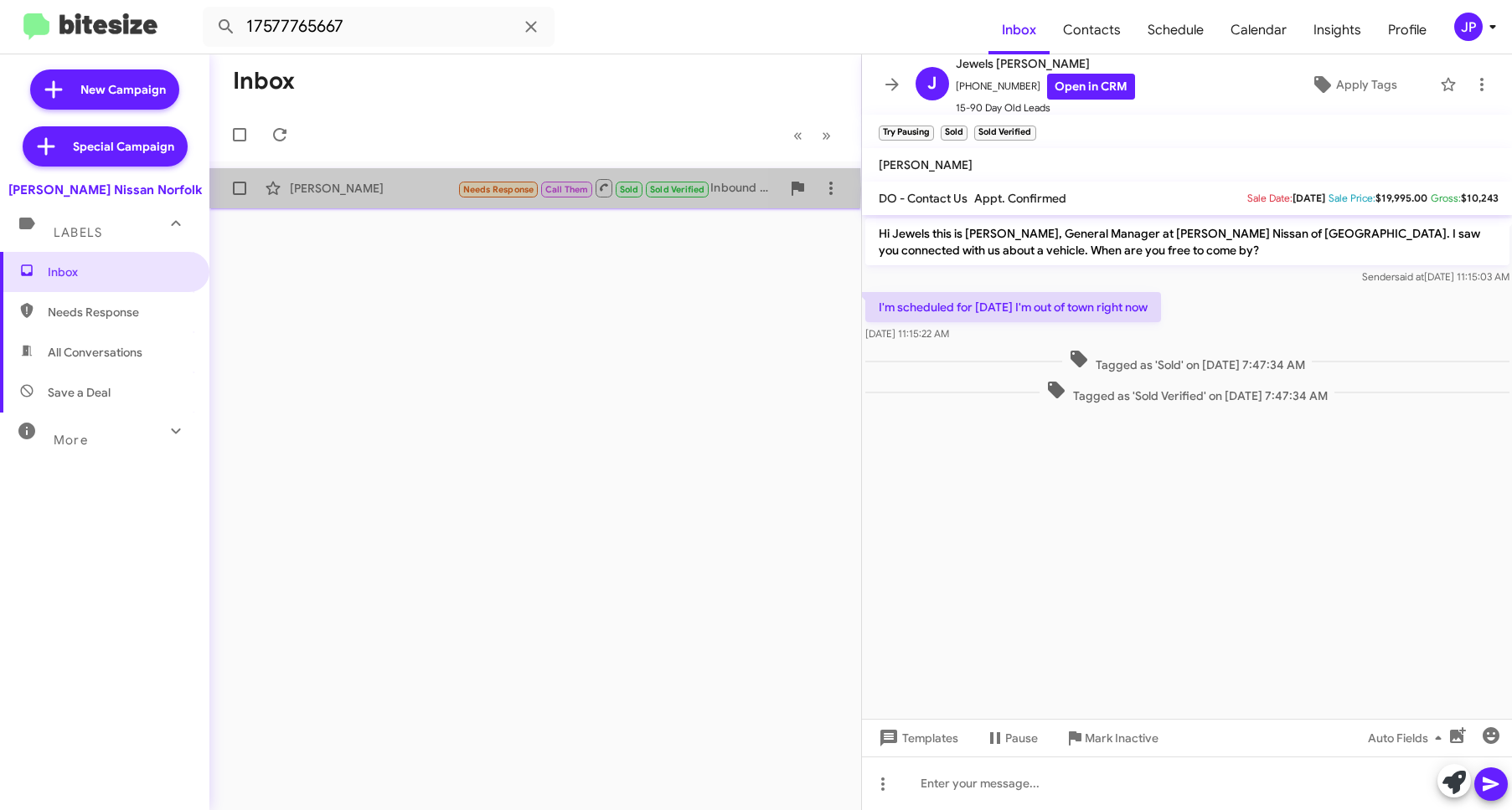
click at [388, 189] on div "[PERSON_NAME]" at bounding box center [374, 189] width 167 height 17
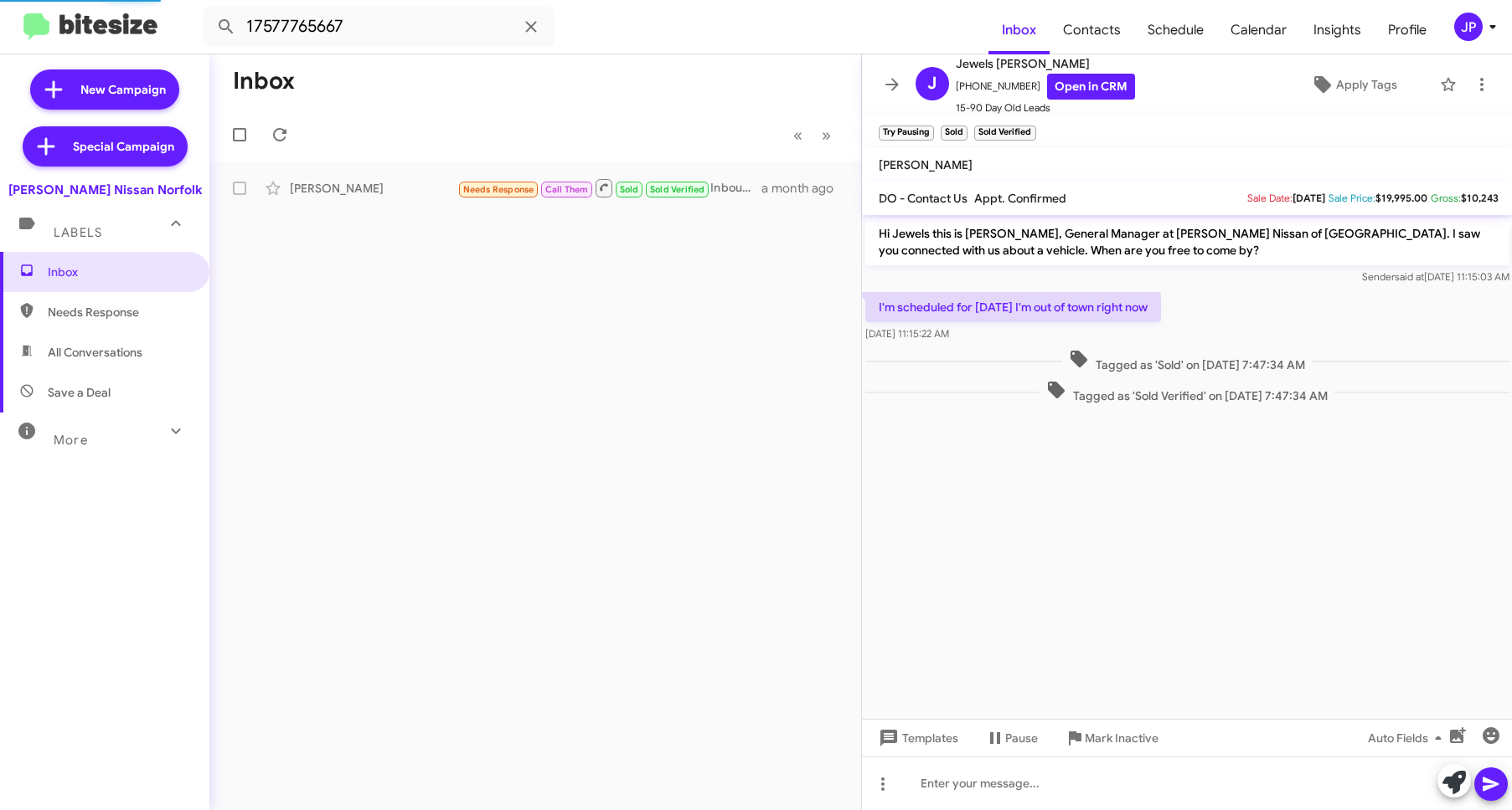
scroll to position [46, 0]
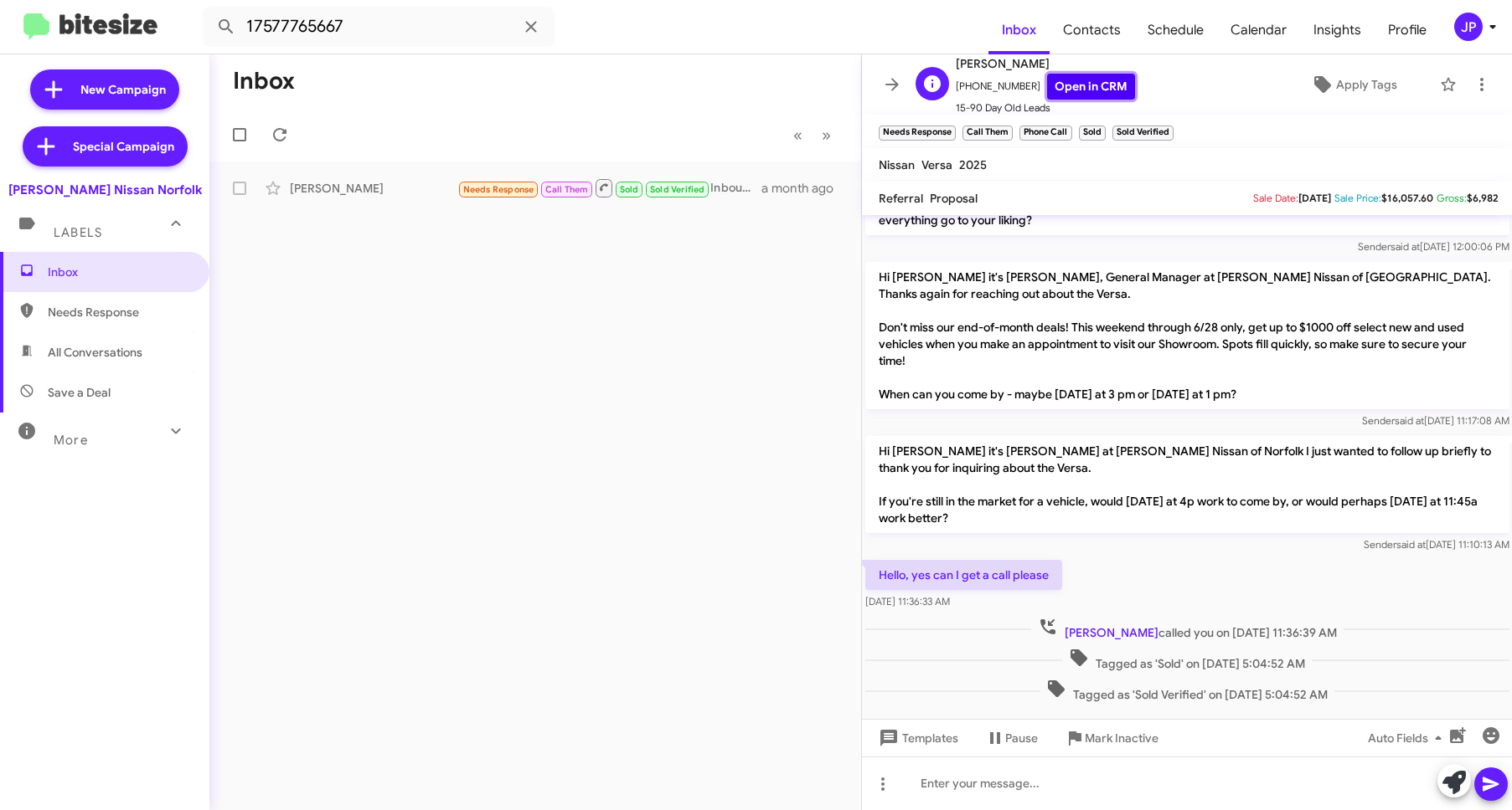
click at [1088, 93] on link "Open in CRM" at bounding box center [1091, 86] width 88 height 26
click at [1093, 86] on link "Open in CRM" at bounding box center [1091, 86] width 88 height 26
click at [1466, 40] on mat-toolbar "17577765667 Inbox Contacts Schedule Calendar Insights Profile JP" at bounding box center [756, 27] width 1512 height 54
click at [1480, 30] on div "JP" at bounding box center [1468, 27] width 29 height 29
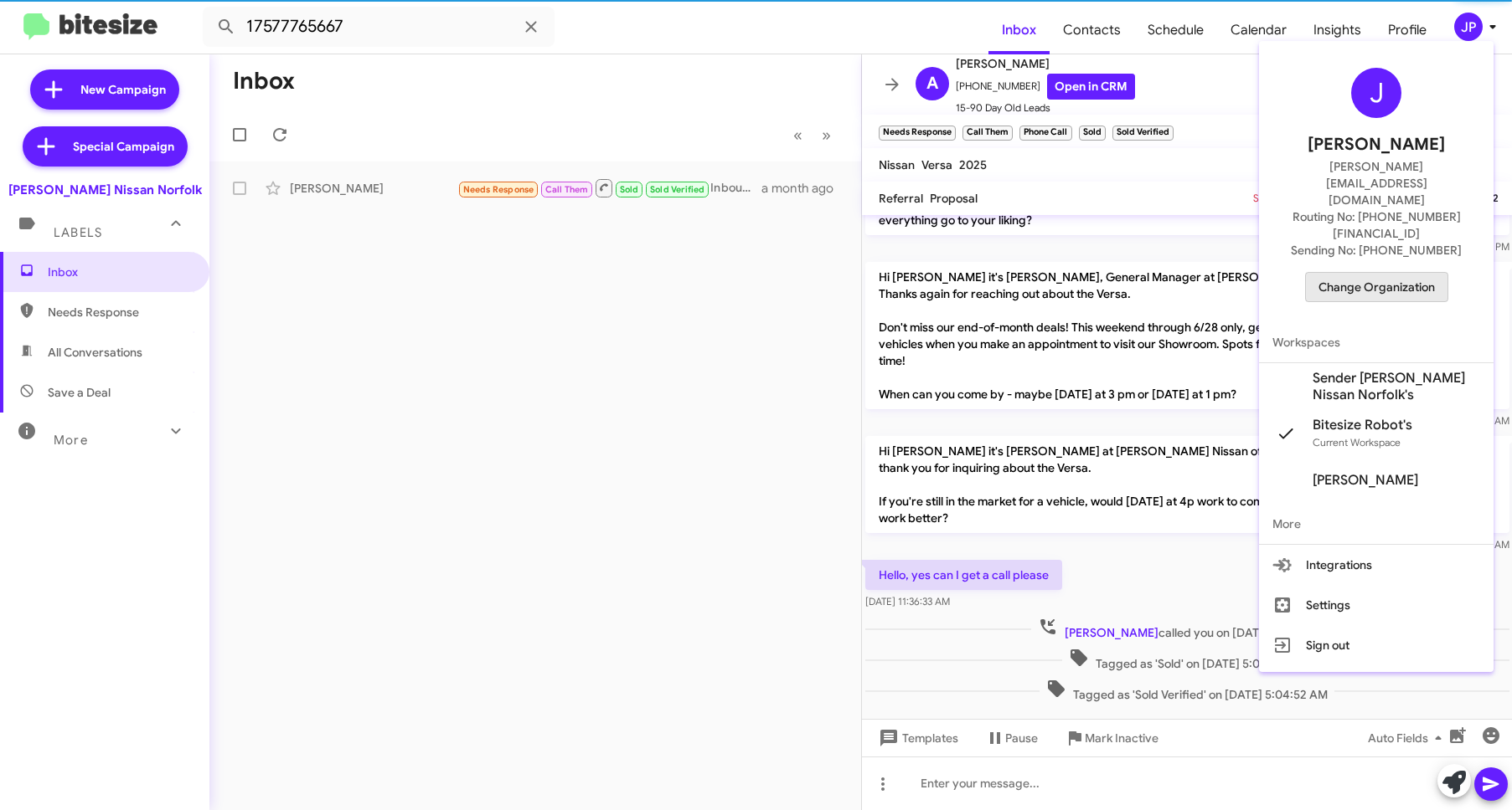
click at [1417, 273] on span "Change Organization" at bounding box center [1376, 287] width 116 height 29
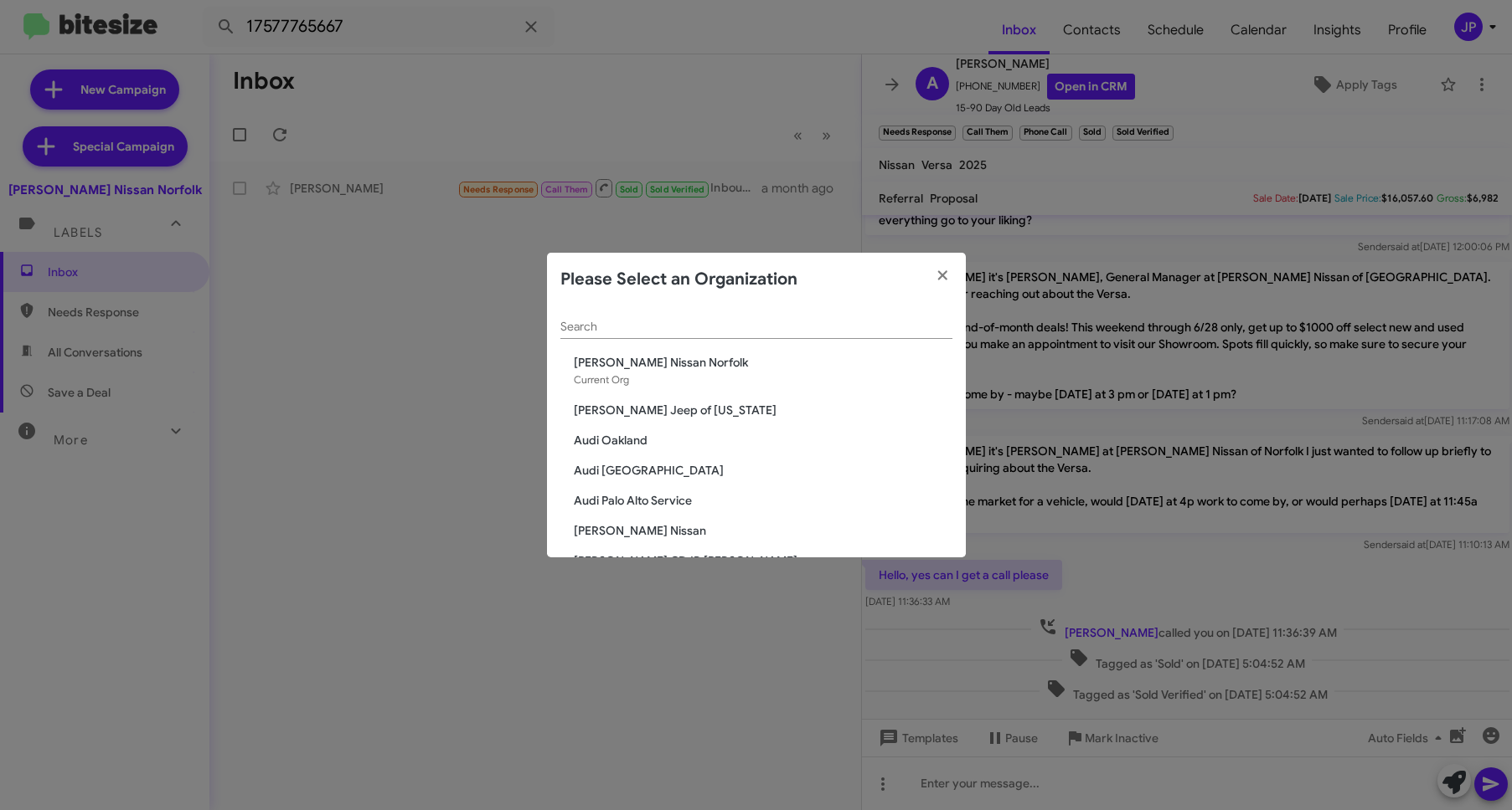
click at [795, 333] on div "Search" at bounding box center [756, 322] width 392 height 33
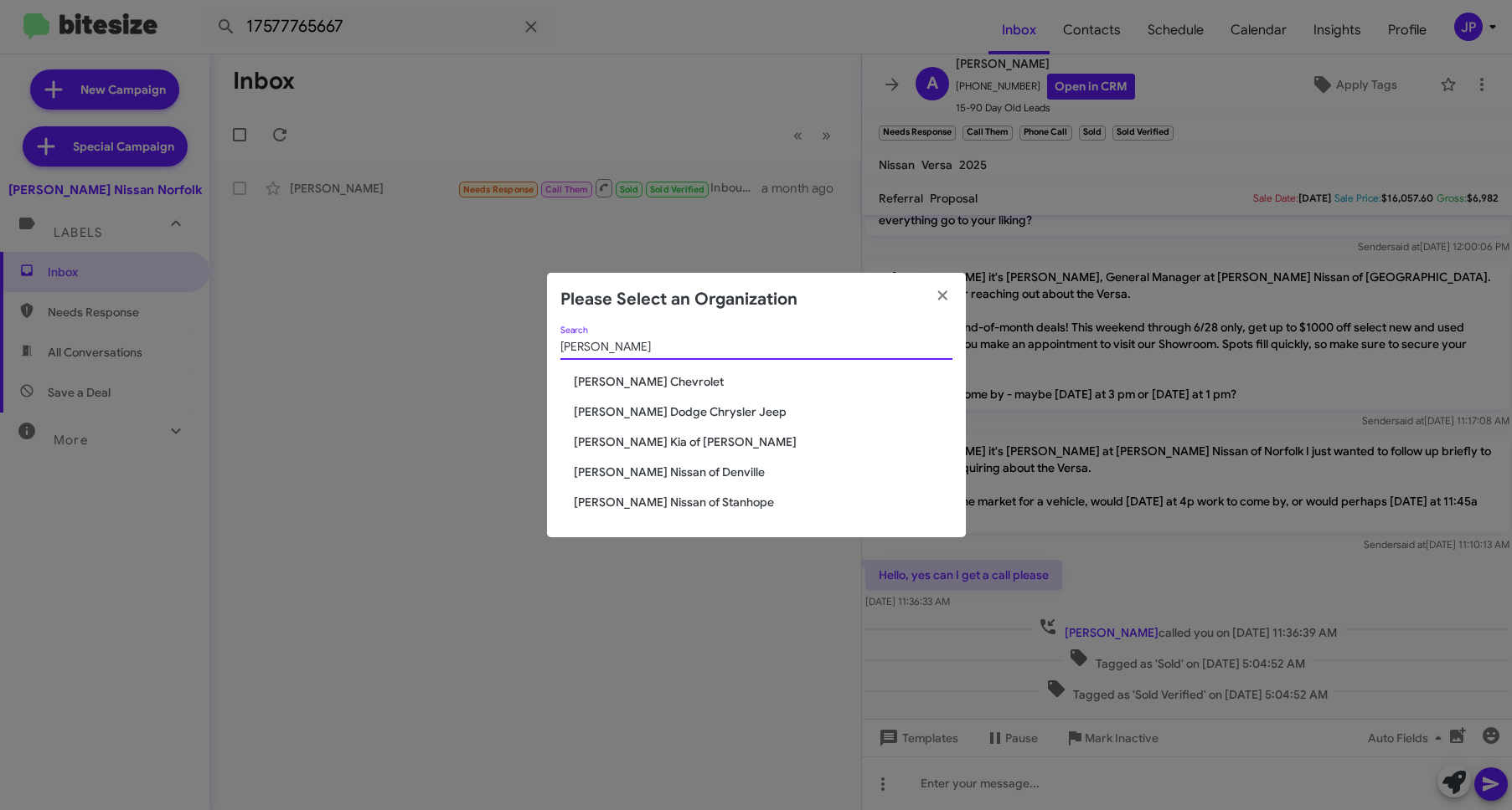
type input "[PERSON_NAME]"
click at [618, 437] on span "[PERSON_NAME] Kia of [PERSON_NAME]" at bounding box center [762, 442] width 378 height 17
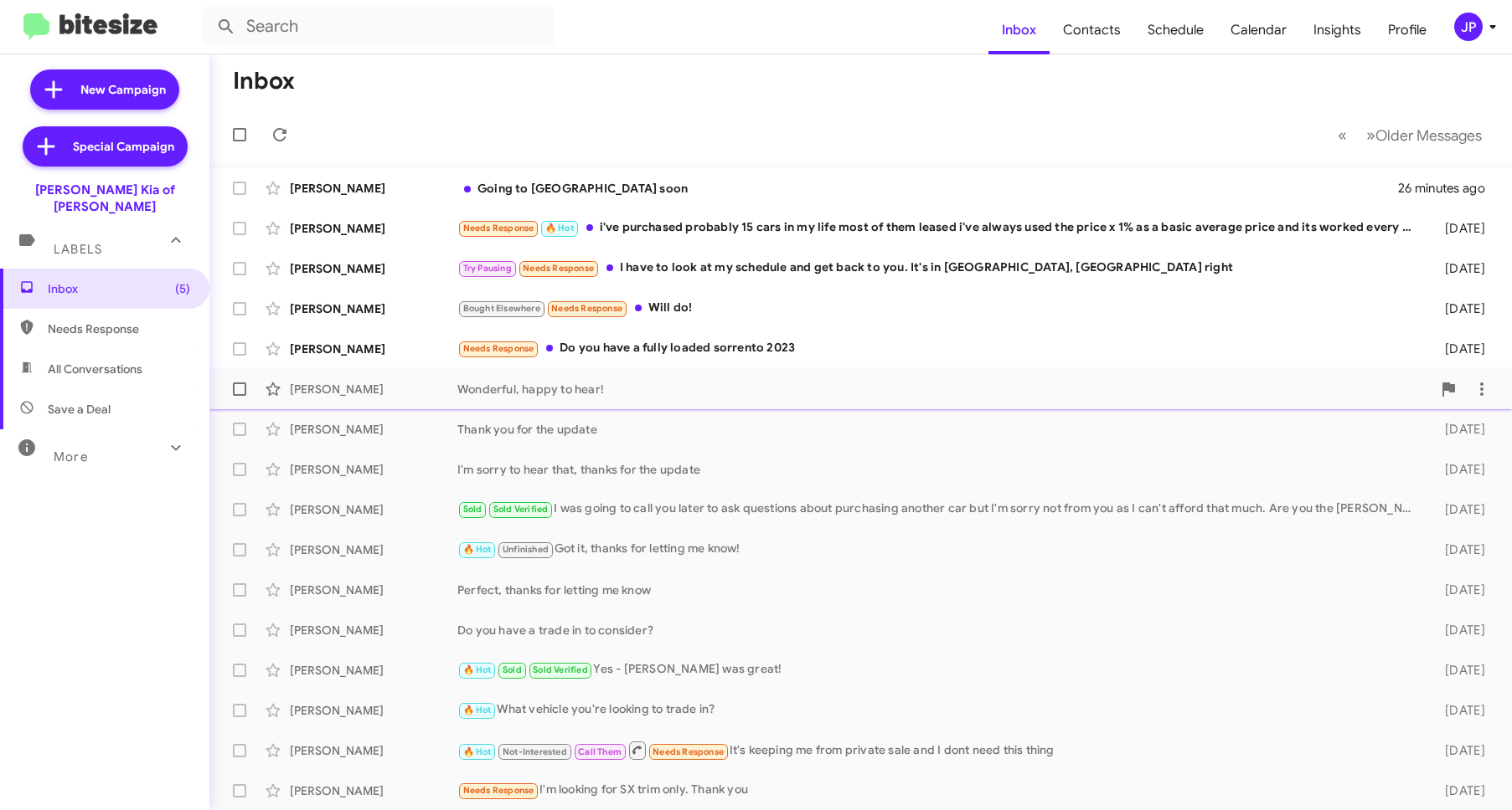
click at [564, 389] on div "Wonderful, happy to hear!" at bounding box center [944, 389] width 974 height 17
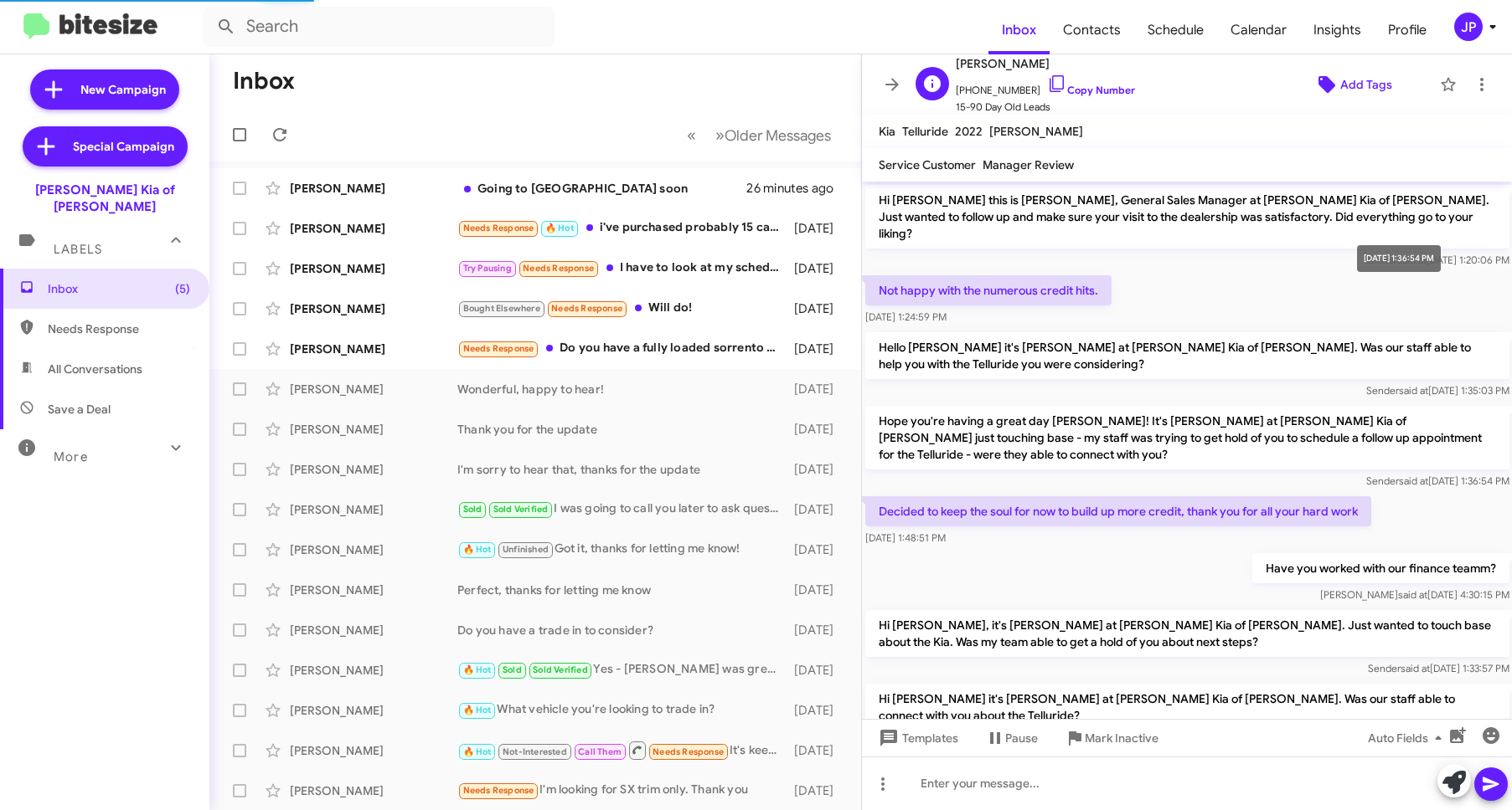
scroll to position [174, 0]
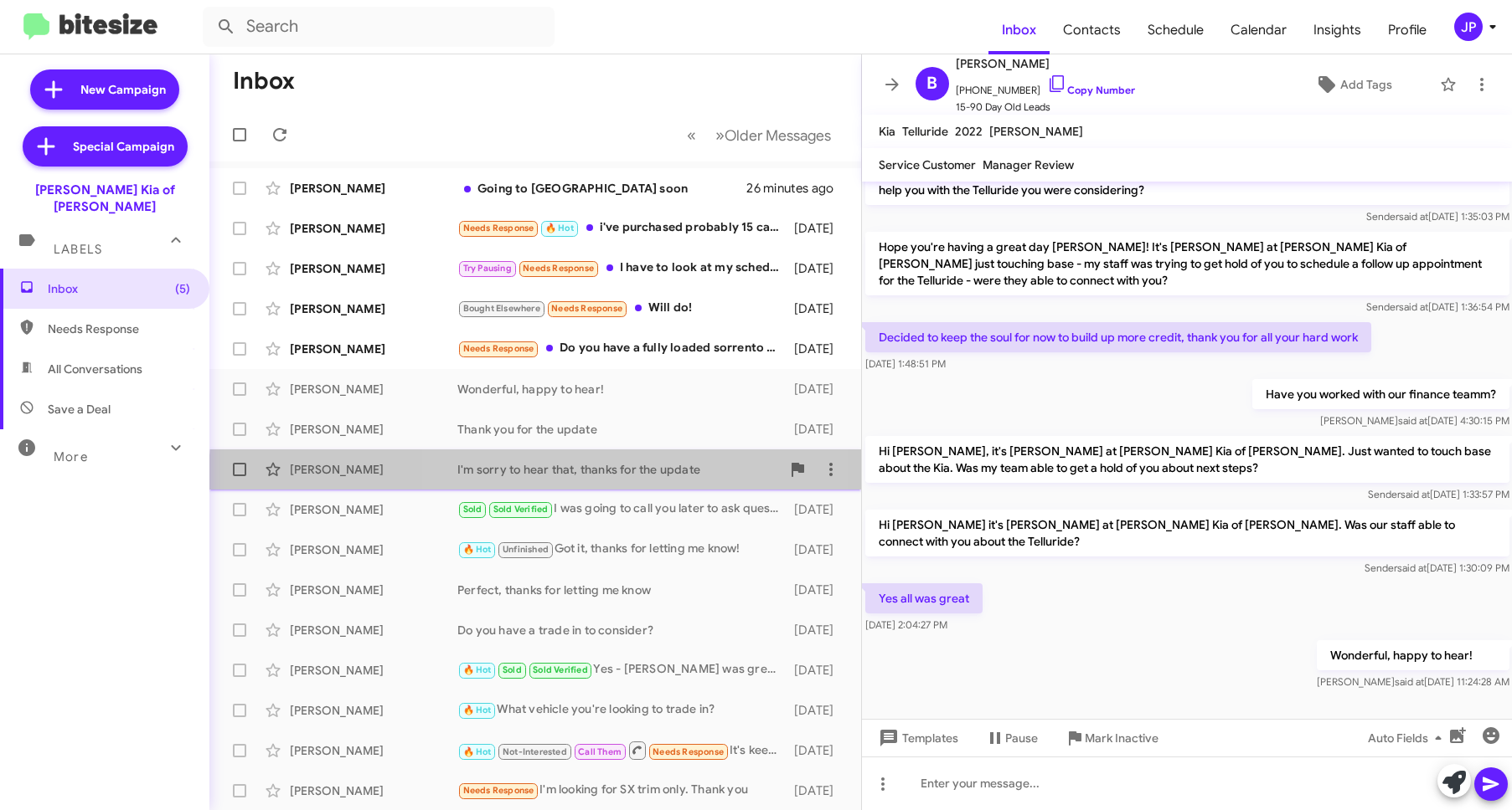
click at [619, 480] on div "[PERSON_NAME] I'm sorry to hear that, thanks for the update [DATE]" at bounding box center [535, 470] width 625 height 33
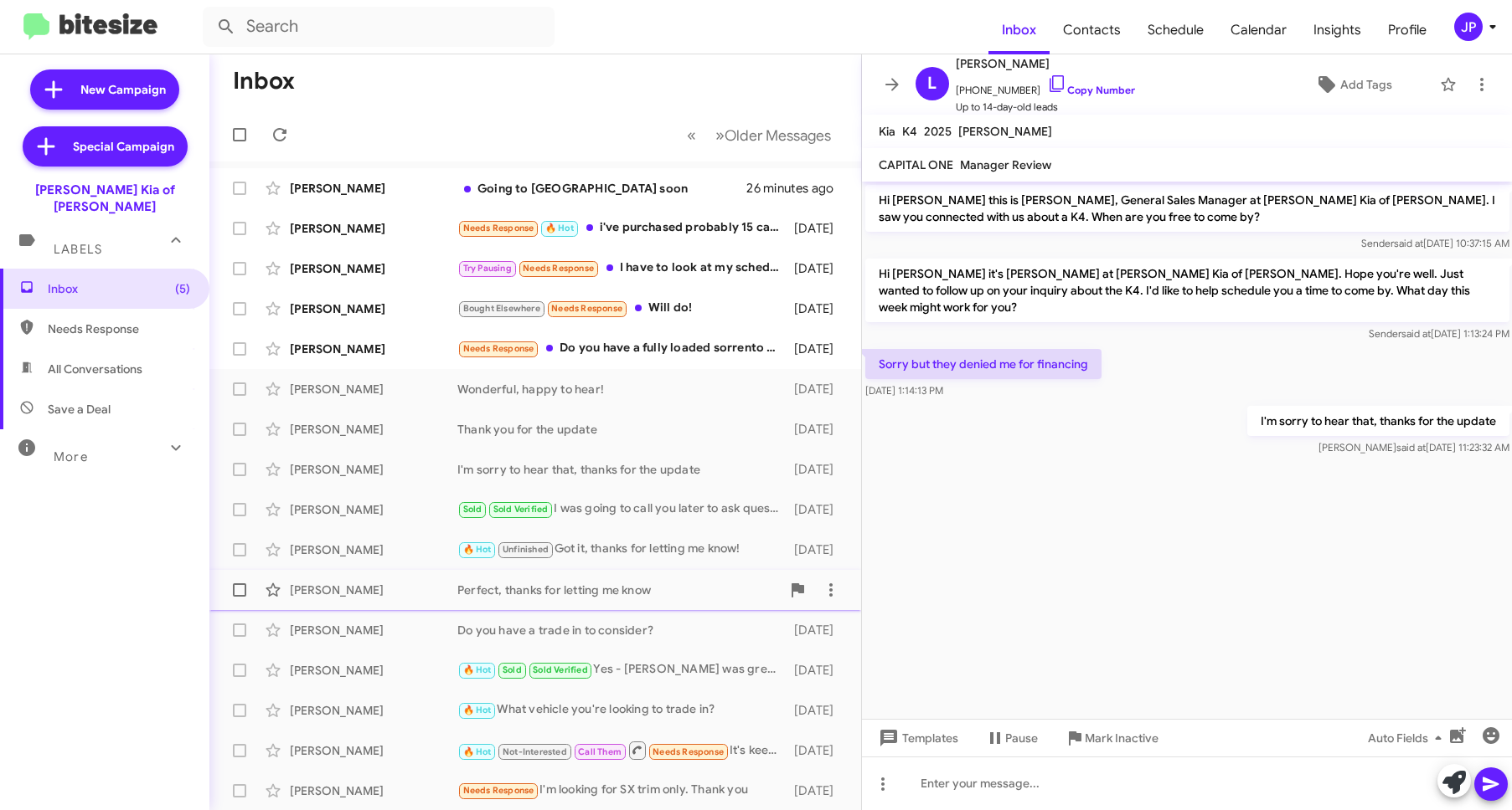
click at [638, 594] on div "Perfect, thanks for letting me know" at bounding box center [619, 590] width 323 height 17
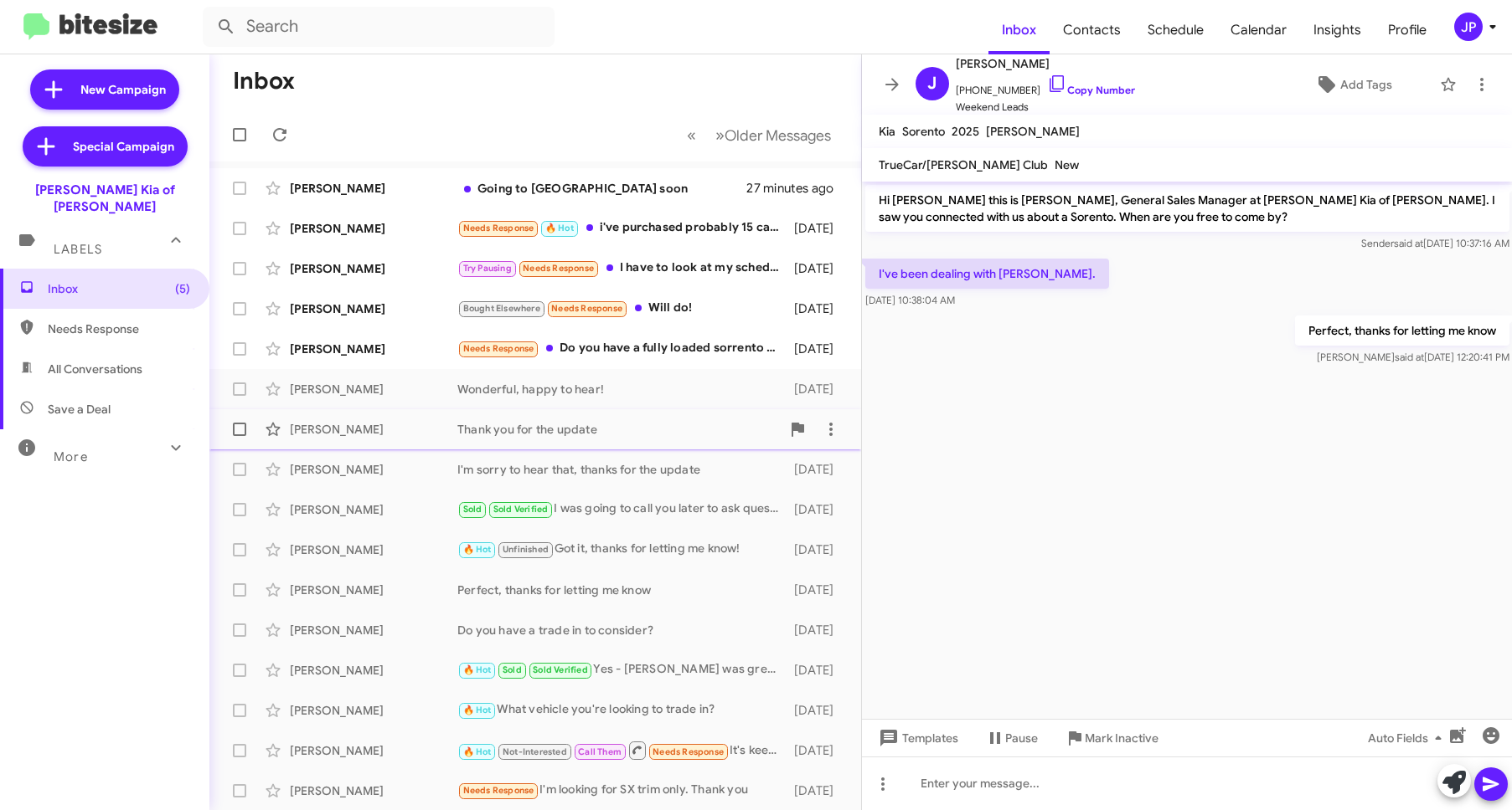
click at [397, 437] on div "Robert Leonard Thank you for the update 2 days ago" at bounding box center [535, 429] width 625 height 33
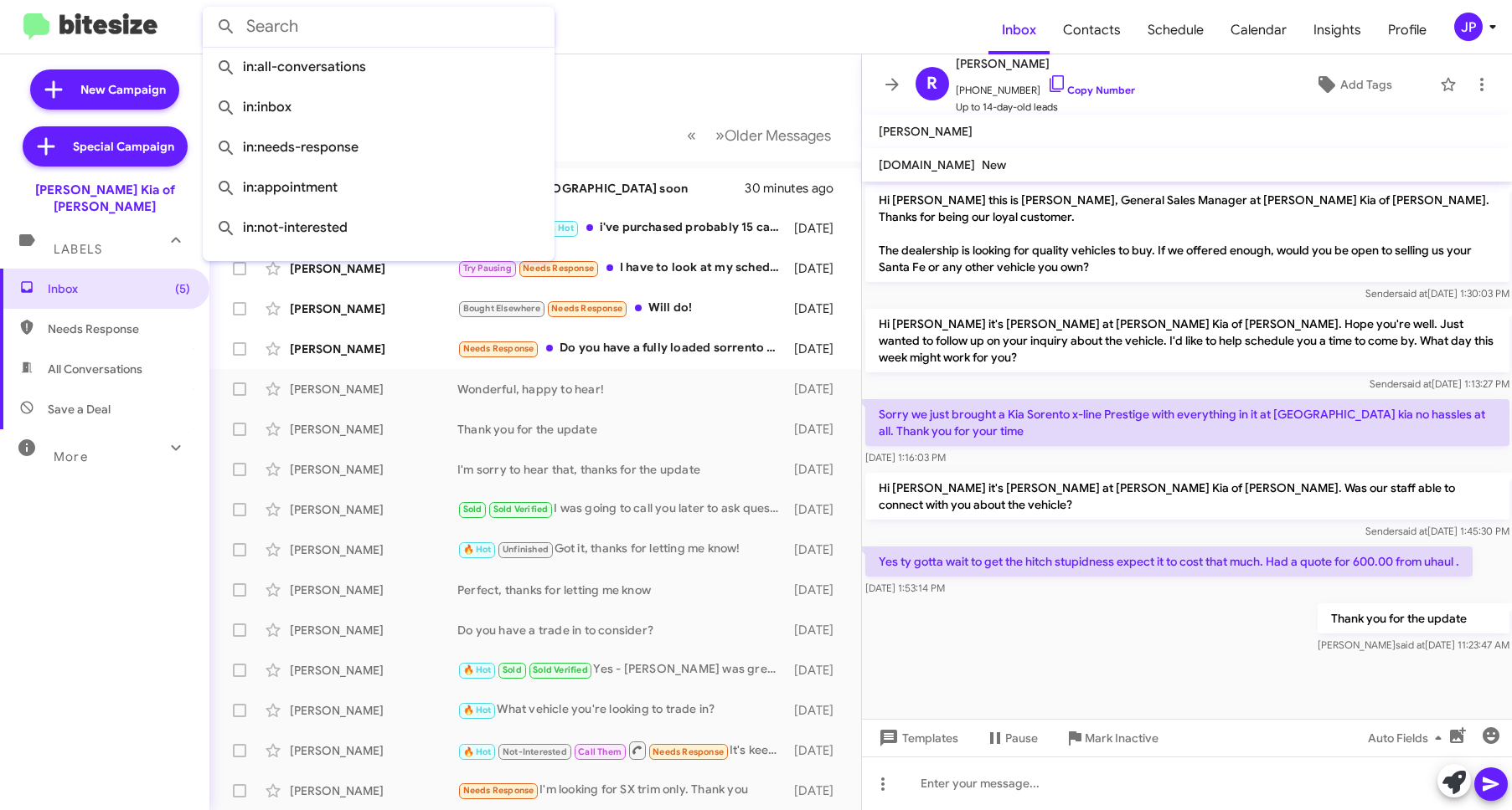
click at [373, 46] on input "text" at bounding box center [378, 26] width 352 height 40
paste input "17577290762"
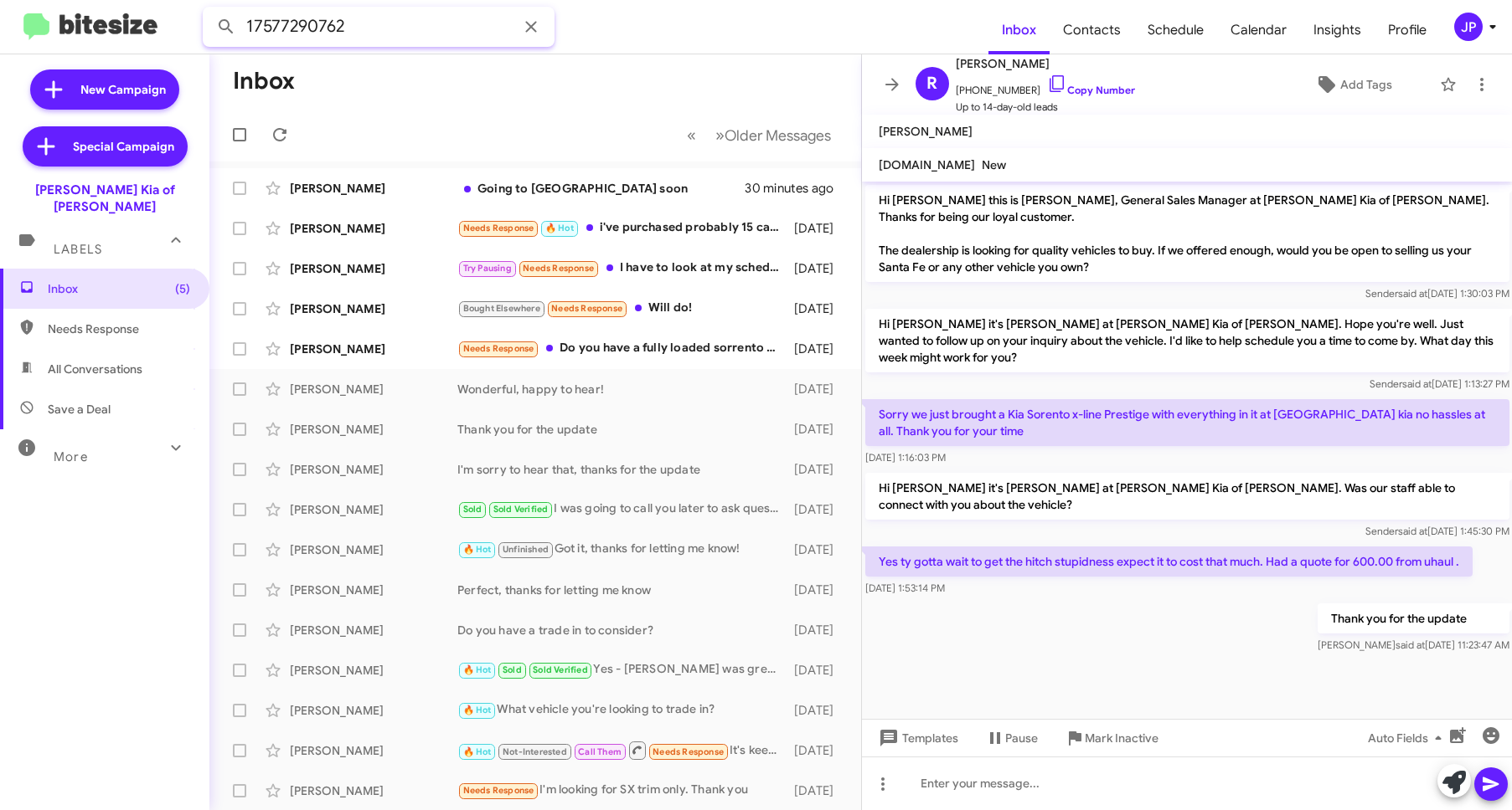
type input "17577290762"
click at [209, 10] on button at bounding box center [226, 27] width 33 height 33
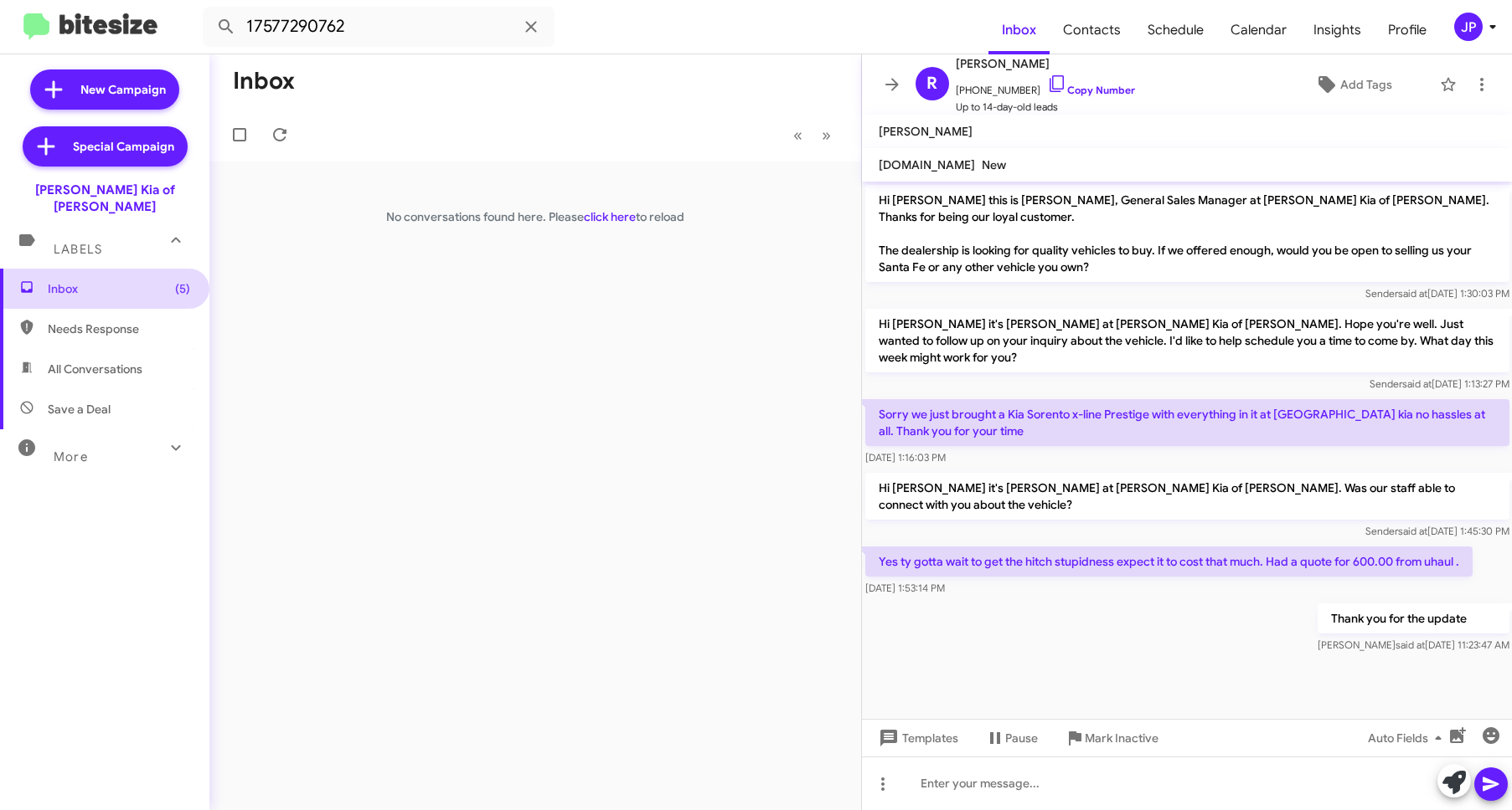
click at [162, 287] on span "Inbox (5)" at bounding box center [104, 288] width 209 height 40
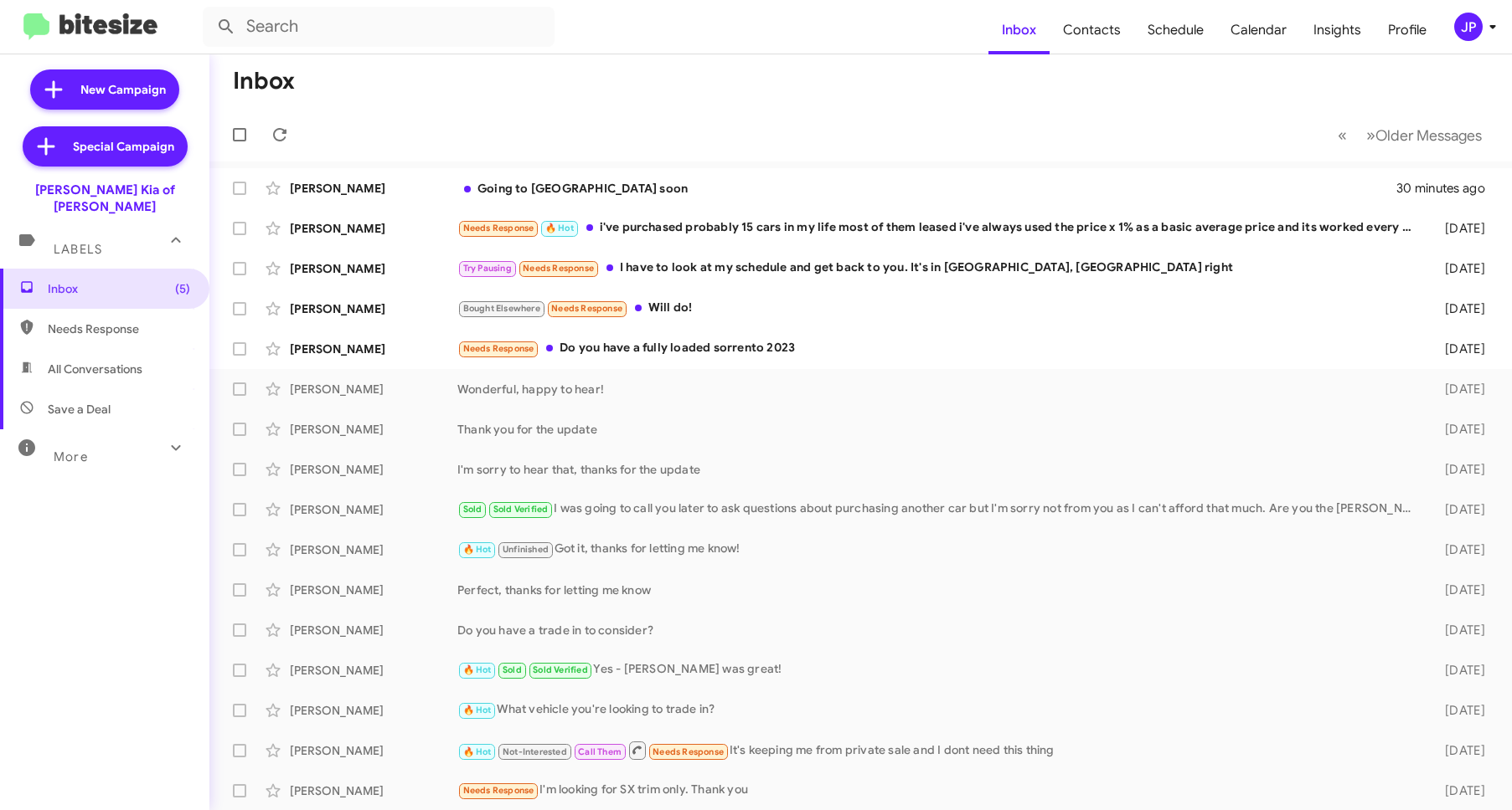
click at [1468, 32] on div "JP" at bounding box center [1468, 27] width 29 height 29
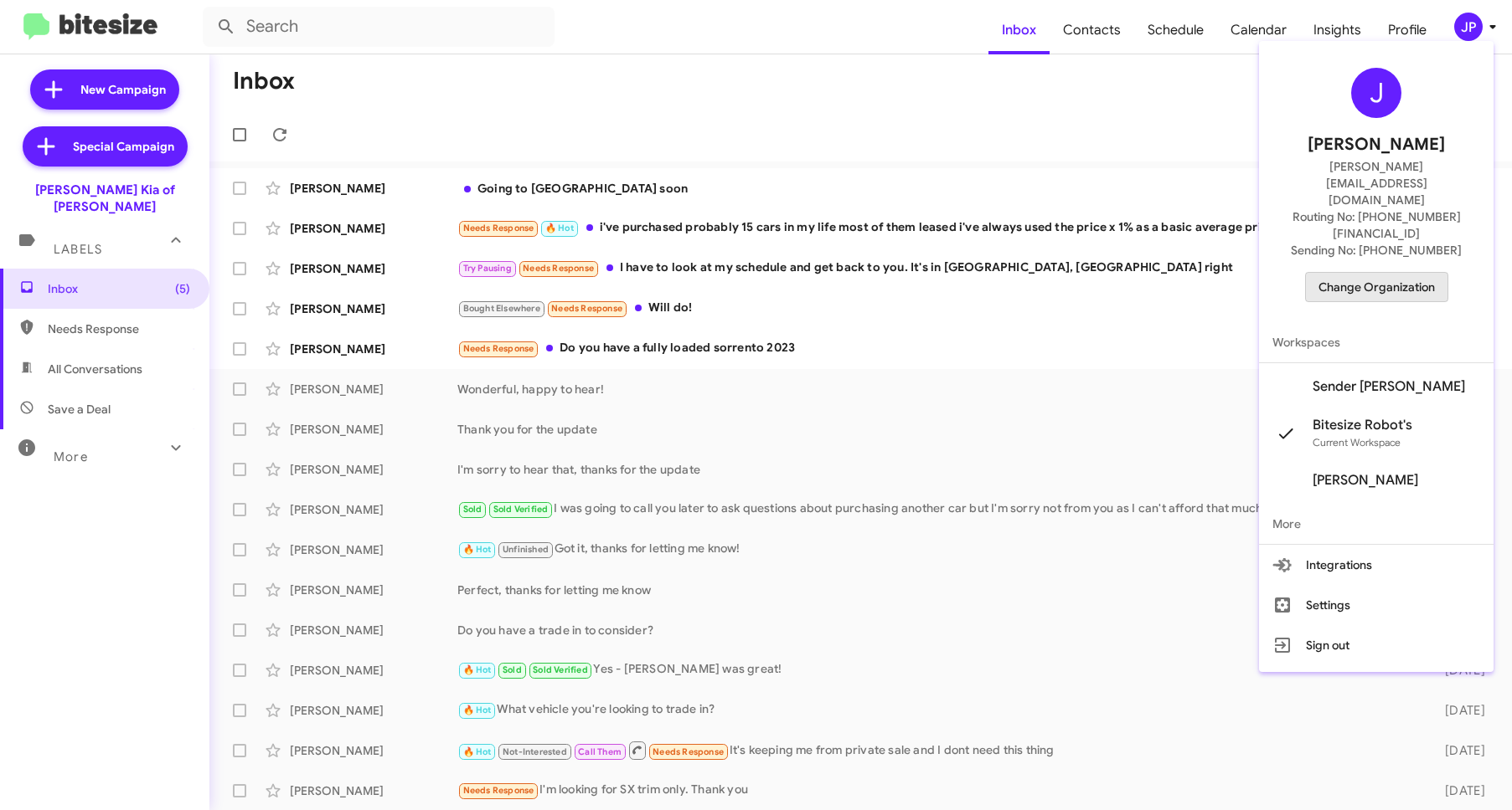
click at [1409, 273] on span "Change Organization" at bounding box center [1376, 287] width 116 height 29
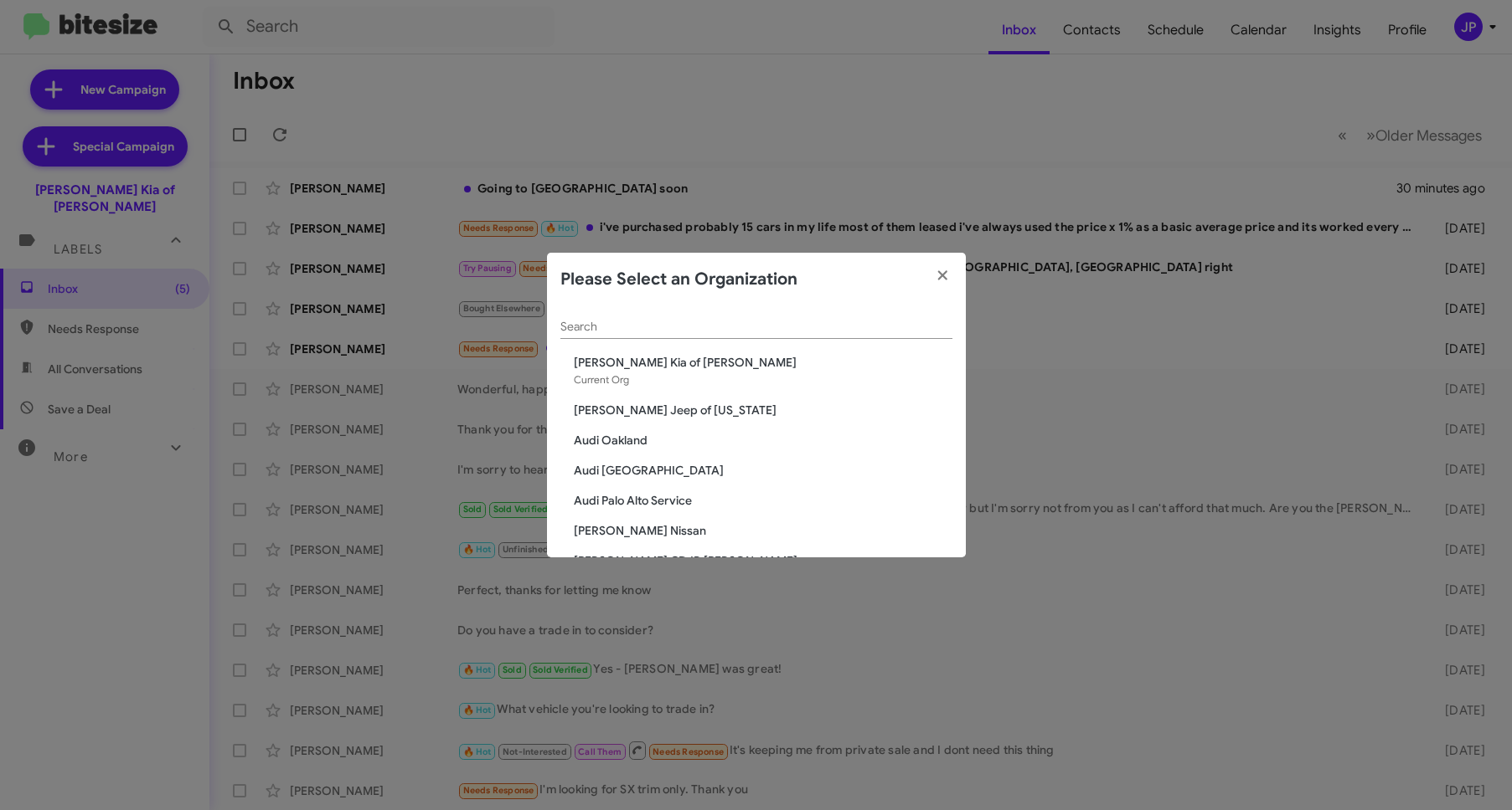
click at [625, 341] on div "Search" at bounding box center [756, 330] width 392 height 47
click at [631, 333] on div "Search" at bounding box center [756, 322] width 392 height 33
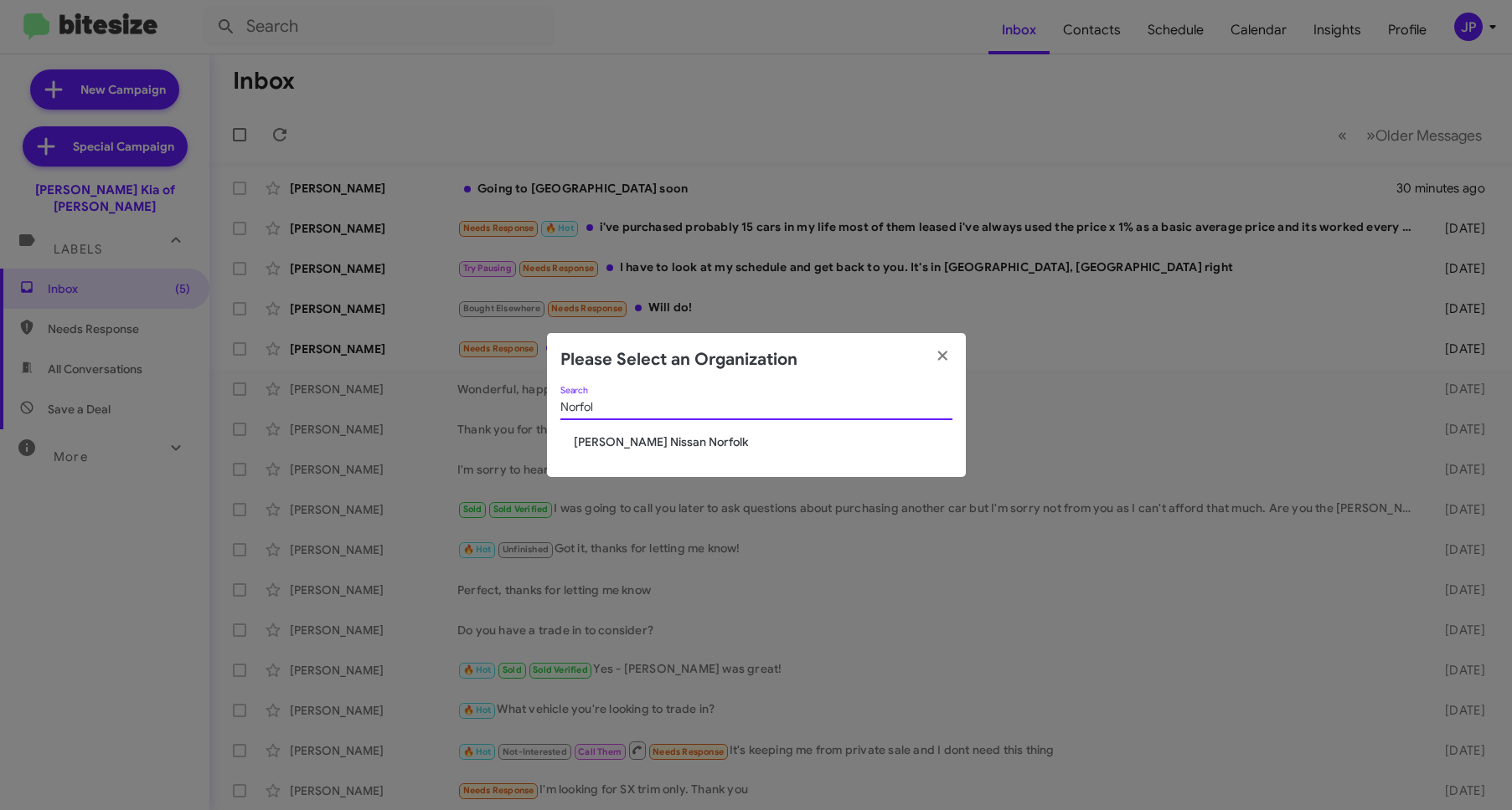
type input "Norfol"
click at [629, 438] on span "[PERSON_NAME] Nissan Norfolk" at bounding box center [762, 442] width 378 height 17
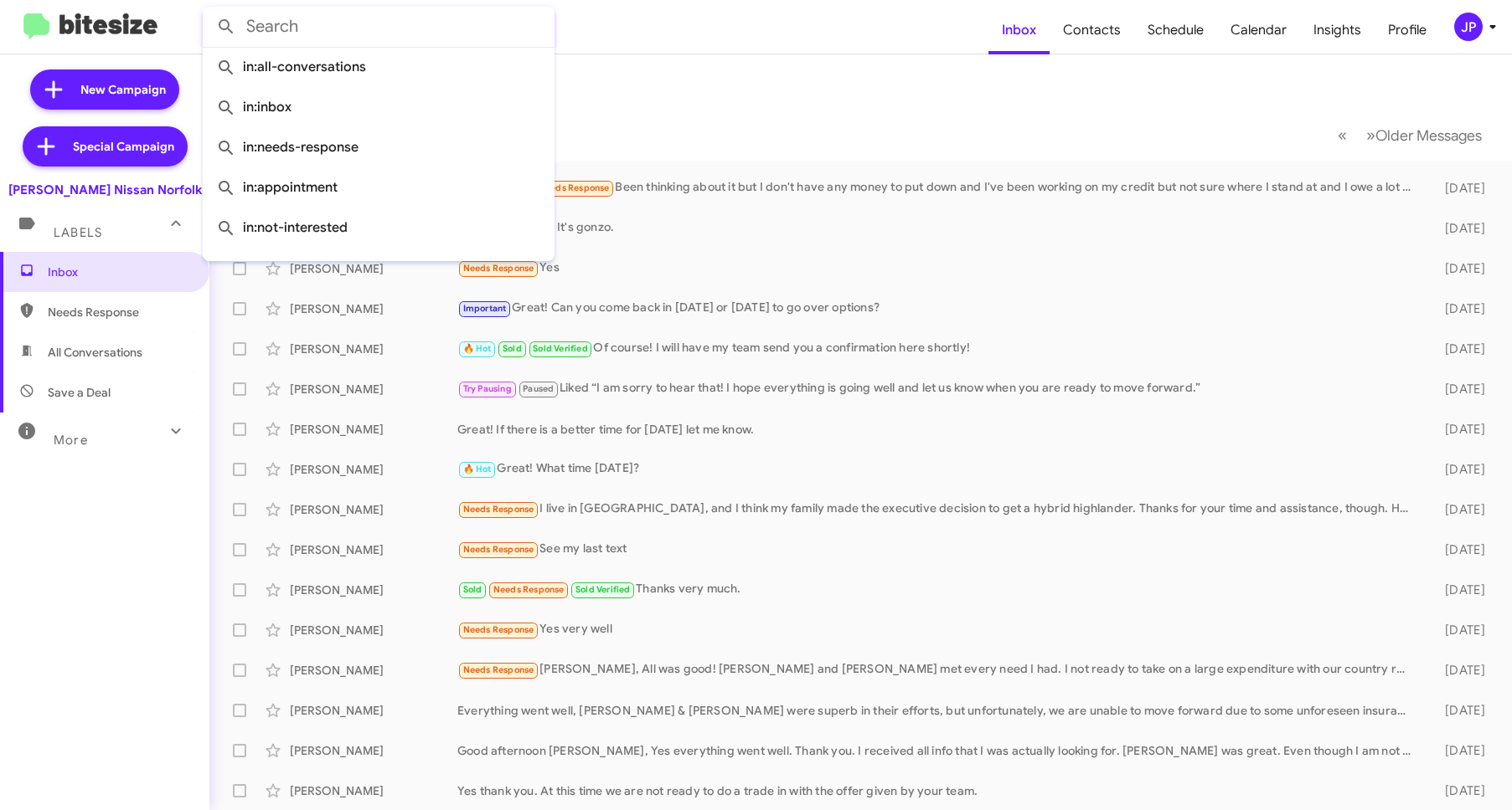
click at [312, 21] on input "text" at bounding box center [378, 26] width 352 height 40
paste input "17577290762"
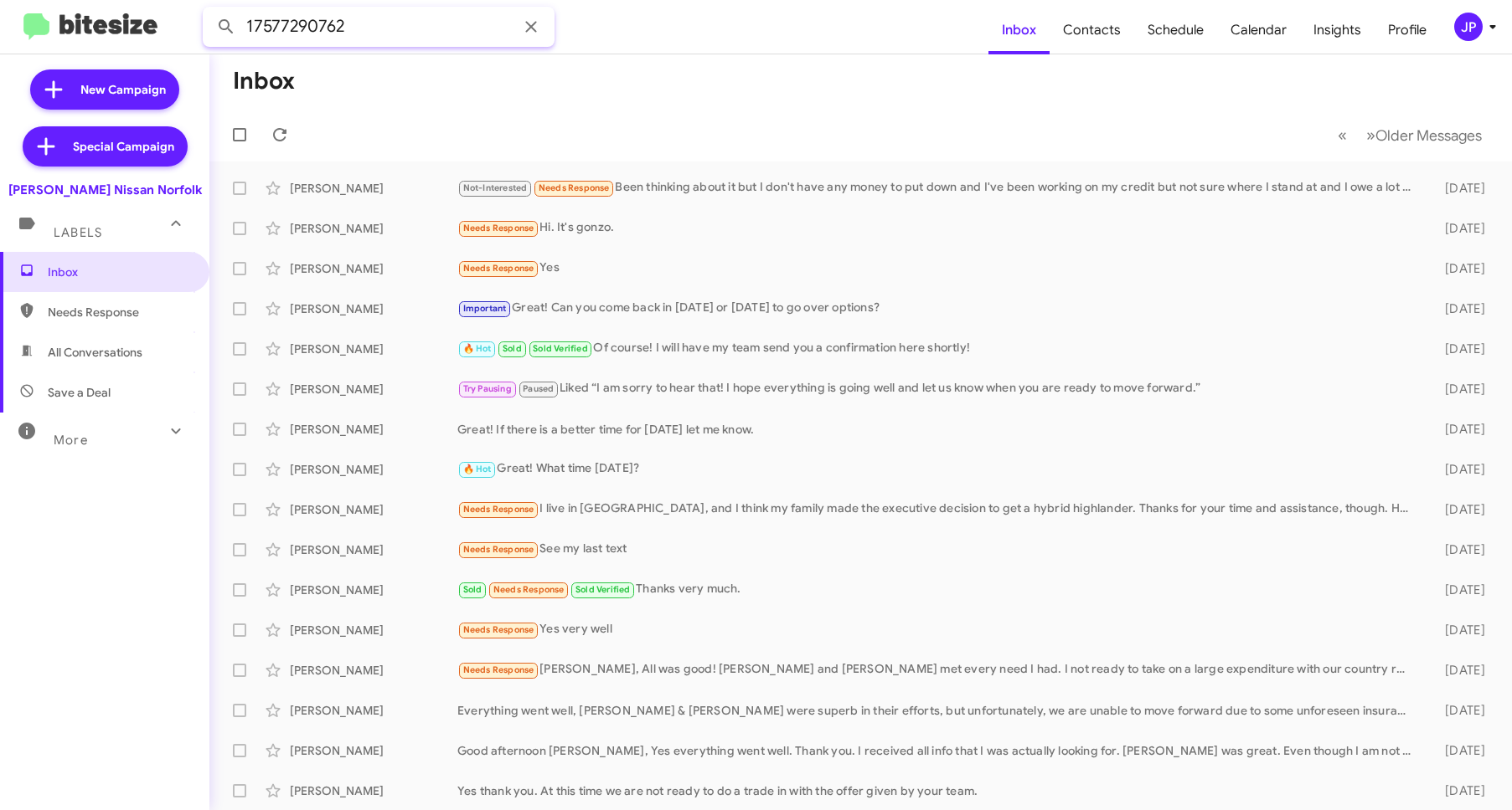
click at [209, 10] on button at bounding box center [226, 27] width 33 height 33
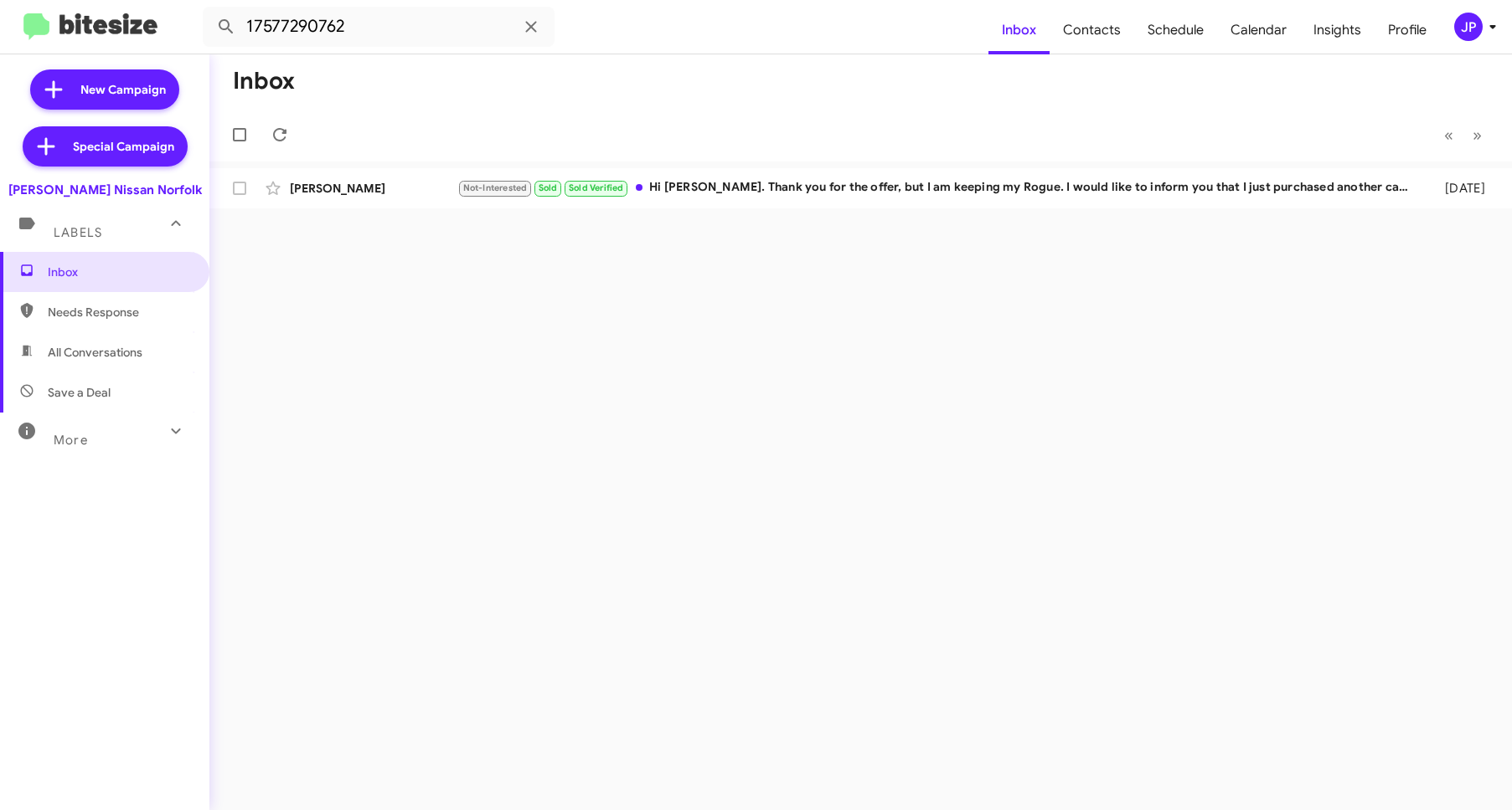
drag, startPoint x: 398, startPoint y: 189, endPoint x: 765, endPoint y: 218, distance: 368.1
click at [398, 189] on div "[PERSON_NAME]" at bounding box center [374, 189] width 167 height 17
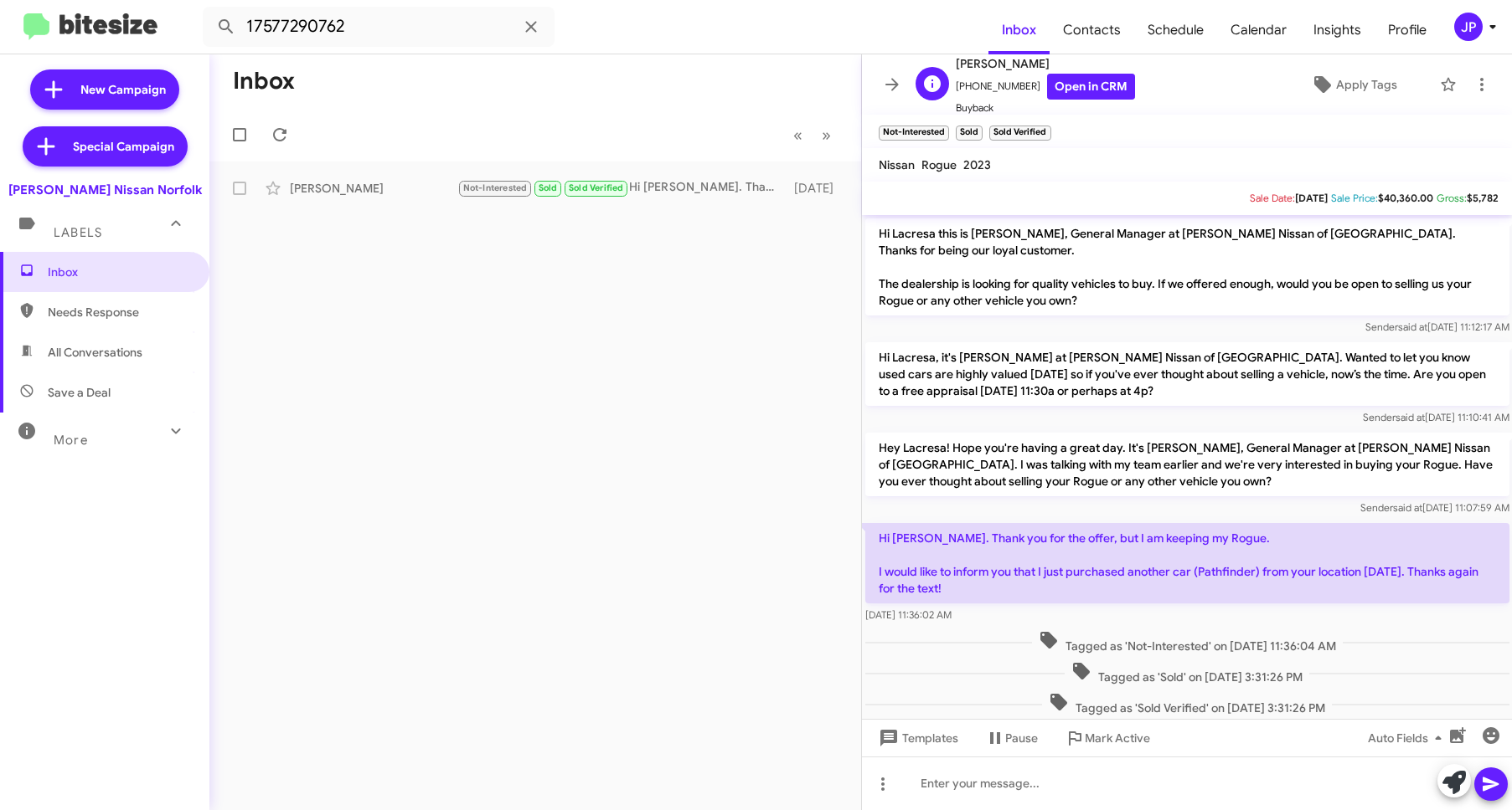
drag, startPoint x: 1047, startPoint y: 63, endPoint x: 957, endPoint y: 64, distance: 90.0
click at [957, 64] on span "[PERSON_NAME]" at bounding box center [1045, 64] width 179 height 20
copy span "[PERSON_NAME]"
drag, startPoint x: 1502, startPoint y: 199, endPoint x: 1466, endPoint y: 200, distance: 36.0
click at [1466, 200] on mat-toolbar "Sale Date: [DATE] Sale Price: $40,360.00 Gross: $5,782" at bounding box center [1187, 199] width 651 height 33
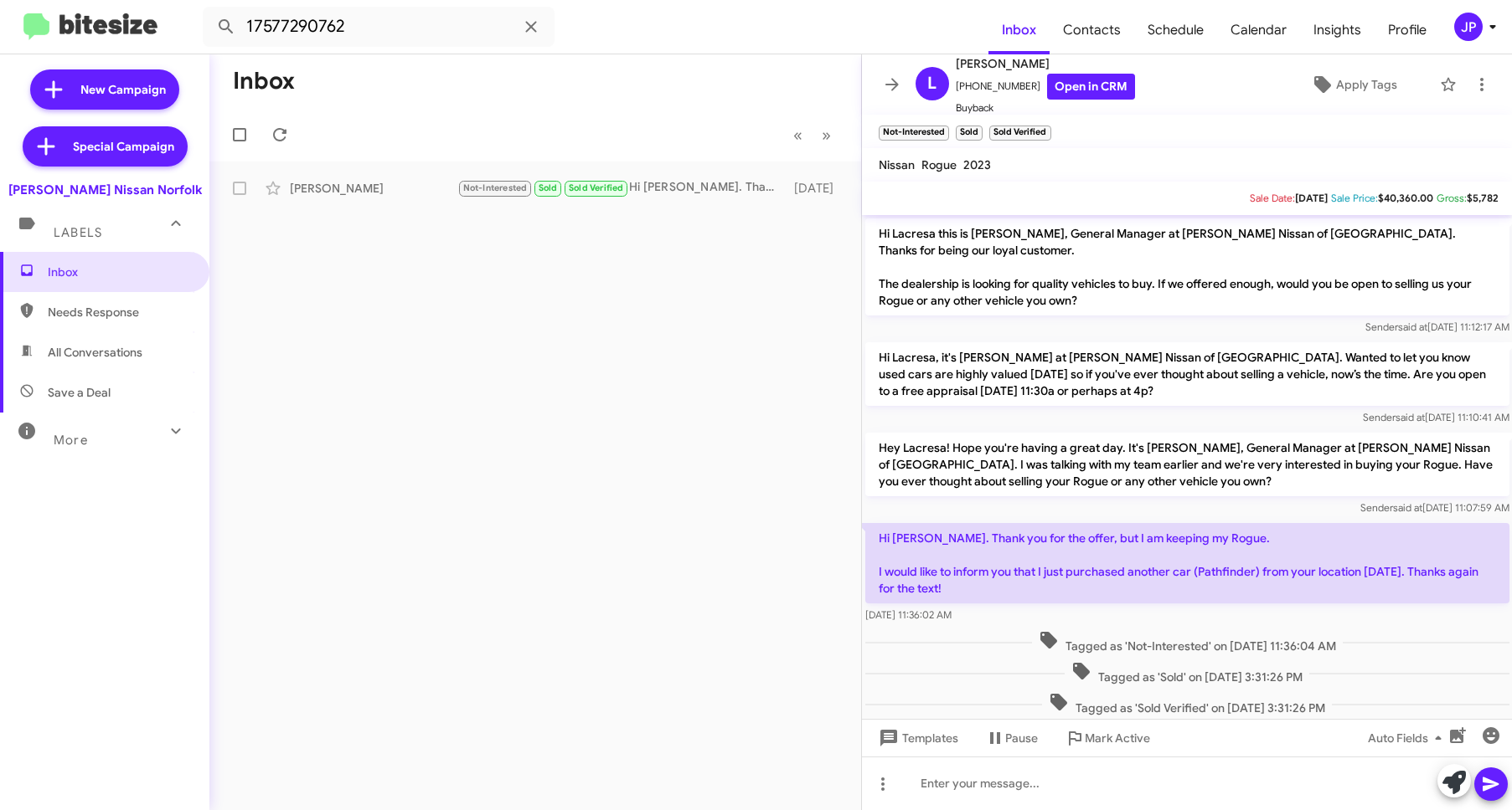
copy span "$5,782"
click at [352, 30] on input "17577290762" at bounding box center [378, 26] width 352 height 40
paste input "2158858"
click at [209, 10] on button at bounding box center [226, 27] width 33 height 33
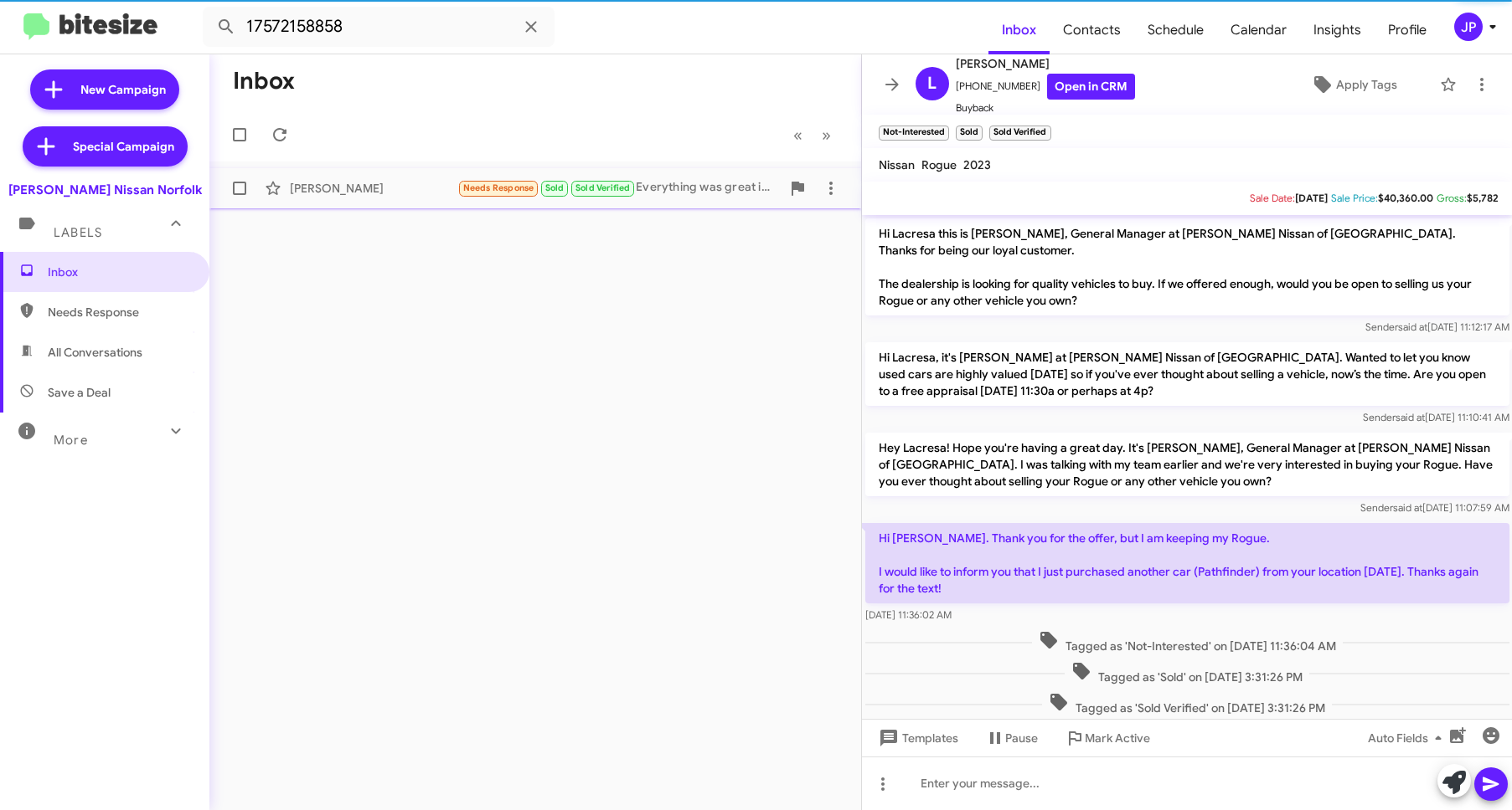
click at [342, 189] on div "[PERSON_NAME]" at bounding box center [374, 189] width 167 height 17
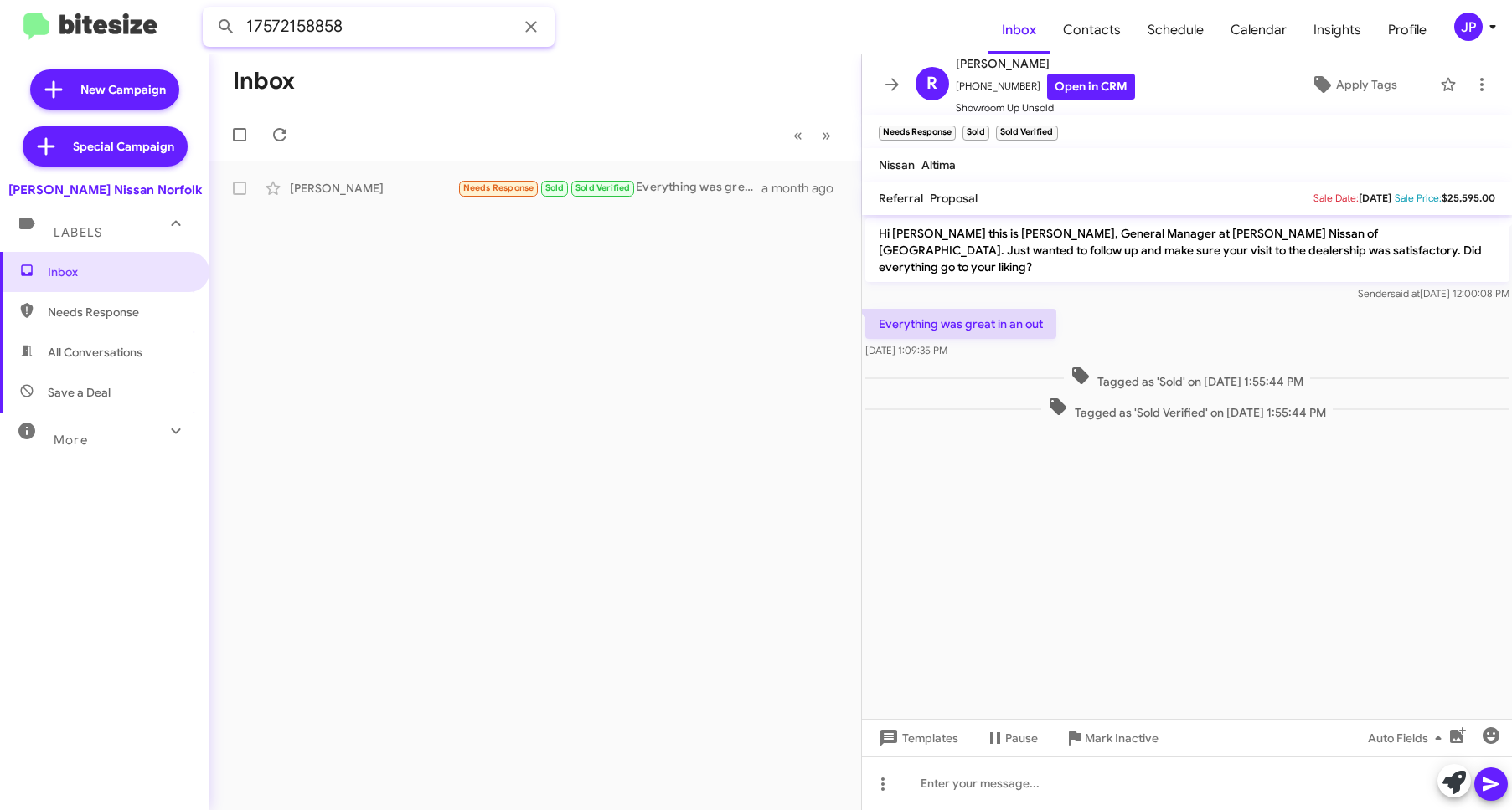
click at [359, 39] on input "17572158858" at bounding box center [378, 26] width 352 height 40
paste input "022693"
click at [209, 10] on button at bounding box center [226, 27] width 33 height 33
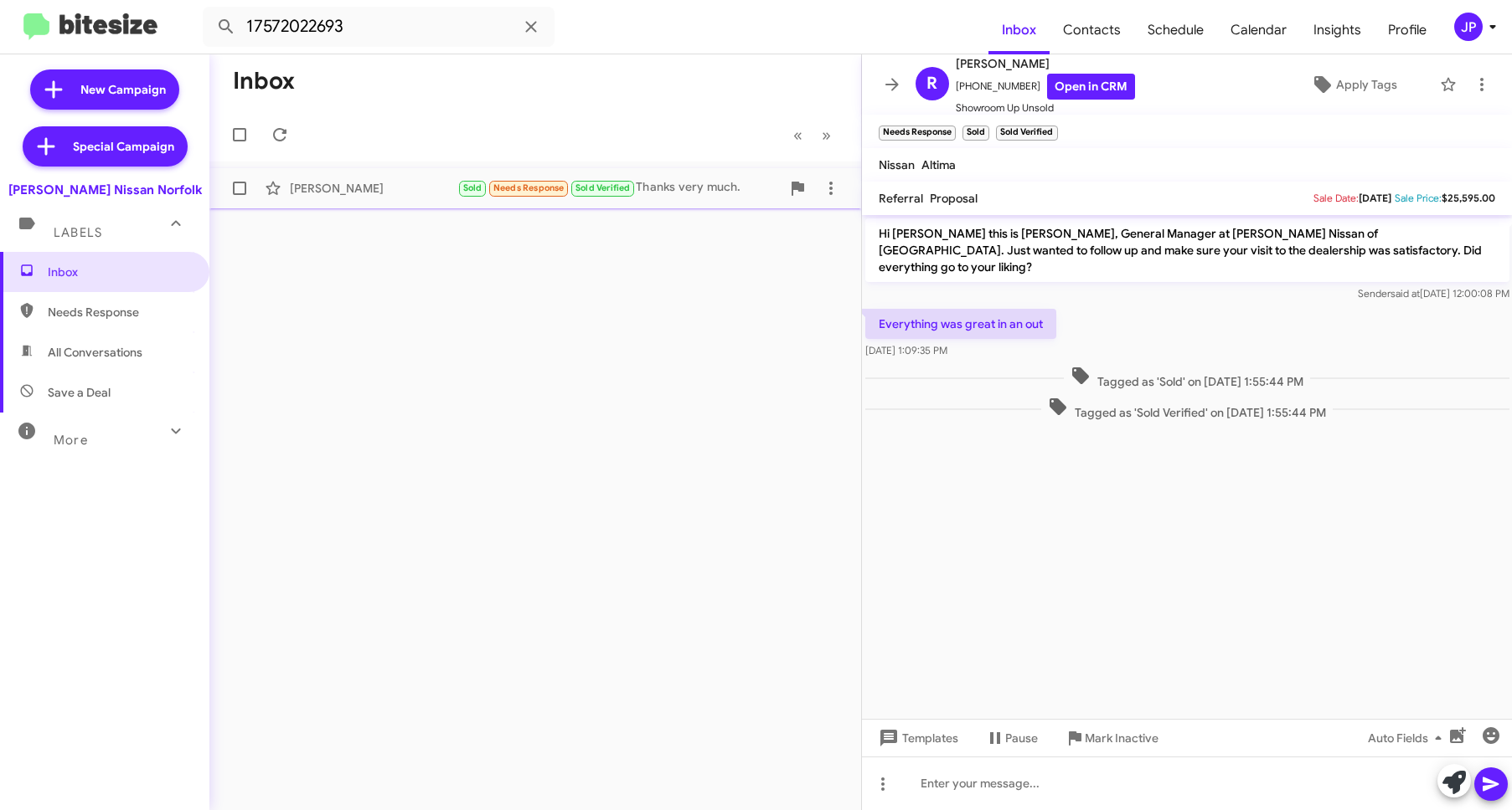
click at [363, 183] on div "Marshall Allen" at bounding box center [374, 189] width 167 height 17
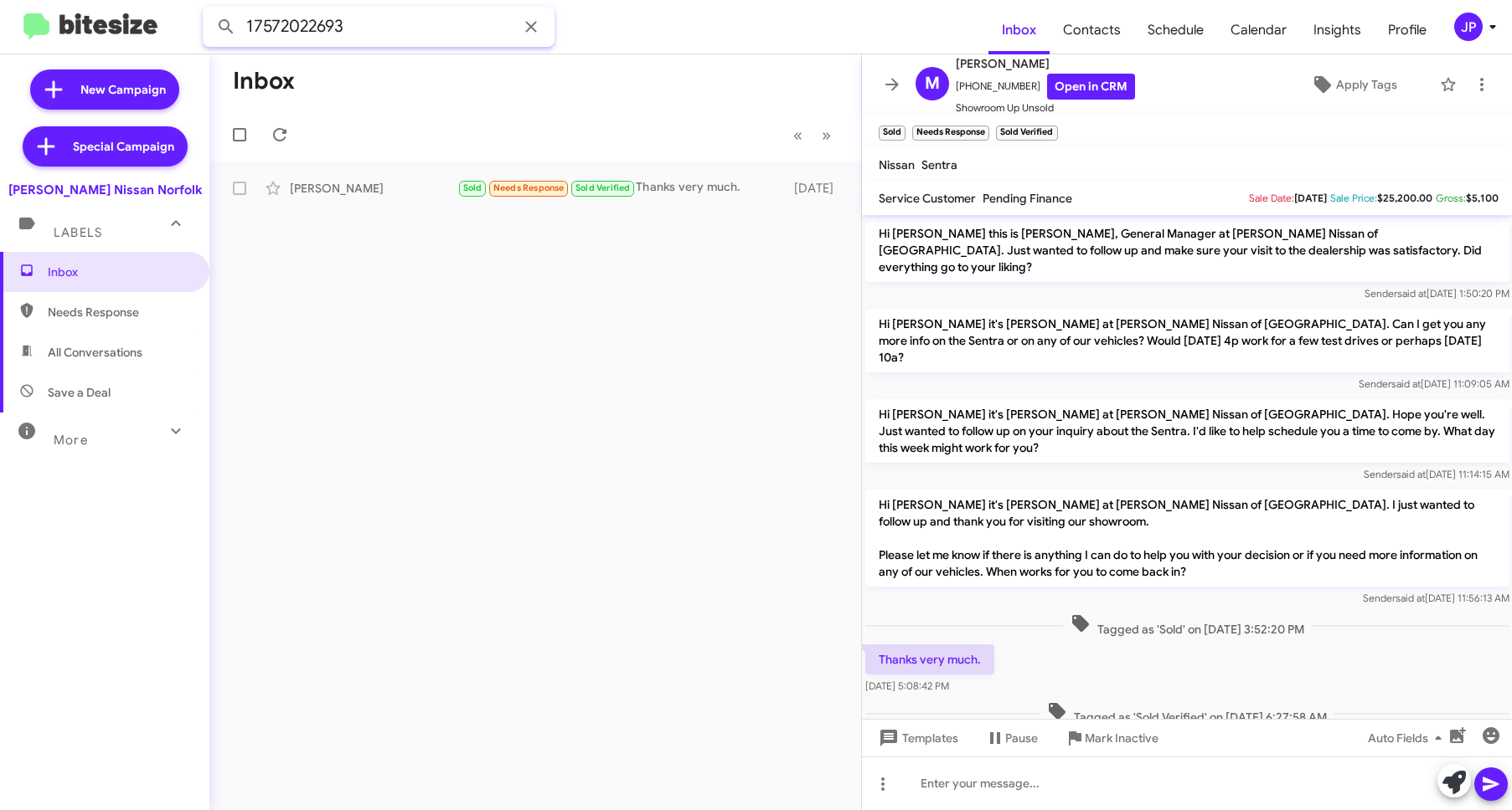
click at [329, 24] on input "17572022693" at bounding box center [378, 26] width 352 height 40
paste input "5618879"
click at [209, 10] on button at bounding box center [226, 27] width 33 height 33
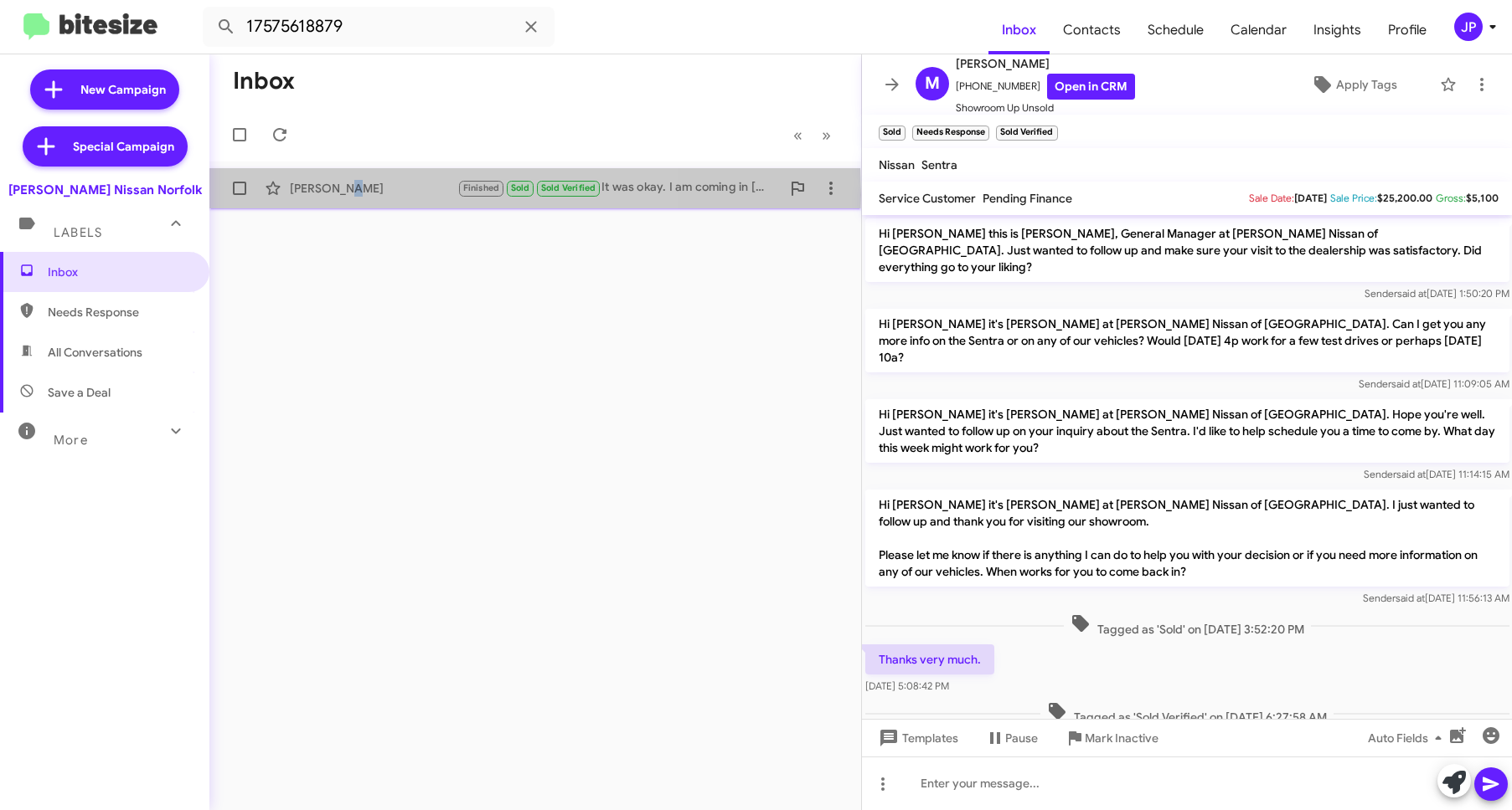
click at [344, 195] on div "Natori Robinson" at bounding box center [374, 189] width 167 height 17
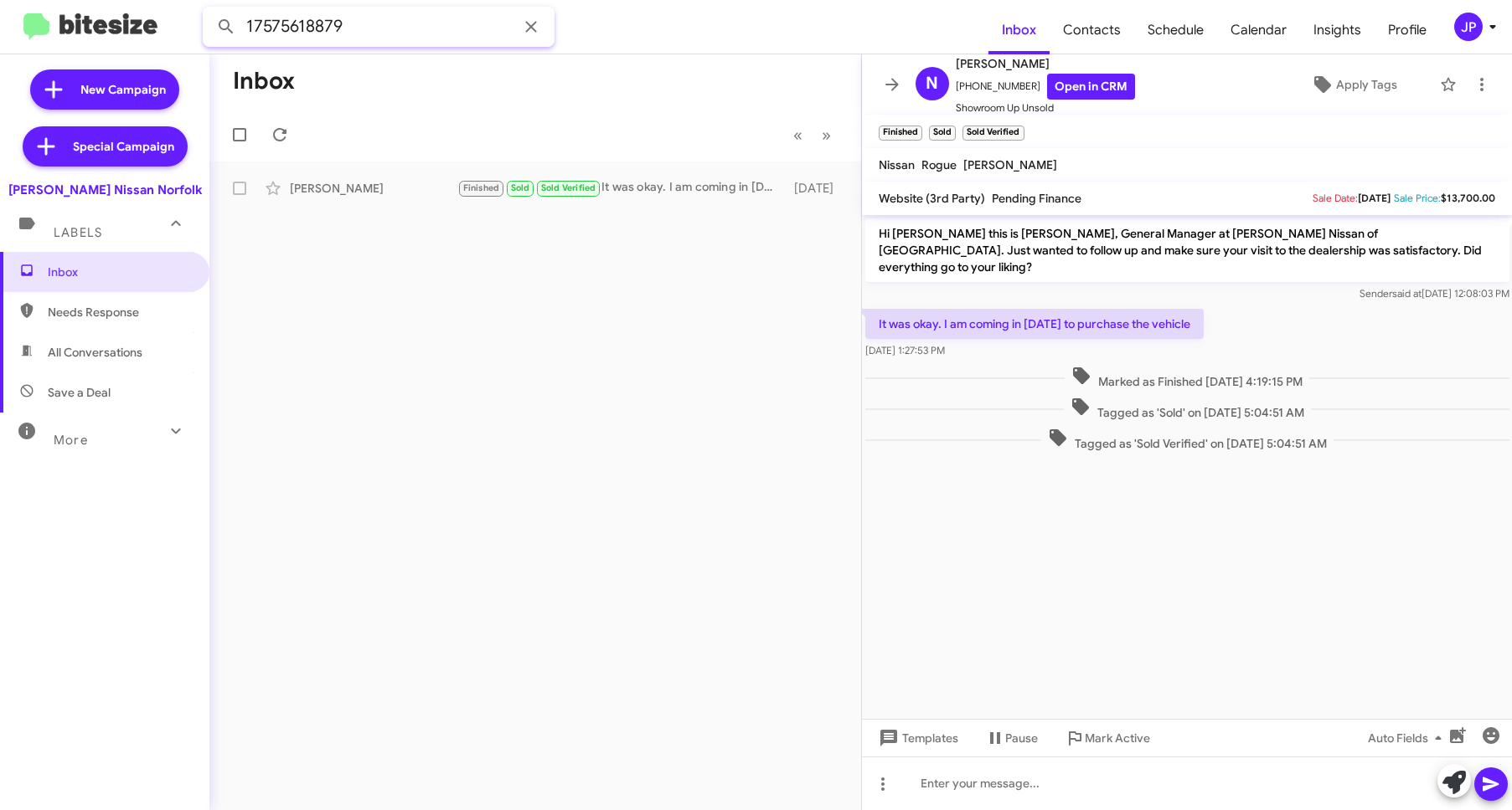
click at [296, 27] on input "17575618879" at bounding box center [378, 26] width 352 height 40
paste input "3048162621"
click at [209, 10] on button at bounding box center [226, 27] width 33 height 33
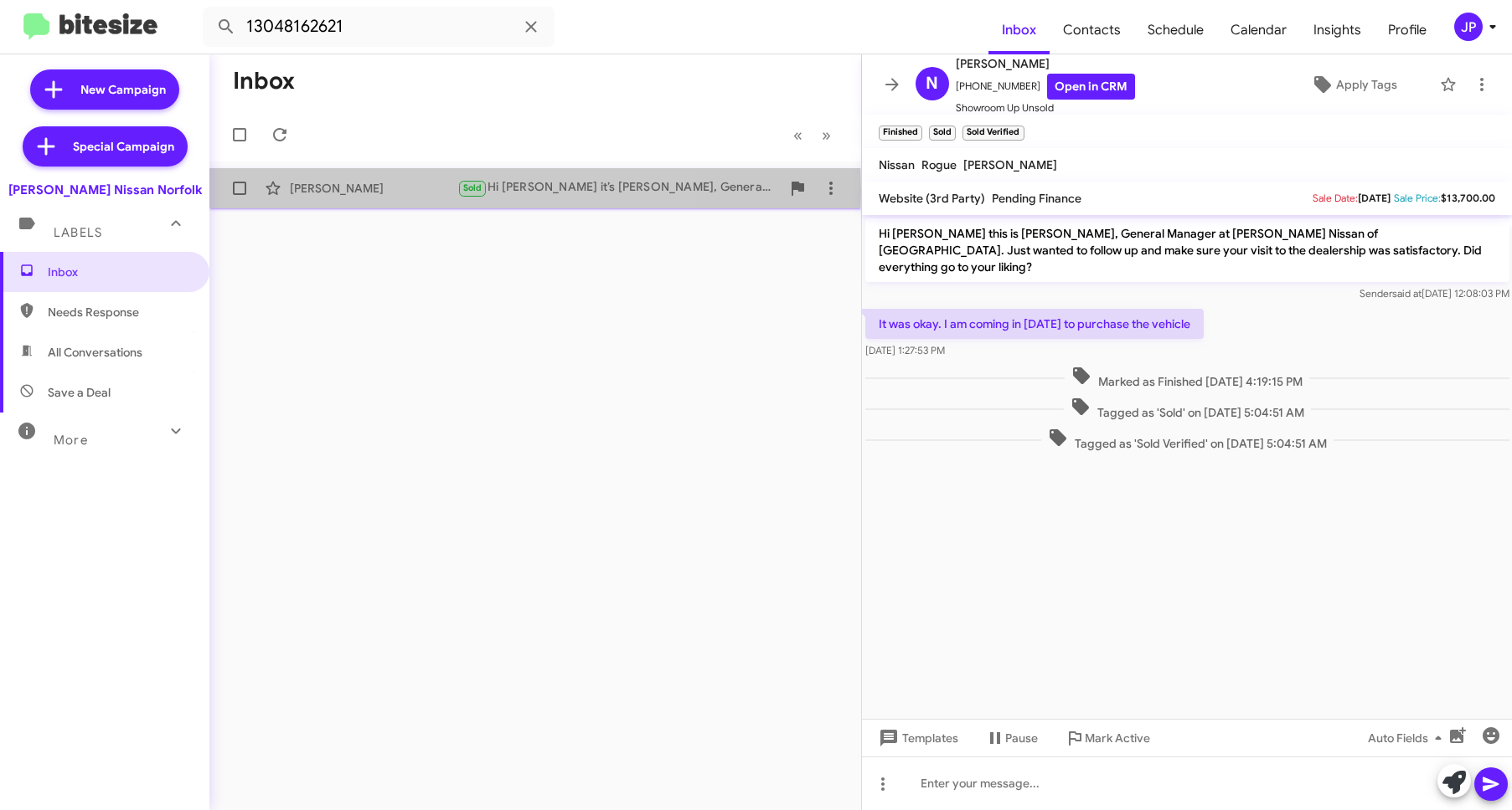
click at [352, 190] on div "Edith Cole" at bounding box center [374, 189] width 167 height 17
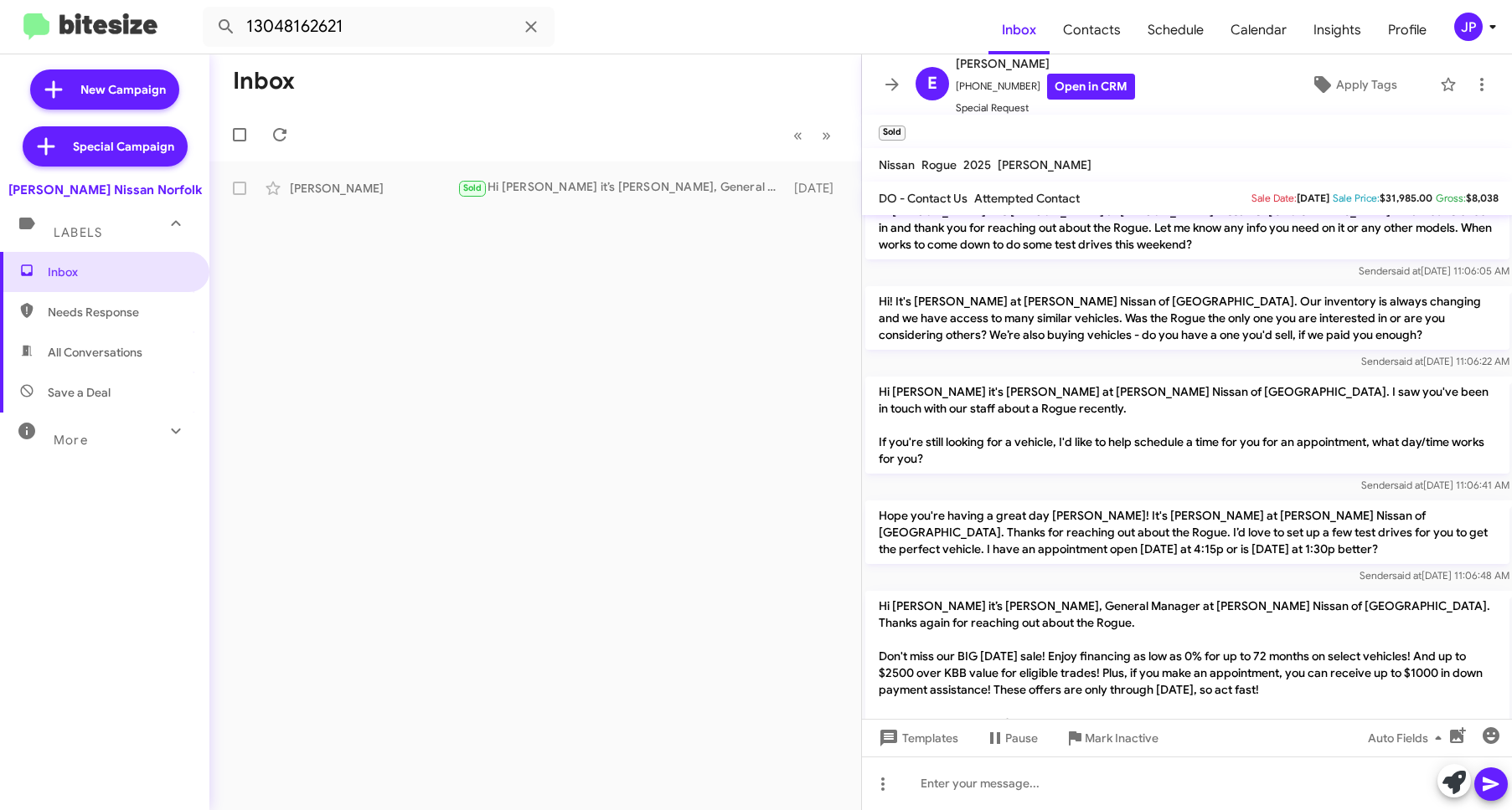
scroll to position [919, 0]
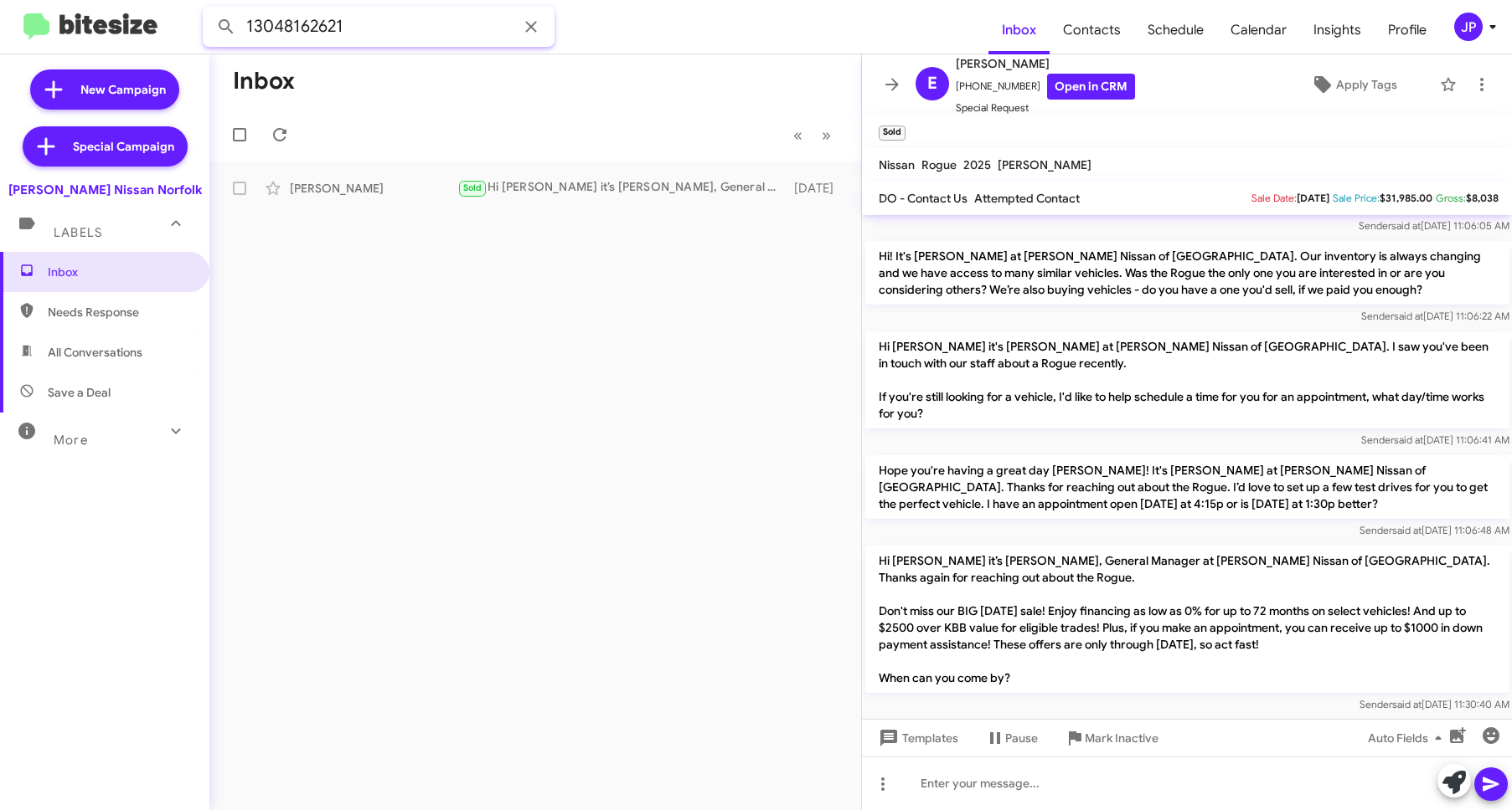
click at [311, 33] on input "13048162621" at bounding box center [378, 26] width 352 height 40
paste input "7577781213"
click at [209, 10] on button at bounding box center [226, 27] width 33 height 33
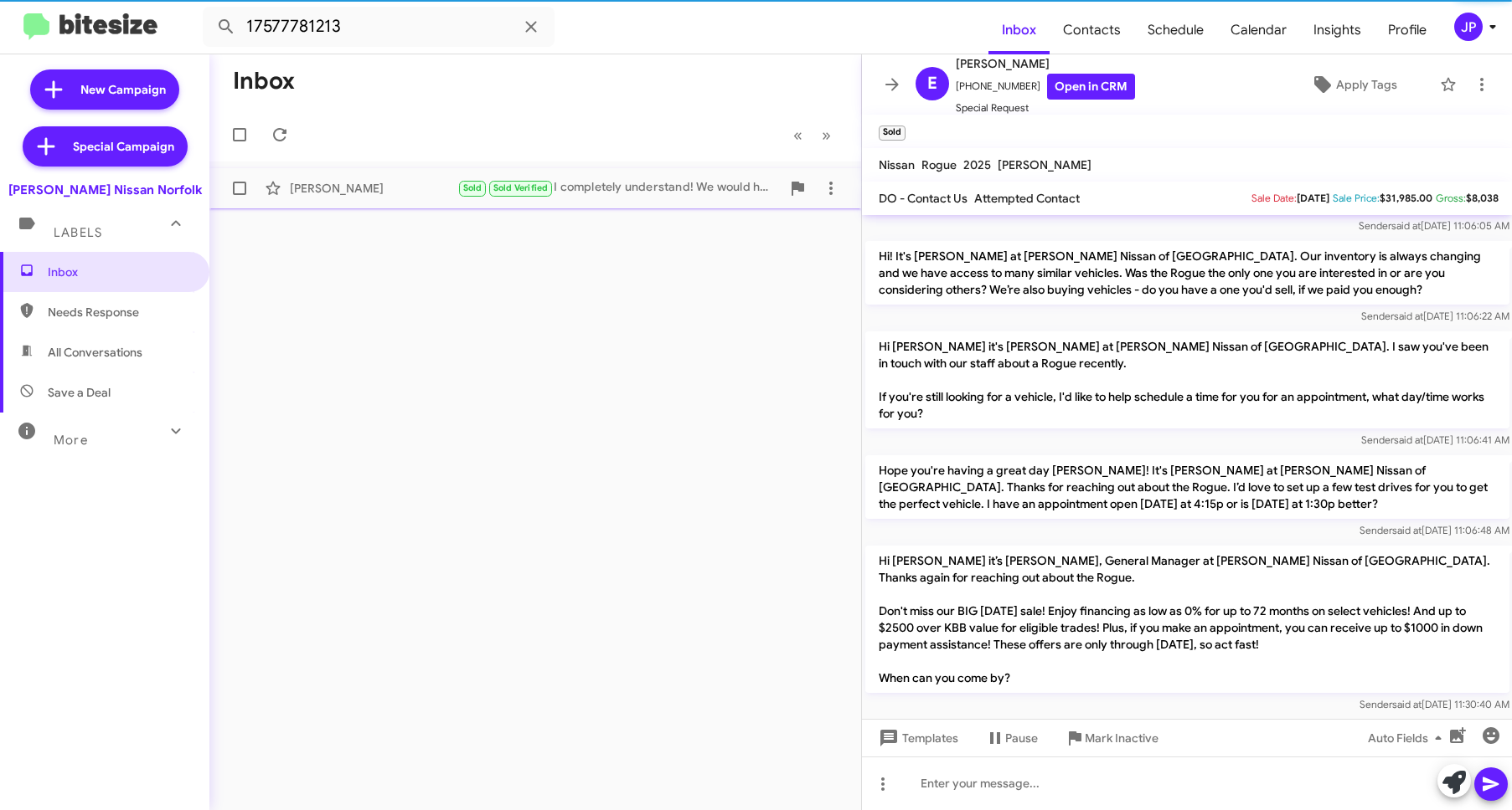
click at [353, 177] on div "Michelle Scherberger Sold Sold Verified I completely understand! We would have …" at bounding box center [535, 189] width 625 height 33
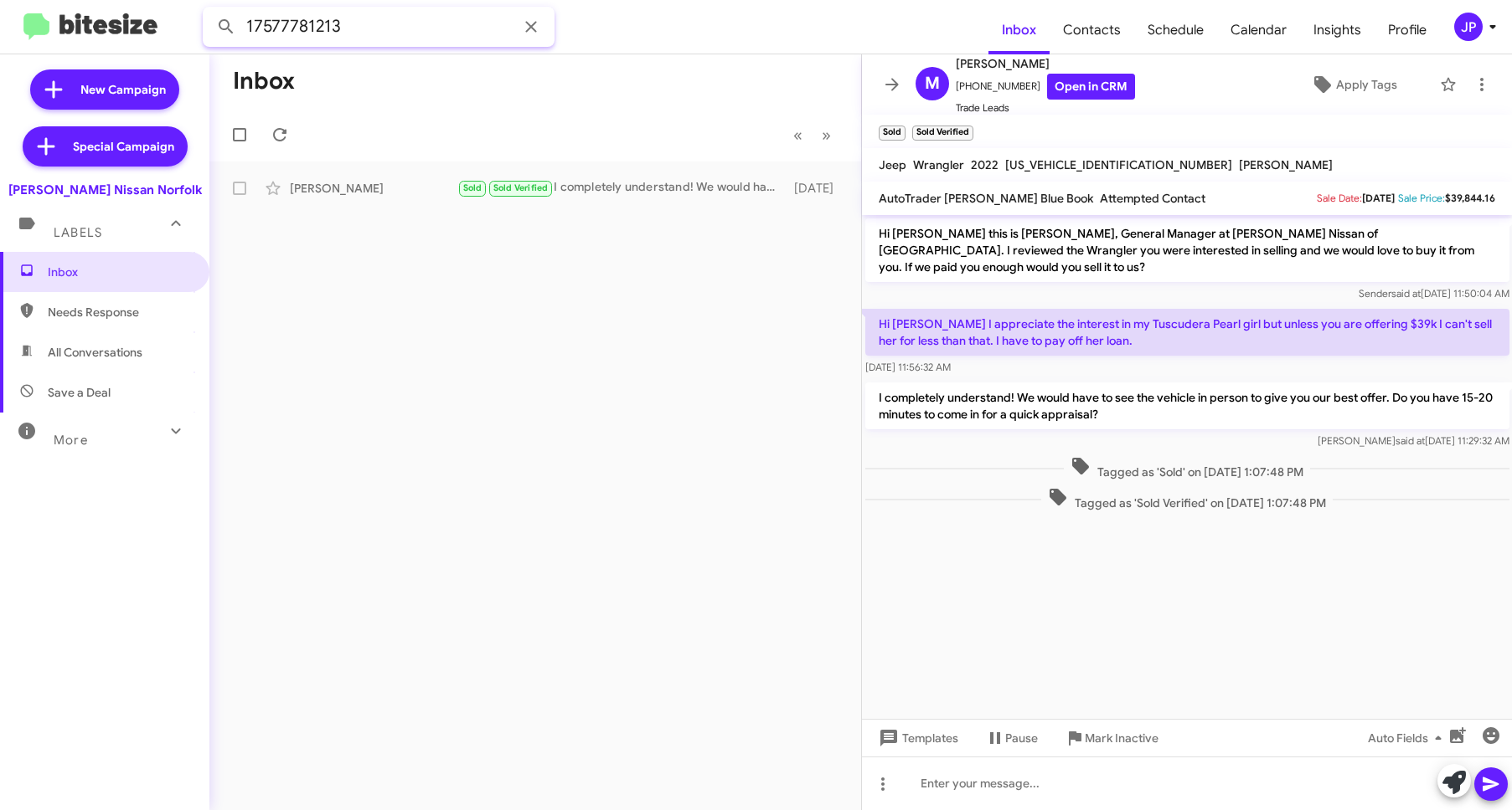
click at [326, 28] on input "17577781213" at bounding box center [378, 26] width 352 height 40
paste input "9177702544"
click at [209, 10] on button at bounding box center [226, 27] width 33 height 33
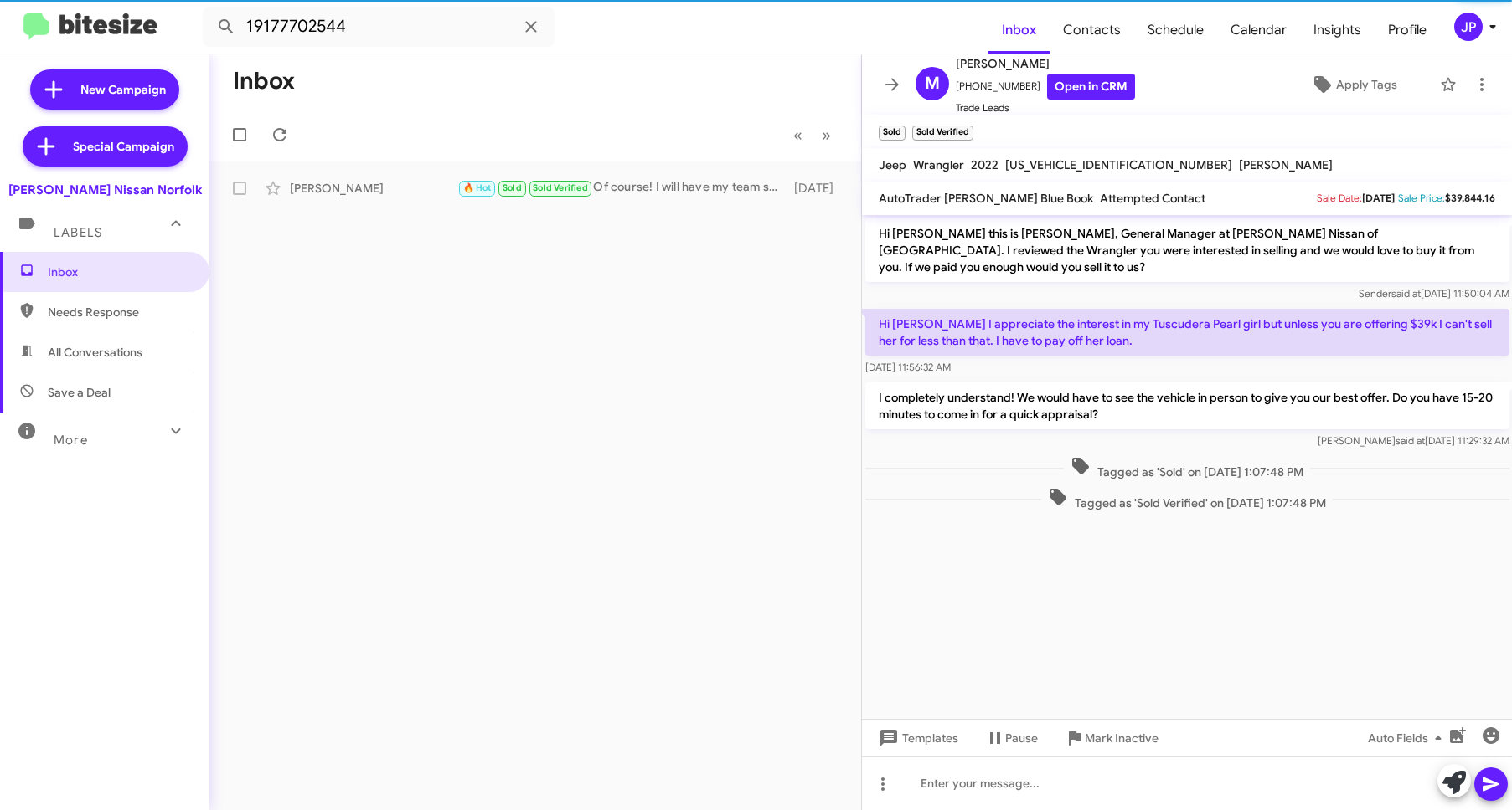
click at [385, 184] on div "Jayden Echevarria" at bounding box center [374, 189] width 167 height 17
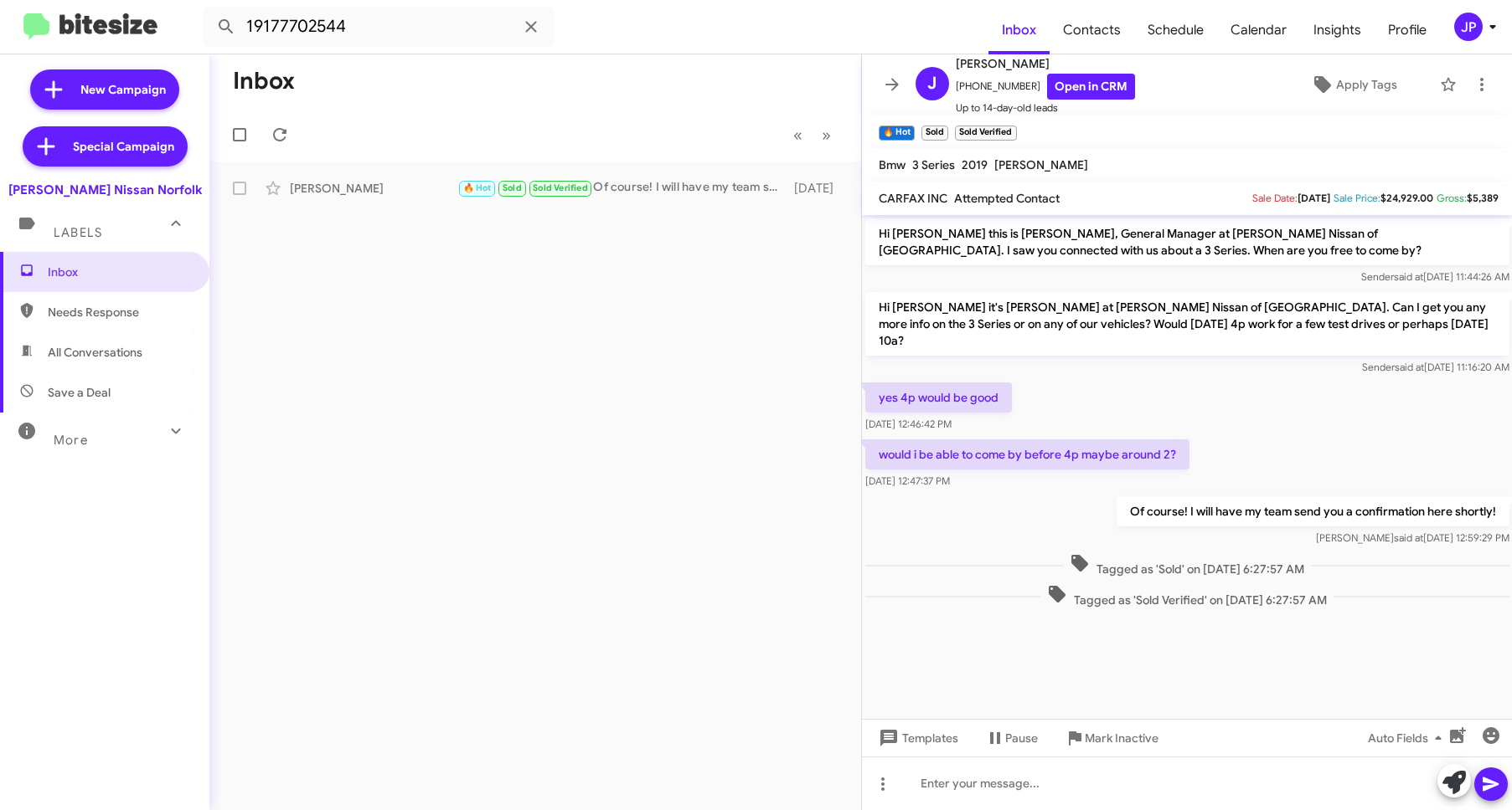
drag, startPoint x: 1505, startPoint y: 195, endPoint x: 1466, endPoint y: 191, distance: 39.2
click at [1466, 191] on mat-toolbar "CARFAX INC Attempted Contact Sale Date: 08/22/2025 Sale Price: $24,929.00 Gross…" at bounding box center [1187, 199] width 651 height 33
drag, startPoint x: 1062, startPoint y: 56, endPoint x: 954, endPoint y: 61, distance: 108.1
click at [955, 61] on span "Jayden Echevarria" at bounding box center [1045, 64] width 179 height 20
copy span "Jayden Echevarria"
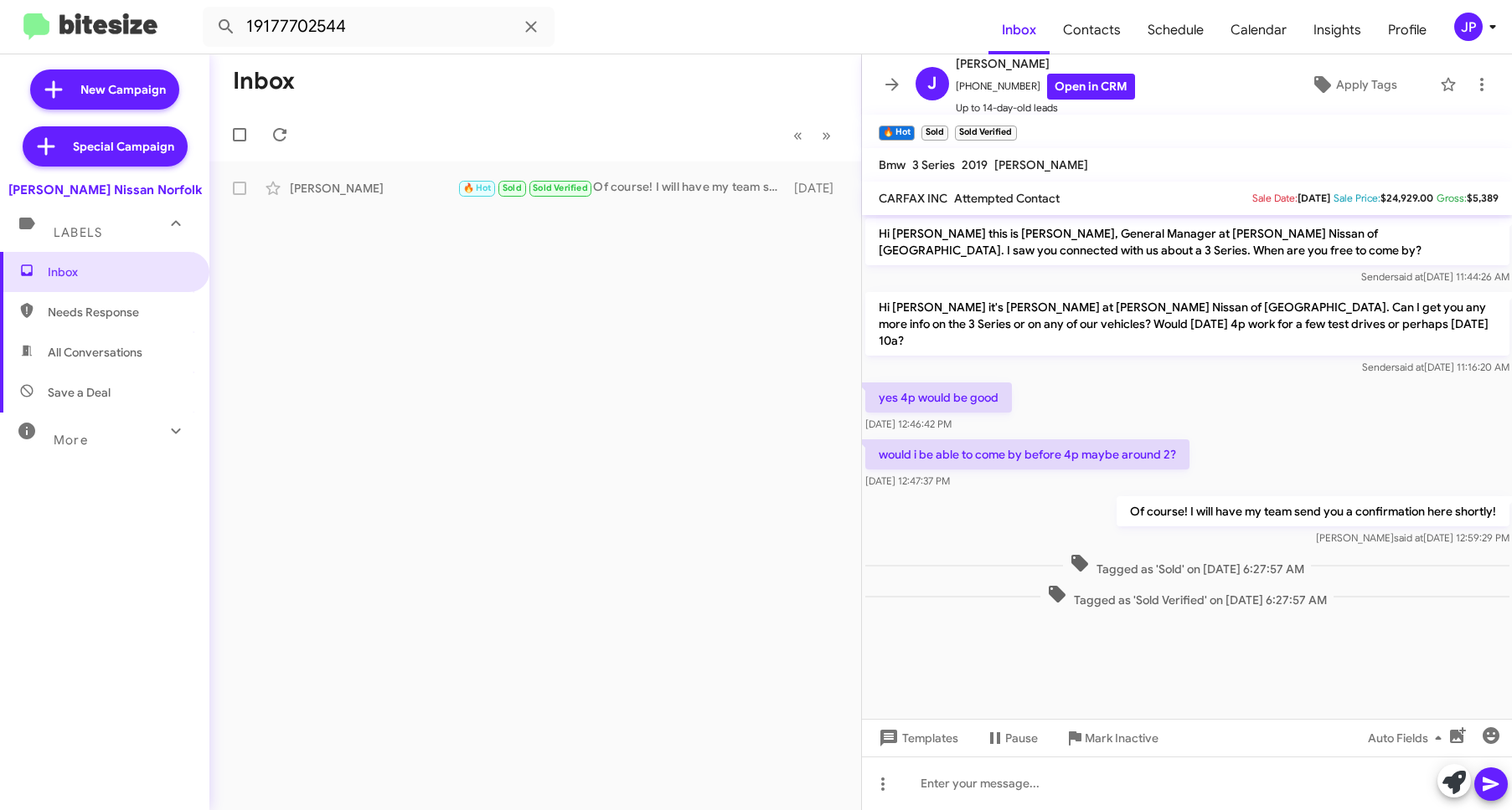
drag, startPoint x: 1501, startPoint y: 196, endPoint x: 1467, endPoint y: 197, distance: 34.0
click at [1467, 197] on mat-toolbar "CARFAX INC Attempted Contact Sale Date: 08/22/2025 Sale Price: $24,929.00 Gross…" at bounding box center [1187, 199] width 651 height 33
copy span "$5,389"
click at [1052, 89] on link "Open in CRM" at bounding box center [1091, 86] width 88 height 26
click at [1072, 91] on link "Open in CRM" at bounding box center [1091, 86] width 88 height 26
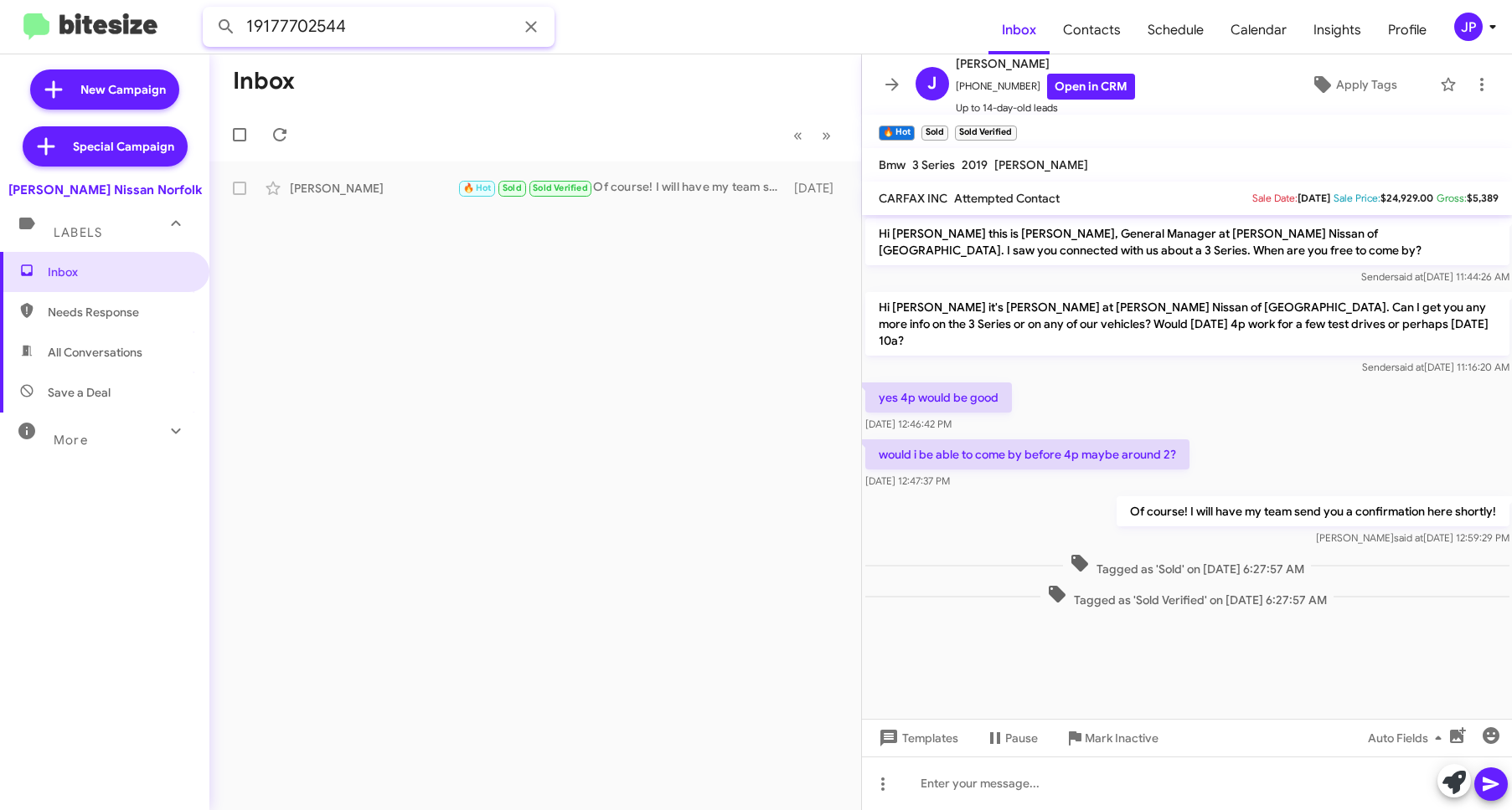
click at [393, 40] on input "19177702544" at bounding box center [378, 26] width 352 height 40
click at [394, 39] on input "19177702544" at bounding box center [378, 26] width 352 height 40
paste input "7575131097"
type input "17575131097"
click at [209, 10] on button at bounding box center [226, 27] width 33 height 33
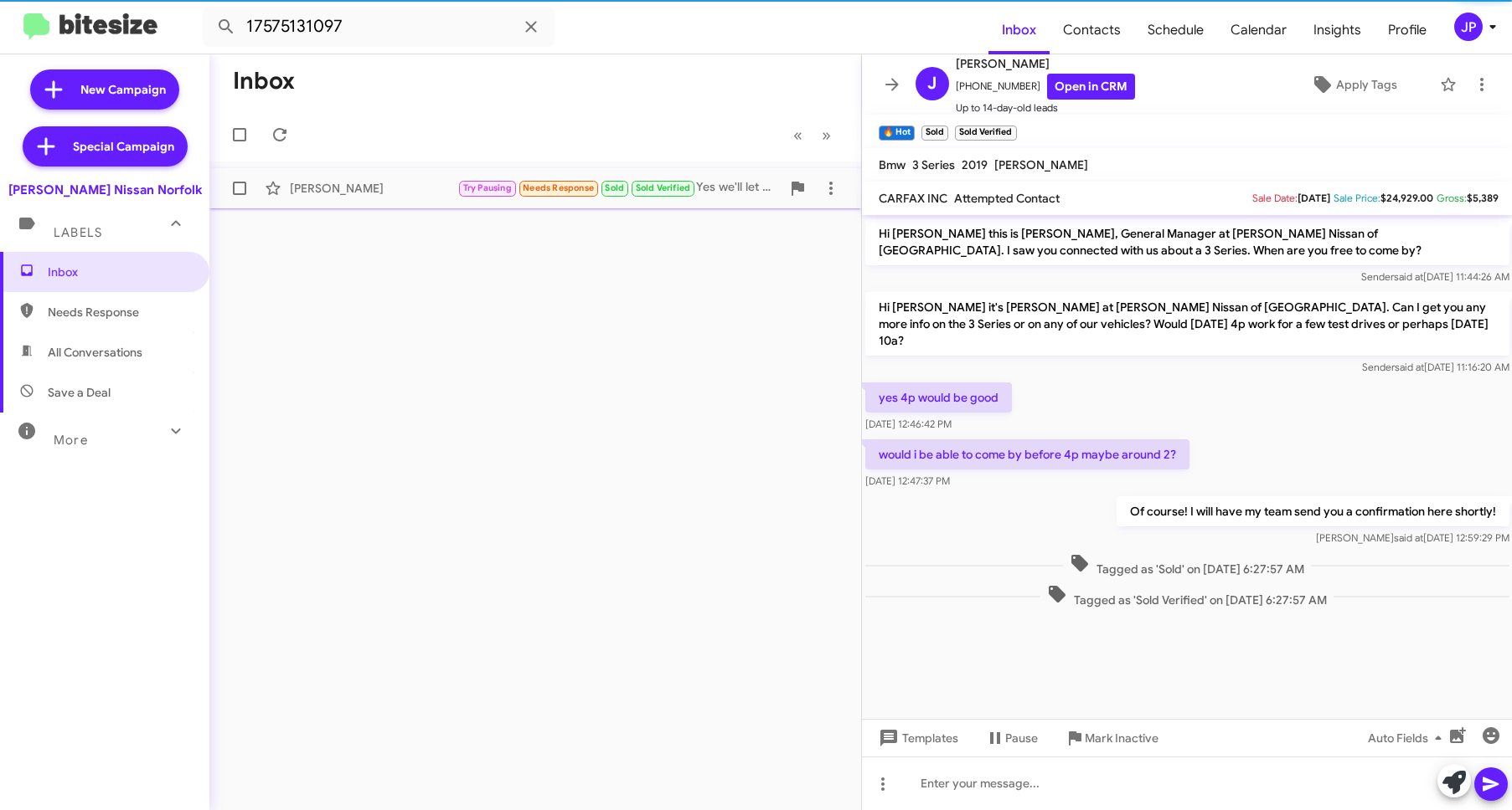
click at [400, 178] on div "Rusty Barath Try Pausing Needs Response Sold Sold Verified Yes we'll let you kn…" at bounding box center [535, 189] width 625 height 33
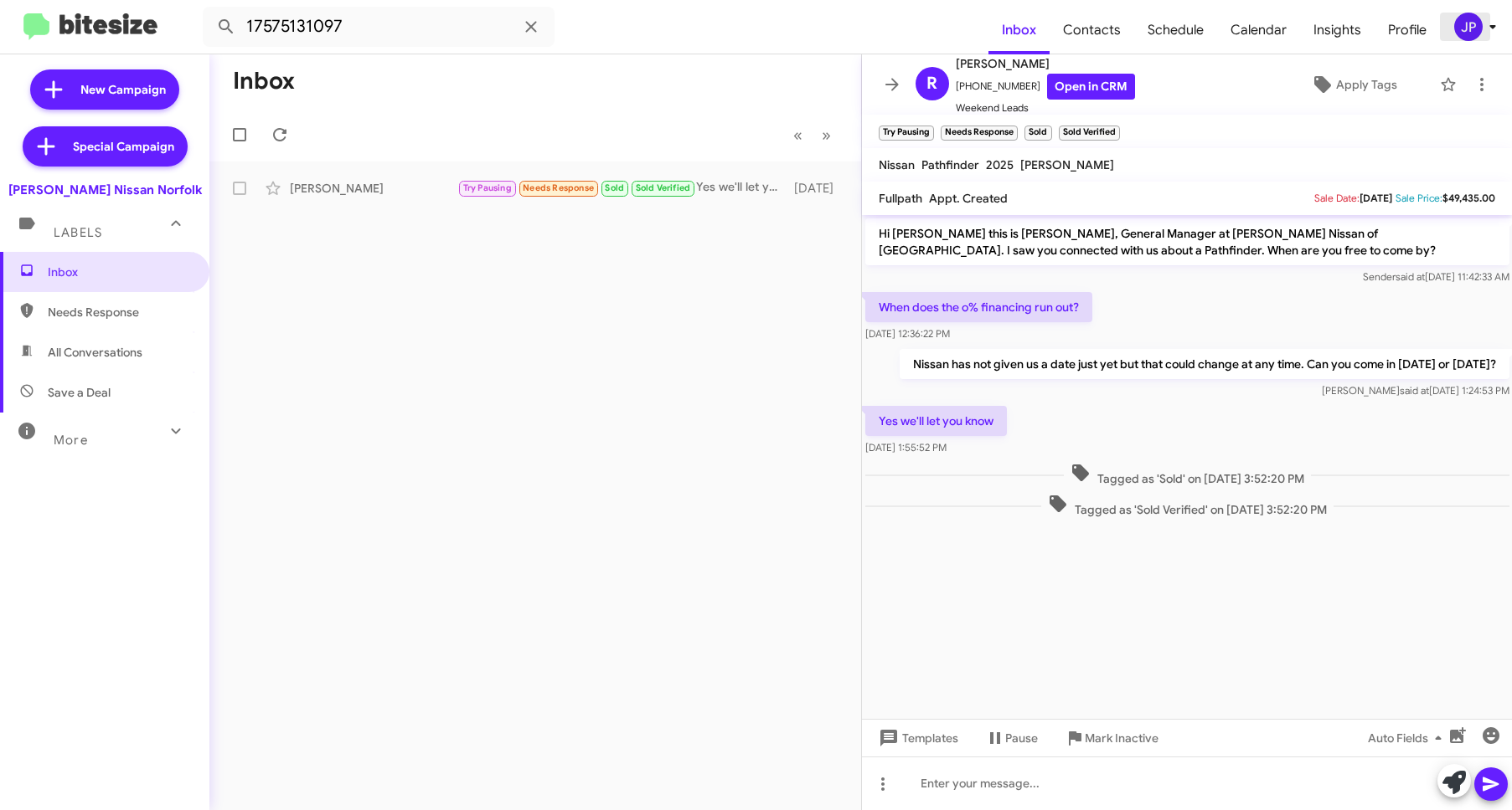
click at [1471, 34] on div "JP" at bounding box center [1468, 27] width 29 height 29
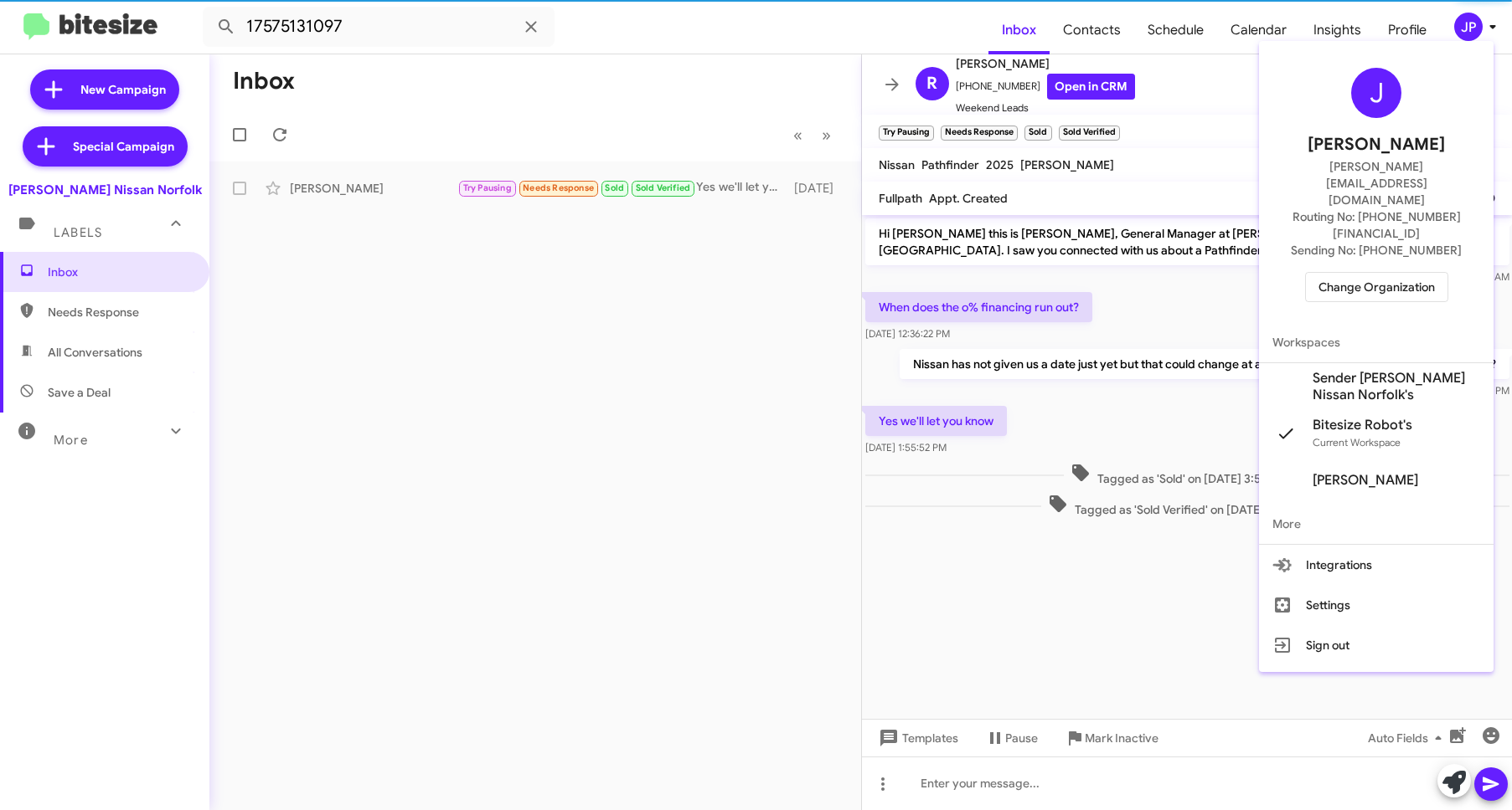
click at [1420, 273] on span "Change Organization" at bounding box center [1376, 287] width 116 height 29
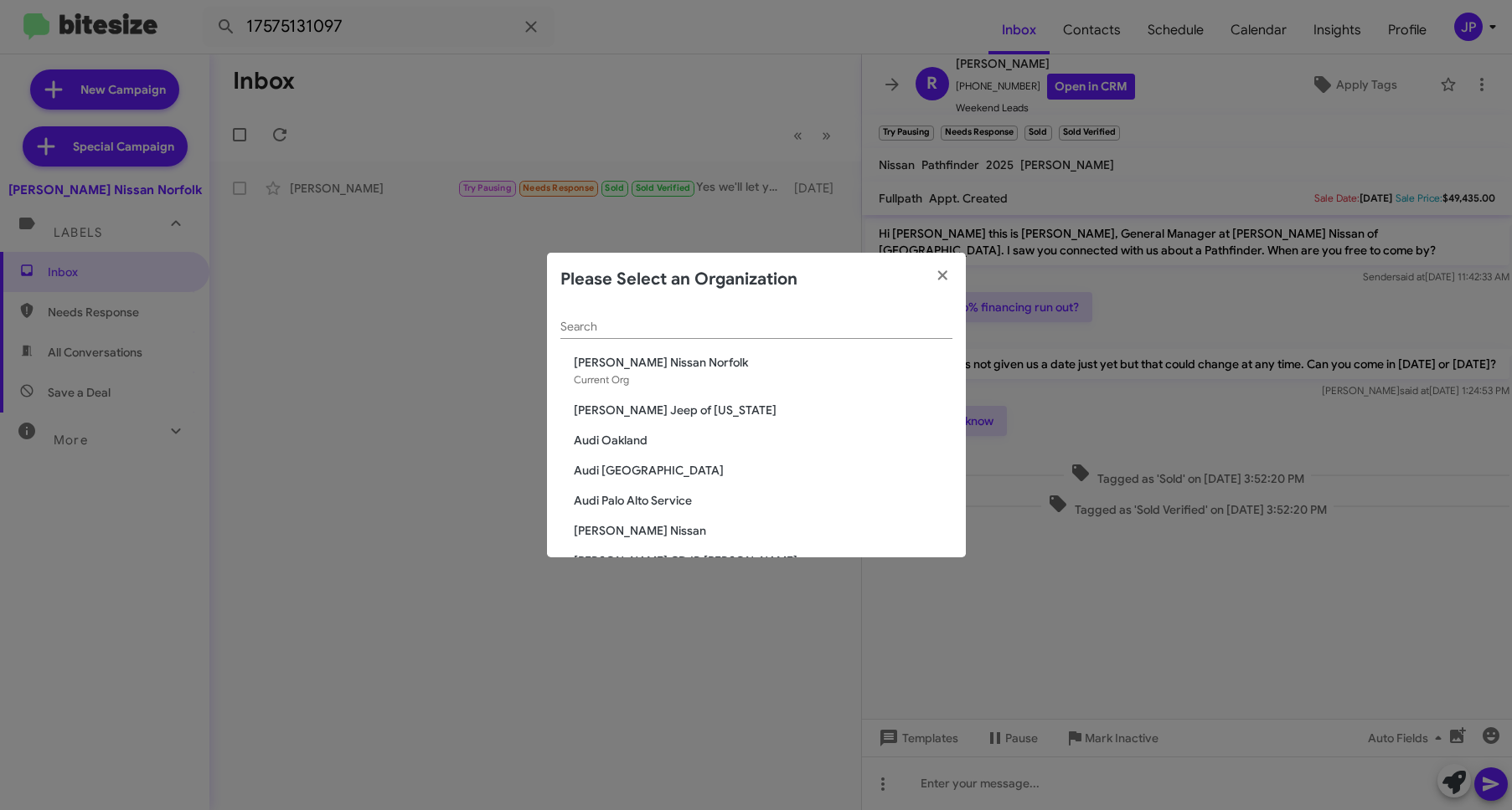
click at [647, 314] on div "Search" at bounding box center [756, 322] width 392 height 33
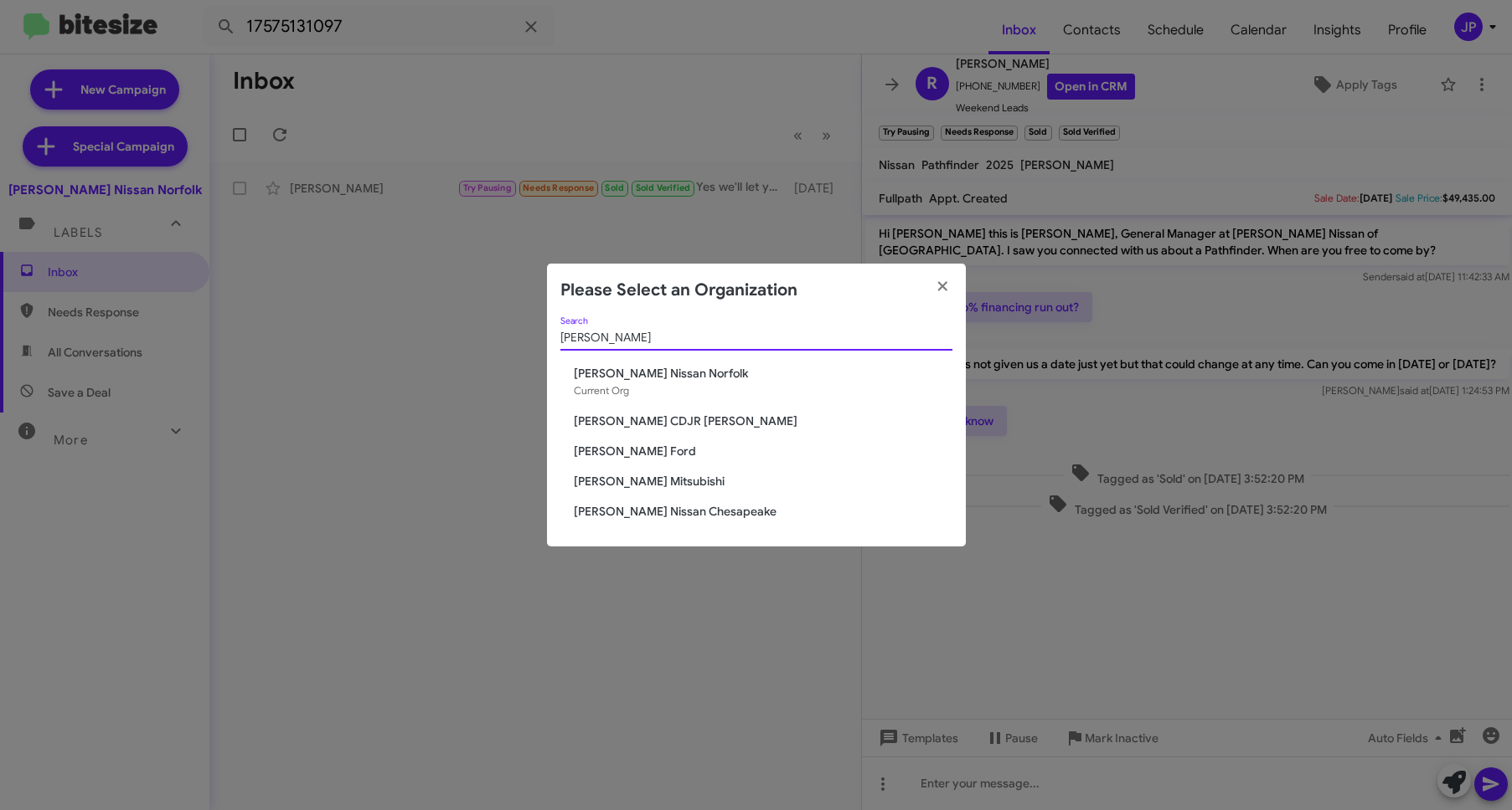
type input "Banister"
click at [632, 489] on div "Banister Search Banister Nissan Norfolk Current Org Banister CDJR Hampton Banis…" at bounding box center [756, 432] width 419 height 229
click at [641, 481] on span "[PERSON_NAME] Mitsubishi" at bounding box center [762, 481] width 378 height 17
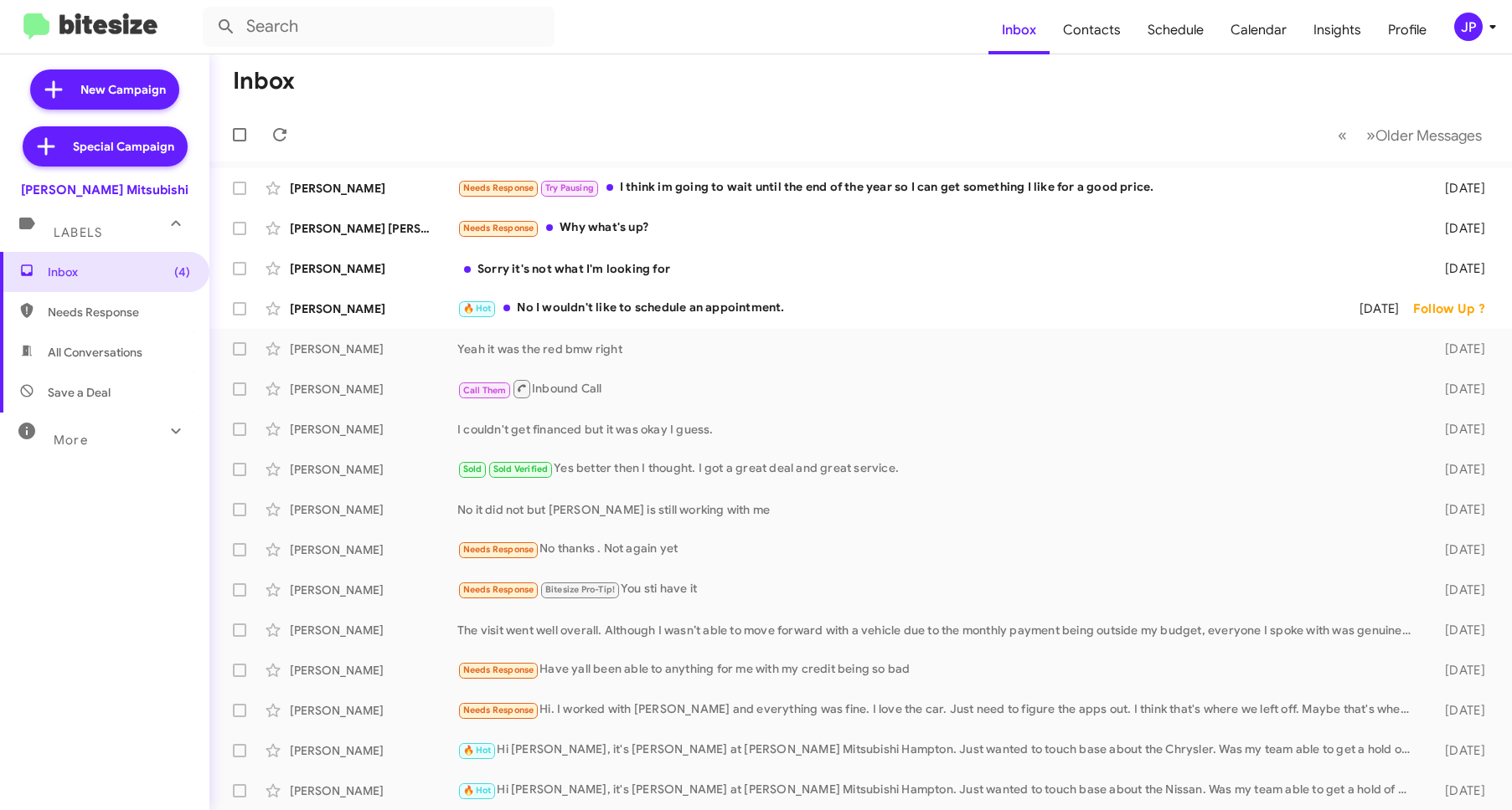
click at [1283, 111] on mat-toolbar-row "« Previous » Next Older Messages" at bounding box center [860, 135] width 1302 height 54
click at [1321, 33] on span "Insights" at bounding box center [1337, 30] width 74 height 48
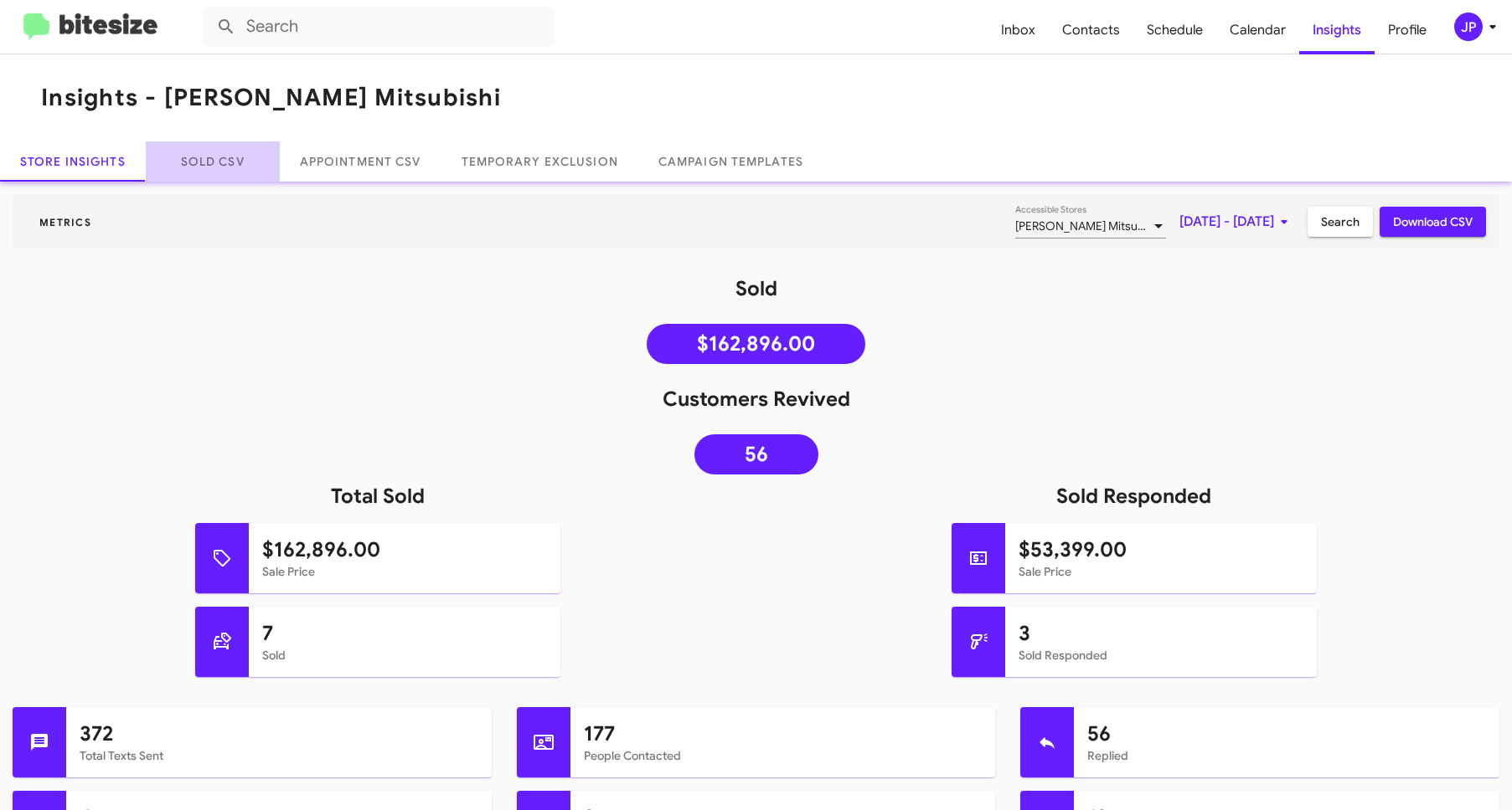
click at [238, 166] on link "Sold CSV" at bounding box center [213, 161] width 134 height 40
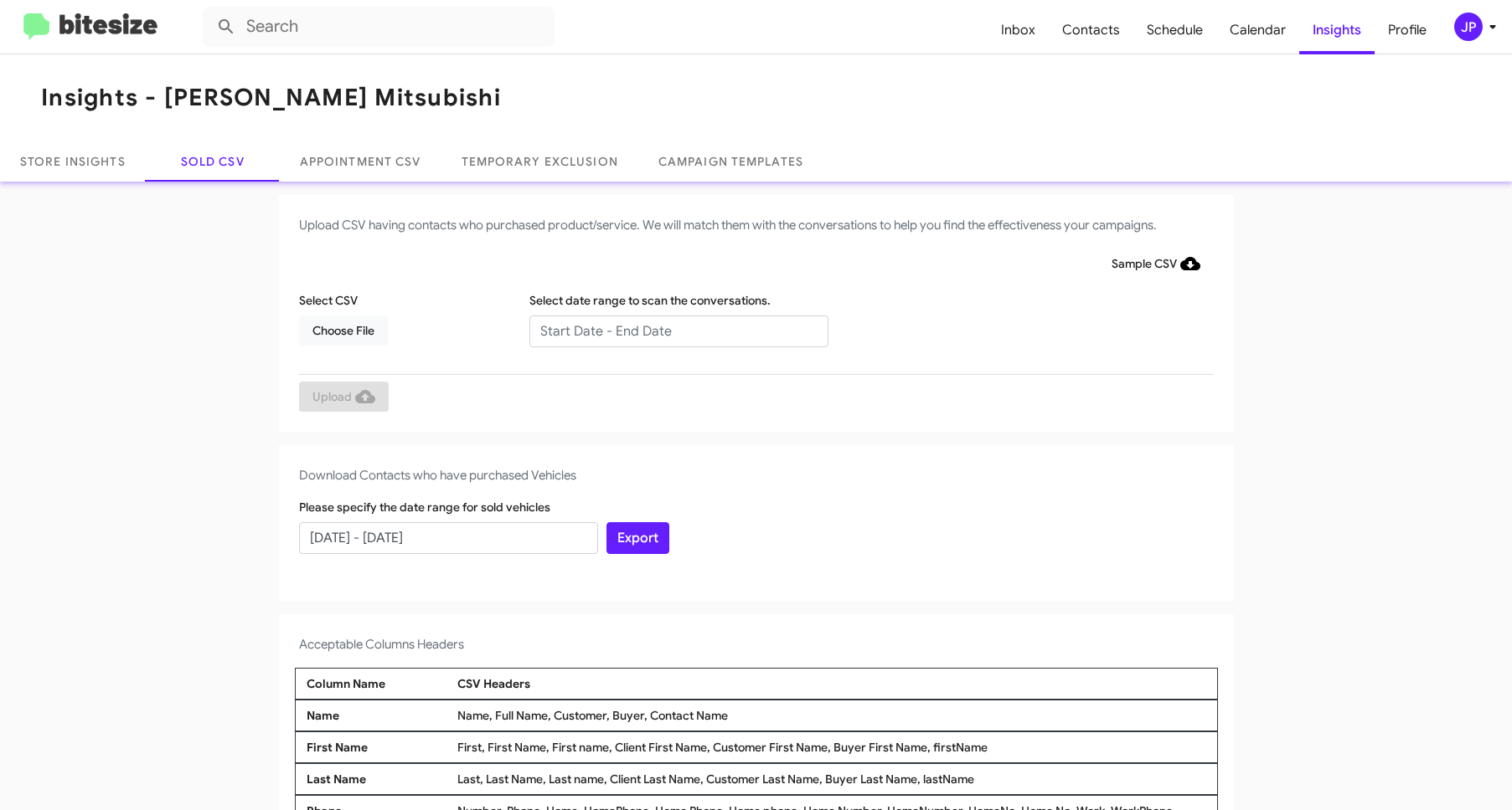
click at [442, 511] on label "Please specify the date range for sold vehicles" at bounding box center [425, 507] width 251 height 17
click at [446, 536] on input "[DATE] - [DATE]" at bounding box center [449, 538] width 299 height 32
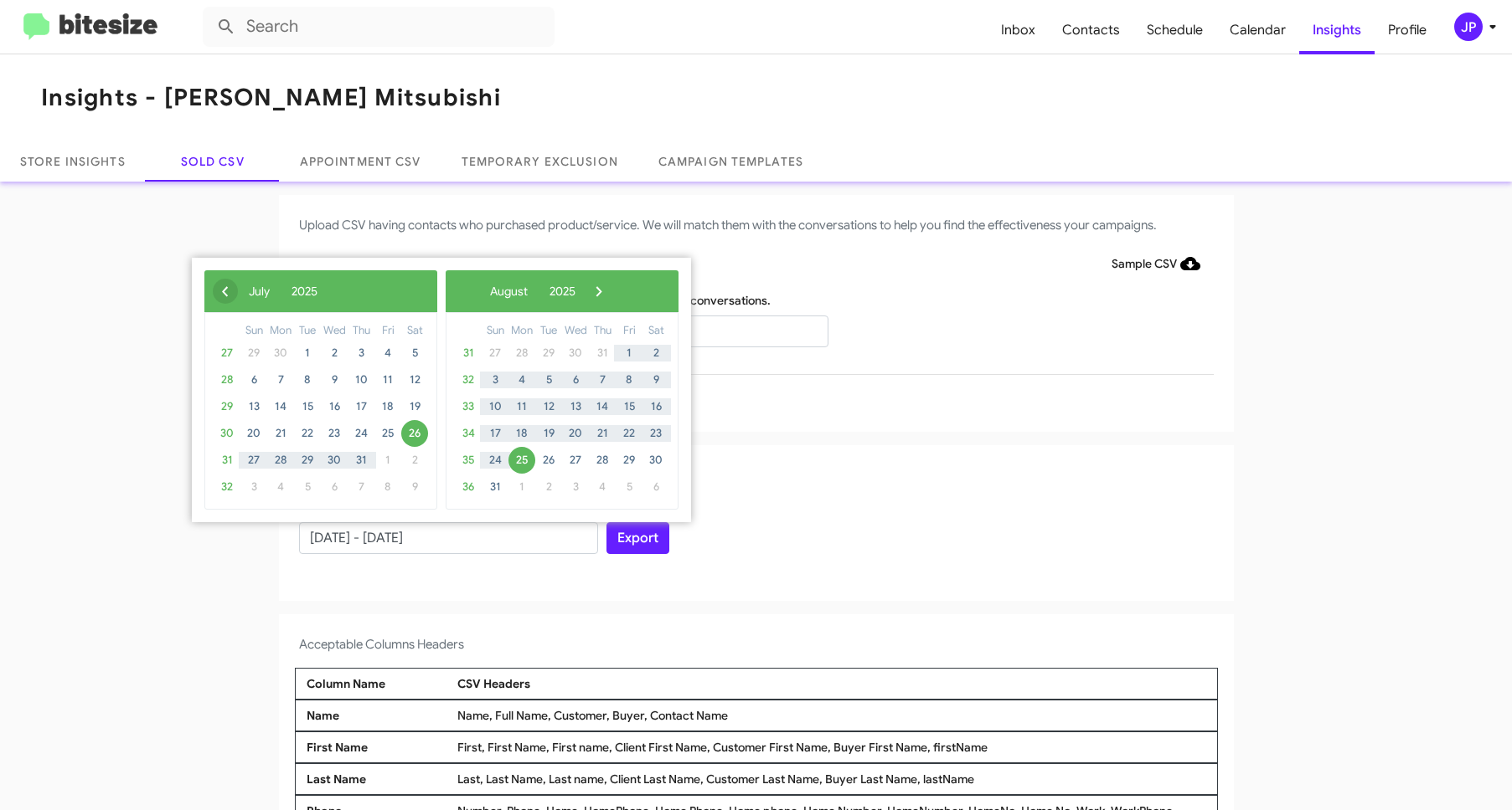
click at [226, 293] on span "‹" at bounding box center [225, 291] width 25 height 25
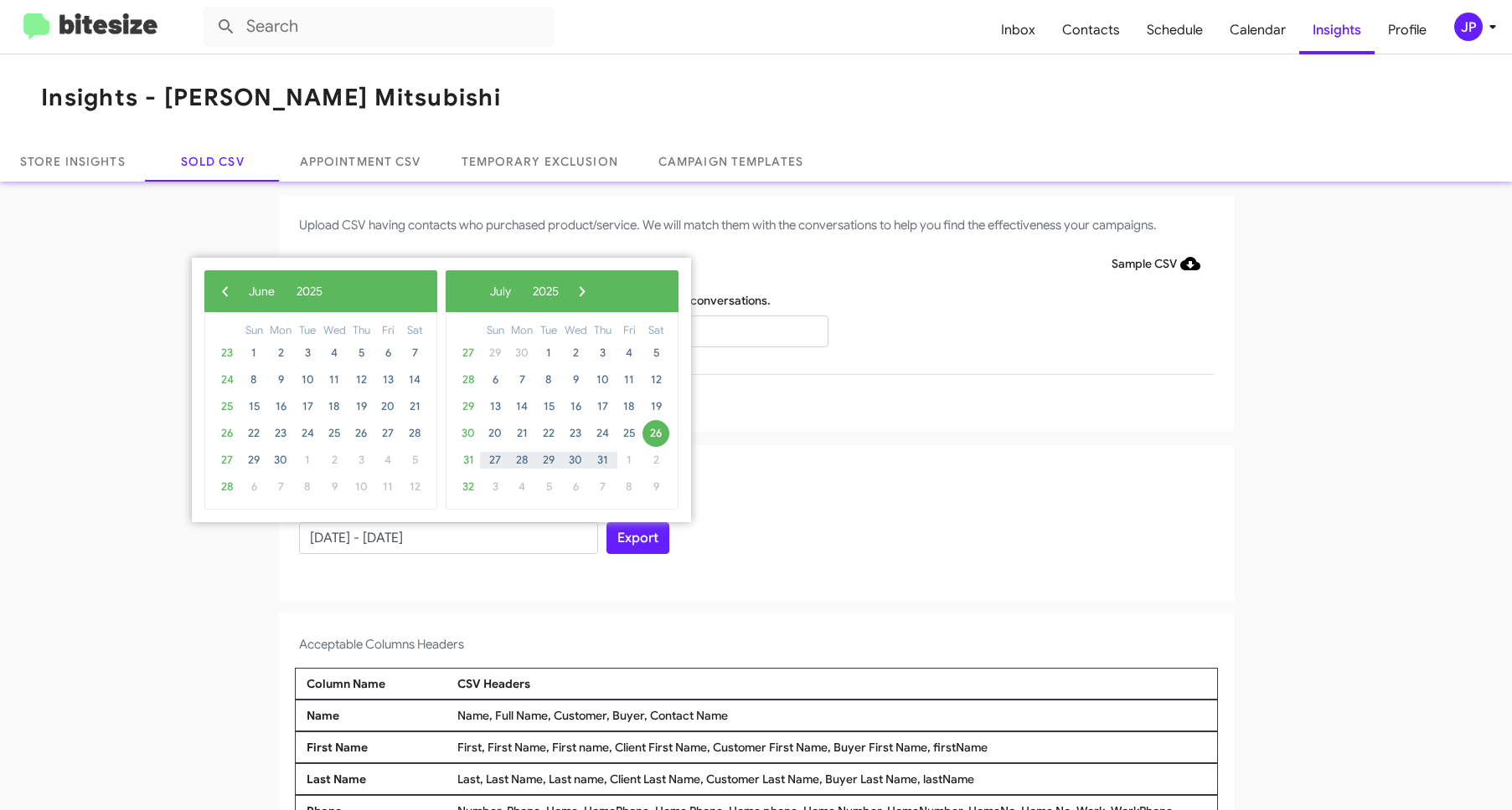
click at [226, 293] on span "‹" at bounding box center [225, 291] width 25 height 25
click at [256, 458] on span "25" at bounding box center [254, 460] width 27 height 27
click at [599, 294] on span "›" at bounding box center [586, 291] width 25 height 25
click at [595, 293] on span "›" at bounding box center [582, 291] width 25 height 25
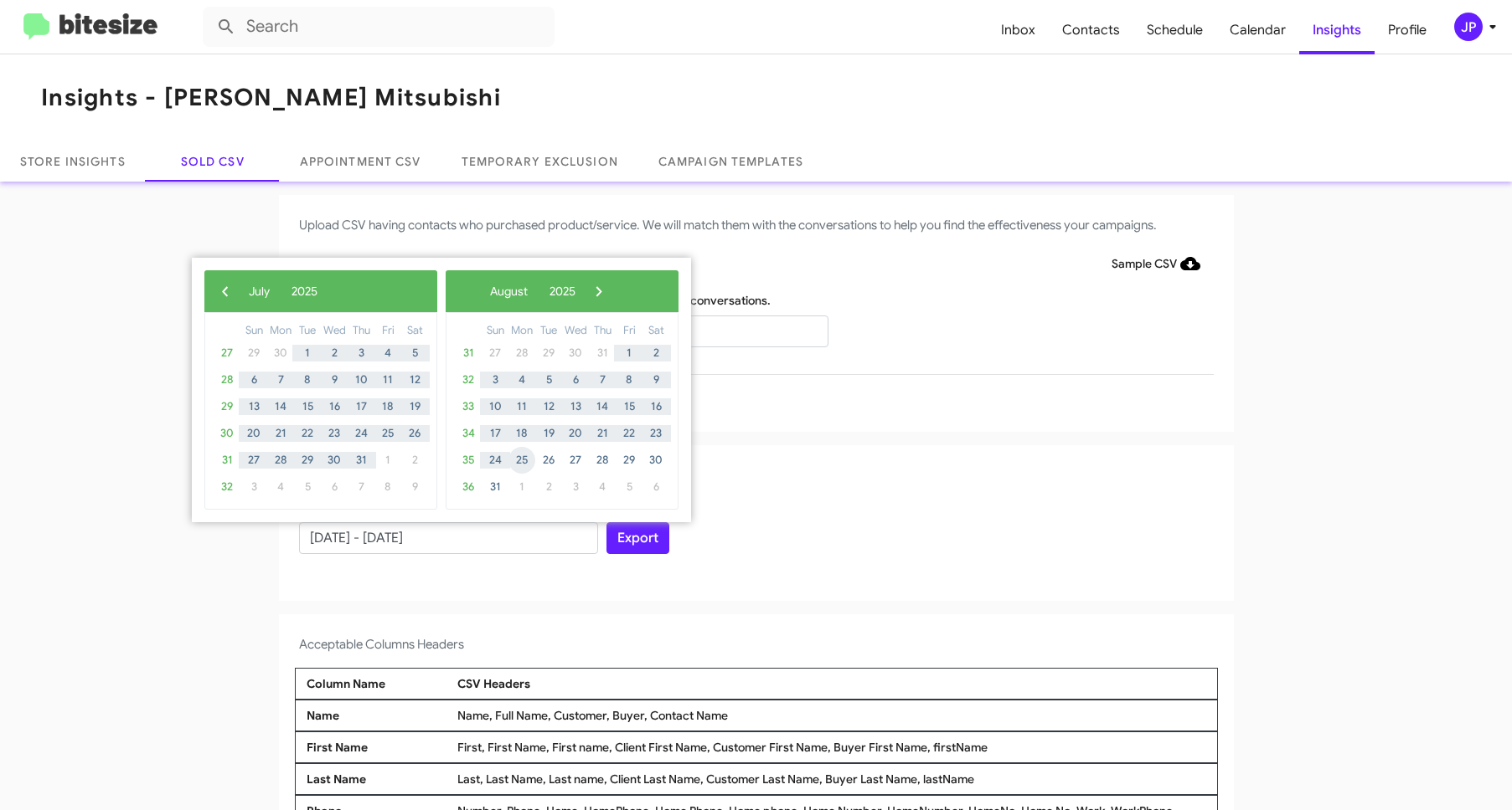
click at [510, 463] on span "25" at bounding box center [521, 460] width 27 height 27
type input "[DATE] - [DATE]"
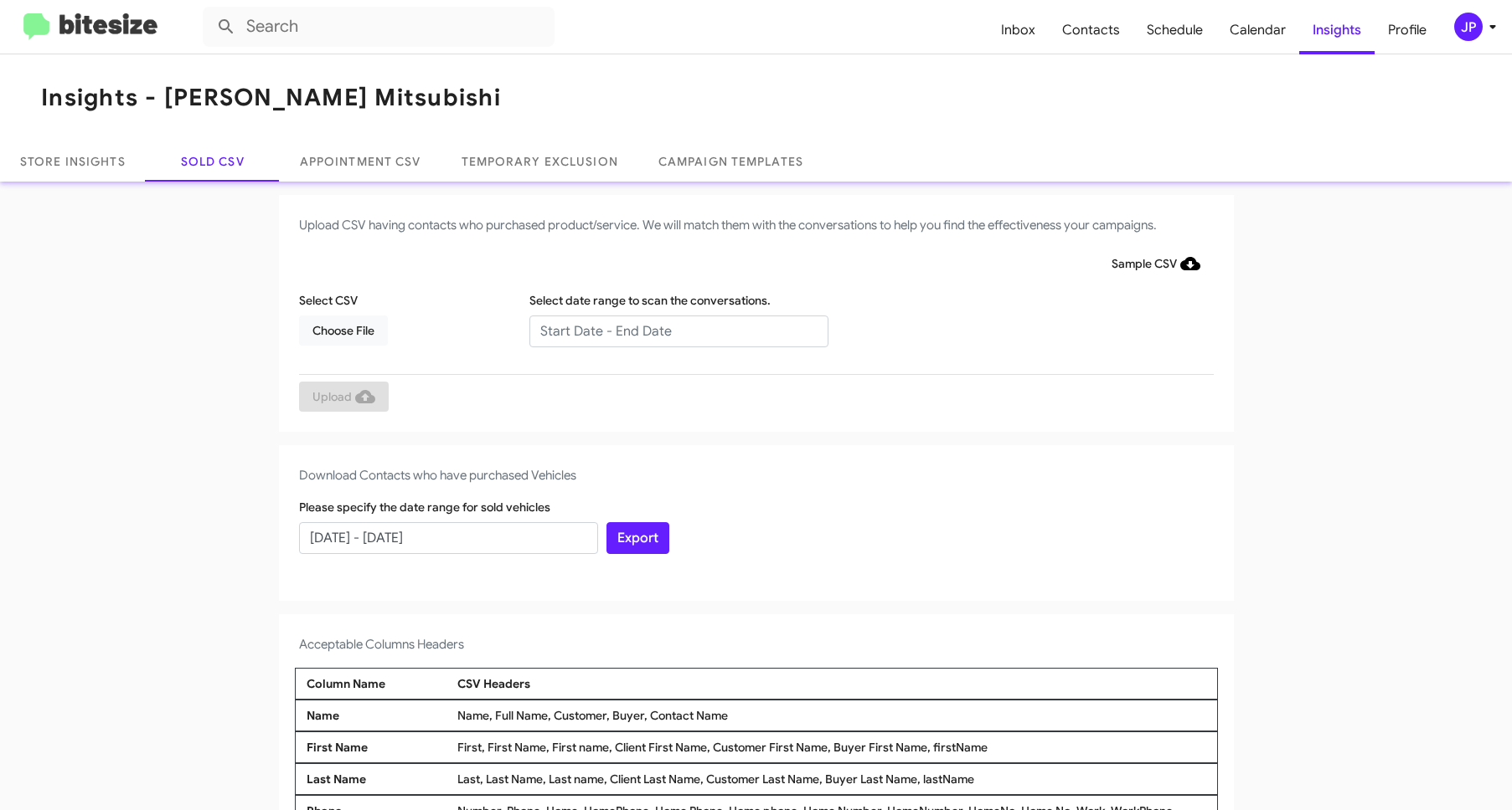
drag, startPoint x: 864, startPoint y: 537, endPoint x: 822, endPoint y: 548, distance: 43.4
click at [863, 538] on div "Export" at bounding box center [756, 526] width 308 height 55
drag, startPoint x: 634, startPoint y: 553, endPoint x: 637, endPoint y: 542, distance: 11.4
click at [633, 553] on button "Export" at bounding box center [638, 538] width 63 height 32
click at [151, 30] on img at bounding box center [90, 27] width 134 height 28
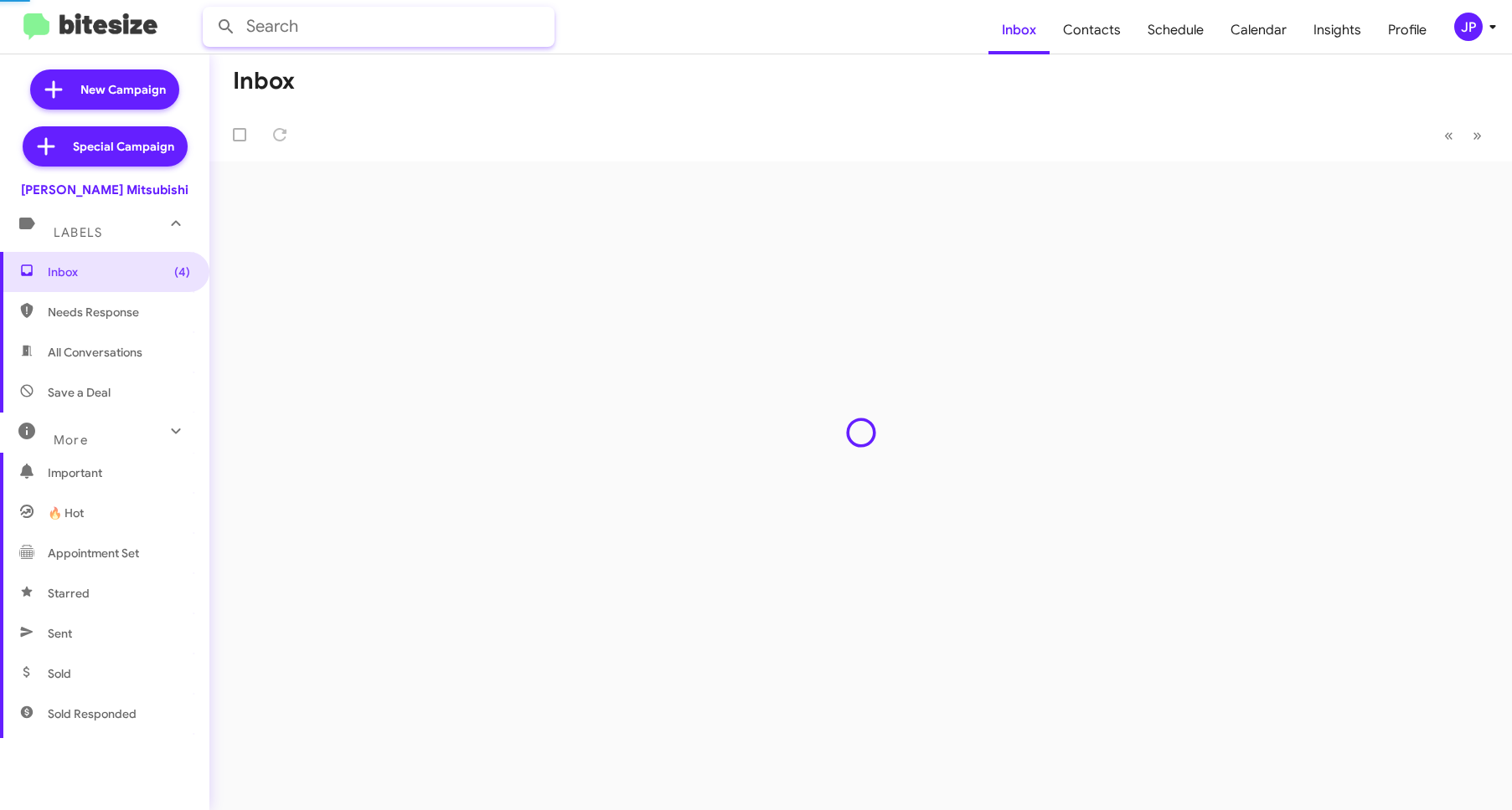
click at [320, 20] on input "text" at bounding box center [378, 26] width 352 height 40
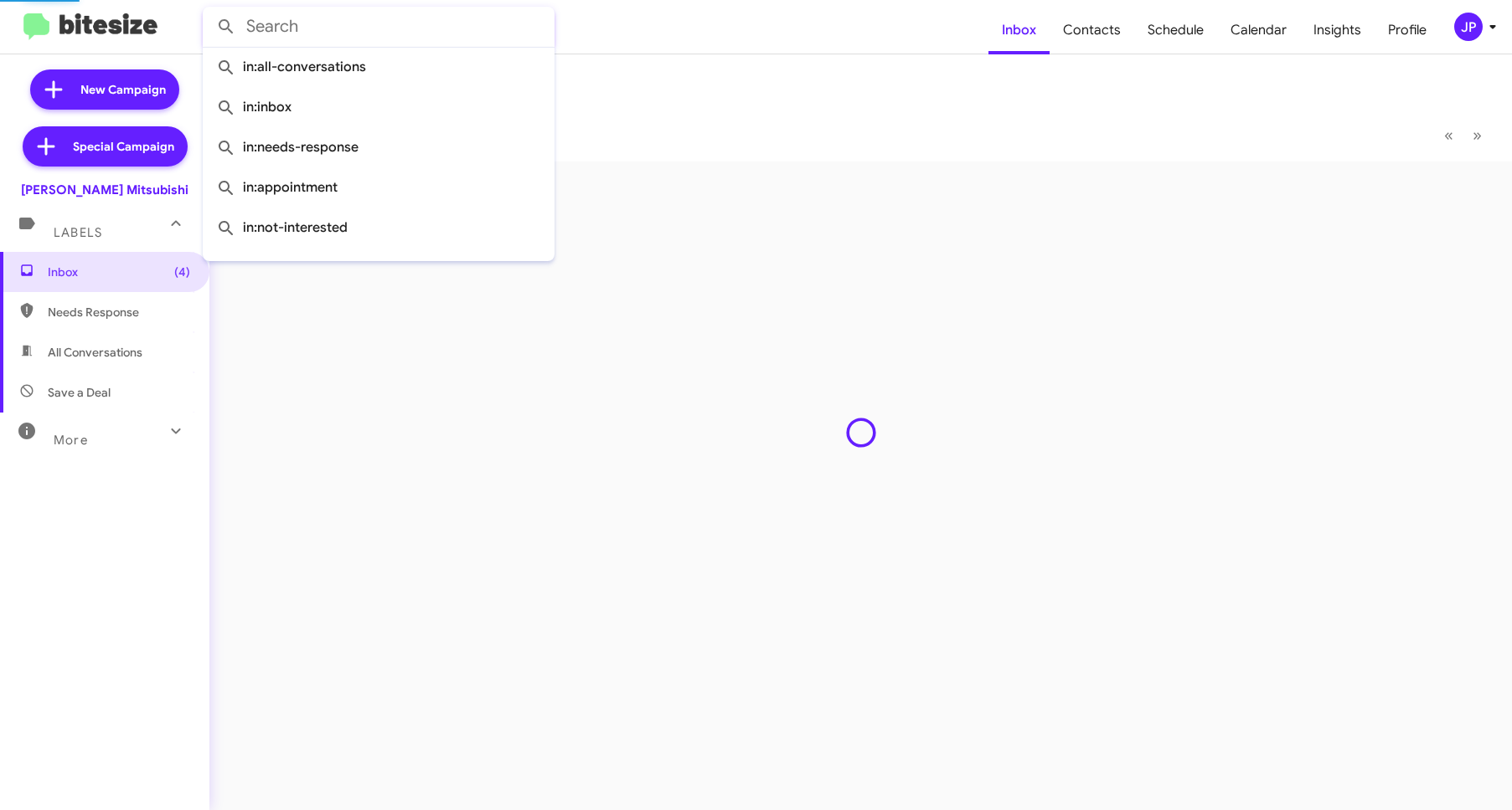
paste input "17573257007"
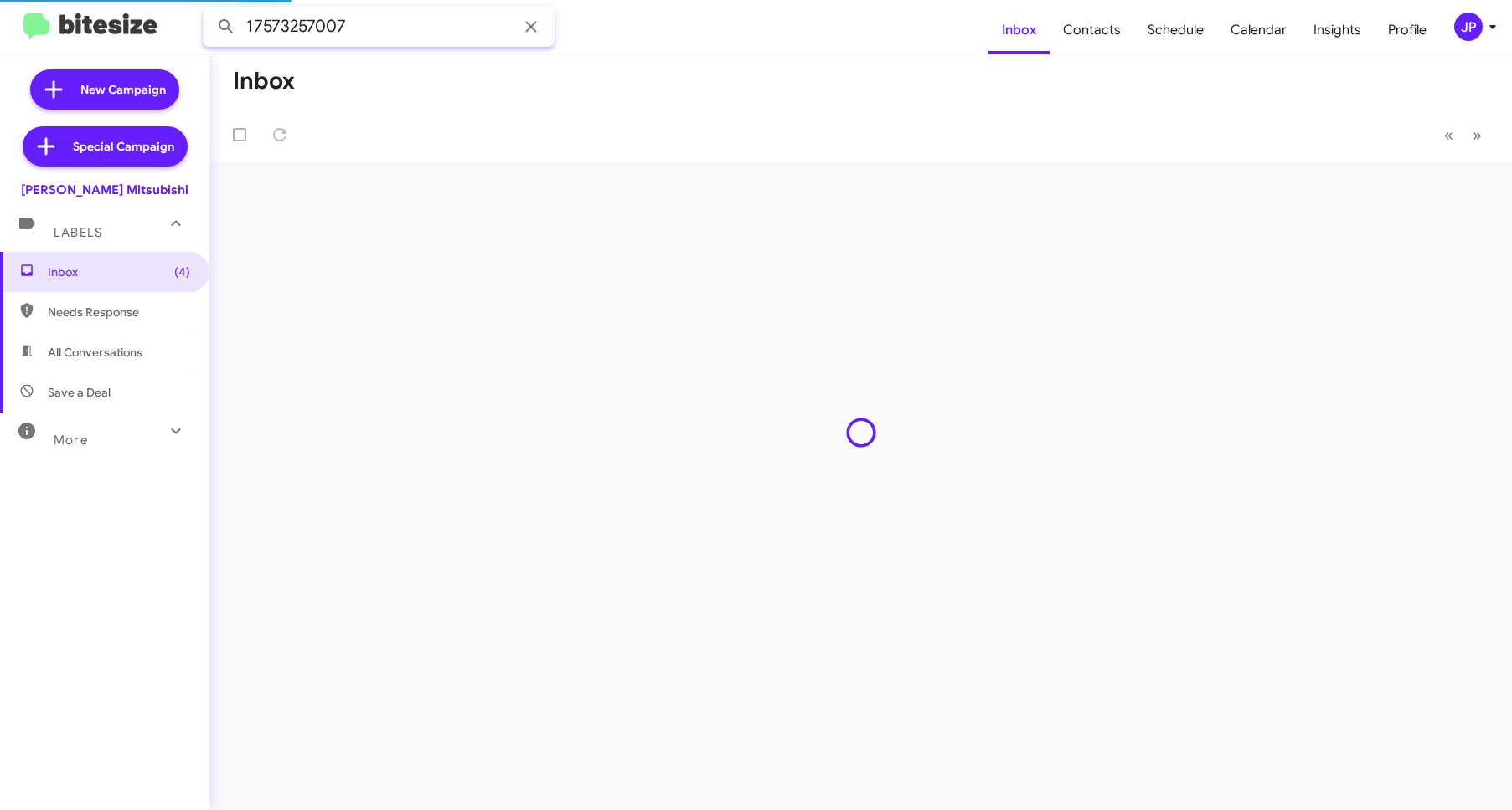
click at [209, 10] on button at bounding box center [226, 27] width 33 height 33
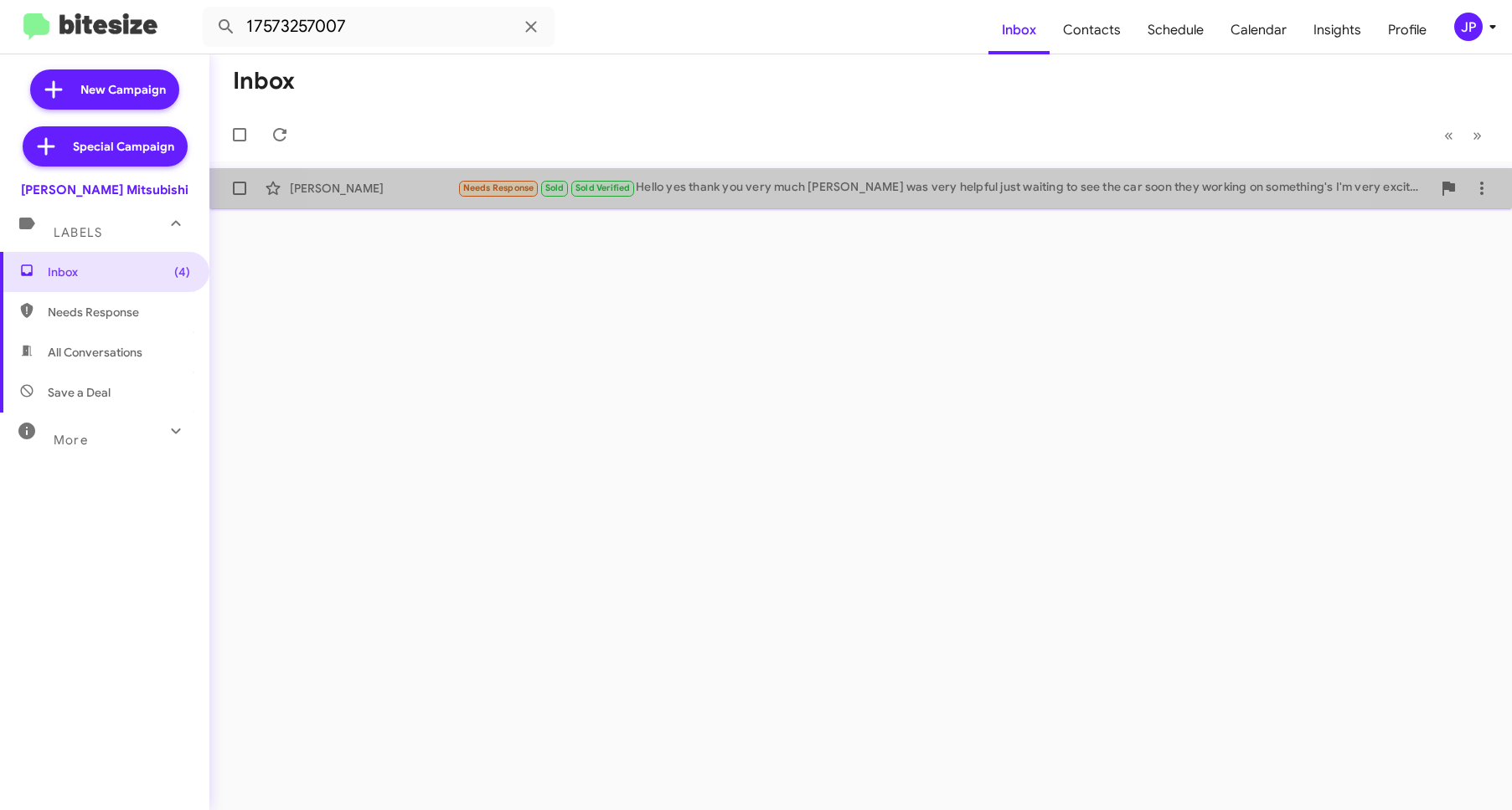
click at [803, 182] on div "Needs Response Sold Sold Verified Hello yes thank you very much [PERSON_NAME] w…" at bounding box center [944, 188] width 974 height 20
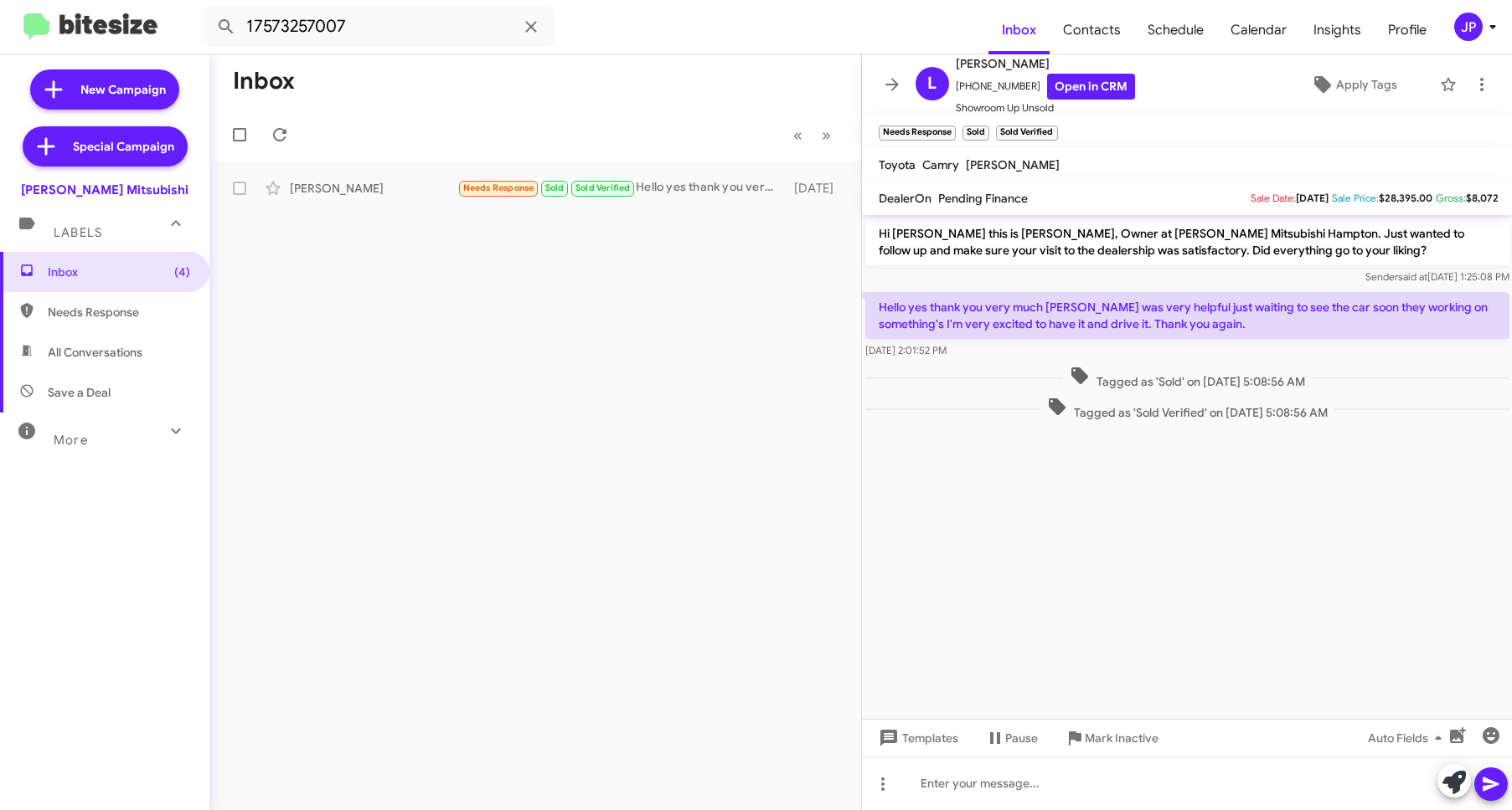
click at [1262, 582] on cdk-virtual-scroll-viewport "Hi [PERSON_NAME] this is [PERSON_NAME], Owner at [PERSON_NAME] Mitsubishi Hampt…" at bounding box center [1187, 467] width 651 height 504
drag, startPoint x: 1022, startPoint y: 57, endPoint x: 957, endPoint y: 63, distance: 65.3
click at [957, 63] on span "[PERSON_NAME]" at bounding box center [1045, 64] width 179 height 20
copy span "[PERSON_NAME]"
click at [296, 30] on input "17573257007" at bounding box center [378, 26] width 352 height 40
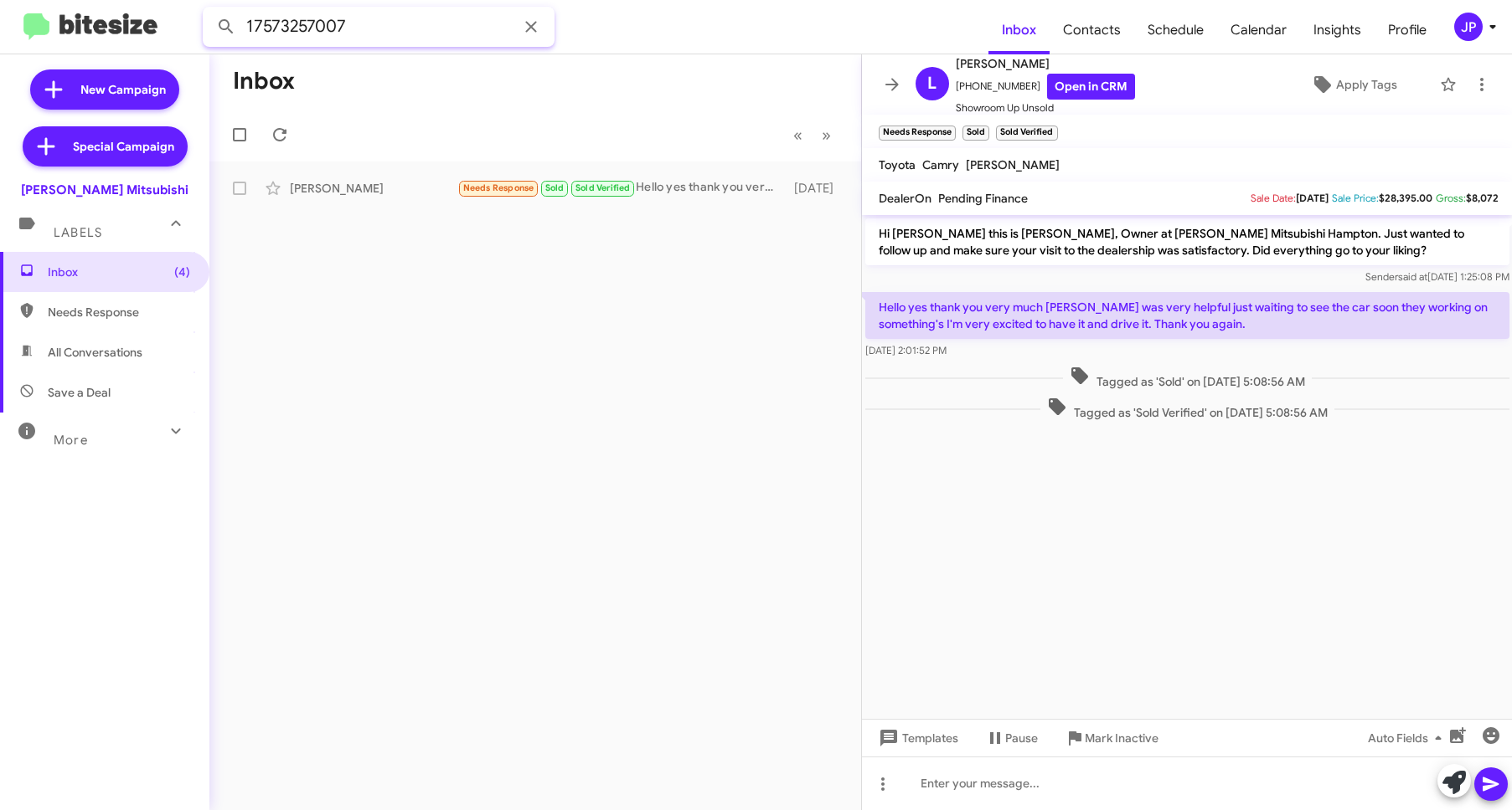
click at [303, 27] on input "17573257007" at bounding box center [378, 26] width 352 height 40
click at [303, 26] on input "17573257007" at bounding box center [378, 26] width 352 height 40
paste input "385499"
click at [209, 10] on button at bounding box center [226, 27] width 33 height 33
click at [336, 177] on div "[PERSON_NAME] Belt Sold Needs Response Sold Verified Yes sir everything was ver…" at bounding box center [535, 189] width 625 height 33
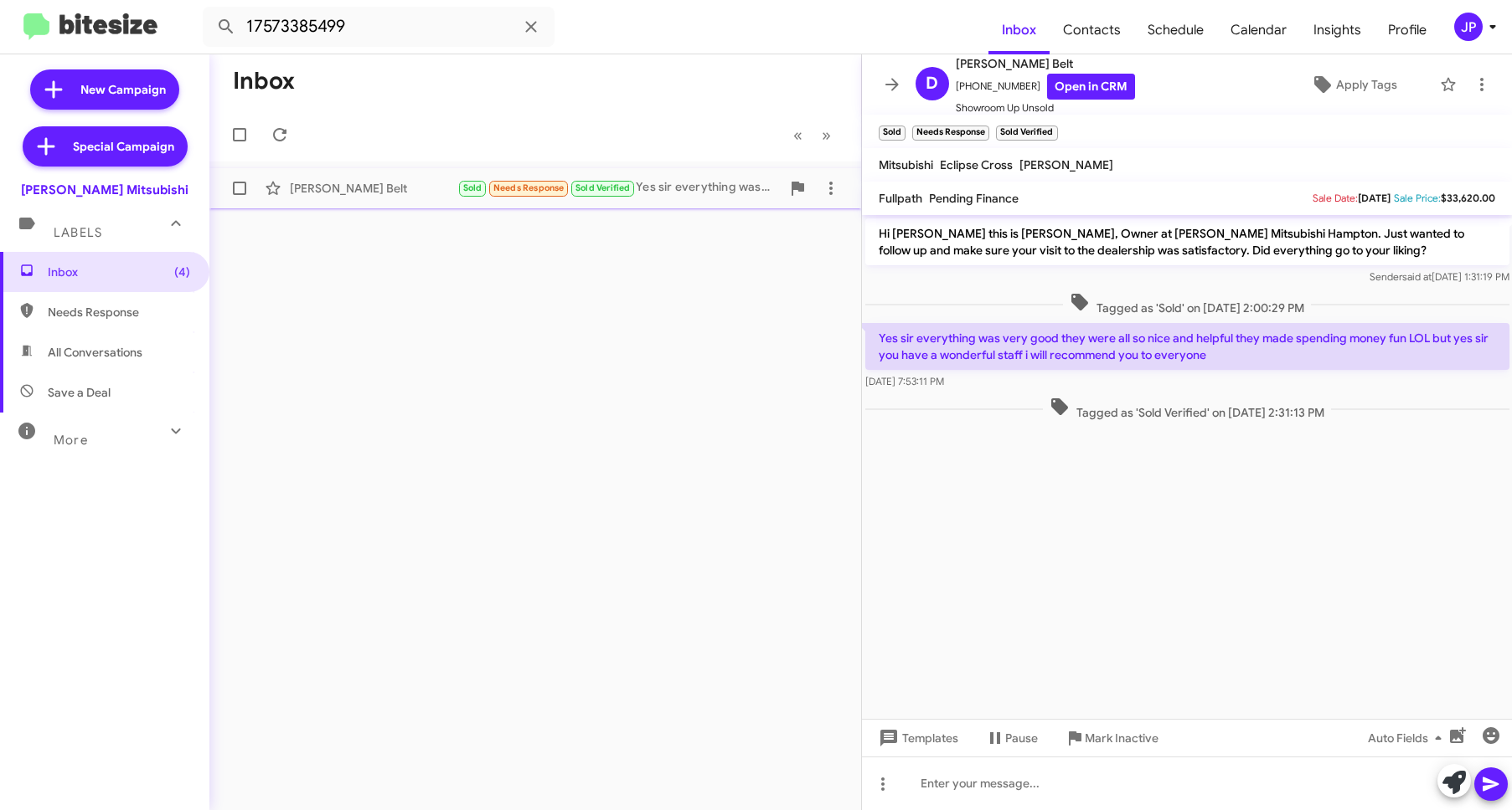
click at [376, 203] on div "[PERSON_NAME] Belt Sold Needs Response Sold Verified Yes sir everything was ver…" at bounding box center [535, 189] width 625 height 33
click at [1408, 551] on cdk-virtual-scroll-viewport "Hi [PERSON_NAME] this is [PERSON_NAME], Owner at [PERSON_NAME] Mitsubishi Hampt…" at bounding box center [1187, 467] width 651 height 504
click at [392, 14] on input "17573385499" at bounding box center [378, 26] width 352 height 40
paste input "8765141"
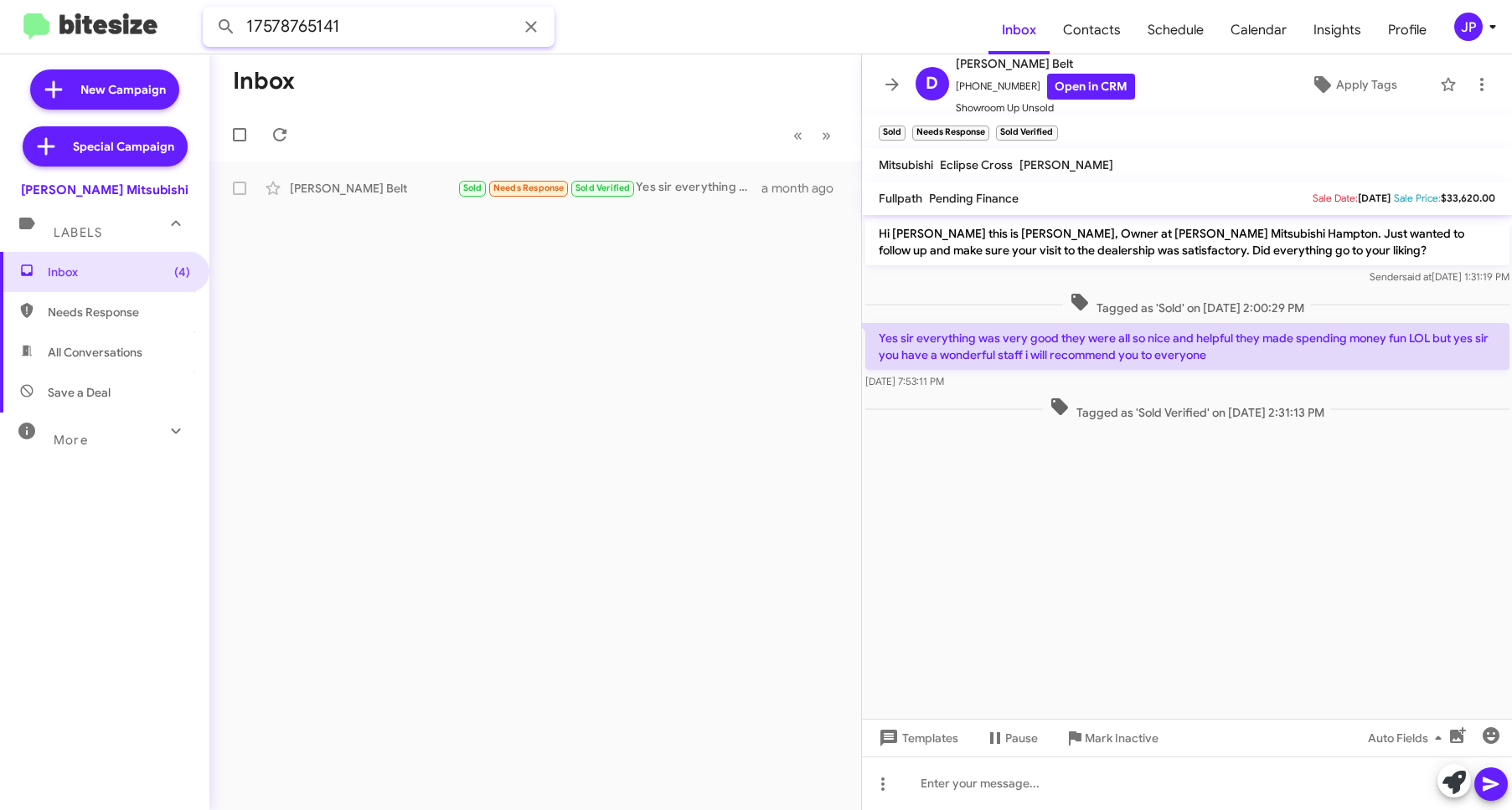
click at [209, 10] on button at bounding box center [226, 27] width 33 height 33
click at [372, 30] on input "17578765141" at bounding box center [378, 26] width 352 height 40
click at [324, 31] on input "17578765141" at bounding box center [378, 26] width 352 height 40
paste input "[PERSON_NAME]"
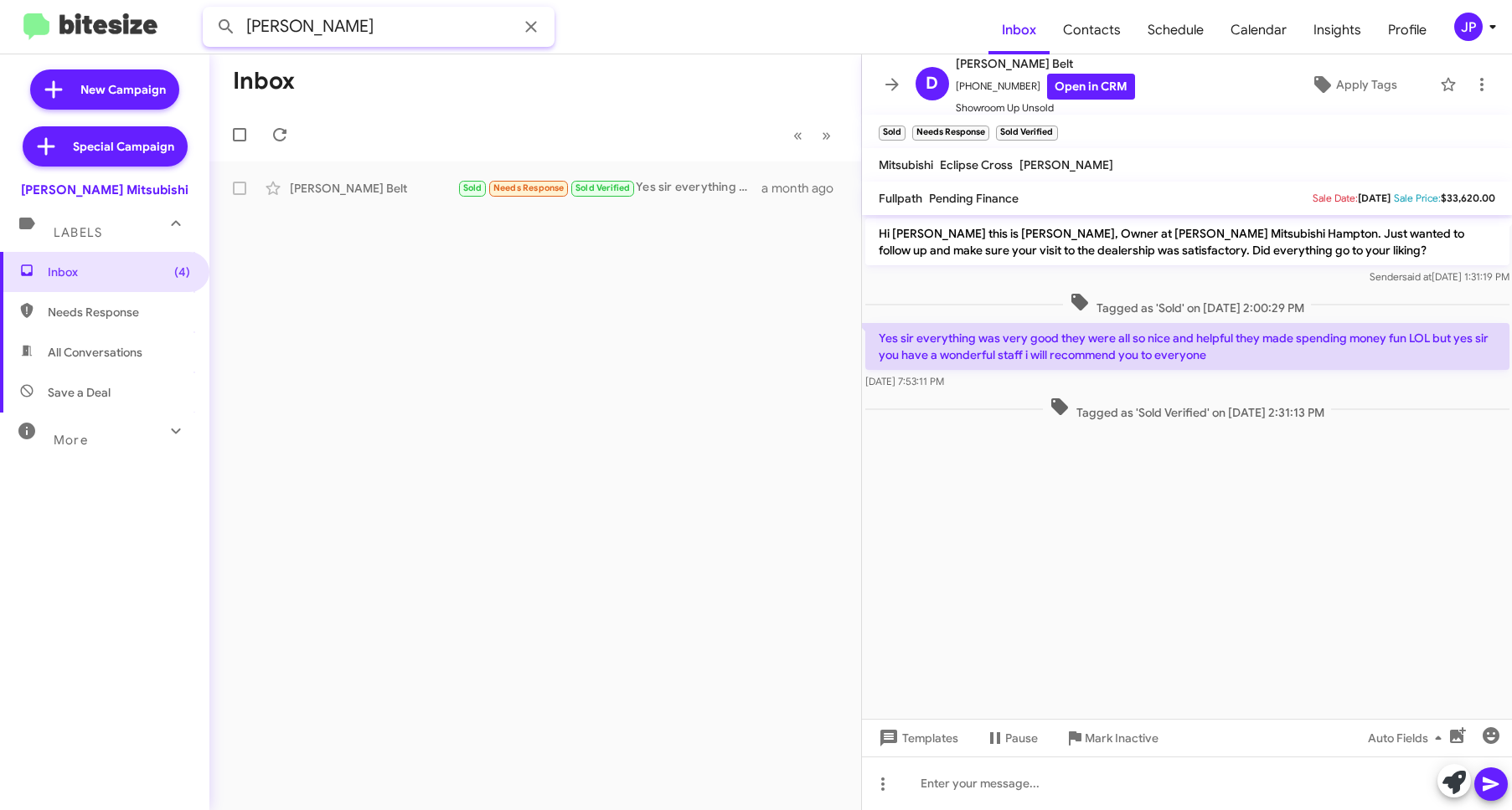
click at [209, 10] on button at bounding box center [226, 27] width 33 height 33
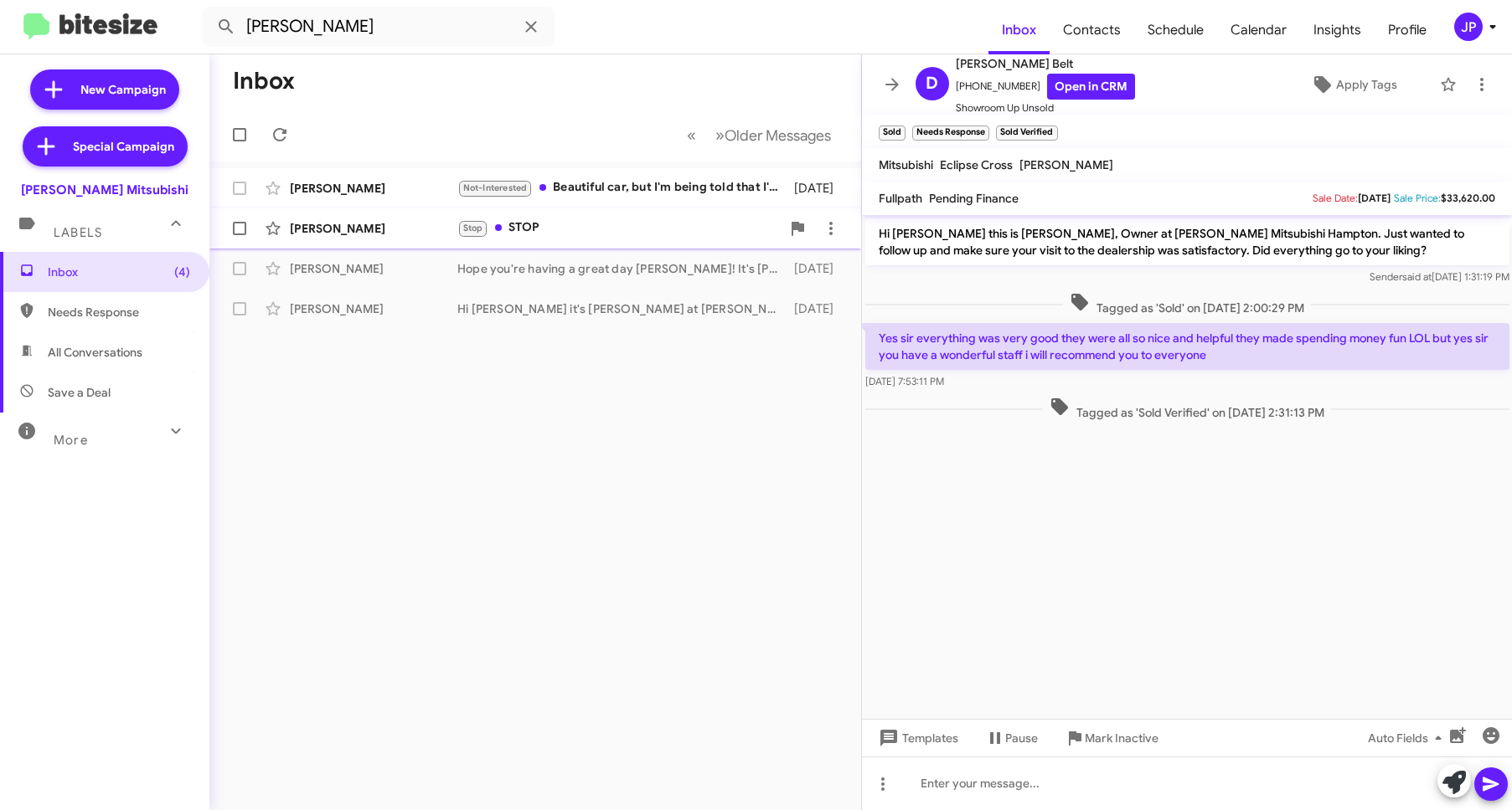
click at [351, 230] on div "[PERSON_NAME]" at bounding box center [374, 229] width 167 height 17
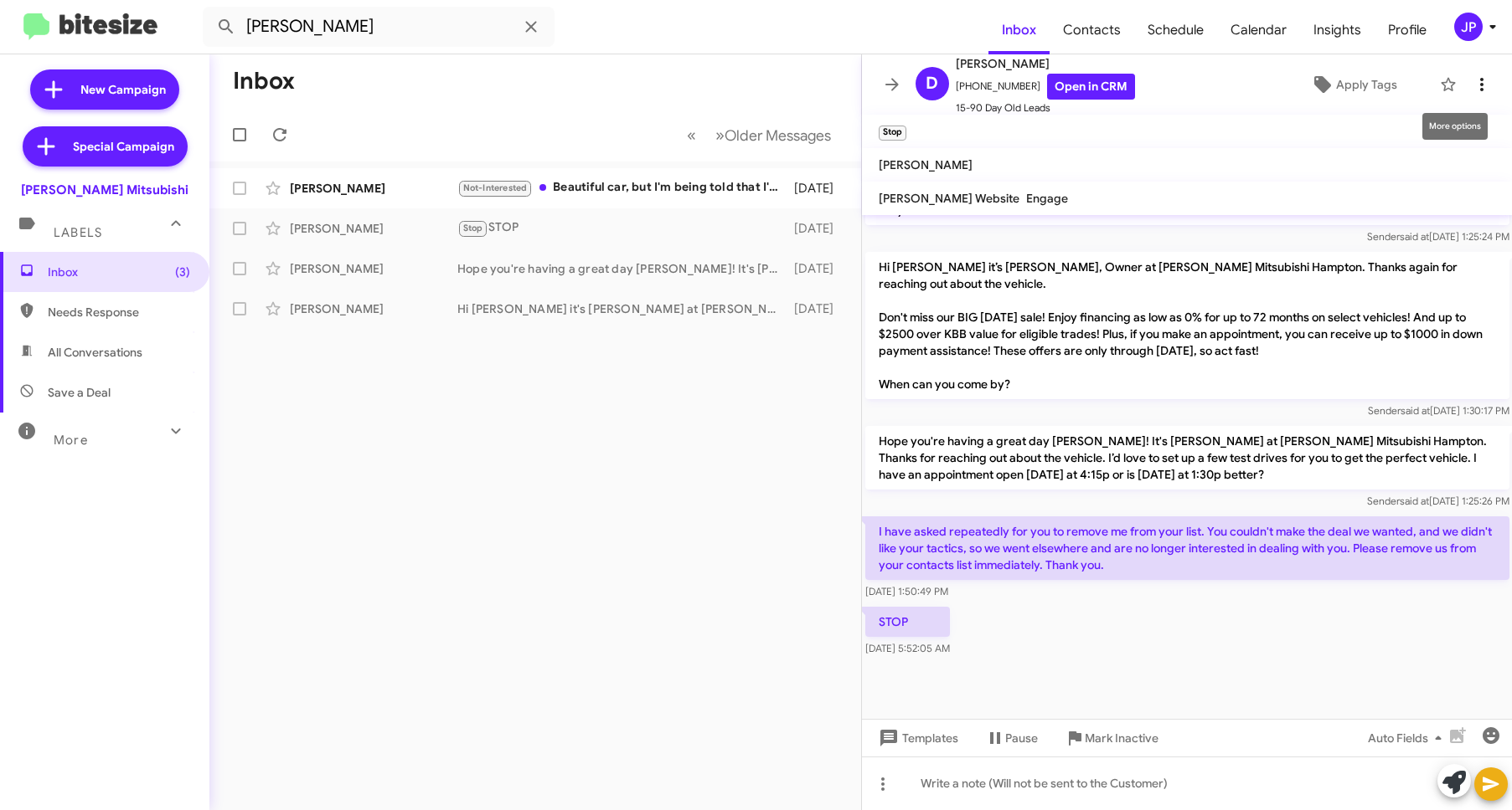
click at [1472, 85] on icon at bounding box center [1482, 85] width 20 height 20
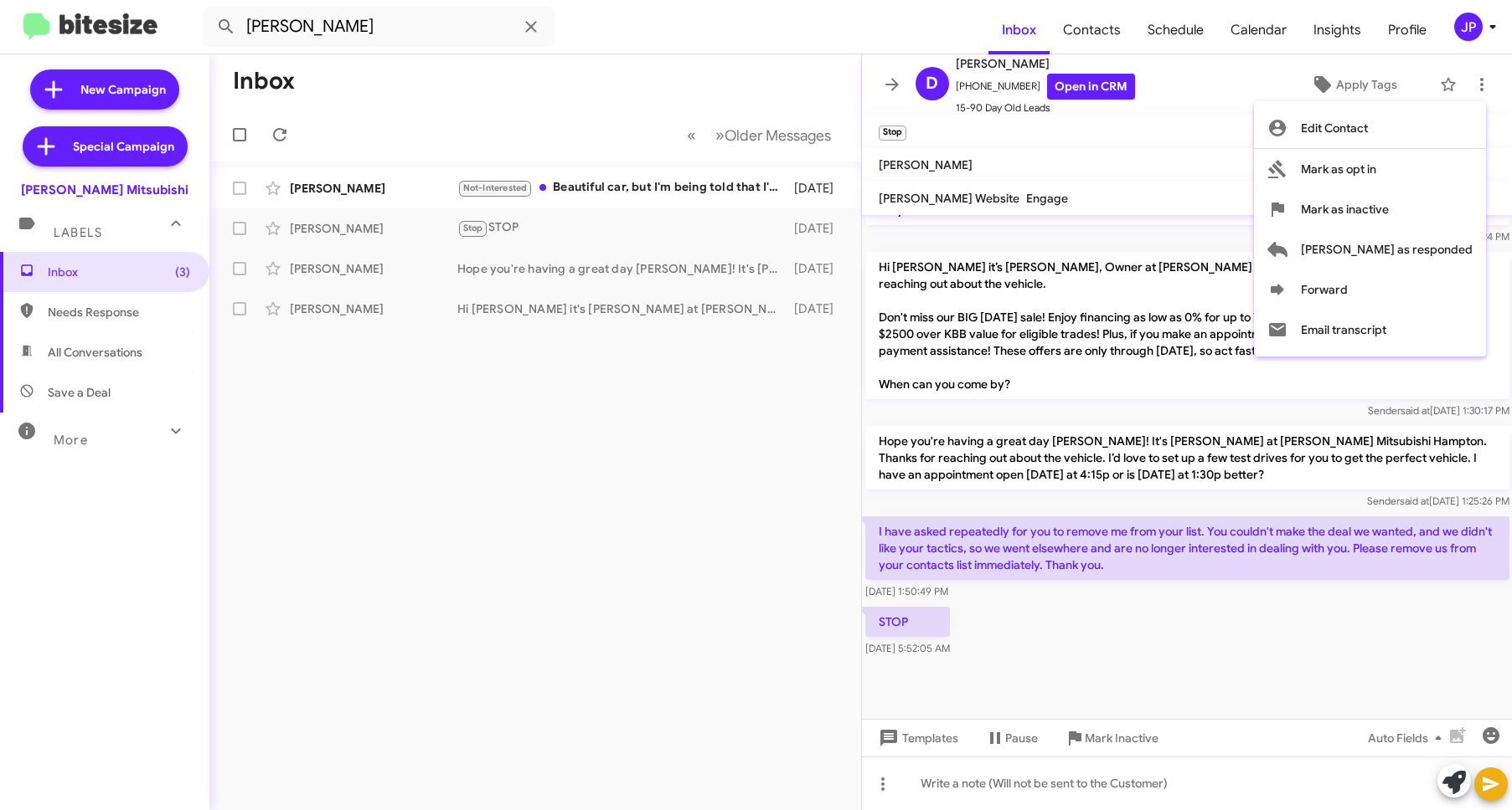
click at [1117, 577] on div at bounding box center [756, 405] width 1512 height 810
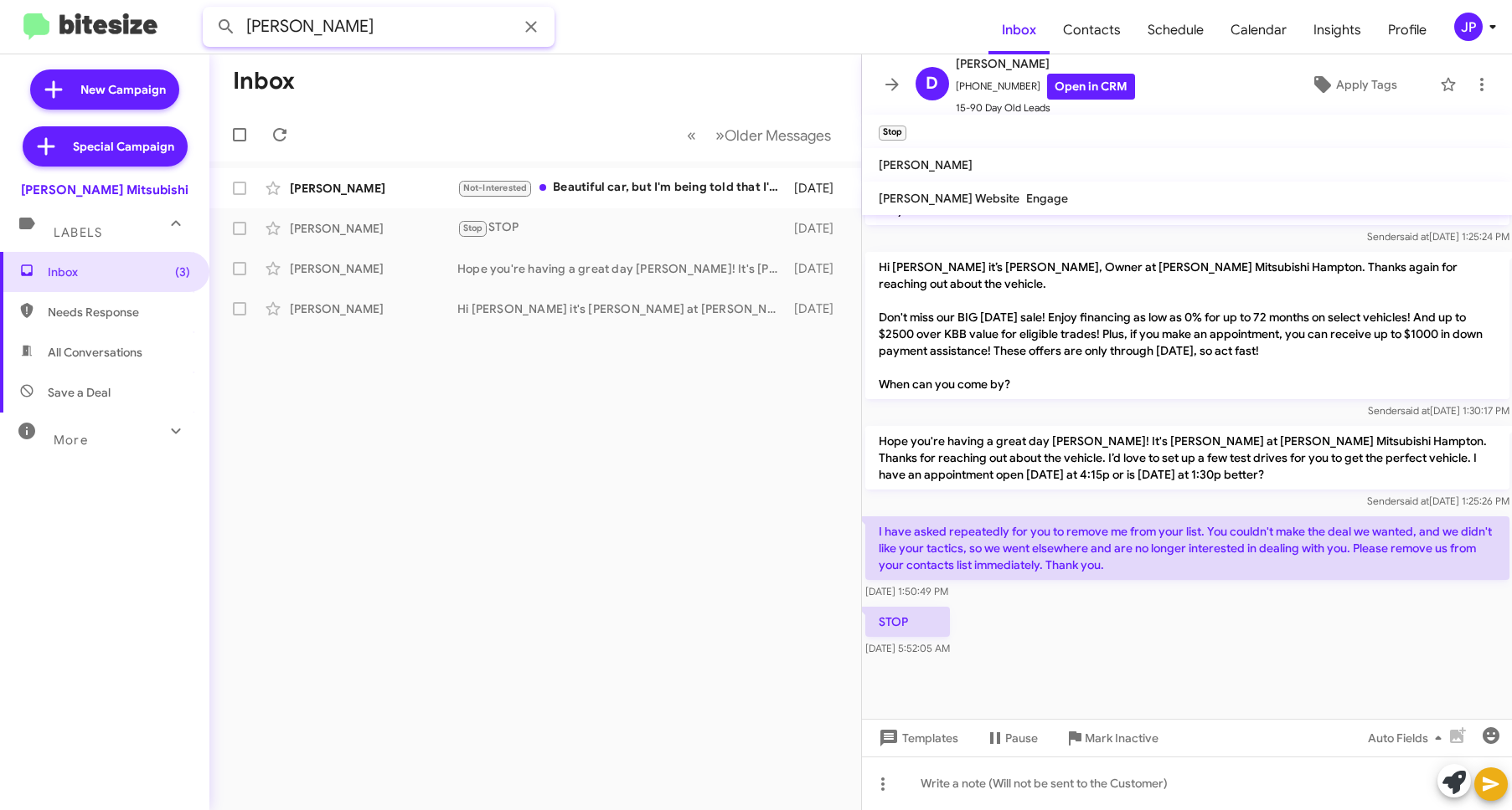
click at [343, 32] on input "Deborah Grosser" at bounding box center [378, 26] width 352 height 40
paste input "17577156530"
click at [209, 10] on button at bounding box center [226, 27] width 33 height 33
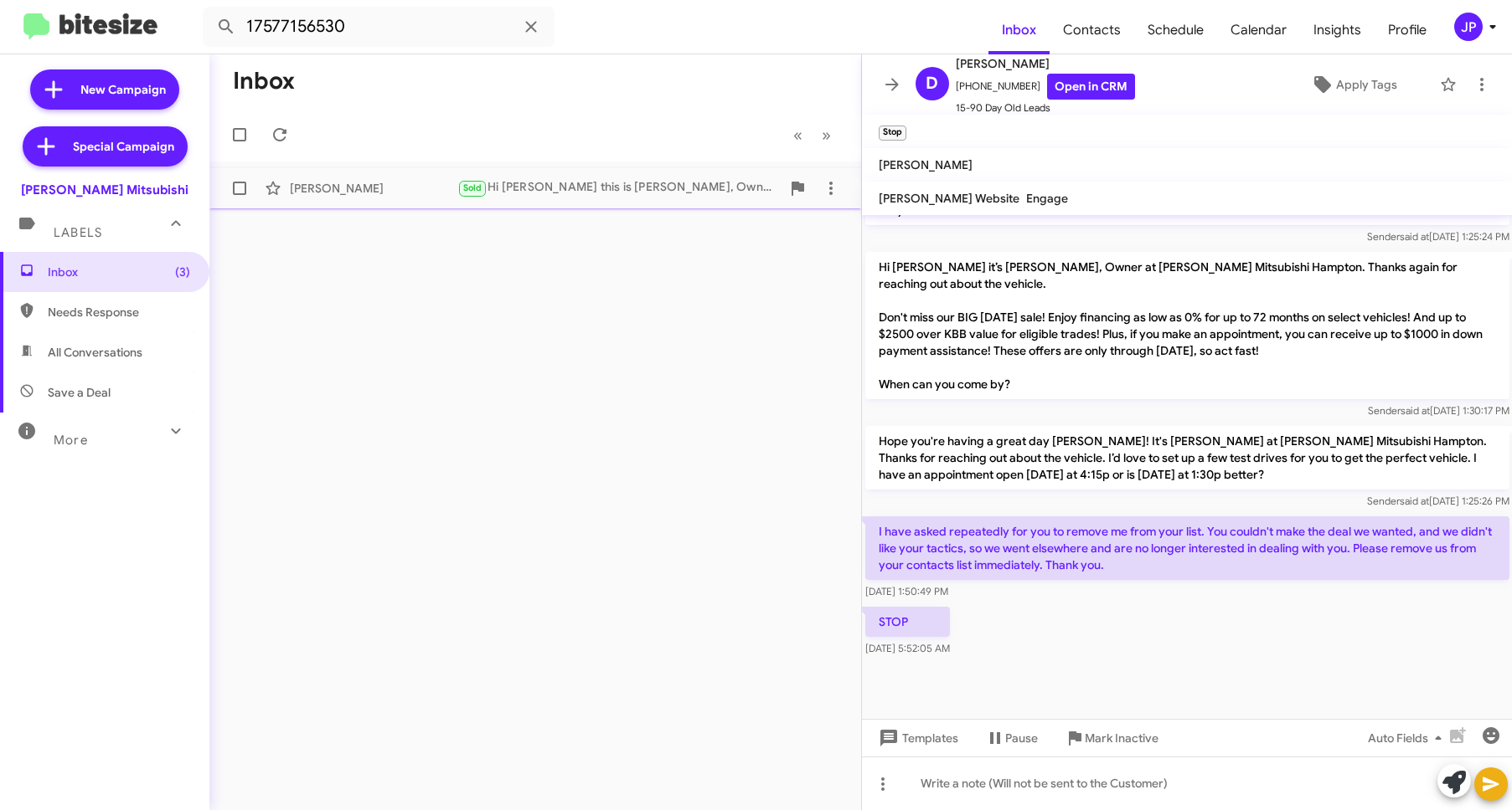
click at [374, 202] on div "Greg Brezinski Sold Hi Greg this is Dan Banister, Owner at Banister Mitsubishi …" at bounding box center [535, 189] width 625 height 33
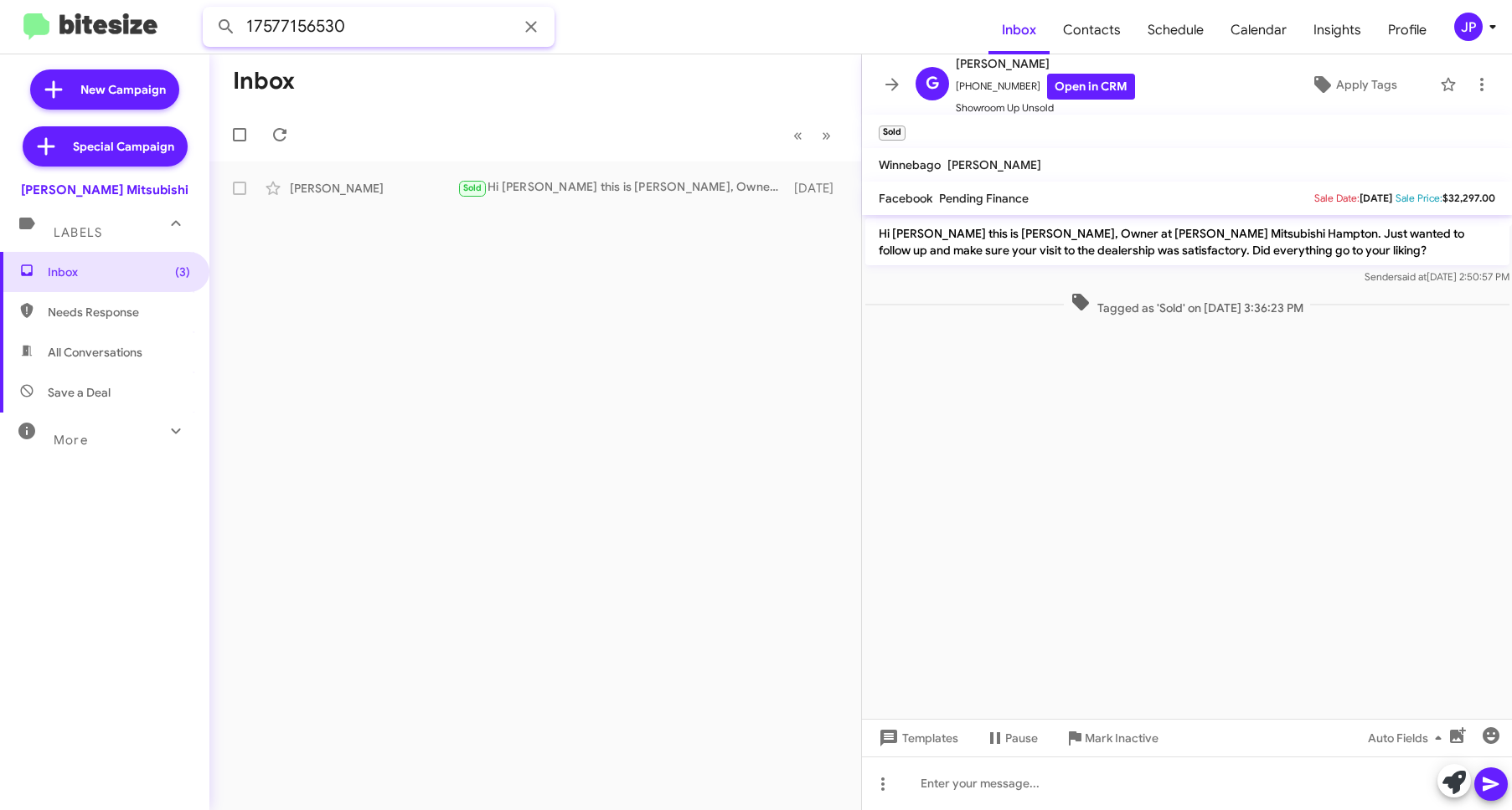
click at [344, 21] on input "17577156530" at bounding box center [378, 26] width 352 height 40
paste input "Debra Belt"
click at [209, 10] on button at bounding box center [226, 27] width 33 height 33
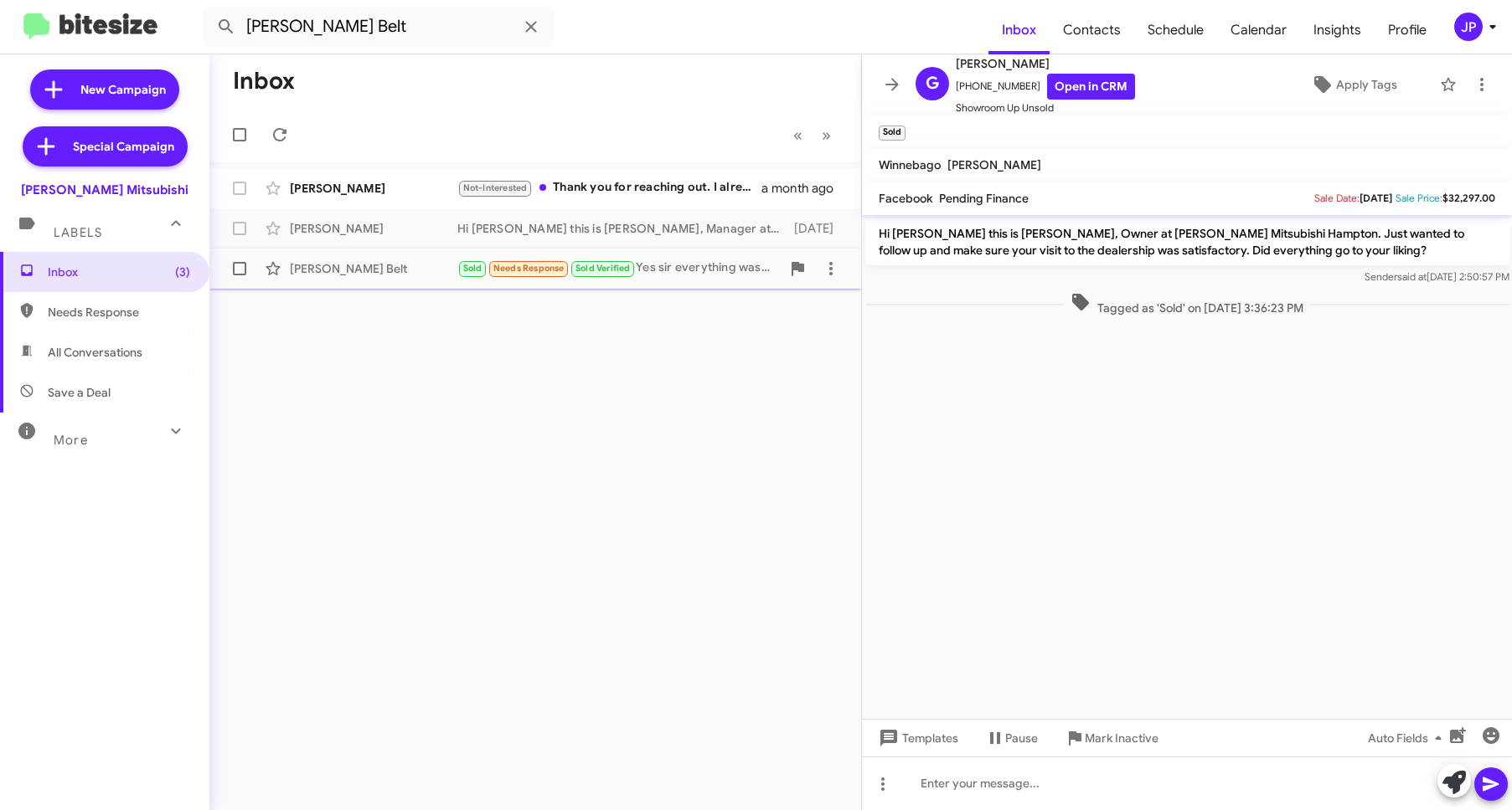
click at [351, 275] on div "Debra Belt" at bounding box center [374, 268] width 167 height 17
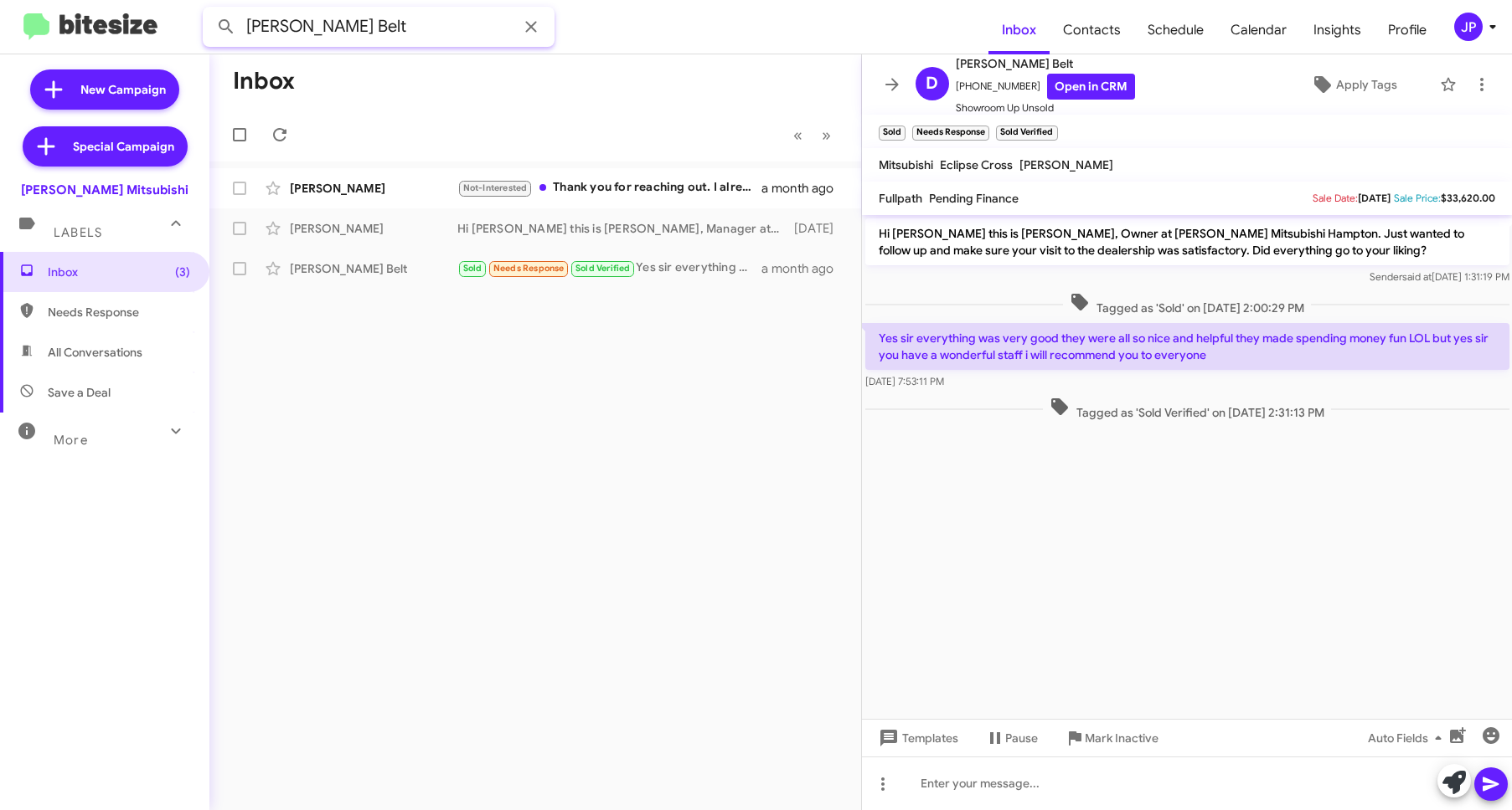
click at [398, 13] on input "Debra Belt" at bounding box center [378, 26] width 352 height 40
paste input "17573257007"
click at [420, 22] on input "17573257007 Belt" at bounding box center [378, 26] width 352 height 40
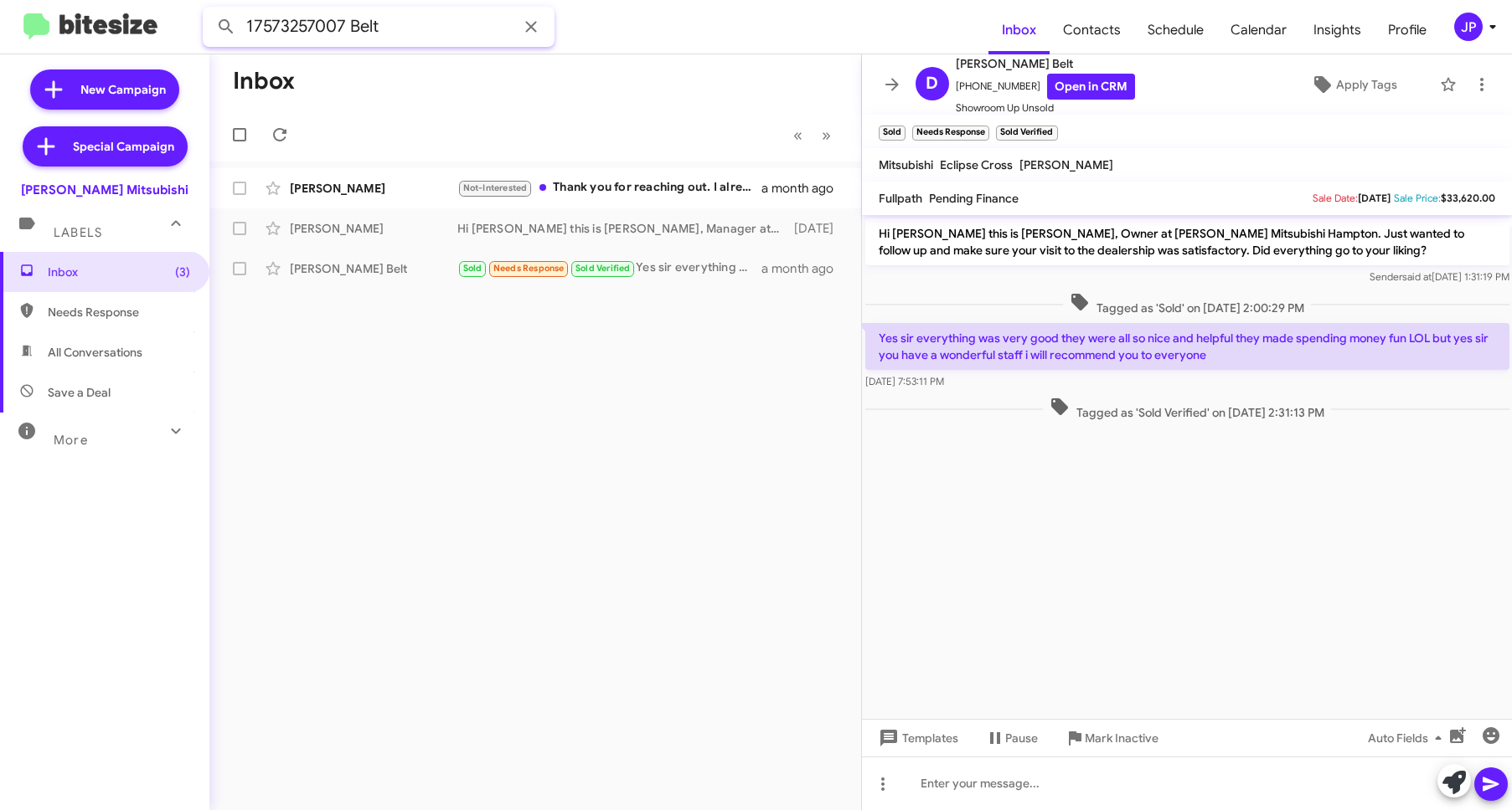
click at [420, 22] on input "17573257007 Belt" at bounding box center [378, 26] width 352 height 40
paste input "text"
type input "17573257007"
click at [209, 10] on button at bounding box center [226, 27] width 33 height 33
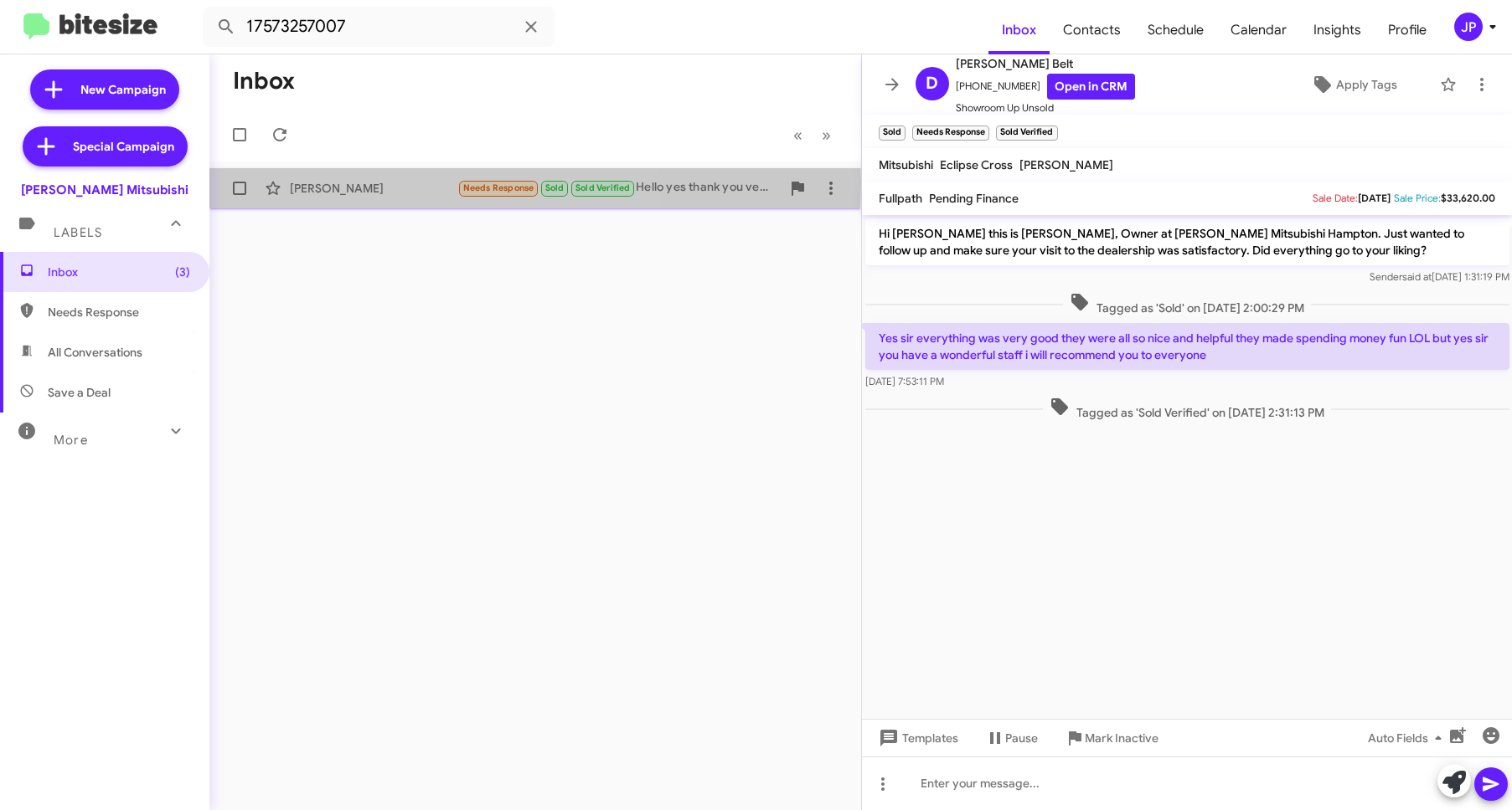
click at [334, 183] on div "Luis Toyens" at bounding box center [374, 189] width 167 height 17
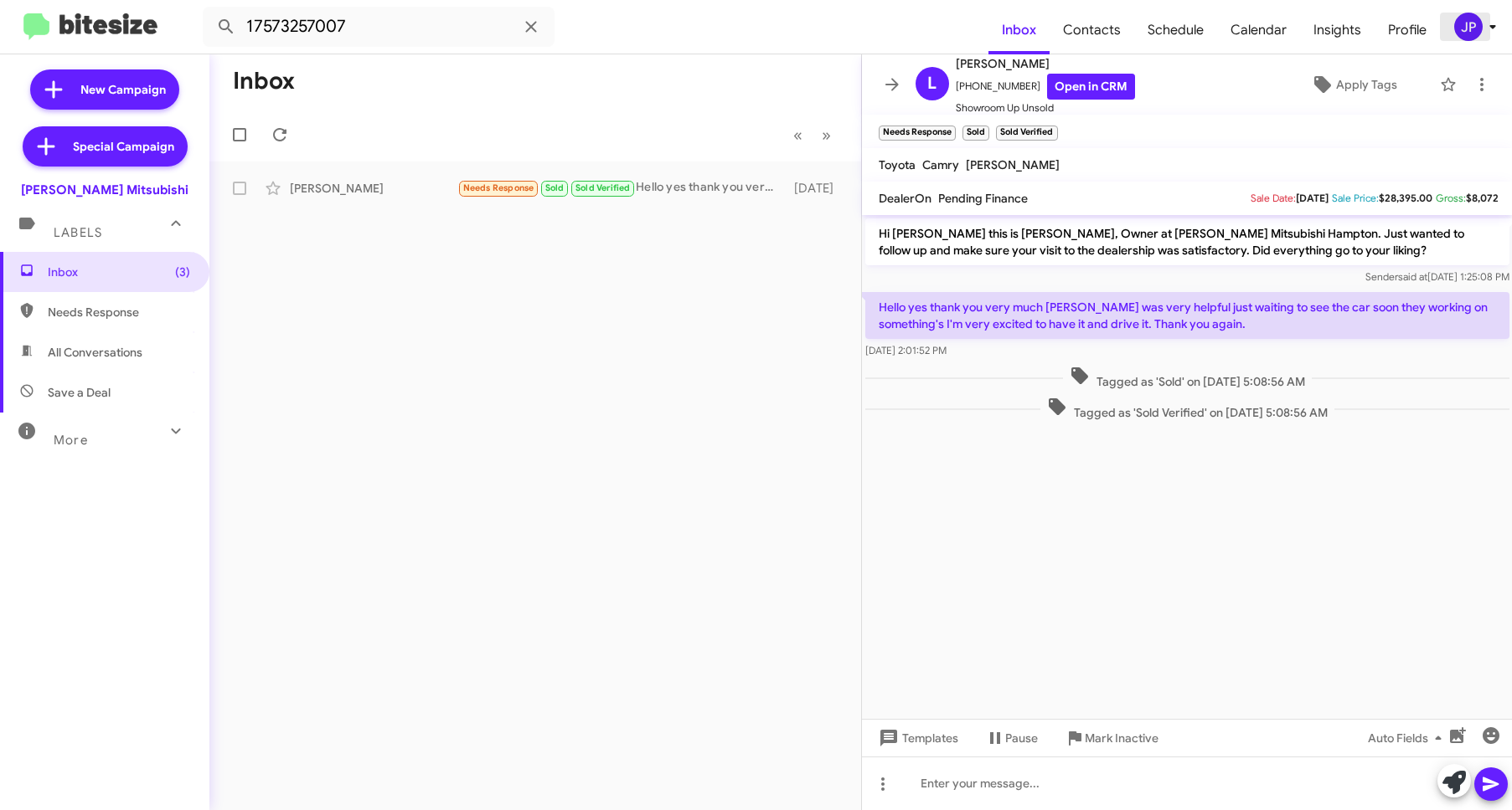
click at [1452, 25] on button "JP" at bounding box center [1466, 27] width 54 height 29
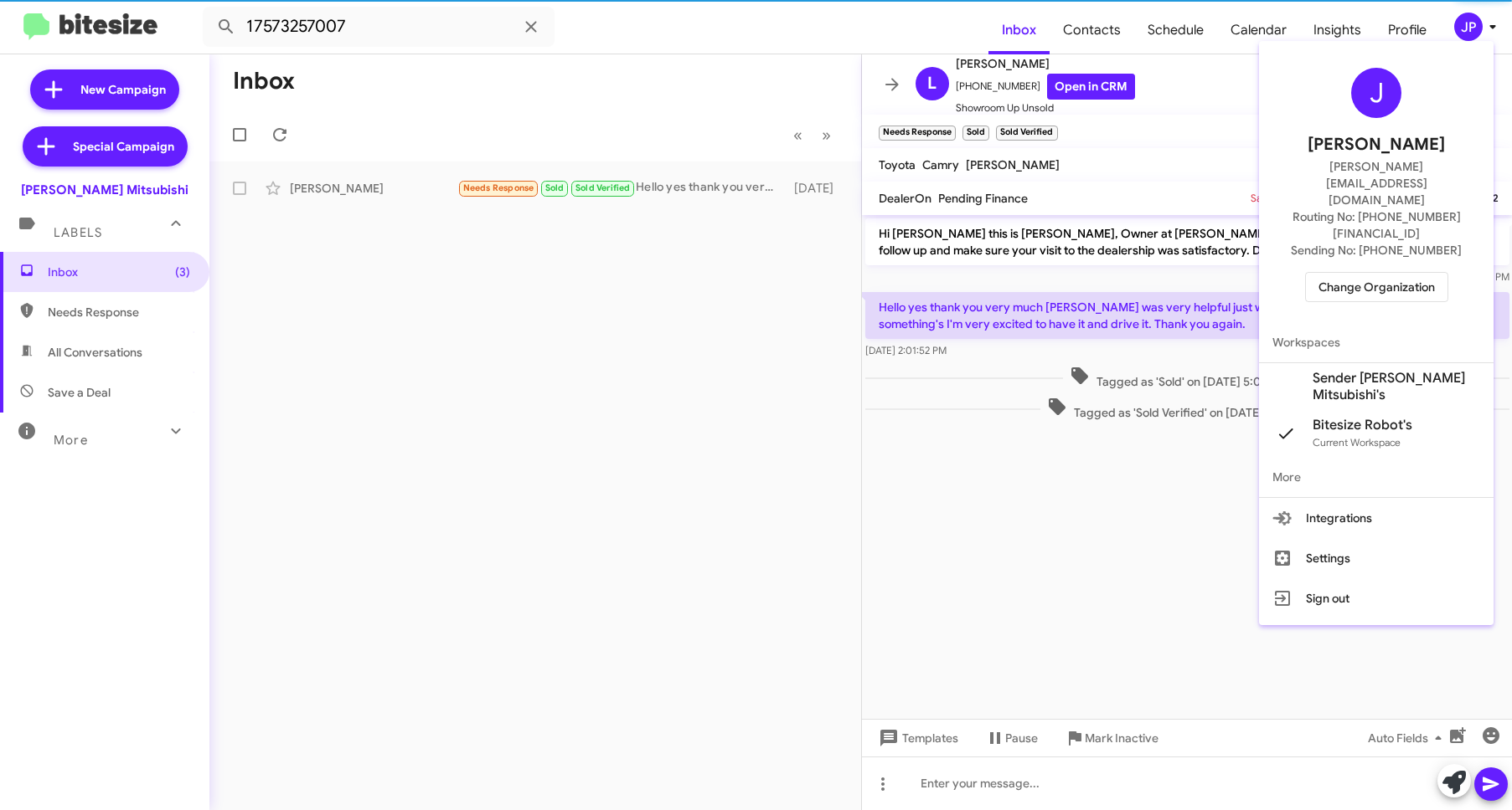
click at [1410, 273] on span "Change Organization" at bounding box center [1376, 287] width 116 height 29
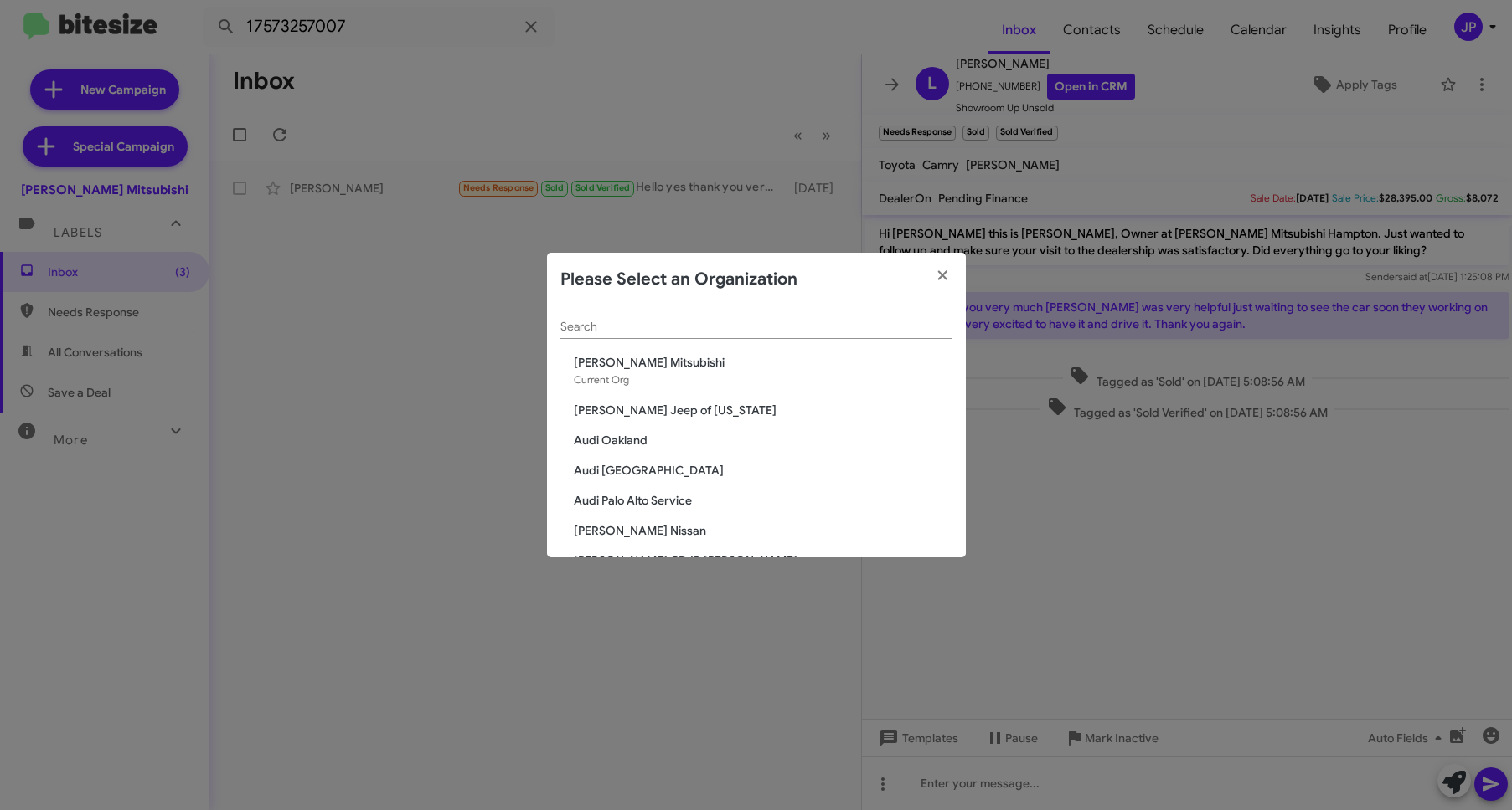
click at [744, 291] on h2 "Please Select an Organization" at bounding box center [678, 280] width 237 height 27
click at [727, 308] on div "Search" at bounding box center [756, 322] width 392 height 33
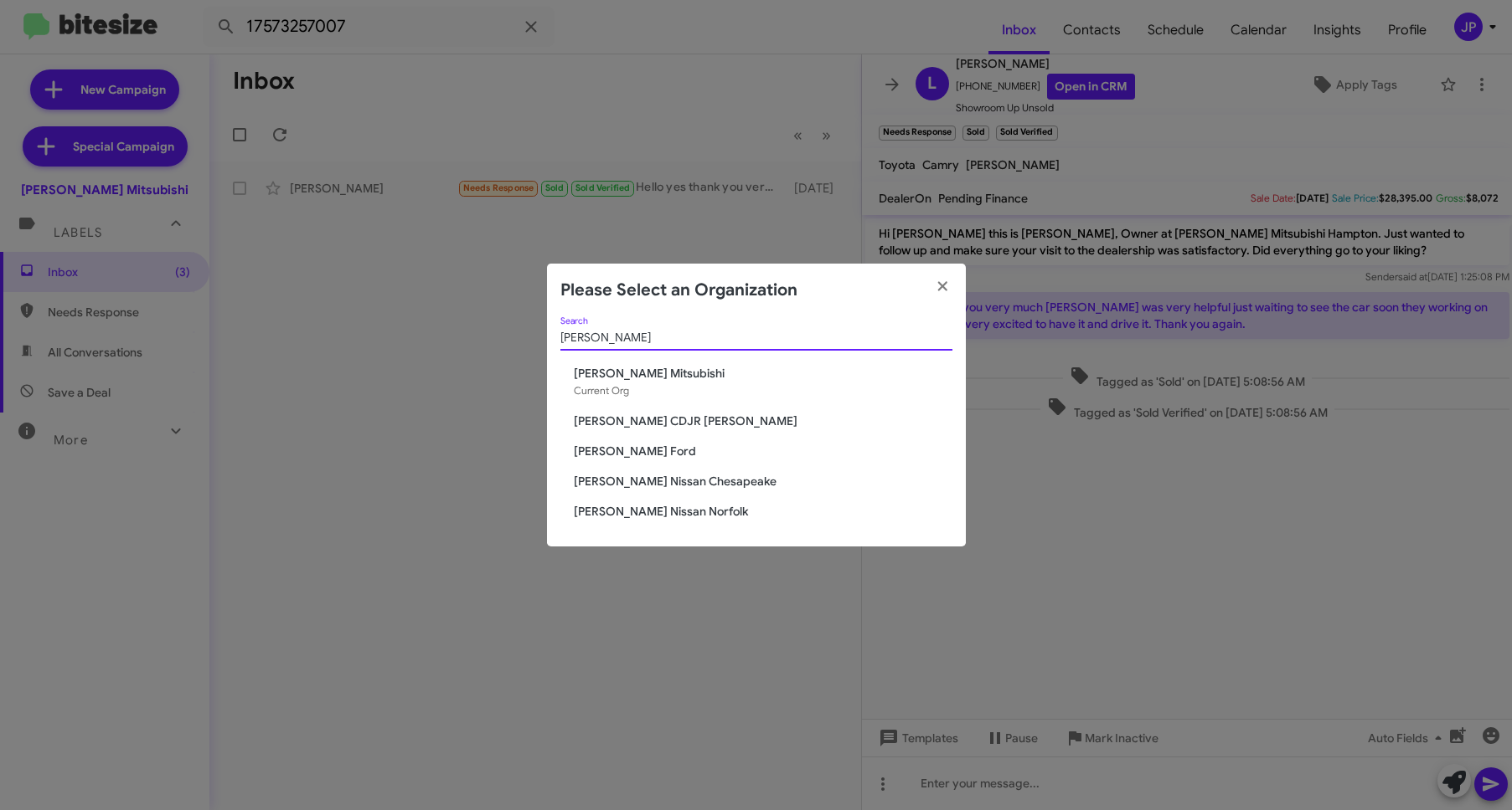
type input "[PERSON_NAME]"
click at [640, 446] on span "[PERSON_NAME] Ford" at bounding box center [762, 451] width 378 height 17
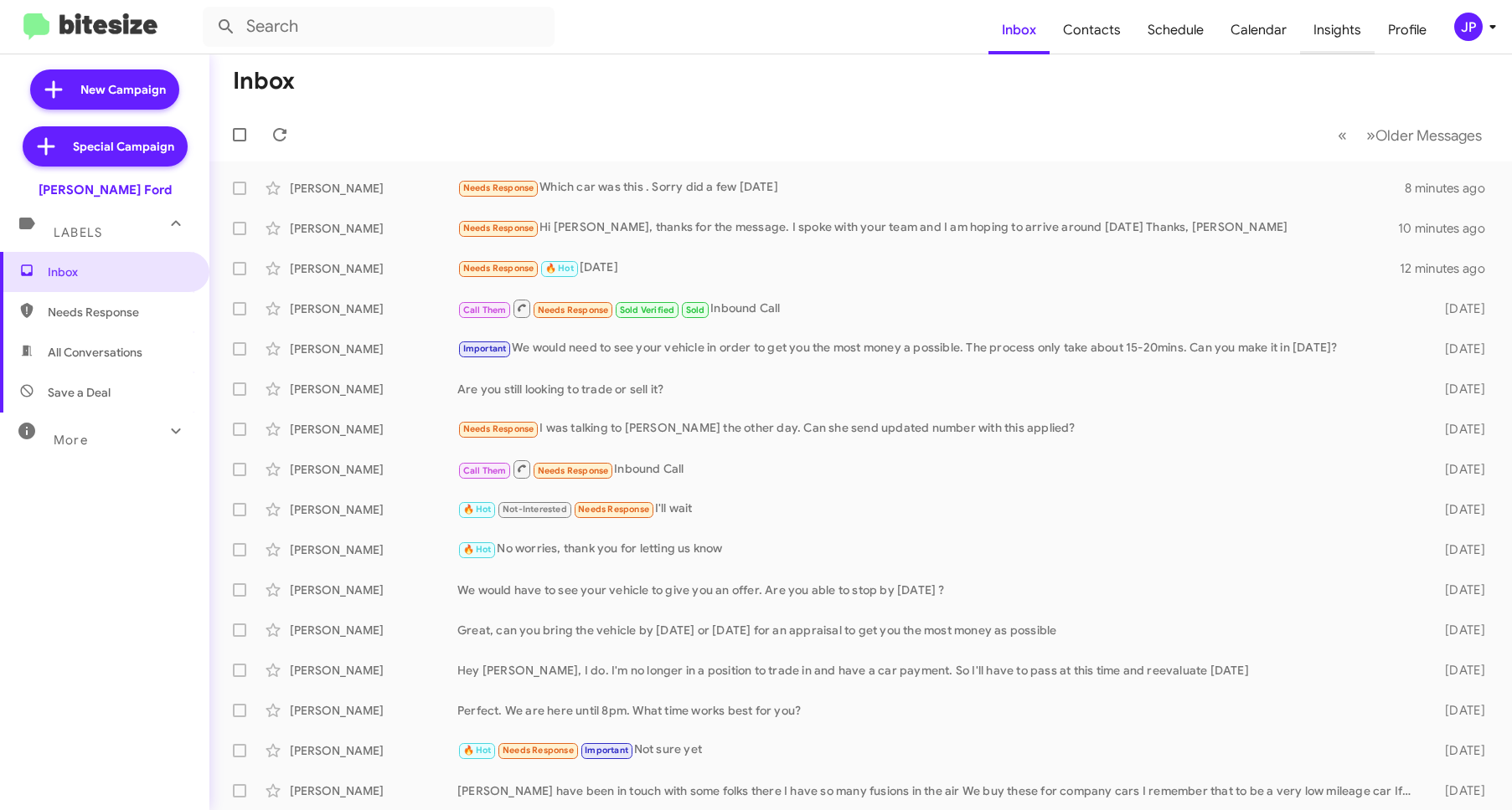
click at [1319, 29] on span "Insights" at bounding box center [1337, 30] width 74 height 48
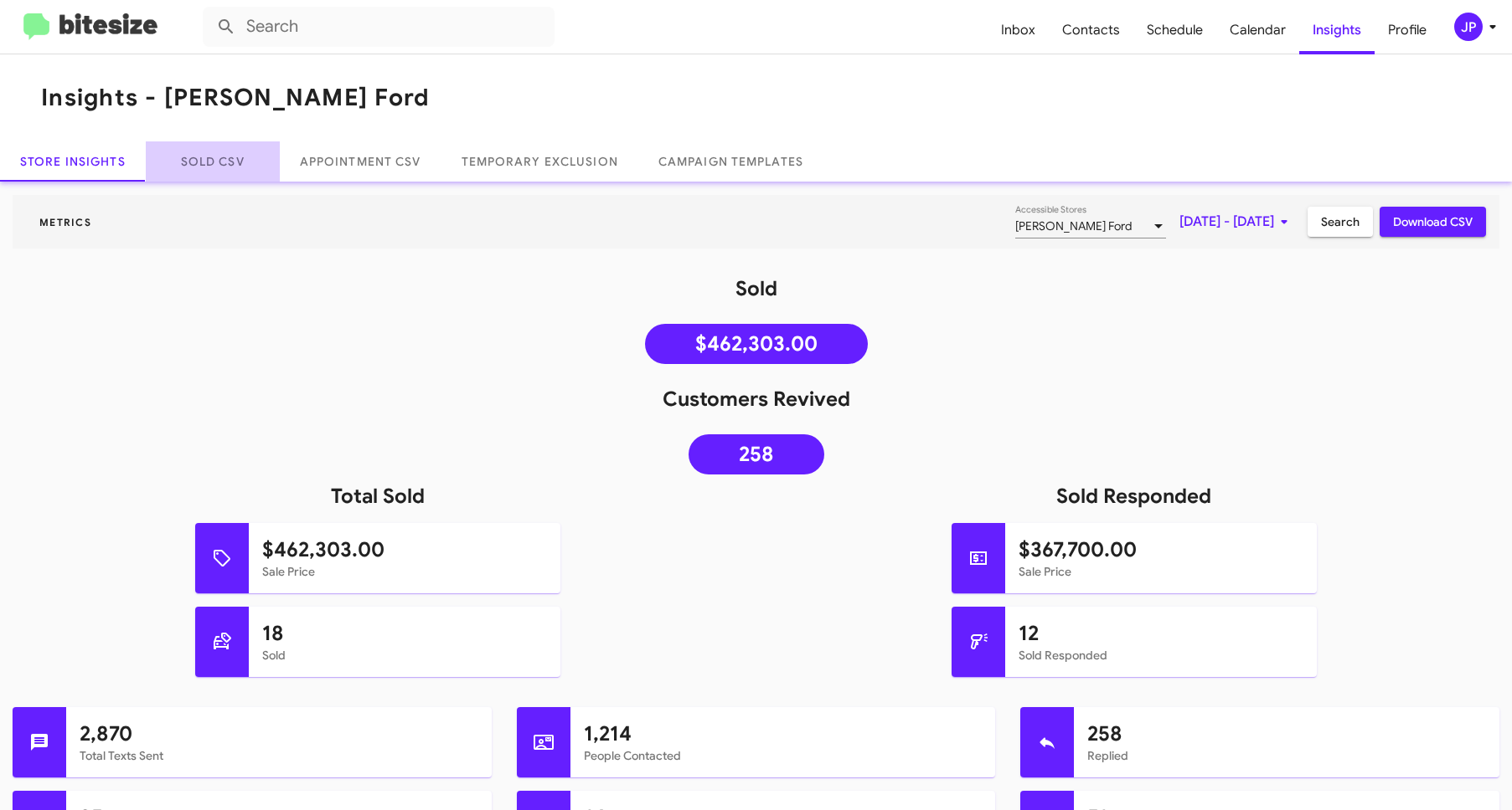
click at [250, 151] on link "Sold CSV" at bounding box center [213, 161] width 134 height 40
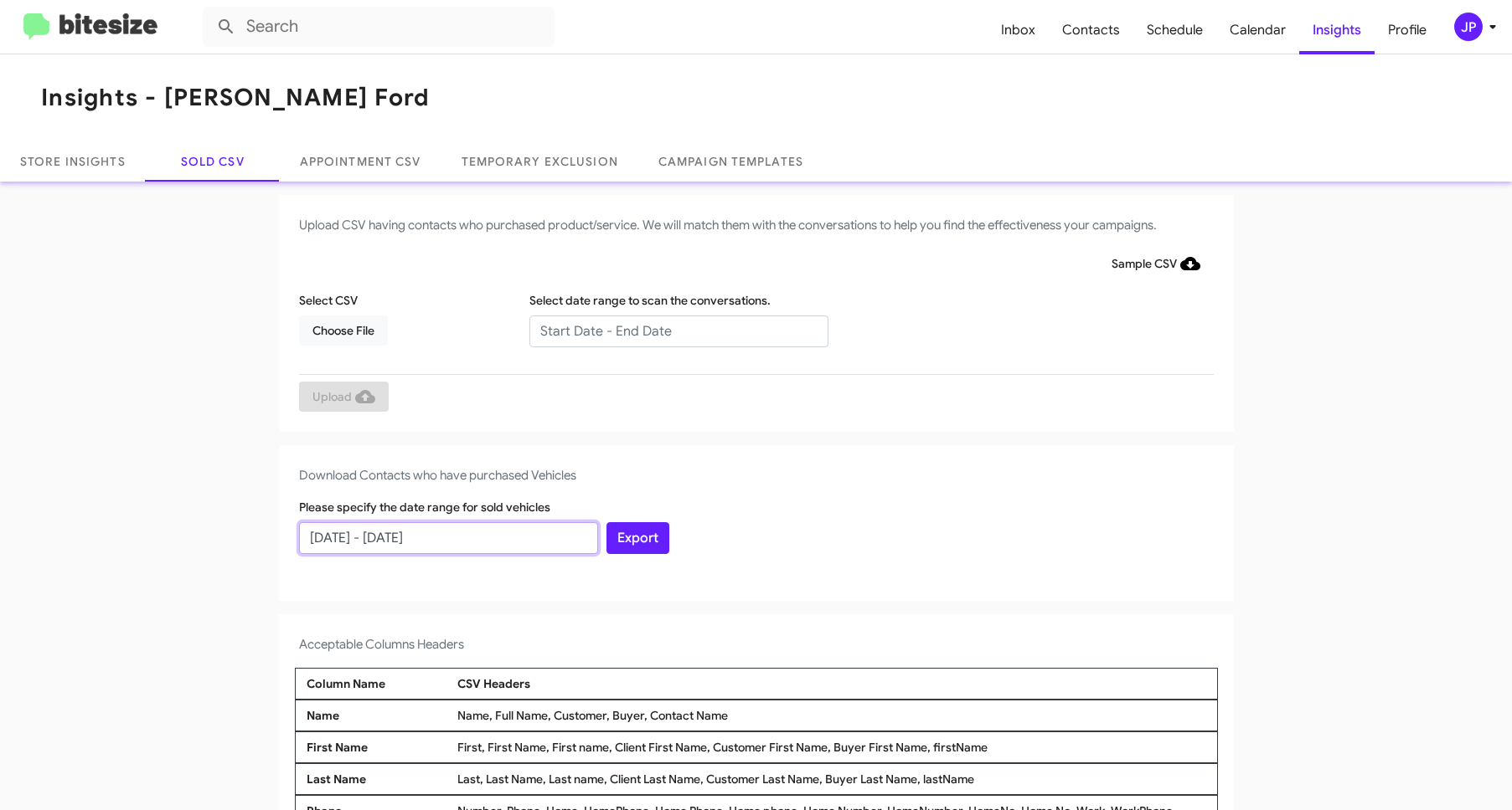
click at [422, 545] on input "[DATE] - [DATE]" at bounding box center [449, 538] width 299 height 32
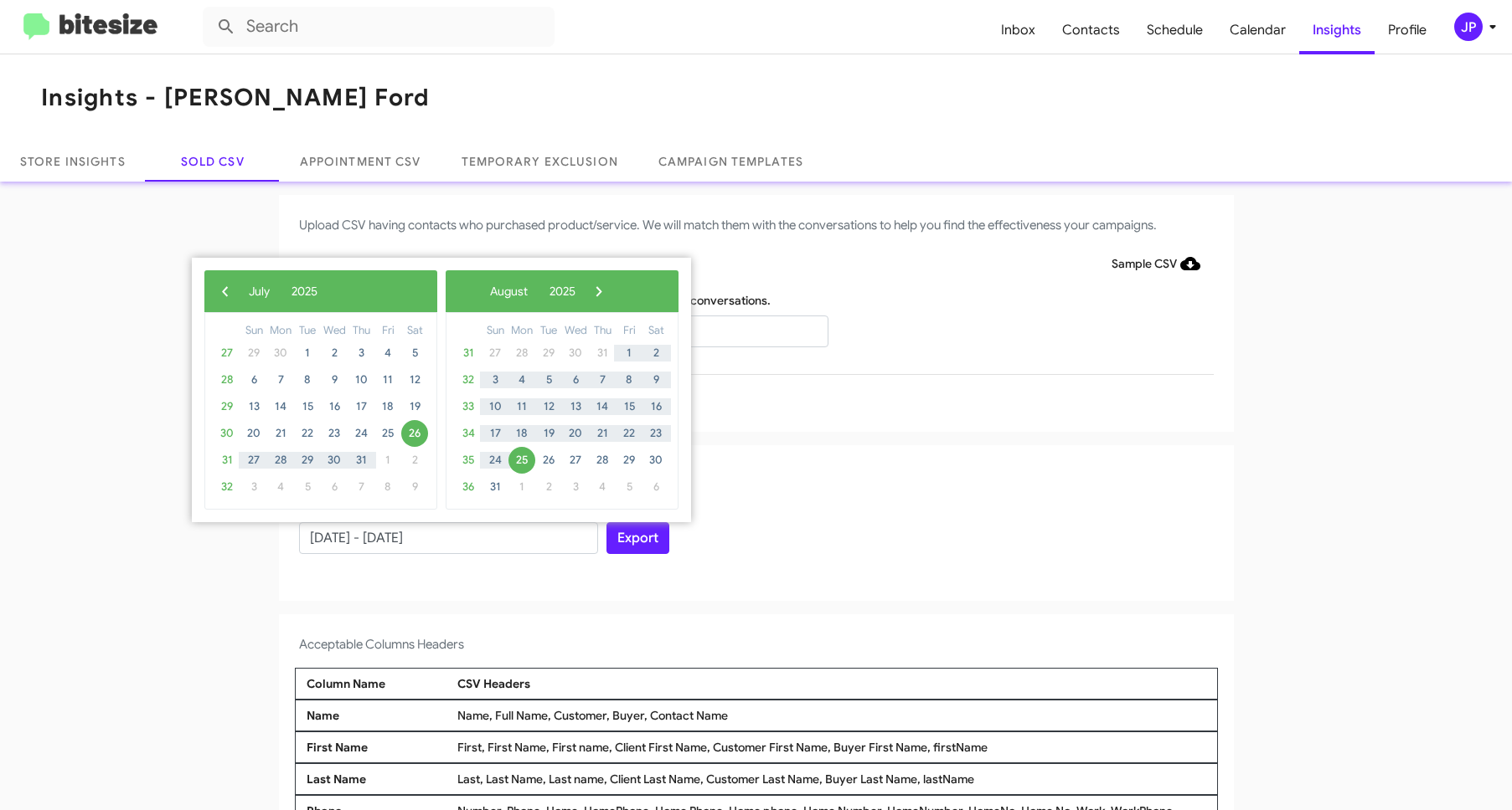
click at [214, 302] on div "‹ ​ July ​ 2025 ​ ›" at bounding box center [321, 291] width 233 height 42
click at [221, 292] on span "‹" at bounding box center [225, 291] width 25 height 25
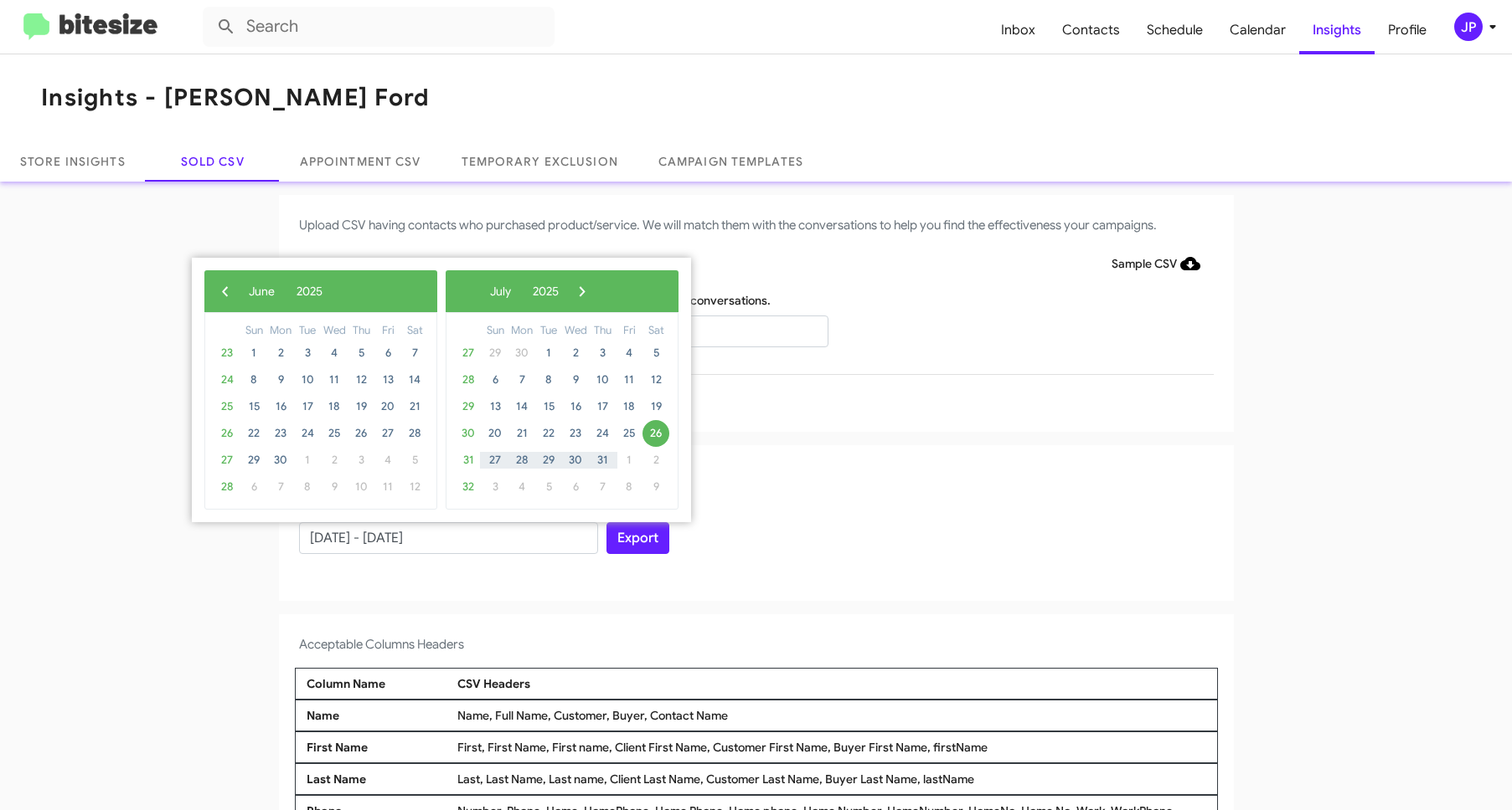
click at [221, 292] on span "‹" at bounding box center [225, 291] width 25 height 25
click at [261, 465] on span "25" at bounding box center [254, 460] width 27 height 27
click at [599, 285] on span "›" at bounding box center [586, 291] width 25 height 25
click at [595, 285] on span "›" at bounding box center [582, 291] width 25 height 25
click at [611, 287] on span "›" at bounding box center [598, 291] width 25 height 25
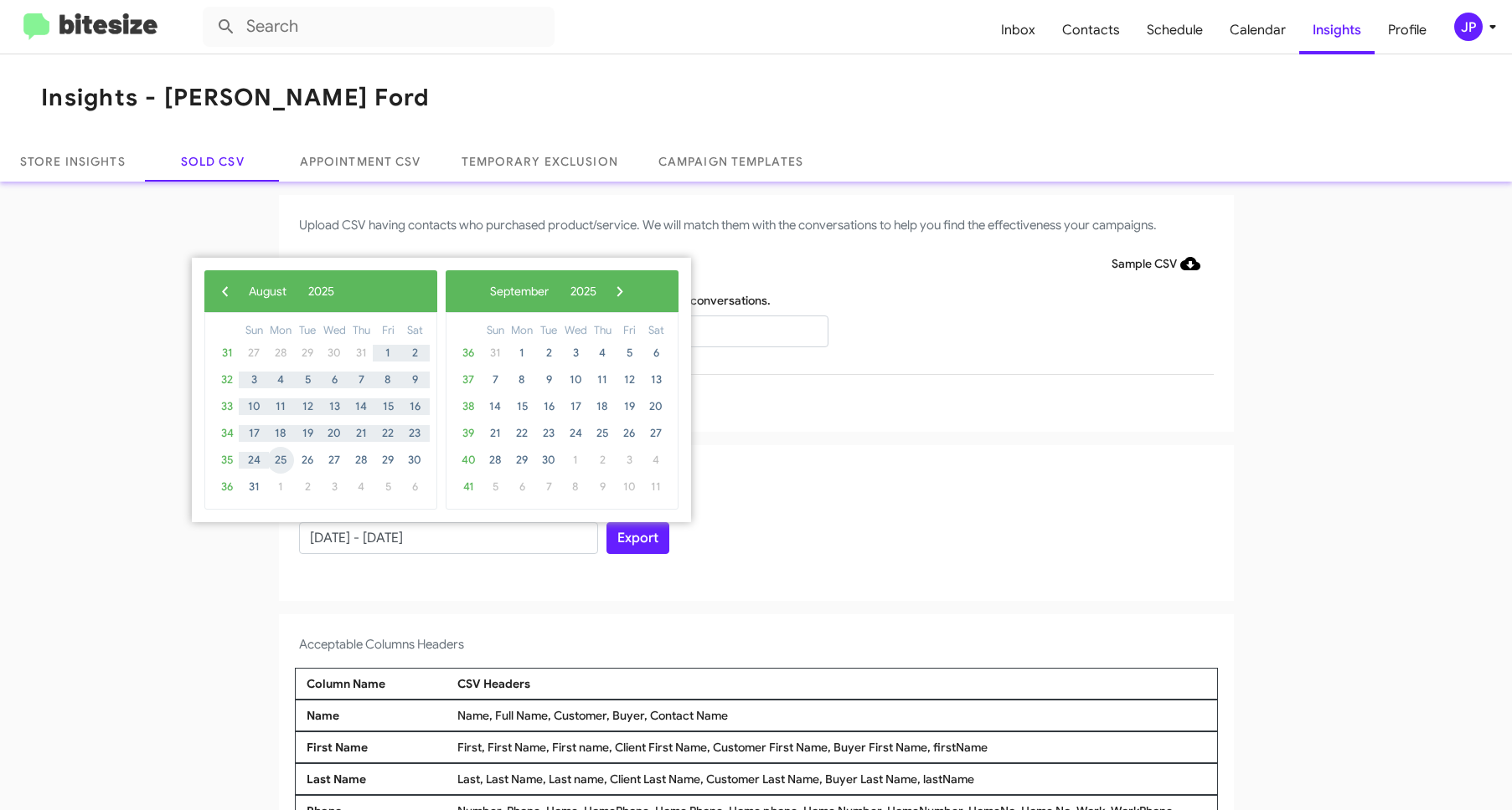
click at [271, 461] on span "25" at bounding box center [281, 460] width 27 height 27
type input "05/25/2025 - 08/25/2025"
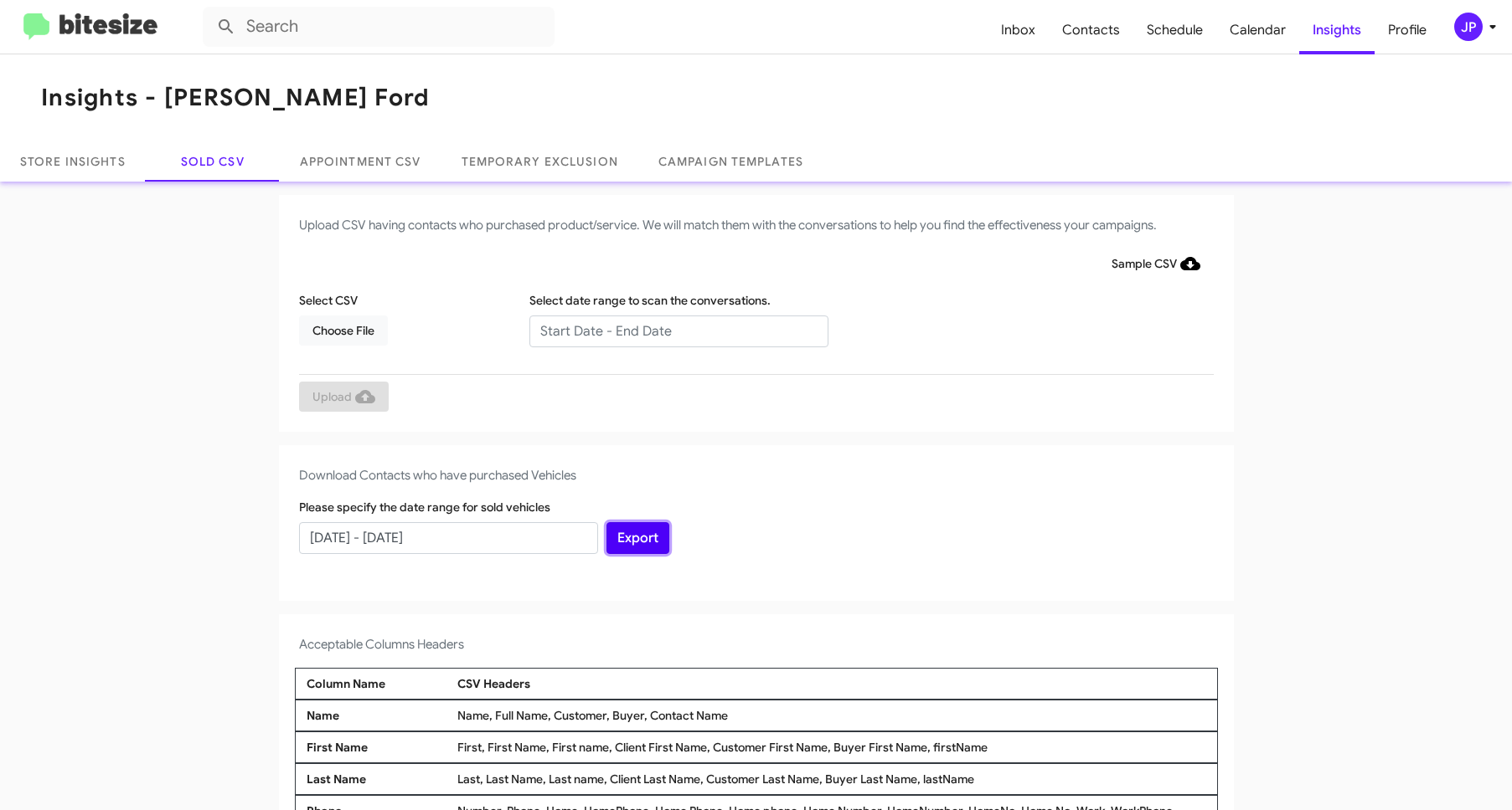
click at [628, 540] on button "Export" at bounding box center [638, 538] width 63 height 32
click at [68, 32] on img at bounding box center [90, 27] width 134 height 28
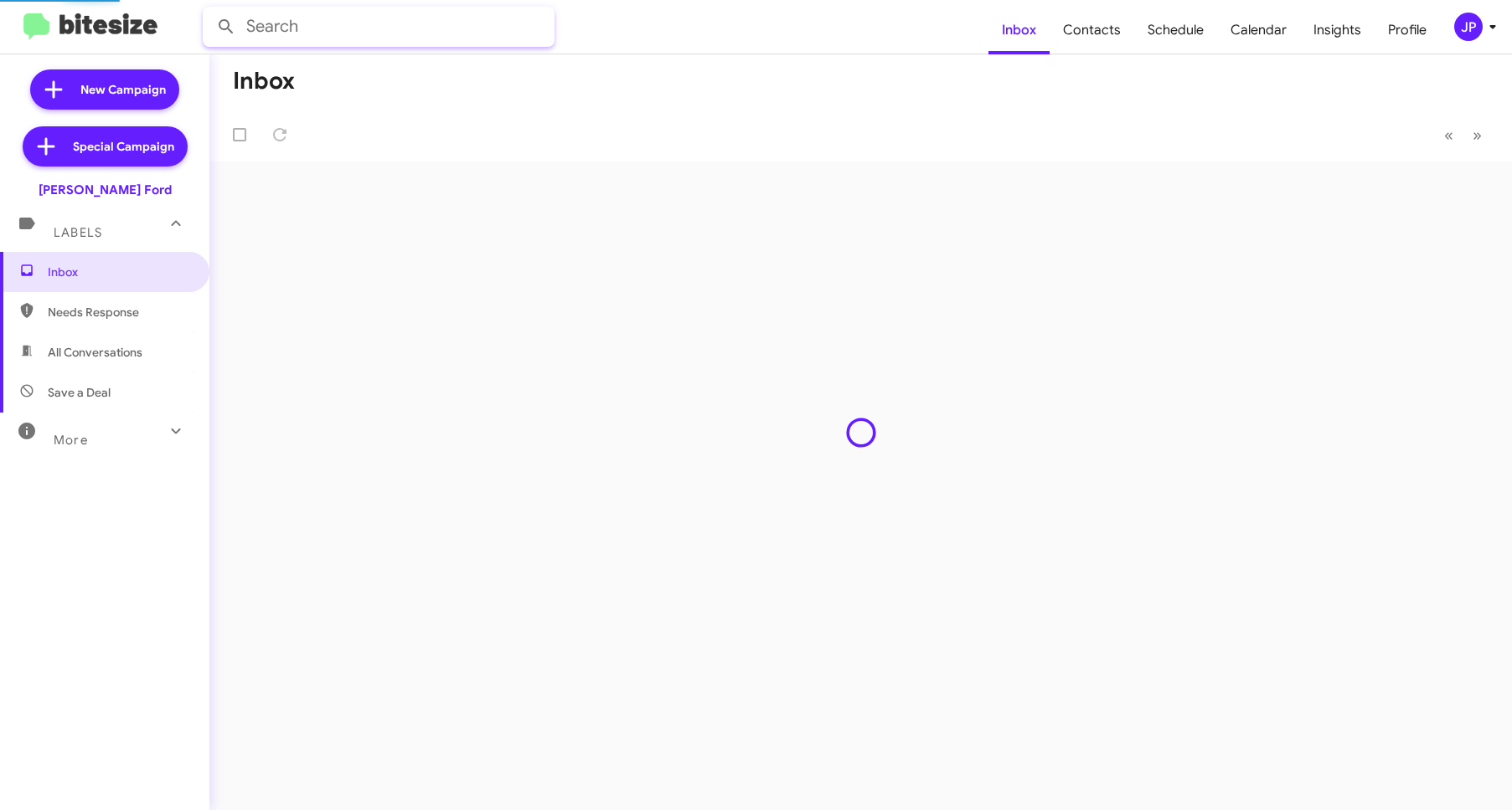
click at [363, 18] on input "text" at bounding box center [378, 26] width 352 height 40
paste input "13016533298"
click at [209, 10] on button at bounding box center [226, 27] width 33 height 33
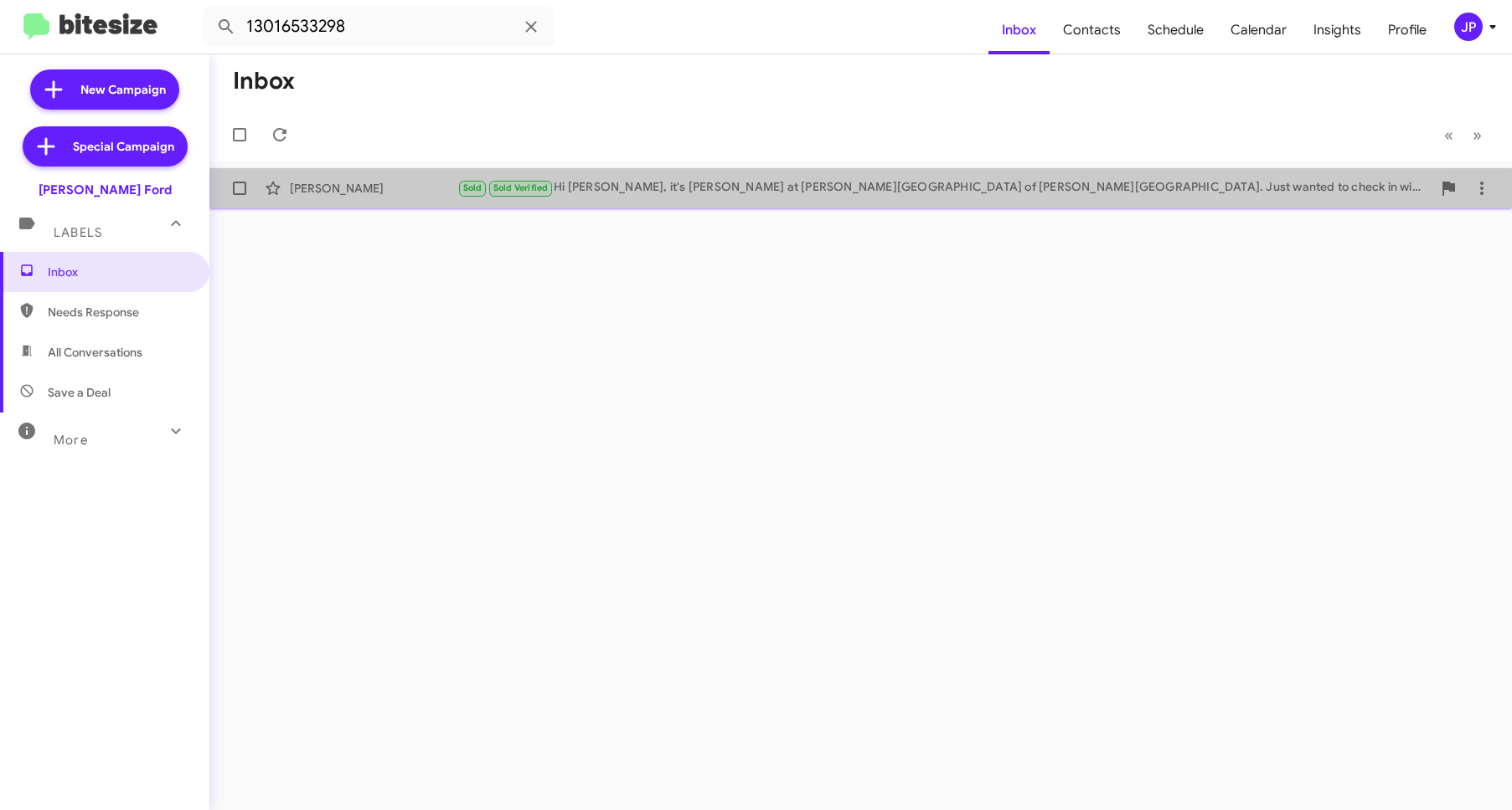
click at [737, 173] on div "Lydia Harris Sold Sold Verified Hi Lydia, it's David Cosby at Banister Ford of …" at bounding box center [861, 189] width 1276 height 33
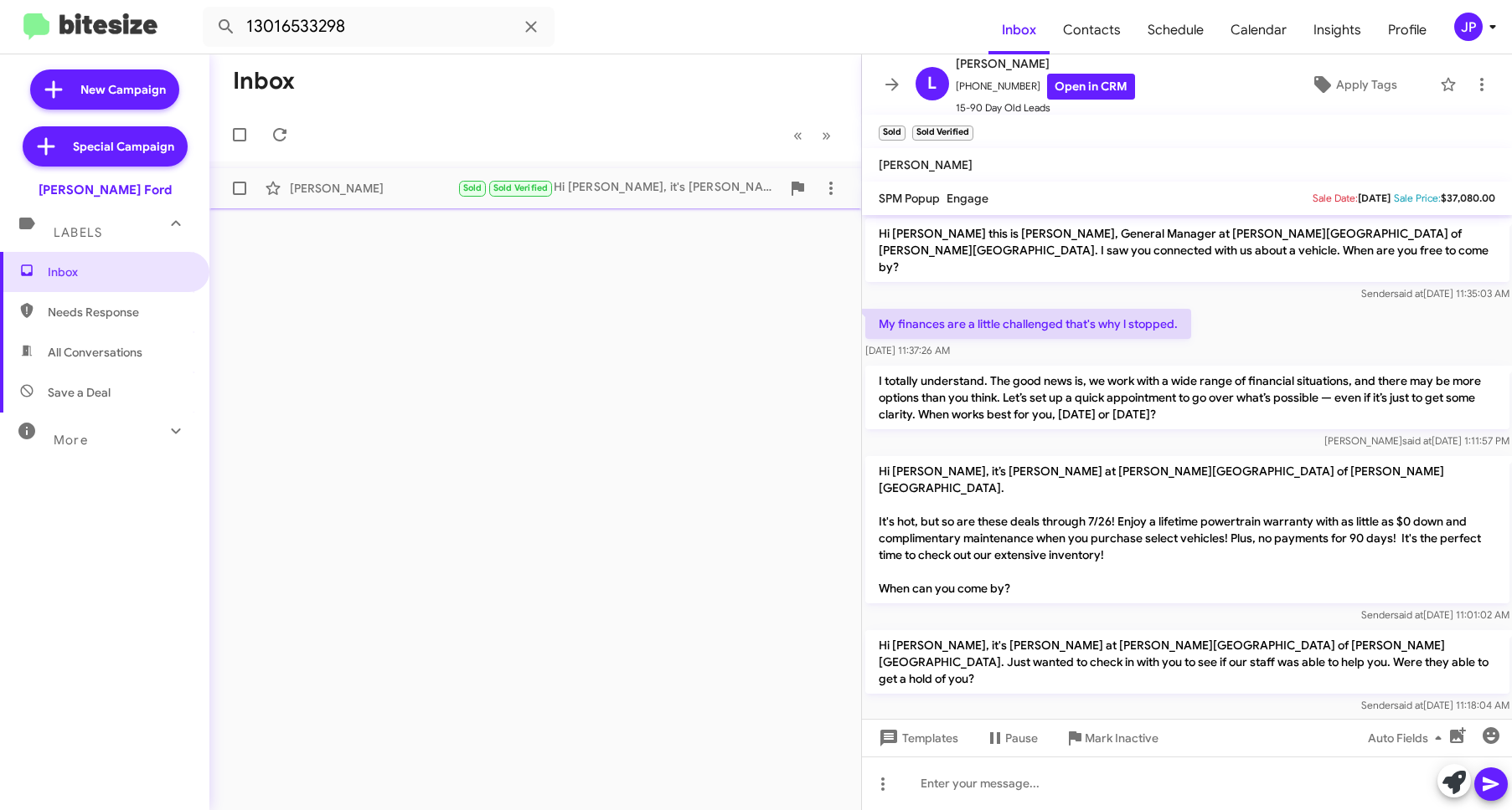
click at [408, 168] on span "Lydia Harris Sold Sold Verified Hi Lydia, it's David Cosby at Banister Ford of …" at bounding box center [534, 188] width 651 height 40
click at [321, 39] on input "13016533298" at bounding box center [378, 26] width 352 height 40
click at [322, 33] on input "13016533298" at bounding box center [378, 26] width 352 height 40
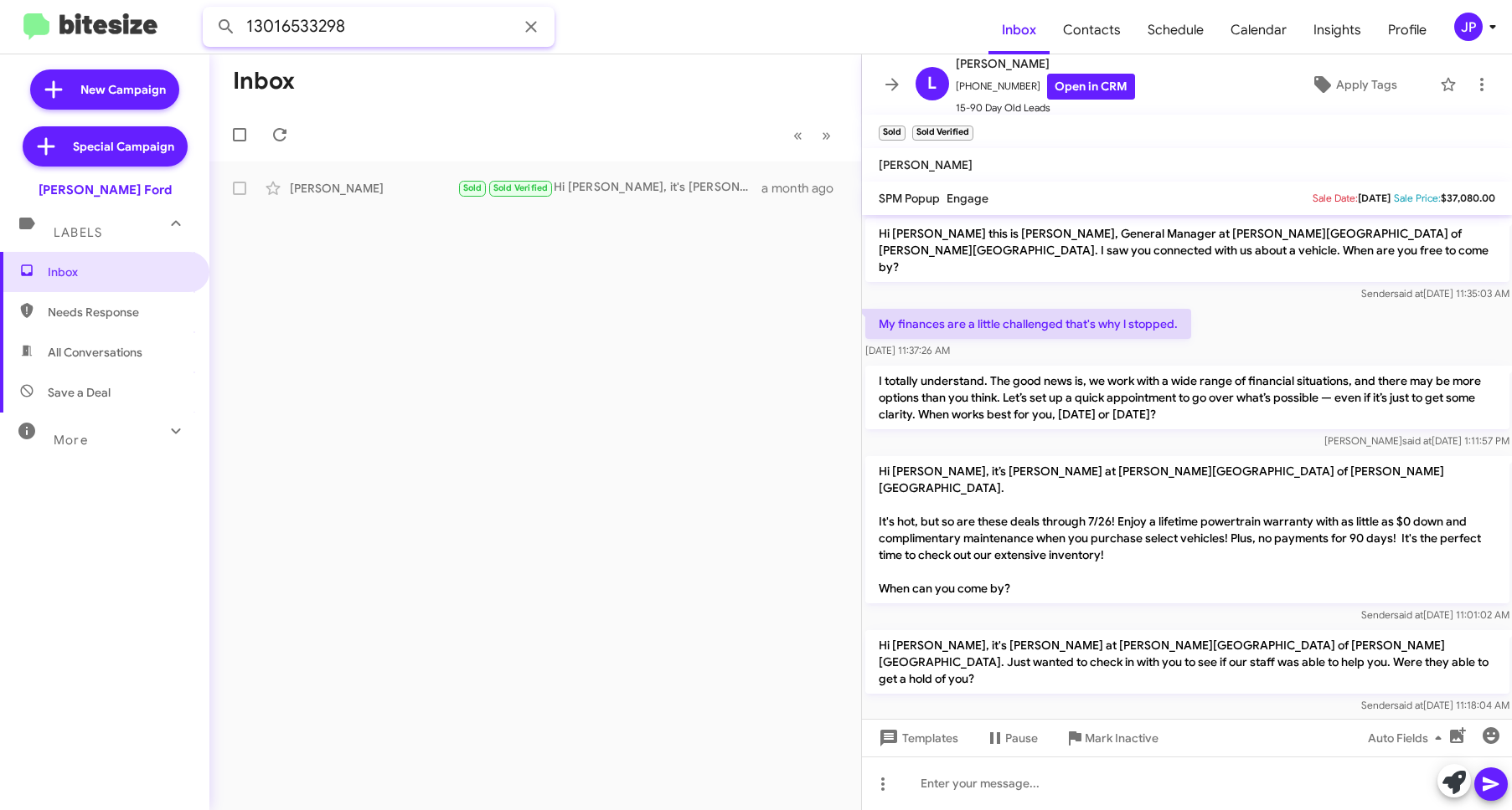
paste input "2403867333"
click at [209, 10] on button at bounding box center [226, 27] width 33 height 33
click at [318, 33] on input "12403867333" at bounding box center [378, 26] width 352 height 40
click at [209, 10] on button at bounding box center [226, 27] width 33 height 33
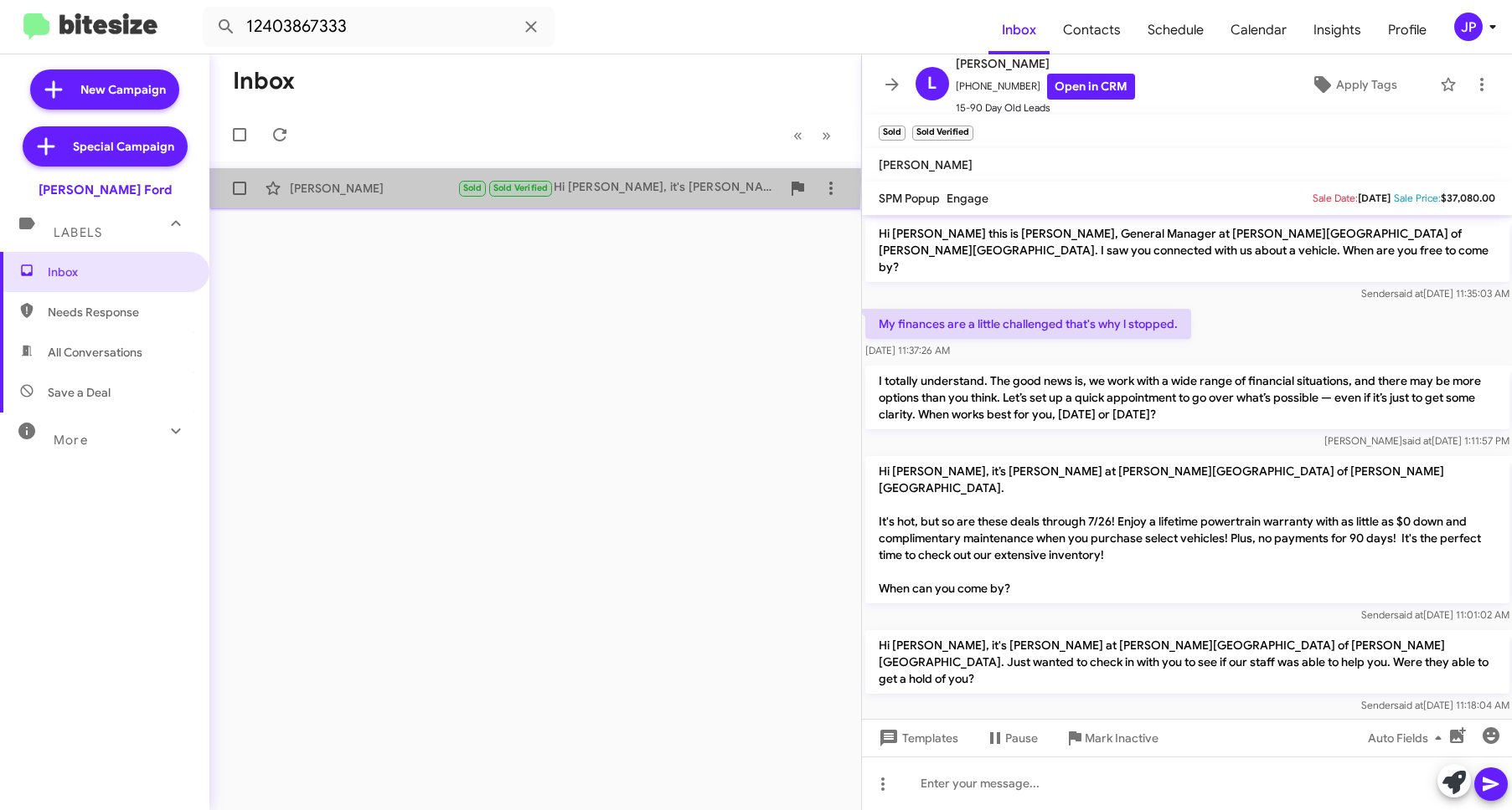
click at [364, 181] on div "Lydia Harris" at bounding box center [374, 189] width 167 height 17
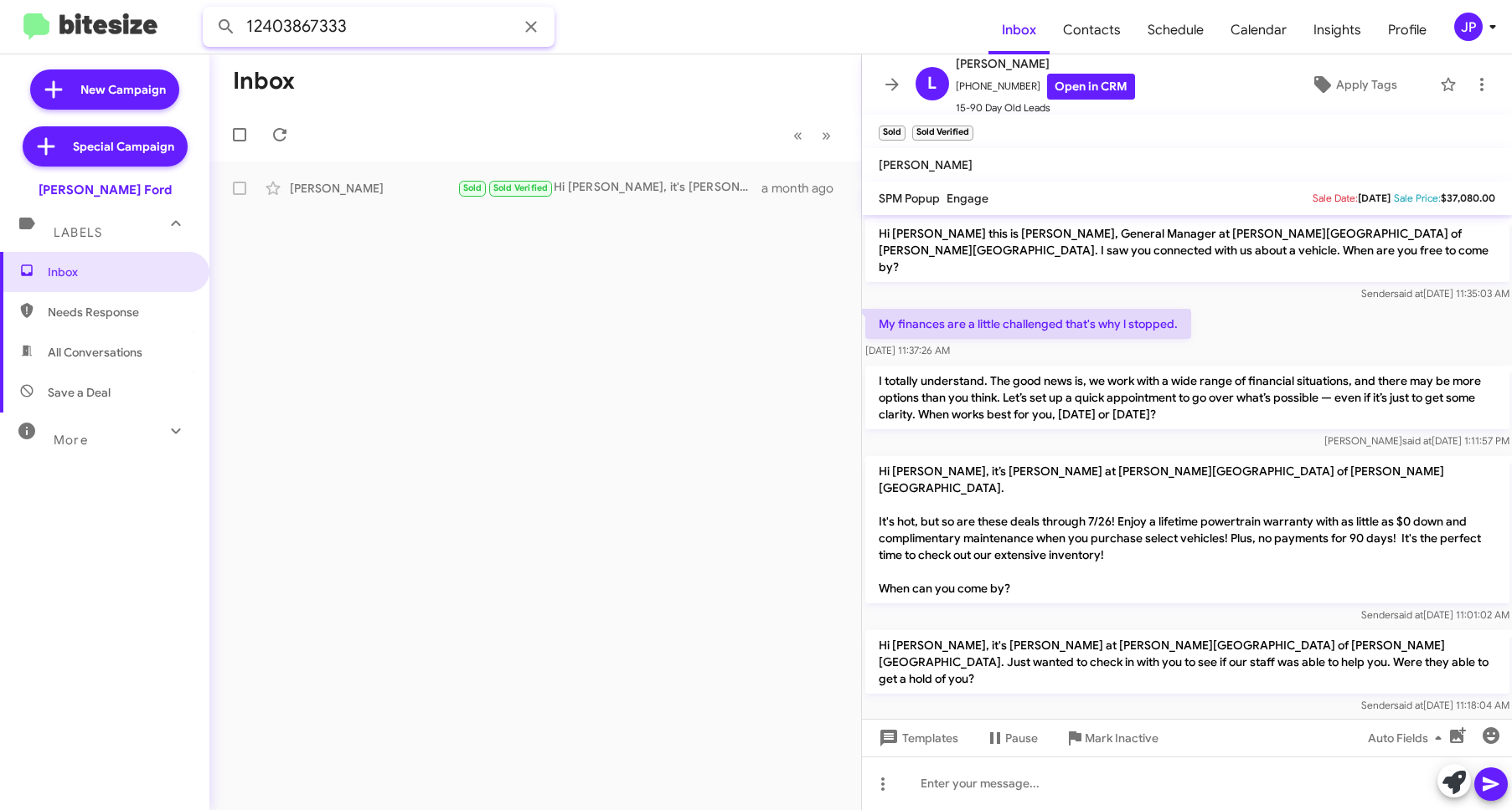
click at [427, 20] on input "12403867333" at bounding box center [378, 26] width 352 height 40
paste input "Debbie Woodson"
click at [209, 10] on button at bounding box center [226, 27] width 33 height 33
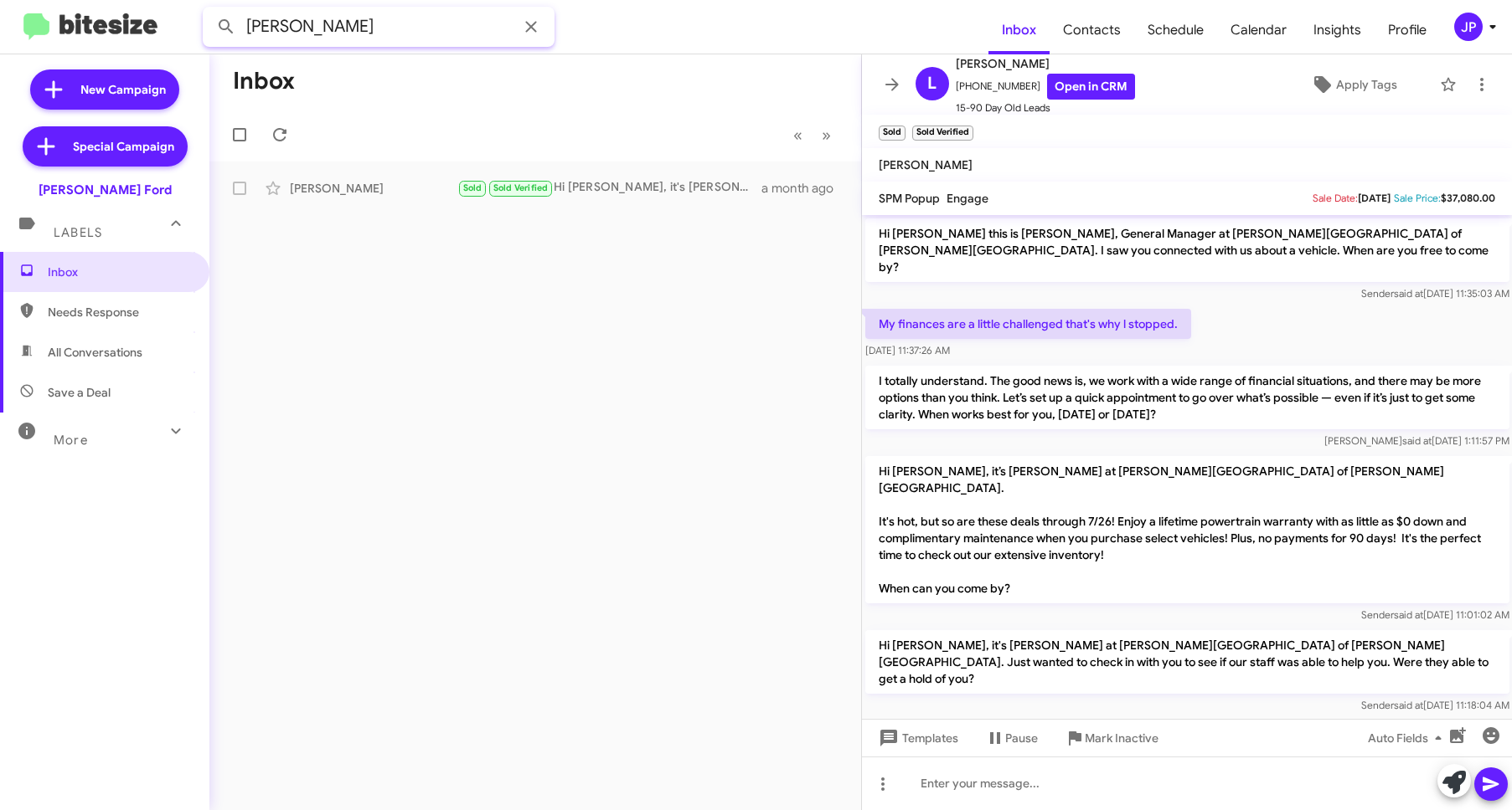
click at [454, 34] on input "Debbie Woodson" at bounding box center [378, 26] width 352 height 40
click at [209, 10] on button at bounding box center [226, 27] width 33 height 33
click at [129, 429] on div "More" at bounding box center [87, 433] width 149 height 31
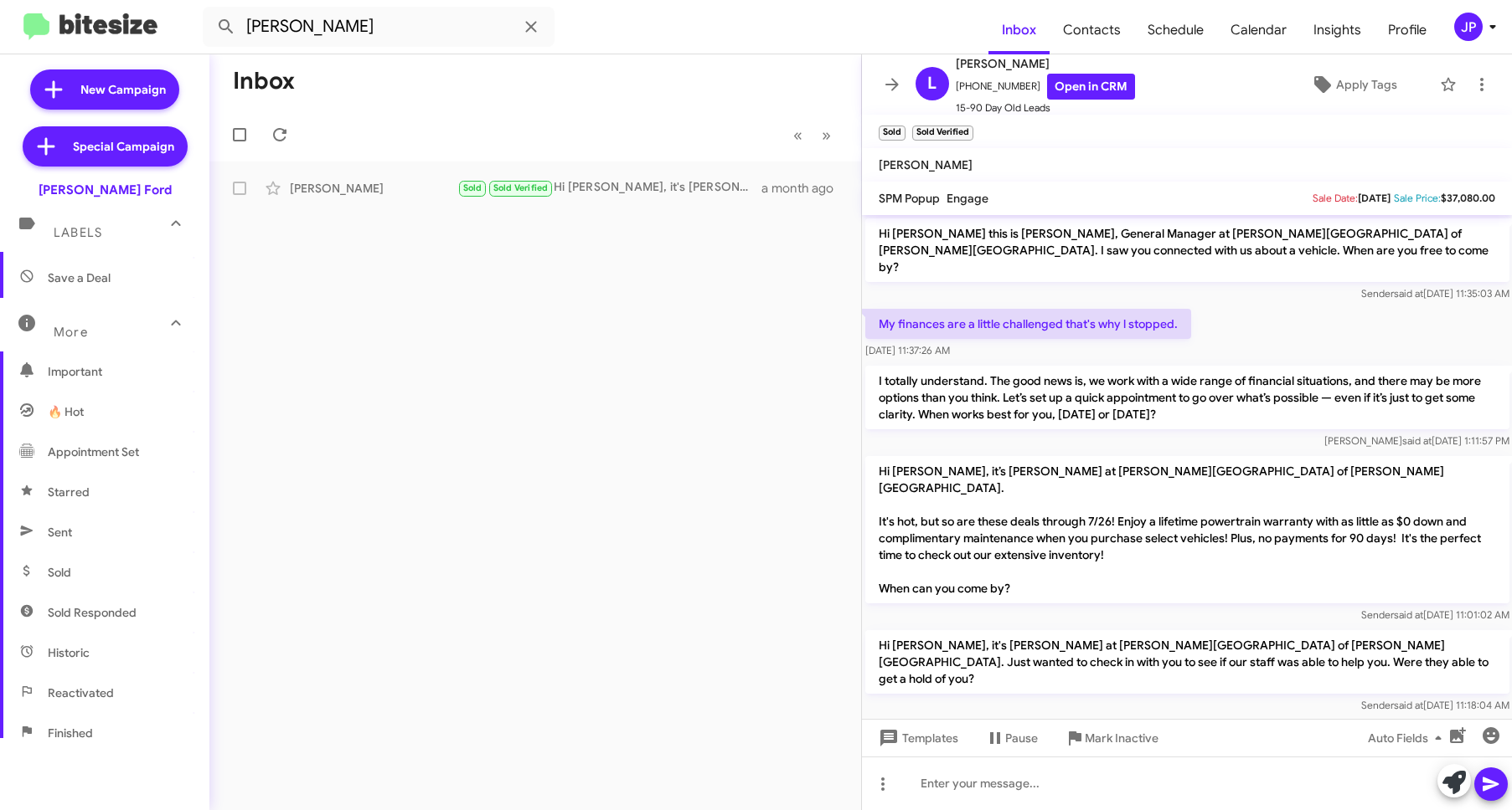
scroll to position [116, 0]
click at [135, 558] on span "Sold" at bounding box center [104, 570] width 209 height 40
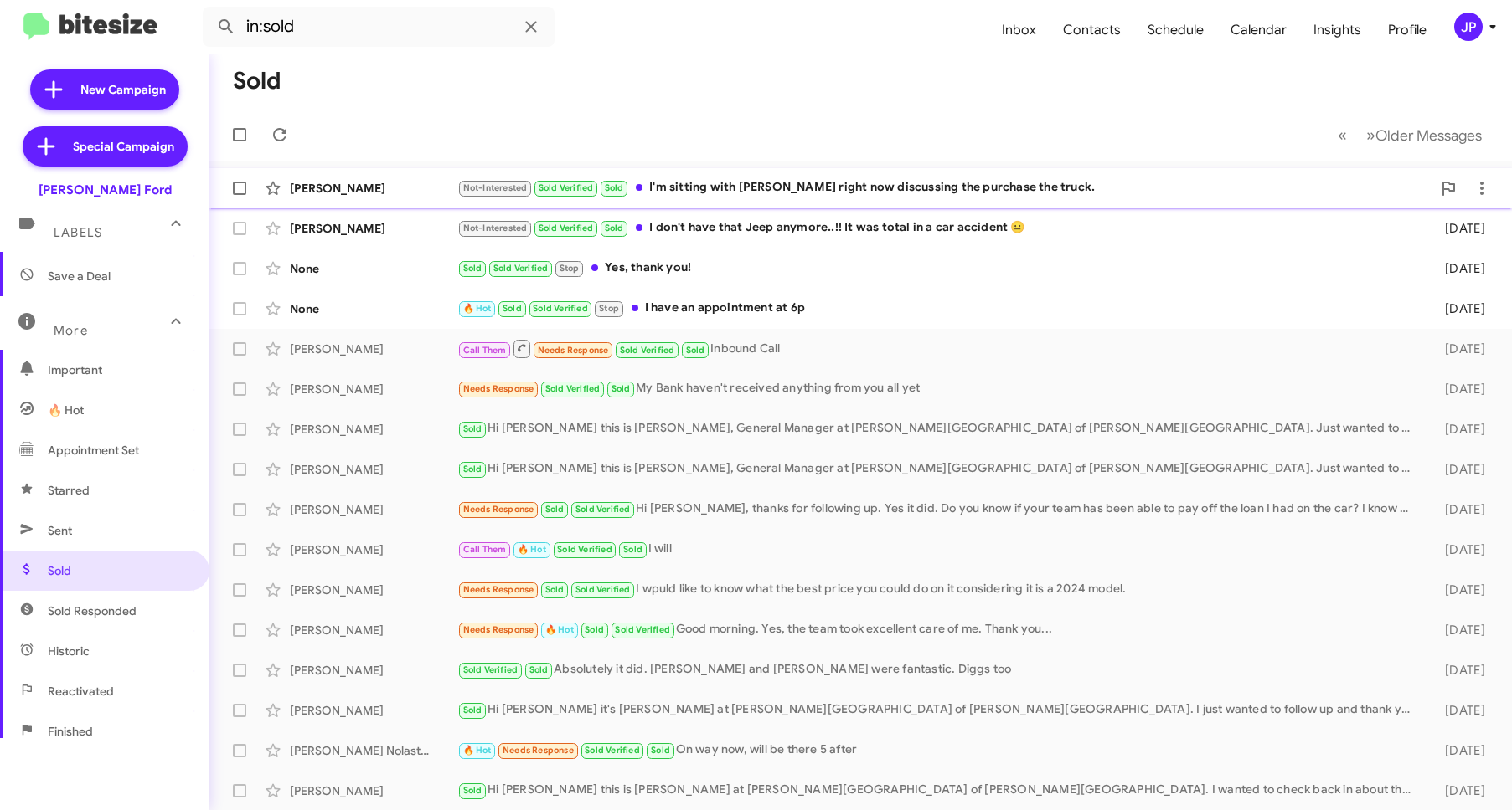
click at [426, 201] on div "Matthew Hollinshead Not-Interested Sold Verified Sold I'm sitting with Mary rig…" at bounding box center [861, 189] width 1276 height 33
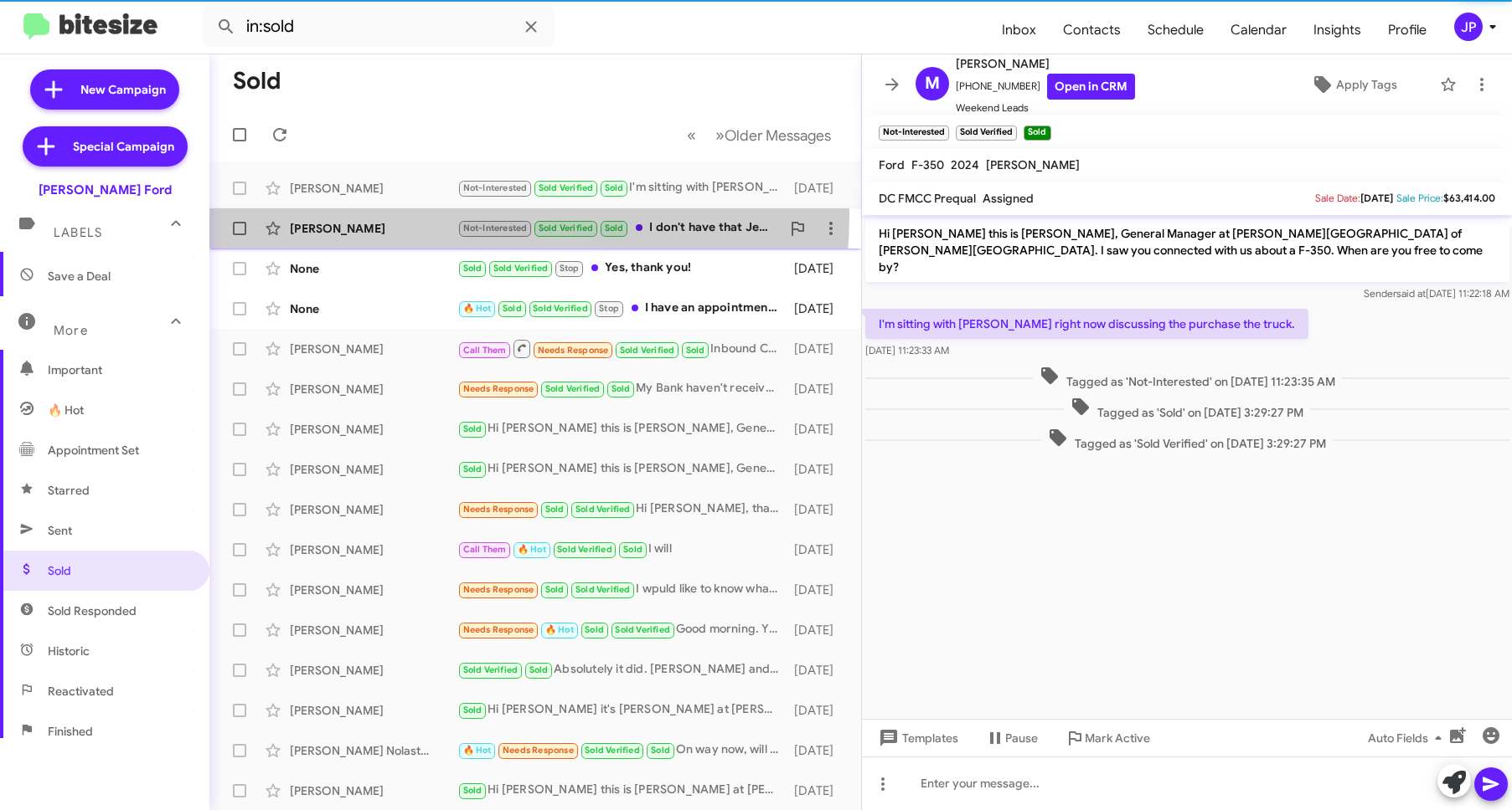
click at [403, 215] on div "Kim Walker Not-Interested Sold Verified Sold I don't have that Jeep anymore..!!…" at bounding box center [535, 229] width 625 height 33
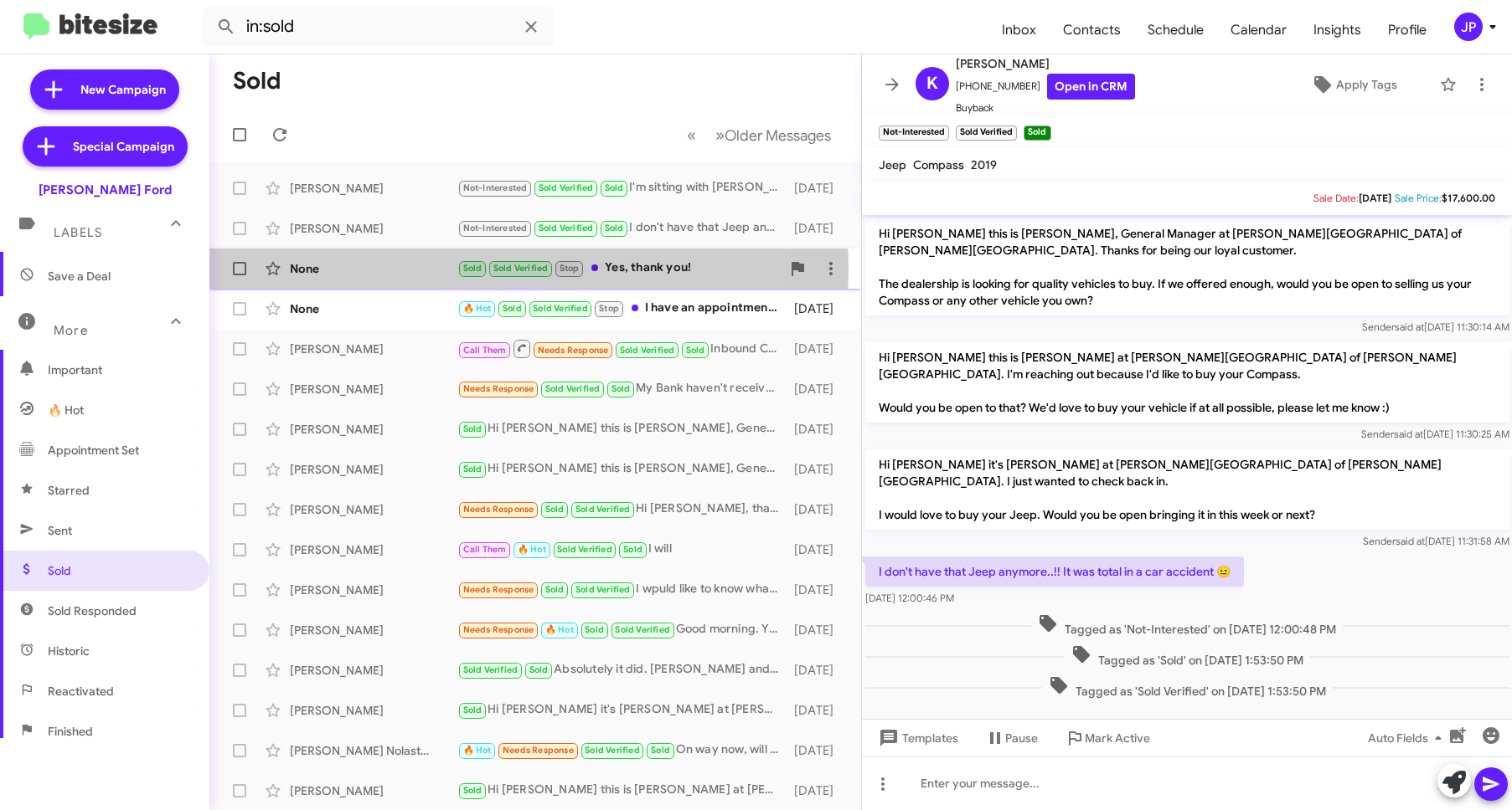
click at [391, 272] on div "None" at bounding box center [374, 268] width 167 height 17
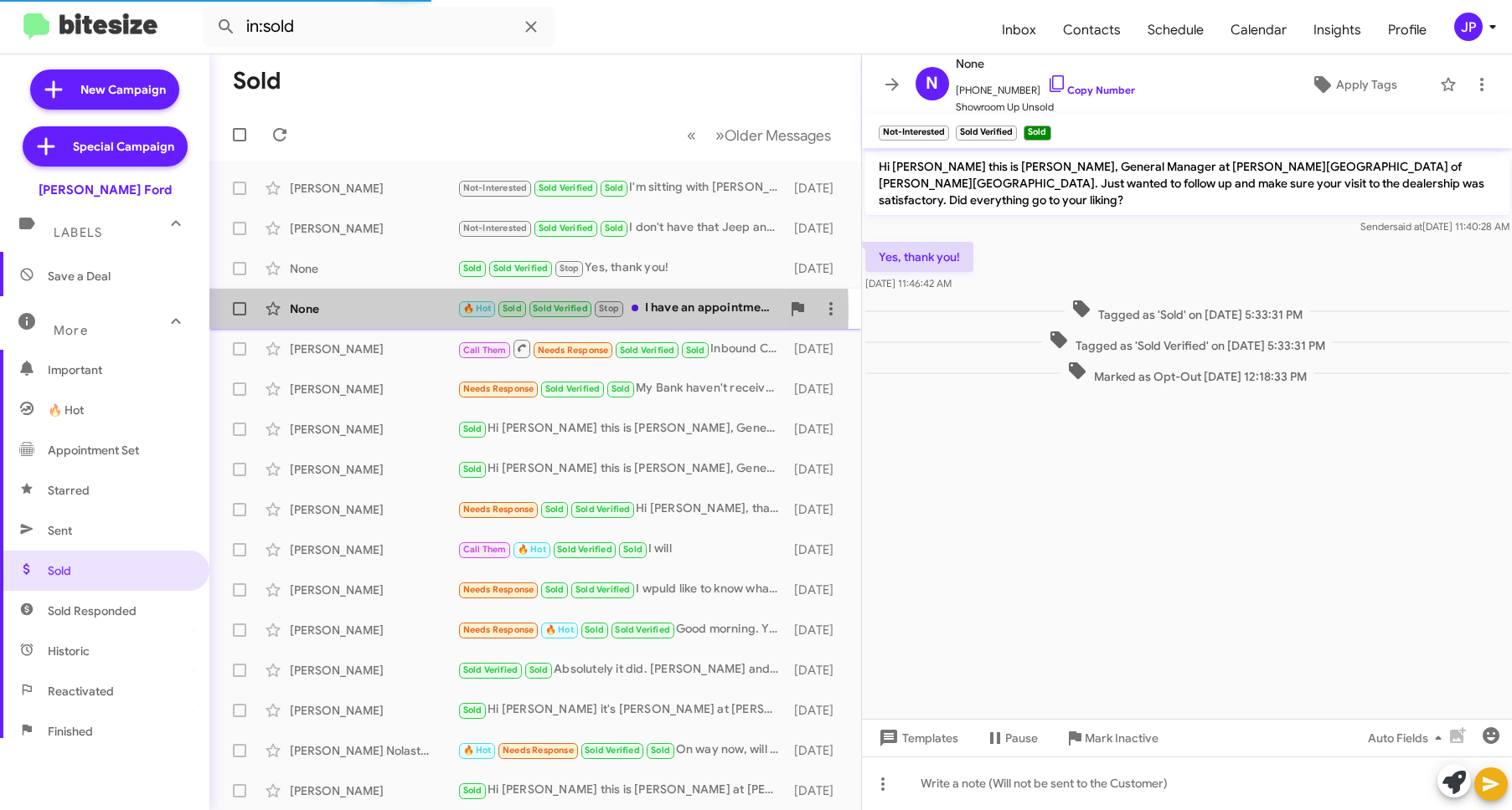
click at [393, 314] on div "None" at bounding box center [374, 309] width 167 height 17
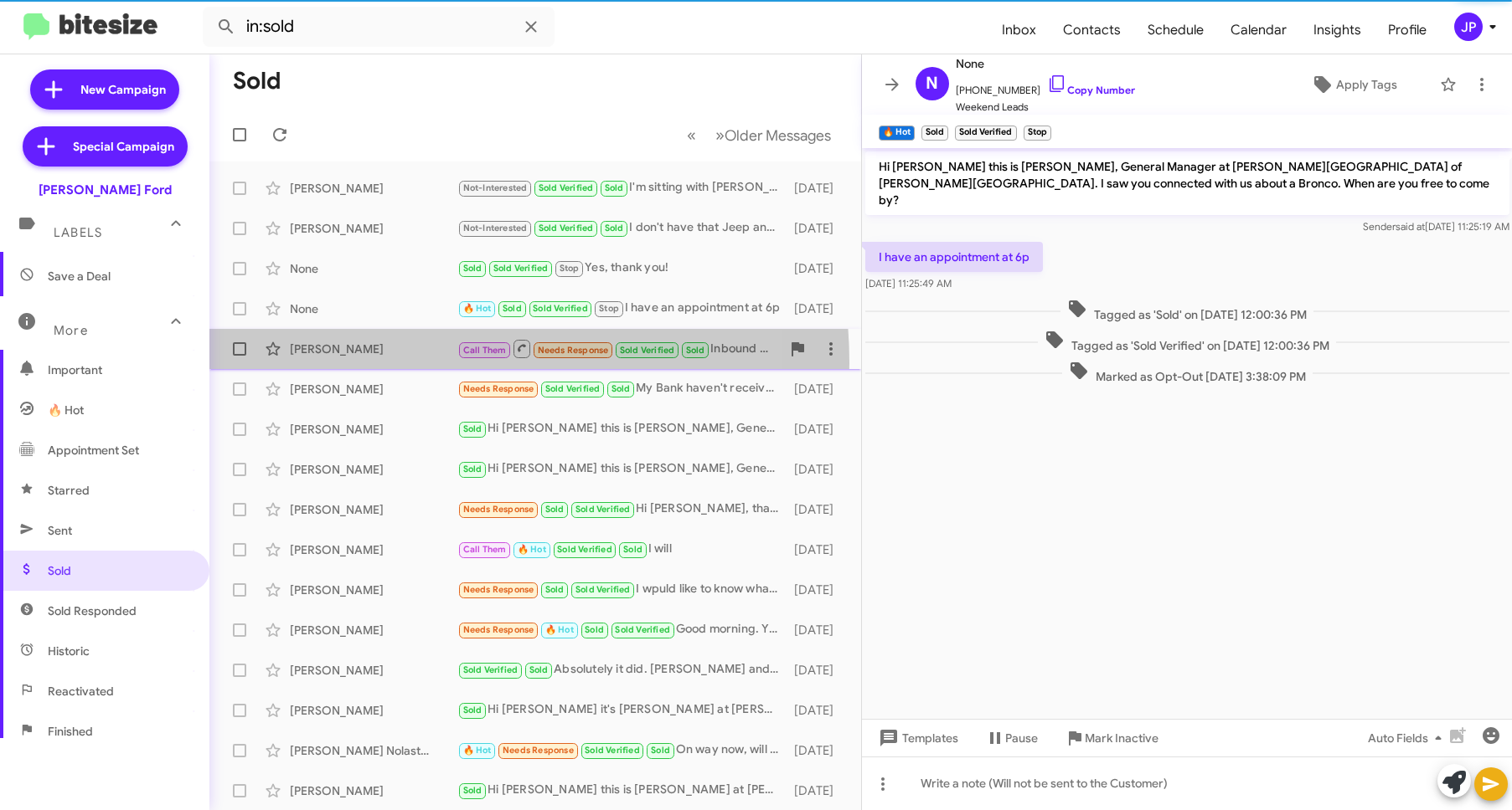
click at [389, 363] on div "Tavon Martin Call Them Needs Response Sold Verified Sold Inbound Call 2 days ago" at bounding box center [535, 349] width 625 height 33
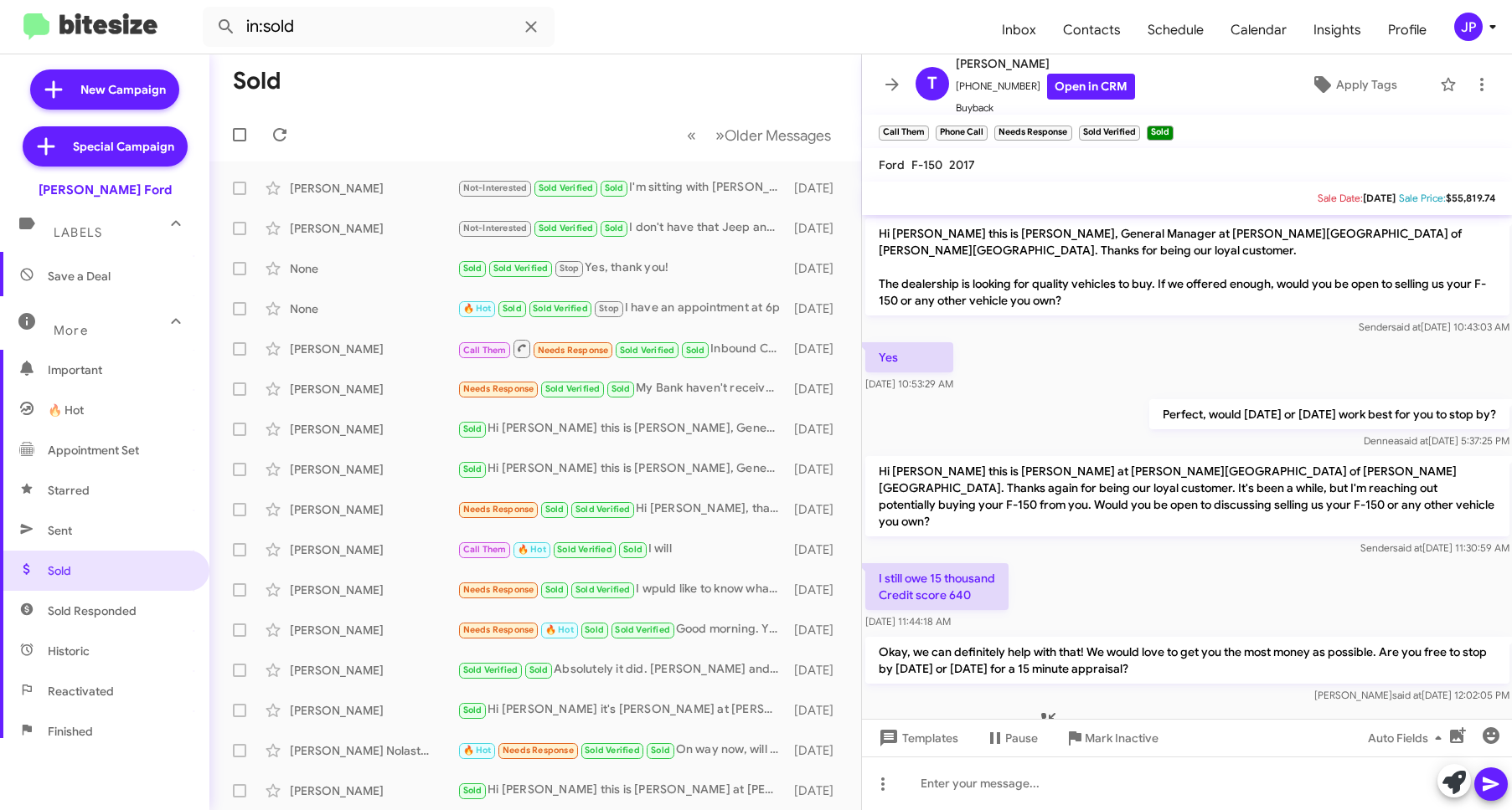
scroll to position [102, 0]
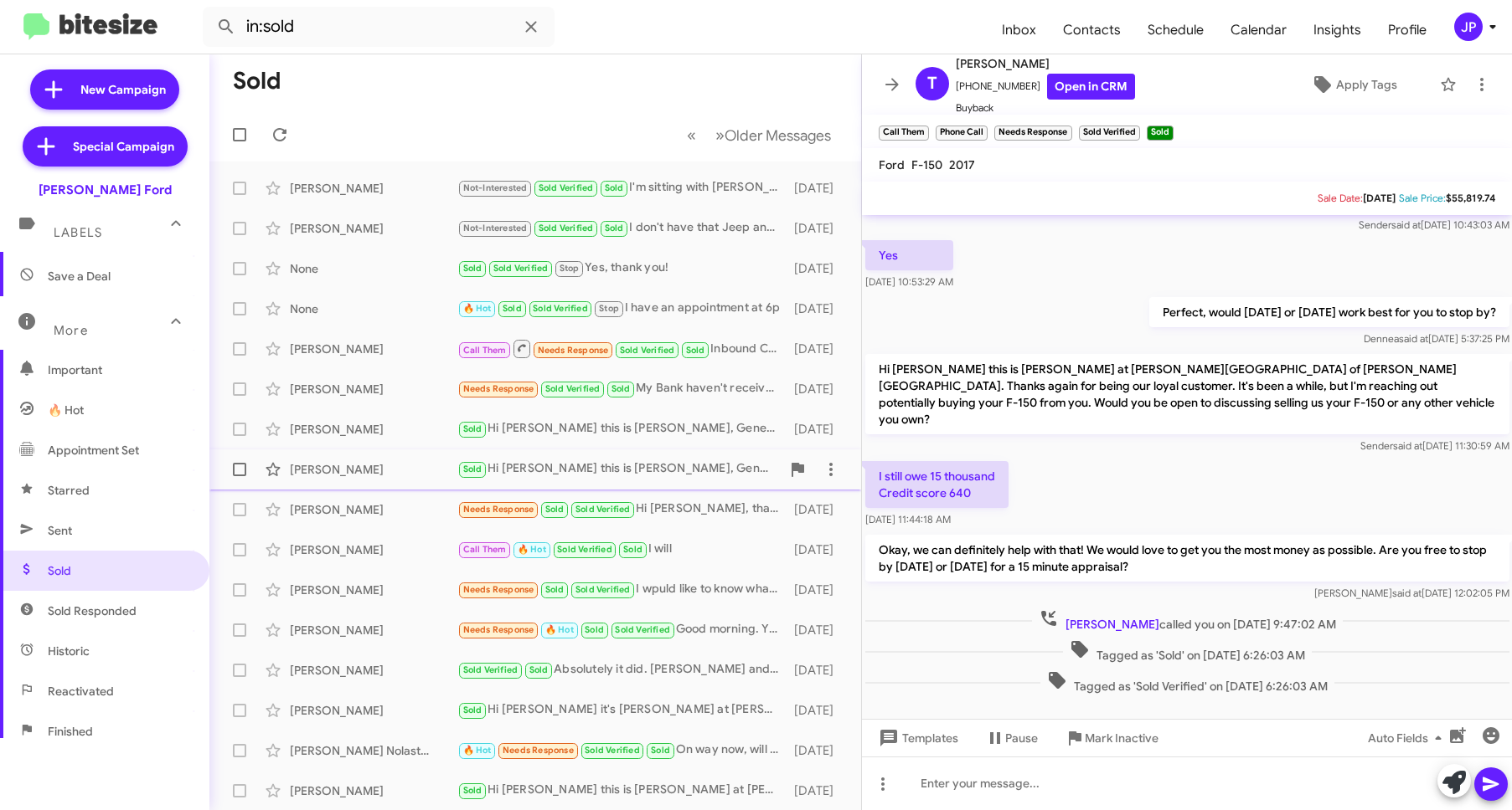
click at [316, 457] on div "Aaron Long Sold Hi Aaron this is David Cosby, General Manager at Banister Ford …" at bounding box center [535, 470] width 625 height 33
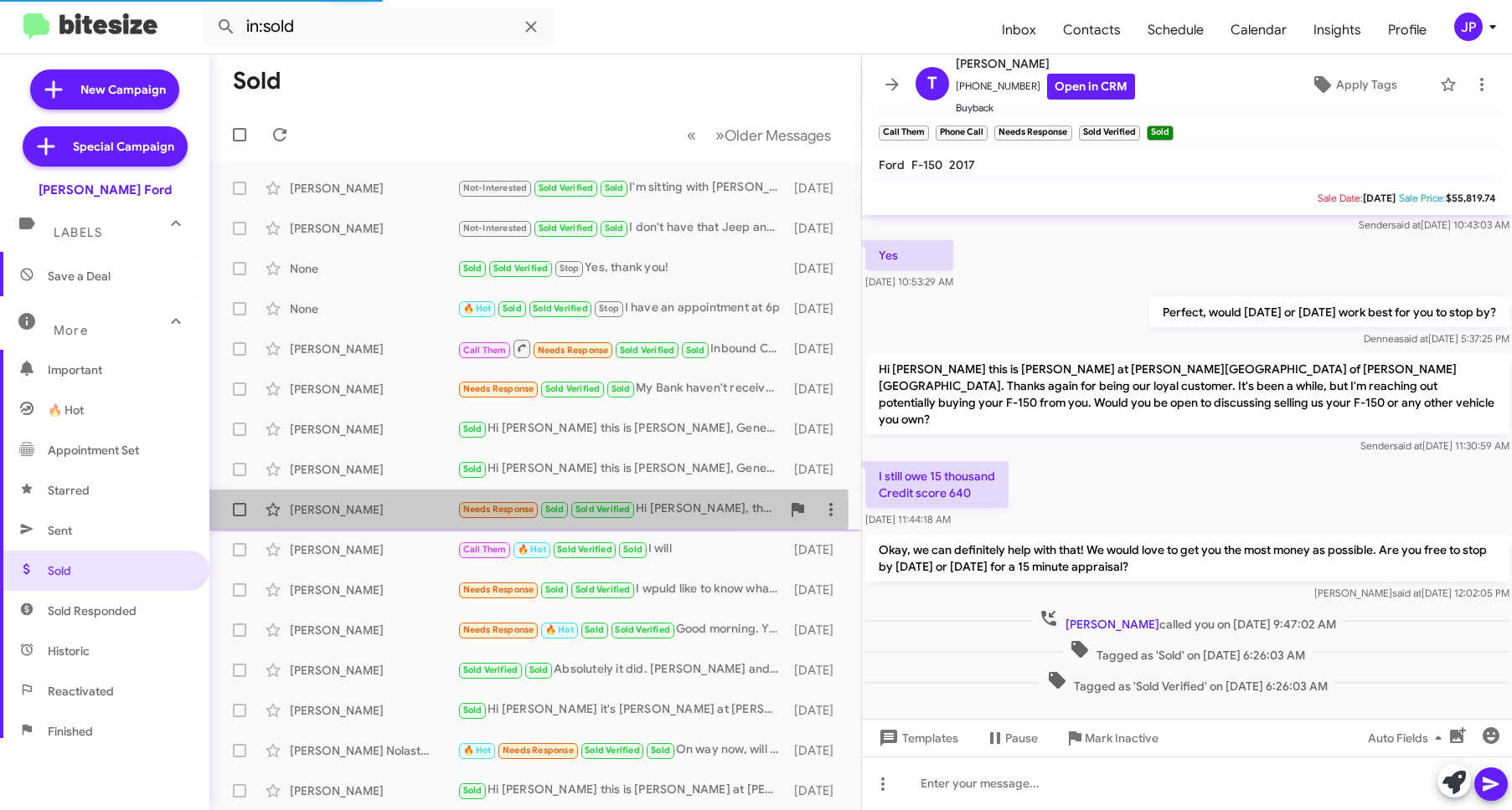
click at [362, 512] on div "Will Albyn" at bounding box center [374, 510] width 167 height 17
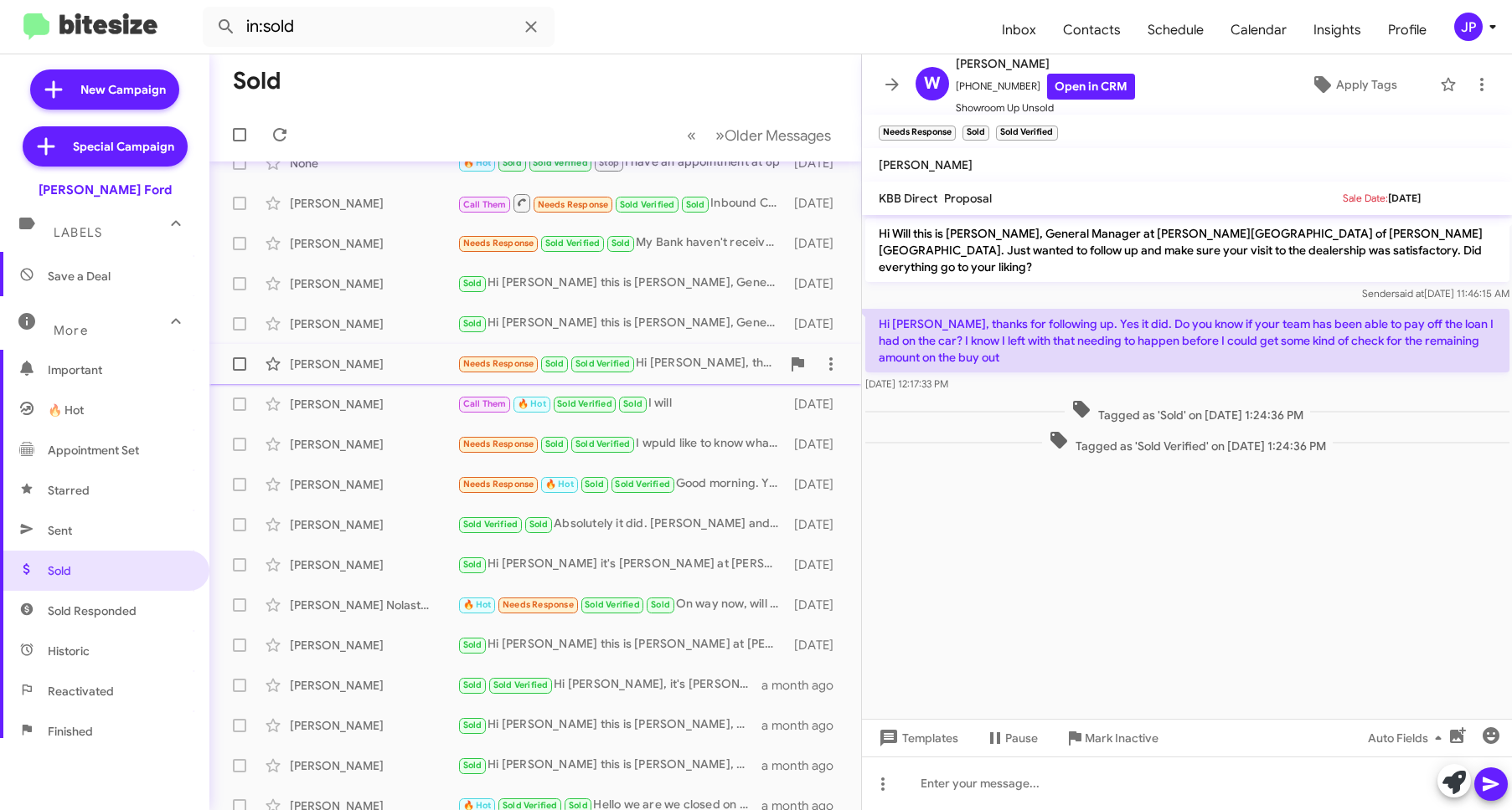
scroll to position [162, 0]
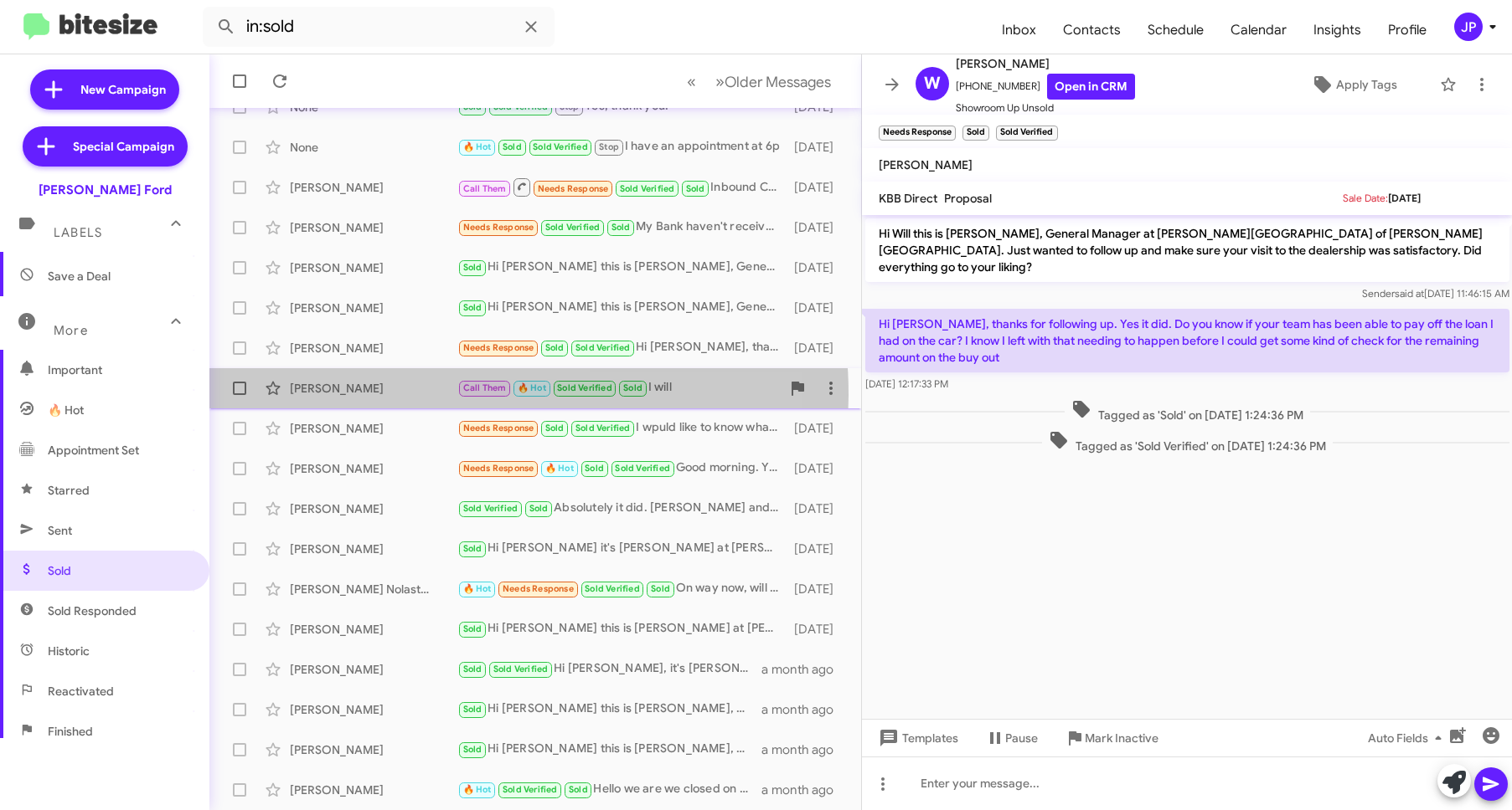
click at [400, 395] on div "Leslie Vaughn" at bounding box center [374, 388] width 167 height 17
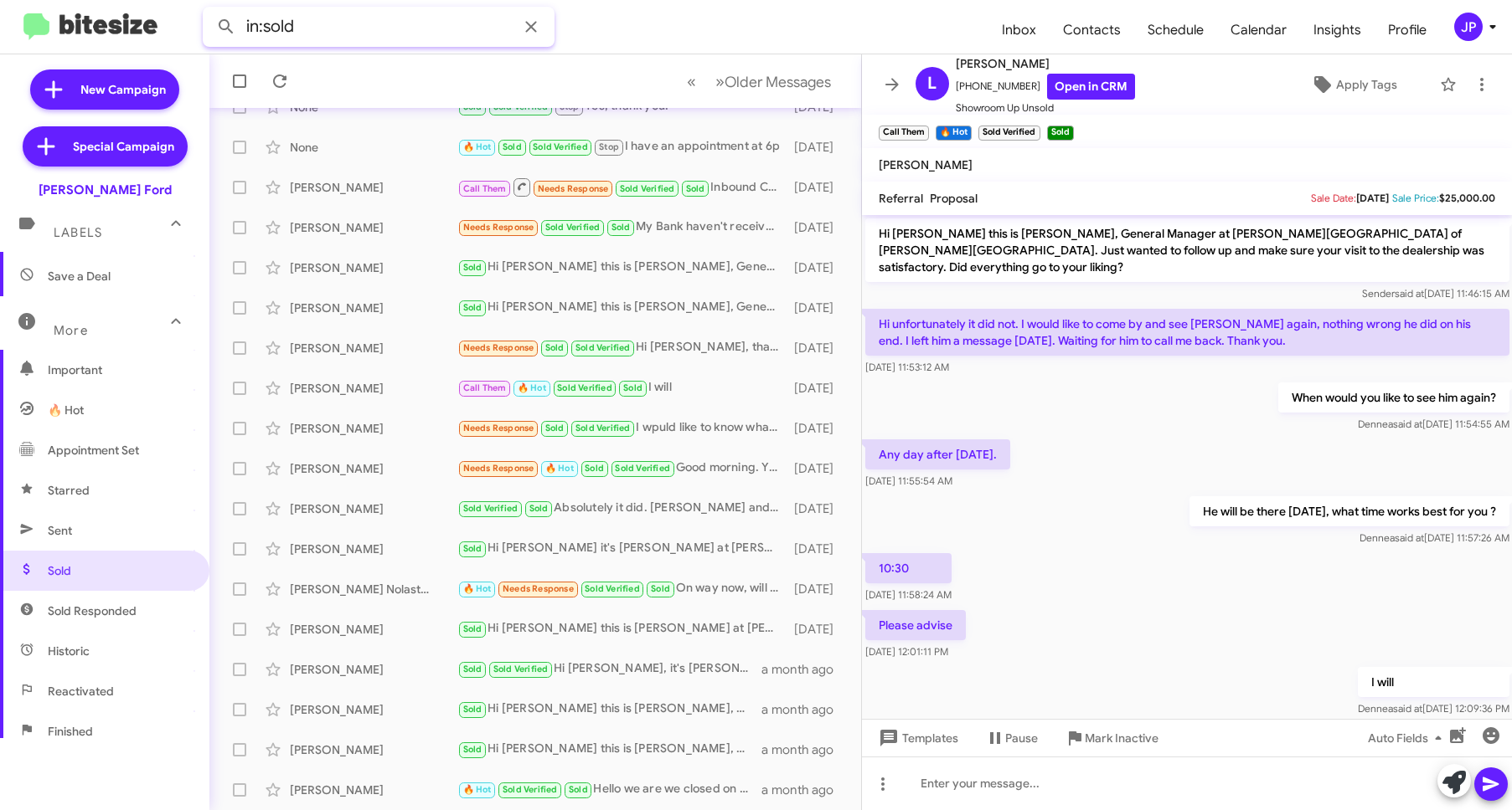
click at [333, 40] on input "in:sold" at bounding box center [378, 26] width 352 height 40
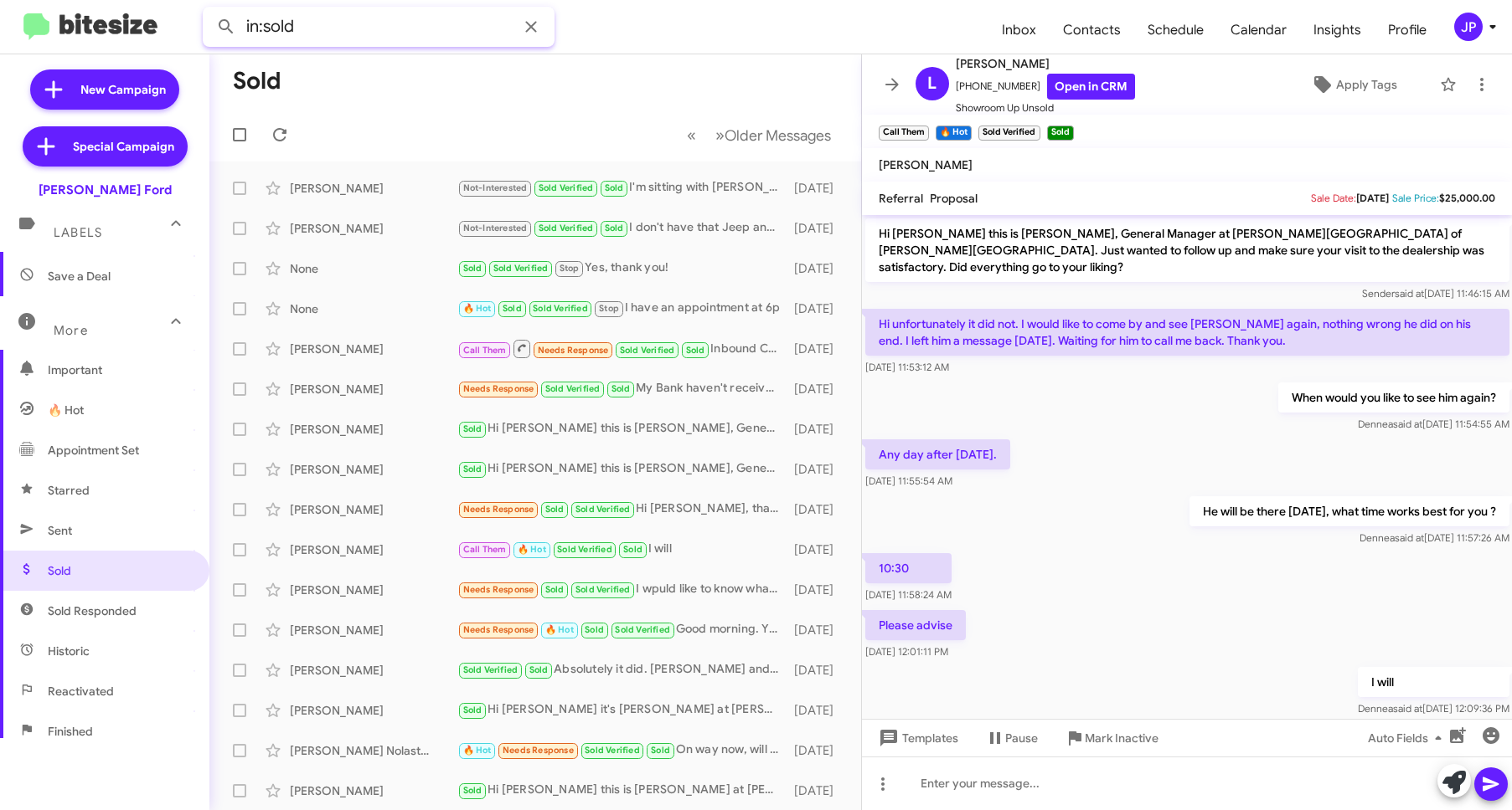
click at [321, 32] on input "in:sold" at bounding box center [378, 26] width 352 height 40
paste input "15703283776"
type input "in:sold 15703283776"
click at [209, 10] on button at bounding box center [226, 27] width 33 height 33
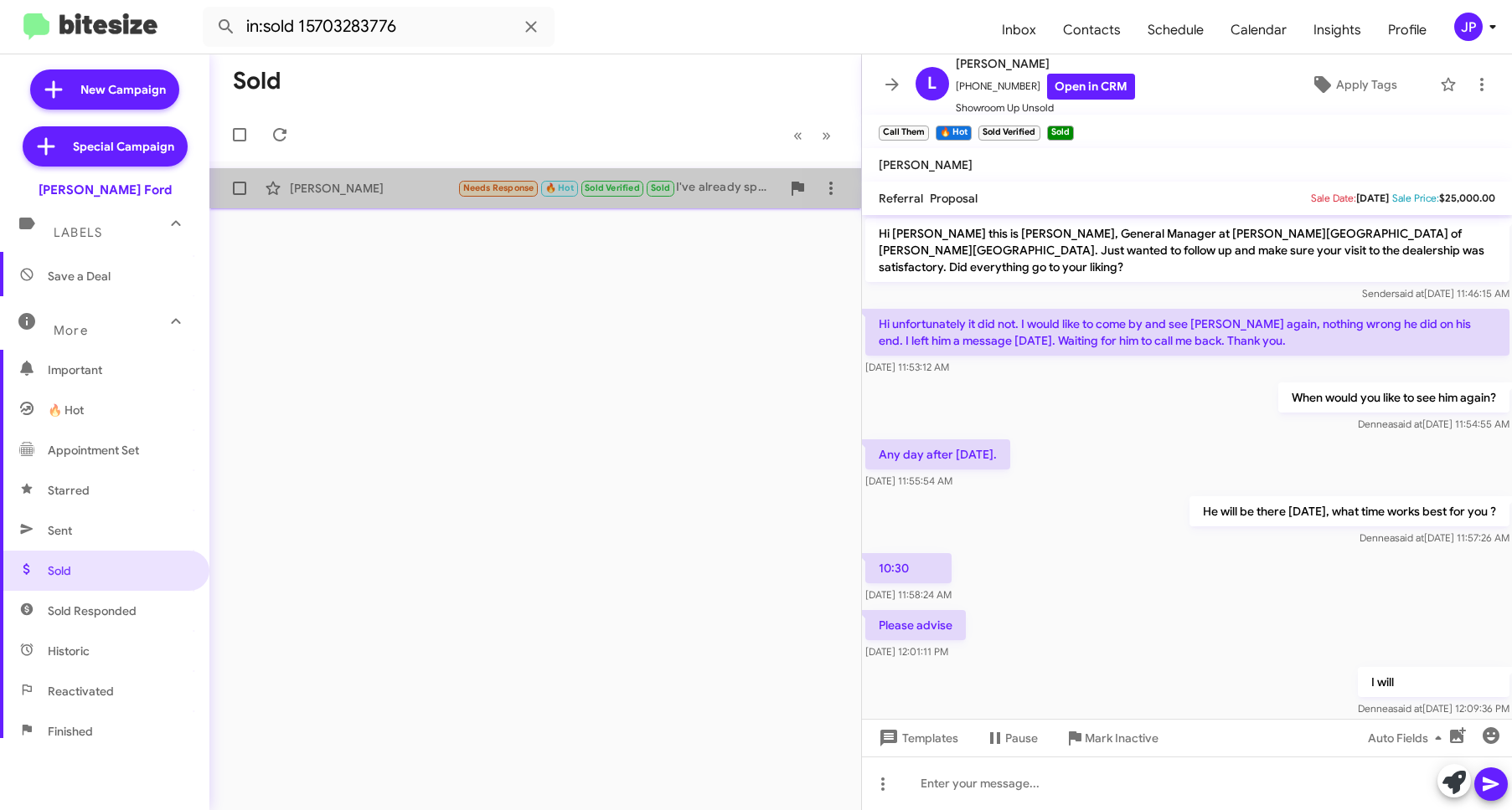
click at [405, 181] on div "Katrina Mallory" at bounding box center [374, 189] width 167 height 17
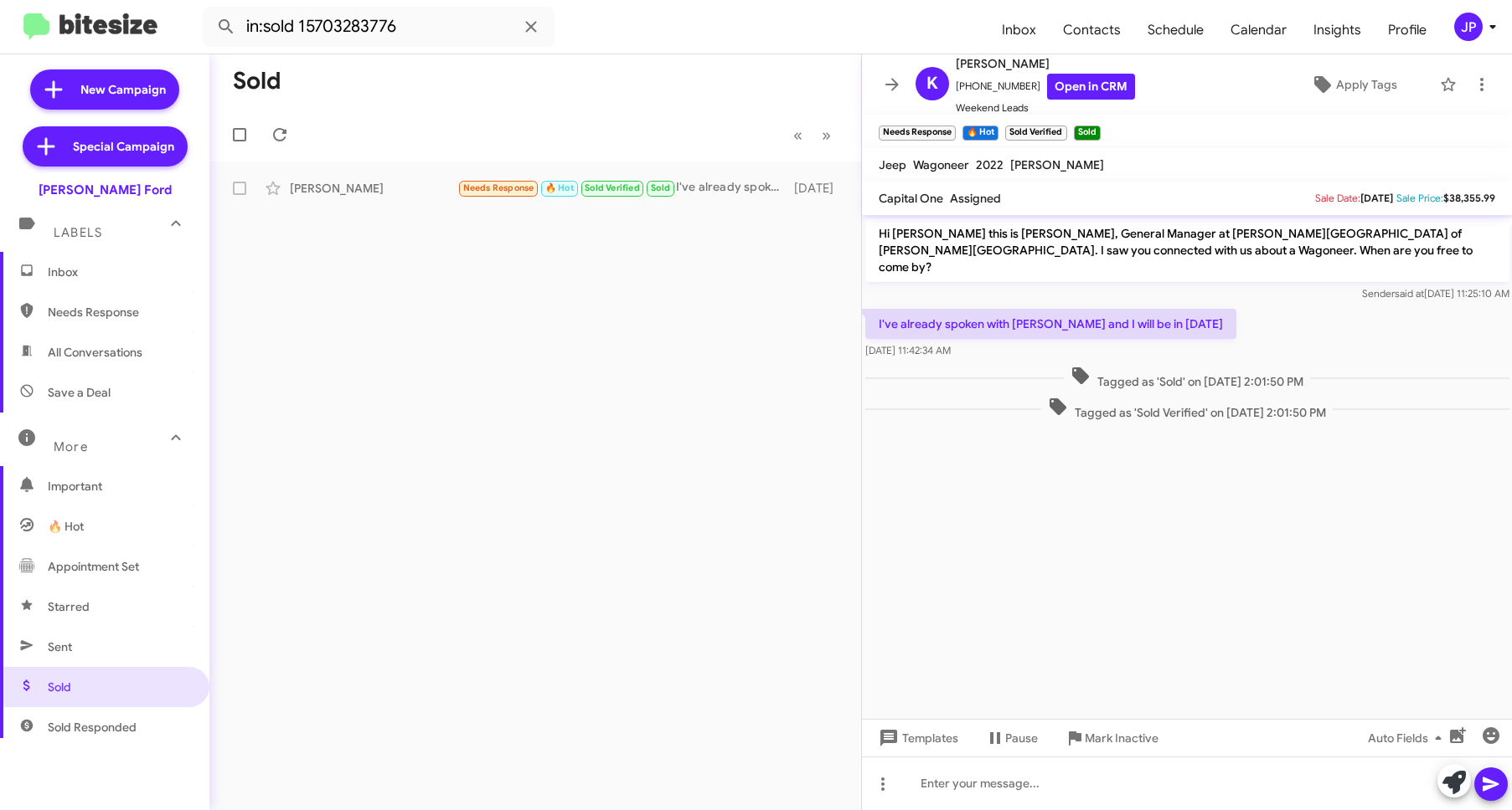
click at [85, 278] on span "Inbox" at bounding box center [118, 272] width 142 height 17
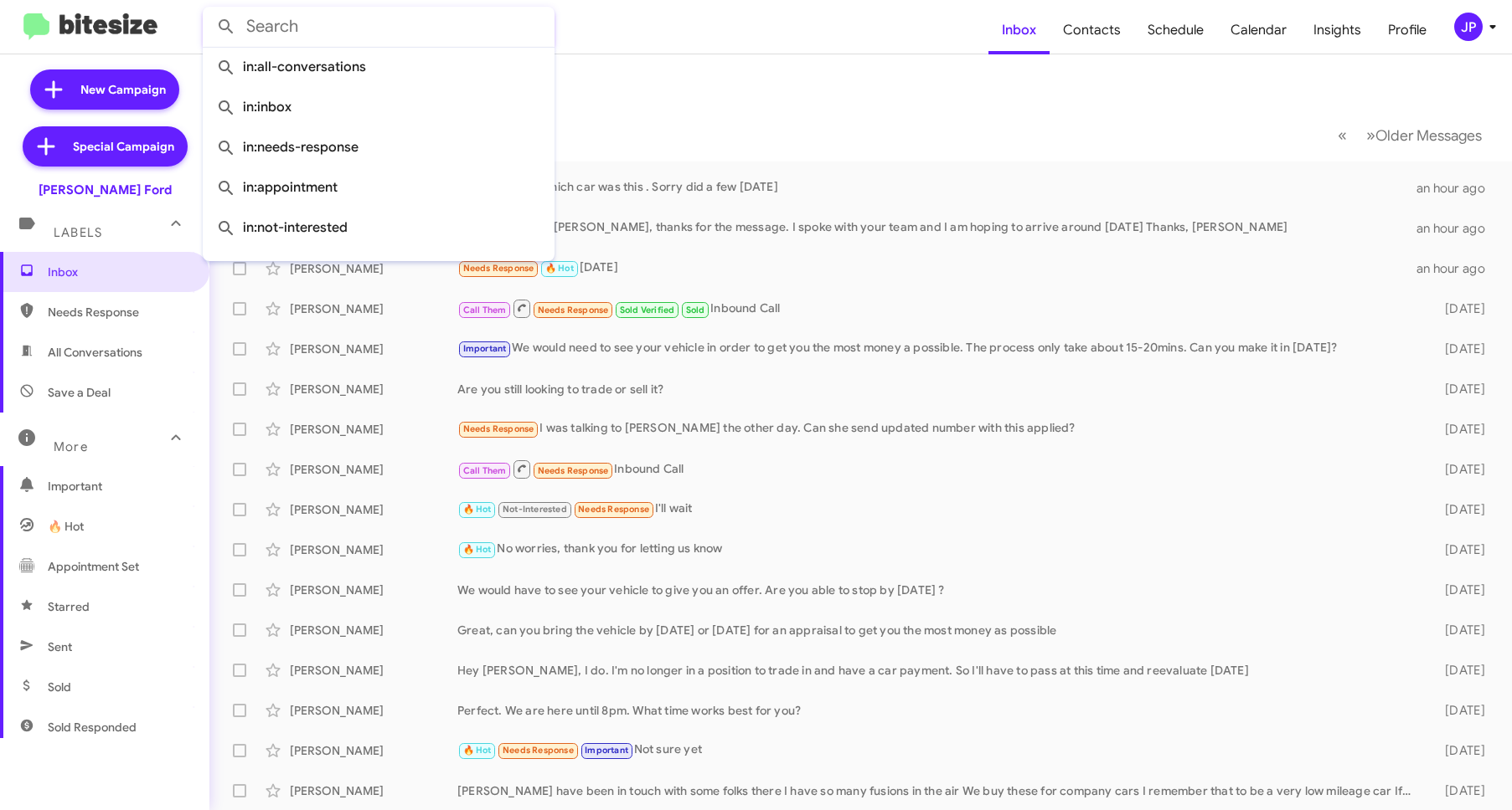
paste input "13018061191"
click at [209, 10] on button at bounding box center [226, 27] width 33 height 33
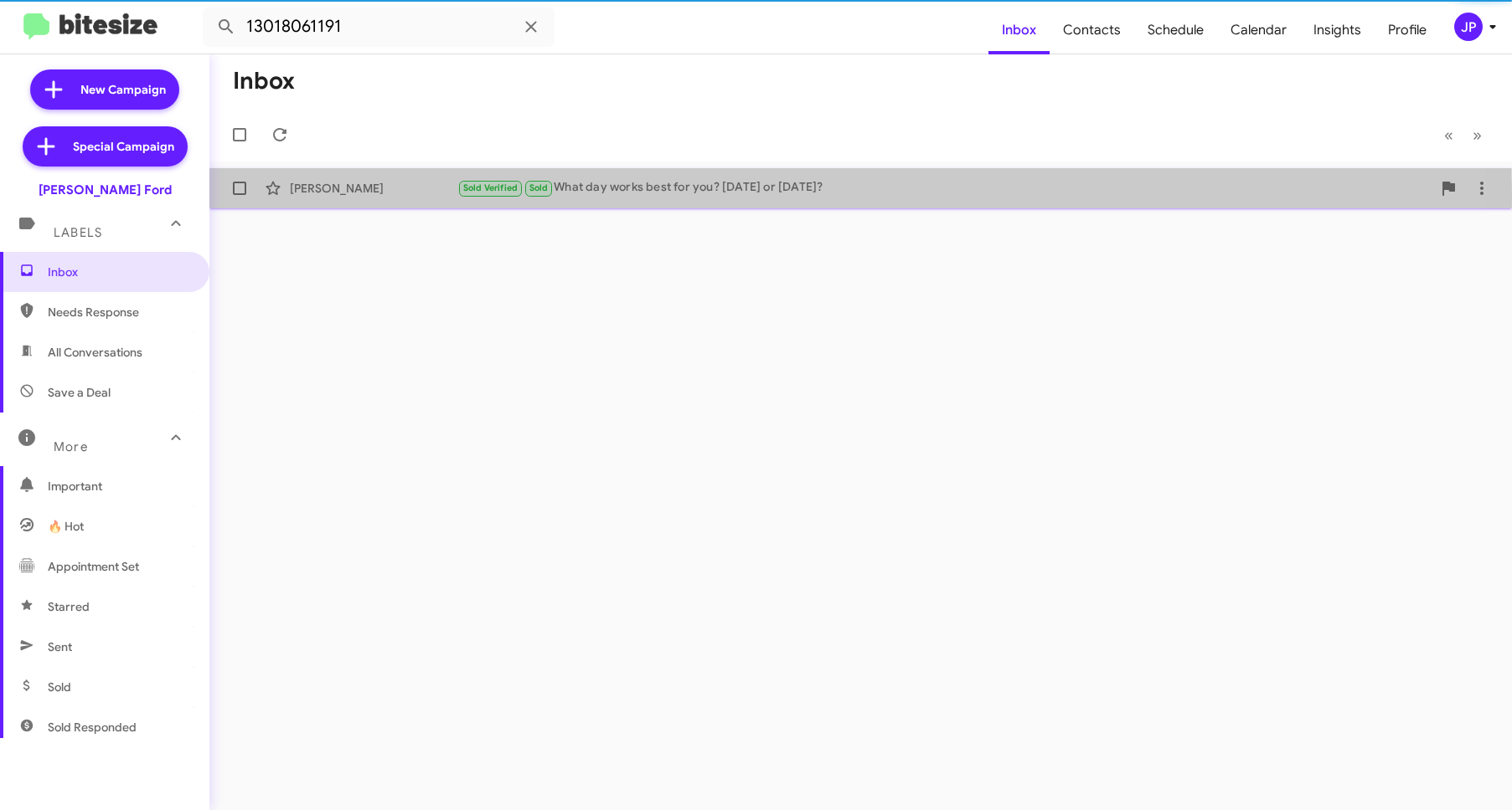
click at [328, 198] on div "Wanda Jenkins Sold Verified Sold What day works best for you? Friday or Saturda…" at bounding box center [861, 189] width 1276 height 33
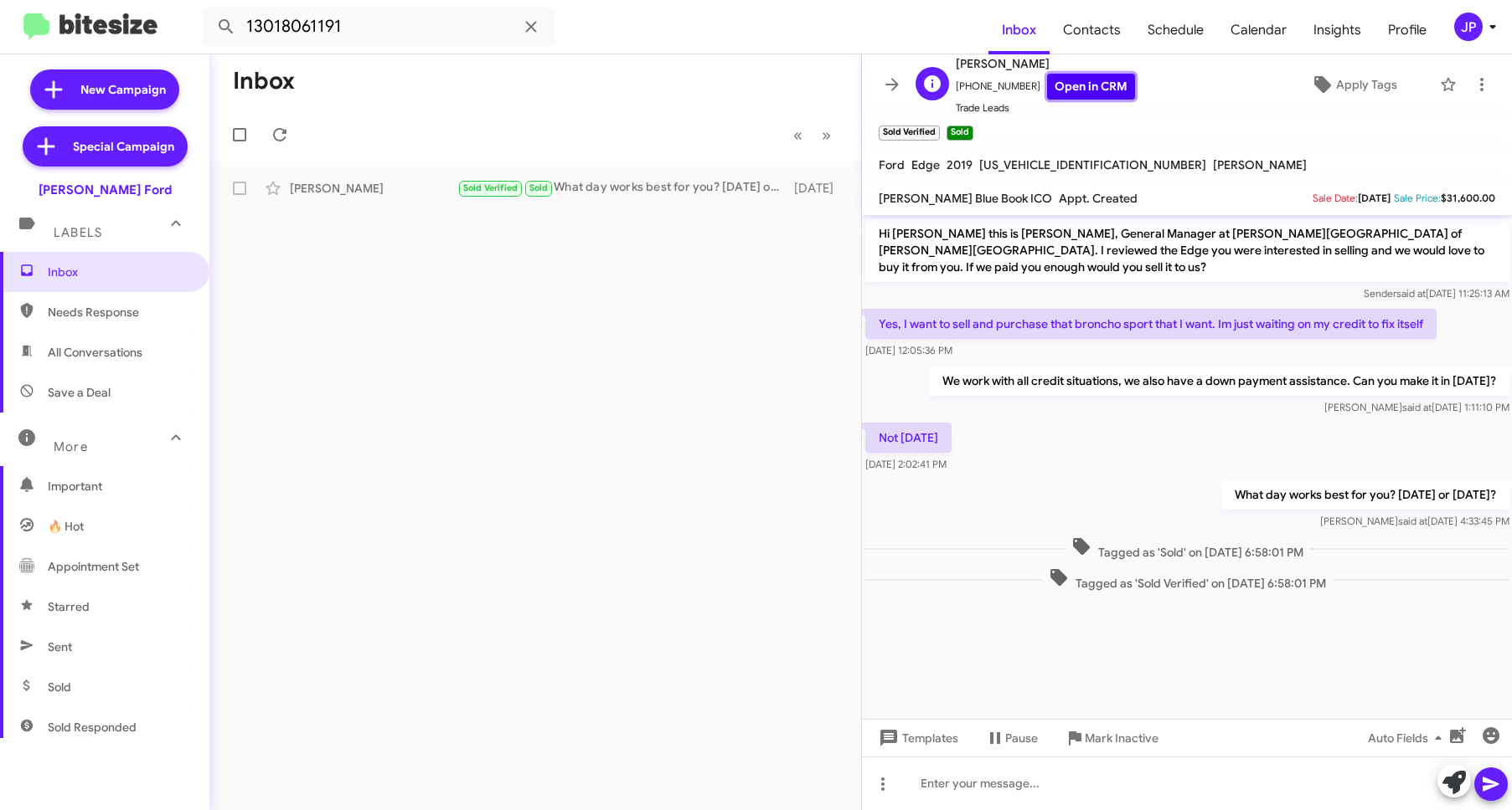
click at [1088, 76] on link "Open in CRM" at bounding box center [1091, 86] width 88 height 26
click at [373, 7] on input "13018061191" at bounding box center [378, 26] width 352 height 40
click at [369, 15] on input "13018061191" at bounding box center [378, 26] width 352 height 40
paste input "Rita Hollingsworth"
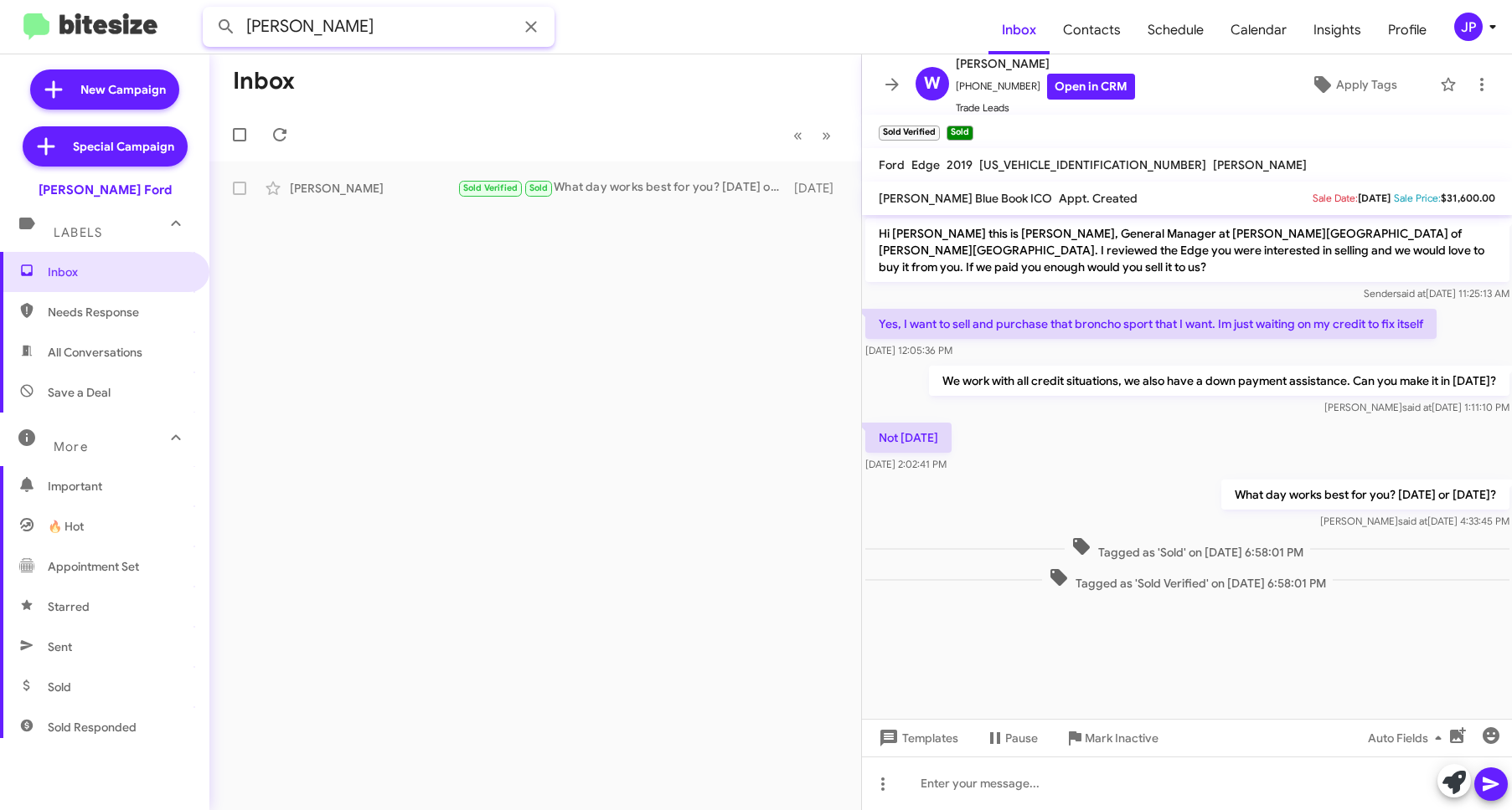
click at [209, 10] on button at bounding box center [226, 27] width 33 height 33
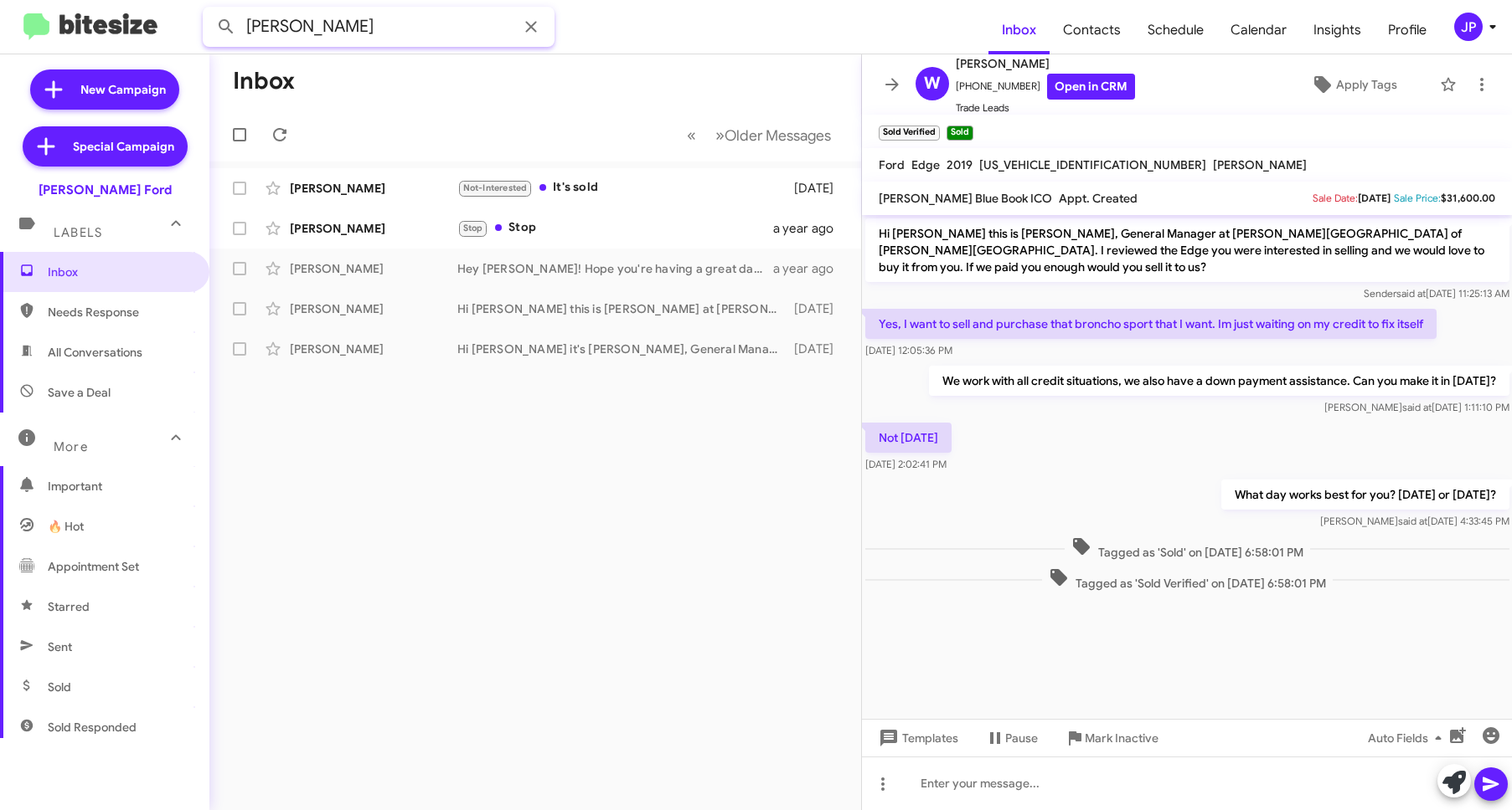
click at [445, 33] on input "Rita Hollingsworth" at bounding box center [378, 26] width 352 height 40
paste input "13012219486"
click at [209, 10] on button at bounding box center [226, 27] width 33 height 33
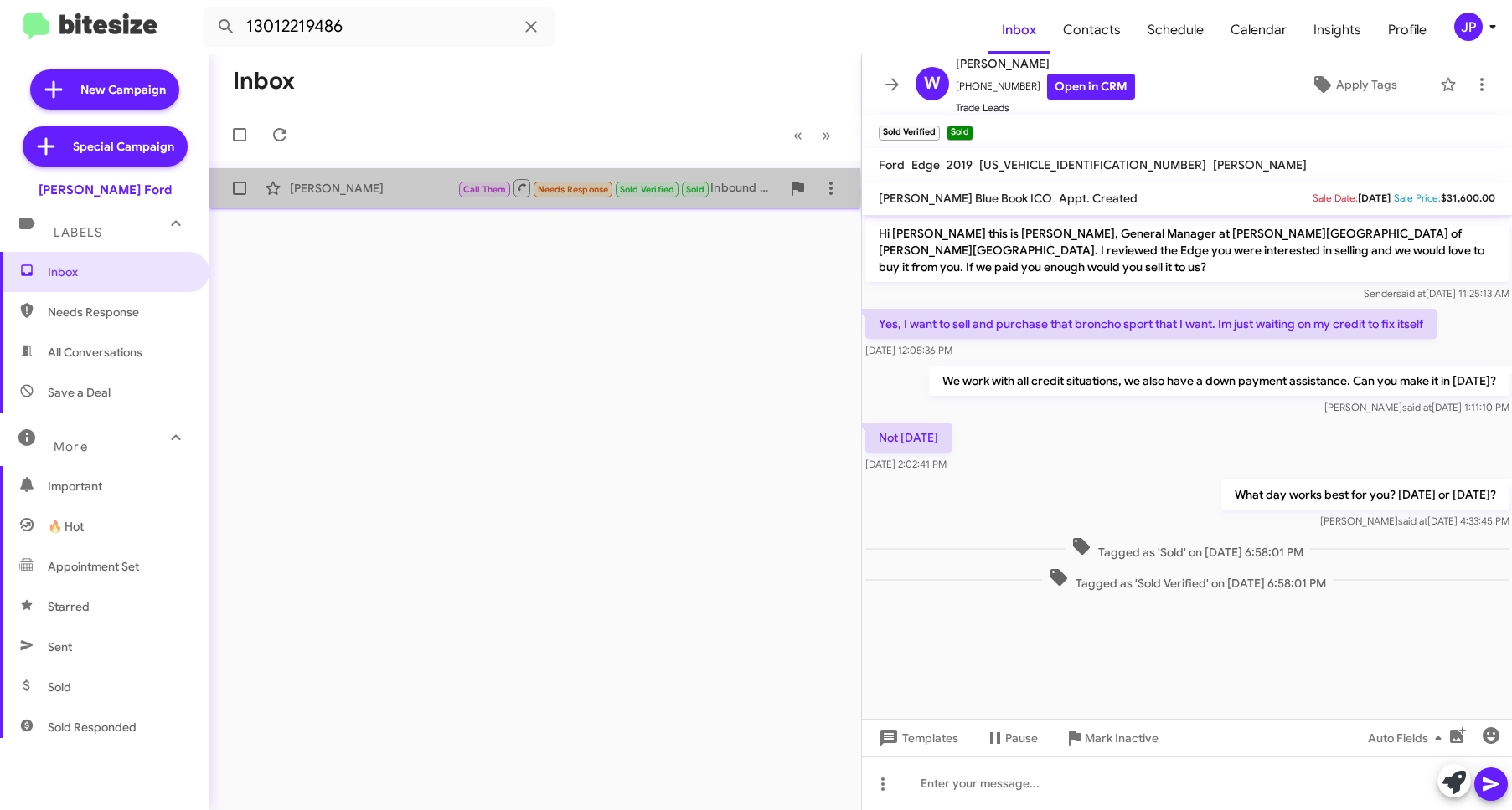
click at [395, 192] on div "Rita Hollingsworth" at bounding box center [374, 189] width 167 height 17
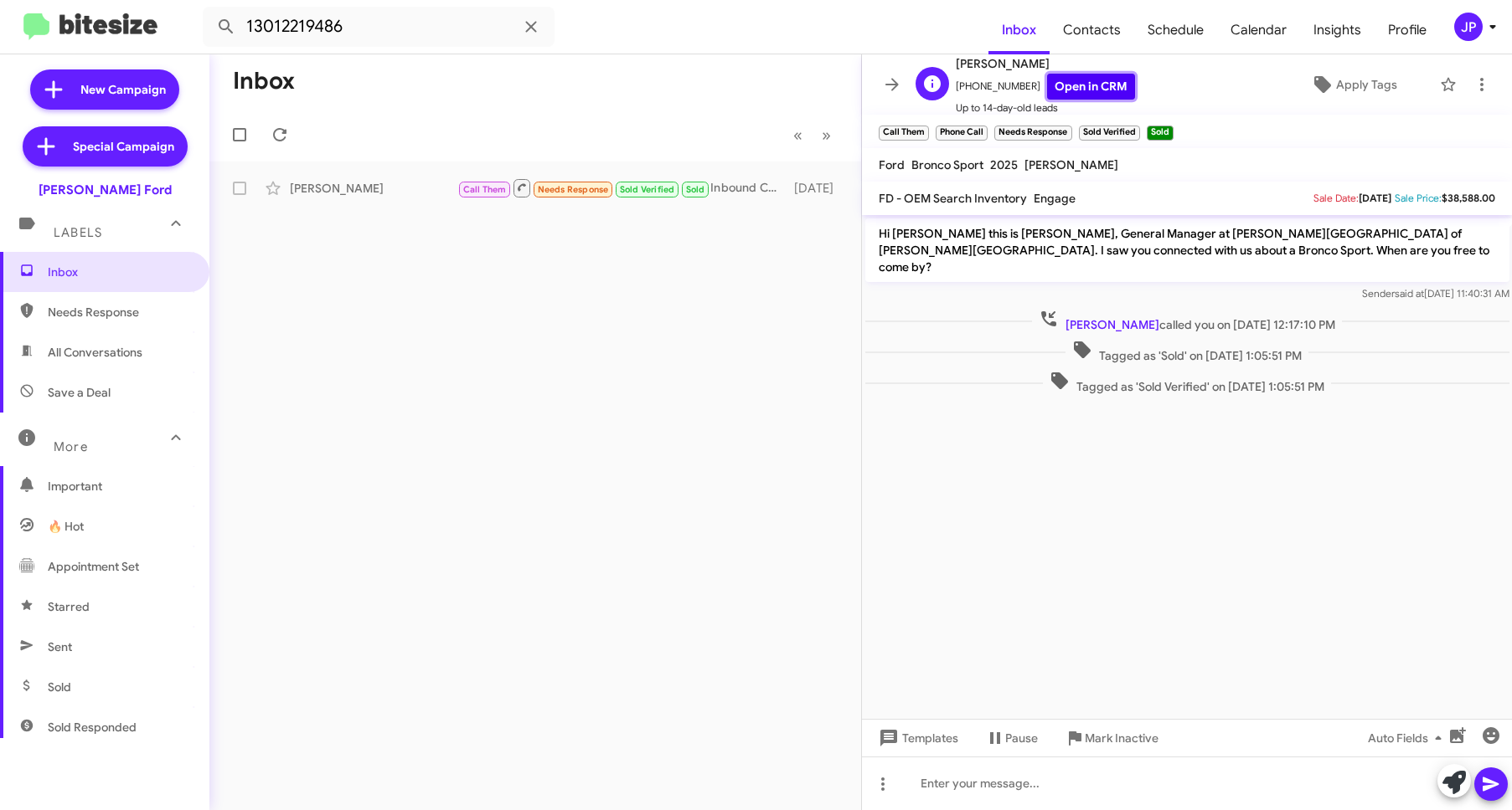
click at [1047, 86] on link "Open in CRM" at bounding box center [1091, 86] width 88 height 26
click at [311, 32] on input "13012219486" at bounding box center [378, 26] width 352 height 40
paste input "4346659865"
click at [209, 10] on button at bounding box center [226, 27] width 33 height 33
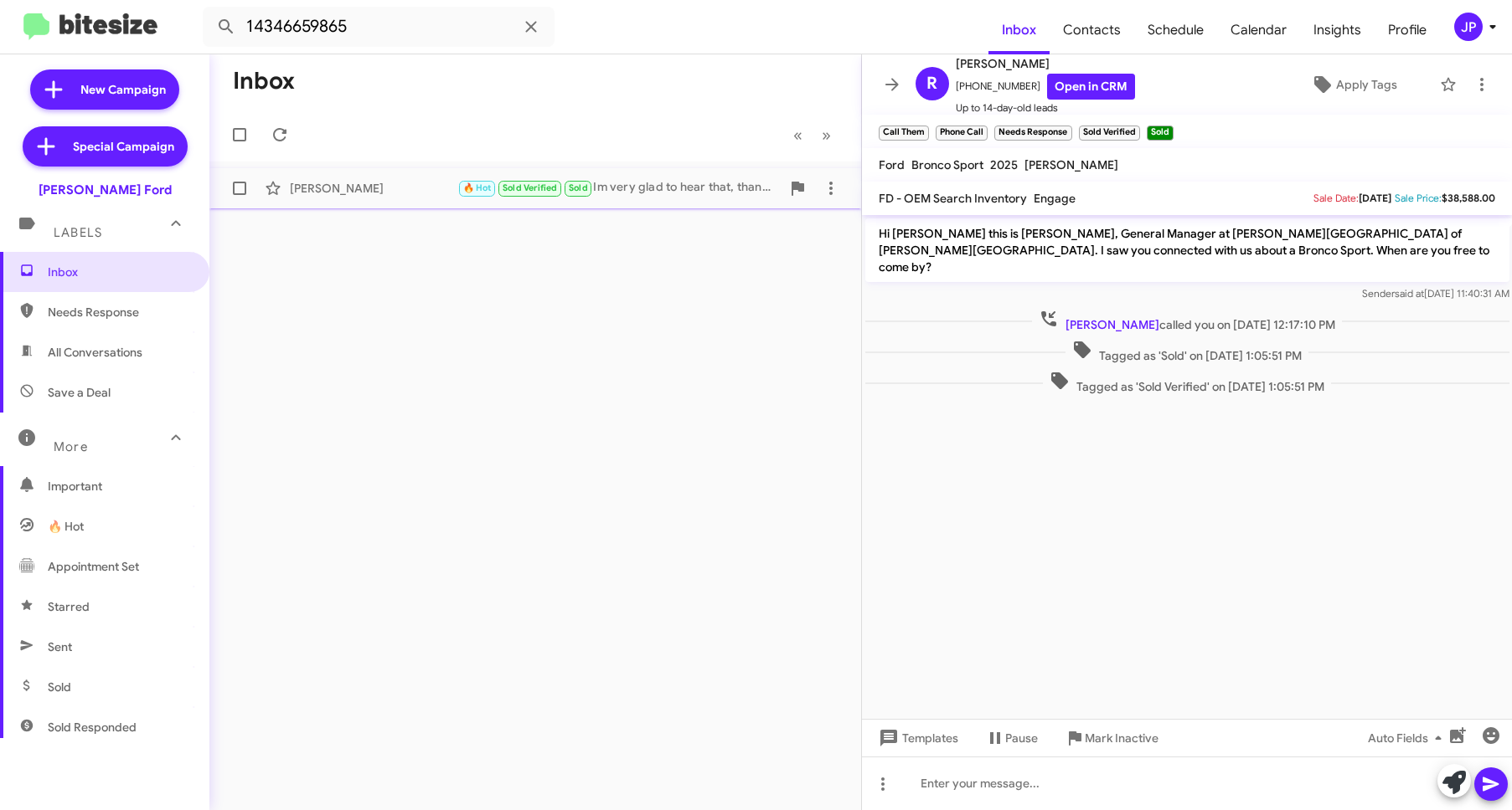
click at [335, 187] on div "Carolyn Ashwell" at bounding box center [374, 189] width 167 height 17
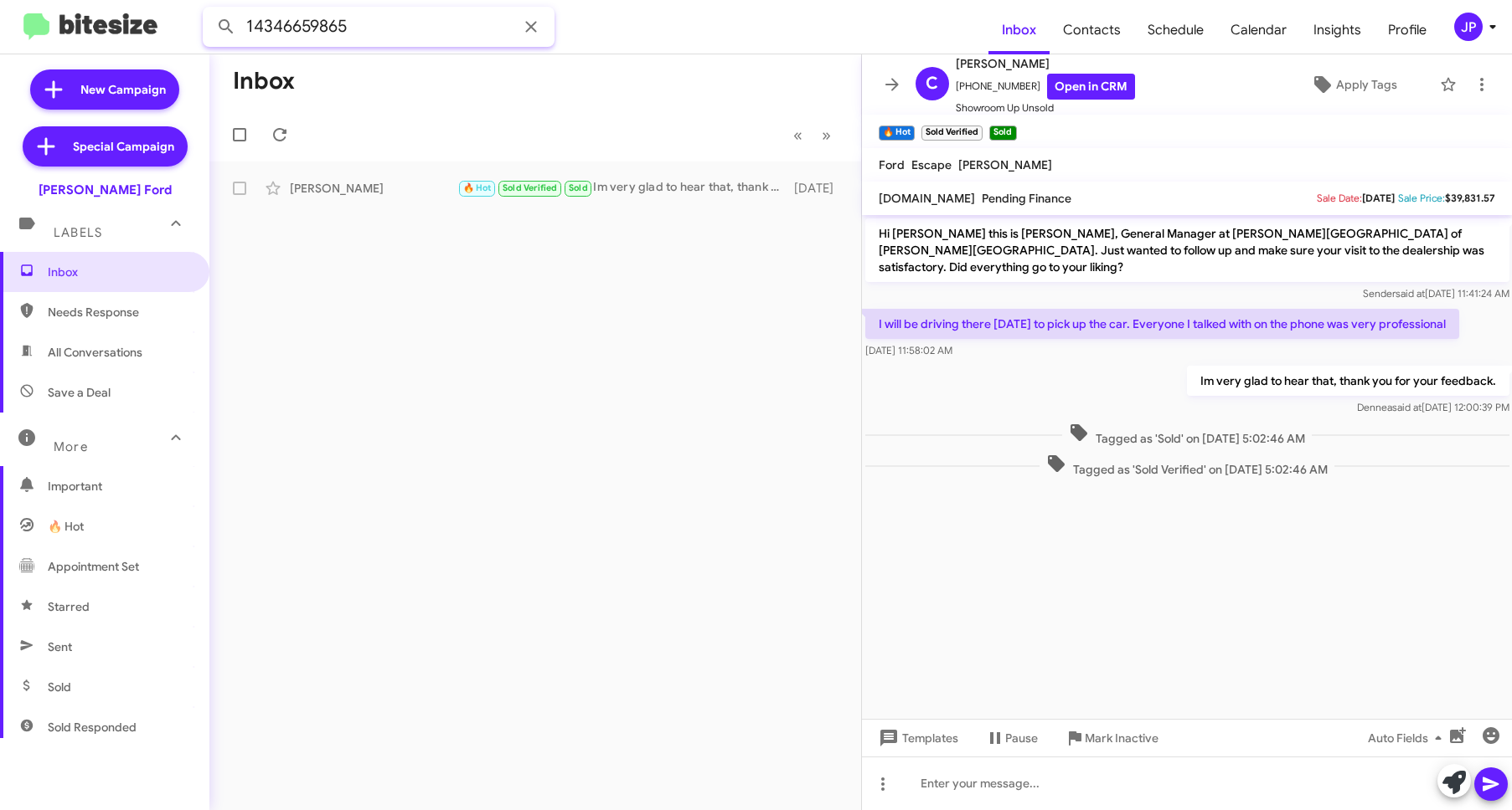
click at [344, 30] on input "14346659865" at bounding box center [378, 26] width 352 height 40
paste input "$1015.00"
click at [347, 23] on input "$1015.00" at bounding box center [378, 26] width 352 height 40
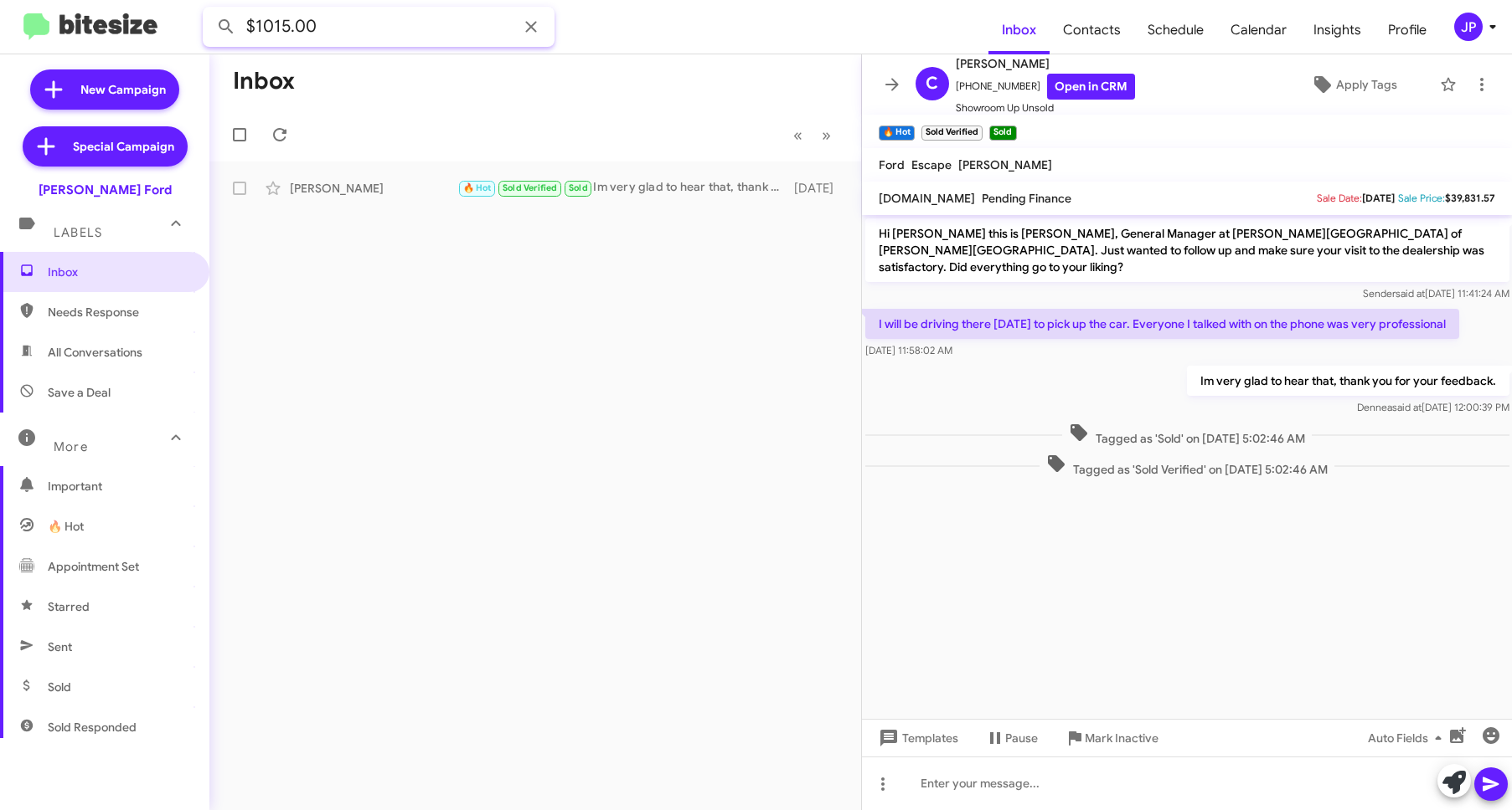
click at [347, 23] on input "$1015.00" at bounding box center [378, 26] width 352 height 40
paste input "13013478629"
click at [209, 10] on button at bounding box center [226, 27] width 33 height 33
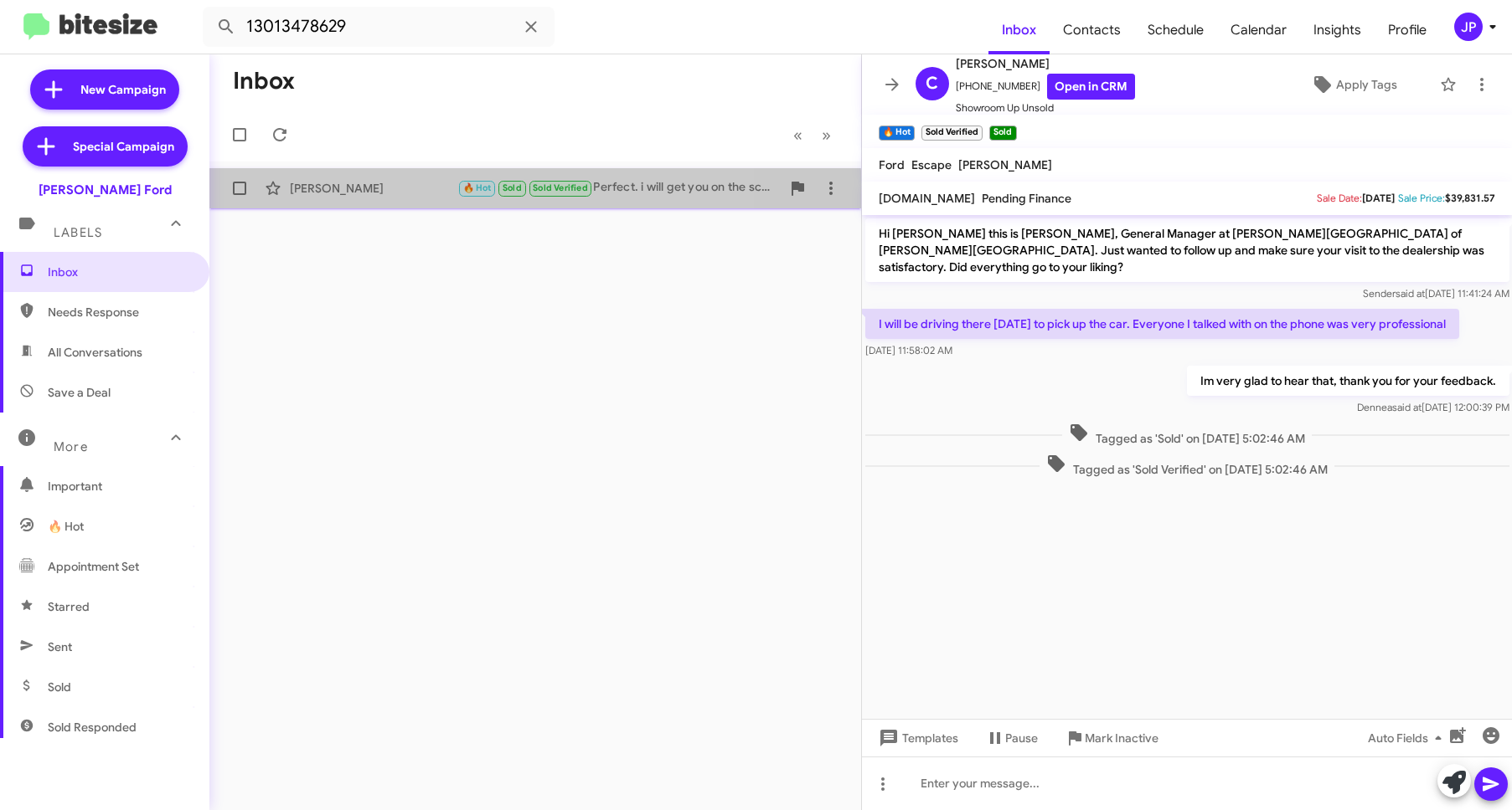
click at [382, 199] on div "Mathias Belay 🔥 Hot Sold Sold Verified Perfect. i will get you on the schedule …" at bounding box center [535, 189] width 625 height 33
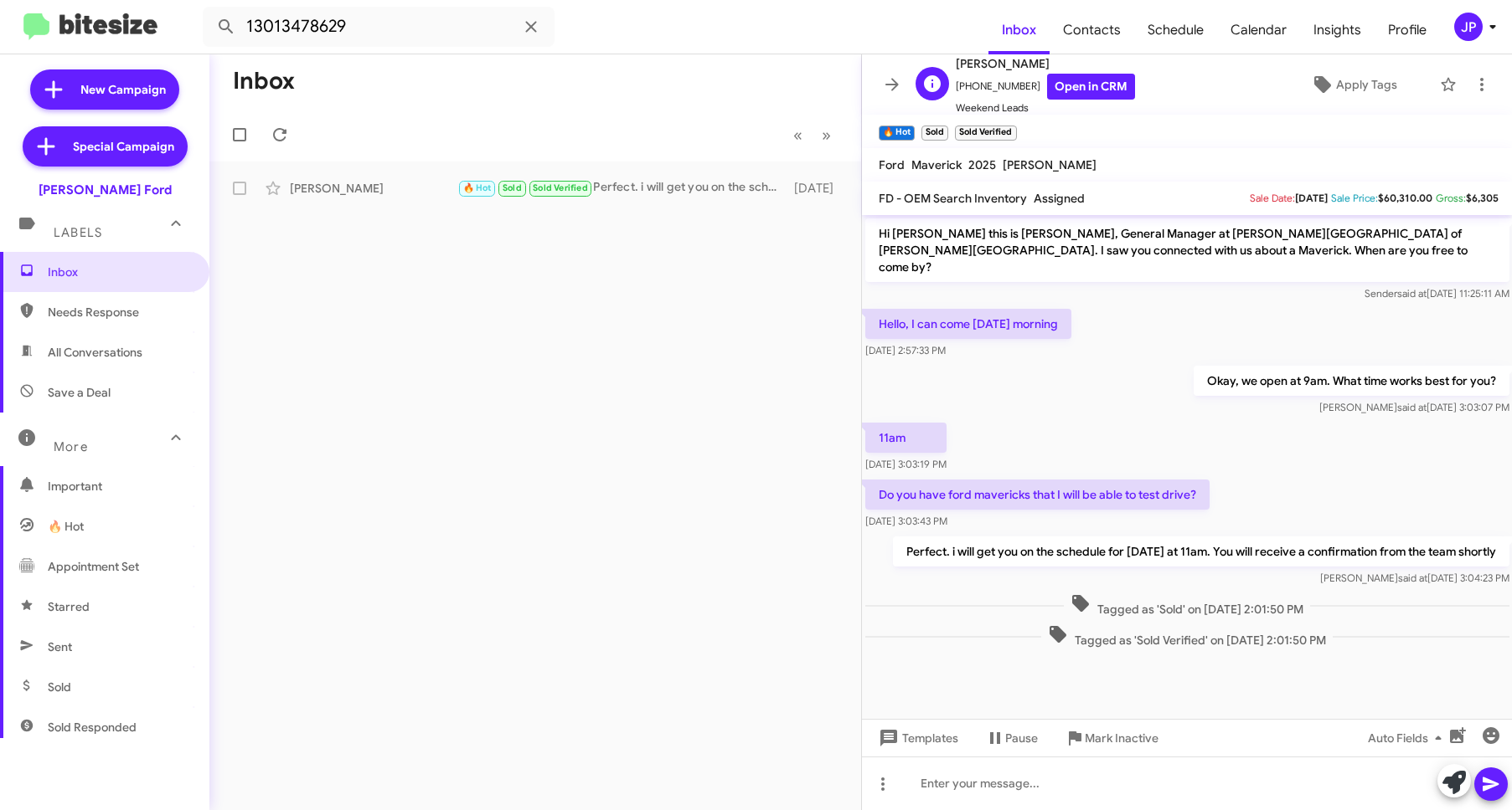
drag, startPoint x: 1039, startPoint y: 63, endPoint x: 951, endPoint y: 63, distance: 88.0
click at [951, 63] on div "M Mathias Belay +13013478629 Open in CRM Weekend Leads" at bounding box center [1021, 85] width 226 height 63
copy span "Mathias Belay"
click at [339, 33] on input "13013478629" at bounding box center [378, 26] width 352 height 40
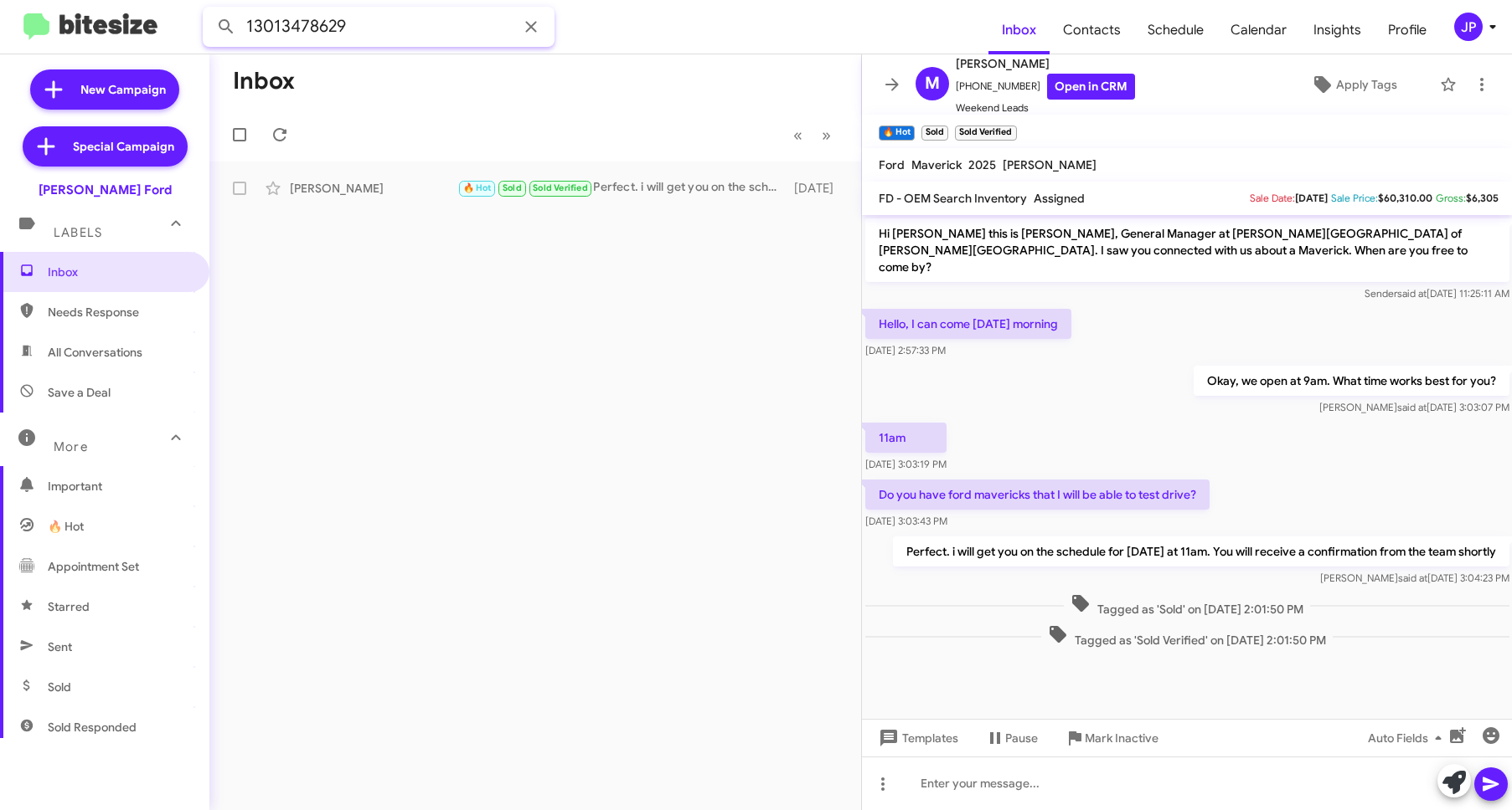
paste input "Kim Walker"
click at [209, 10] on button at bounding box center [226, 27] width 33 height 33
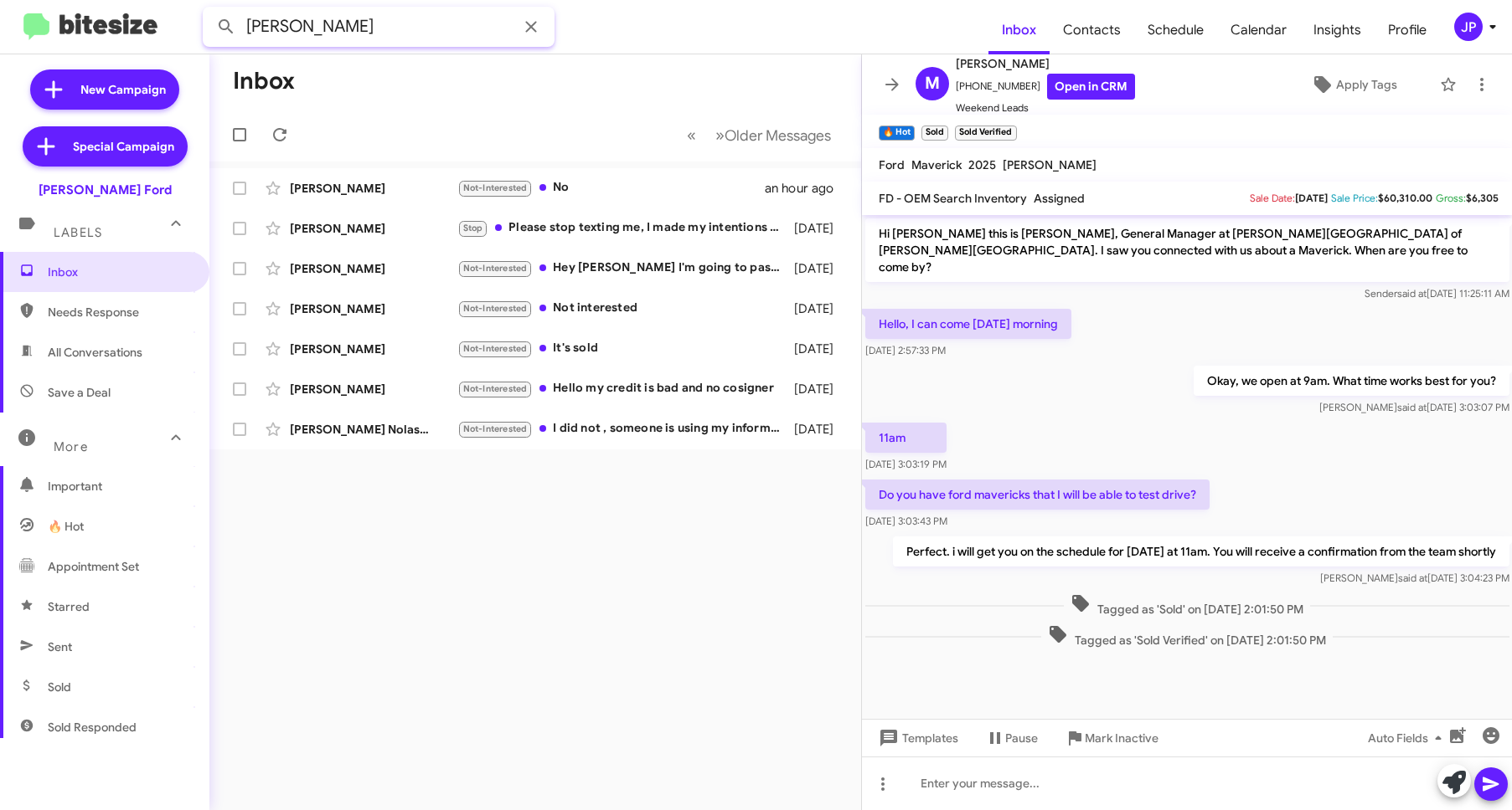
click at [359, 30] on input "Kim Walker" at bounding box center [378, 26] width 352 height 40
paste input "13048209156"
click at [209, 10] on button at bounding box center [226, 27] width 33 height 33
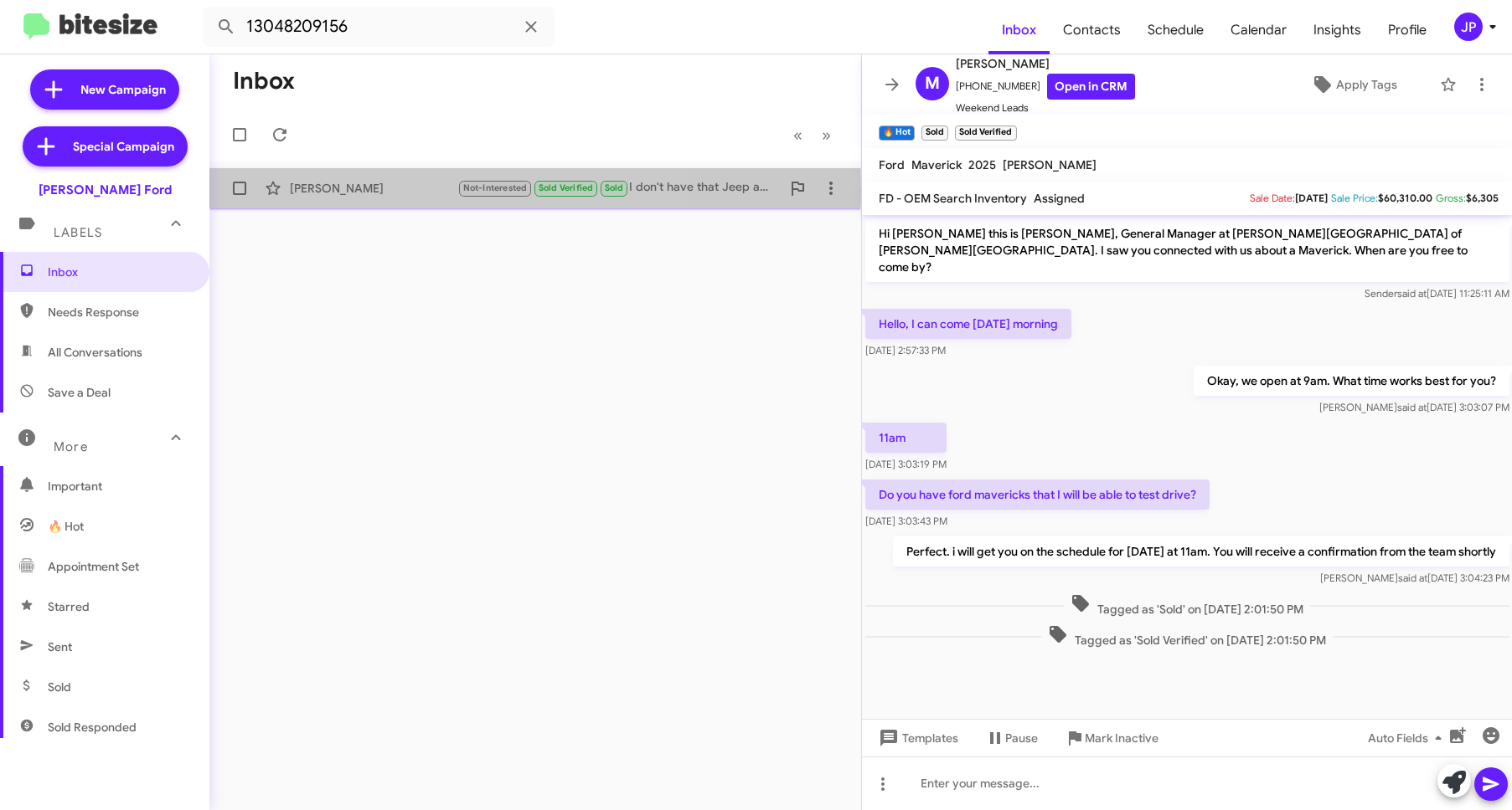
click at [349, 190] on div "Kim Walker" at bounding box center [374, 189] width 167 height 17
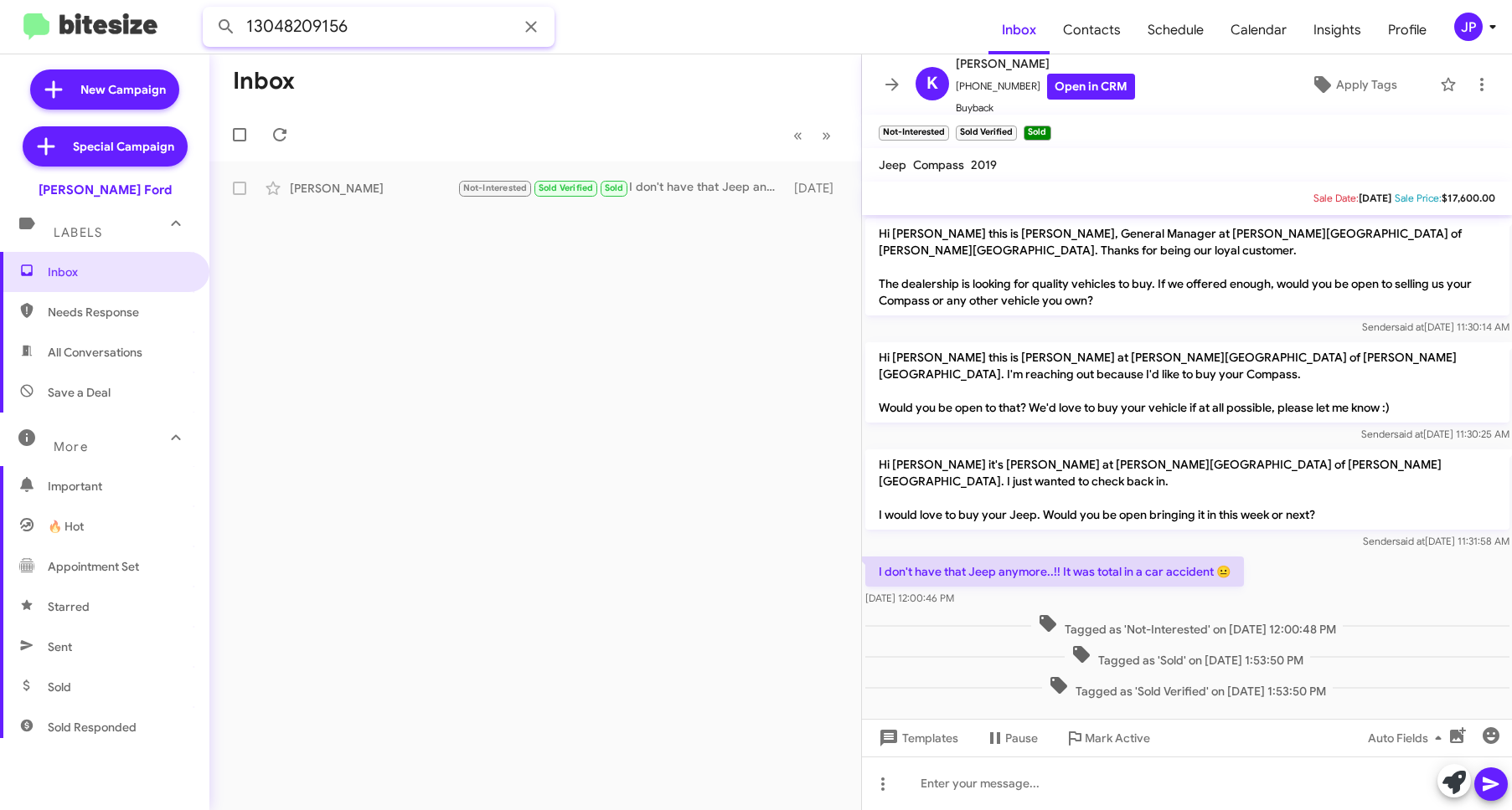
click at [307, 21] on input "13048209156" at bounding box center [378, 26] width 352 height 40
paste input "13324164"
type input "13013324164"
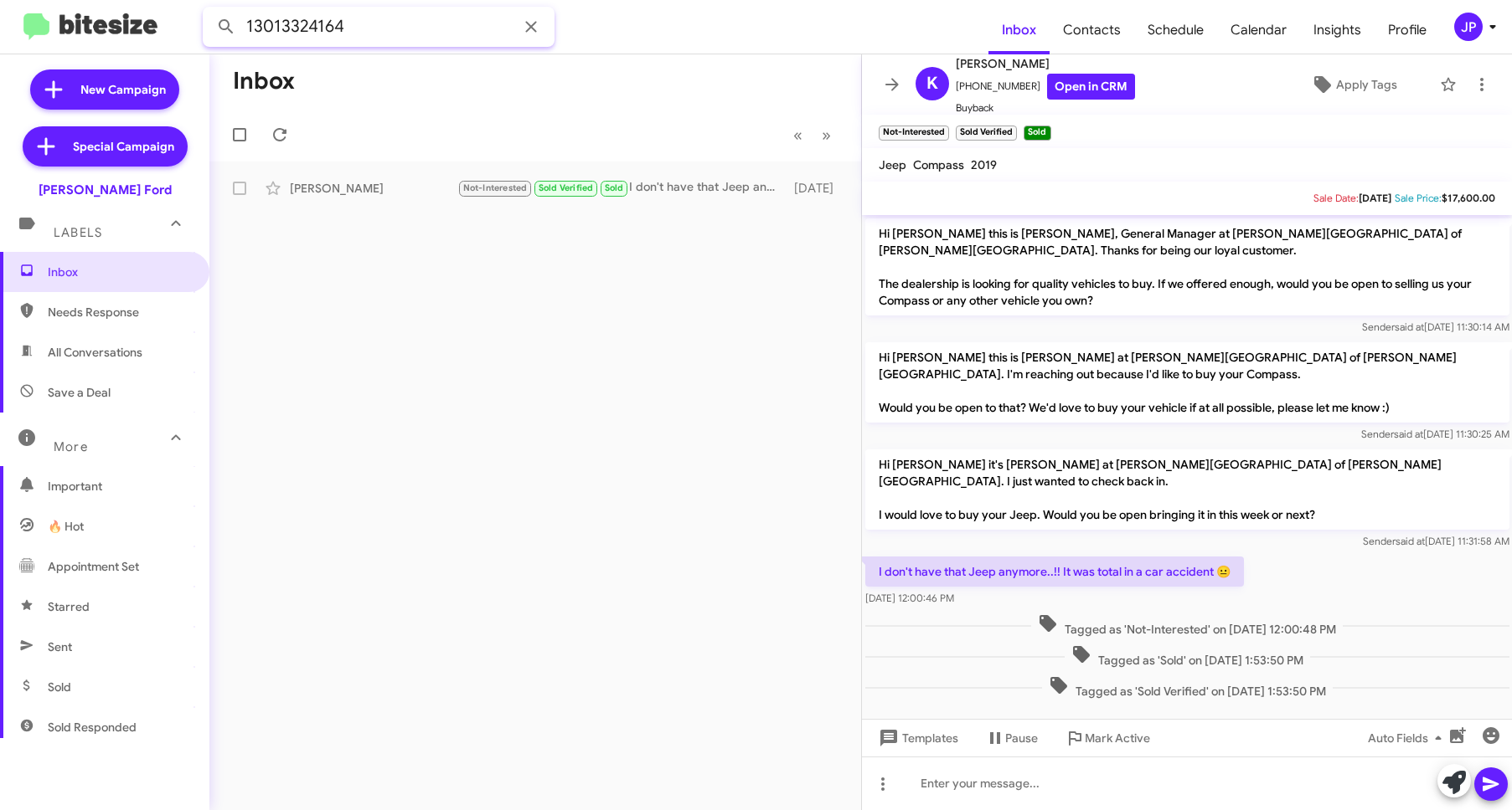
click at [209, 10] on button at bounding box center [226, 27] width 33 height 33
click at [413, 202] on div "Maxine Harvey-Stone Try Pausing 🔥 Hot Call Them Needs Response Sold Verified So…" at bounding box center [535, 189] width 625 height 33
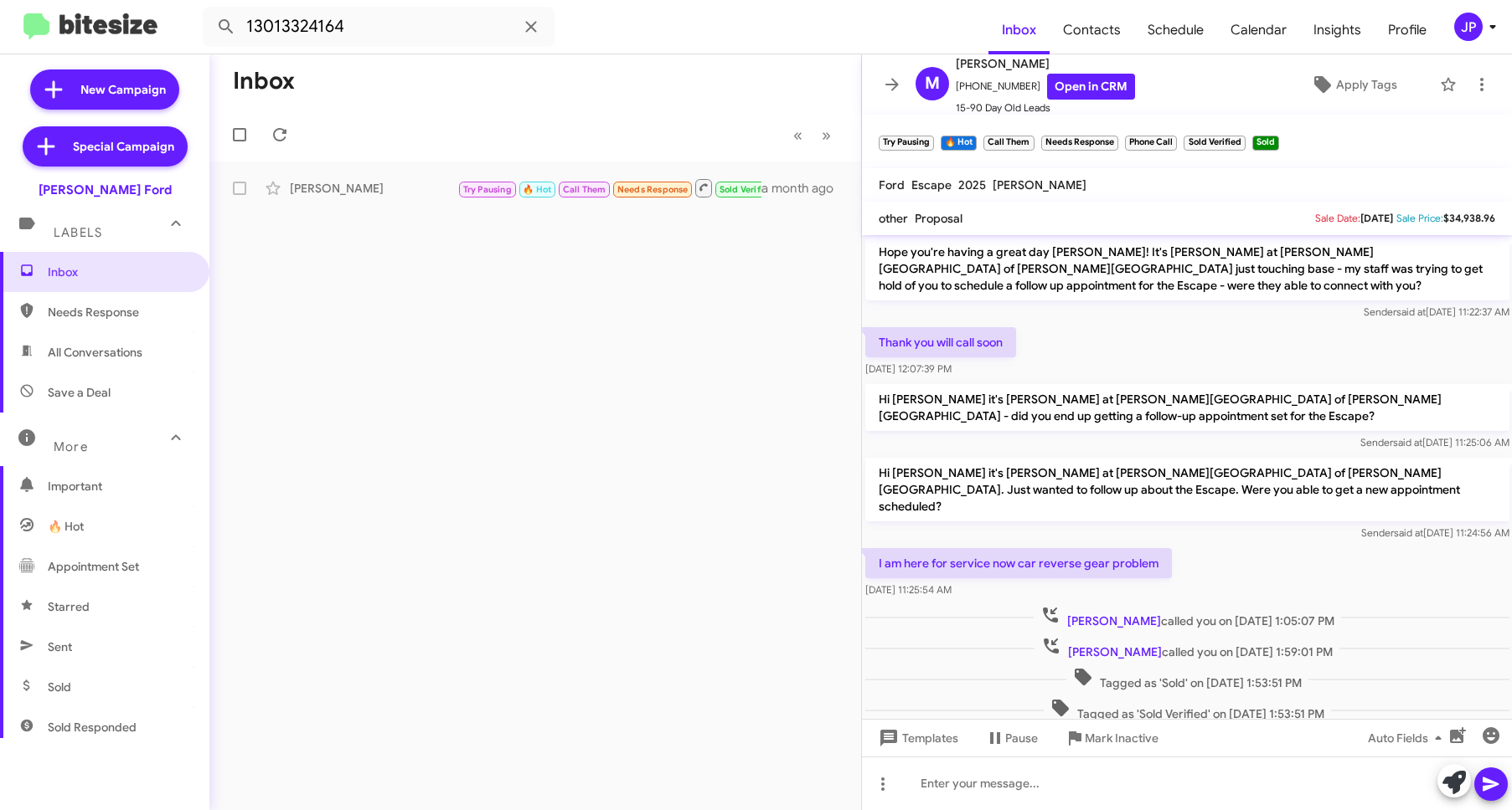
scroll to position [1470, 0]
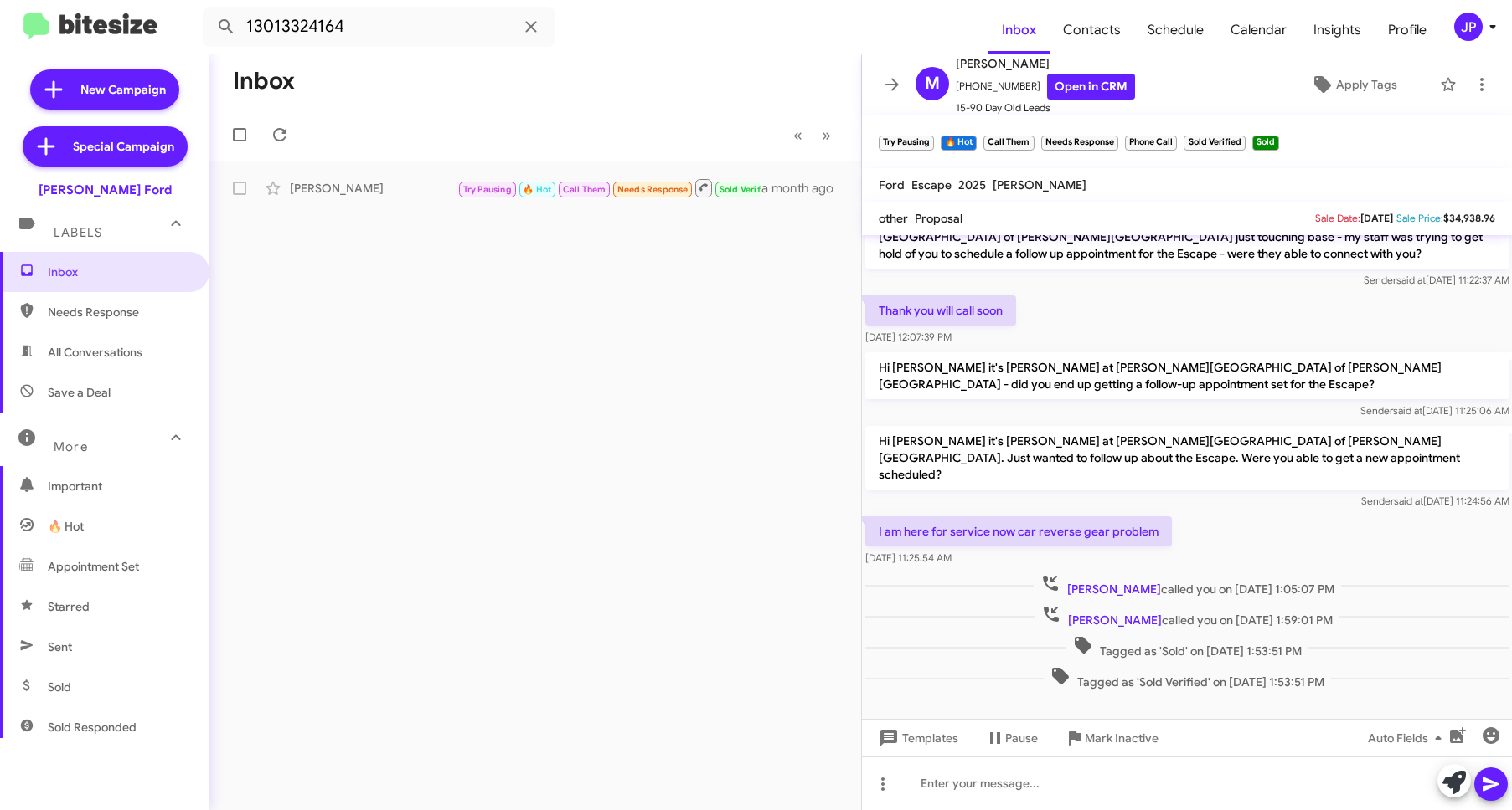
click at [112, 30] on img at bounding box center [90, 27] width 134 height 28
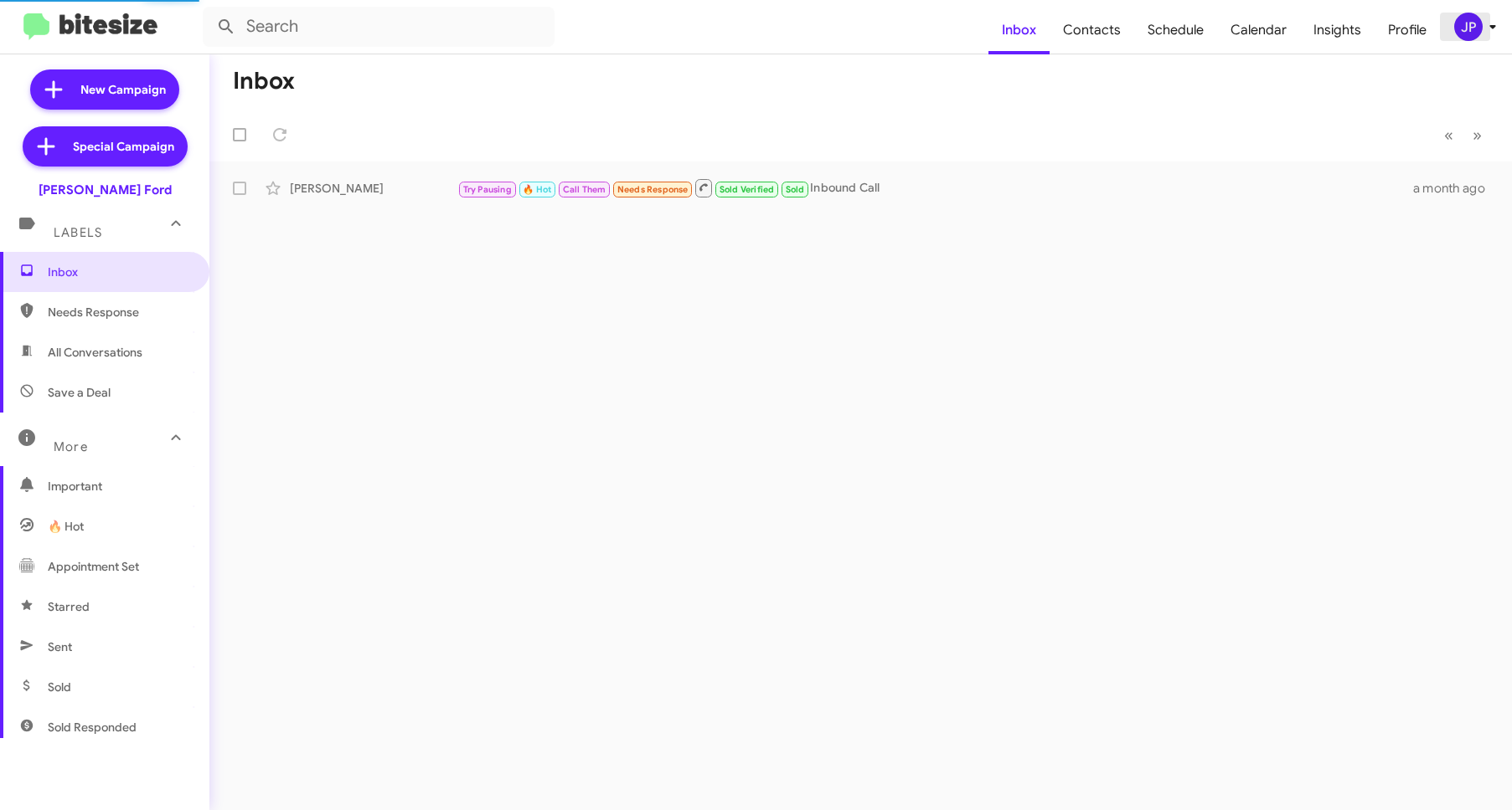
click at [1475, 34] on div "JP" at bounding box center [1468, 27] width 29 height 29
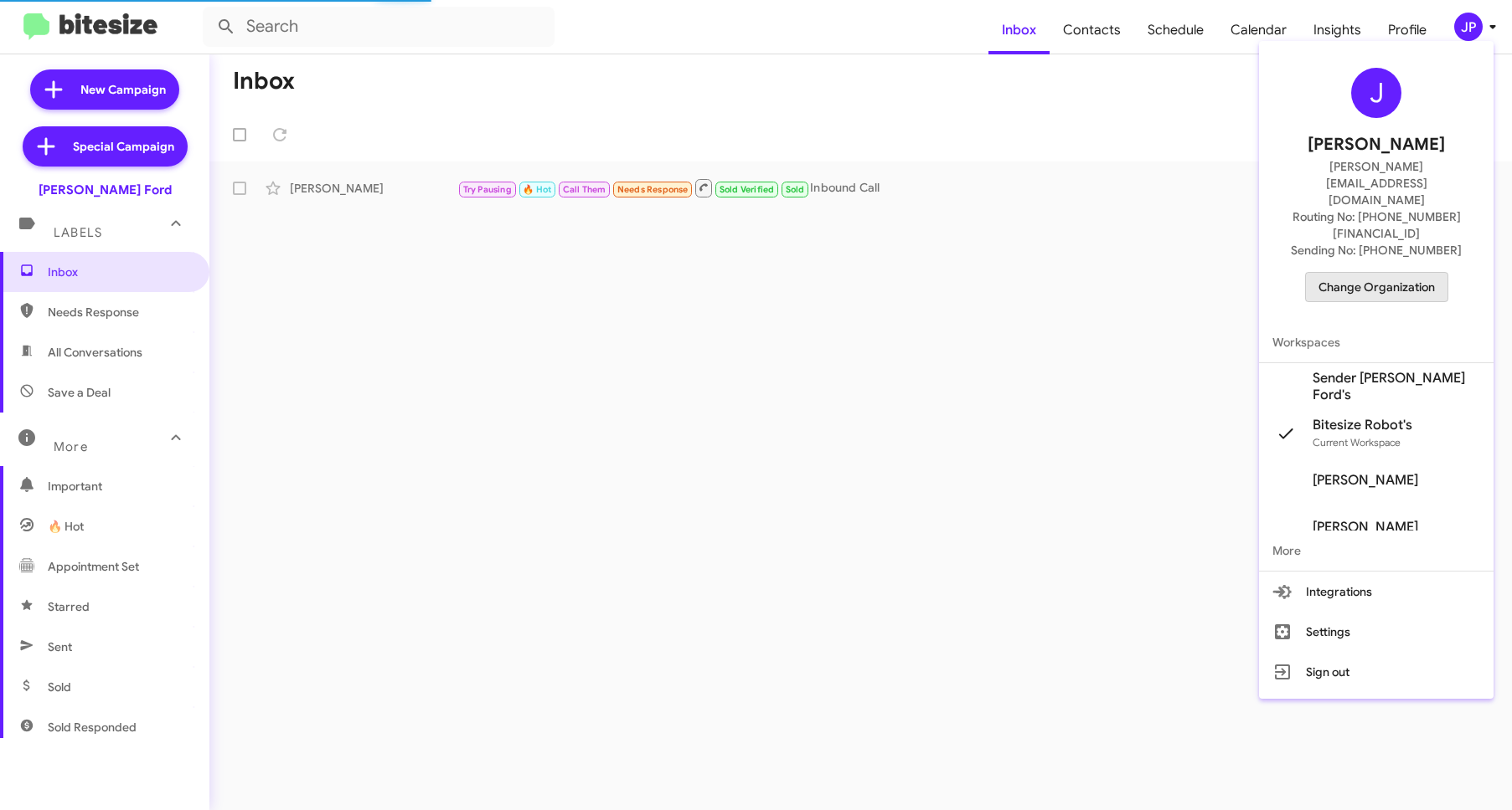
click at [1418, 273] on span "Change Organization" at bounding box center [1376, 287] width 116 height 29
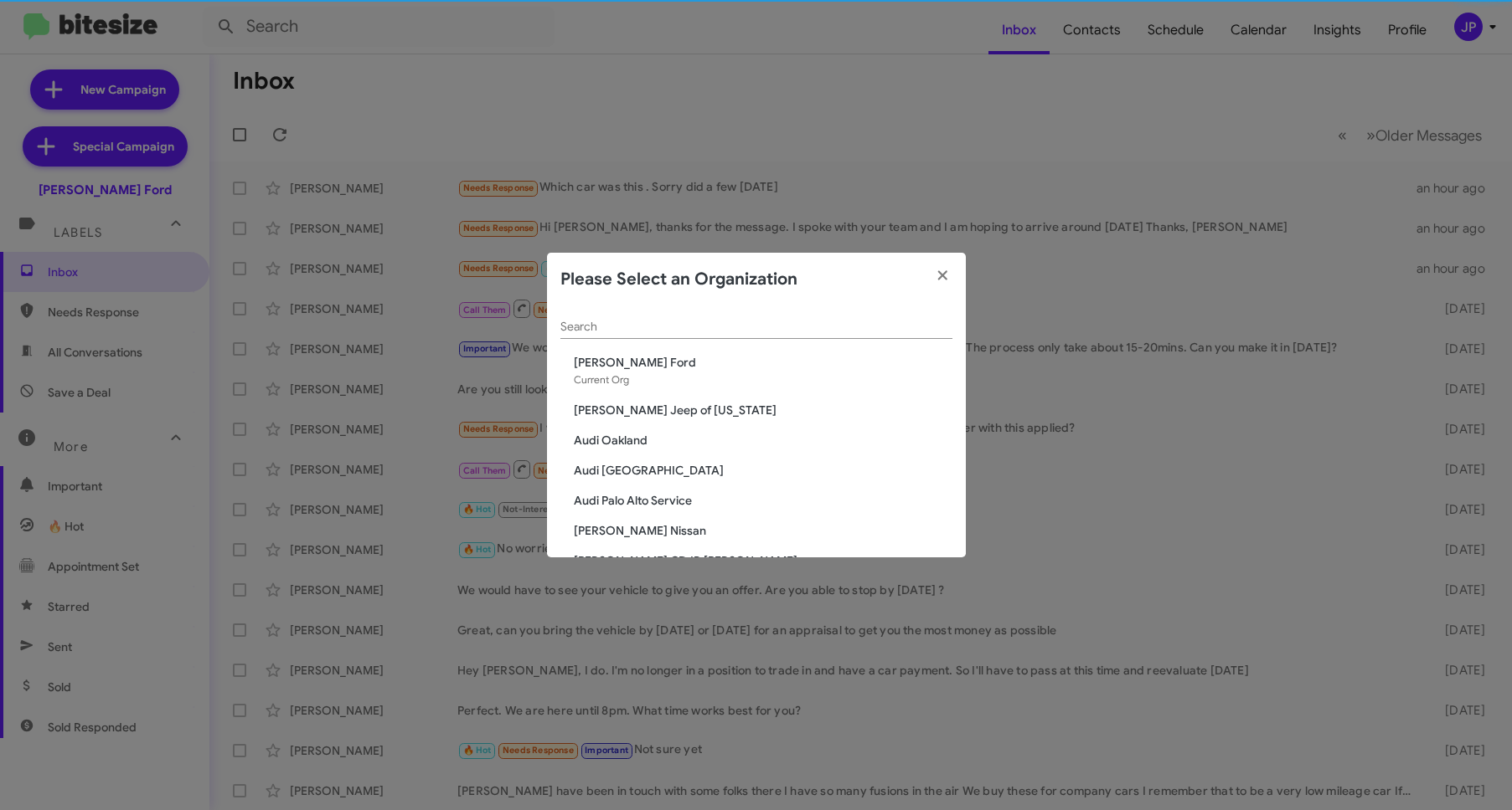
click at [856, 313] on div "Search" at bounding box center [756, 322] width 392 height 33
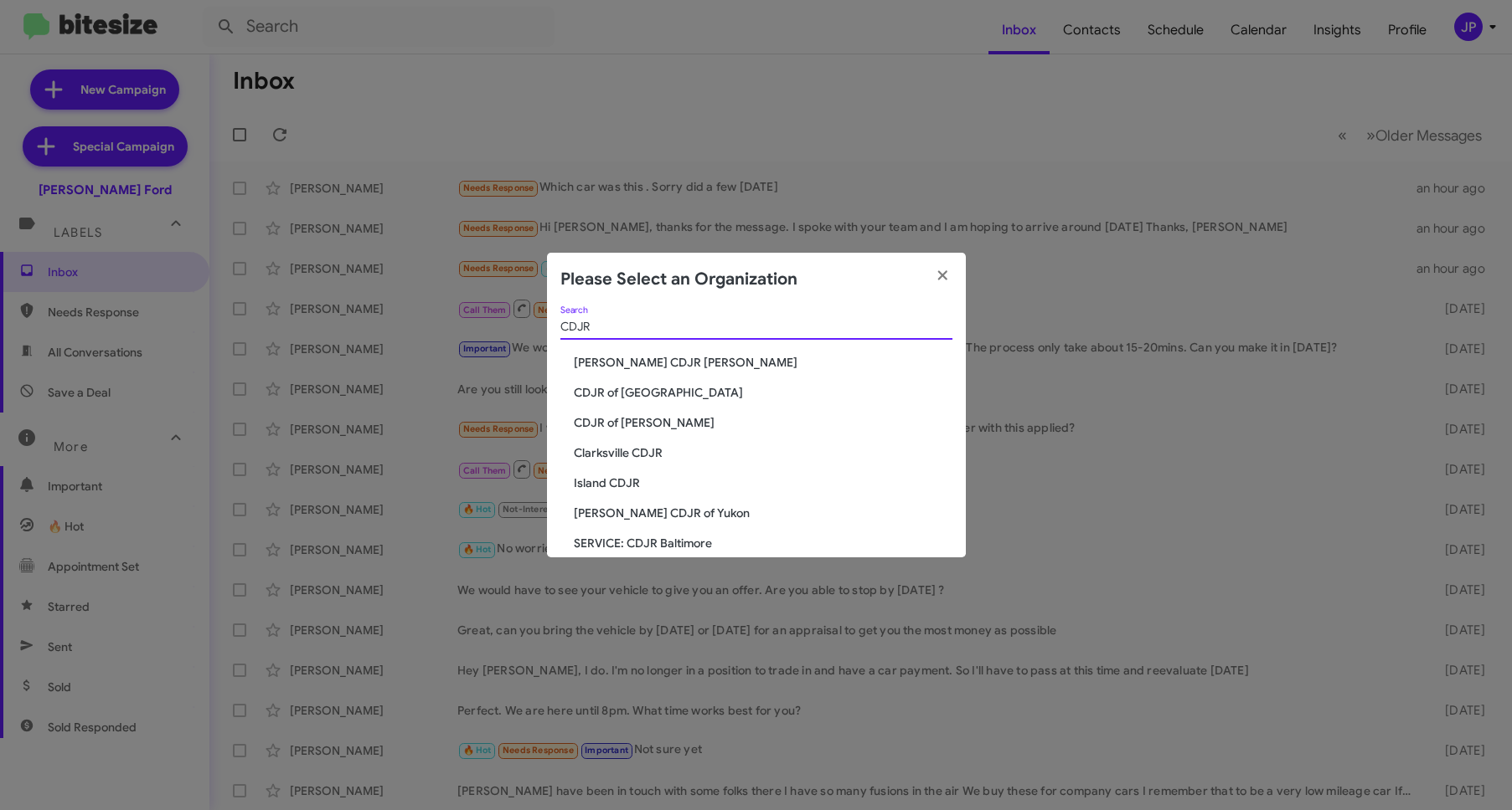
type input "CDJR"
click at [683, 362] on span "Banister CDJR Hampton" at bounding box center [762, 362] width 378 height 17
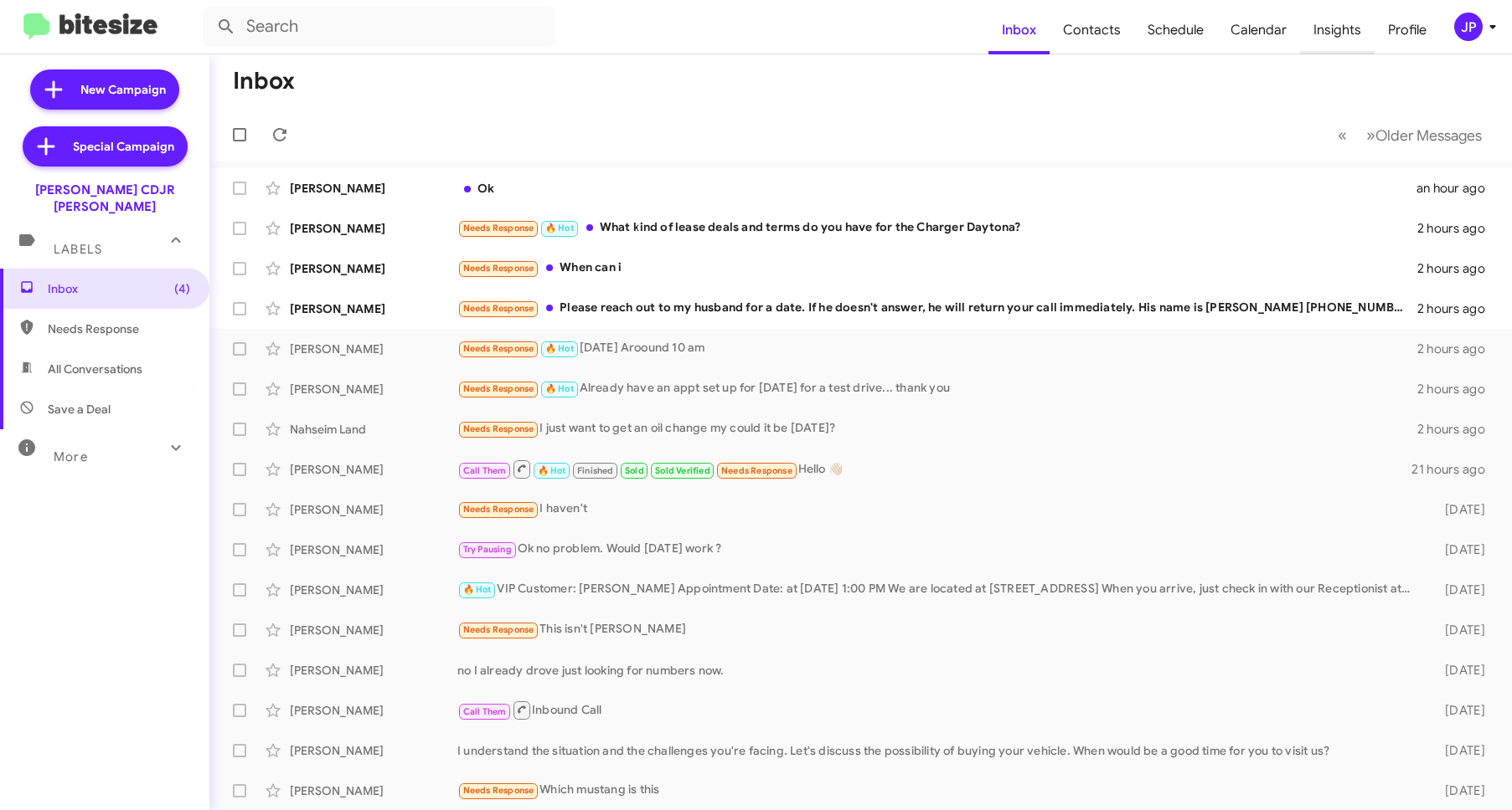
click at [1323, 28] on span "Insights" at bounding box center [1337, 30] width 74 height 48
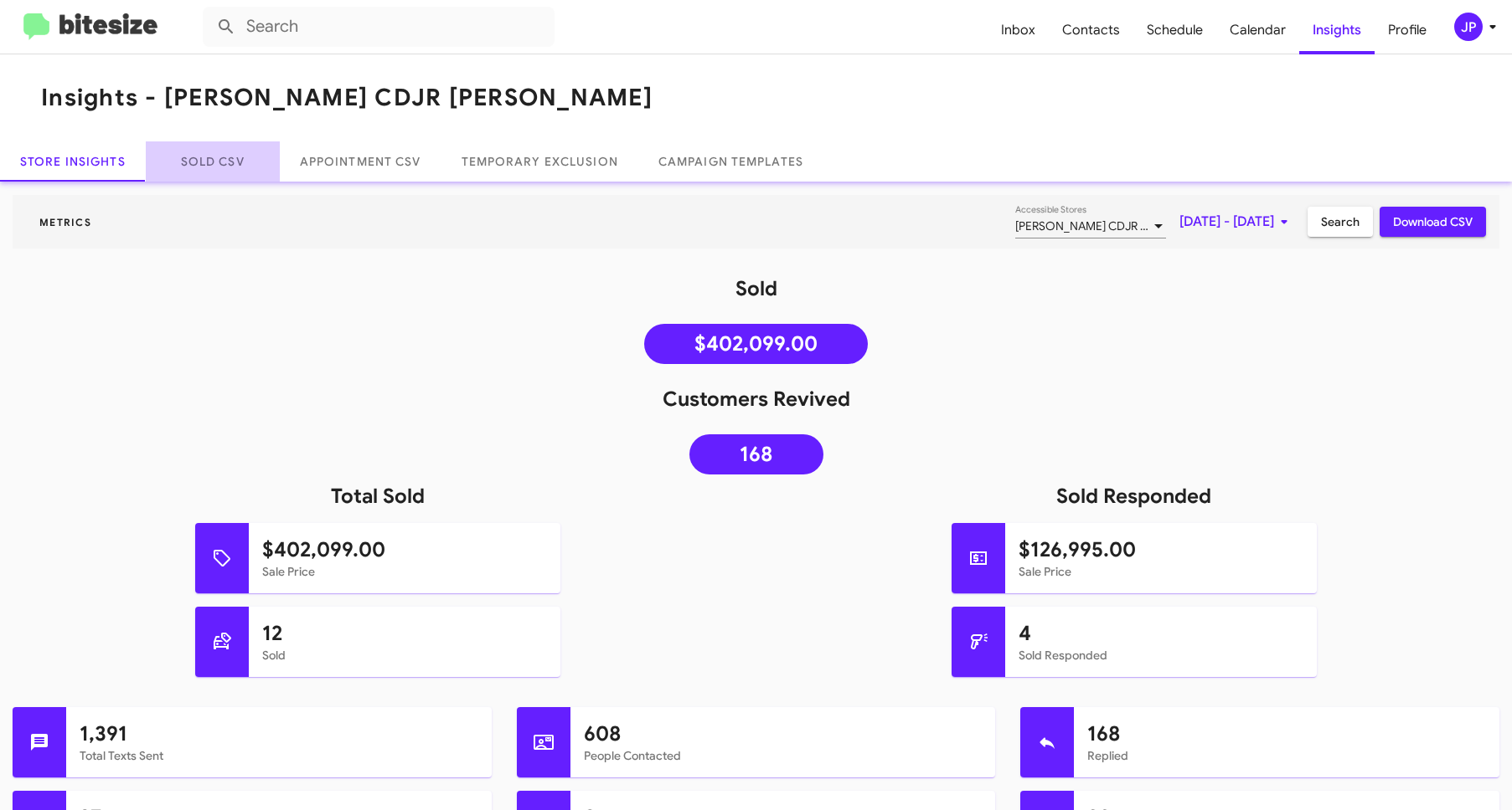
click at [171, 158] on link "Sold CSV" at bounding box center [213, 161] width 134 height 40
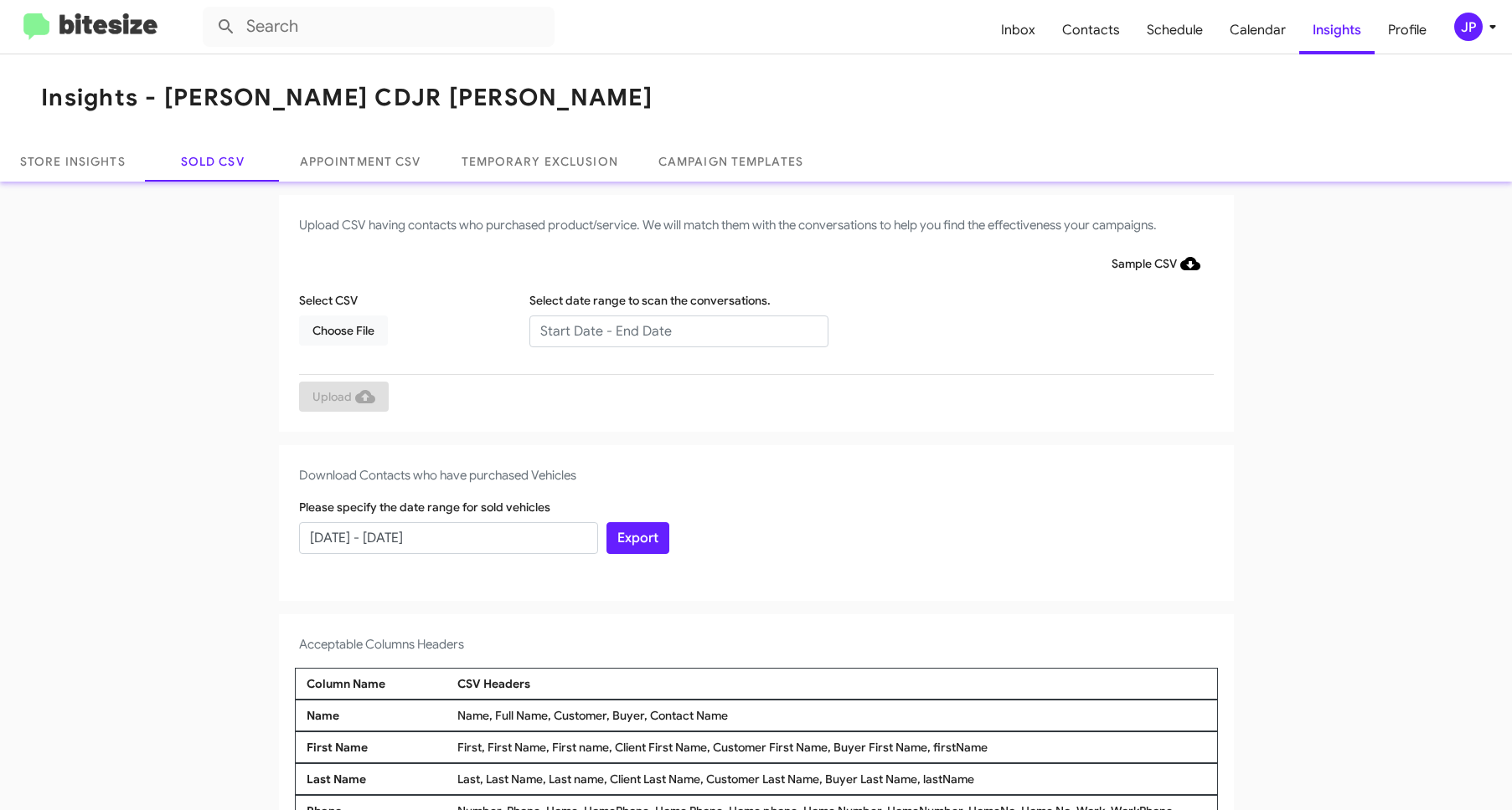
click at [480, 518] on div "Please specify the date range for sold vehicles [DATE] - [DATE]" at bounding box center [448, 526] width 308 height 55
click at [481, 534] on input "[DATE] - [DATE]" at bounding box center [449, 538] width 299 height 32
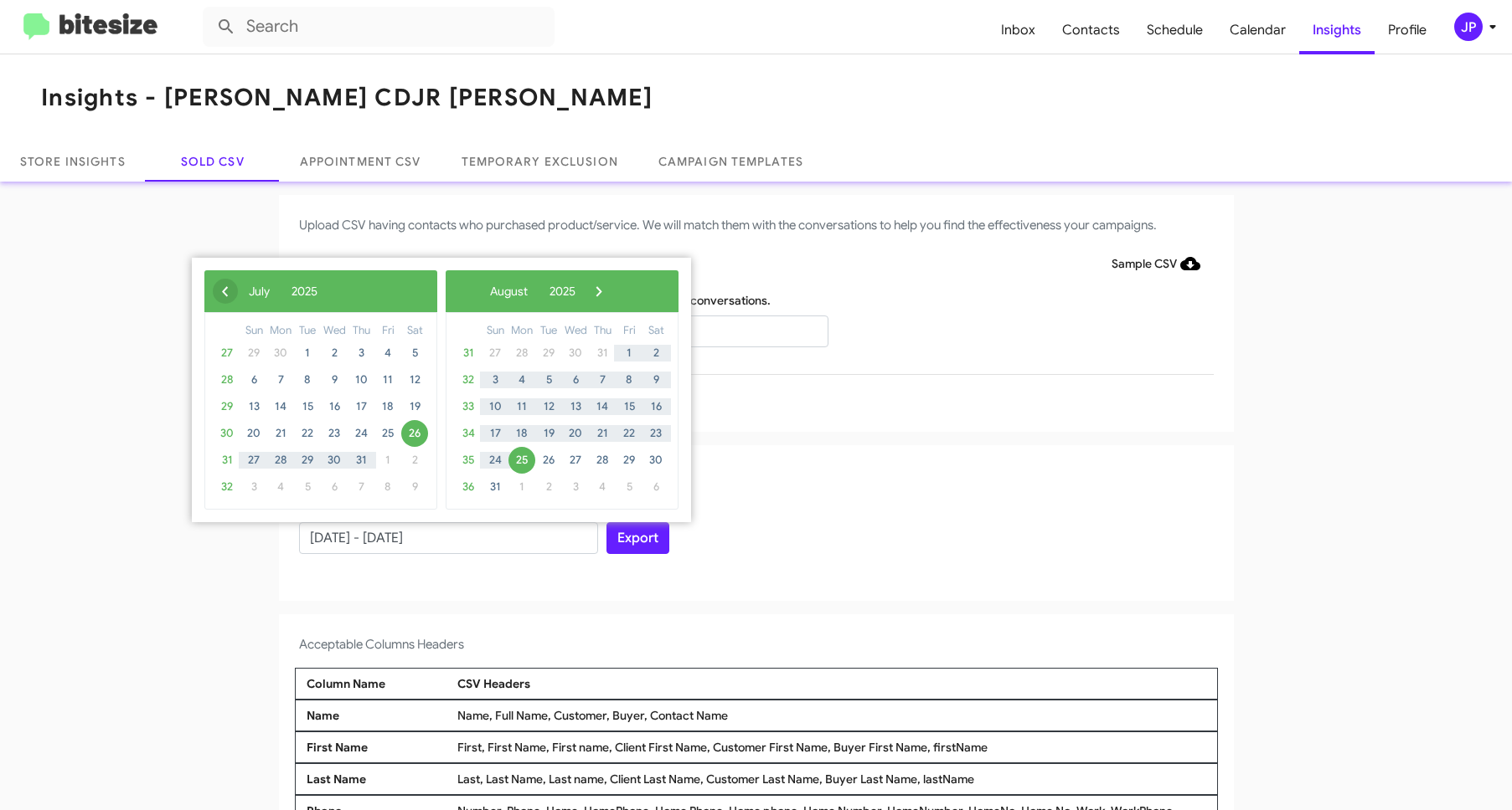
click at [223, 293] on span "‹" at bounding box center [225, 291] width 25 height 25
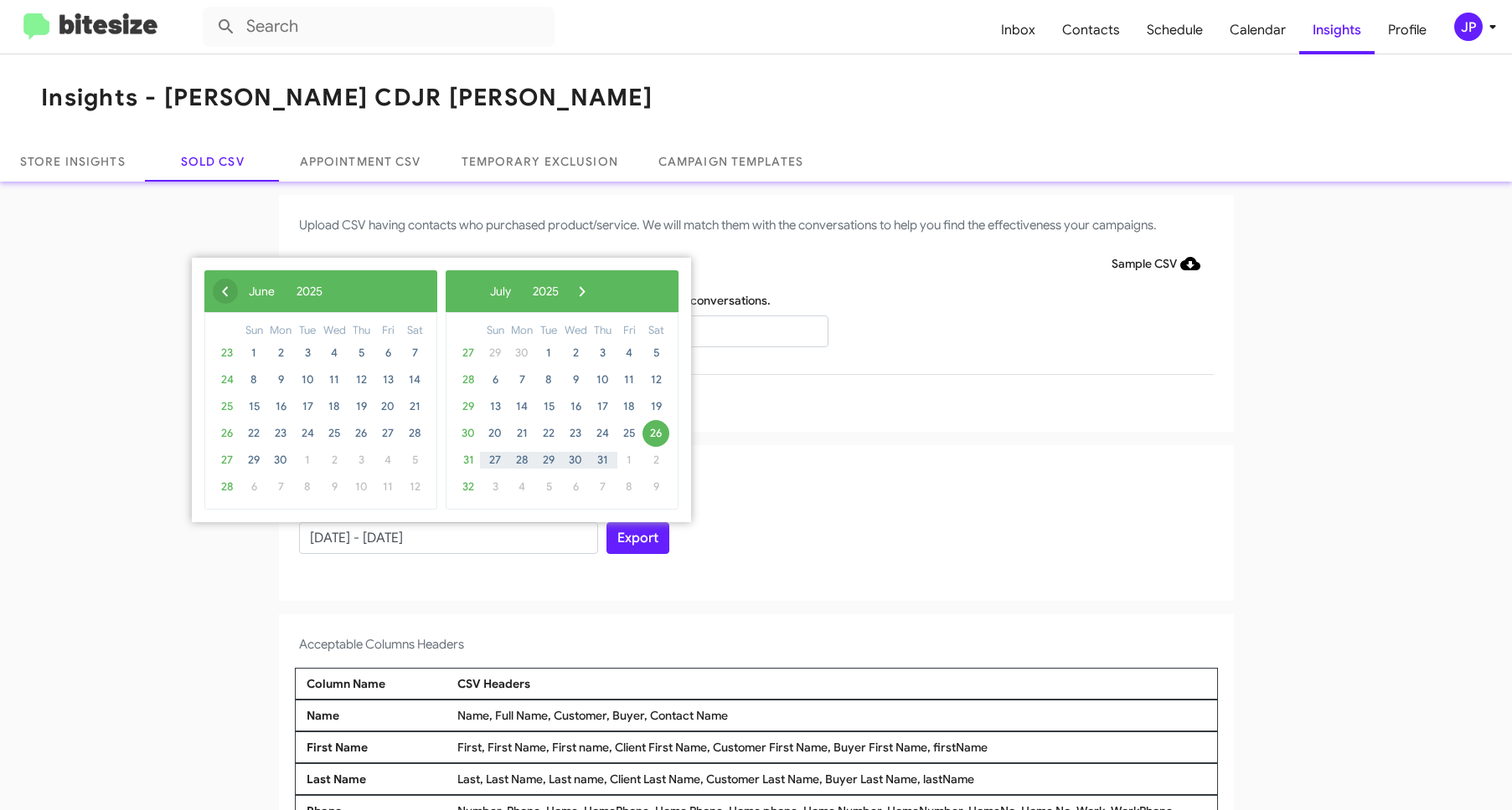
click at [223, 290] on span "‹" at bounding box center [225, 291] width 25 height 25
click at [254, 460] on span "25" at bounding box center [254, 460] width 27 height 27
click at [599, 289] on span "›" at bounding box center [586, 291] width 25 height 25
click at [595, 291] on span "›" at bounding box center [582, 291] width 25 height 25
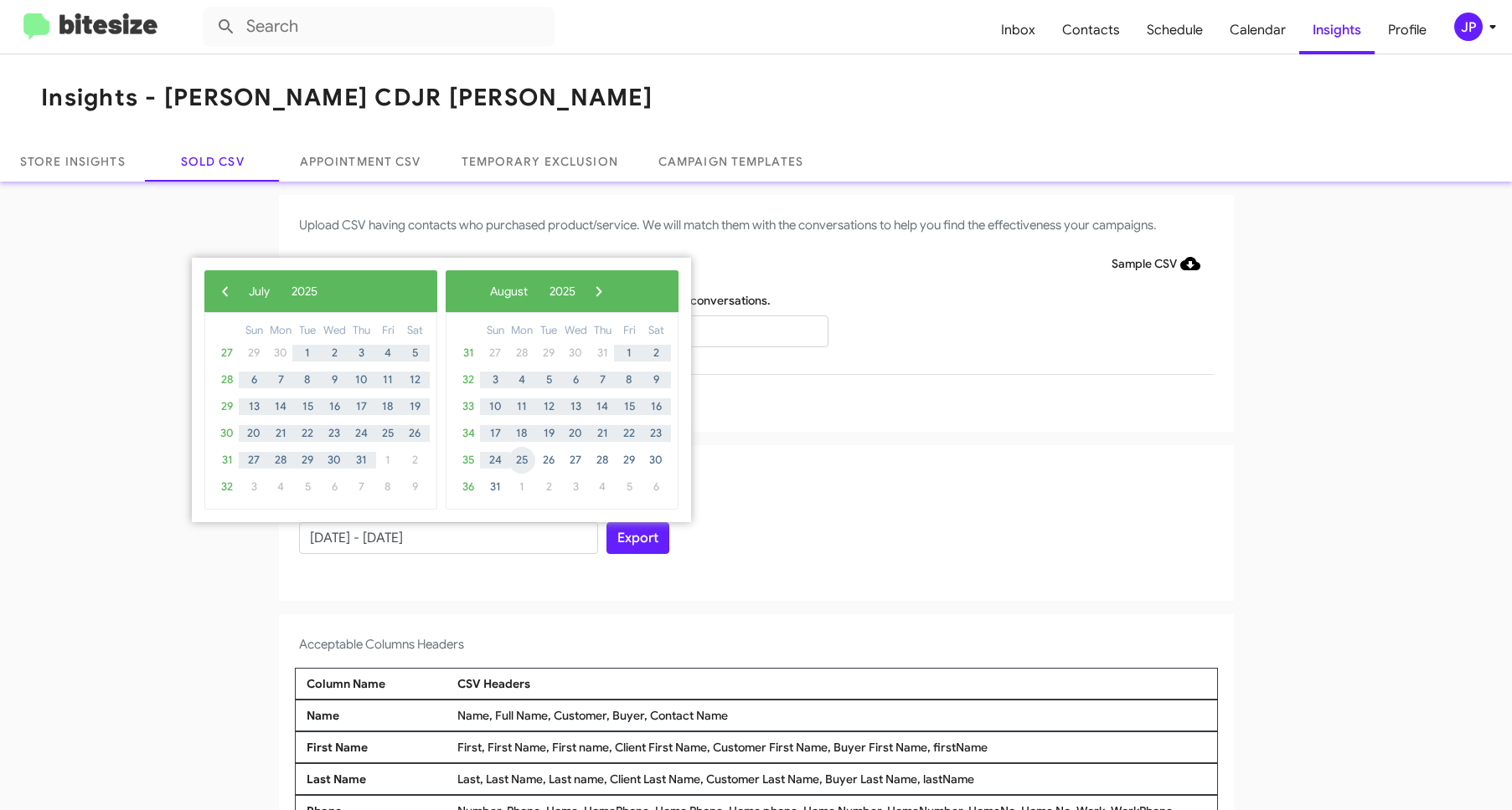
click at [522, 464] on span "25" at bounding box center [521, 460] width 27 height 27
type input "05/25/2025 - 08/25/2025"
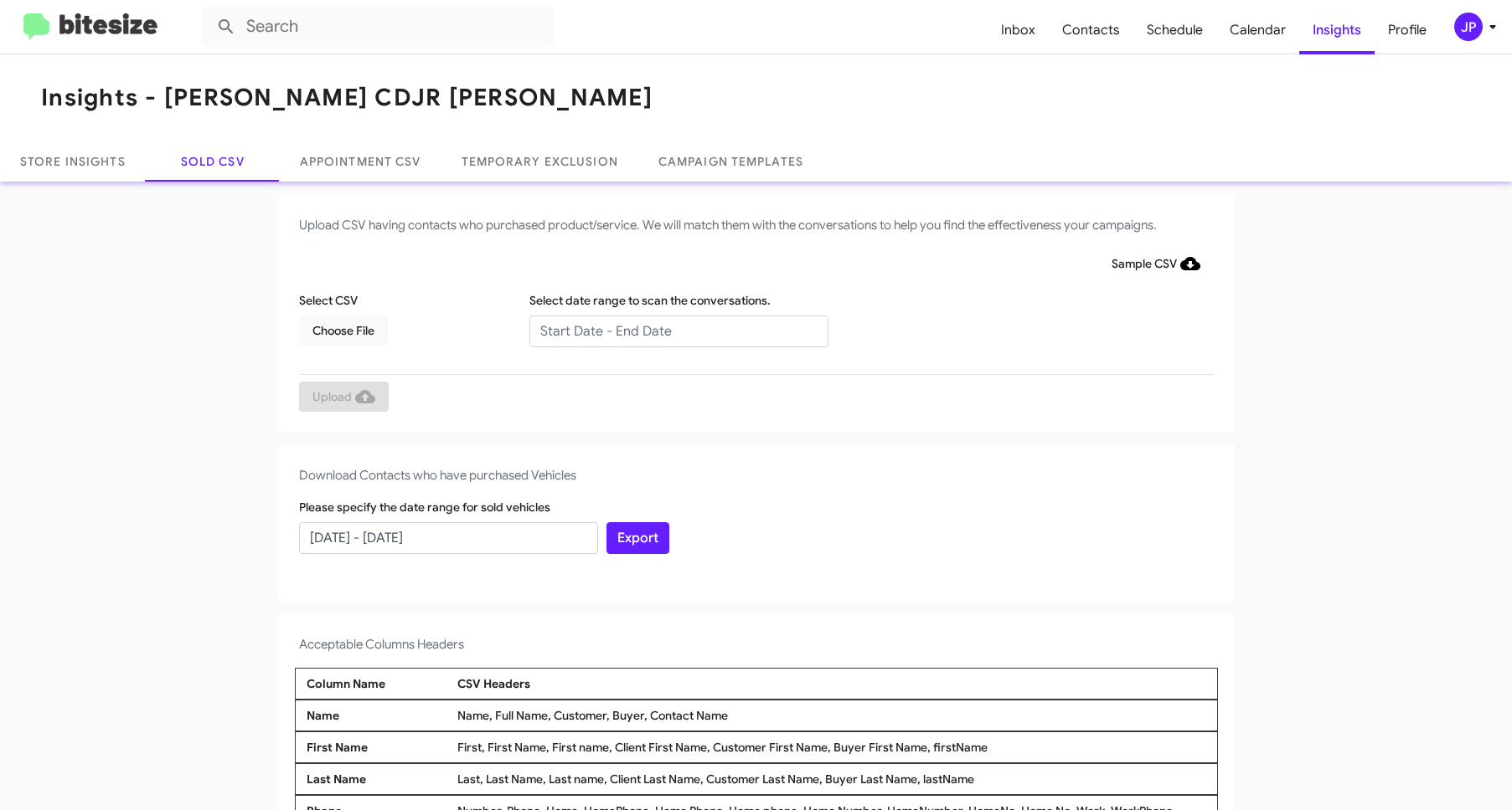
click at [870, 552] on div "Export" at bounding box center [756, 526] width 308 height 55
click at [623, 547] on button "Export" at bounding box center [638, 538] width 63 height 32
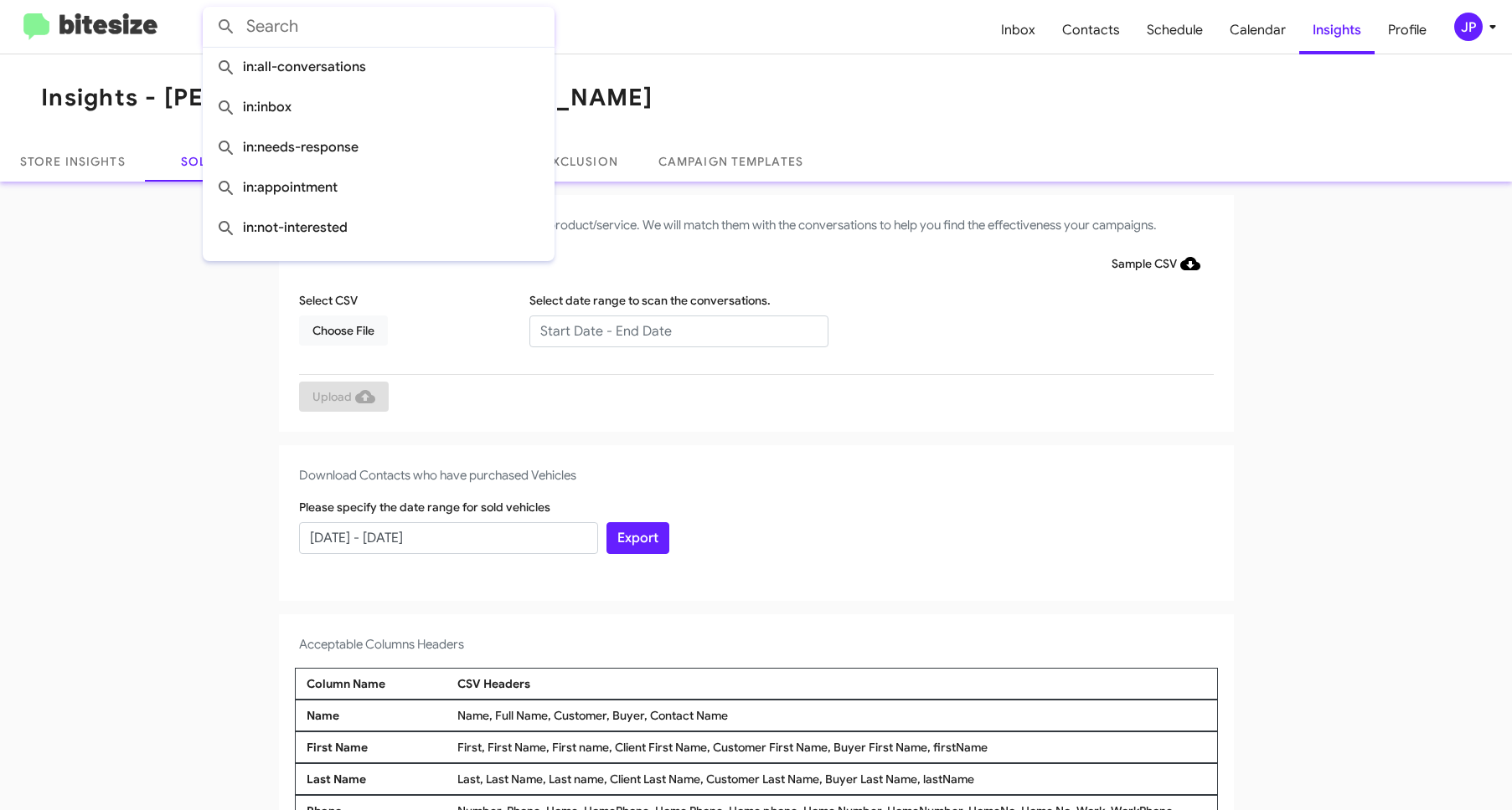
click at [309, 22] on input "text" at bounding box center [378, 26] width 352 height 40
paste input "15049755991"
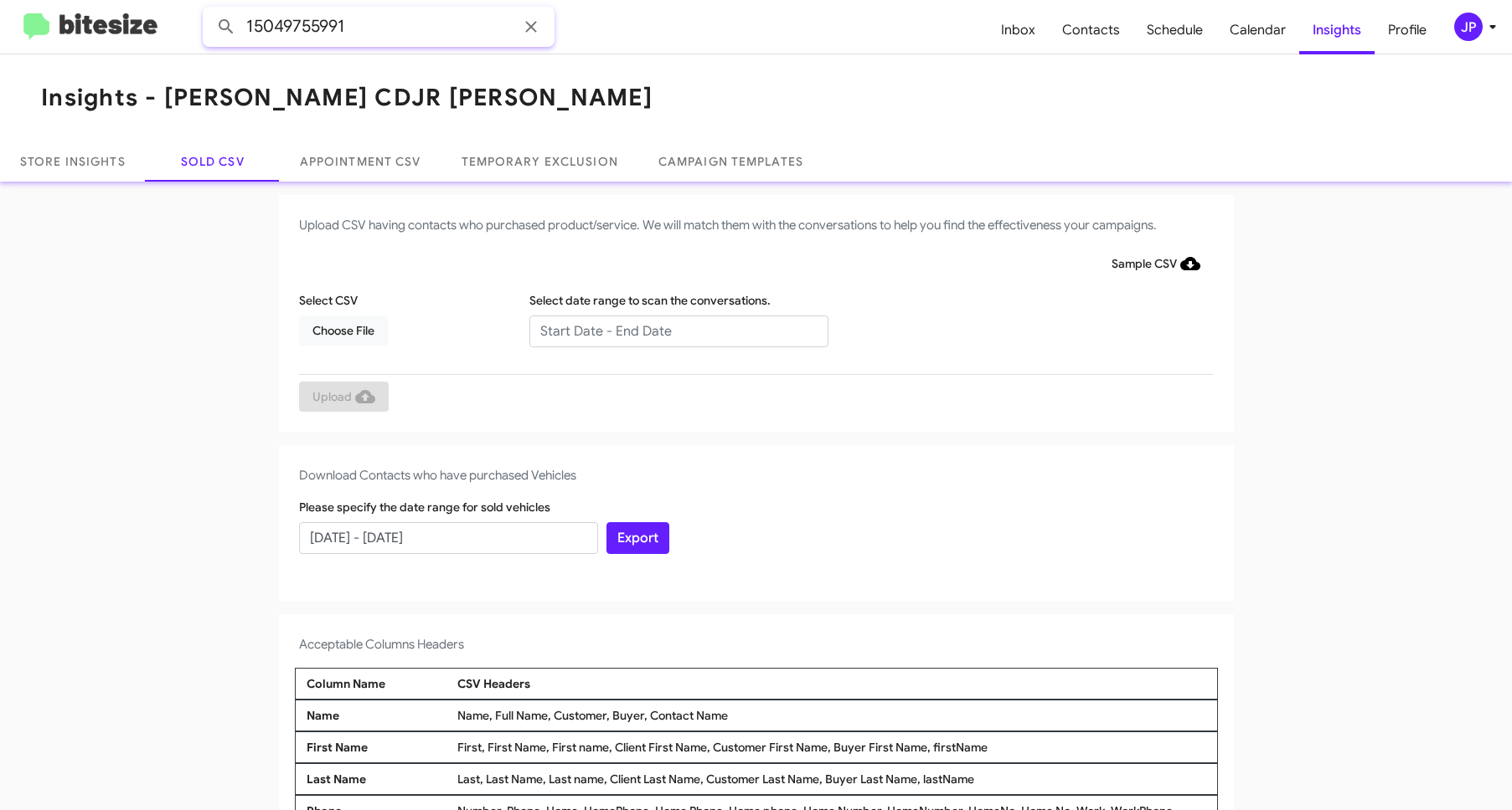
click at [209, 10] on button at bounding box center [226, 27] width 33 height 33
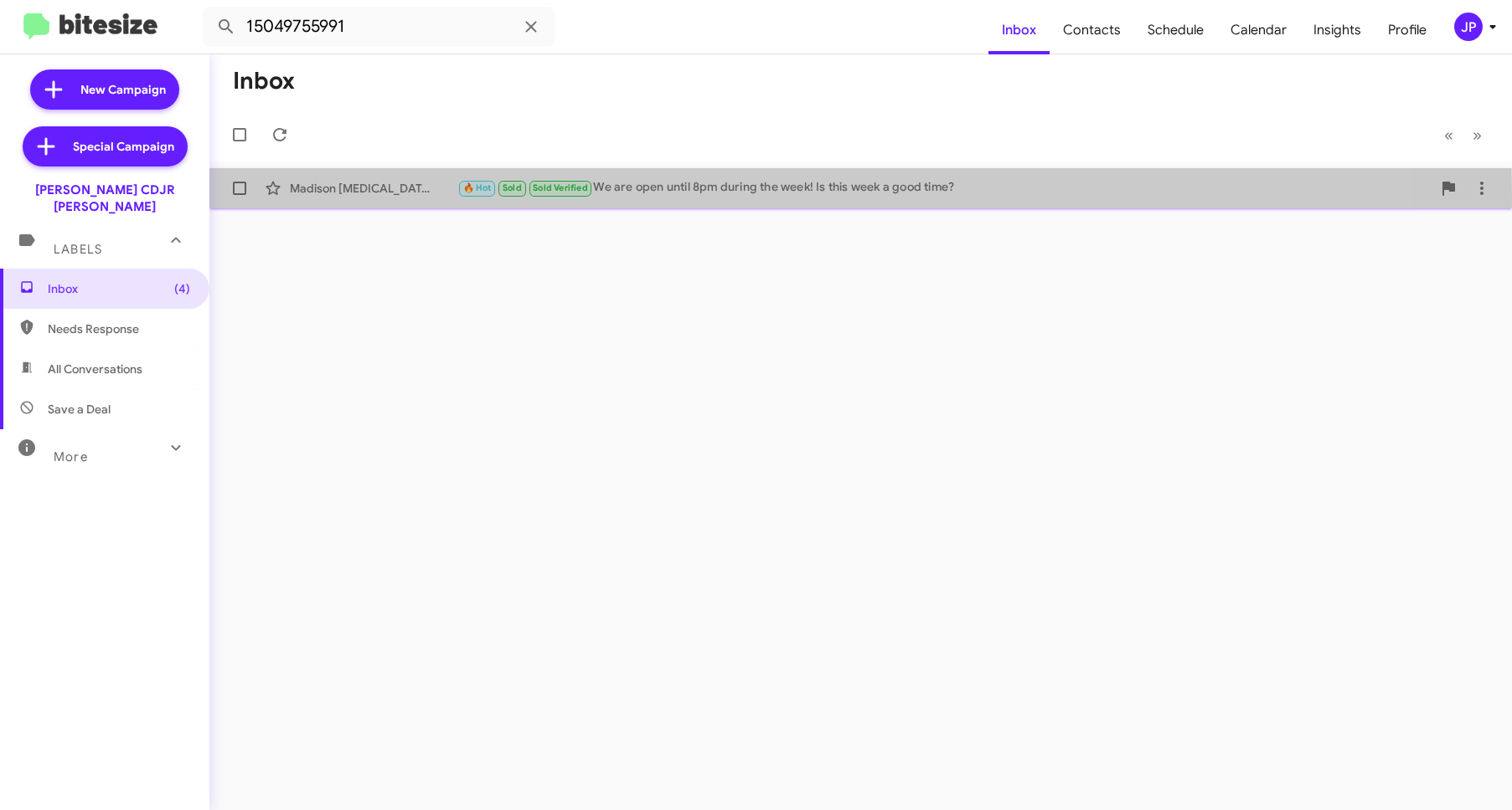
click at [399, 196] on div "Madison Muse 🔥 Hot Sold Sold Verified We are open until 8pm during the week! Is…" at bounding box center [861, 189] width 1276 height 33
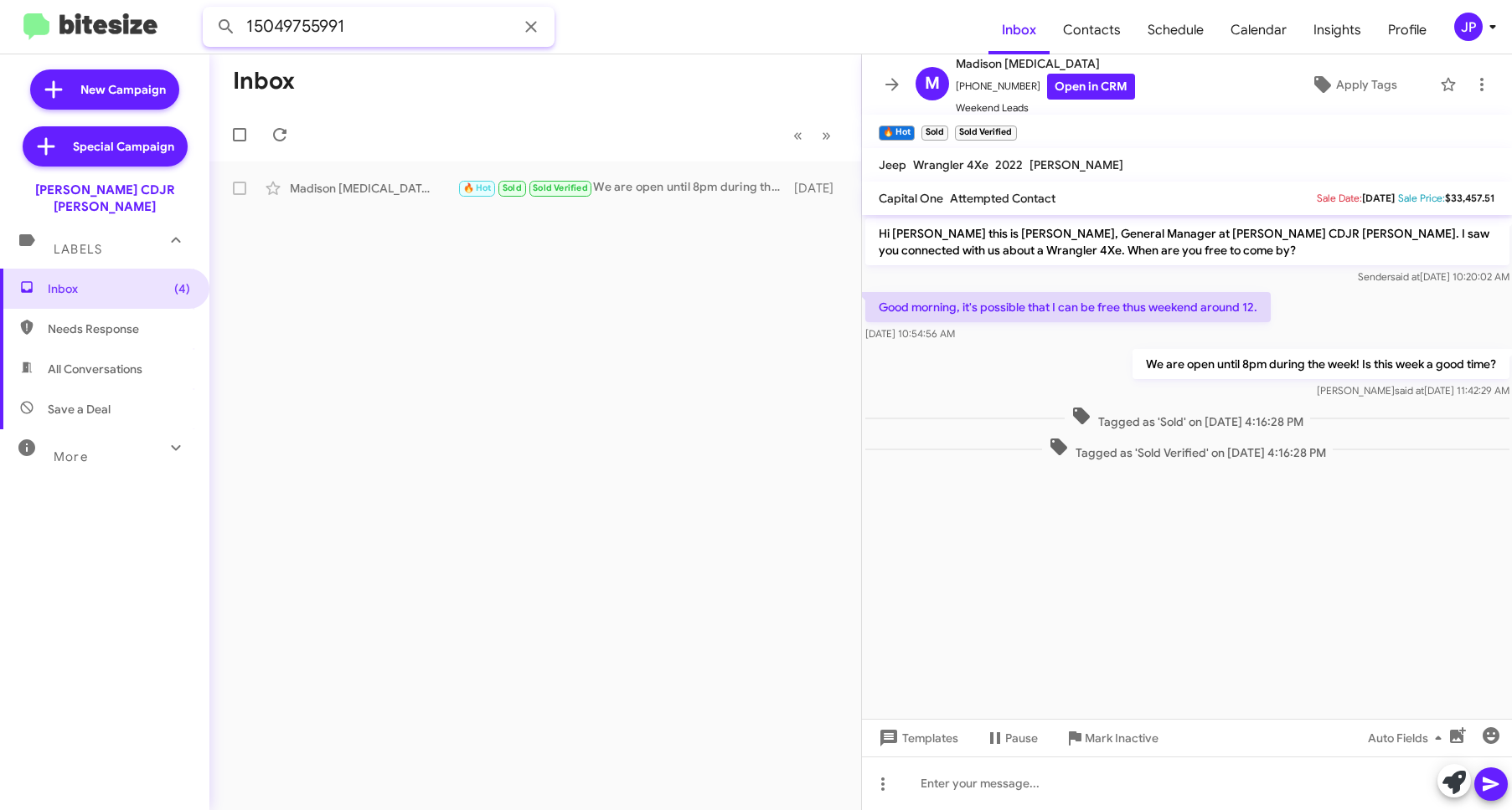
click at [341, 26] on input "15049755991" at bounding box center [378, 26] width 352 height 40
paste input "7577132384"
click at [209, 10] on button at bounding box center [226, 27] width 33 height 33
click at [349, 199] on div "Carol Herbert Call Them Needs Response Sold Sold Verified Inbound Call 3 months…" at bounding box center [535, 189] width 625 height 33
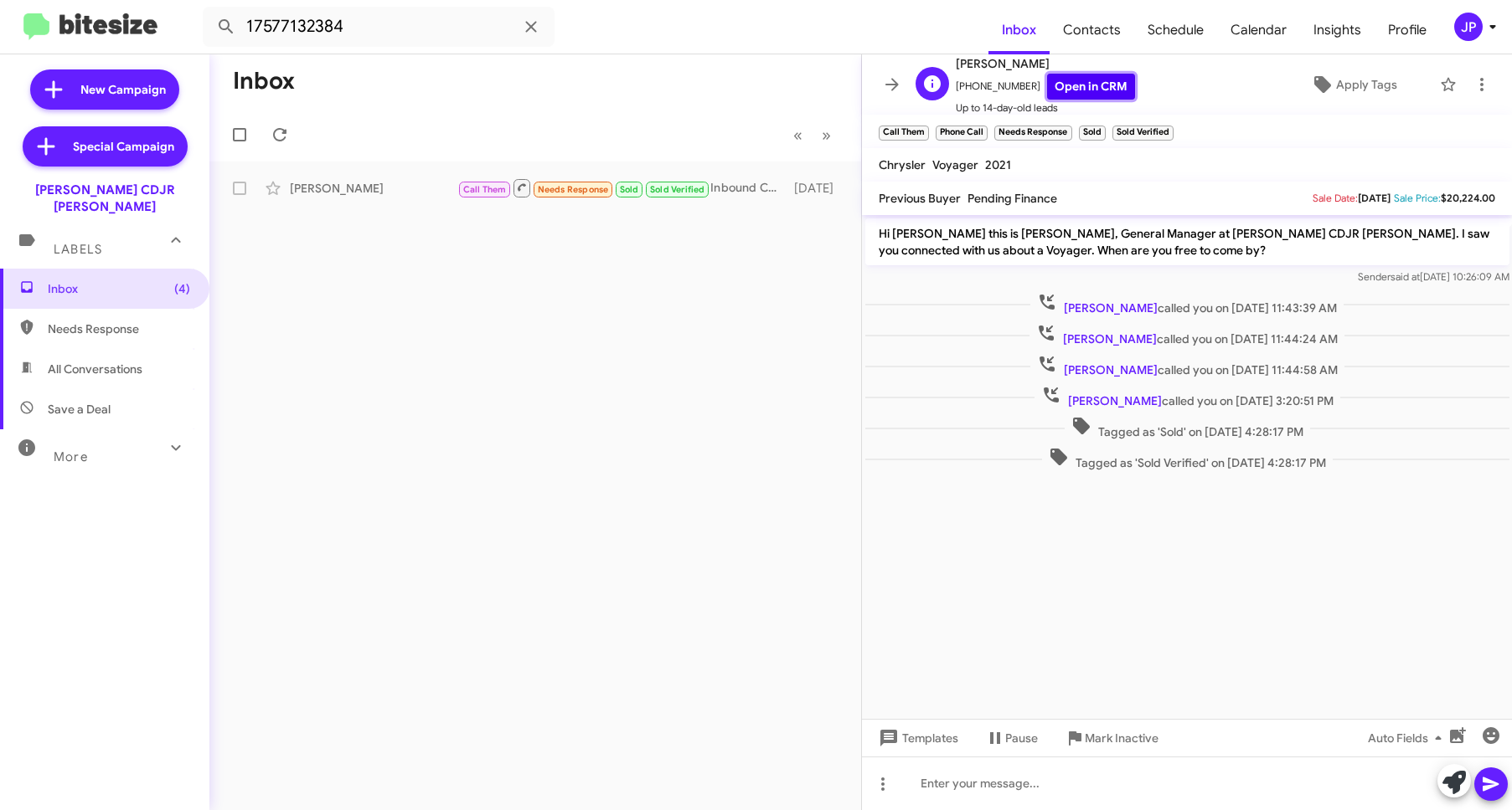
click at [1051, 76] on link "Open in CRM" at bounding box center [1091, 86] width 88 height 26
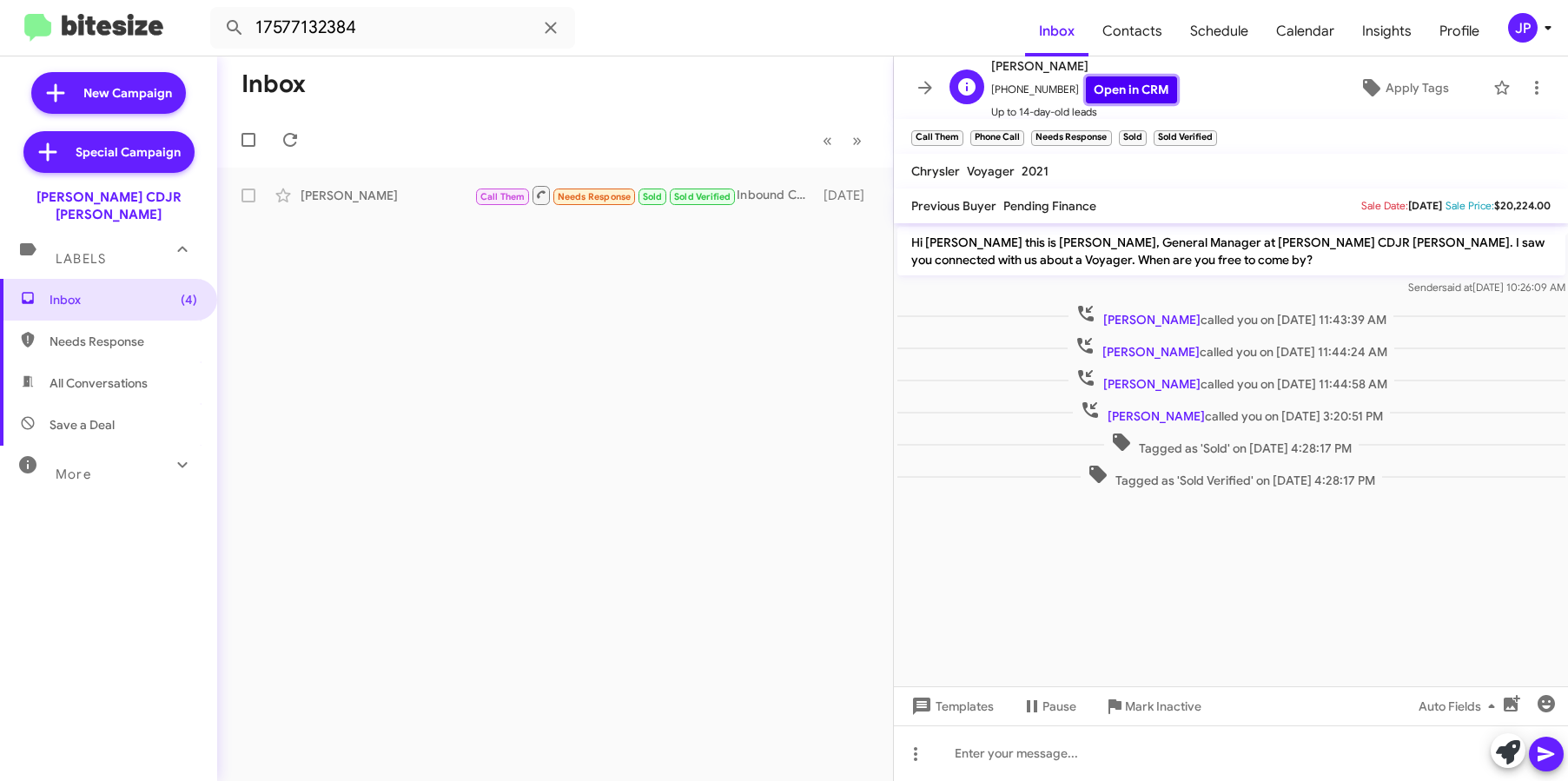
click at [1129, 96] on link "Open in CRM" at bounding box center [1131, 90] width 92 height 27
click at [321, 39] on input "17577132384" at bounding box center [392, 27] width 365 height 41
paste input "4097671350"
click at [217, 11] on button at bounding box center [234, 28] width 35 height 35
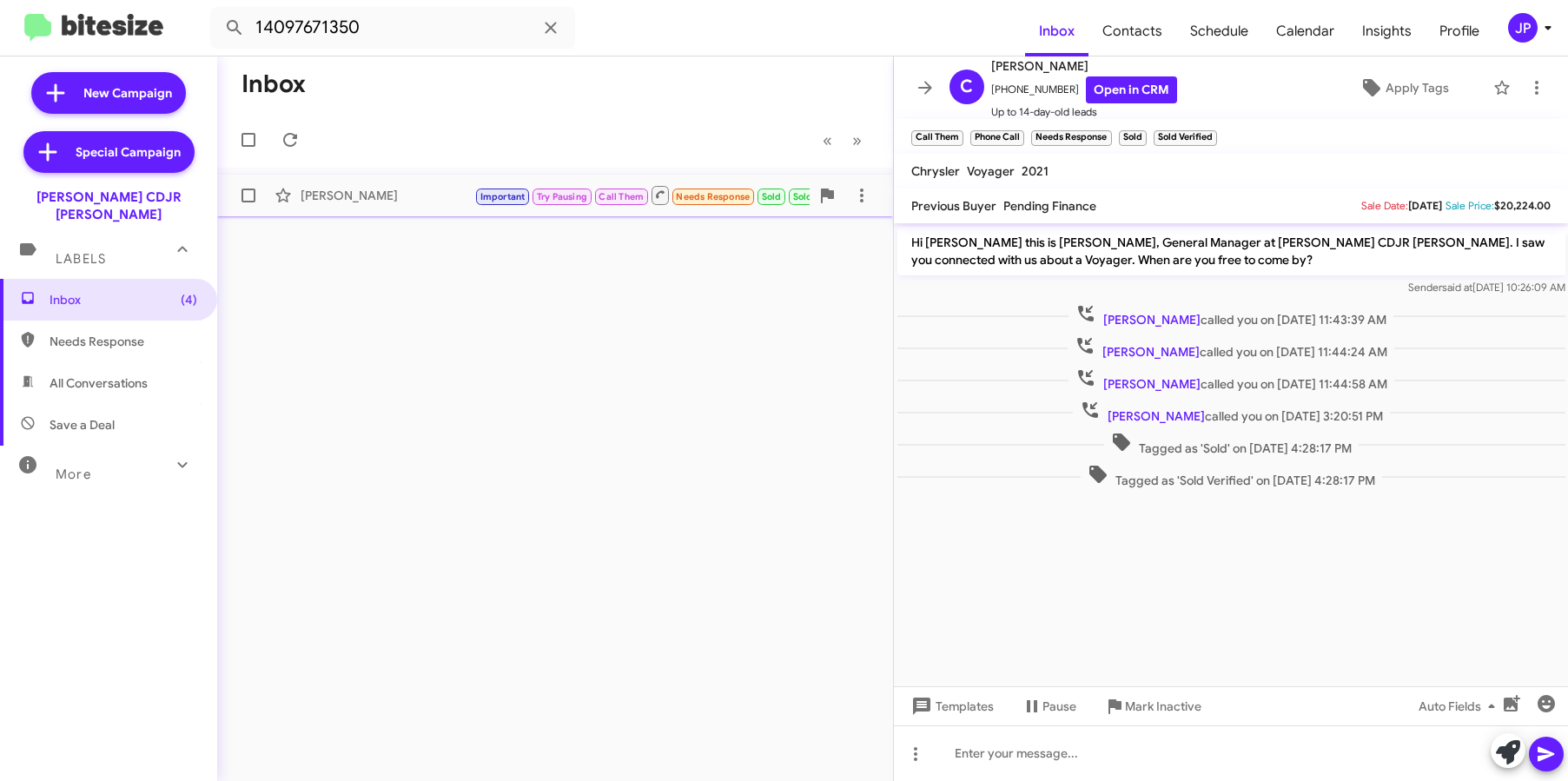
click at [332, 191] on div "Eric Thompson" at bounding box center [387, 196] width 173 height 17
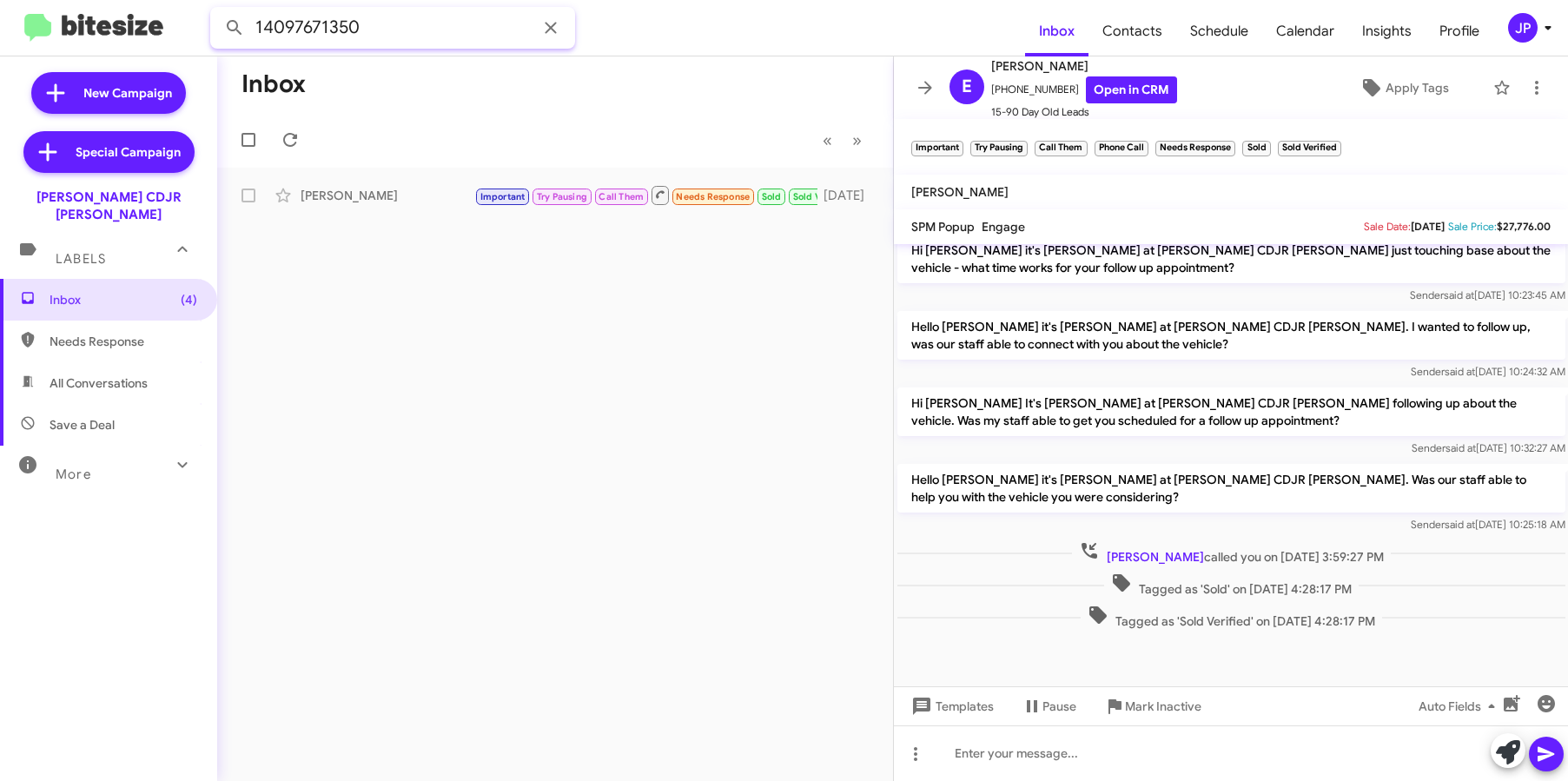
click at [276, 25] on input "14097671350" at bounding box center [392, 27] width 365 height 41
click at [283, 23] on input "14097671350" at bounding box center [392, 27] width 365 height 41
paste input "14097671350"
click at [312, 29] on input "1401409767135097671350" at bounding box center [392, 27] width 365 height 41
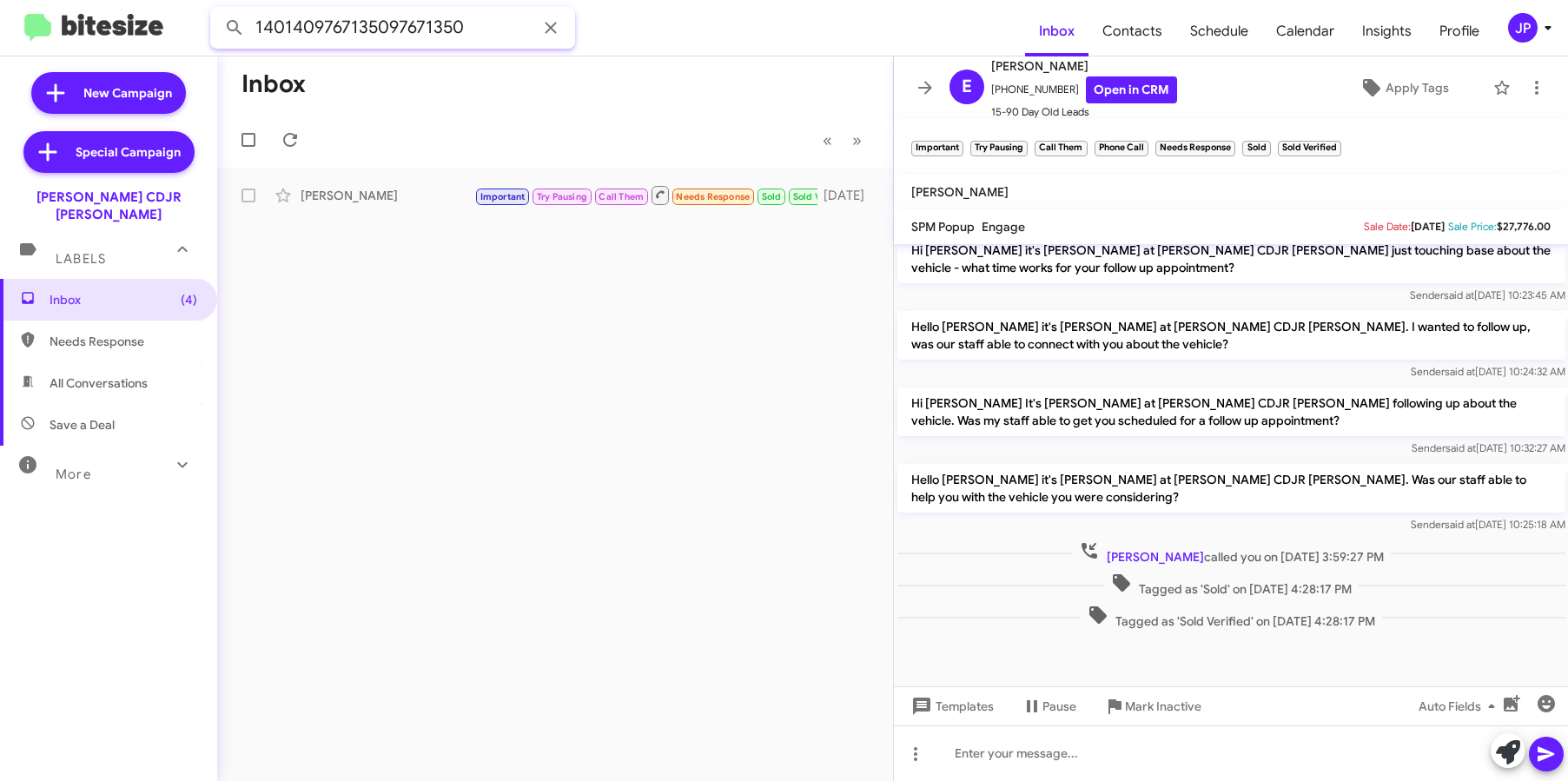
click at [312, 29] on input "1401409767135097671350" at bounding box center [392, 27] width 365 height 41
paste input "text"
click at [217, 11] on button at bounding box center [234, 28] width 35 height 35
click at [302, 211] on div "Eric Thompson Important Try Pausing Call Them Needs Response Sold Sold Verified…" at bounding box center [555, 196] width 648 height 35
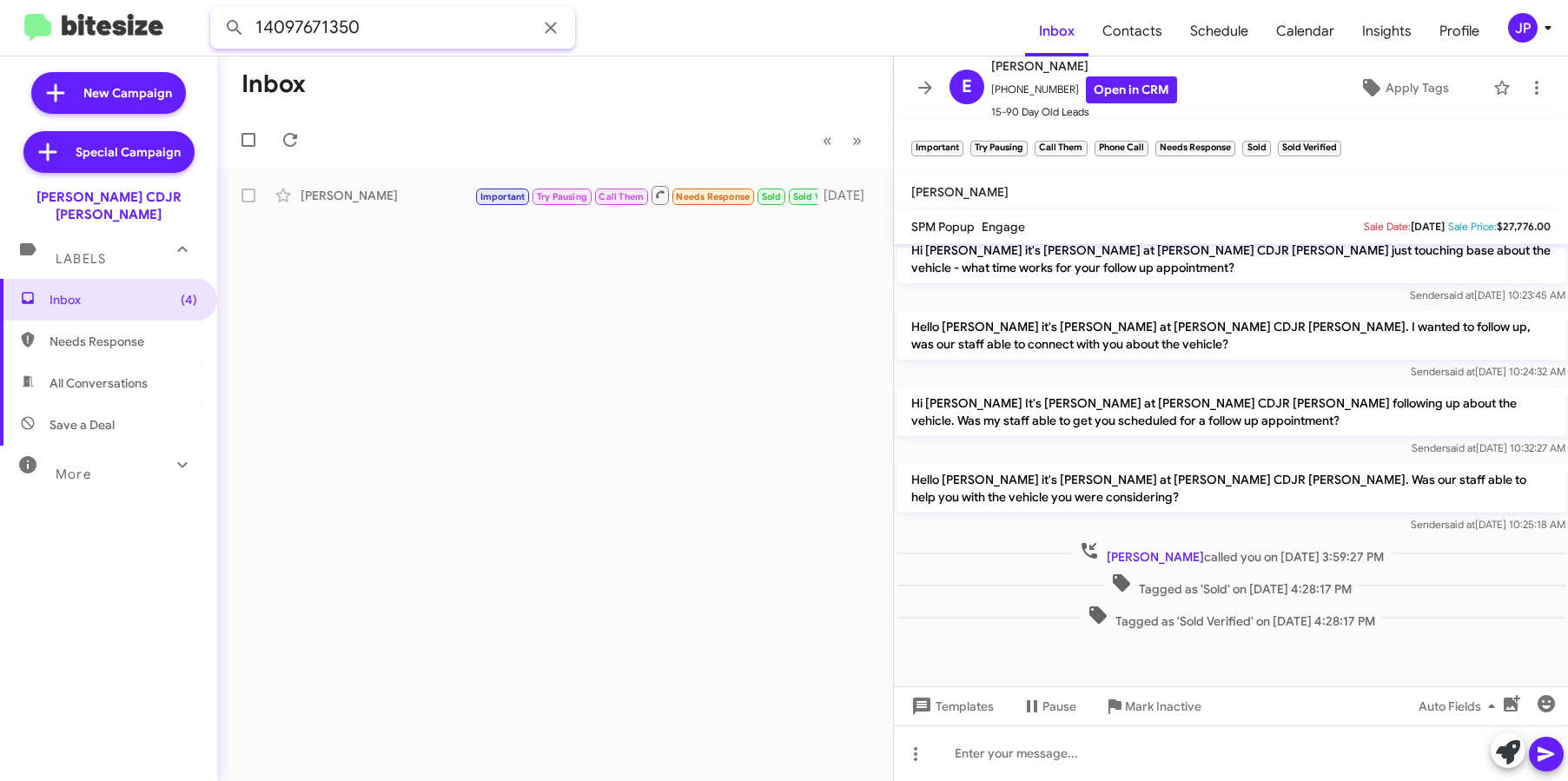
click at [399, 32] on input "14097671350" at bounding box center [392, 27] width 365 height 41
click at [361, 31] on input "14097671350" at bounding box center [392, 27] width 365 height 41
paste input "7572568151"
type input "17572568151"
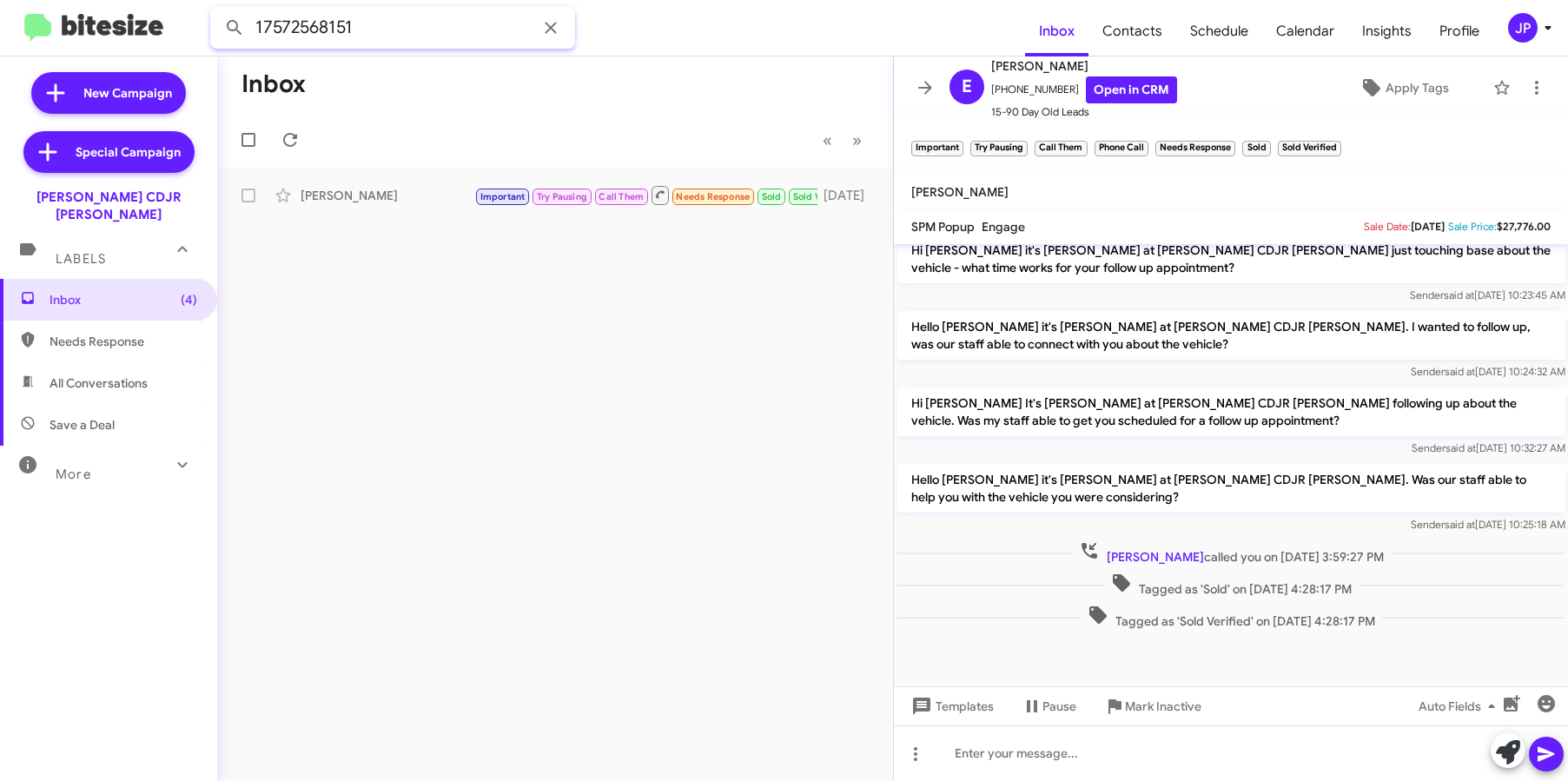
click at [217, 11] on button at bounding box center [234, 28] width 35 height 35
click at [398, 231] on div "Inbox « Previous » Next Eric Thompson Important Try Pausing Call Them Needs Res…" at bounding box center [554, 419] width 676 height 725
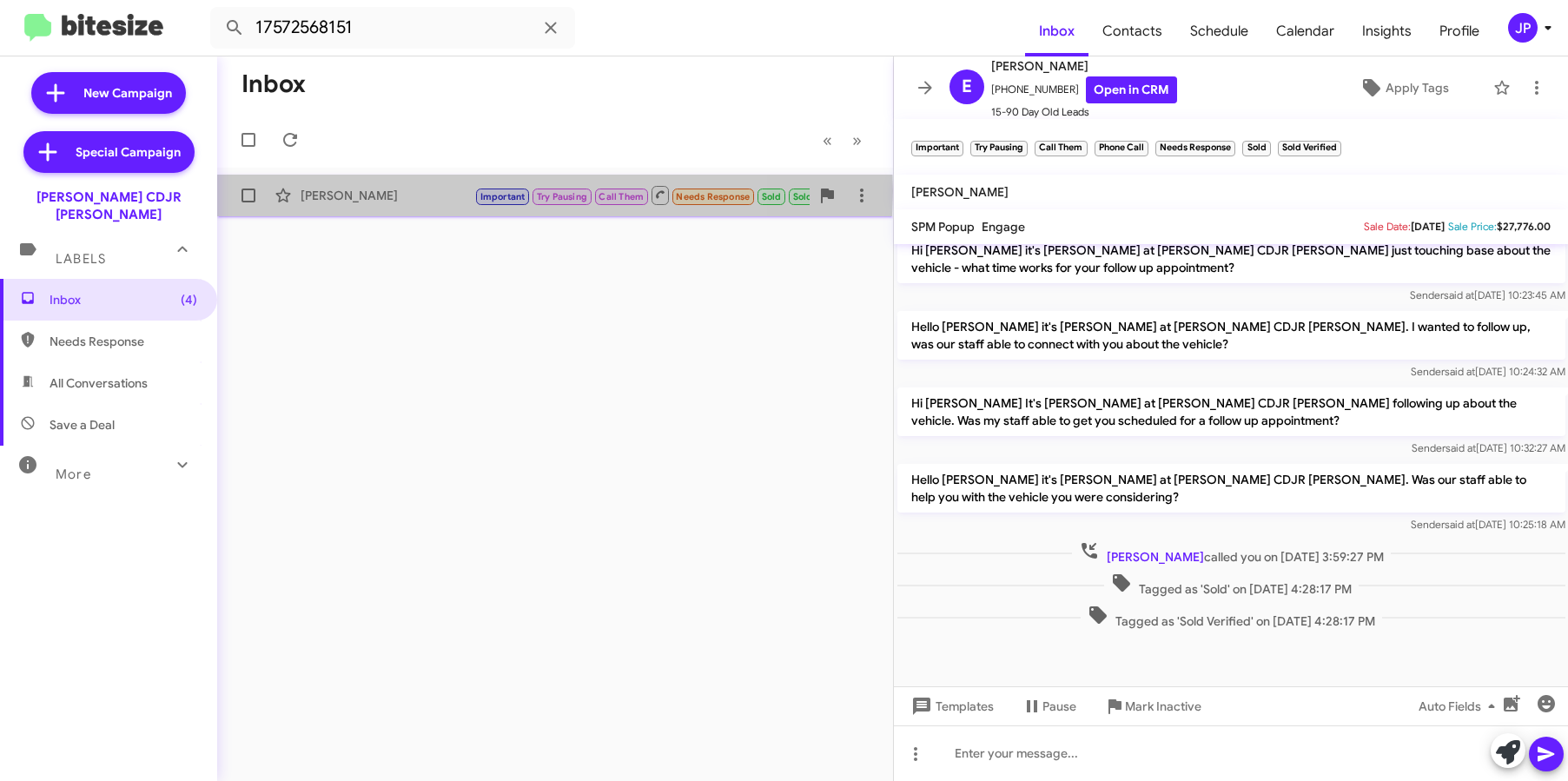
click at [388, 191] on div "Eric Thompson" at bounding box center [387, 196] width 173 height 17
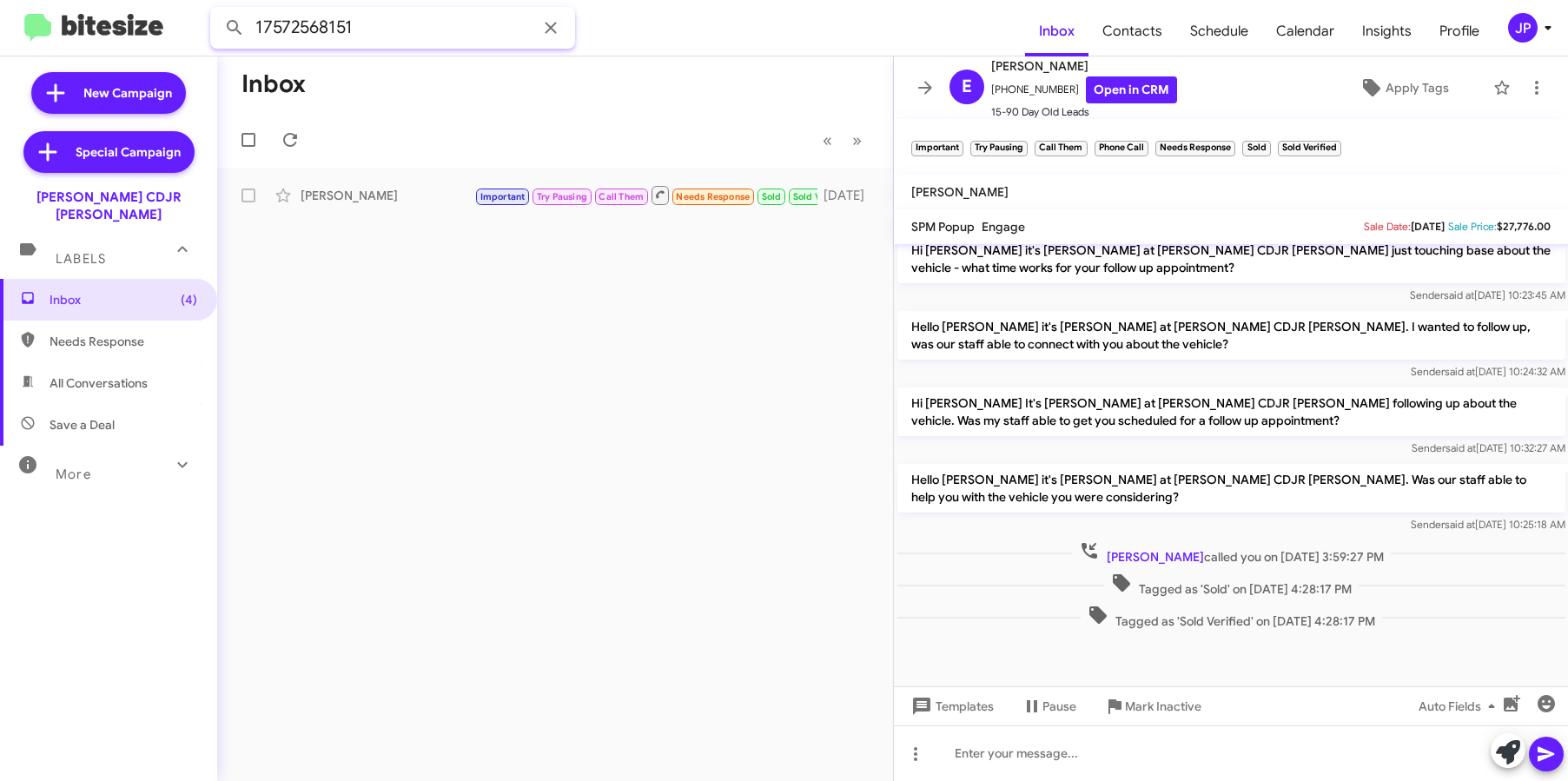
click at [413, 26] on input "17572568151" at bounding box center [392, 27] width 365 height 41
click at [217, 11] on button at bounding box center [234, 28] width 35 height 35
click at [73, 291] on span "Inbox (4)" at bounding box center [122, 300] width 147 height 17
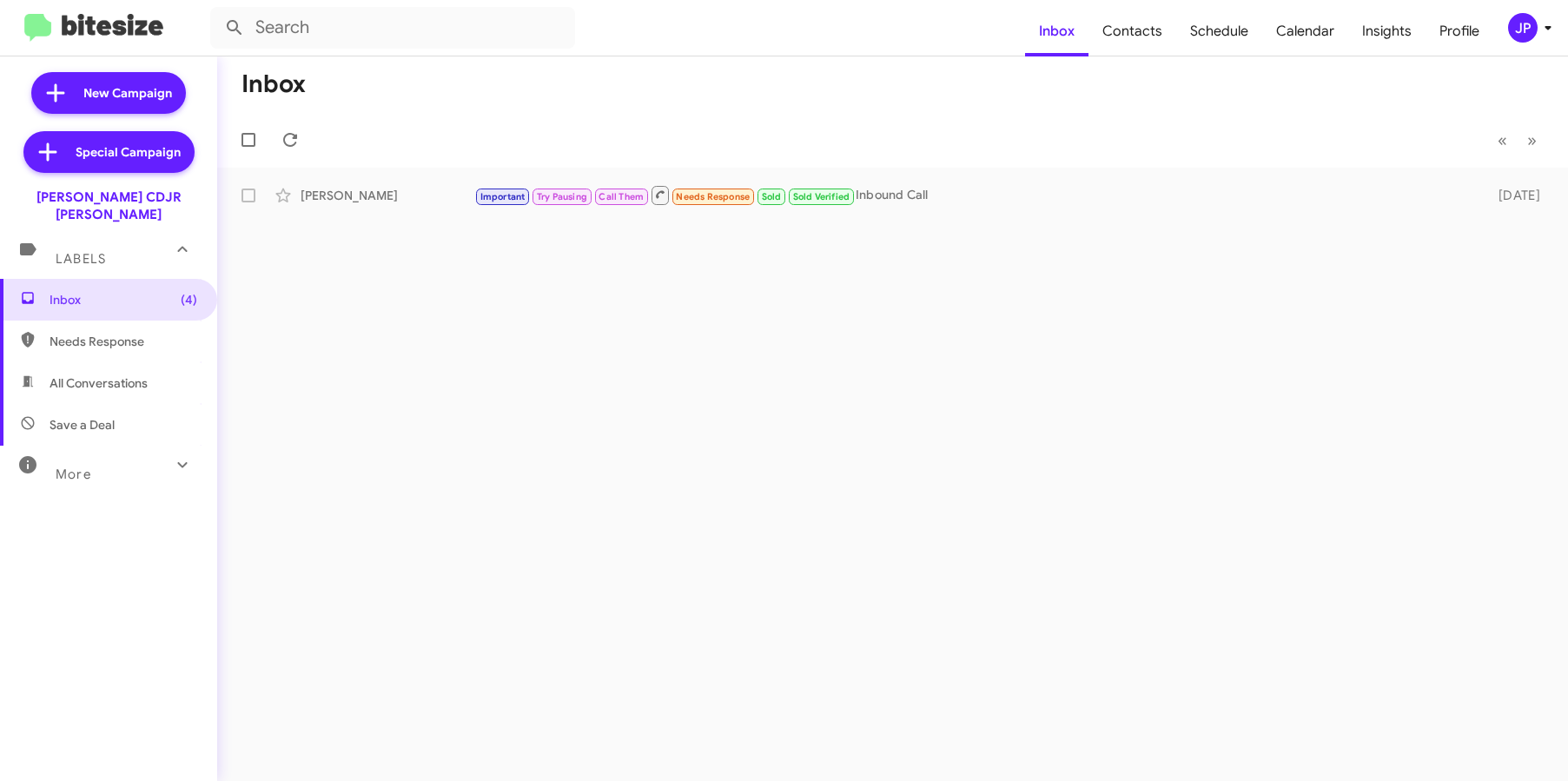
click at [120, 451] on div "More" at bounding box center [91, 467] width 154 height 32
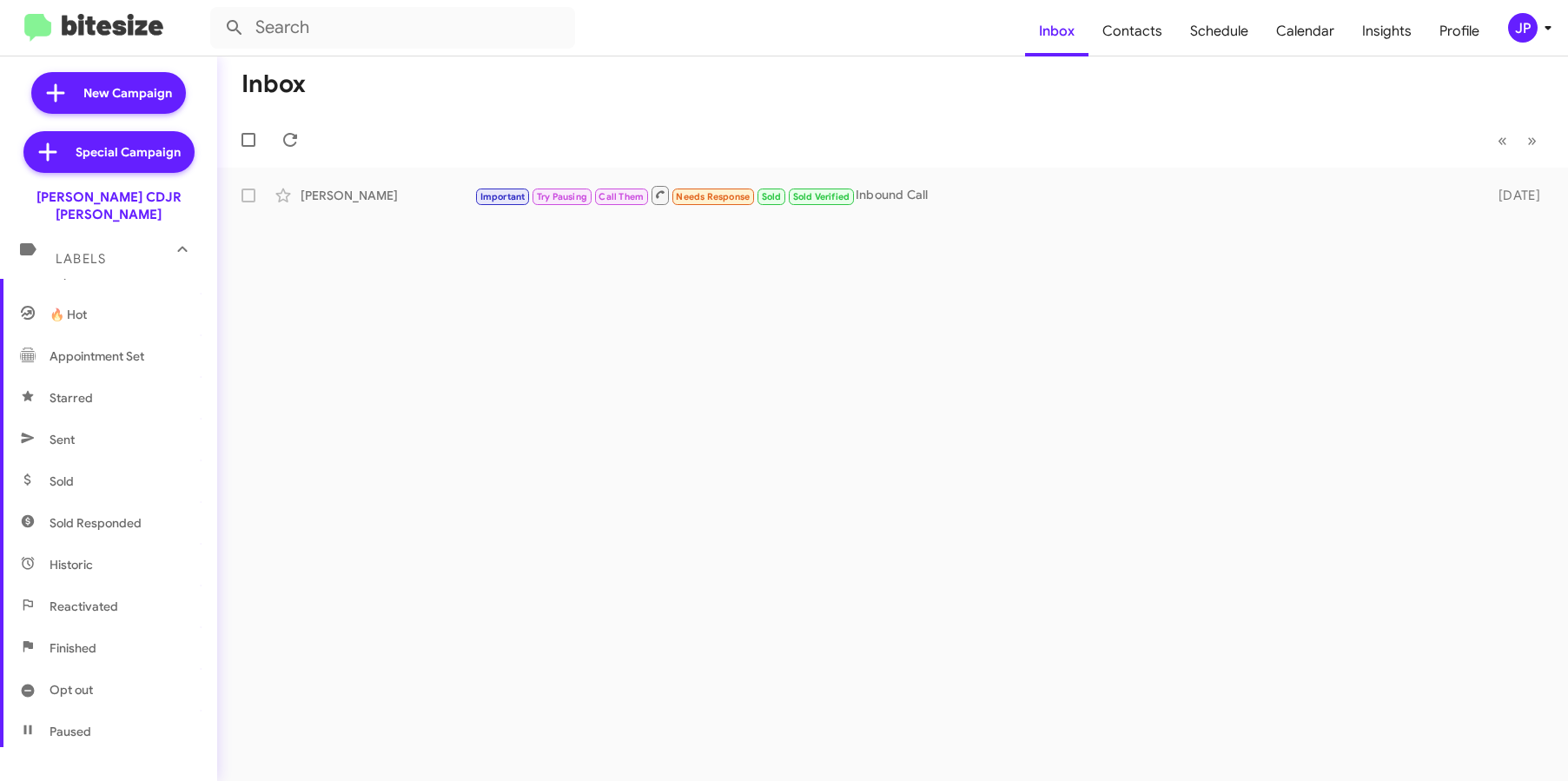
scroll to position [352, 0]
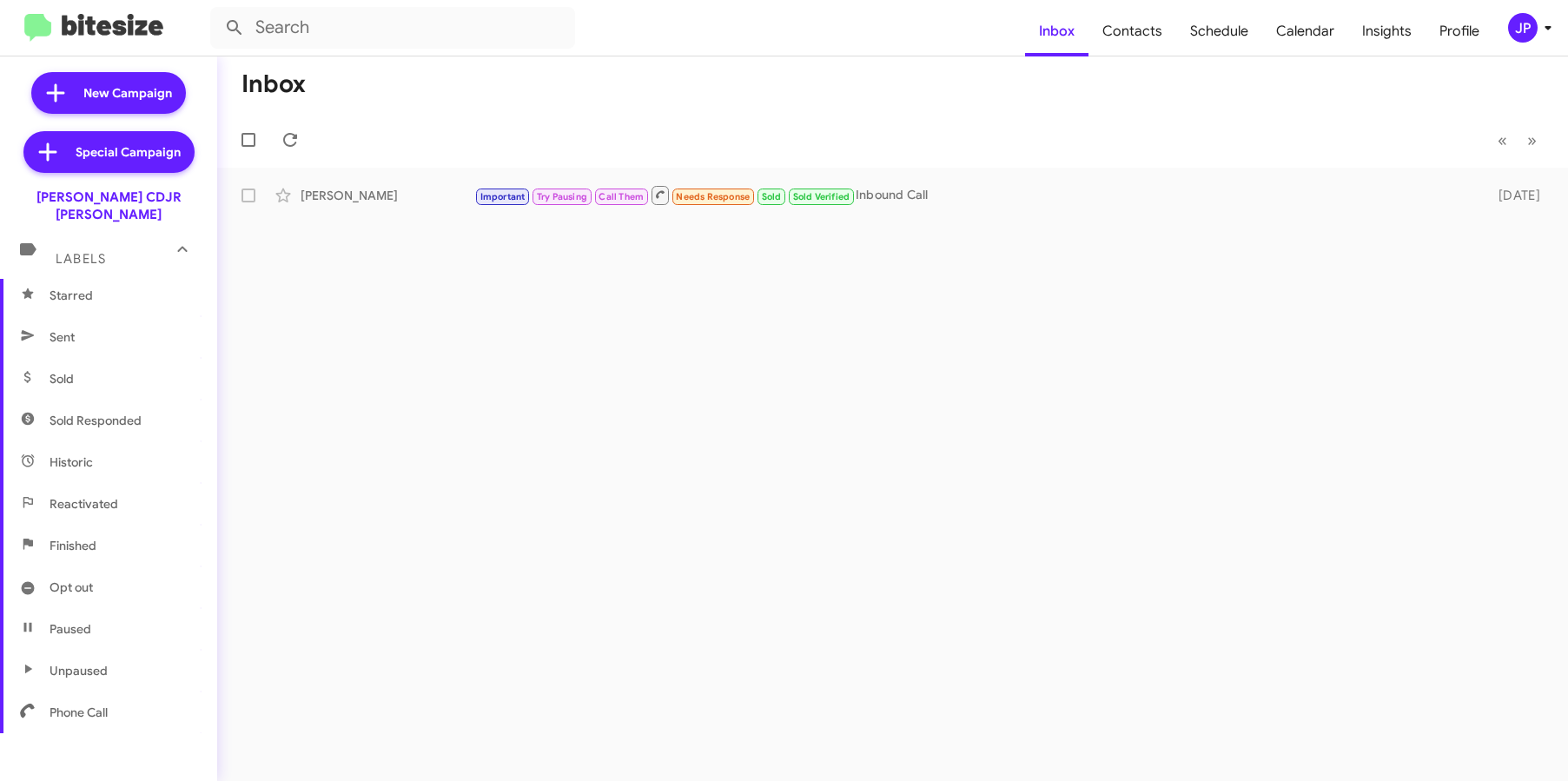
click at [145, 366] on span "Sold" at bounding box center [108, 378] width 217 height 41
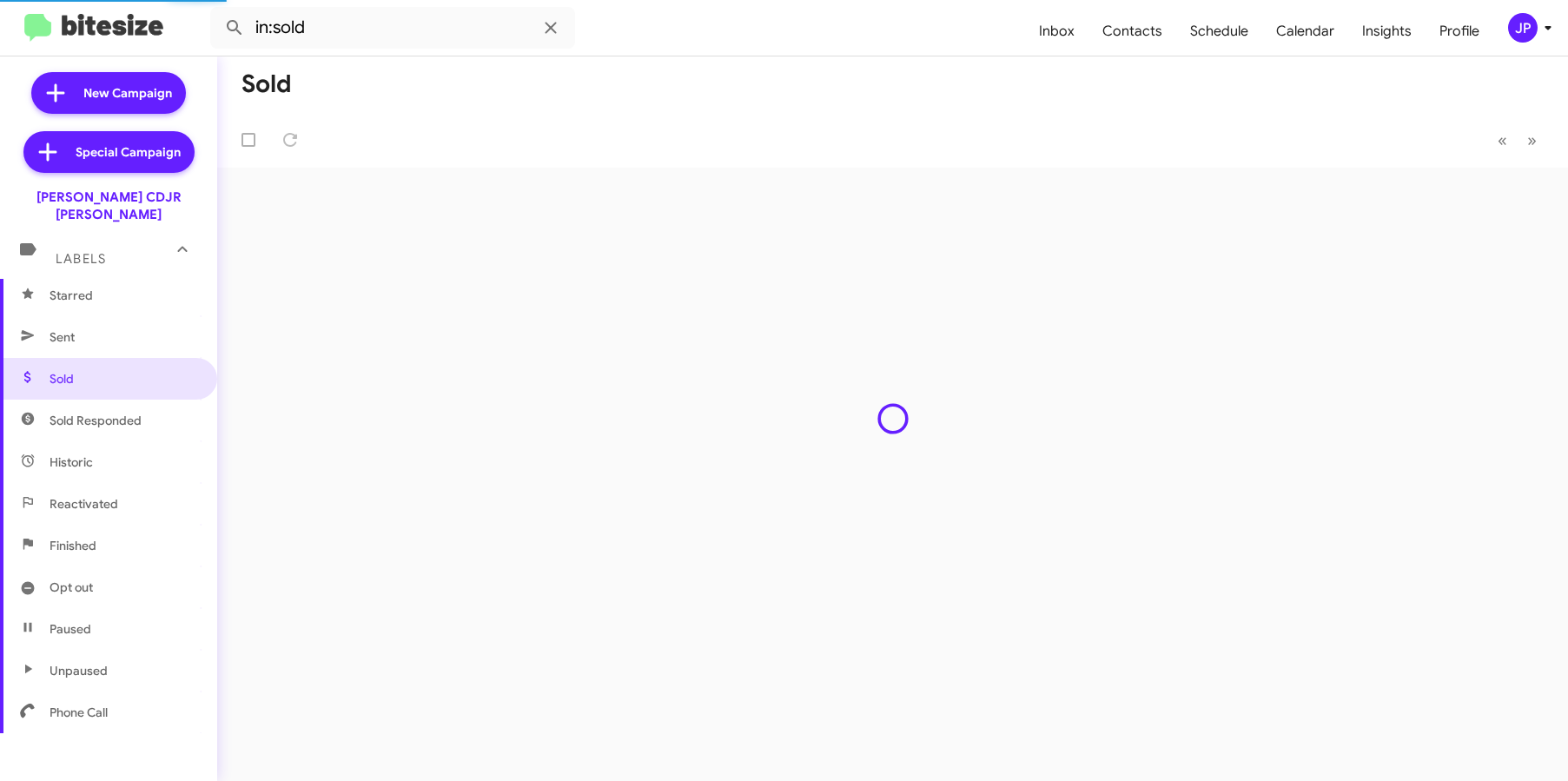
click at [134, 412] on span "Sold Responded" at bounding box center [95, 420] width 93 height 17
type input "in:sold-verified"
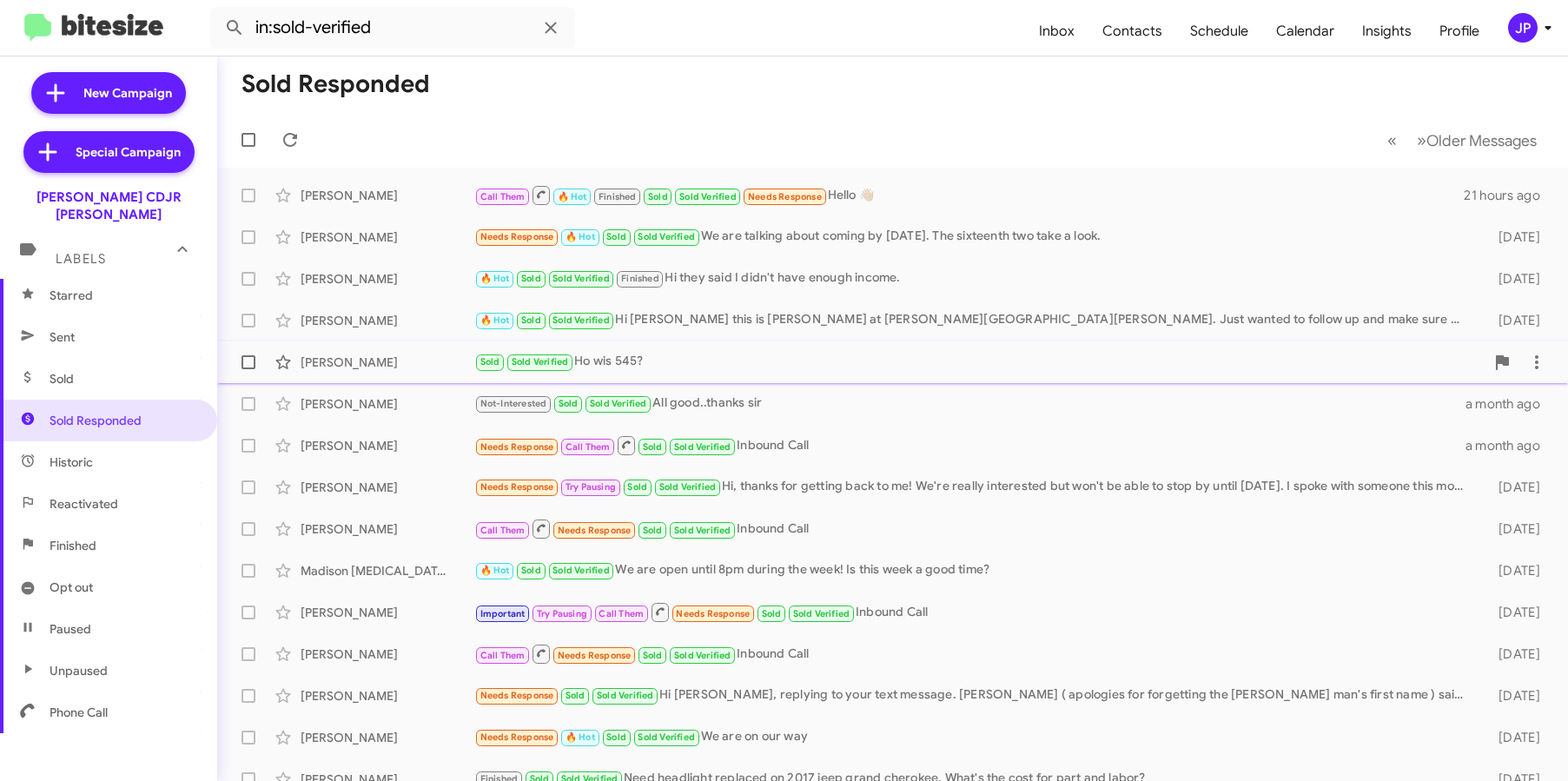
click at [384, 354] on div "Jenaya Hallums" at bounding box center [387, 363] width 173 height 17
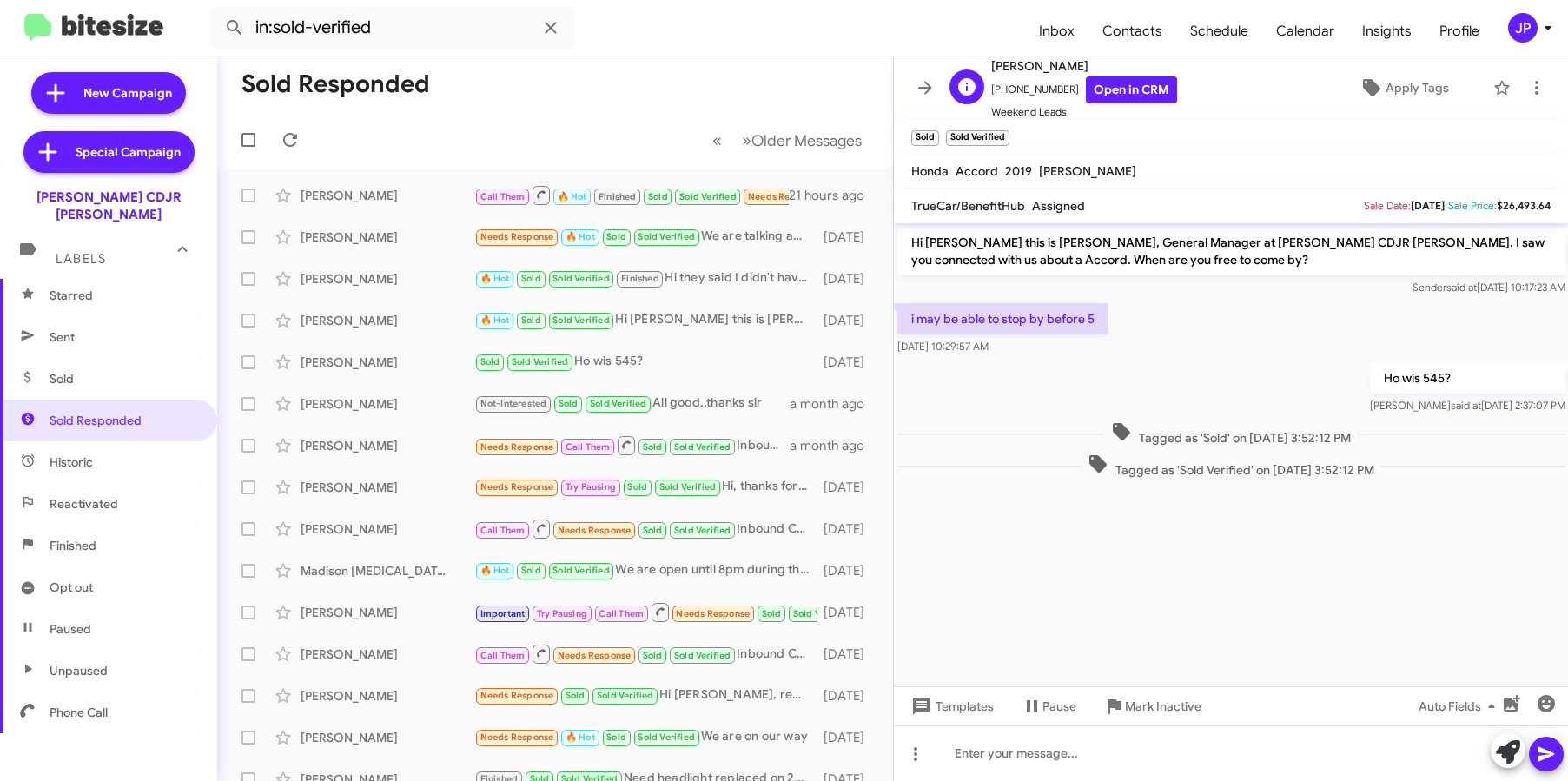
click at [1158, 101] on div "J Jenaya Hallums +17572568151 Open in CRM Weekend Leads Apply Tags" at bounding box center [1213, 89] width 543 height 66
click at [1133, 88] on link "Open in CRM" at bounding box center [1131, 90] width 92 height 27
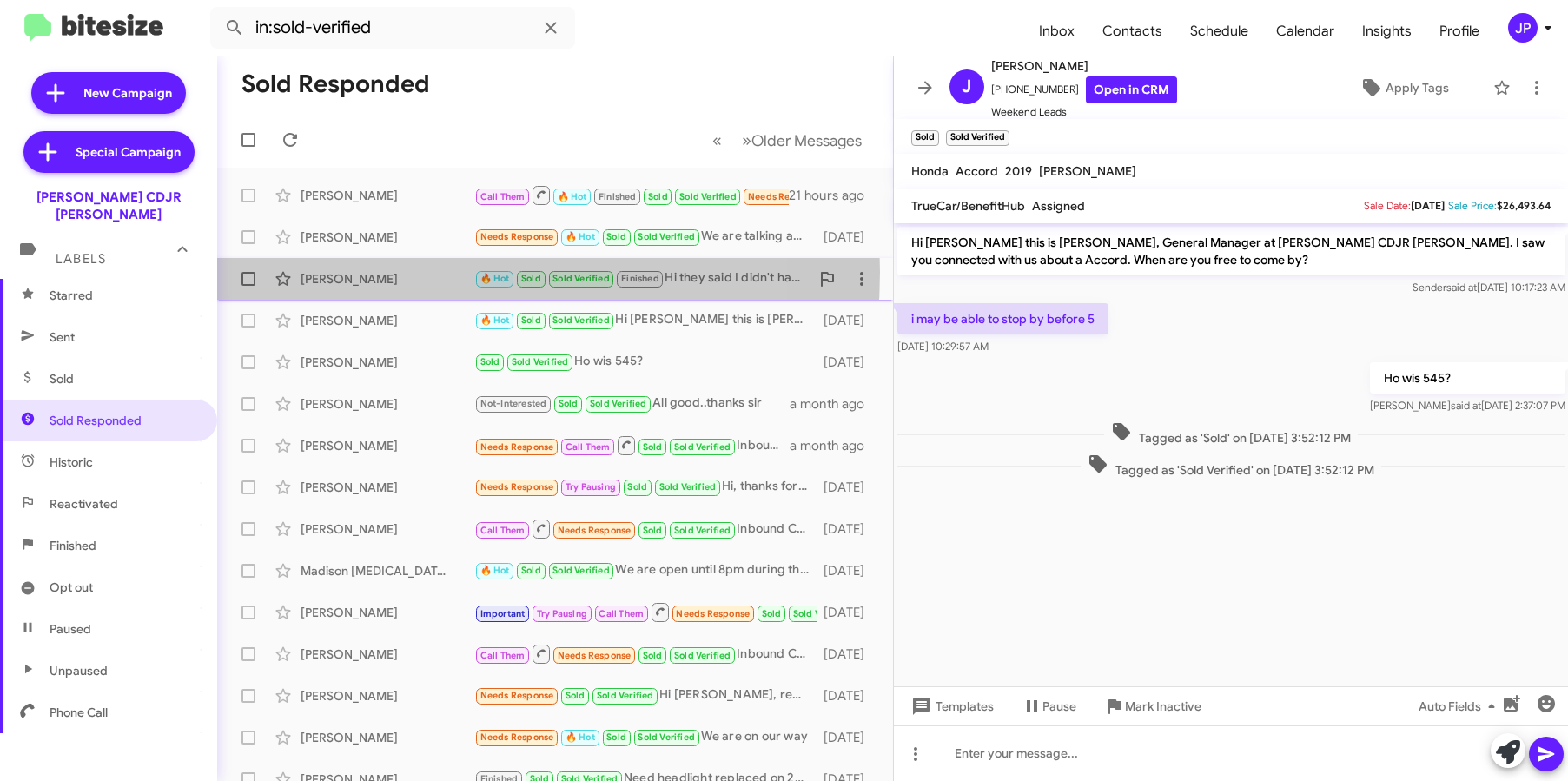
click at [391, 272] on div "Jeaner Franklin-Wadley" at bounding box center [387, 279] width 173 height 17
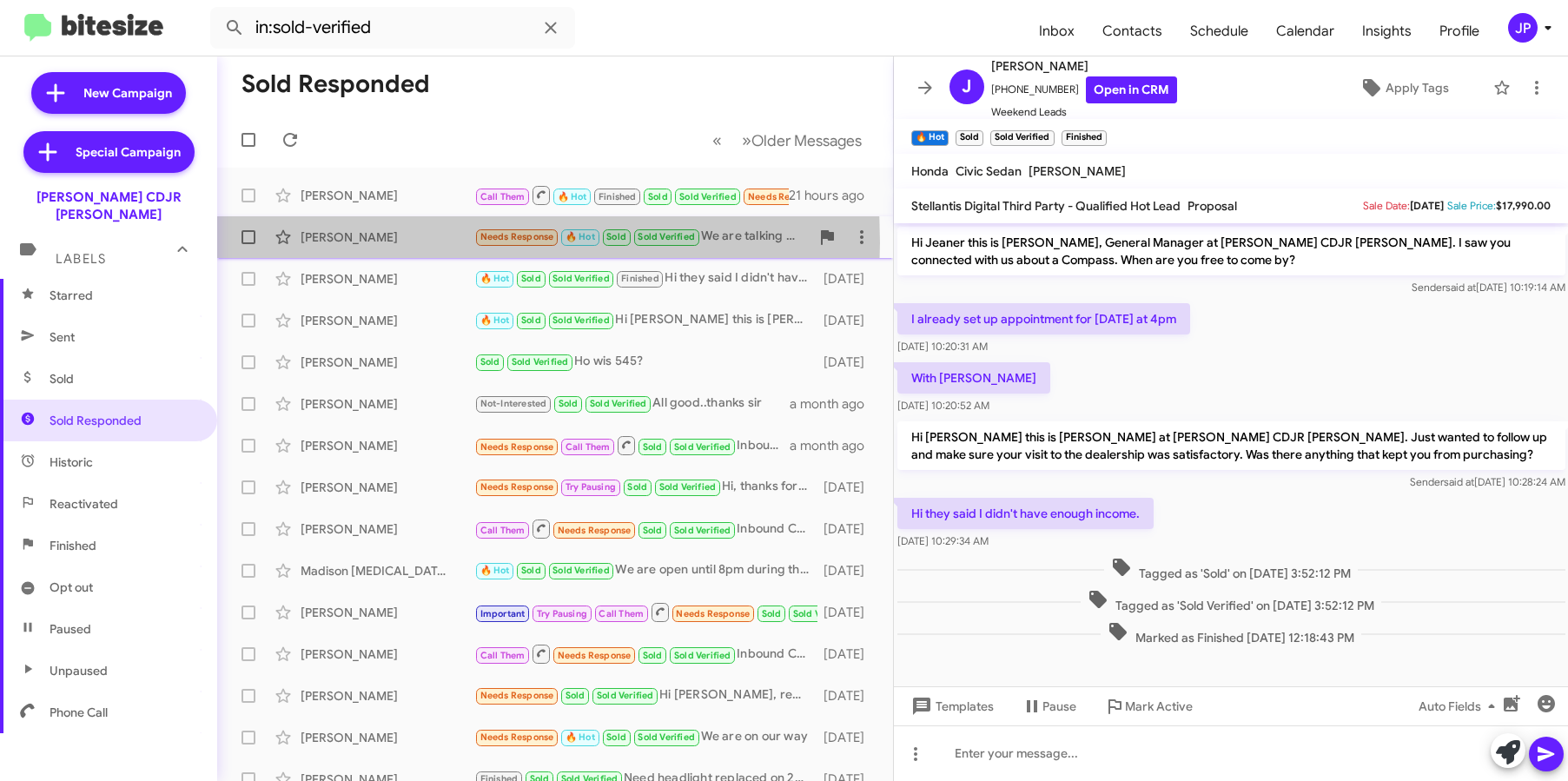
click at [348, 242] on div "Mike Polston" at bounding box center [387, 237] width 173 height 17
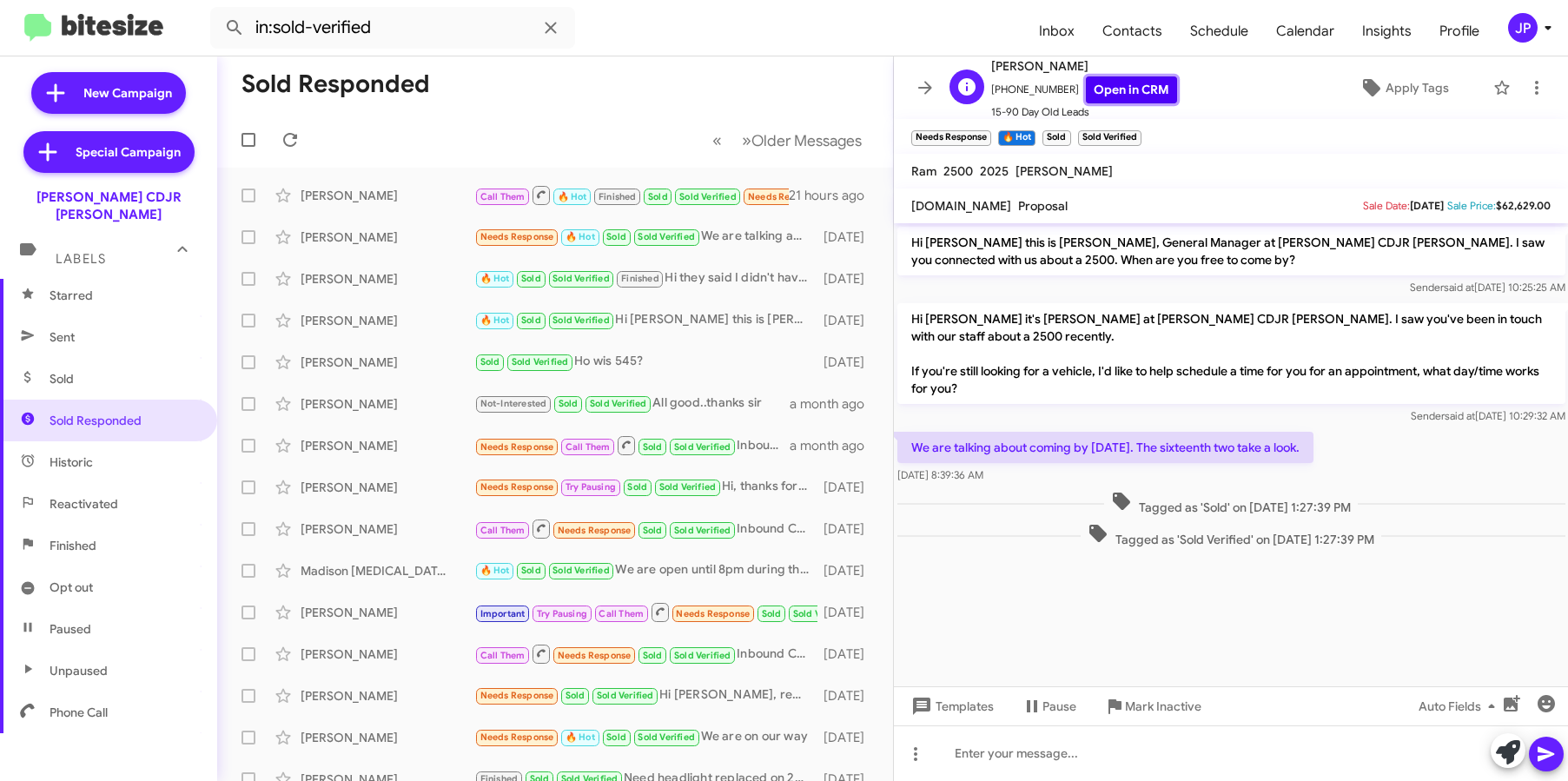
click at [1103, 92] on link "Open in CRM" at bounding box center [1131, 90] width 92 height 27
click at [1508, 17] on span "JP" at bounding box center [1533, 28] width 52 height 30
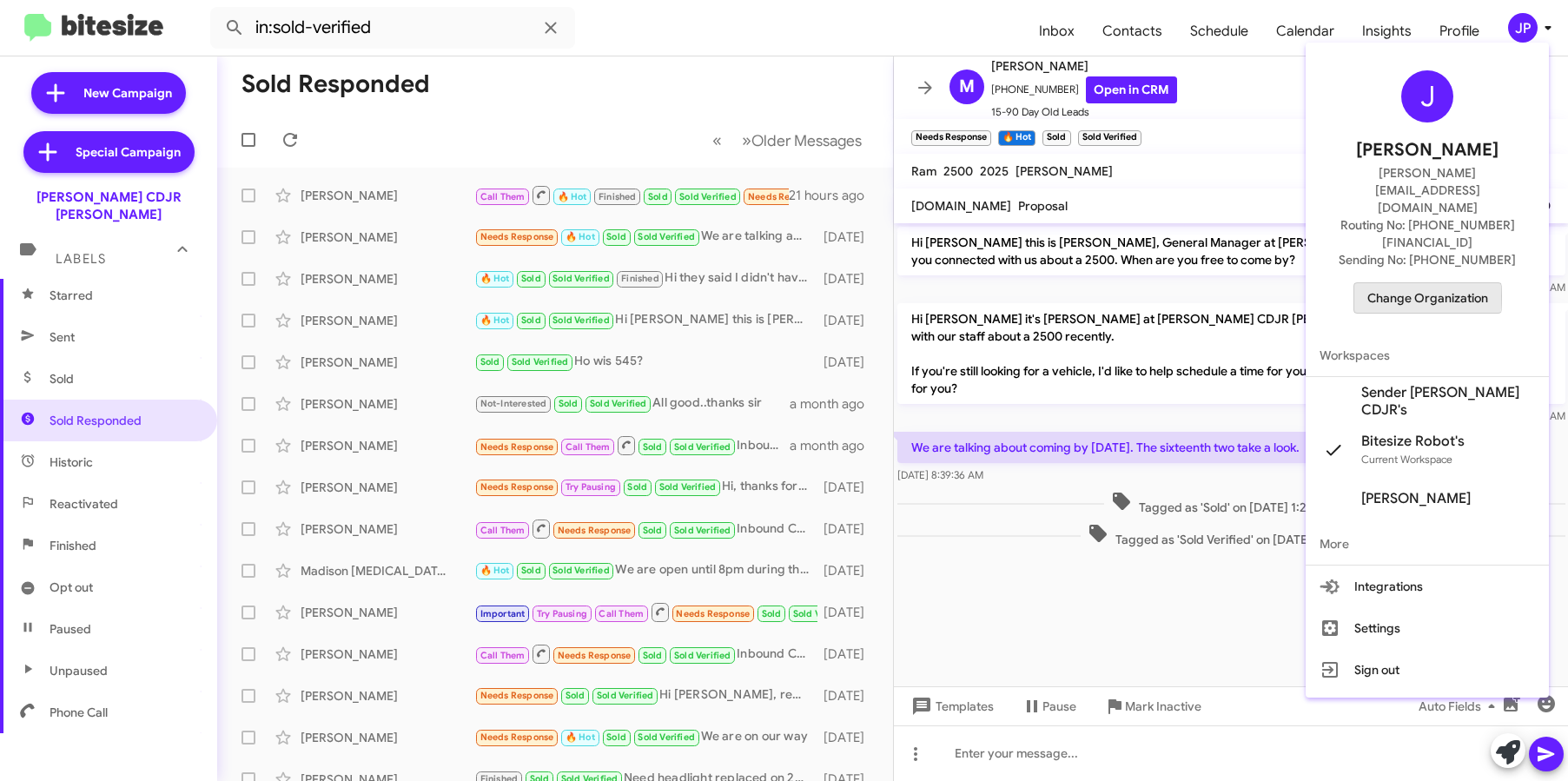
click at [1415, 283] on span "Change Organization" at bounding box center [1427, 298] width 120 height 30
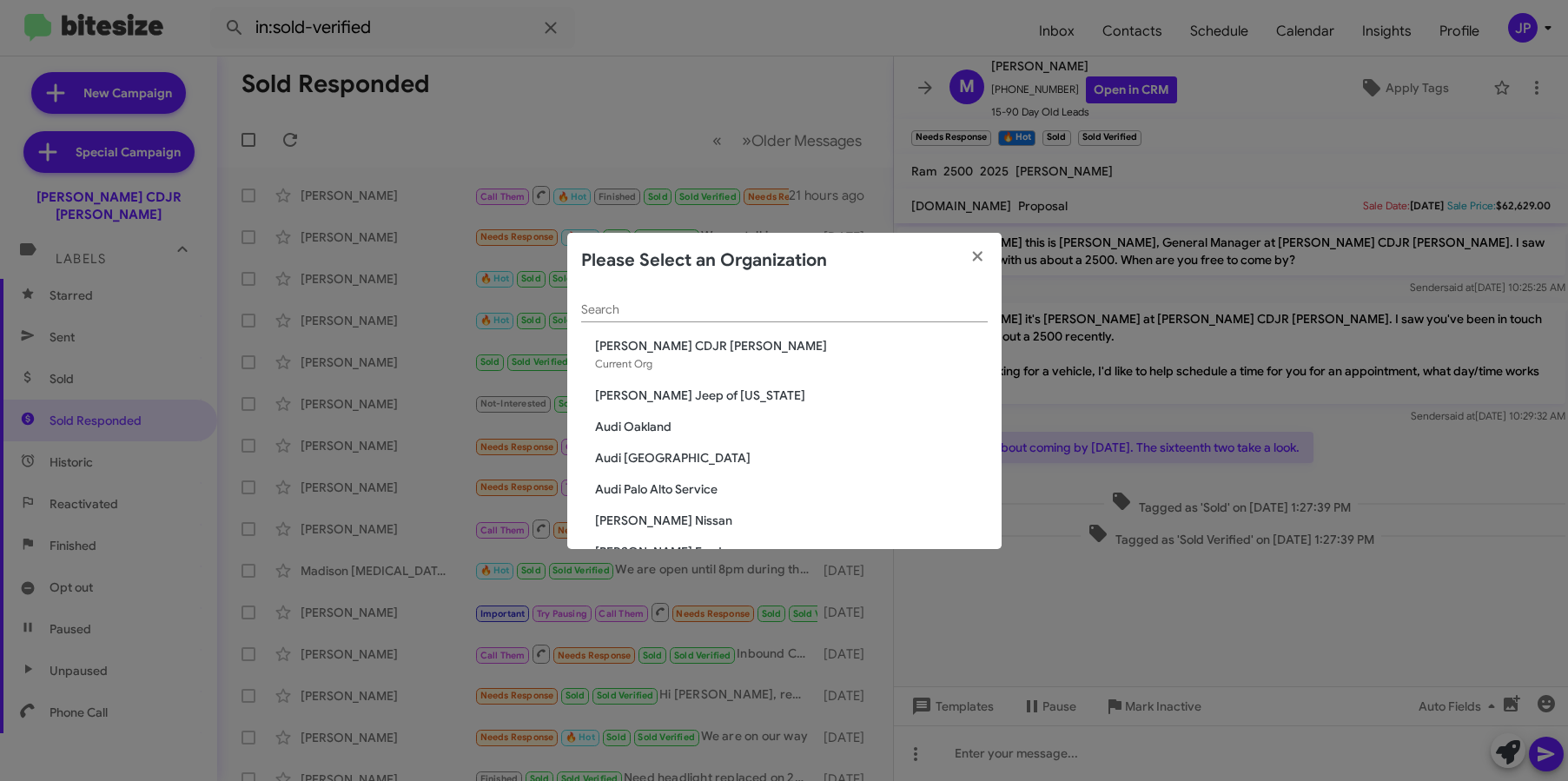
click at [755, 305] on input "Search" at bounding box center [784, 310] width 407 height 13
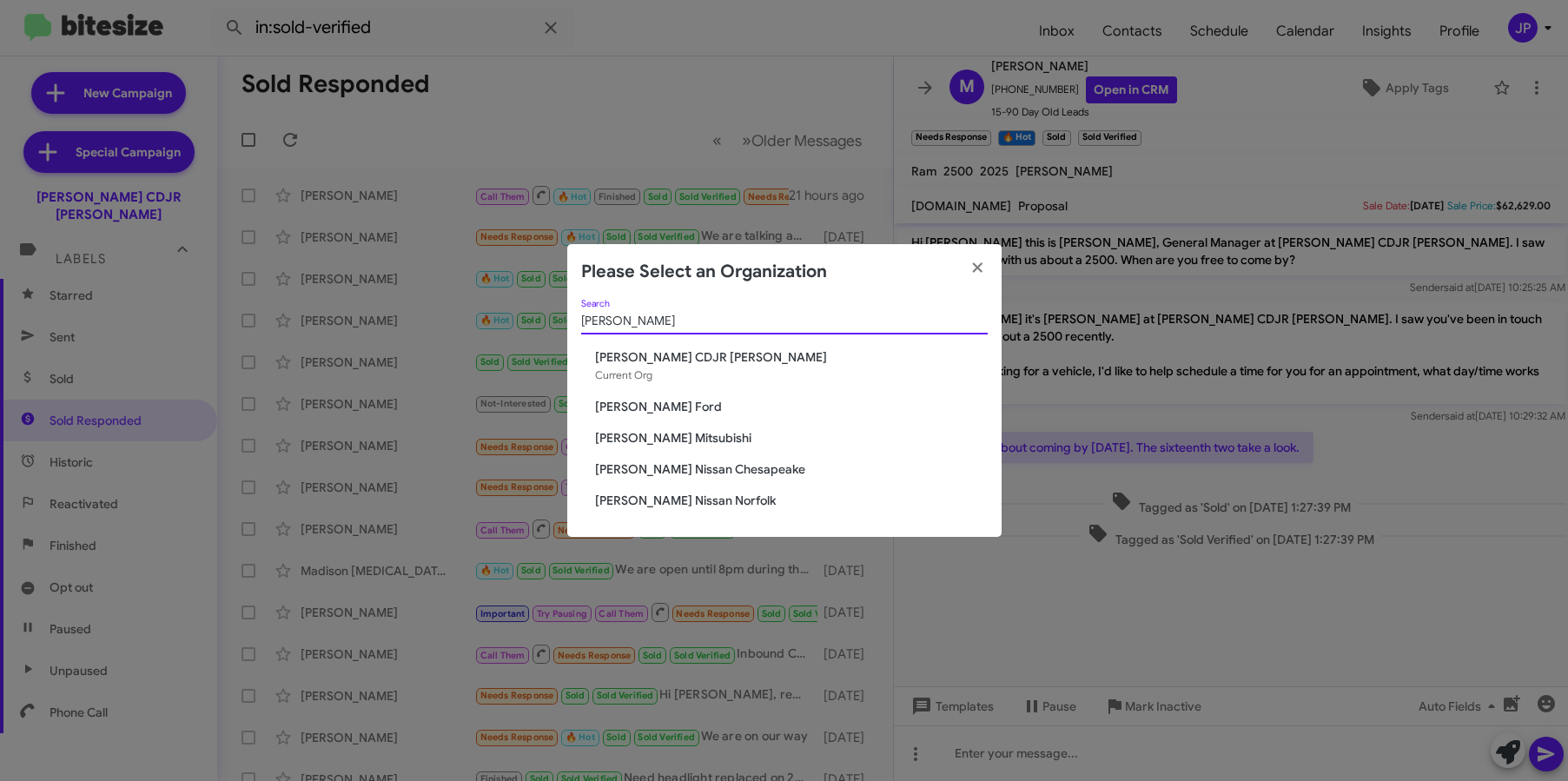
type input "banister"
click at [718, 473] on span "Banister Nissan Chesapeake" at bounding box center [790, 470] width 392 height 17
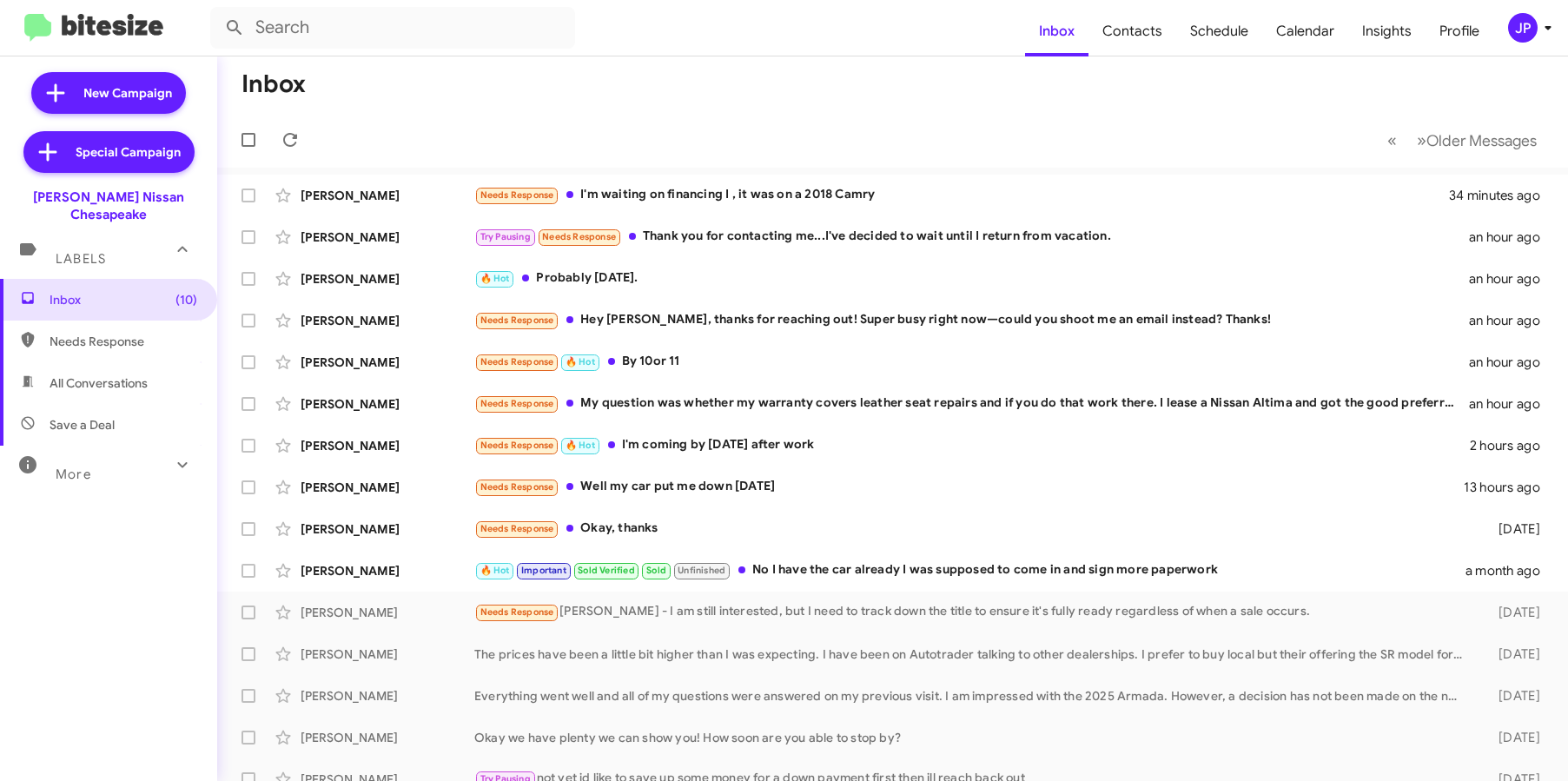
click at [109, 333] on span "Needs Response" at bounding box center [122, 341] width 147 height 17
type input "in:needs-response"
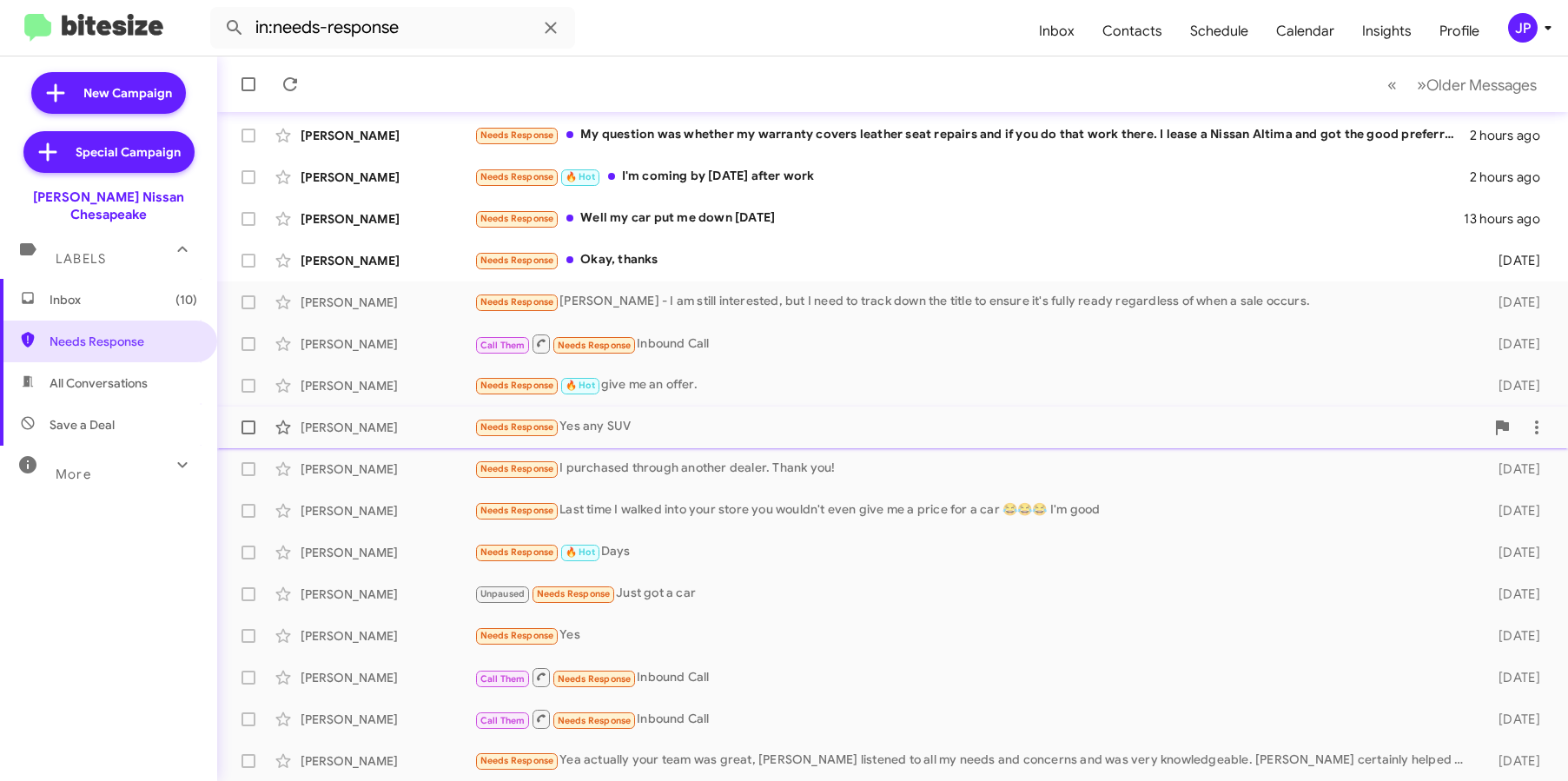
scroll to position [228, 0]
click at [814, 750] on div "Needs Response Yea actually your team was great, [PERSON_NAME] listened to all …" at bounding box center [979, 760] width 1010 height 20
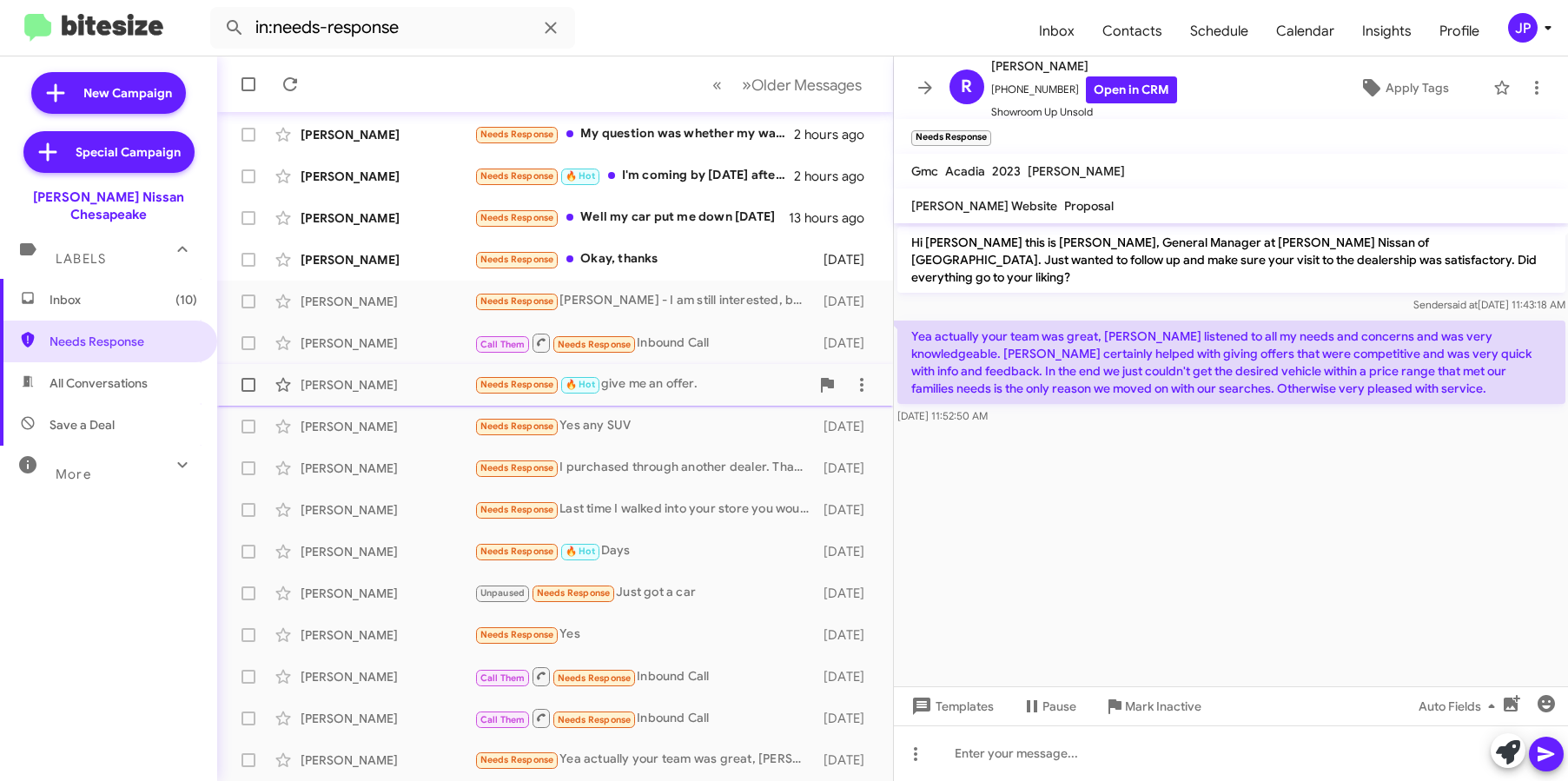
click at [669, 389] on div "Needs Response 🔥 Hot give me an offer." at bounding box center [642, 384] width 335 height 20
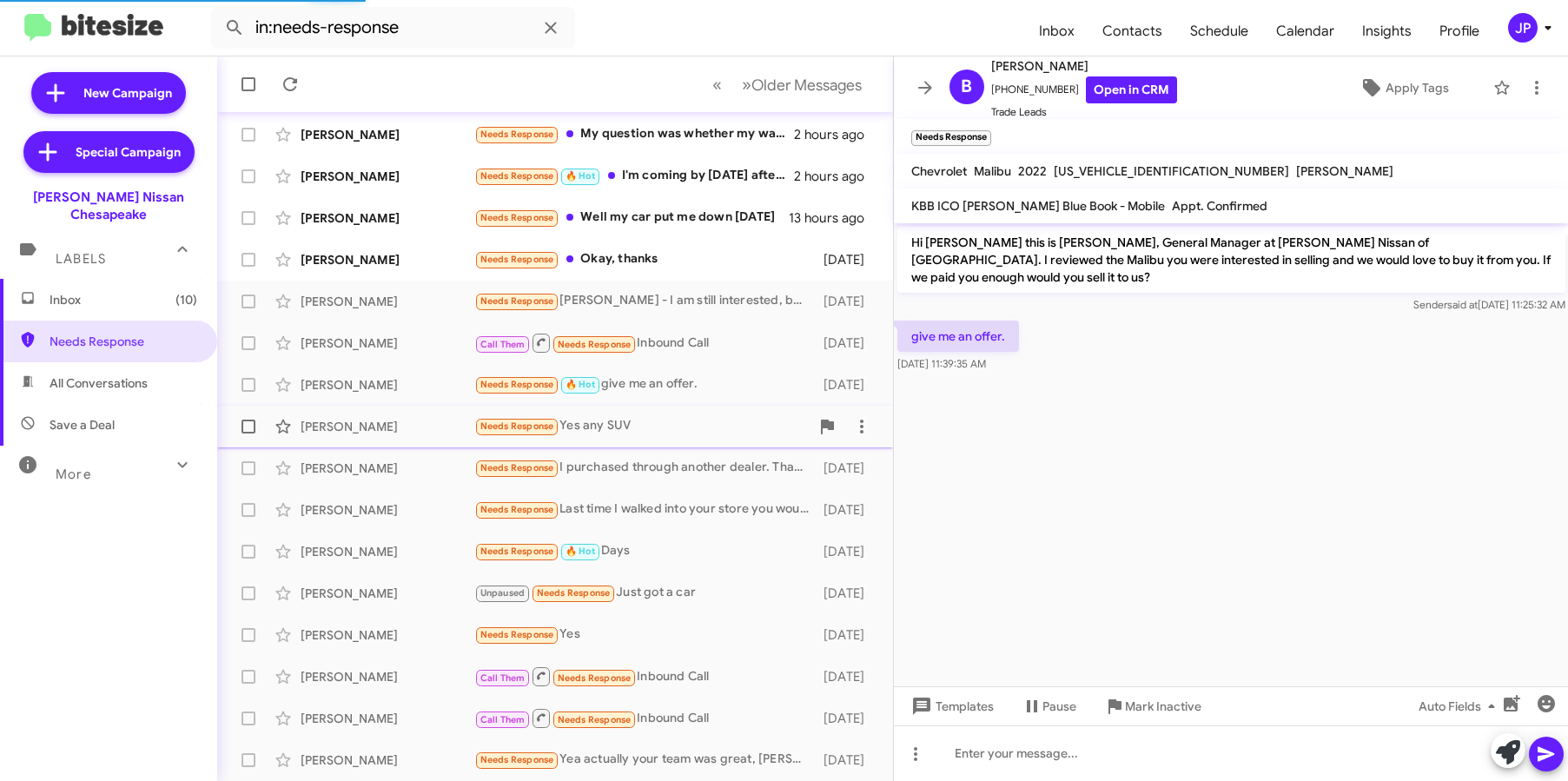
click at [632, 431] on div "Needs Response Yes any SUV" at bounding box center [642, 426] width 335 height 20
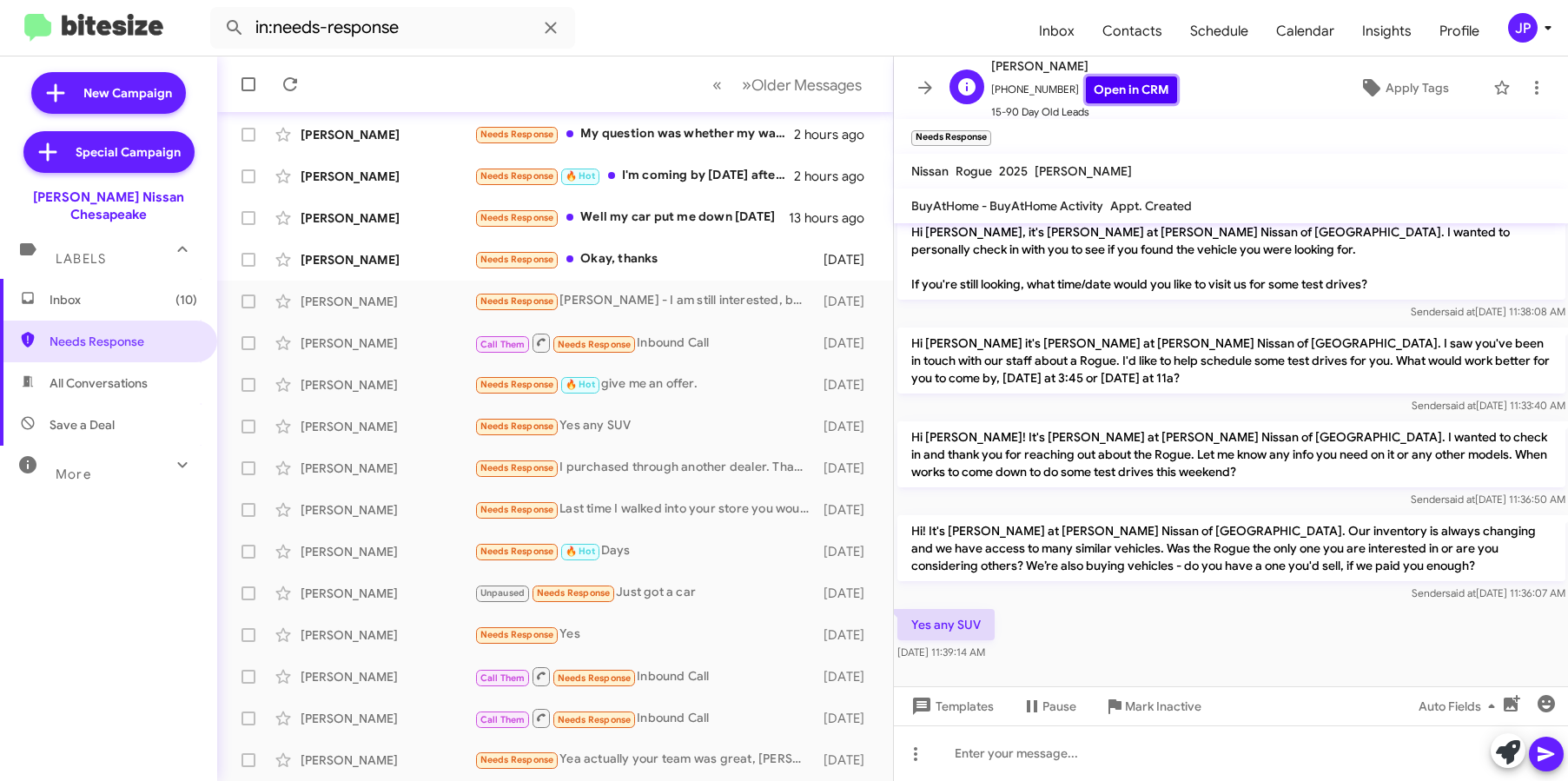
click at [1092, 83] on link "Open in CRM" at bounding box center [1131, 90] width 92 height 27
click at [1522, 22] on div "JP" at bounding box center [1523, 28] width 30 height 30
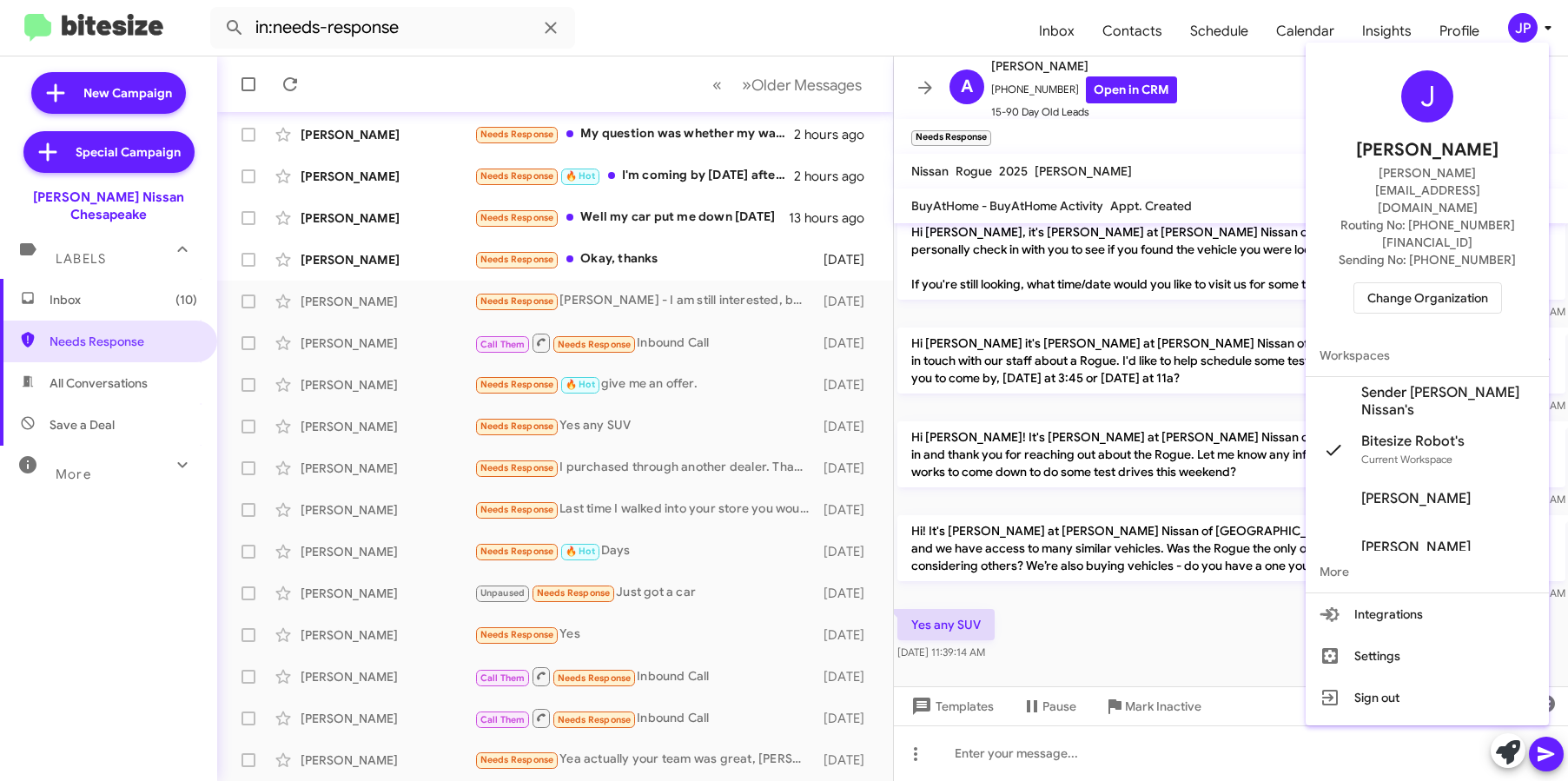
click at [1410, 283] on span "Change Organization" at bounding box center [1427, 298] width 120 height 30
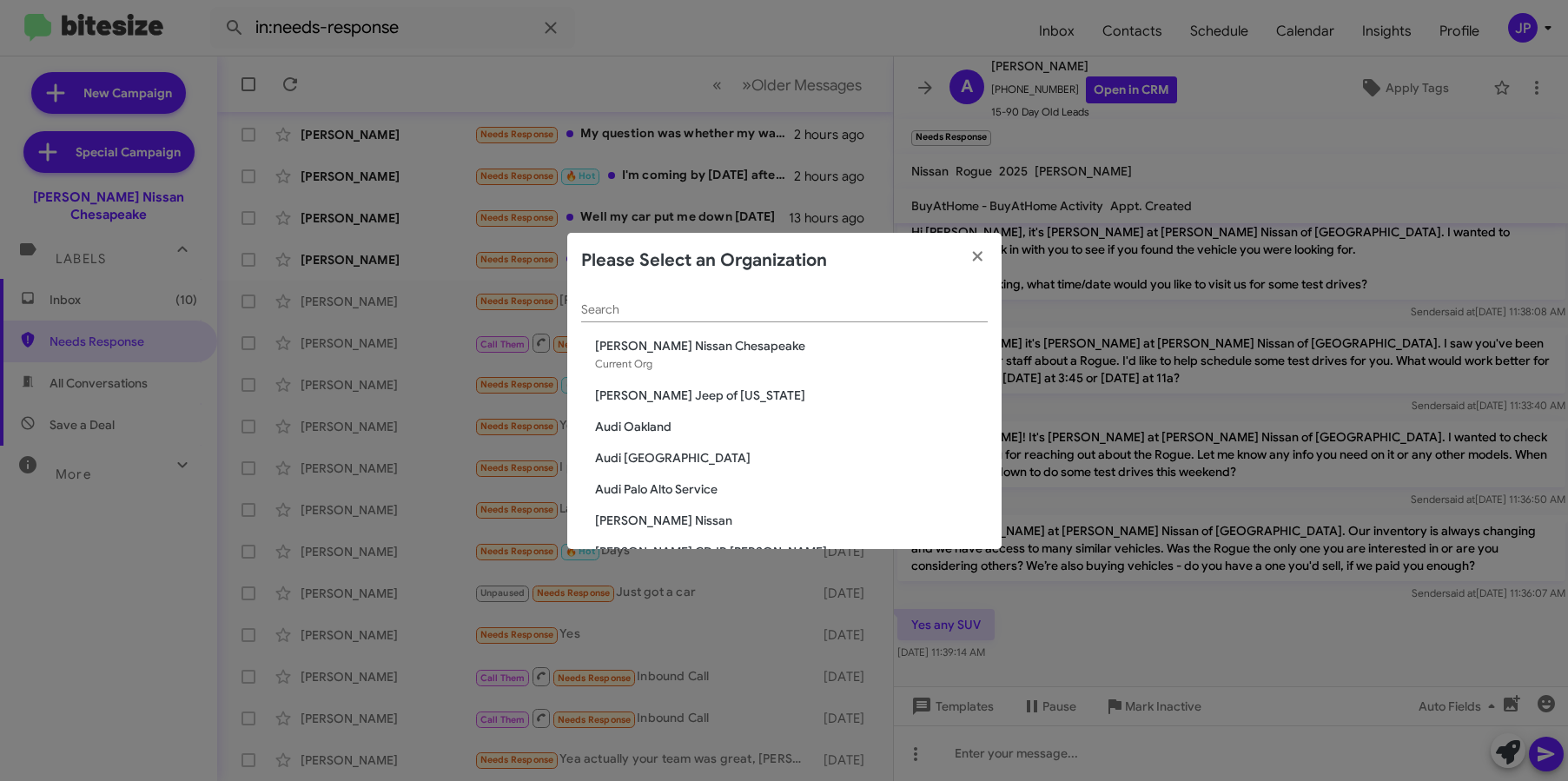
click at [645, 283] on div "Please Select an Organization" at bounding box center [784, 261] width 435 height 56
click at [636, 308] on input "Search" at bounding box center [784, 310] width 407 height 13
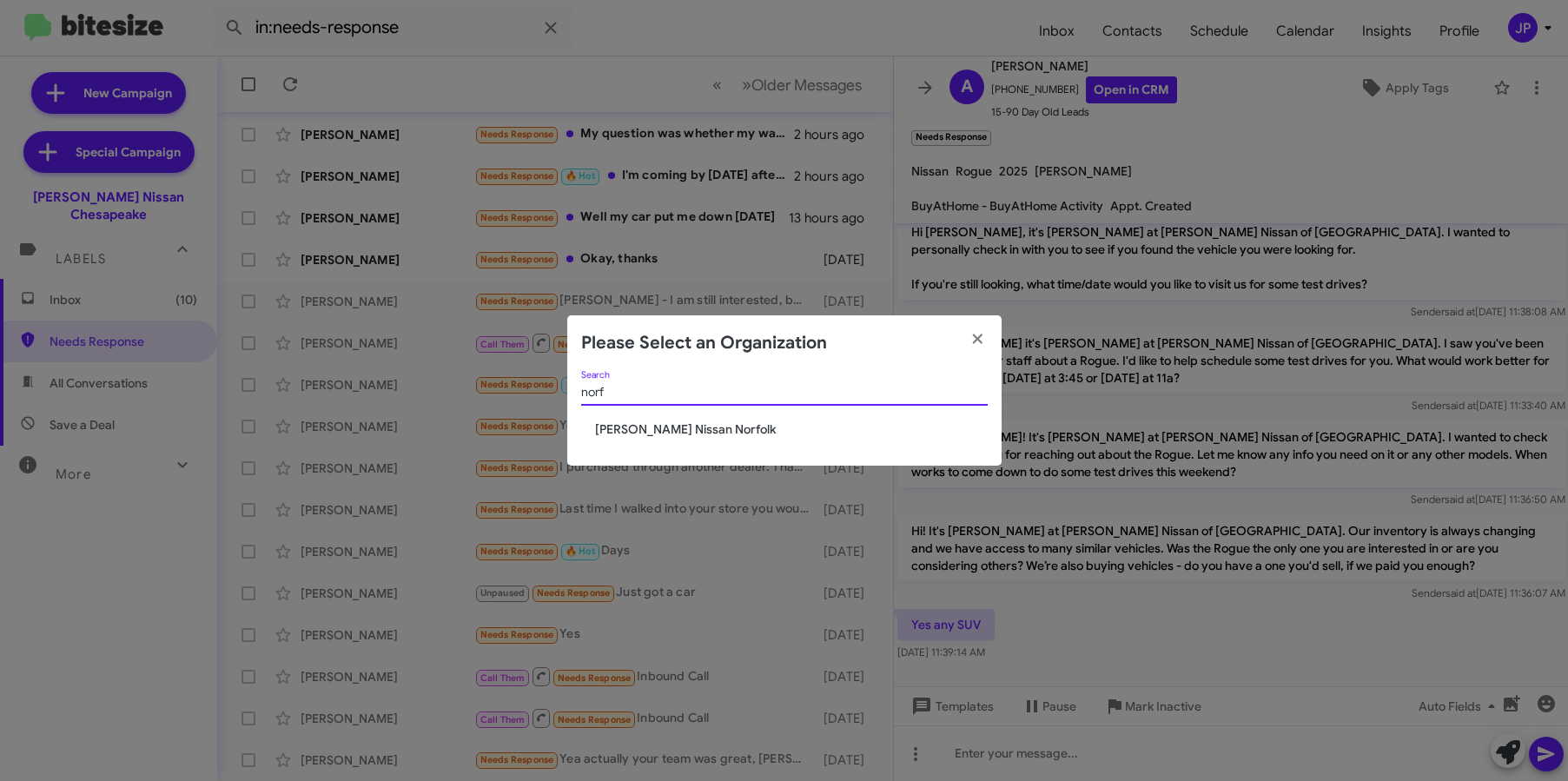
type input "norf"
click at [651, 425] on span "[PERSON_NAME] Nissan Norfolk" at bounding box center [790, 429] width 392 height 17
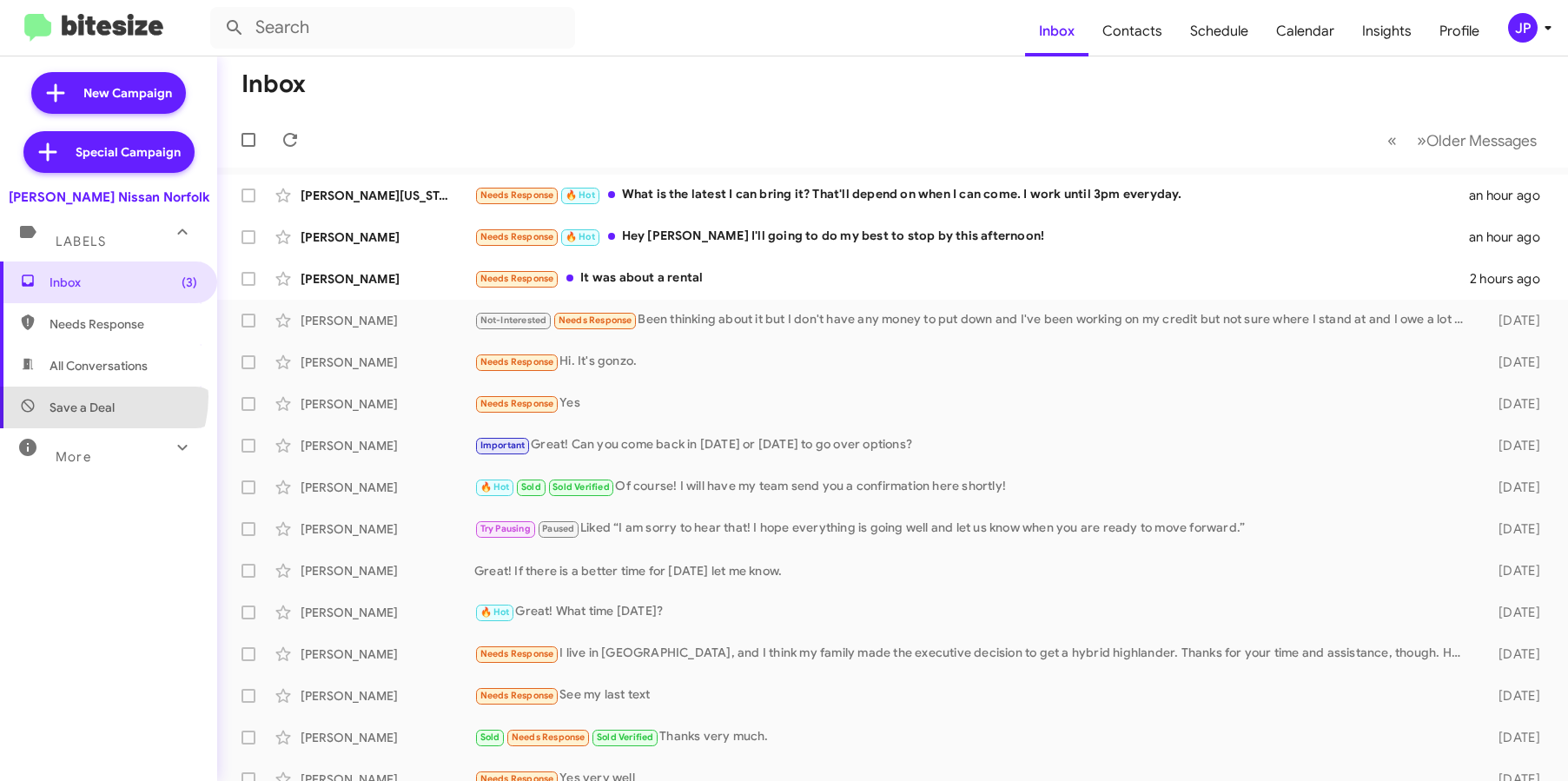
click at [81, 396] on span "Save a Deal" at bounding box center [108, 407] width 217 height 41
type input "in:not-interested"
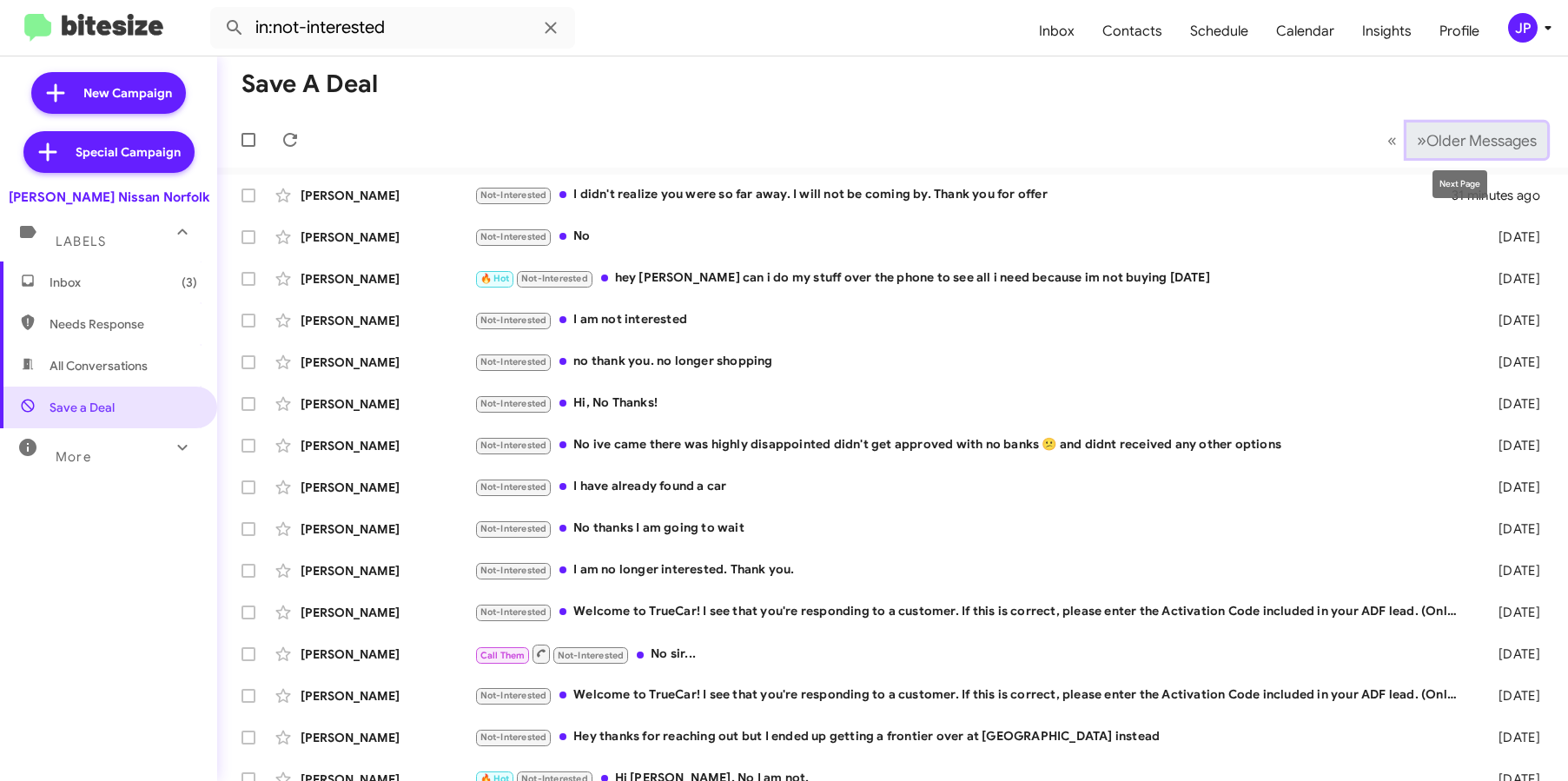
click at [1492, 154] on button "» Next Older Messages" at bounding box center [1476, 140] width 141 height 36
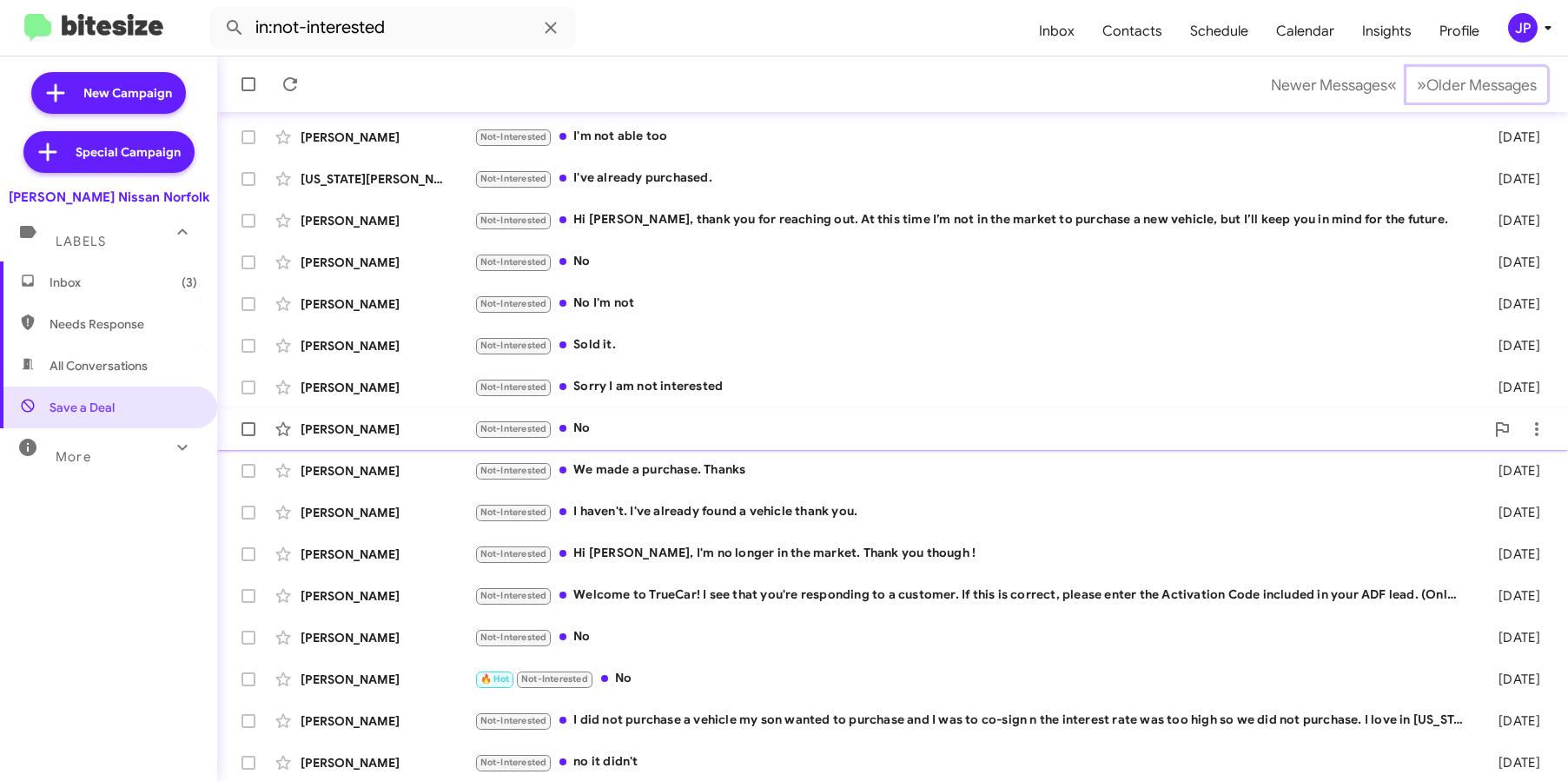
scroll to position [228, 0]
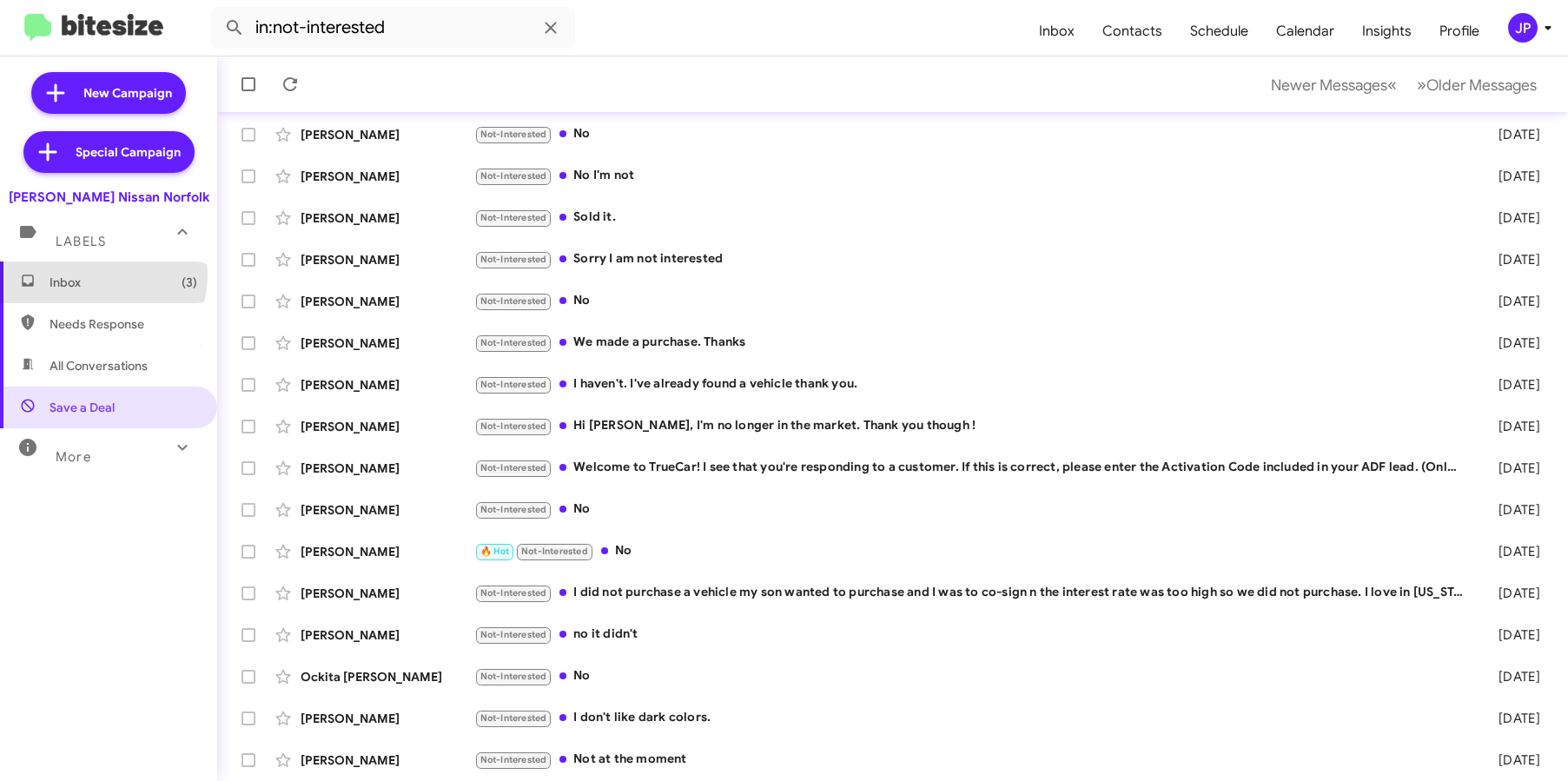
click at [99, 276] on span "Inbox (3)" at bounding box center [122, 283] width 147 height 17
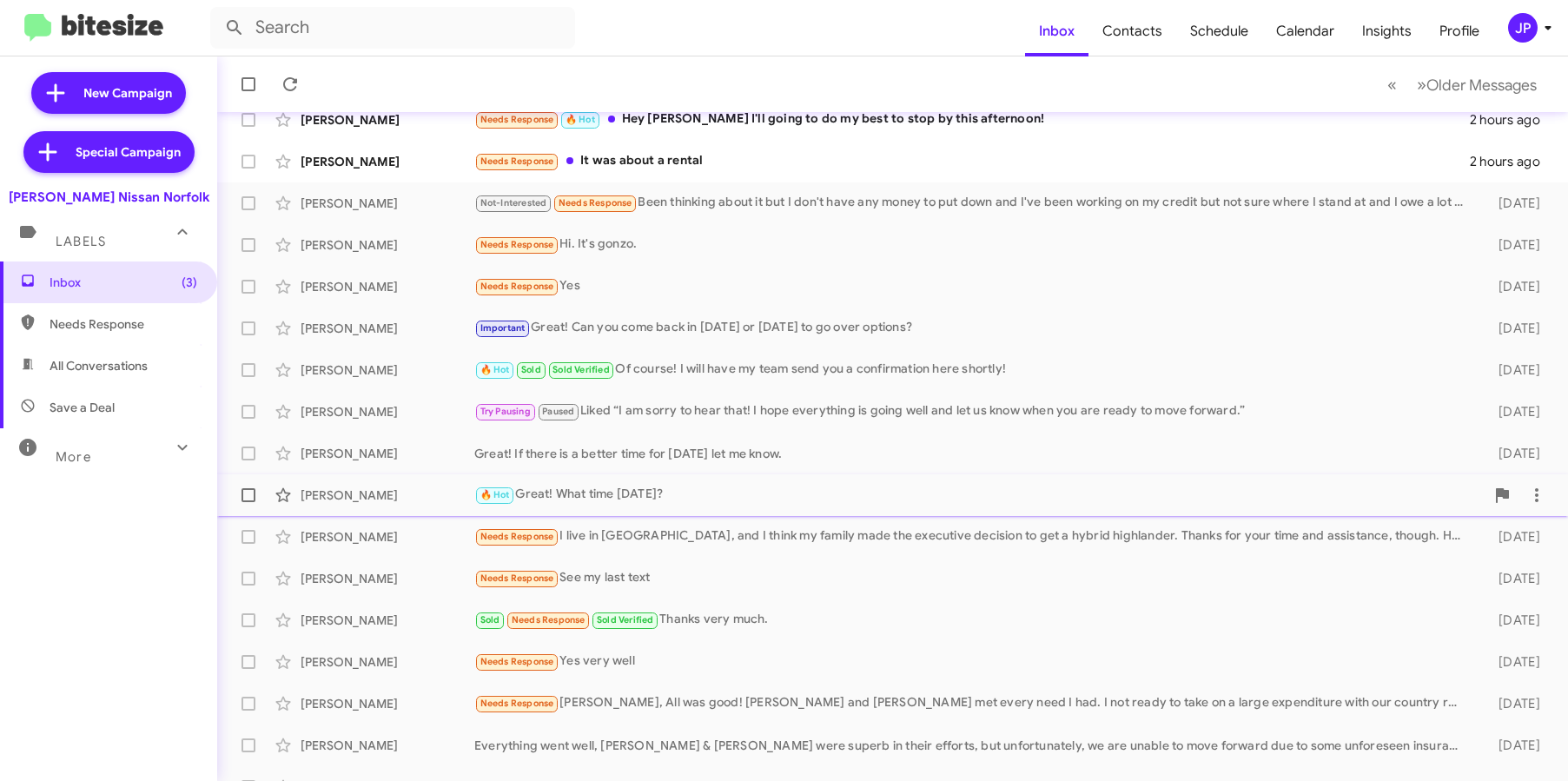
scroll to position [228, 0]
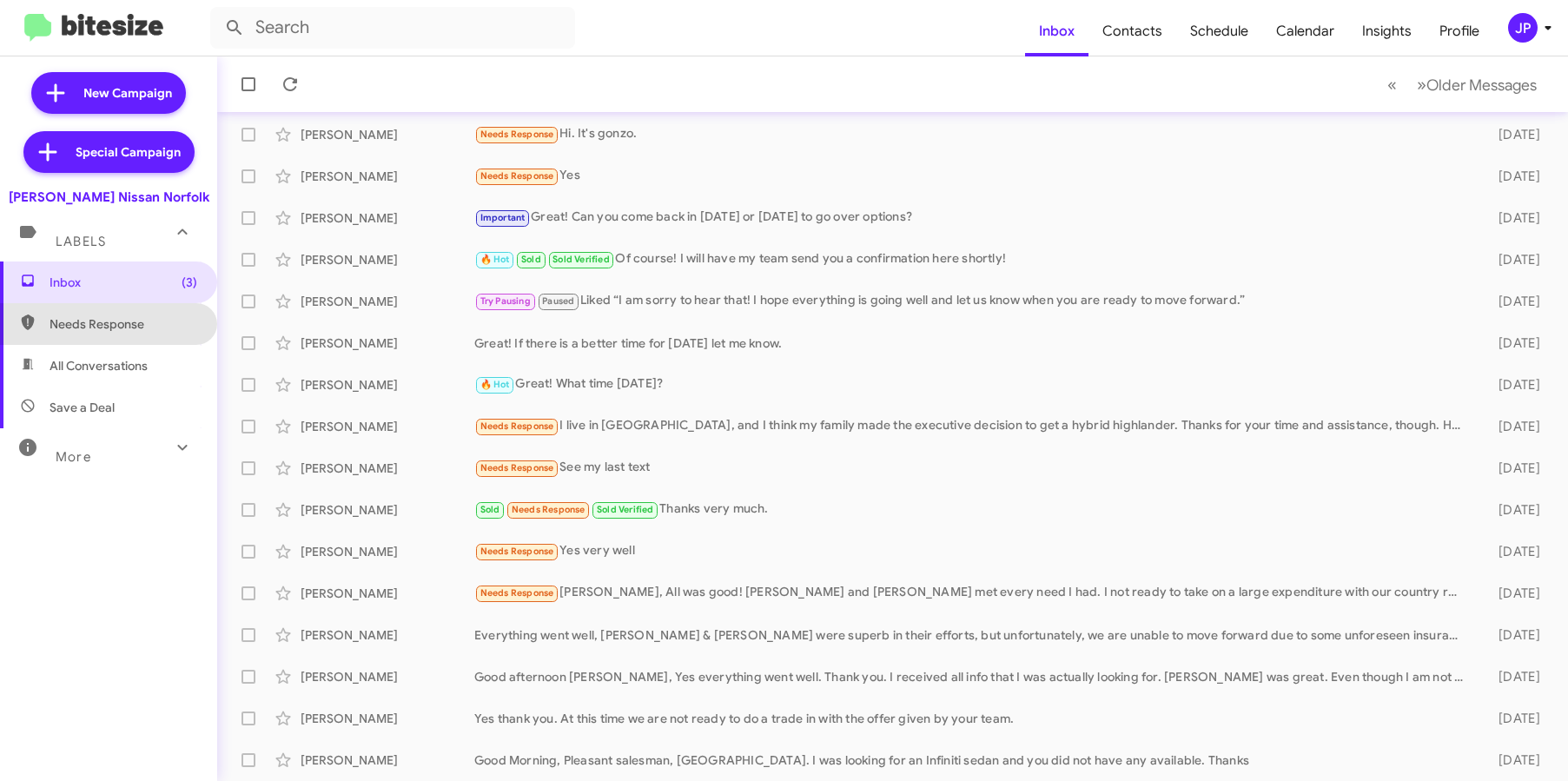
click at [125, 336] on span "Needs Response" at bounding box center [108, 324] width 217 height 41
type input "in:needs-response"
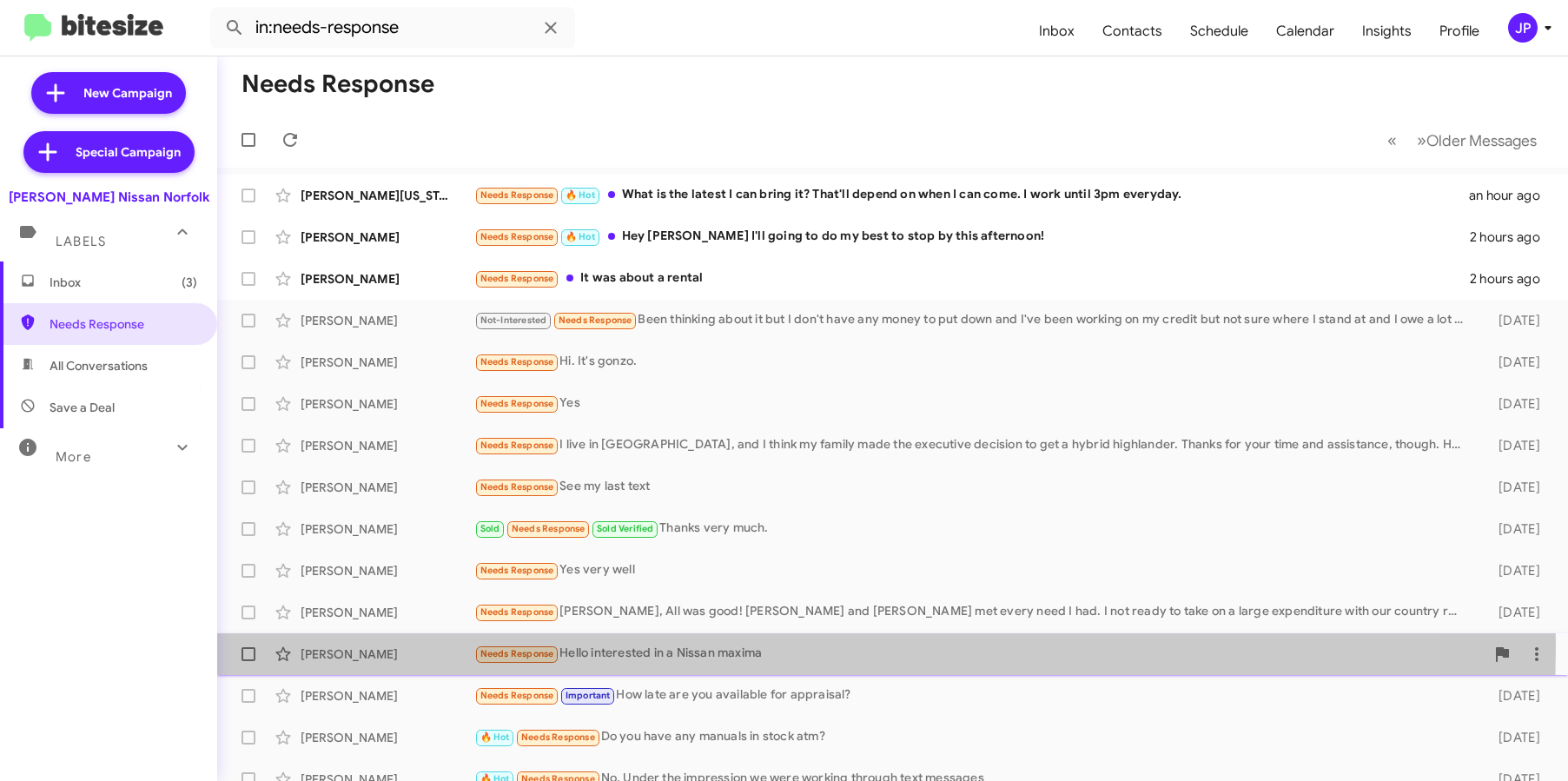
click at [726, 647] on div "Needs Response Hello interested in a Nissan maxima" at bounding box center [979, 654] width 1010 height 20
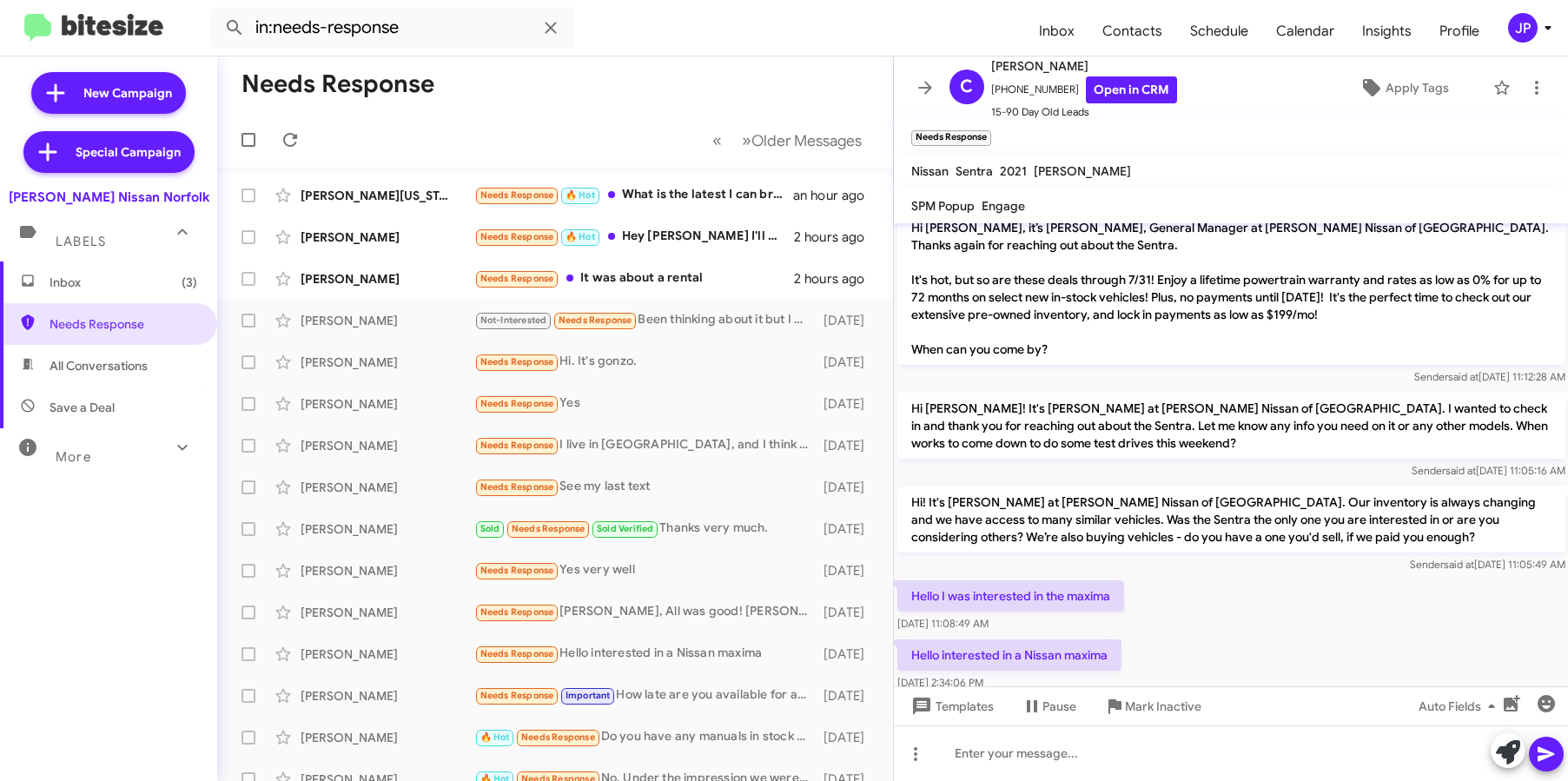
scroll to position [126, 0]
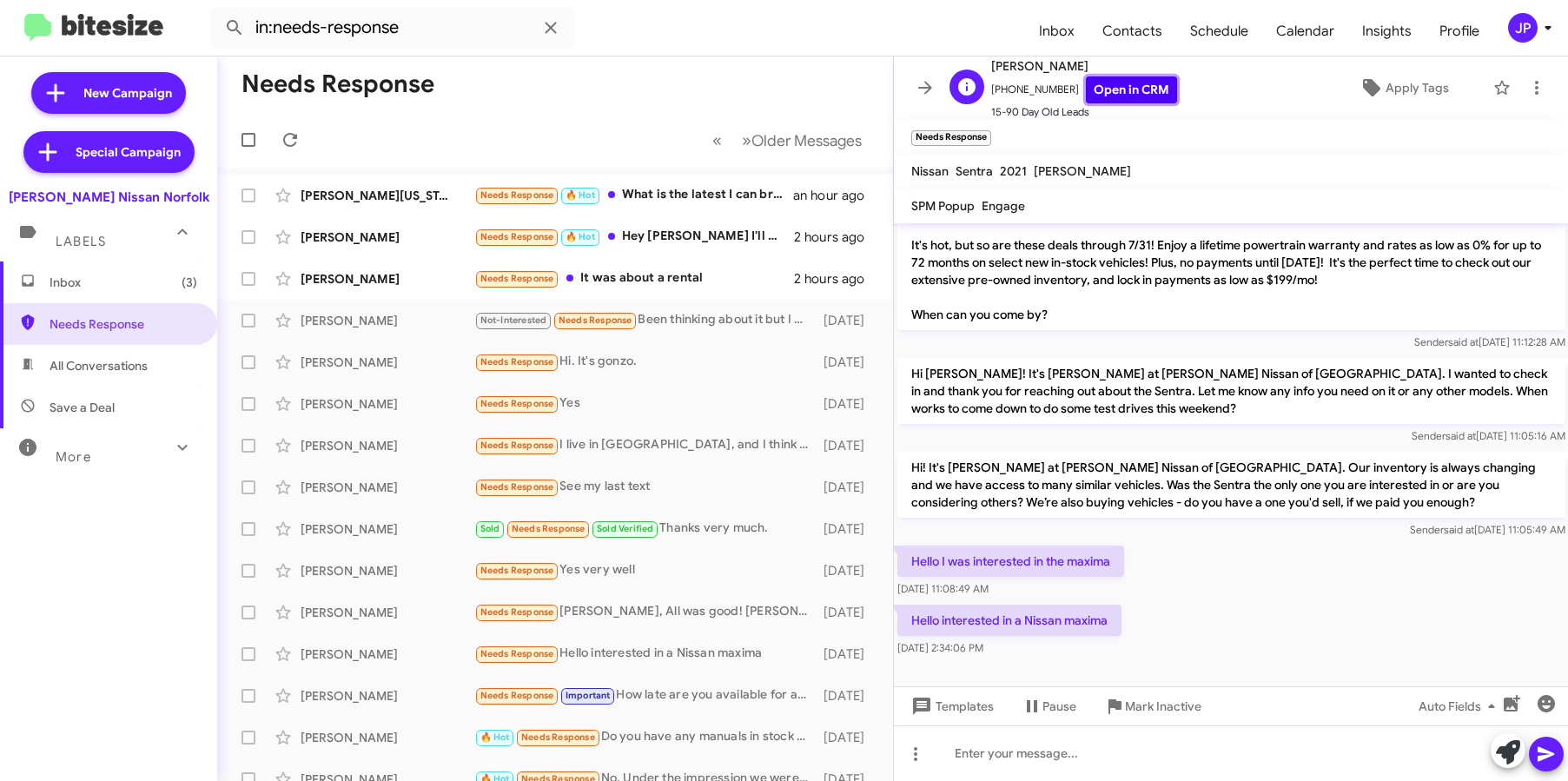
click at [1139, 83] on link "Open in CRM" at bounding box center [1131, 90] width 92 height 27
click at [1537, 32] on icon at bounding box center [1548, 28] width 21 height 21
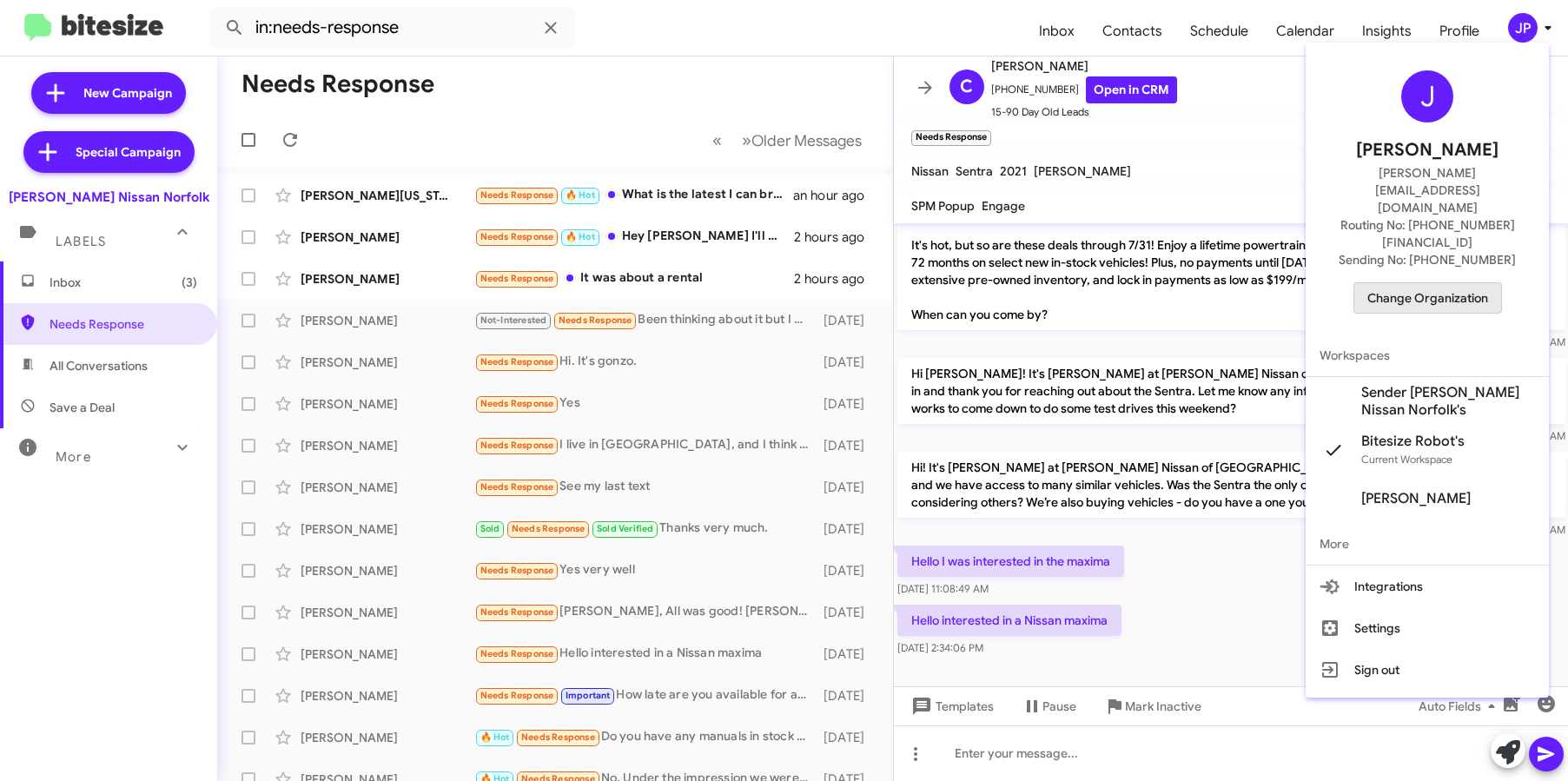
click at [1421, 283] on span "Change Organization" at bounding box center [1427, 298] width 120 height 30
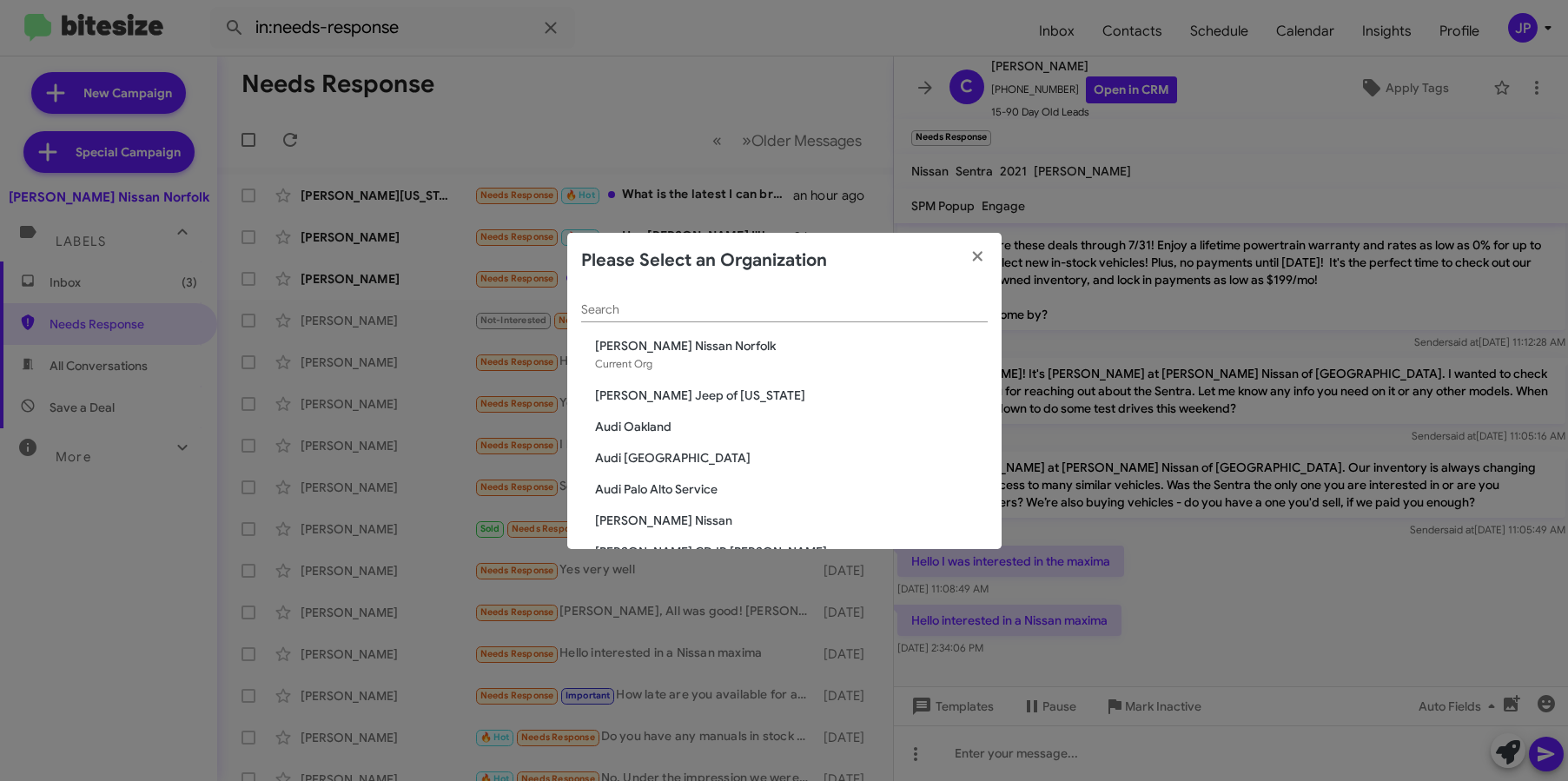
click at [784, 307] on input "Search" at bounding box center [784, 310] width 407 height 13
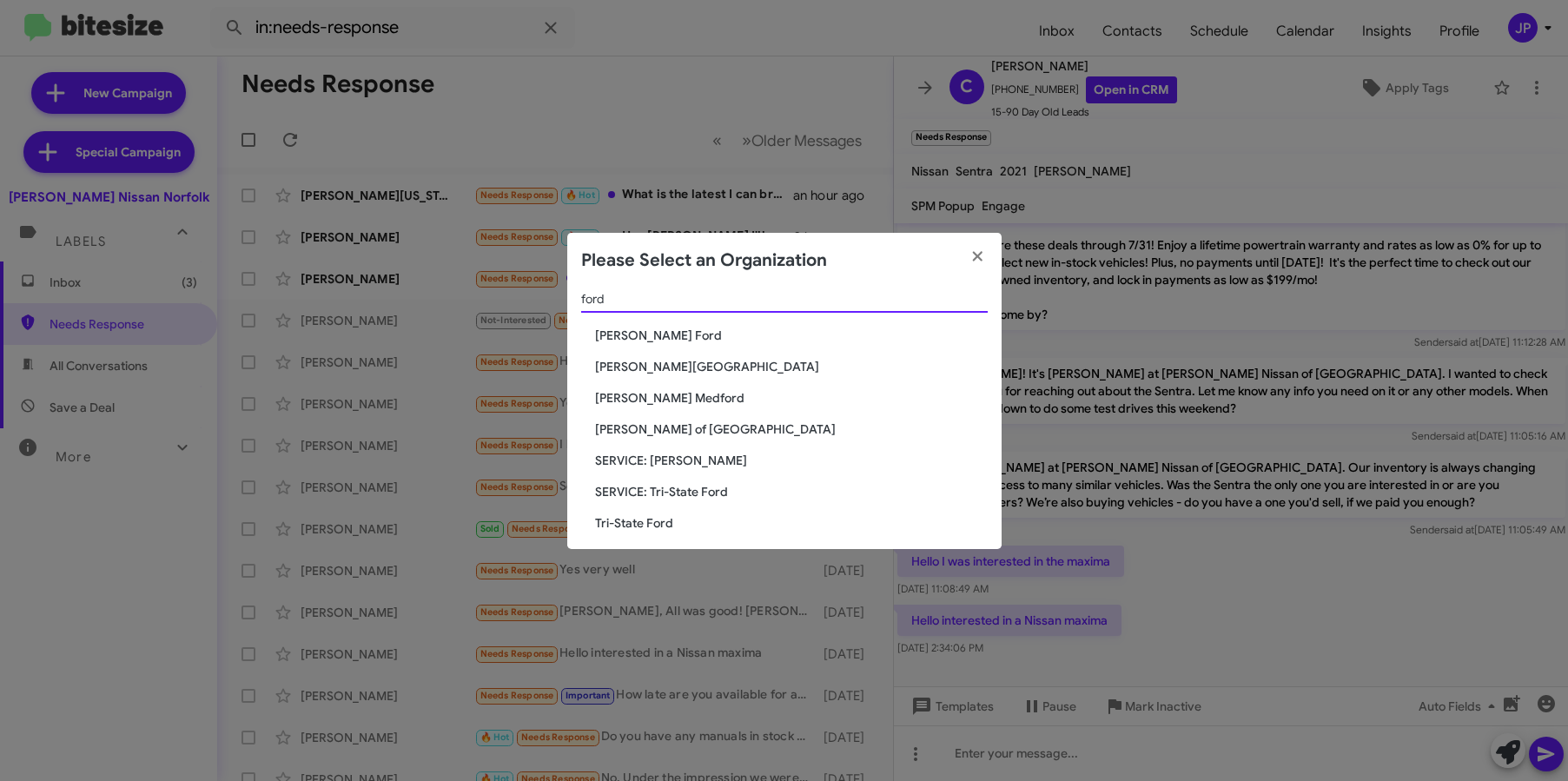
scroll to position [21, 0]
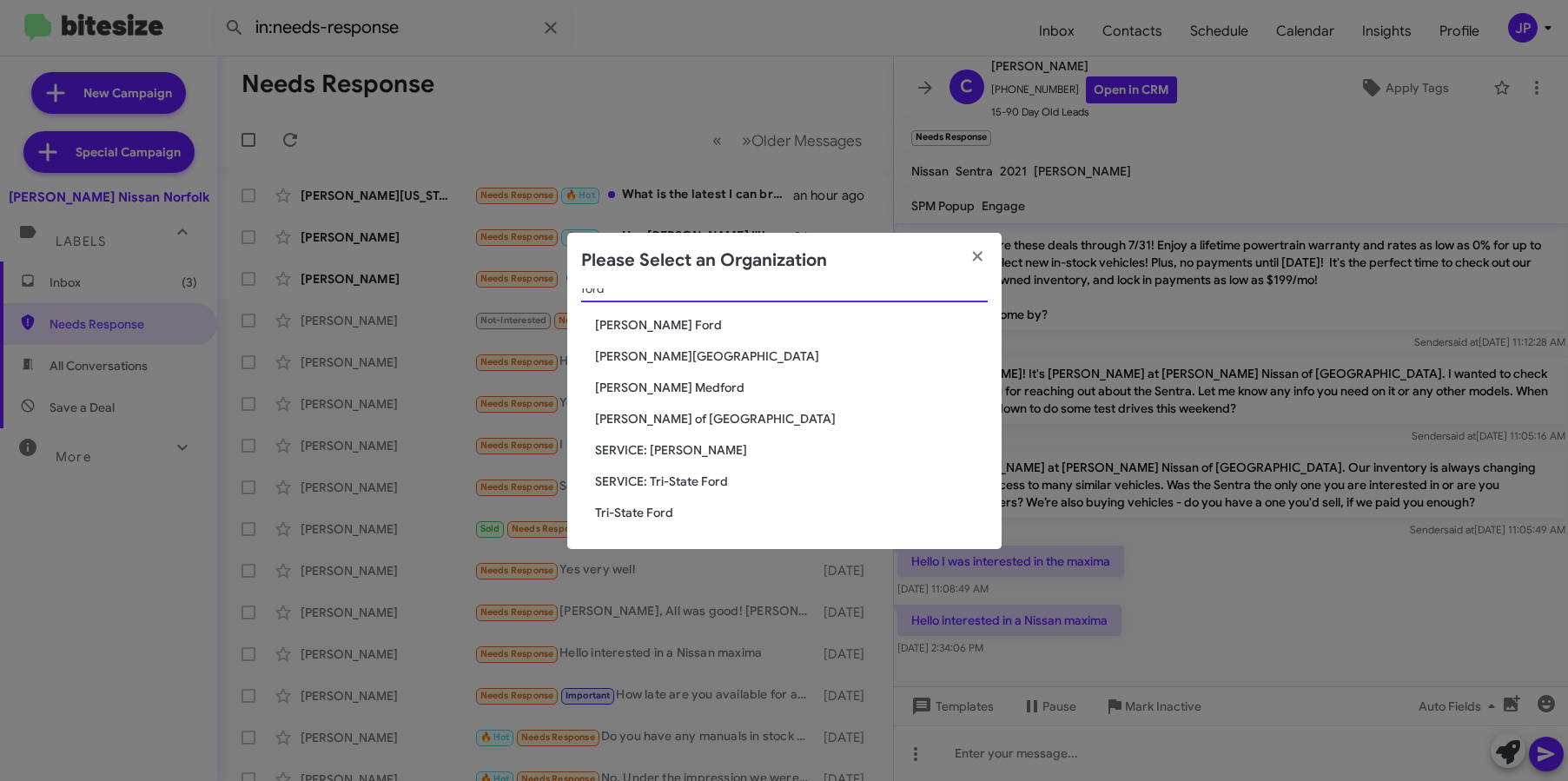
type input "ford"
drag, startPoint x: 599, startPoint y: 514, endPoint x: 719, endPoint y: 493, distance: 121.8
click at [600, 514] on span "Tri-State Ford" at bounding box center [790, 513] width 392 height 17
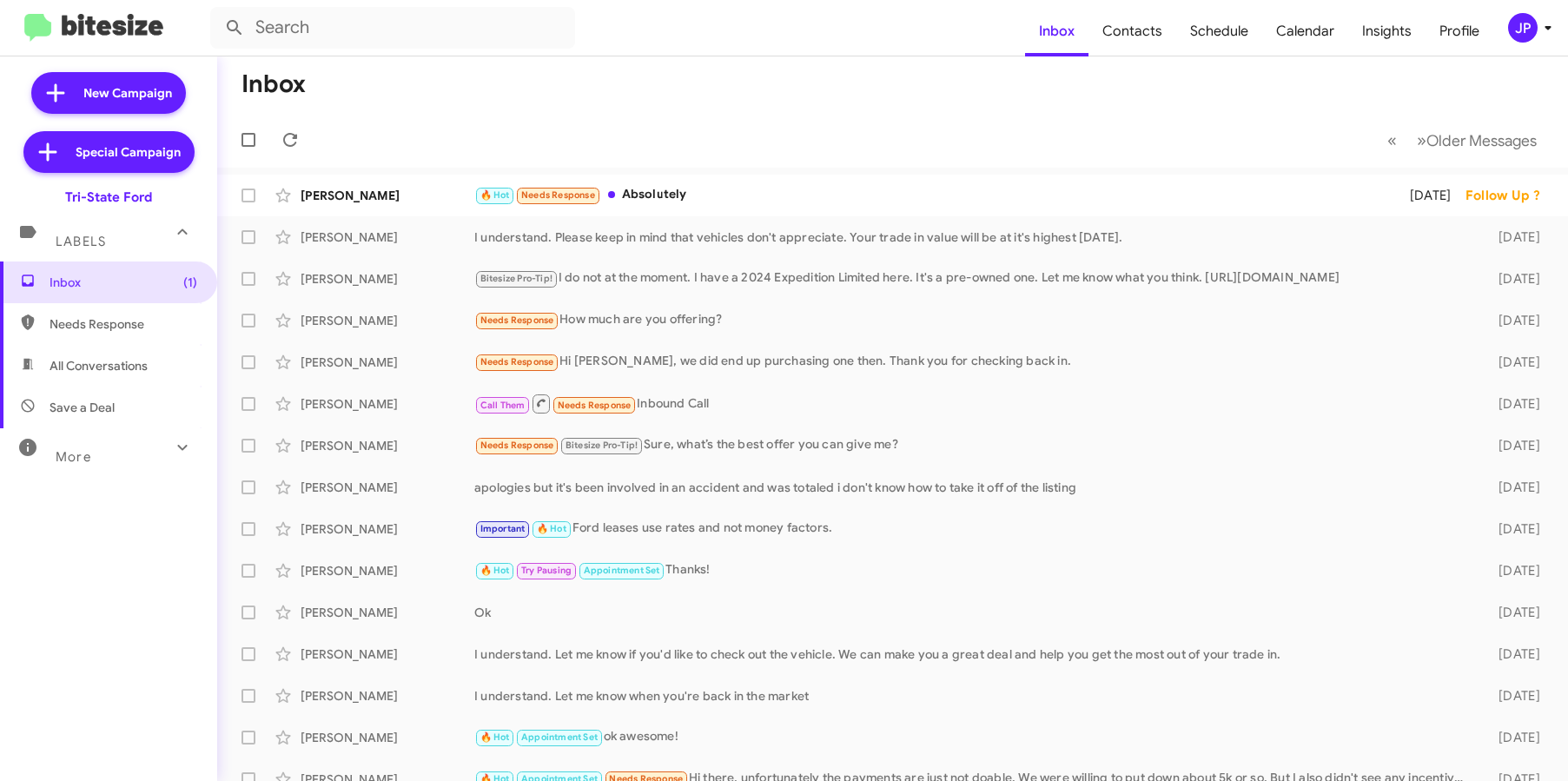
click at [80, 446] on div "More" at bounding box center [91, 449] width 154 height 32
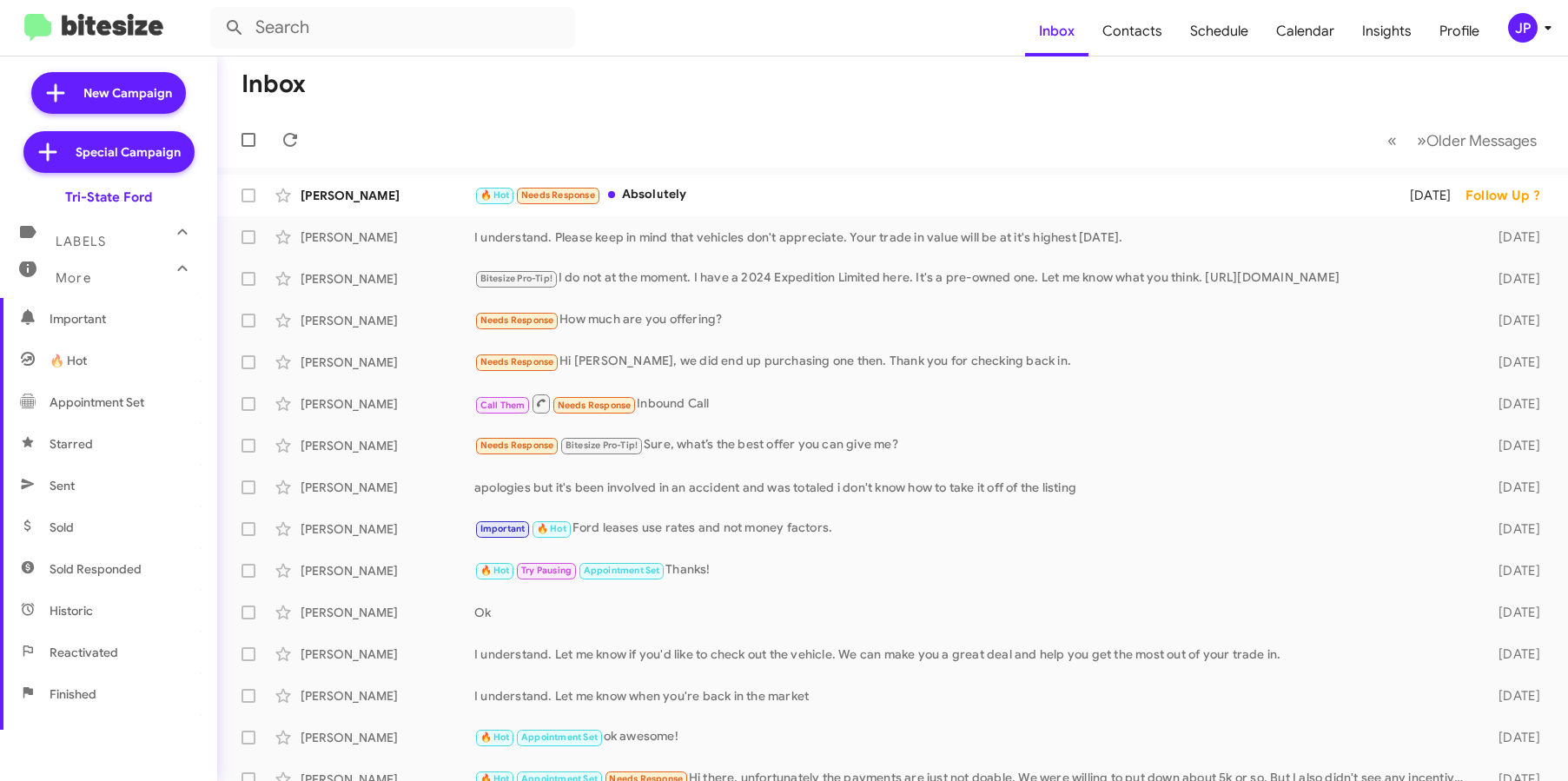
scroll to position [350, 0]
click at [90, 370] on span "Sold" at bounding box center [108, 363] width 217 height 41
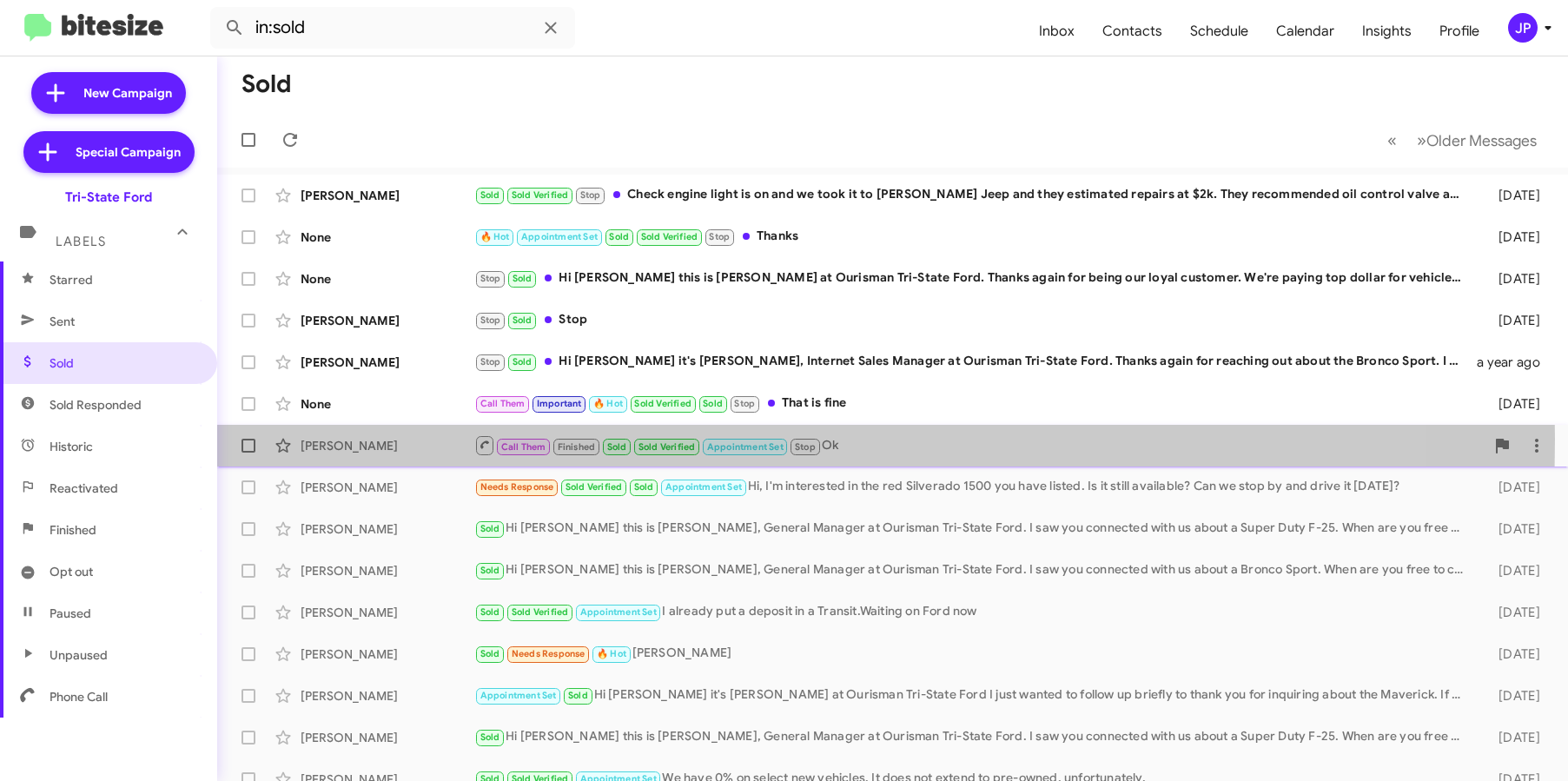
click at [386, 439] on div "[PERSON_NAME]" at bounding box center [387, 445] width 173 height 17
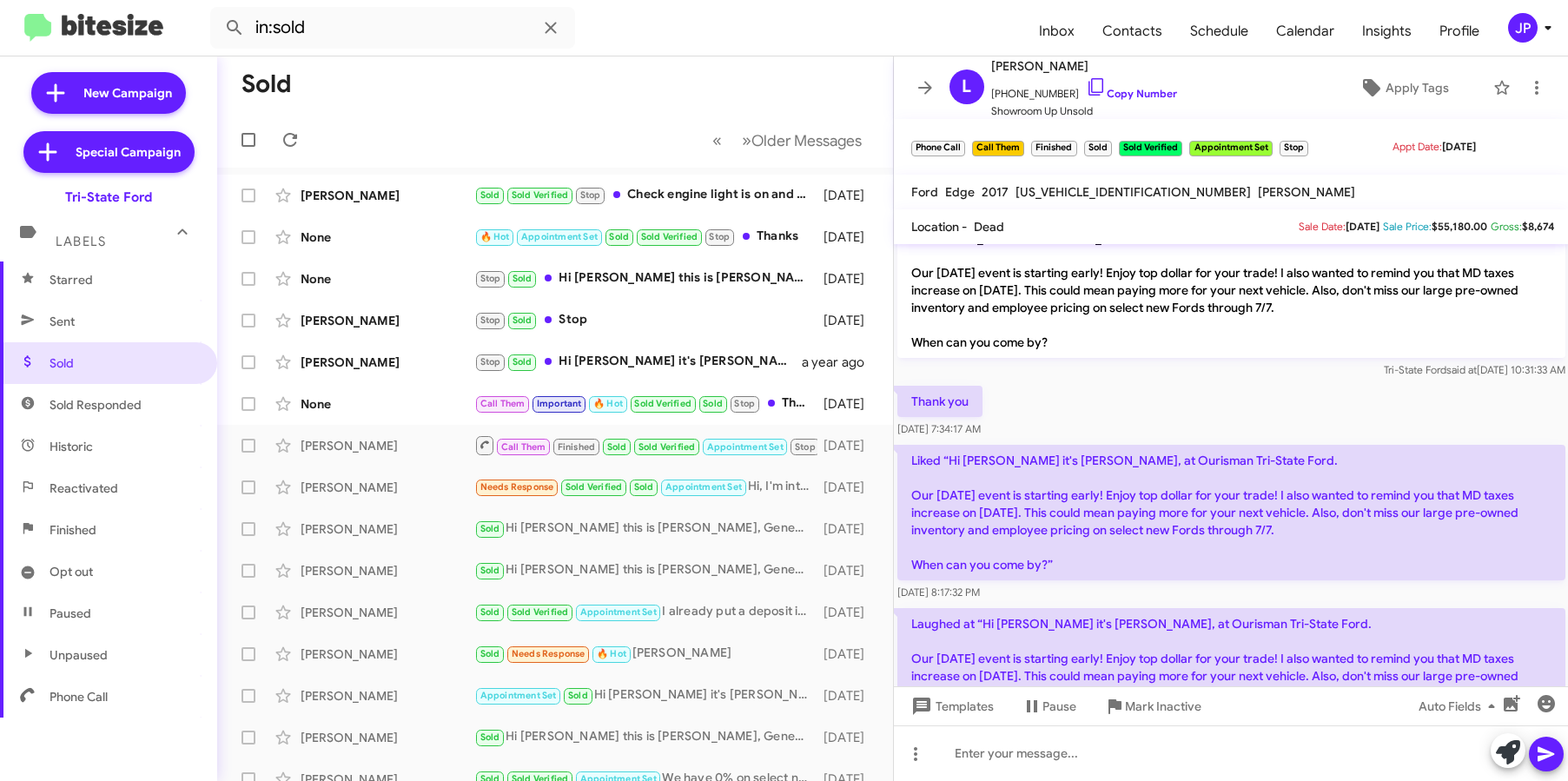
scroll to position [328, 0]
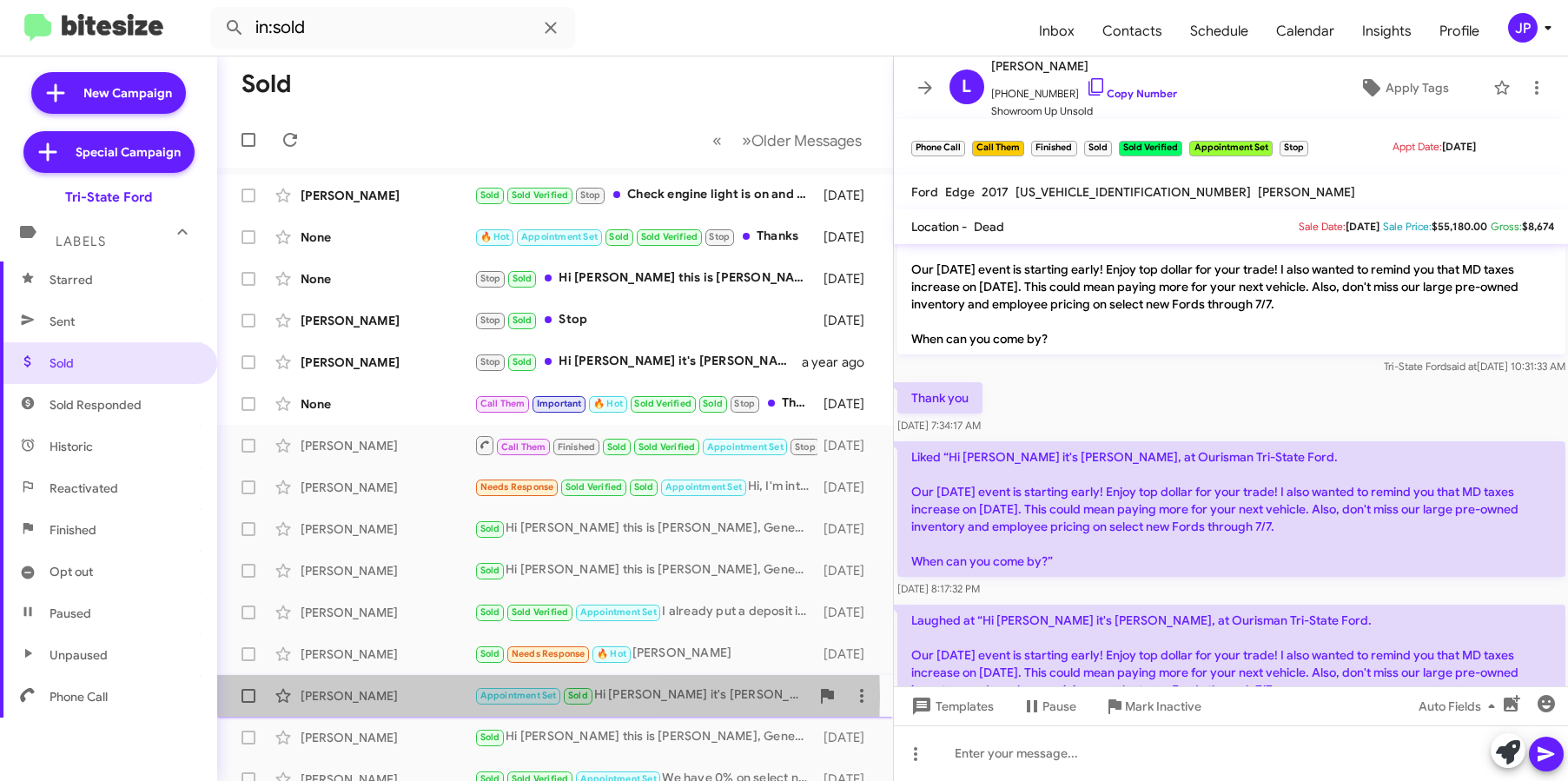
click at [438, 697] on div "[PERSON_NAME]" at bounding box center [387, 696] width 173 height 17
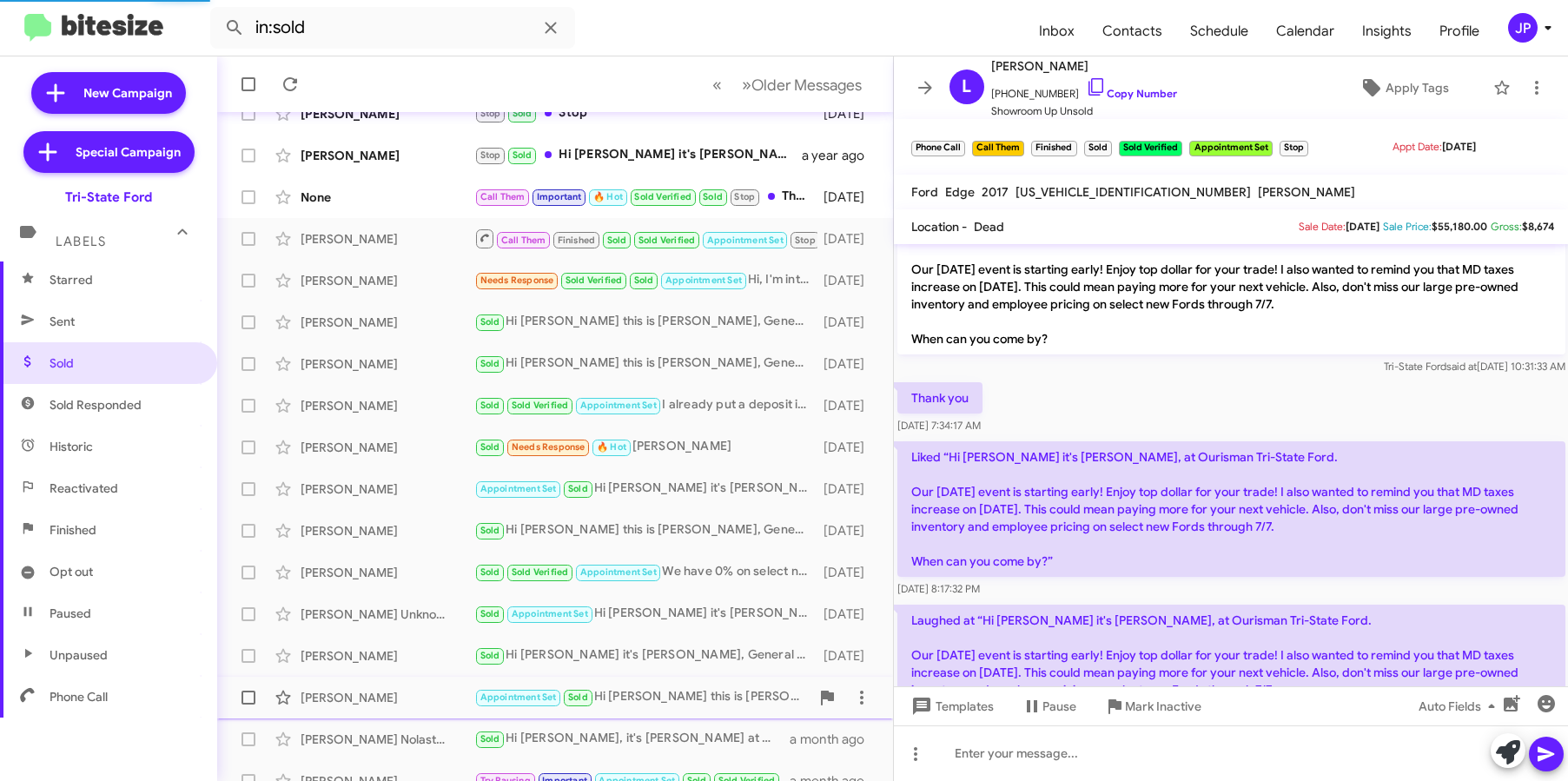
scroll to position [228, 0]
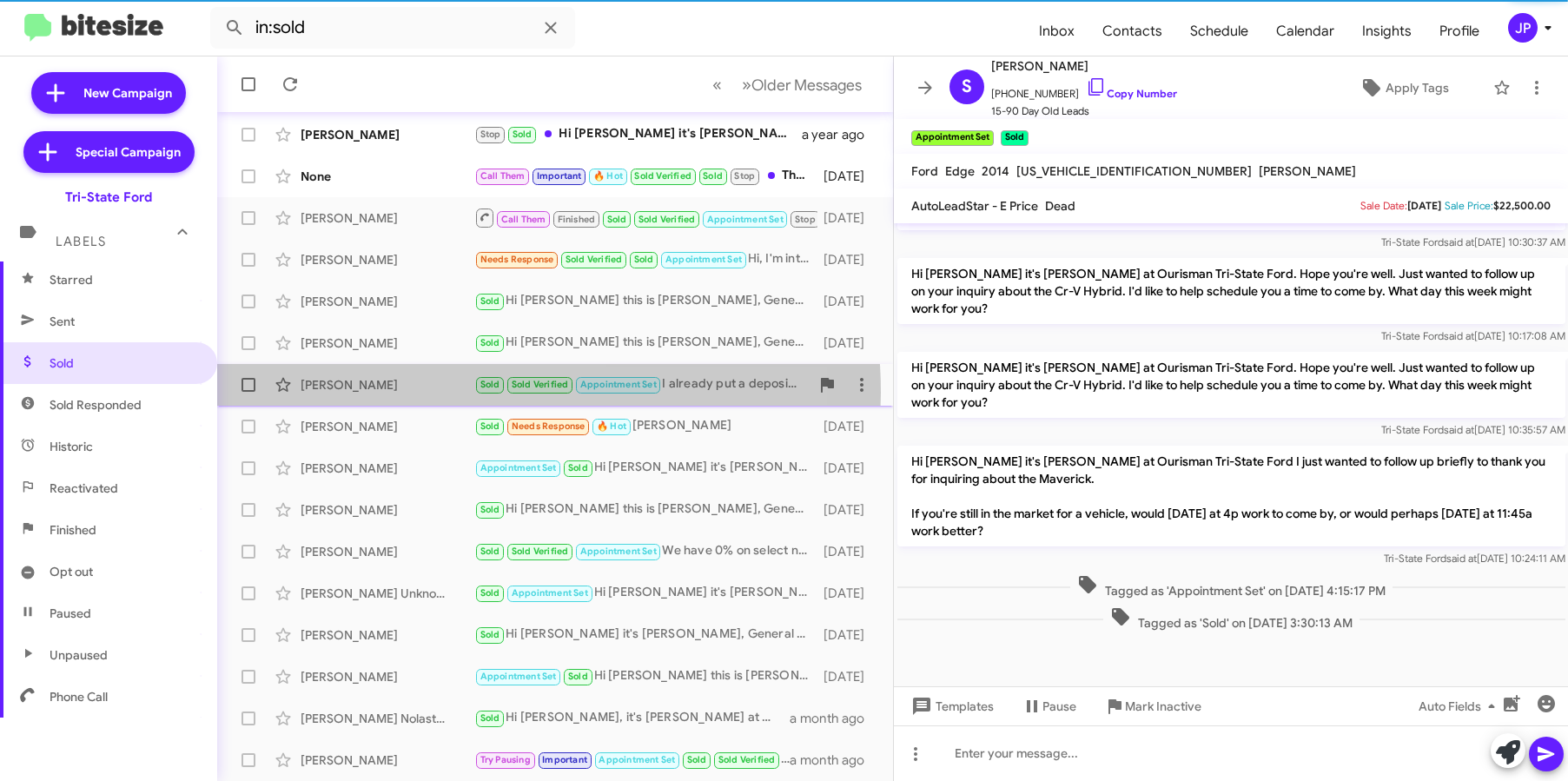
click at [412, 392] on div "[PERSON_NAME]" at bounding box center [387, 385] width 173 height 17
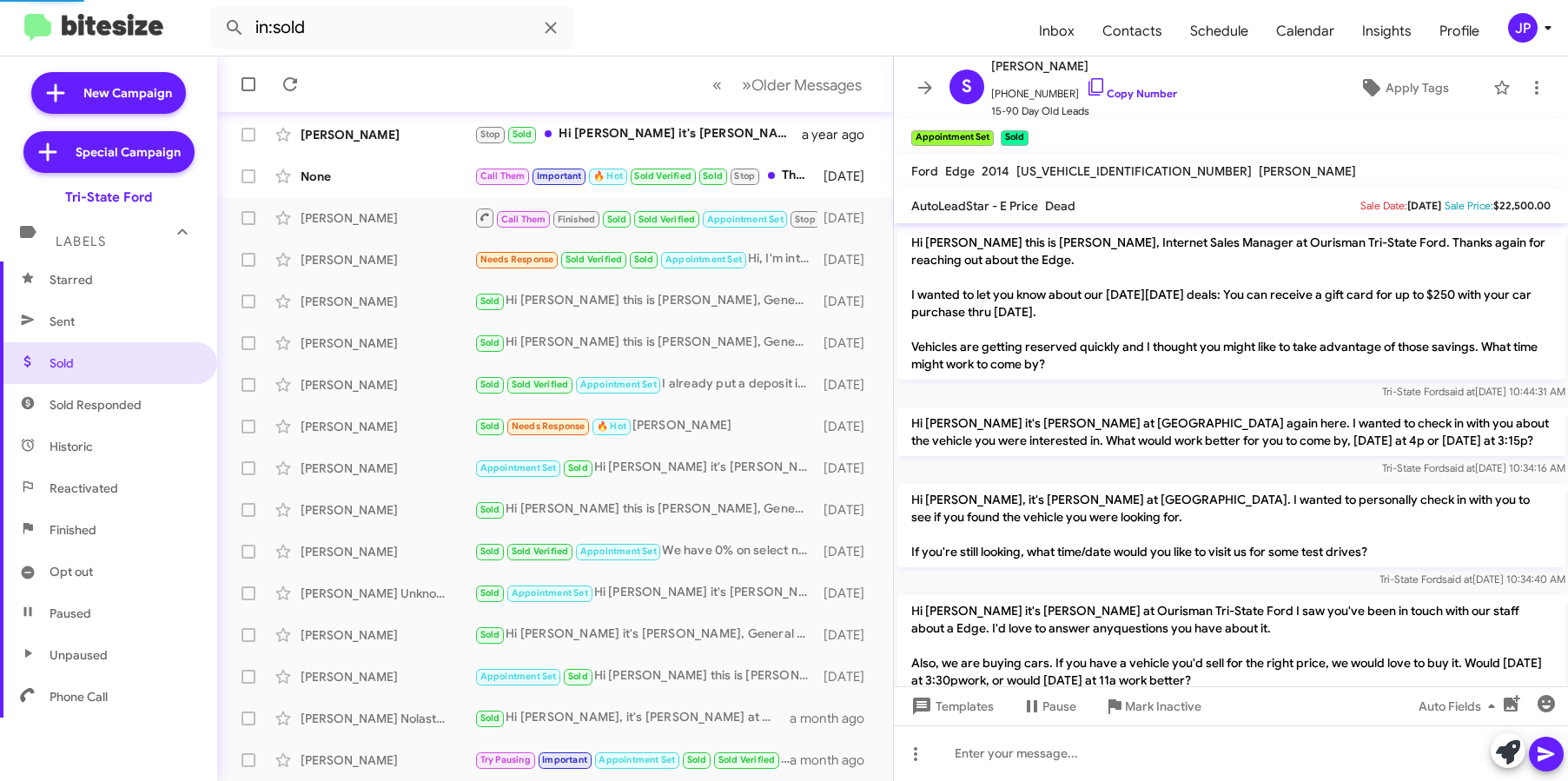
click at [81, 399] on span "Sold Responded" at bounding box center [95, 405] width 93 height 17
type input "in:sold-verified"
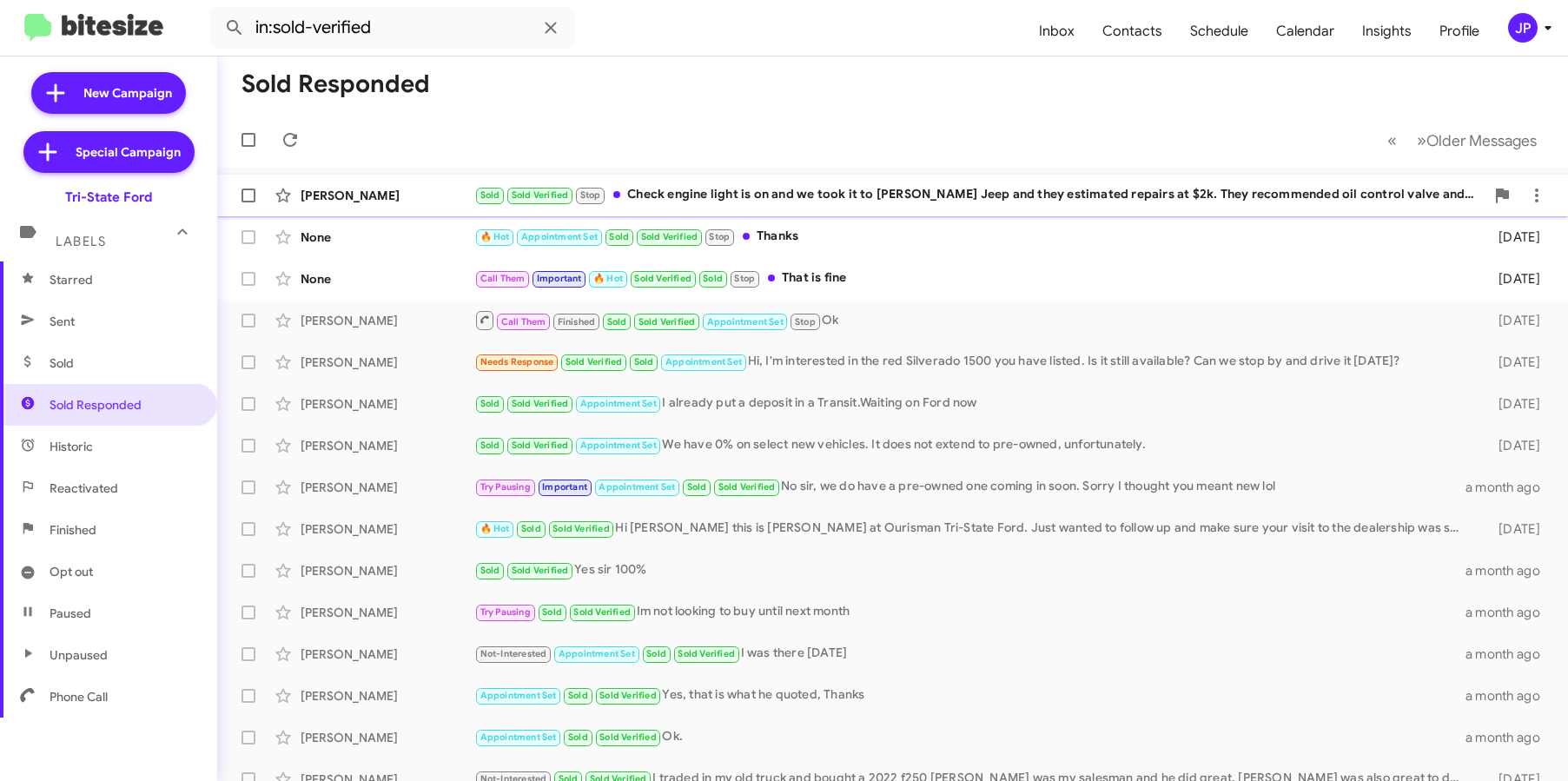
click at [427, 187] on div "Laura Combs" at bounding box center [387, 196] width 173 height 17
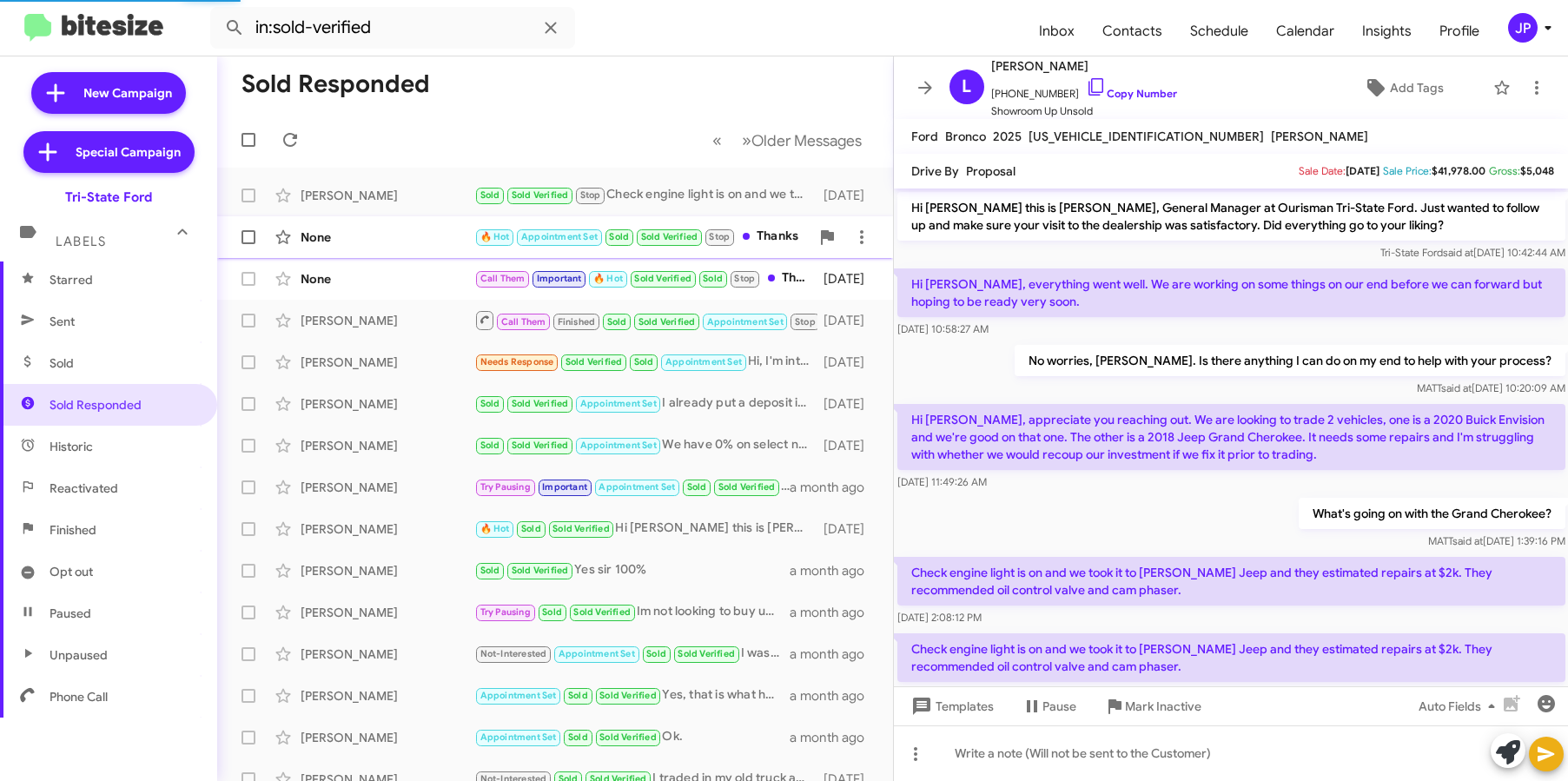
scroll to position [160, 0]
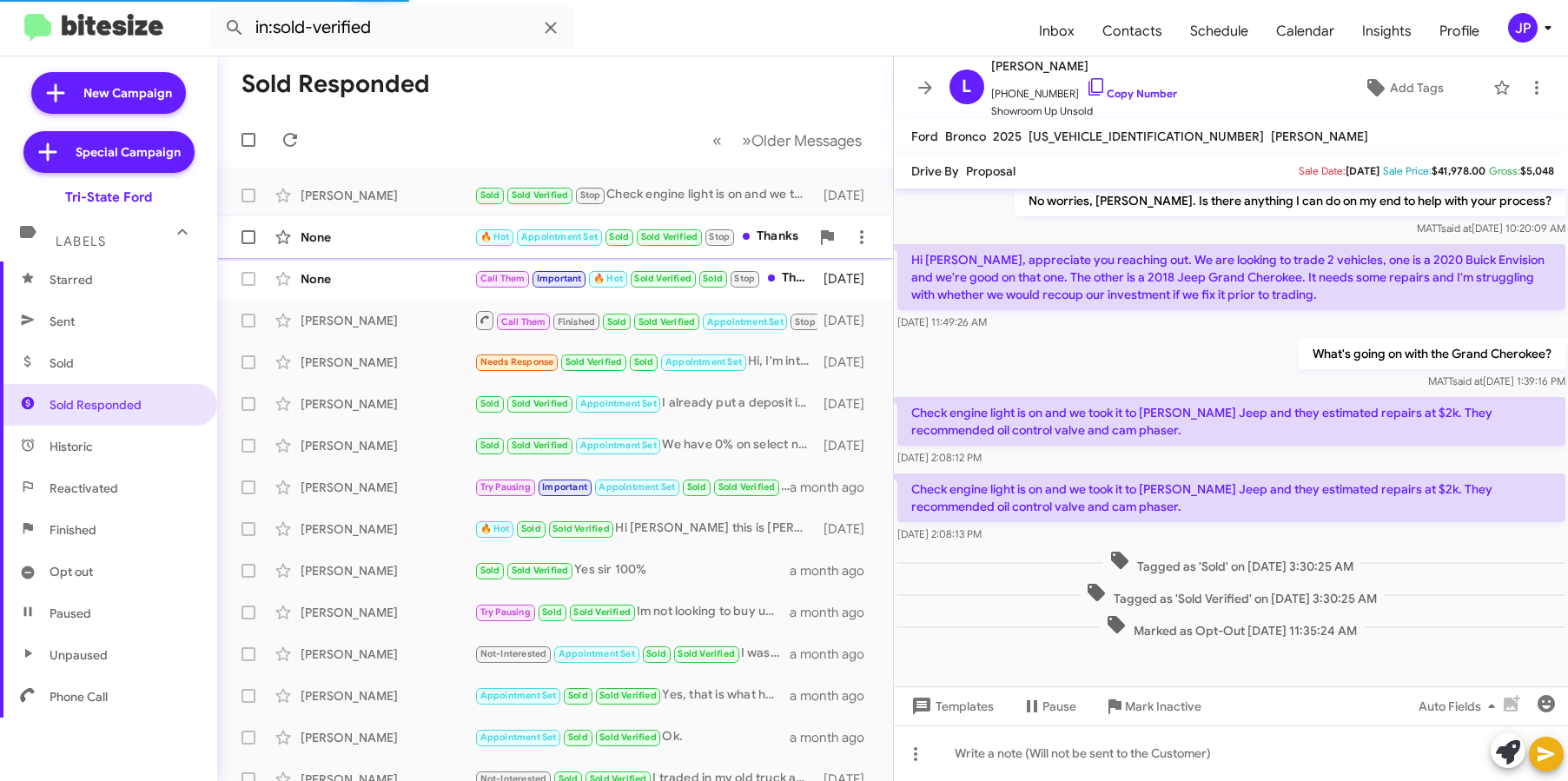
click at [400, 230] on div "None" at bounding box center [387, 237] width 173 height 17
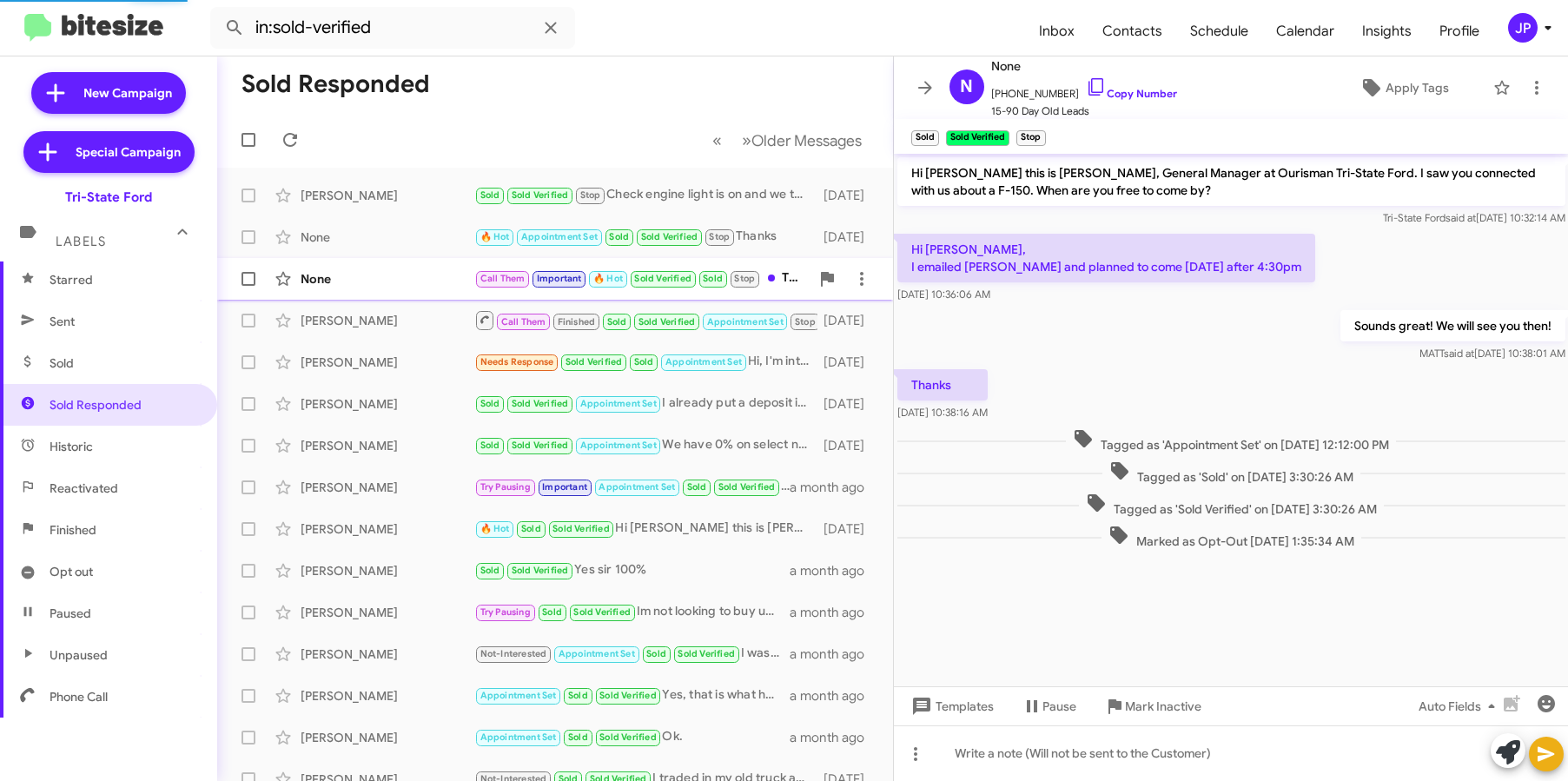
click at [386, 287] on div "None Call Them Important 🔥 Hot Sold Verified Sold Stop That is fine 2 years ago" at bounding box center [555, 279] width 648 height 35
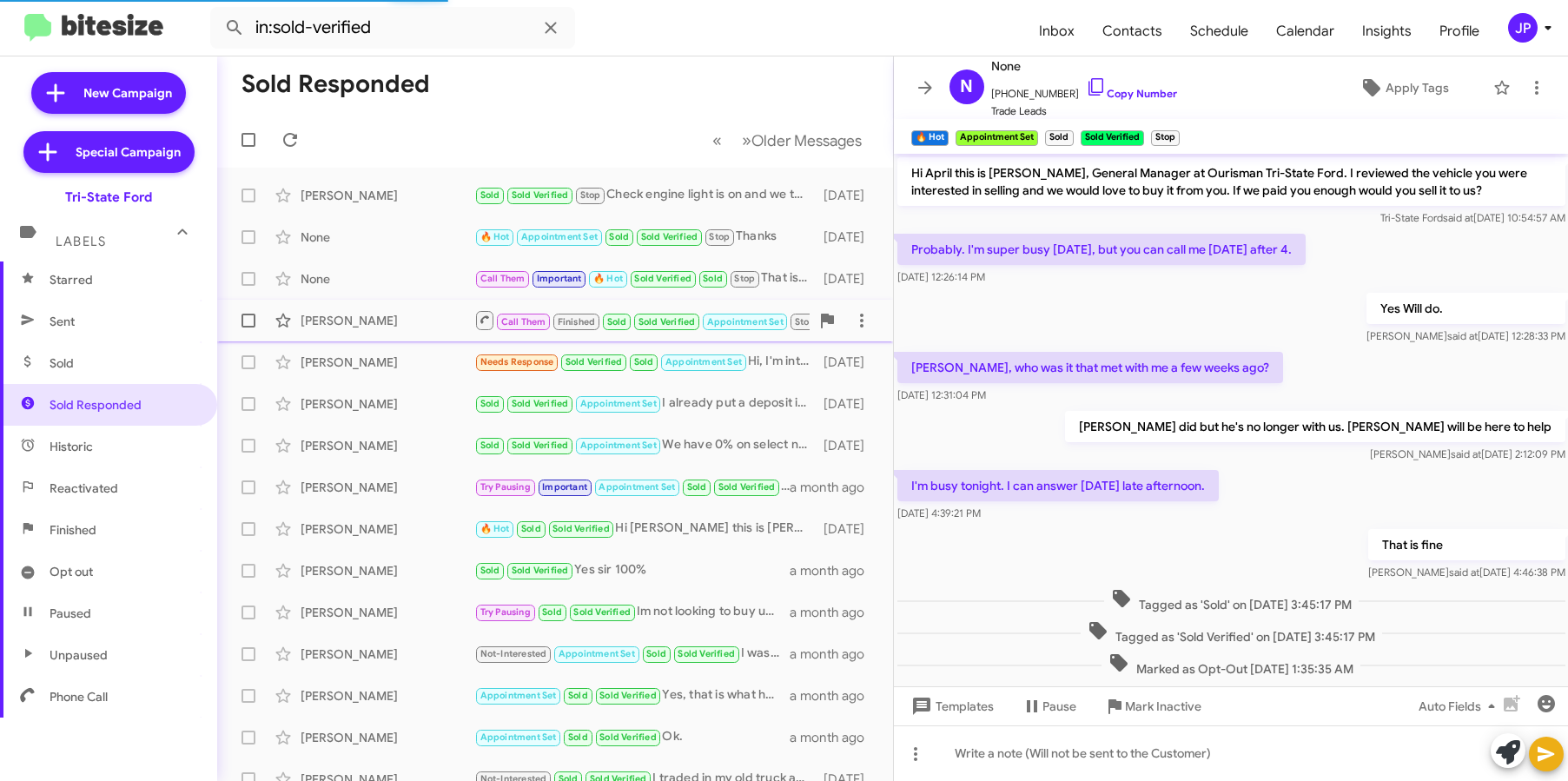
scroll to position [39, 0]
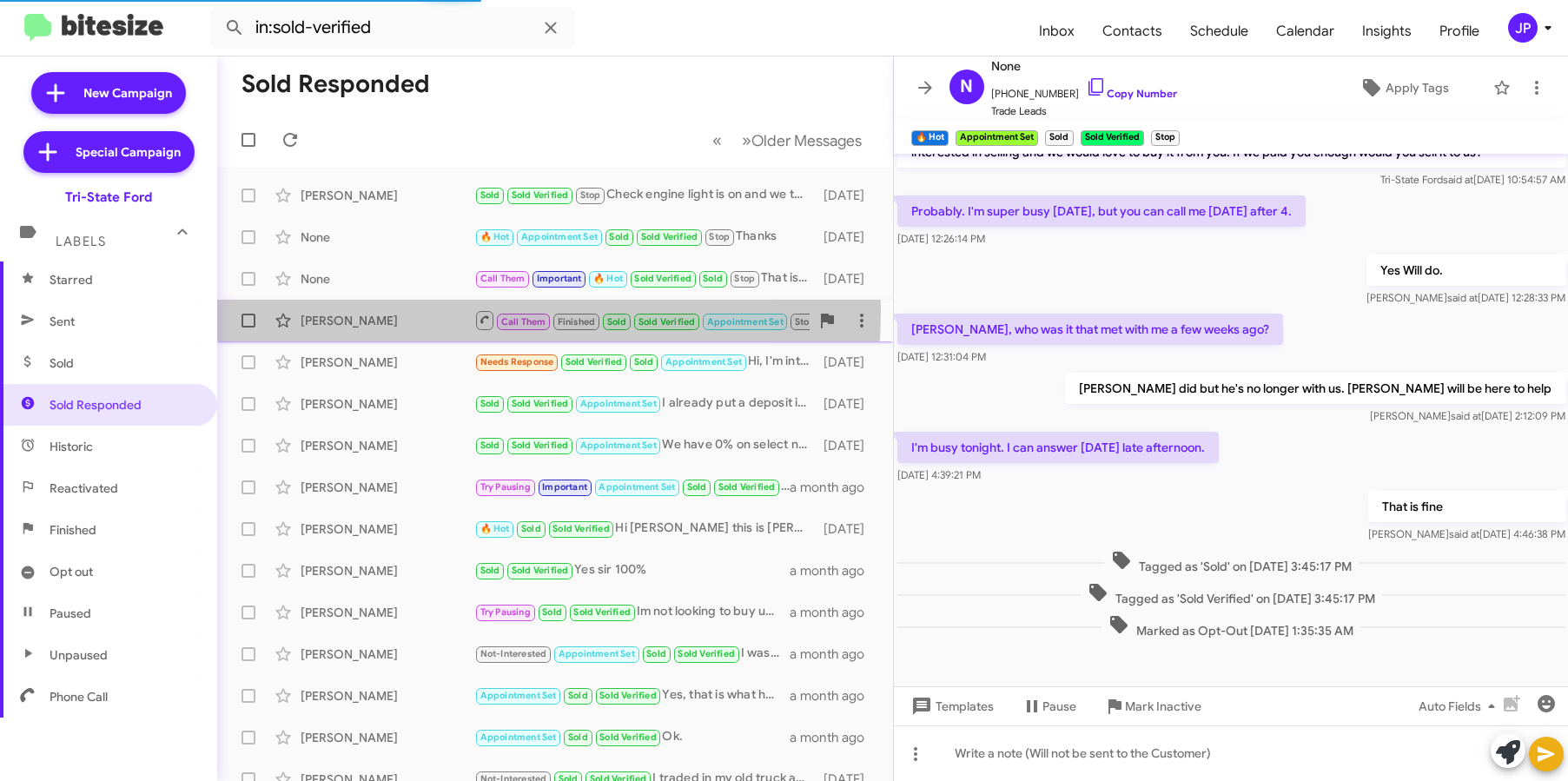
click at [385, 310] on div "Larry Hall Call Them Finished Sold Sold Verified Appointment Set Stop Ok 6 days…" at bounding box center [555, 321] width 648 height 35
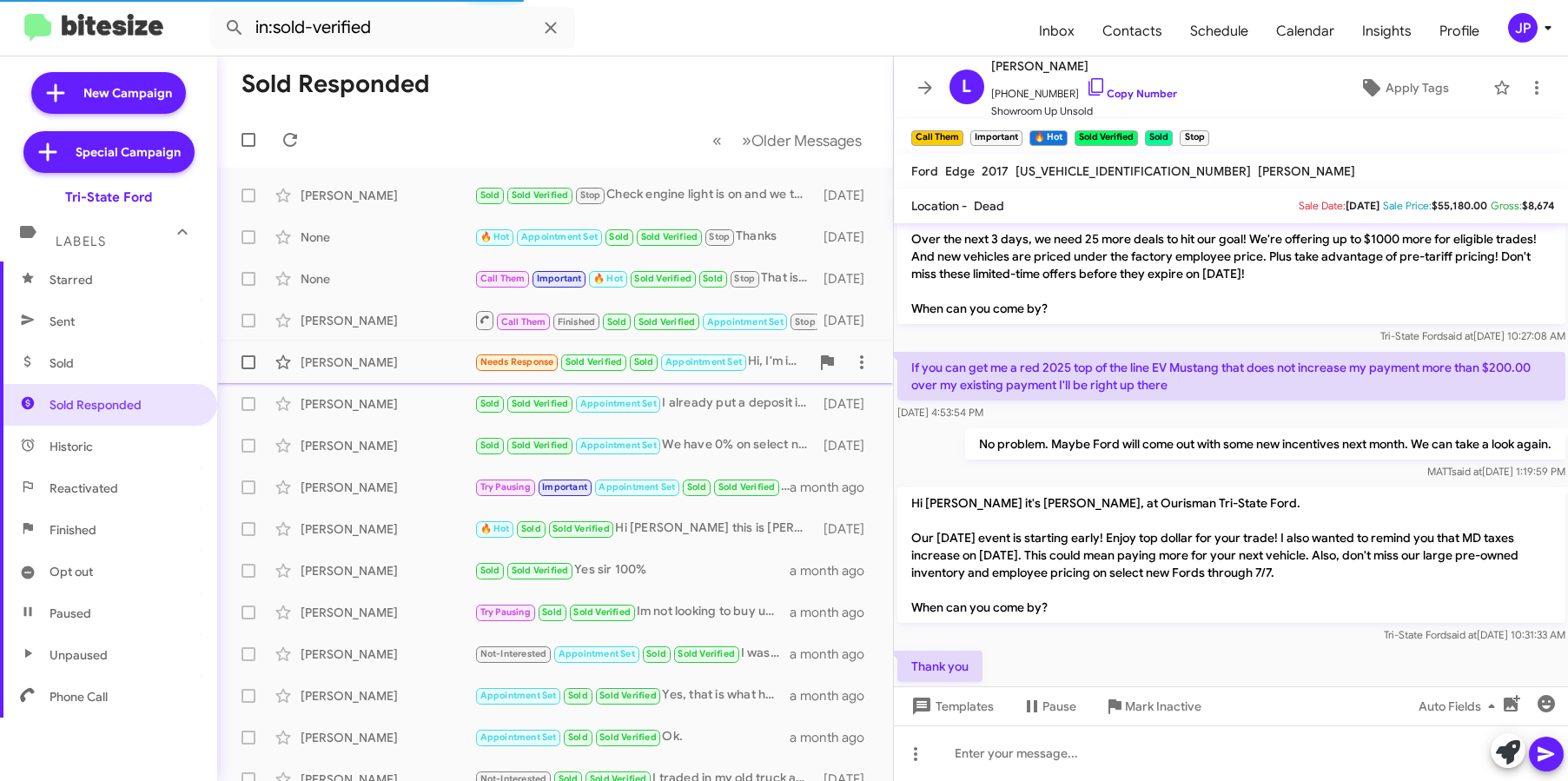
scroll to position [1617, 0]
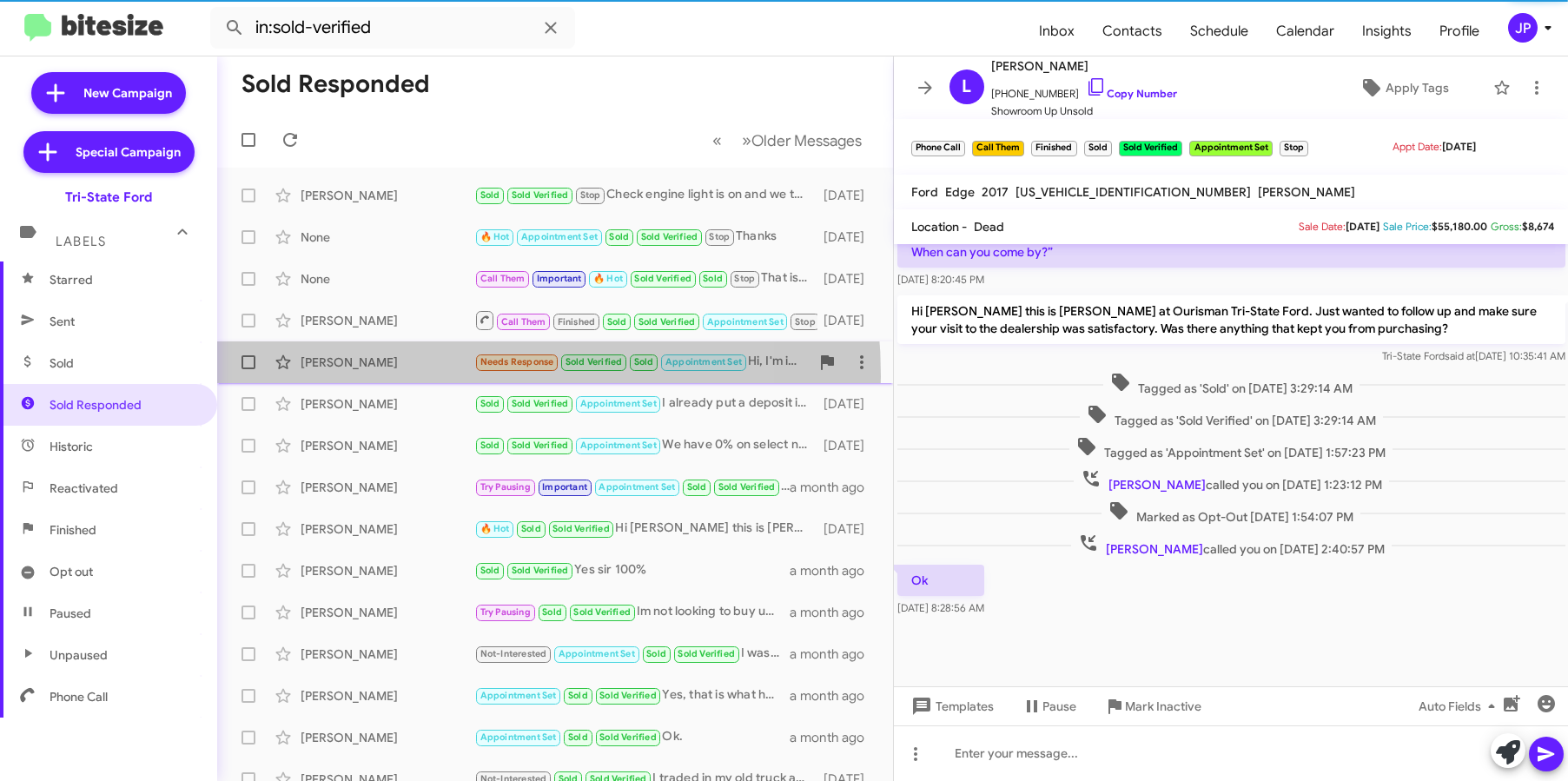
click at [385, 376] on div "Paul Zajac Needs Response Sold Verified Sold Appointment Set Hi, I'm interested…" at bounding box center [555, 363] width 648 height 35
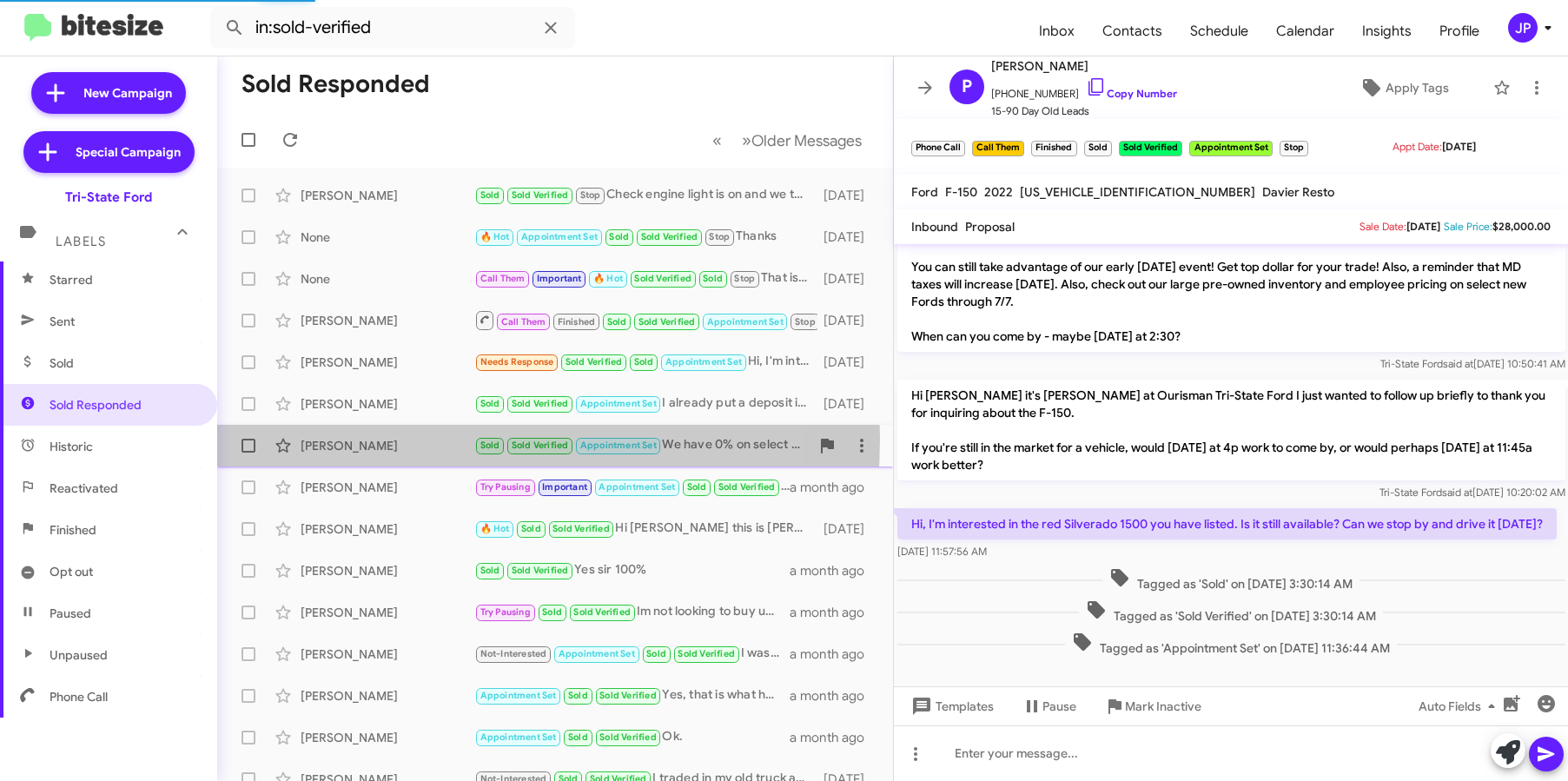
click at [400, 439] on div "Sterling Seemans" at bounding box center [387, 445] width 173 height 17
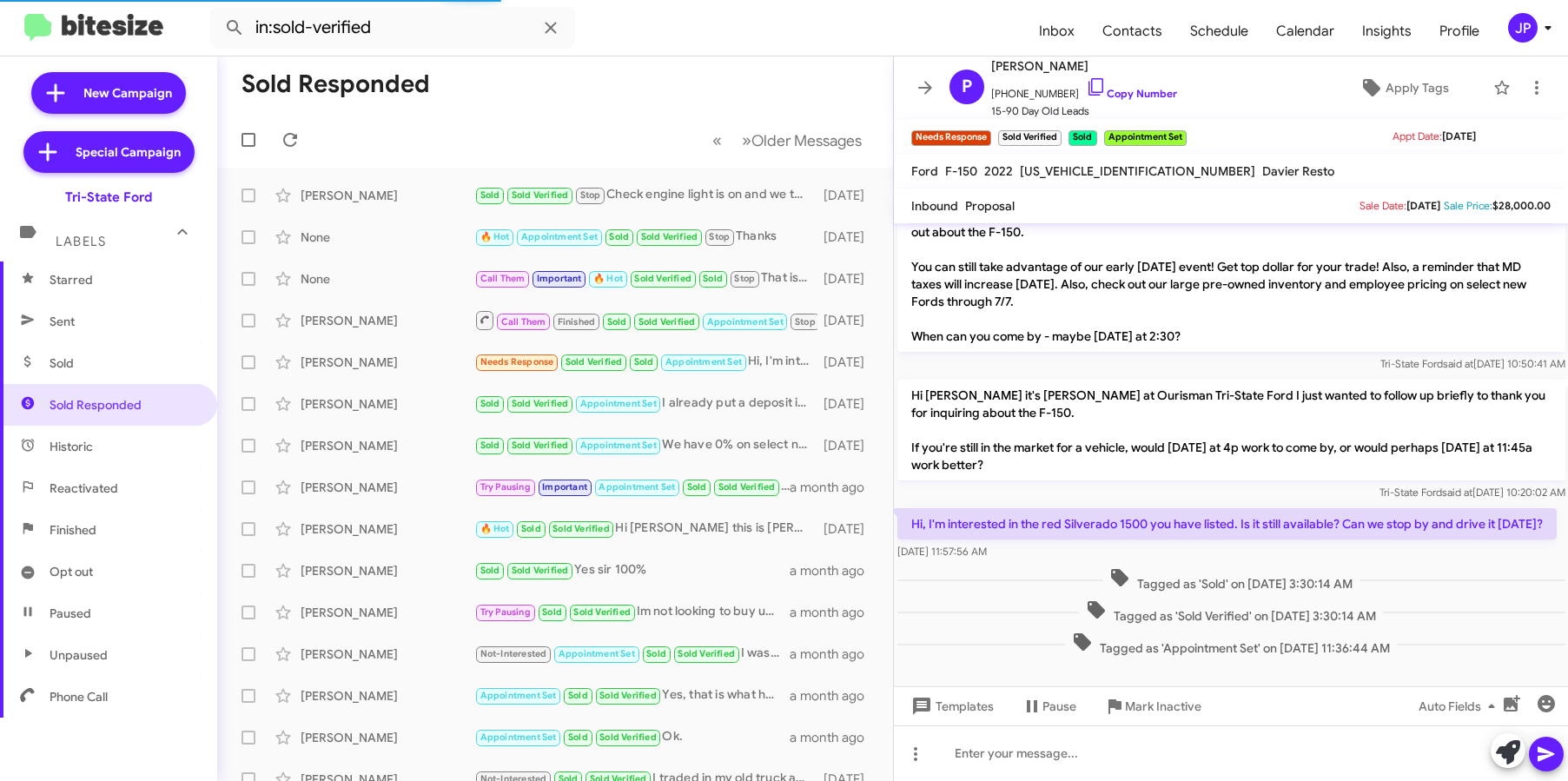
scroll to position [40, 0]
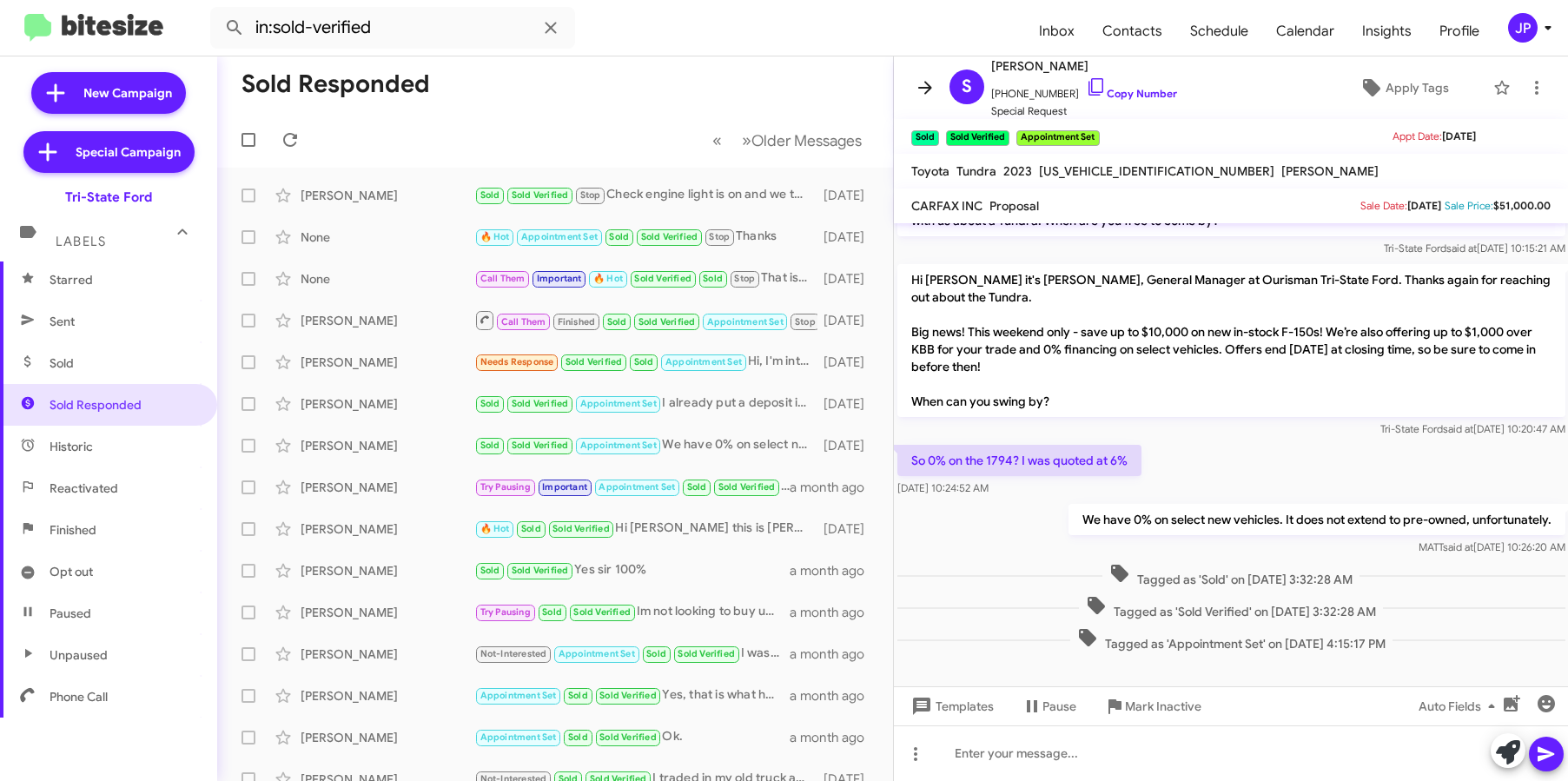
click at [924, 94] on icon at bounding box center [925, 88] width 21 height 21
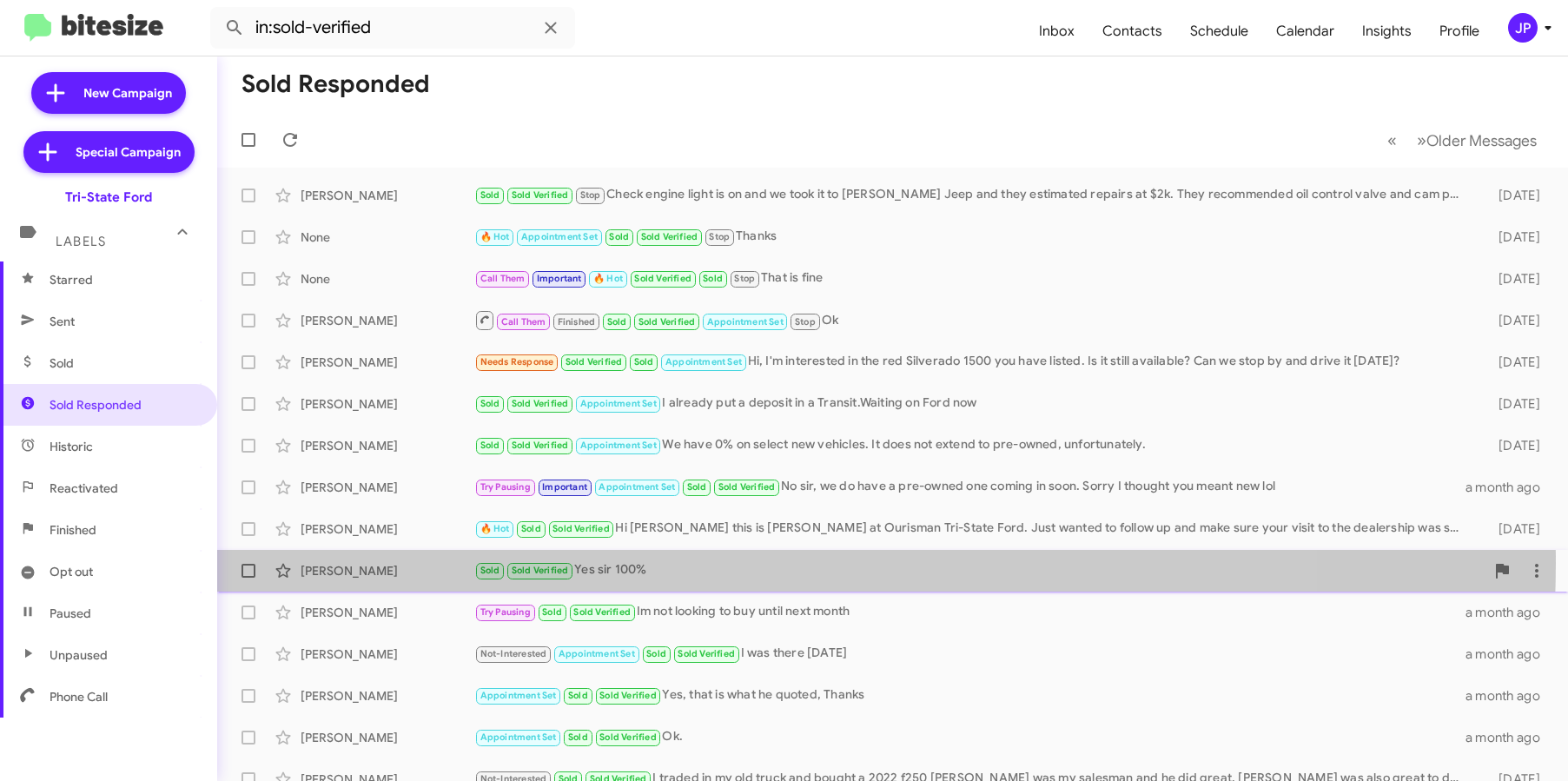
click at [664, 562] on div "Sold Sold Verified Yes sir 100%" at bounding box center [979, 570] width 1010 height 20
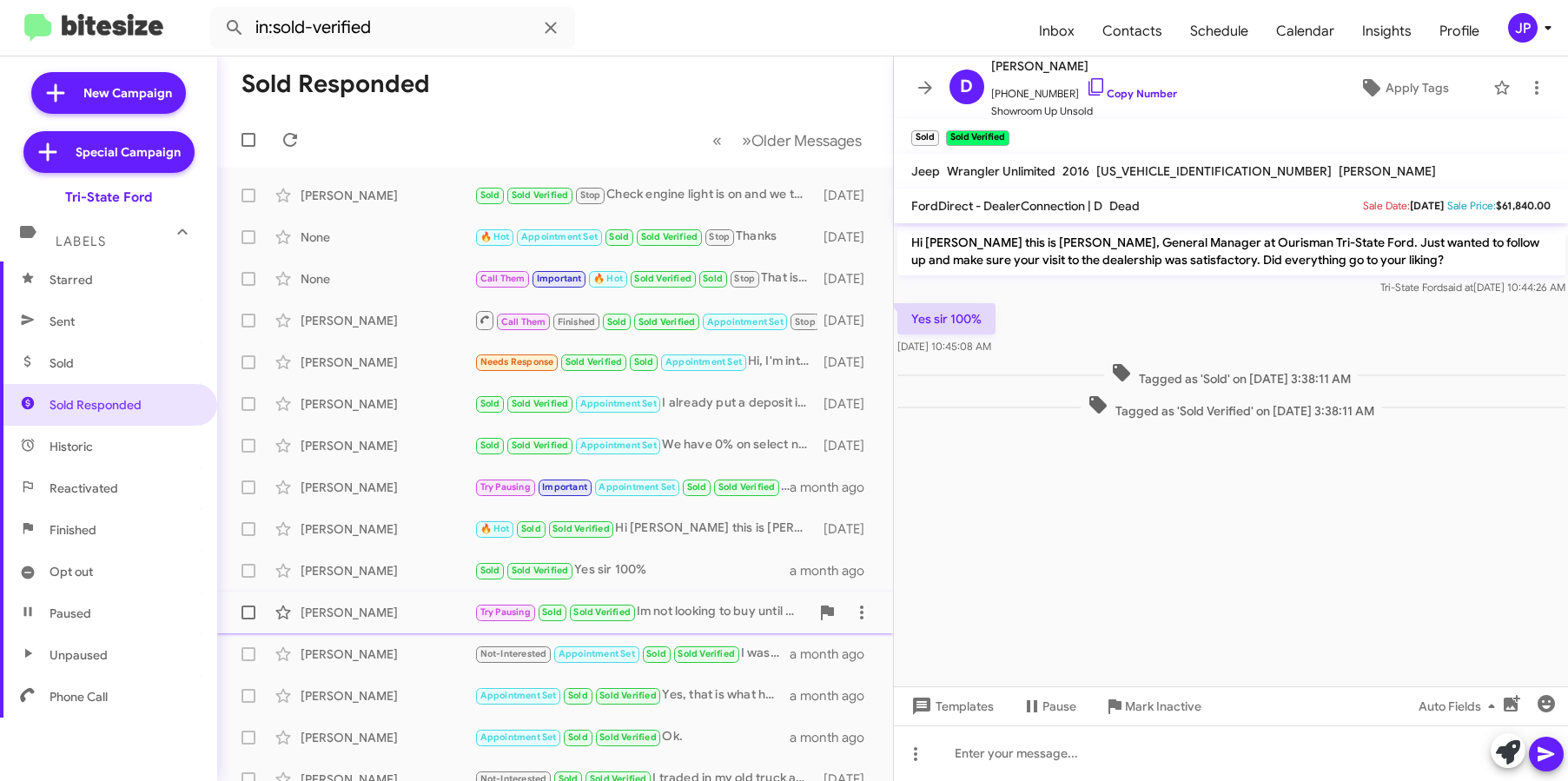
click at [364, 616] on div "Bess Dicken" at bounding box center [387, 612] width 173 height 17
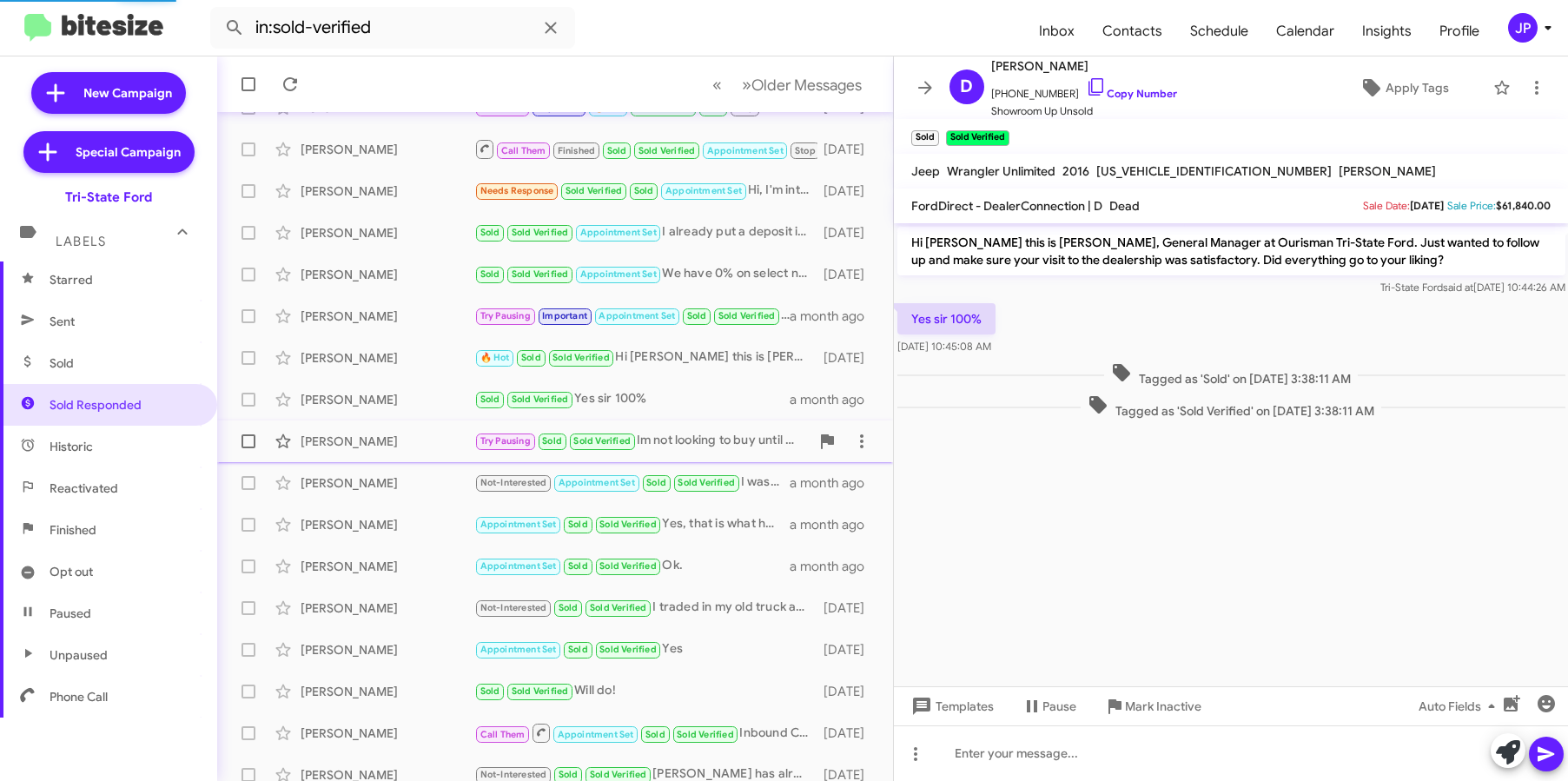
scroll to position [228, 0]
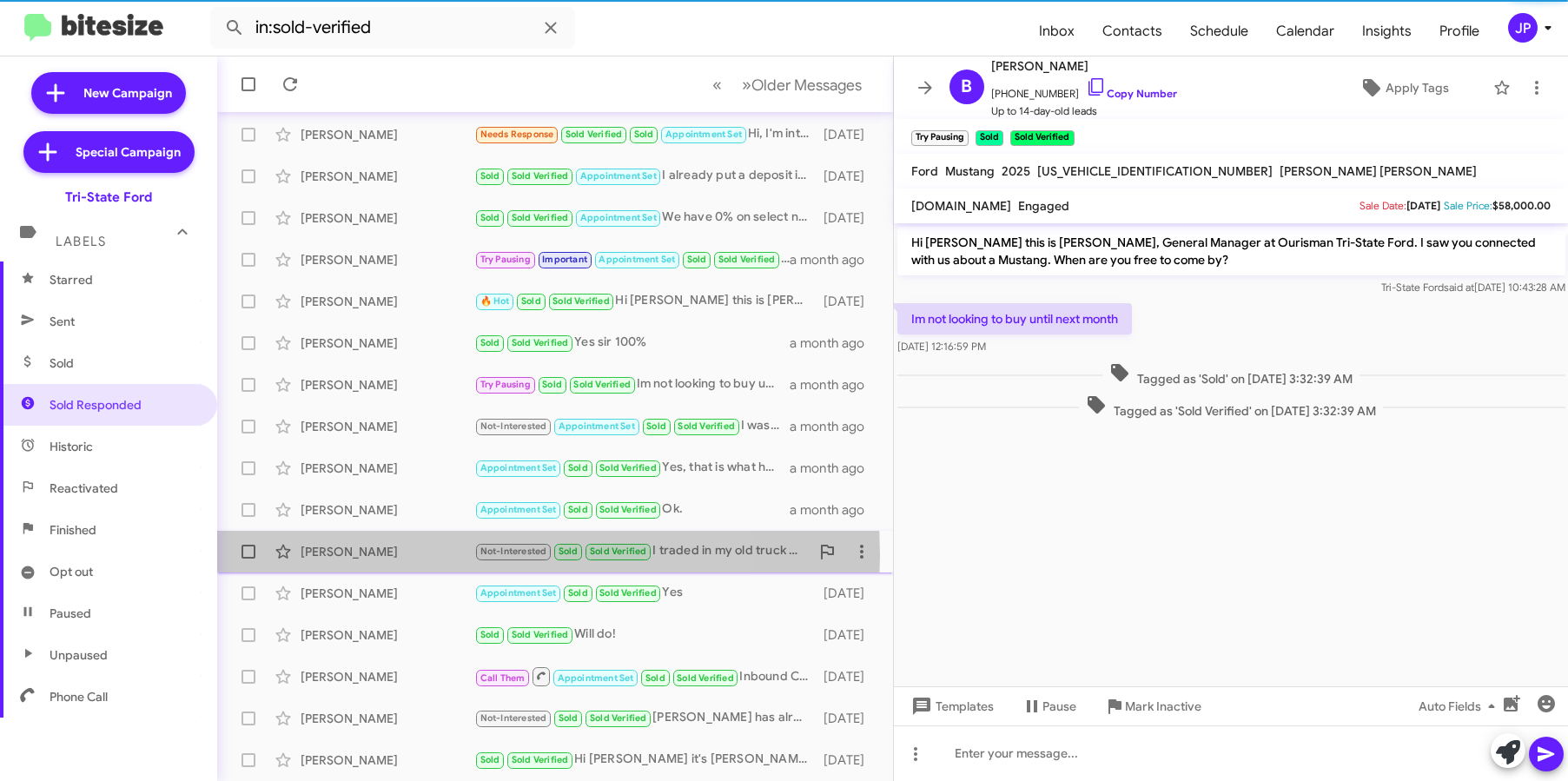
click at [374, 555] on div "Chad Ward" at bounding box center [387, 552] width 173 height 17
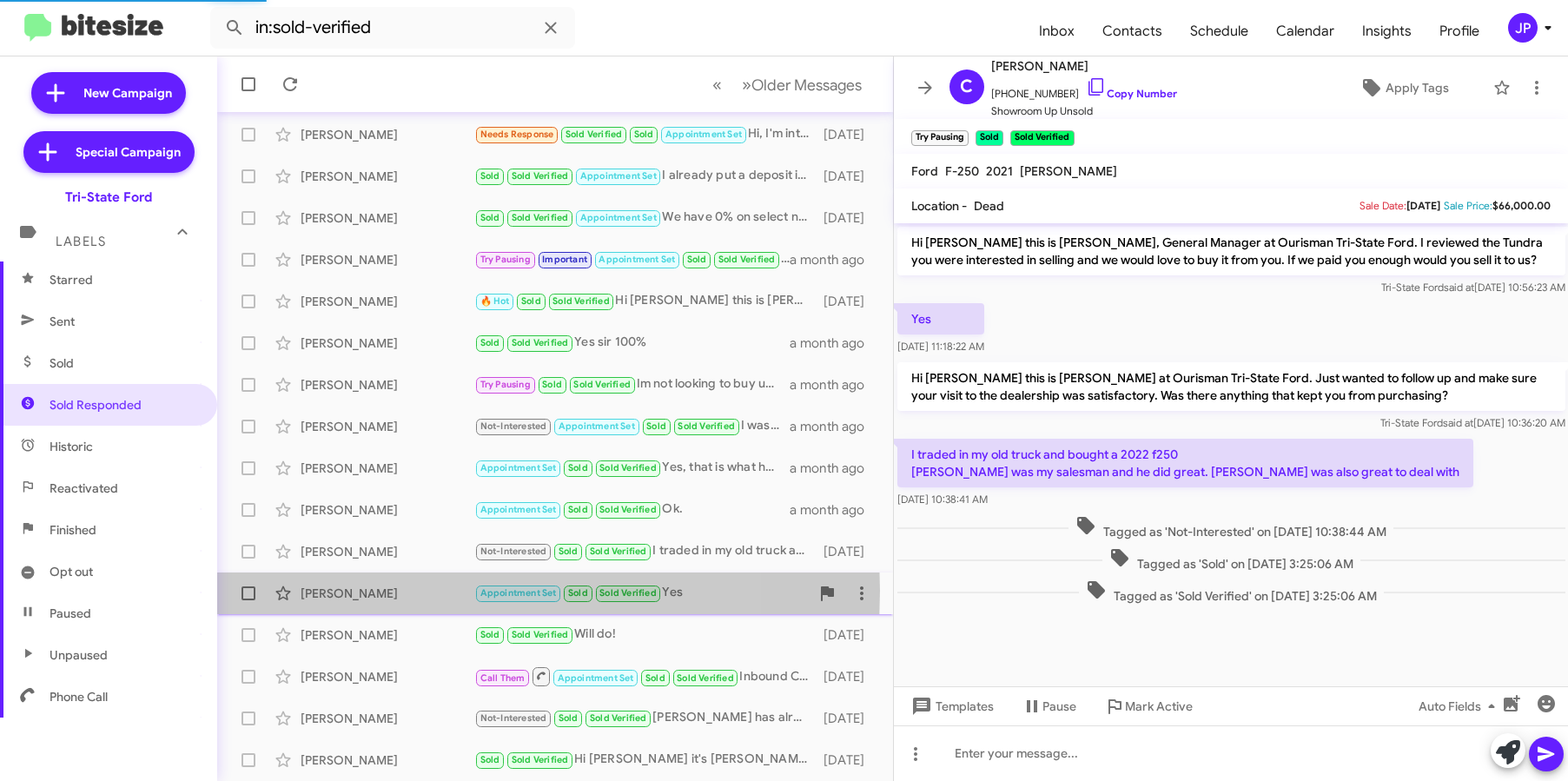
click at [379, 591] on div "Melvin Adam" at bounding box center [387, 594] width 173 height 17
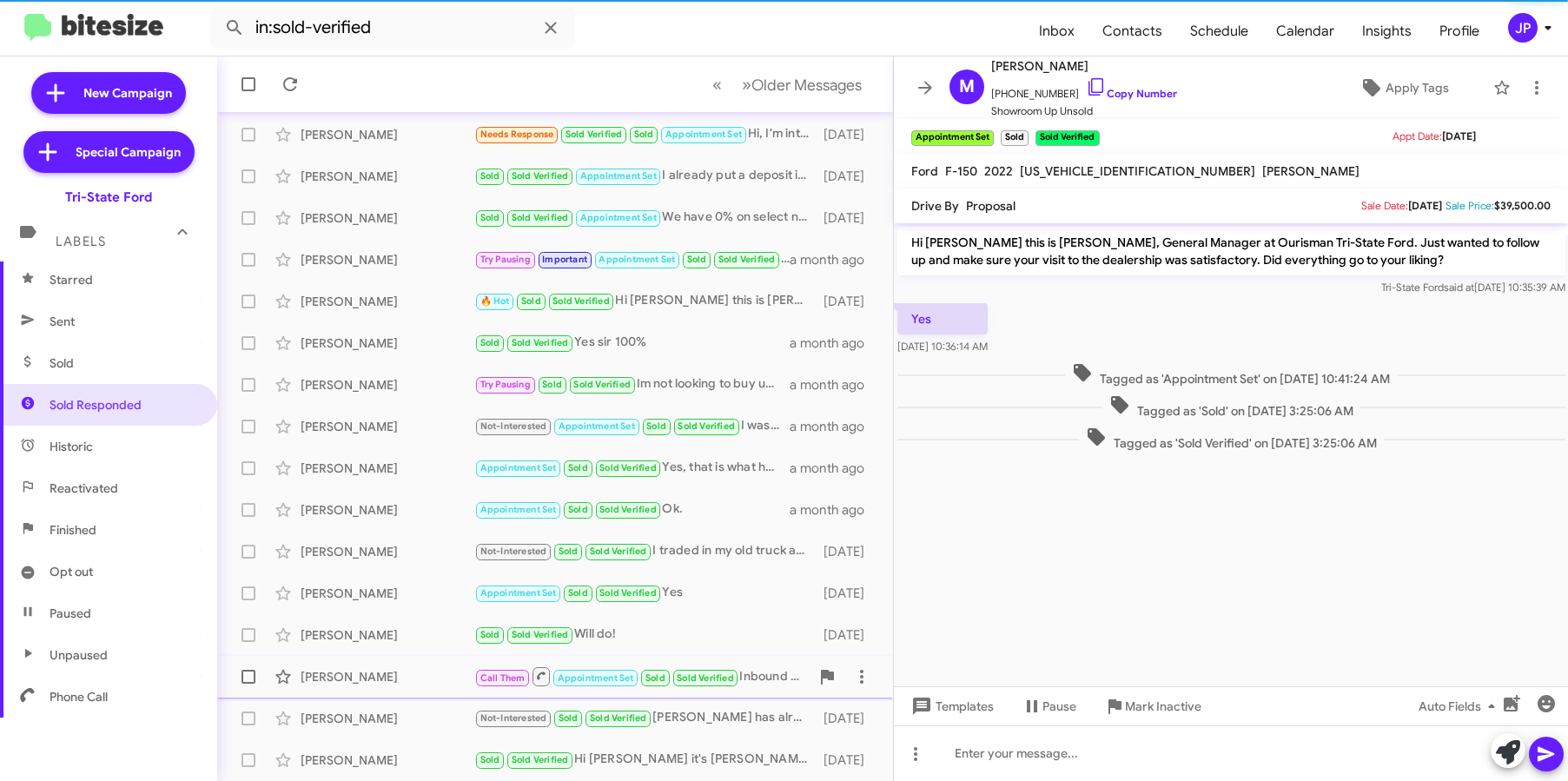
click at [400, 669] on div "Lloyd Cage" at bounding box center [387, 677] width 173 height 17
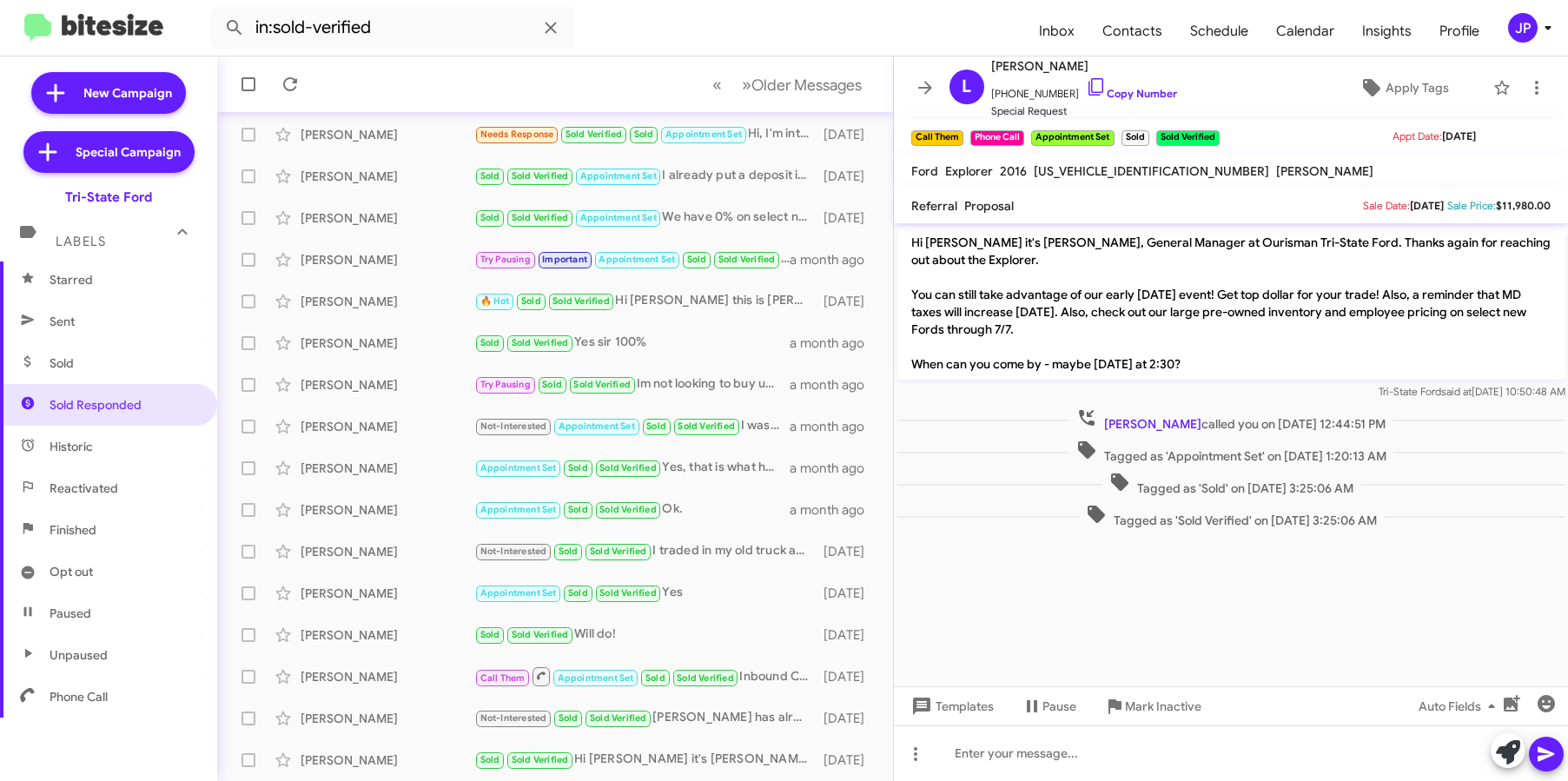
click at [1522, 23] on div "JP" at bounding box center [1523, 28] width 30 height 30
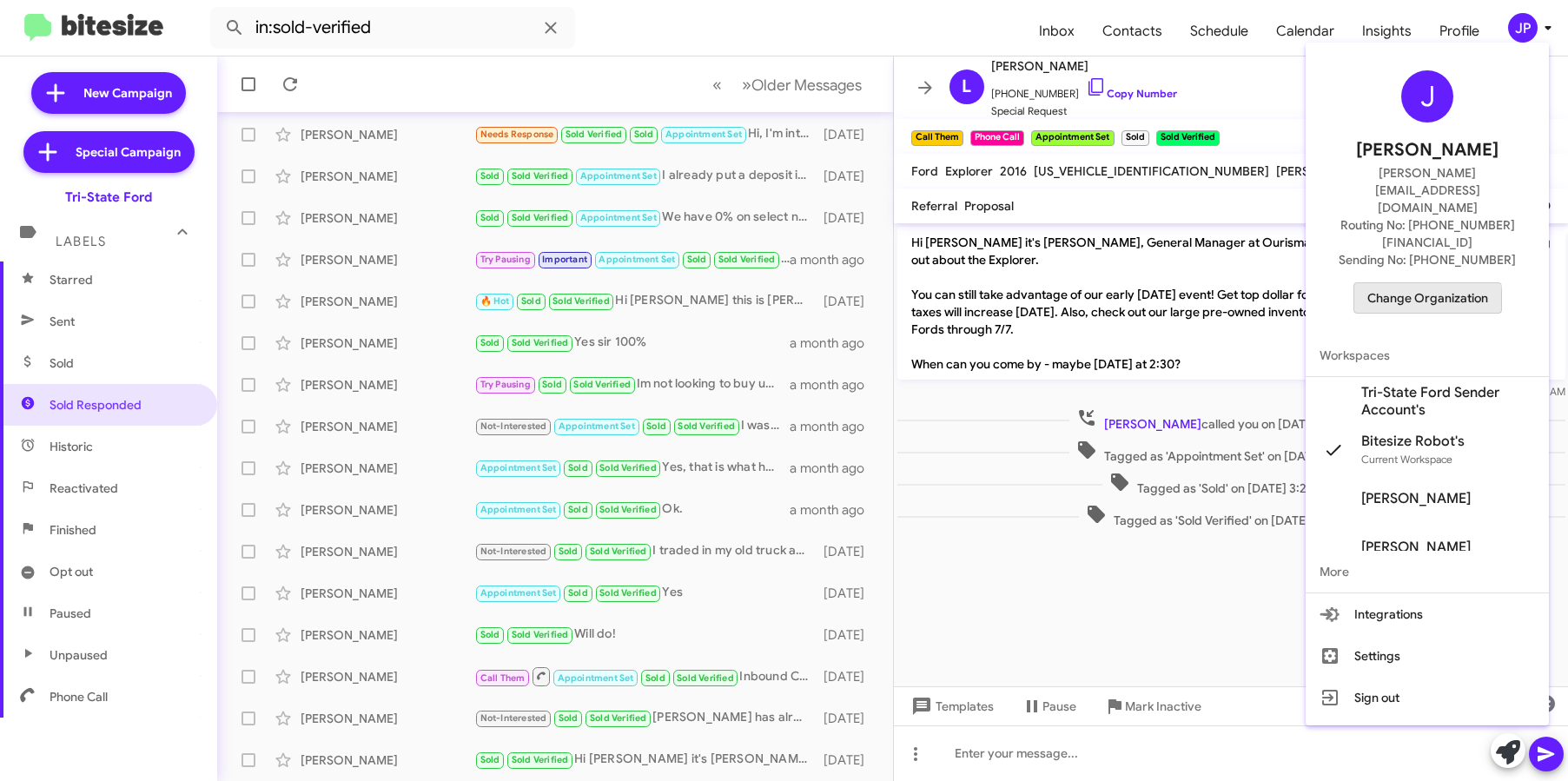
click at [1374, 283] on span "Change Organization" at bounding box center [1427, 298] width 120 height 30
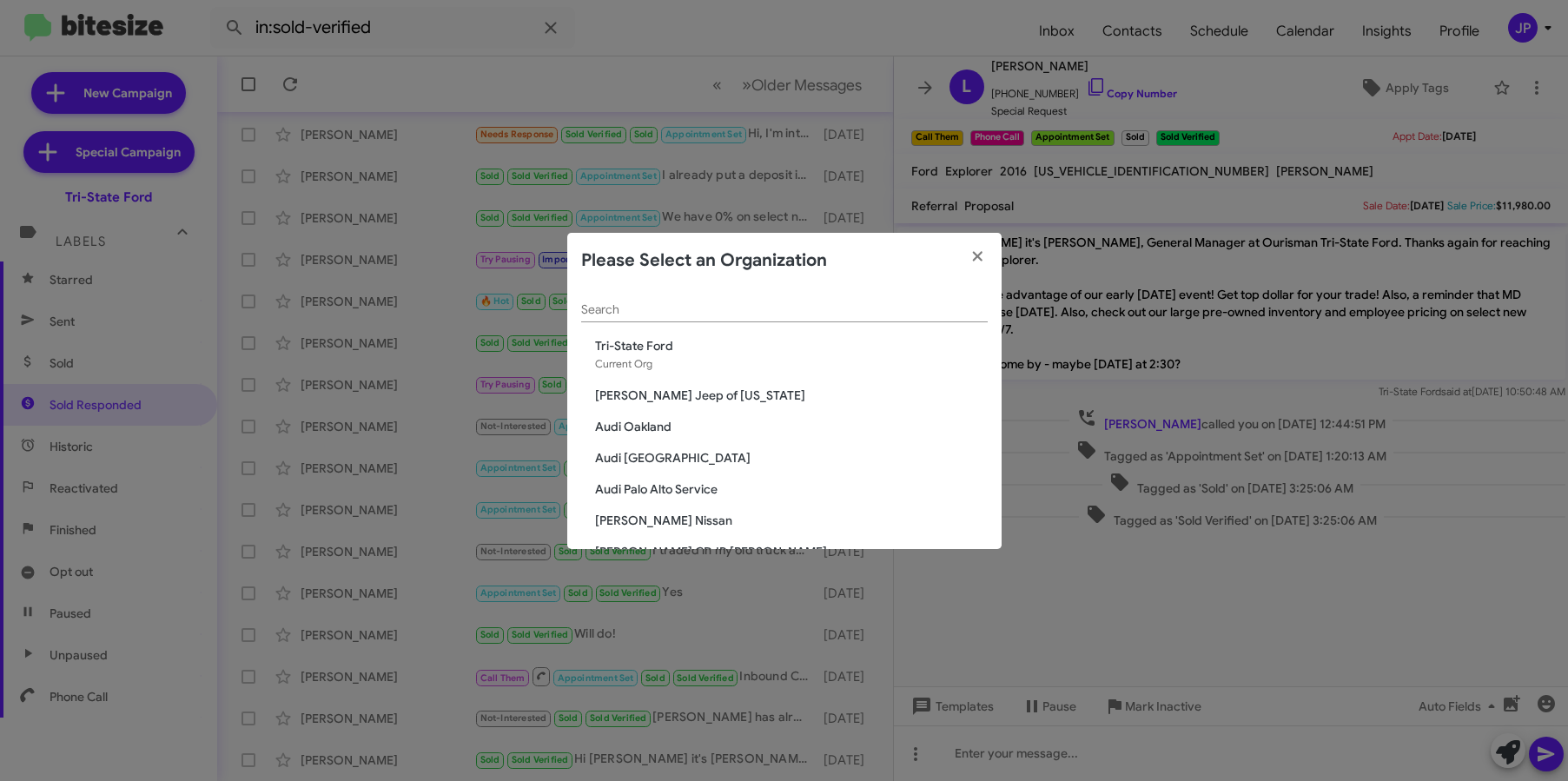
click at [644, 301] on div "Search" at bounding box center [784, 305] width 407 height 34
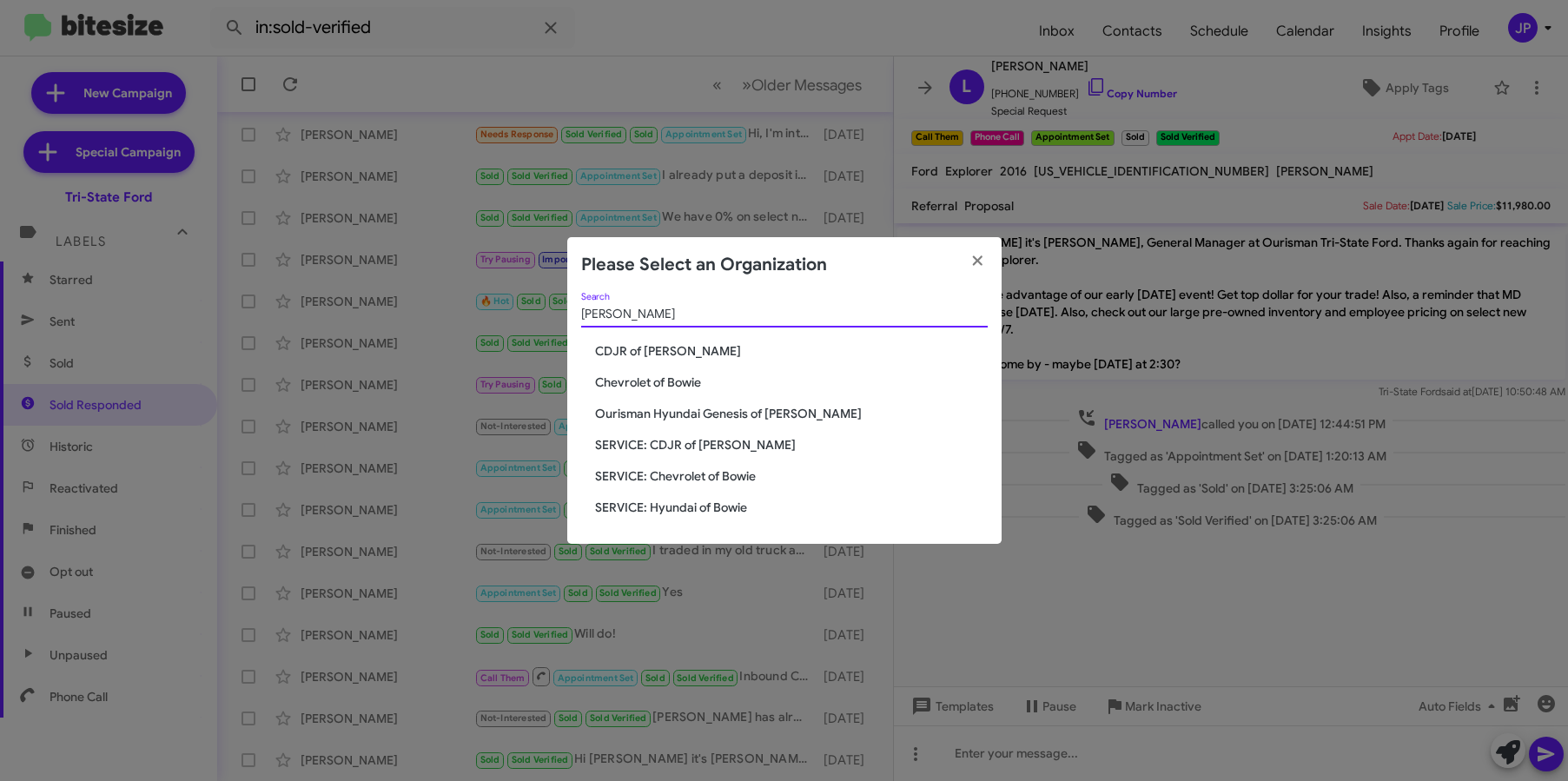
type input "Bowie"
click at [617, 356] on span "CDJR of [PERSON_NAME]" at bounding box center [790, 351] width 392 height 17
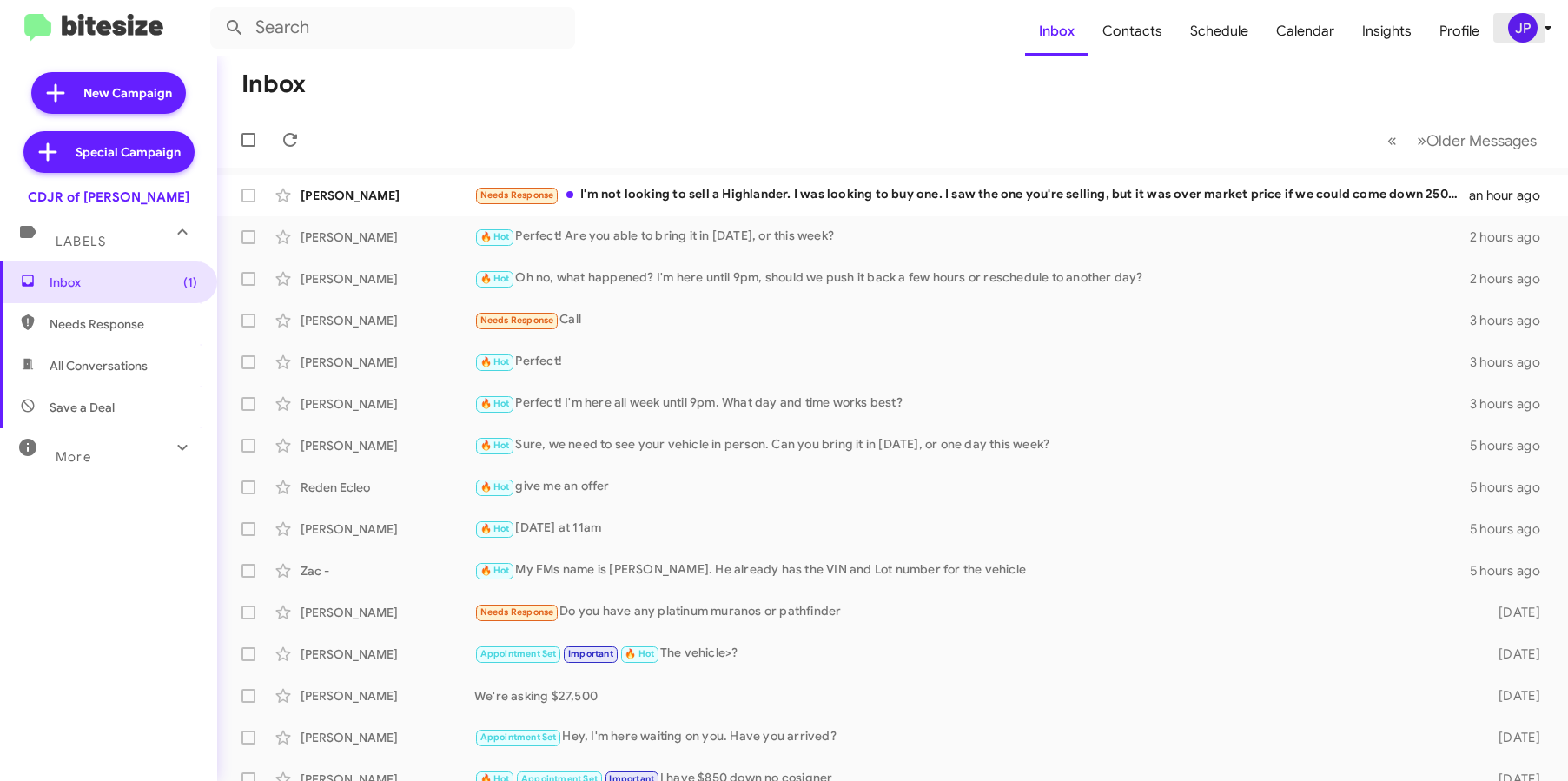
click at [1527, 17] on div "JP" at bounding box center [1523, 28] width 30 height 30
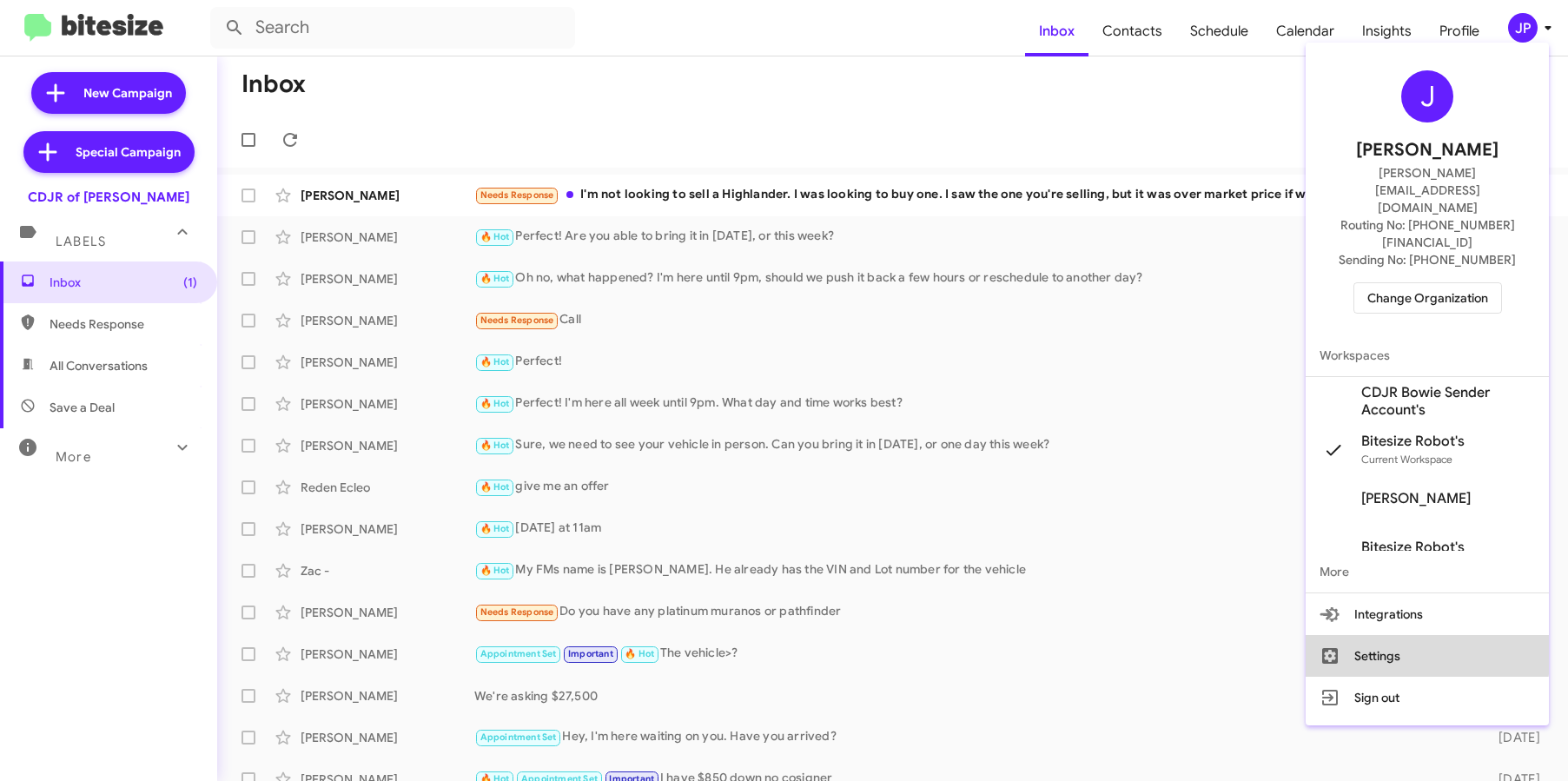
click at [1389, 635] on button "Settings" at bounding box center [1427, 656] width 243 height 41
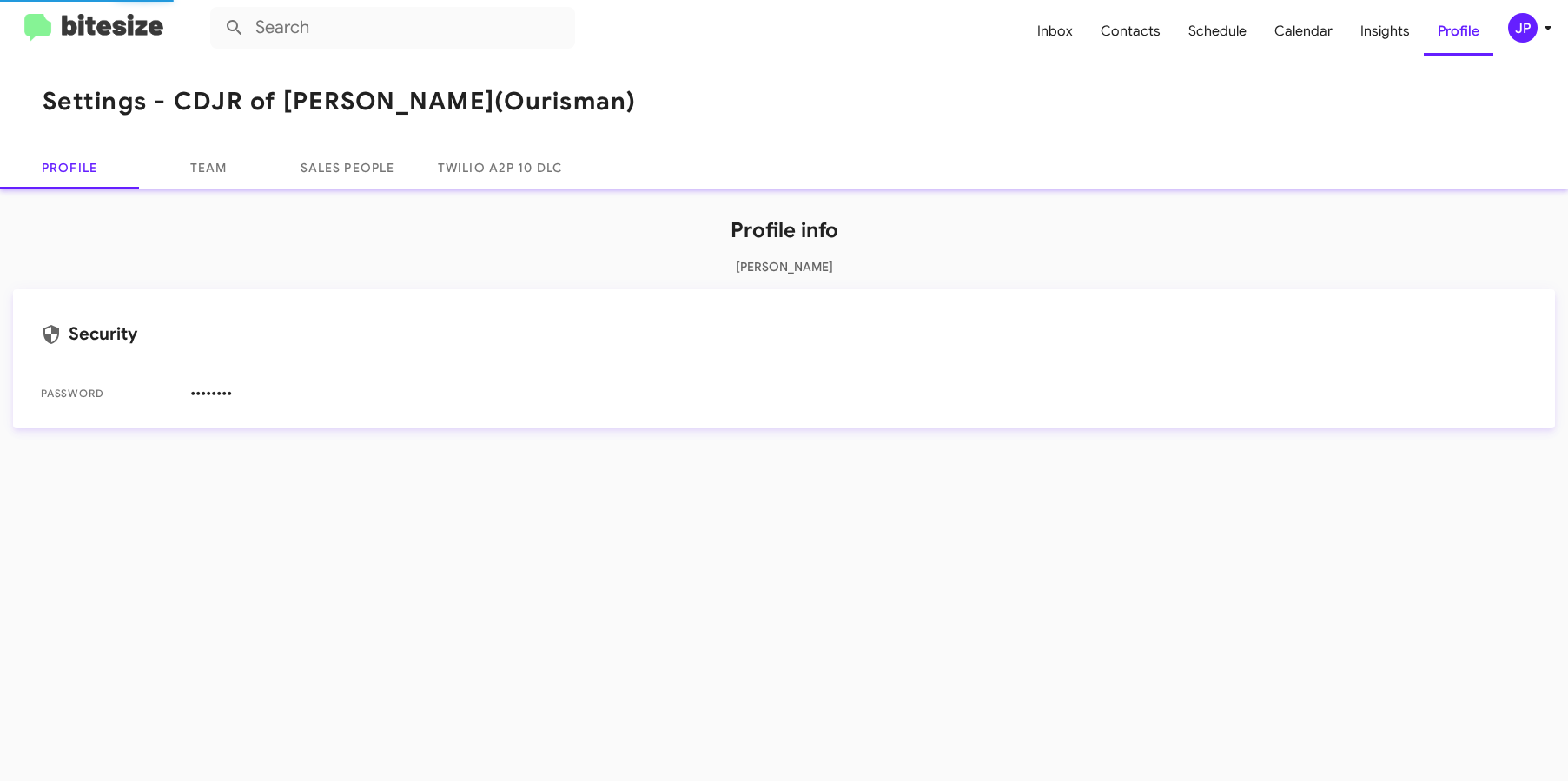
click at [164, 189] on div "Profile info [PERSON_NAME] Security Password ••••••••" at bounding box center [784, 315] width 1568 height 254
click at [172, 182] on link "Team" at bounding box center [208, 167] width 139 height 41
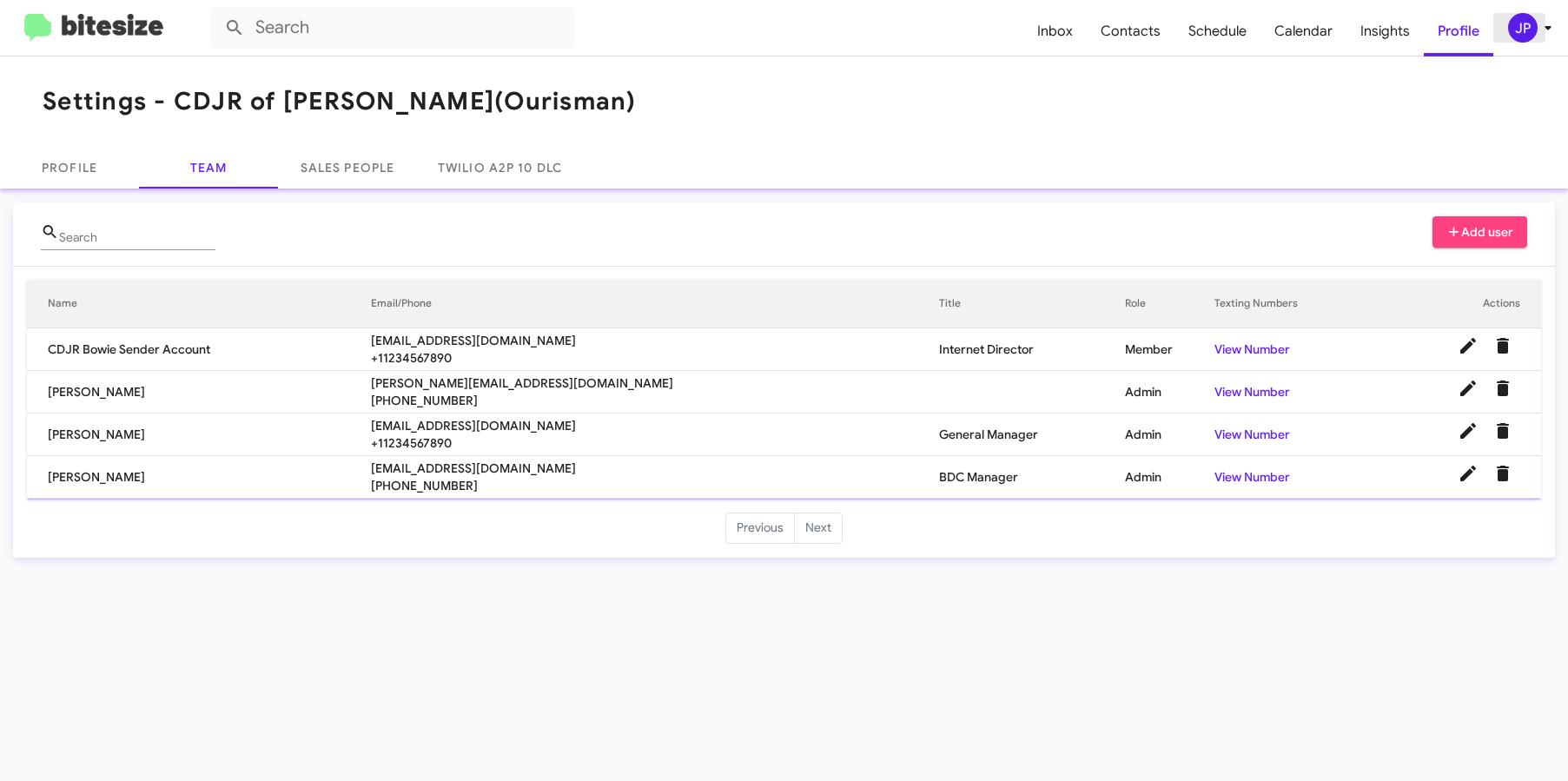
click at [1548, 32] on icon at bounding box center [1548, 28] width 21 height 21
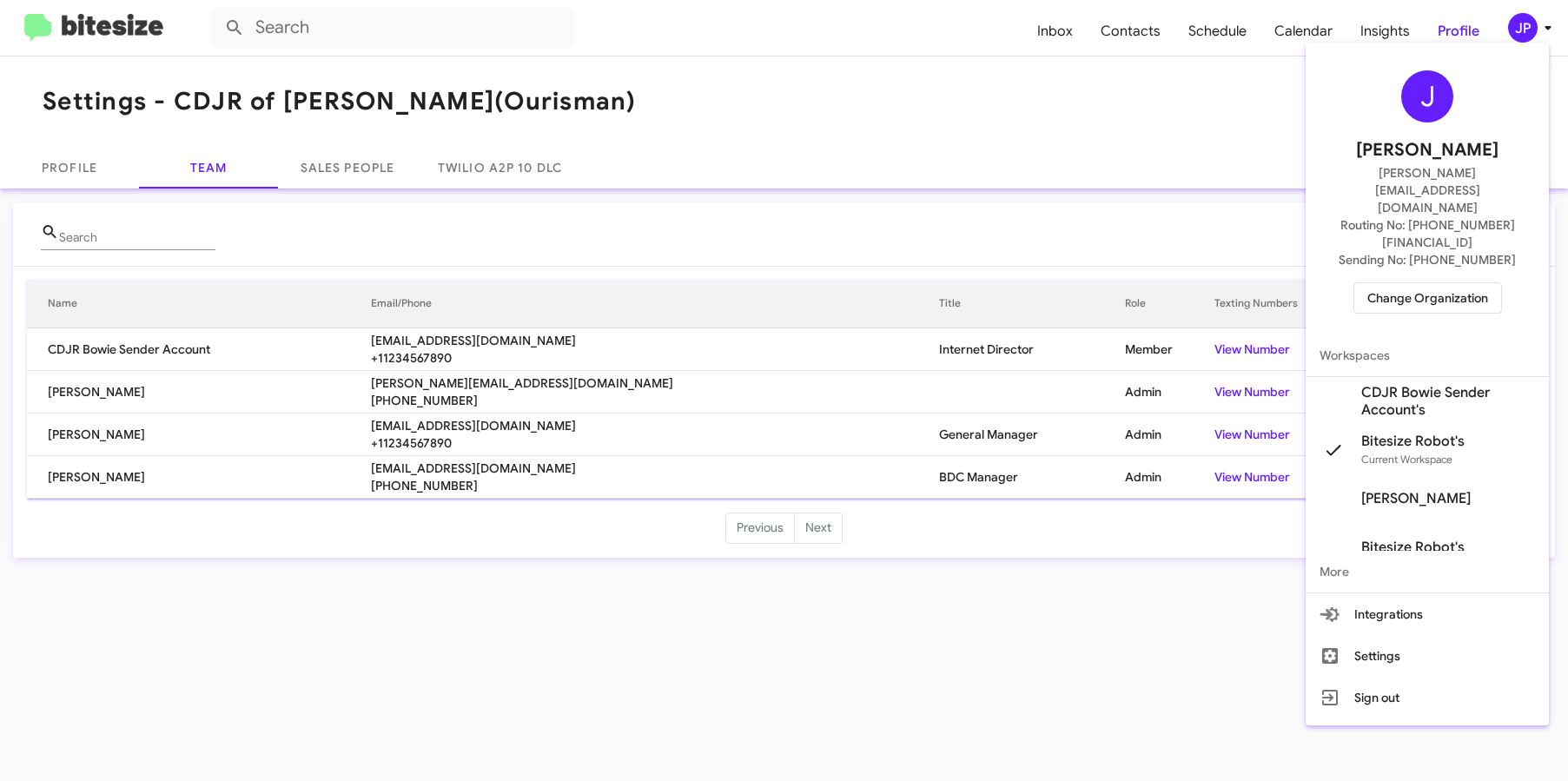
click at [1464, 384] on span "CDJR Bowie Sender Account's" at bounding box center [1448, 401] width 173 height 35
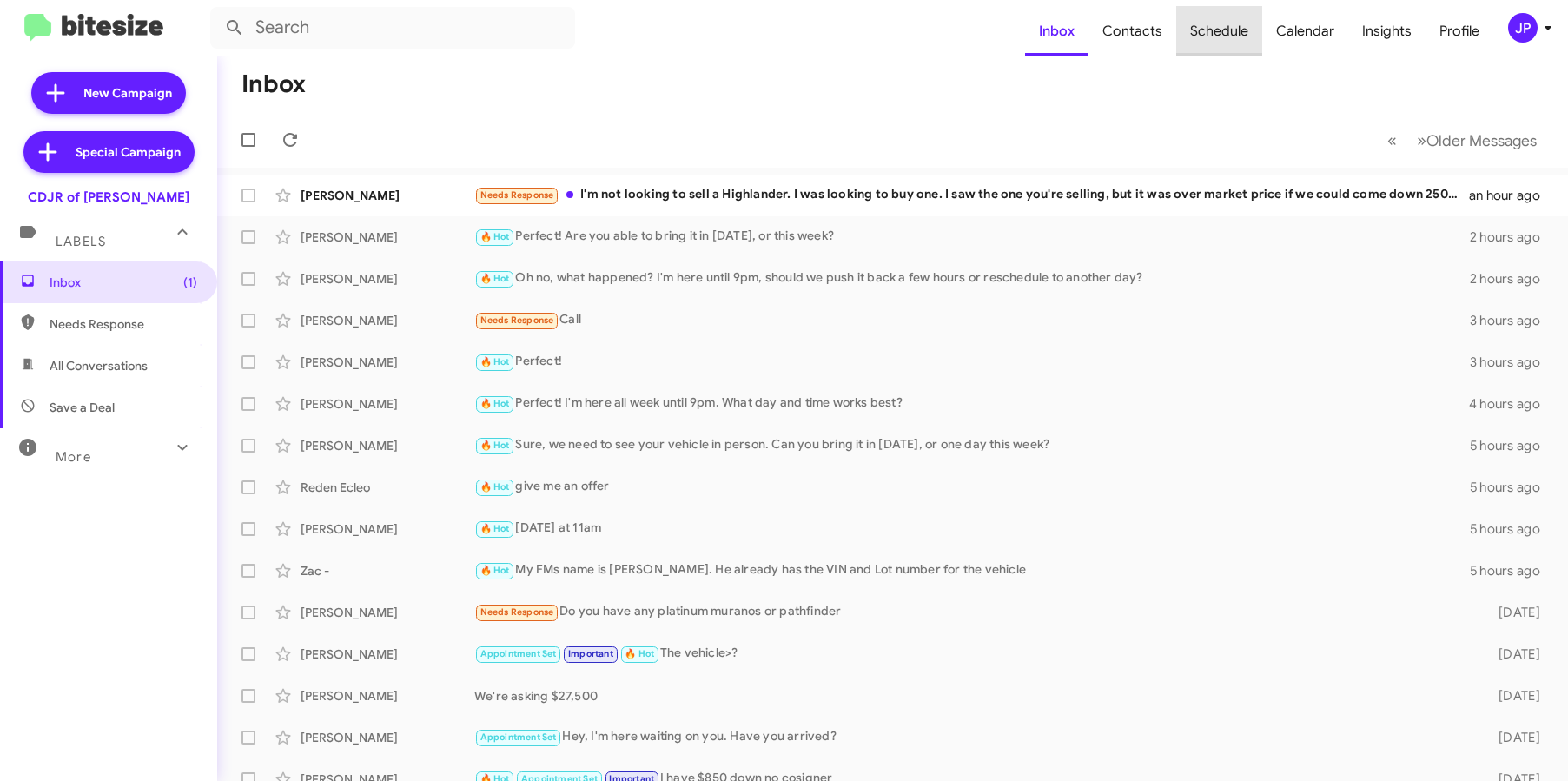
click at [1247, 49] on span "Schedule" at bounding box center [1218, 31] width 86 height 50
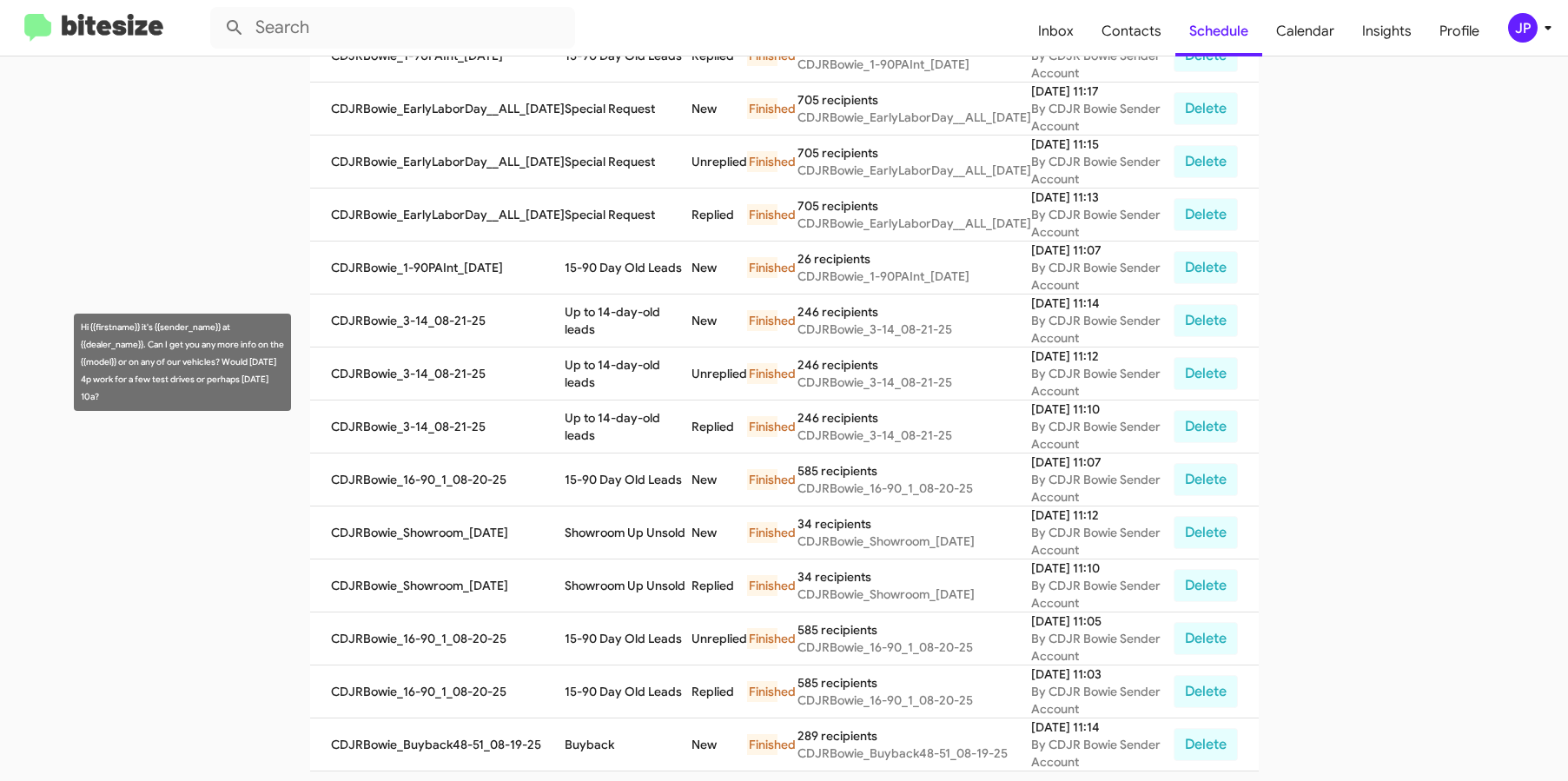
scroll to position [581, 0]
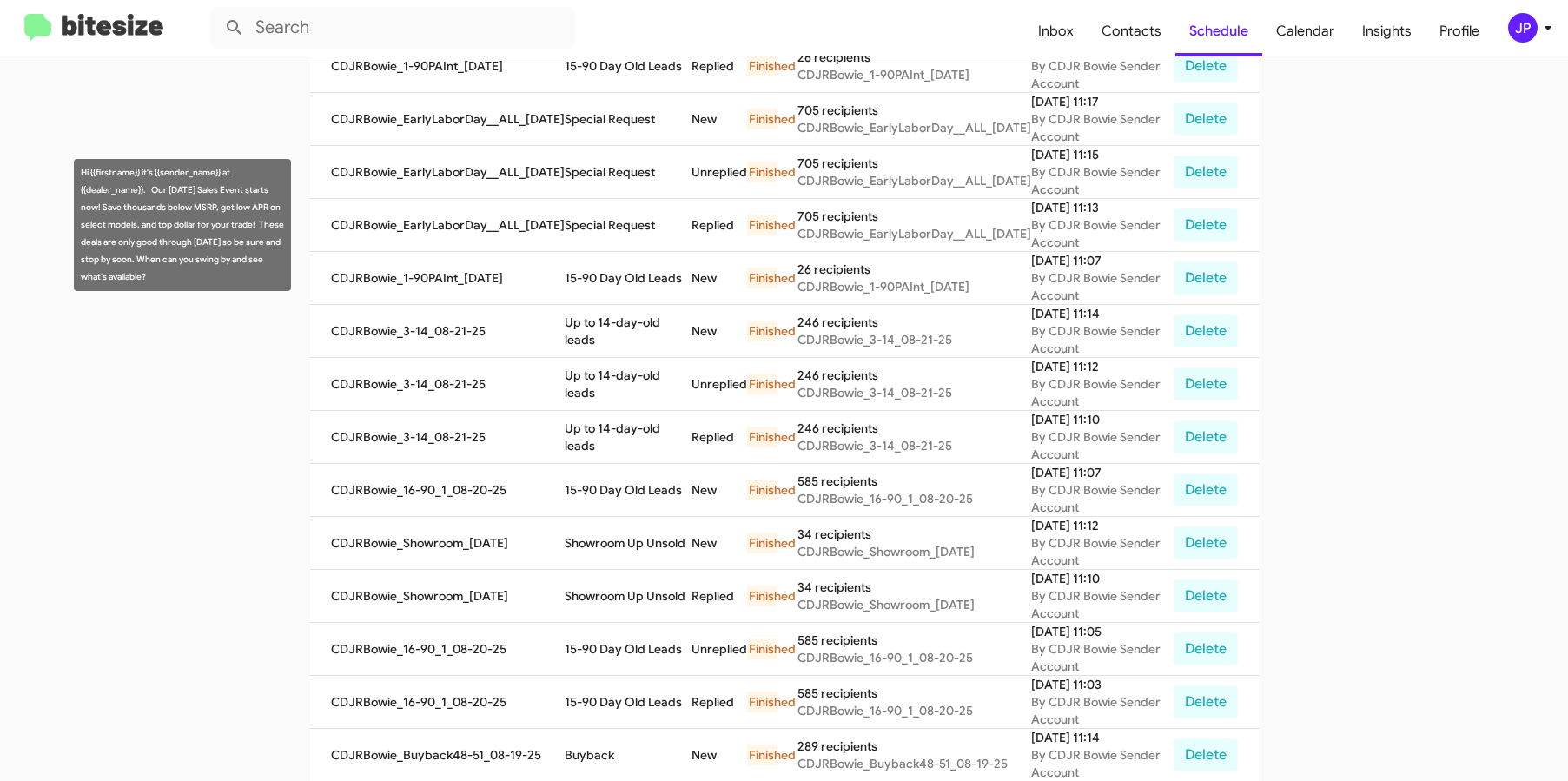
drag, startPoint x: 151, startPoint y: 188, endPoint x: 258, endPoint y: 275, distance: 137.9
click at [258, 275] on div "Hi {{firstname}} it's {{sender_name}} at {{dealer_name}}. Our [DATE] Sales Even…" at bounding box center [182, 225] width 217 height 132
copy div "Our [DATE] Sales Event starts now! Save thousands below MSRP, get low APR on se…"
